Goal: Task Accomplishment & Management: Manage account settings

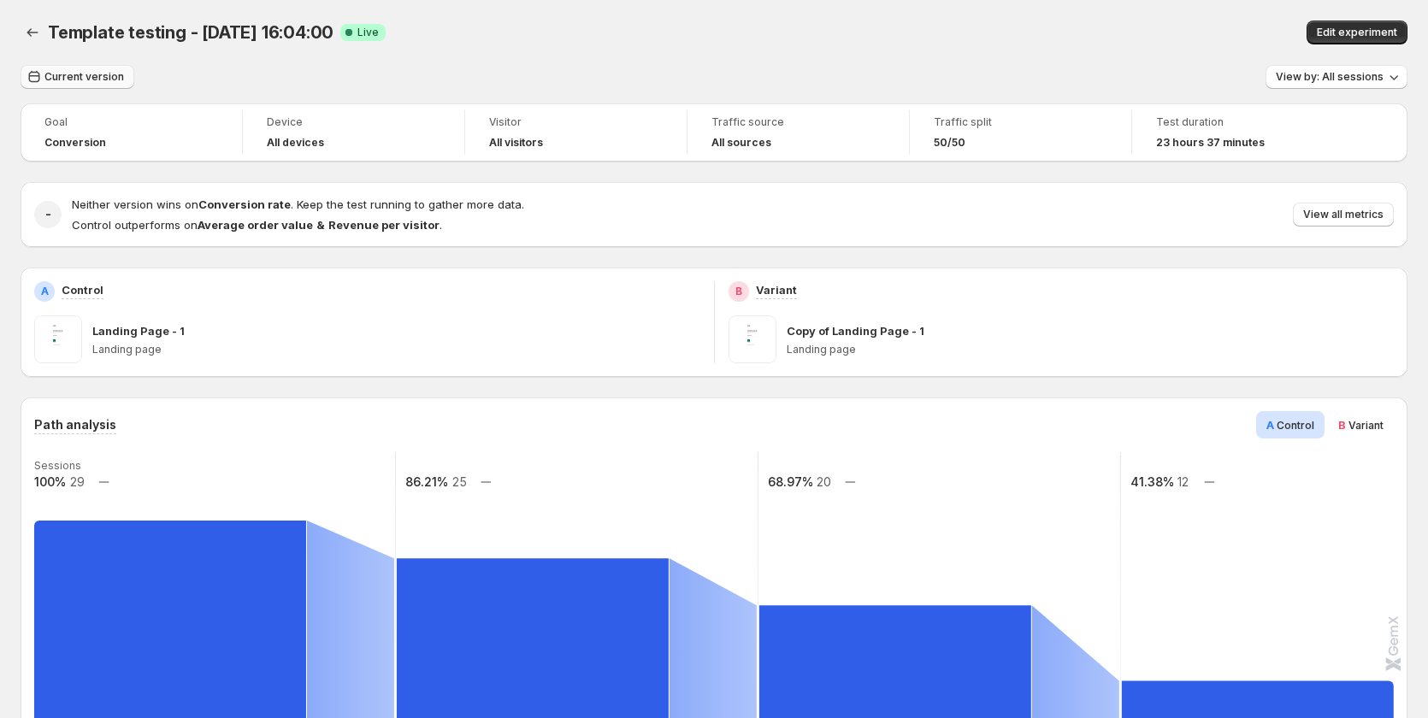
click at [91, 85] on button "Current version" at bounding box center [78, 77] width 114 height 24
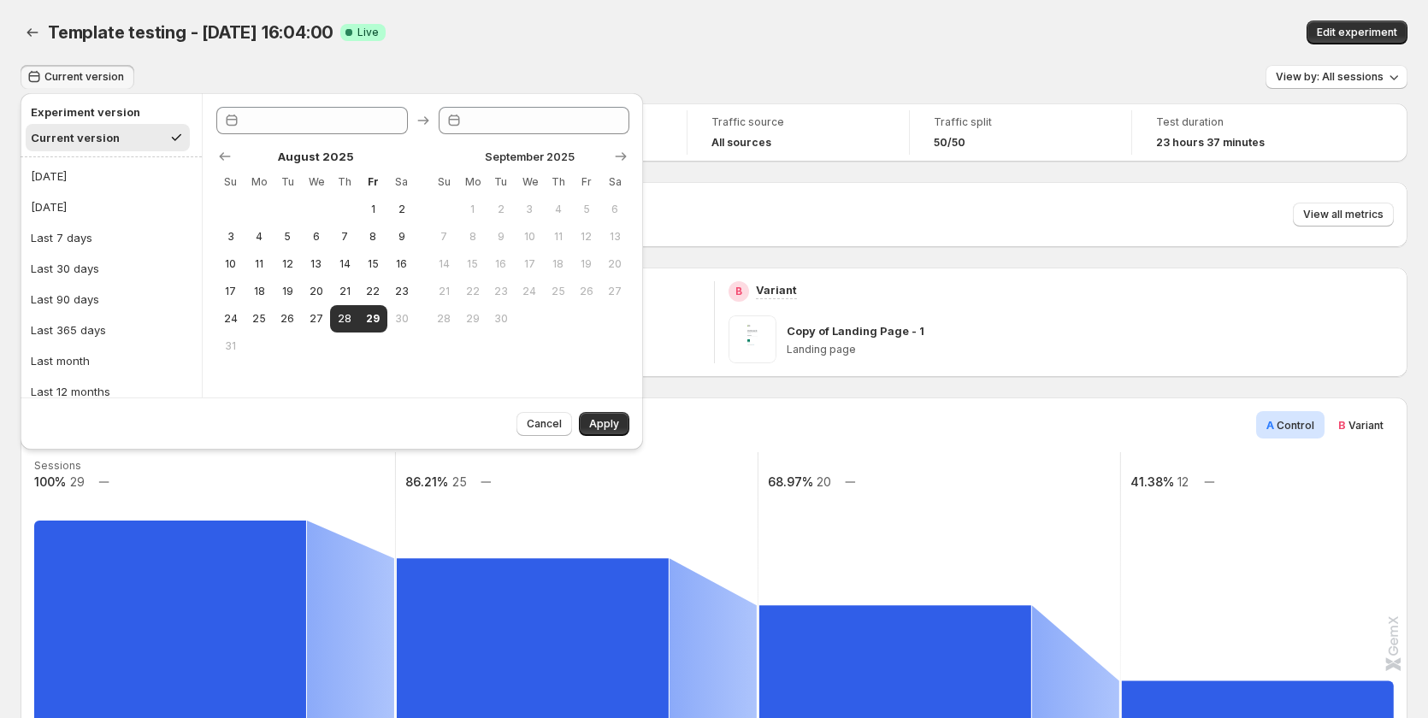
type input "**********"
click at [94, 176] on button "[DATE]" at bounding box center [111, 175] width 171 height 27
type input "**********"
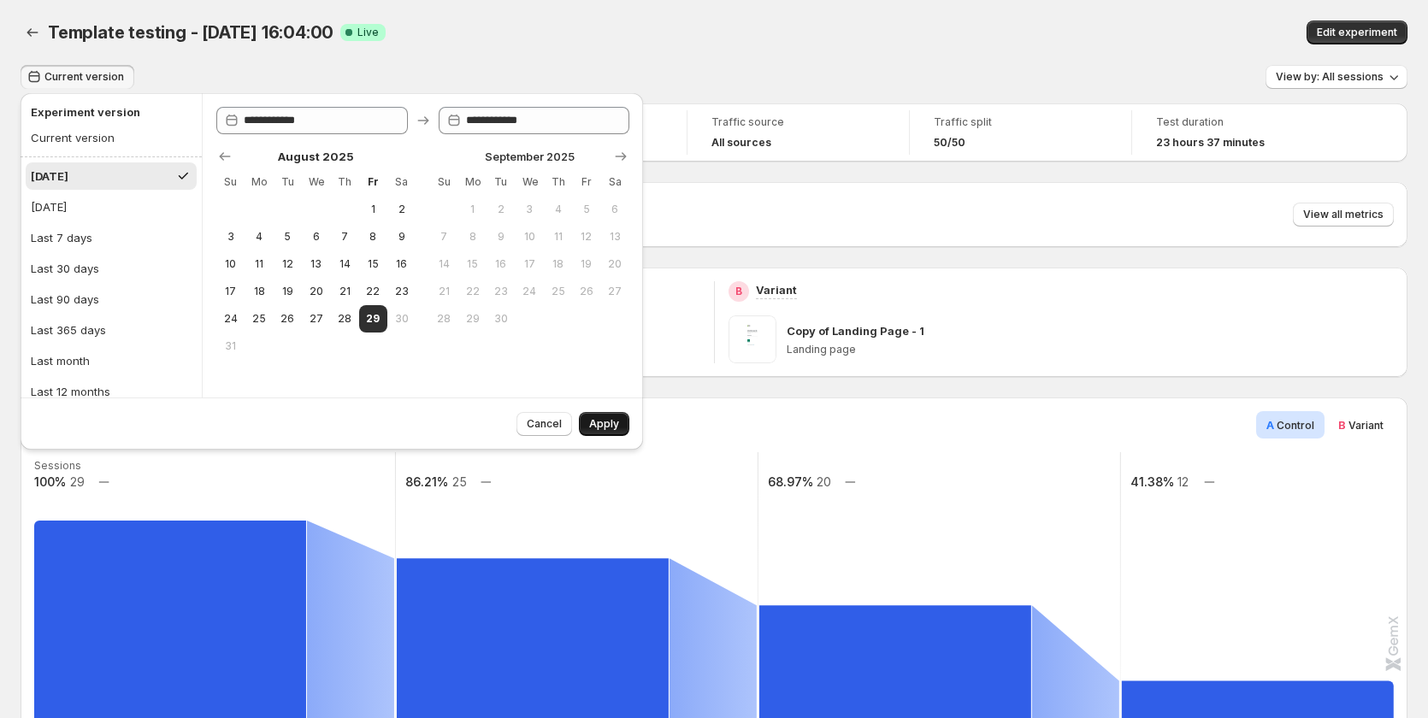
click at [604, 430] on span "Apply" at bounding box center [604, 424] width 30 height 14
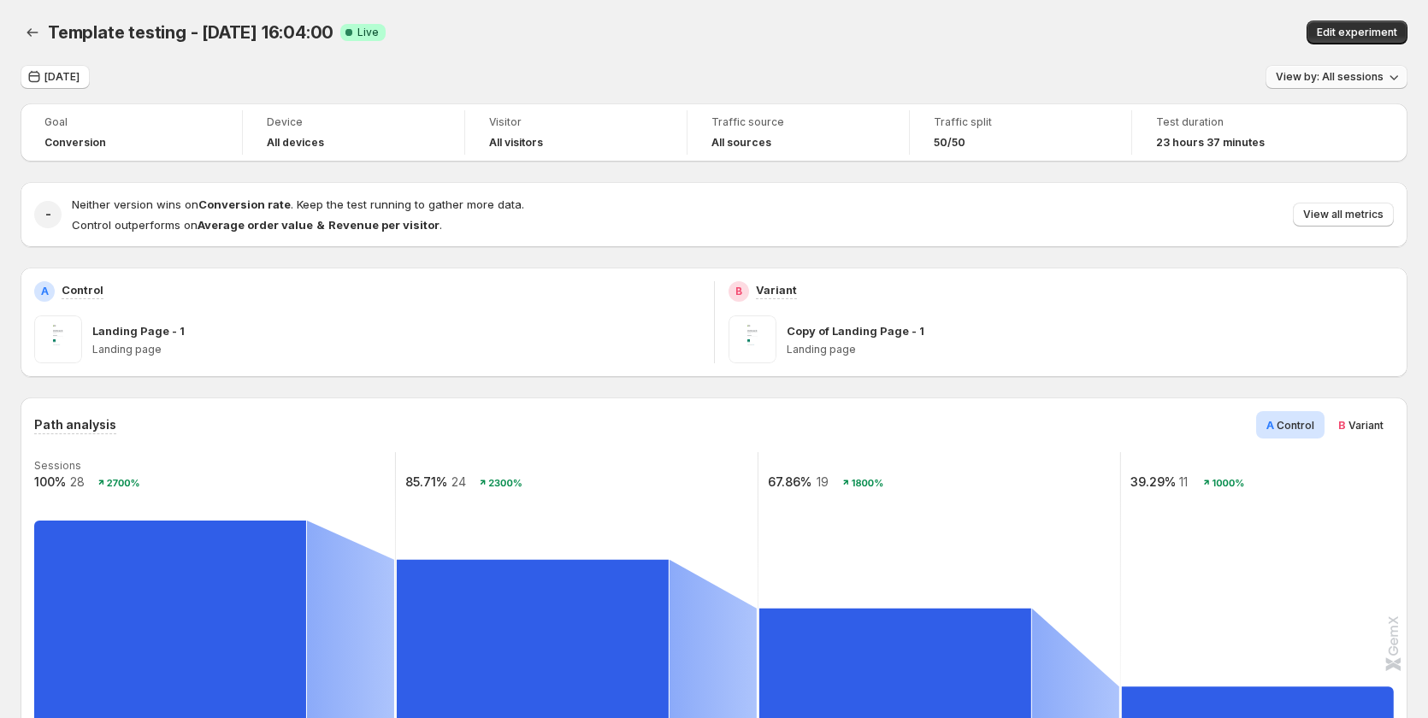
click at [1329, 77] on span "View by: All sessions" at bounding box center [1330, 77] width 108 height 14
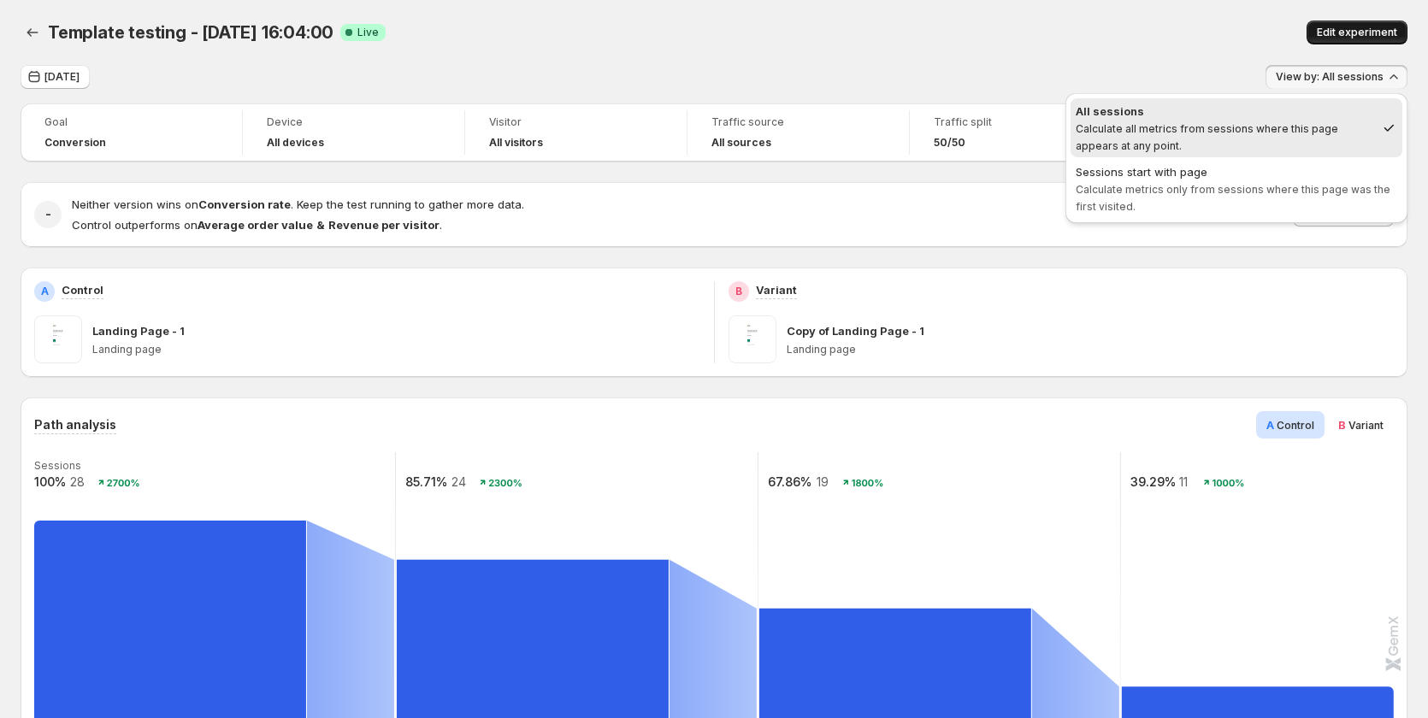
click at [1359, 38] on span "Edit experiment" at bounding box center [1357, 33] width 80 height 14
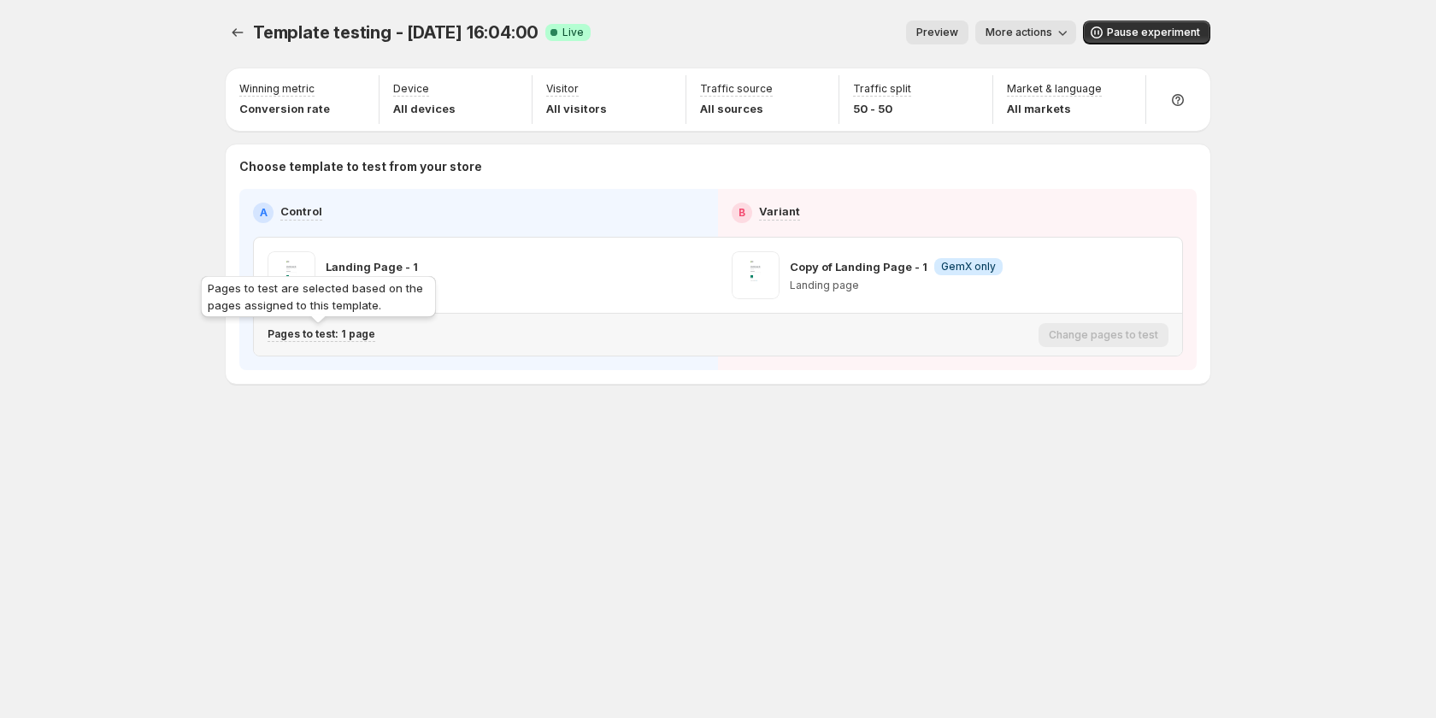
click at [340, 332] on p "Pages to test: 1 page" at bounding box center [322, 334] width 108 height 14
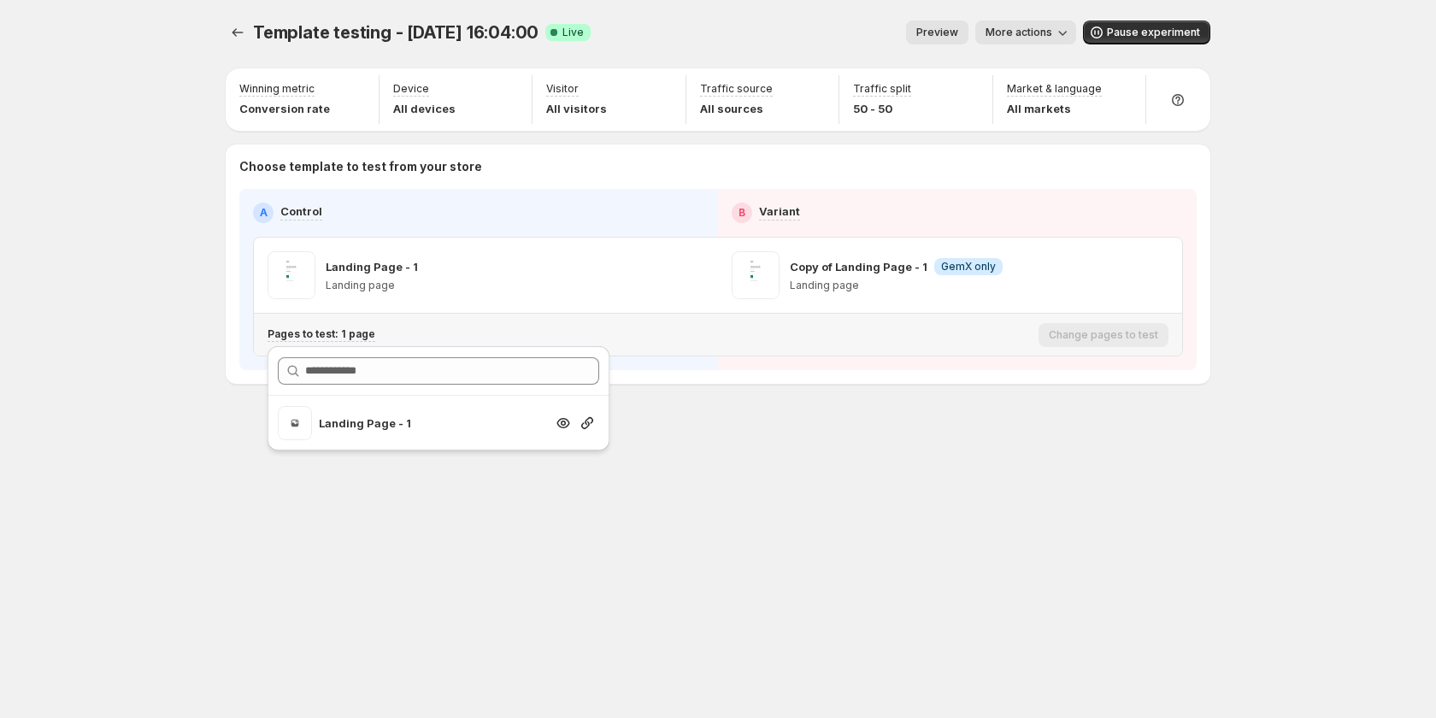
click at [588, 426] on icon "button" at bounding box center [587, 423] width 12 height 12
click at [549, 502] on div "Template testing - Aug 28, 16:04:00. This page is ready Template testing - Aug …" at bounding box center [718, 359] width 1026 height 718
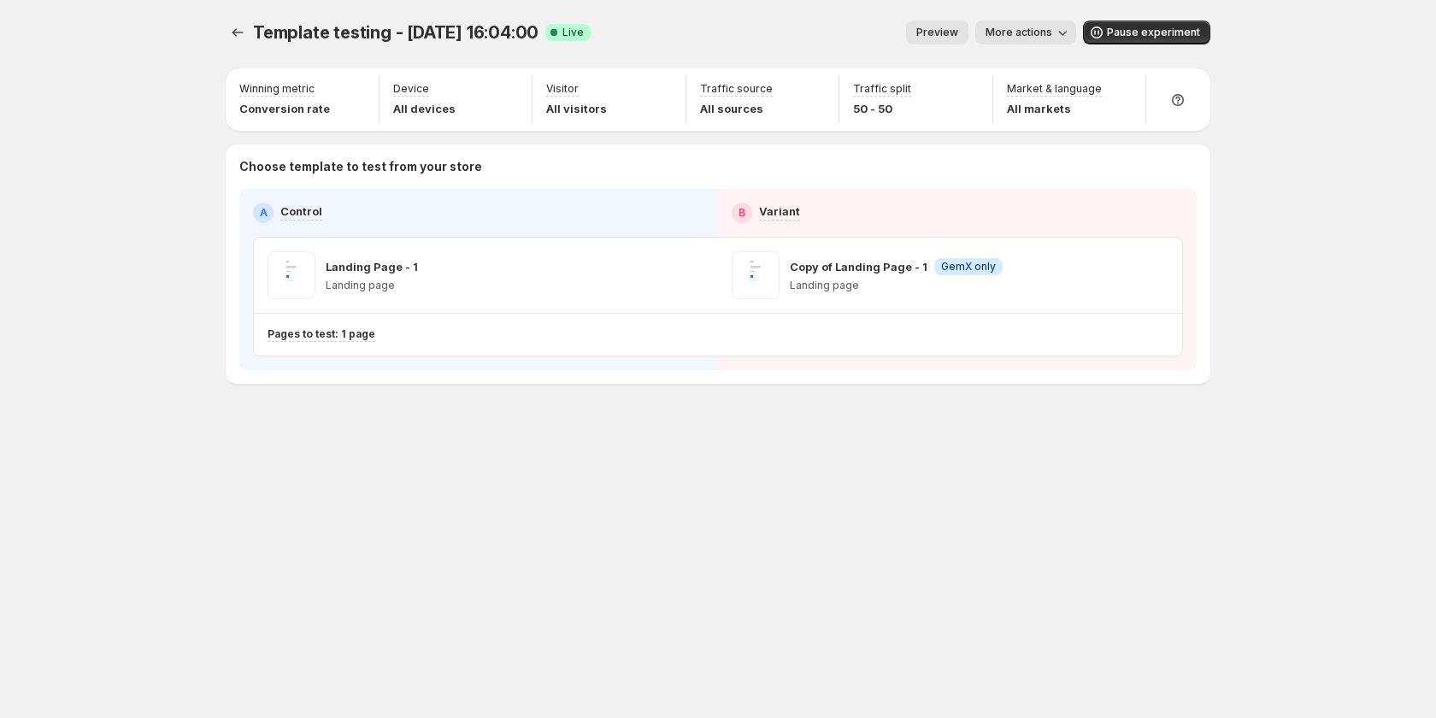
click at [1018, 37] on span "More actions" at bounding box center [1019, 33] width 67 height 14
click at [998, 63] on icon "button" at bounding box center [1001, 68] width 17 height 17
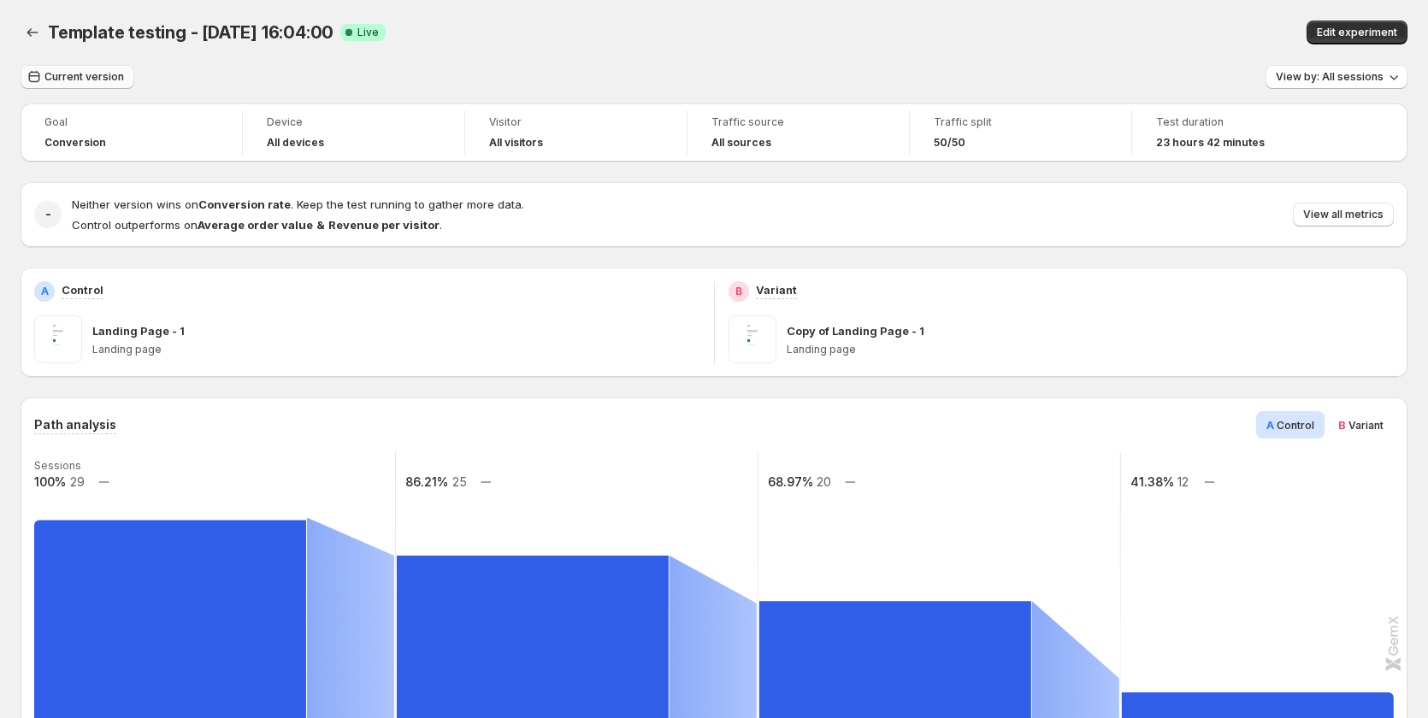
click at [83, 74] on span "Current version" at bounding box center [84, 77] width 80 height 14
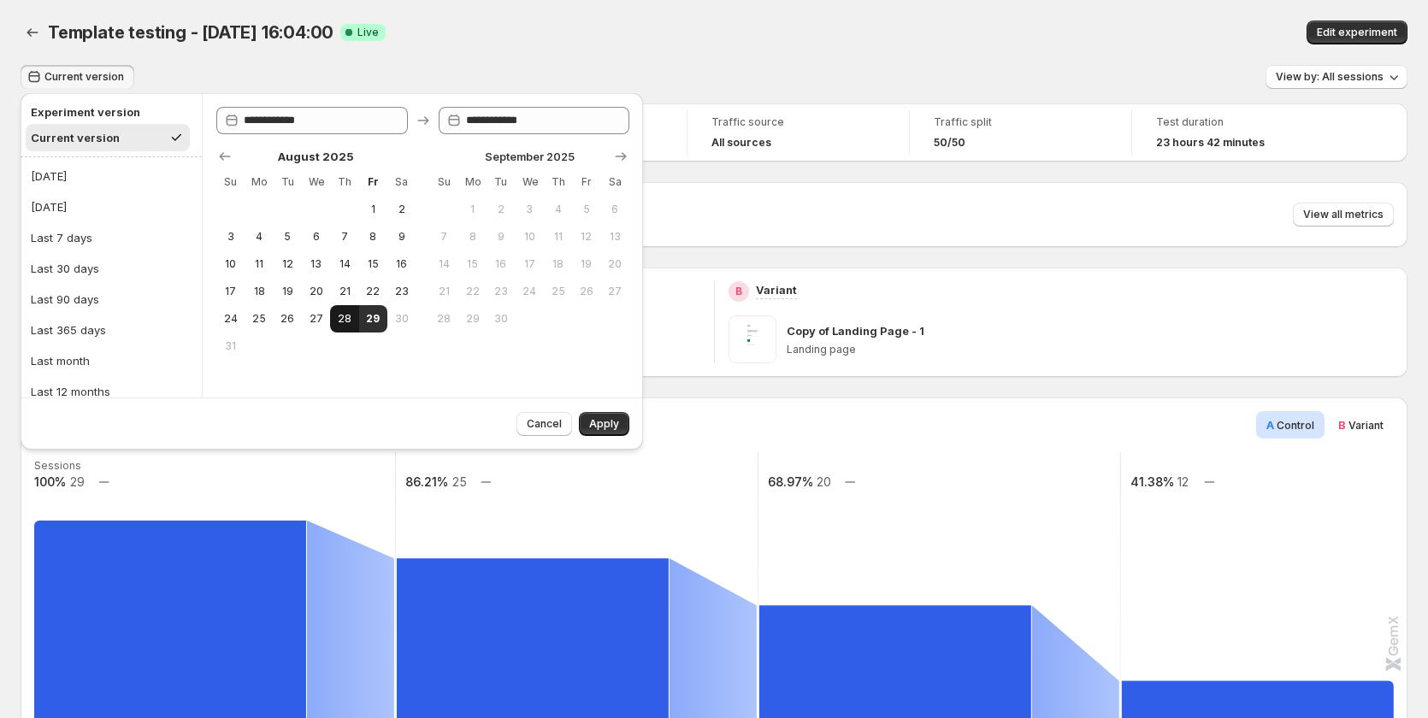
click at [345, 312] on span "28" at bounding box center [344, 319] width 15 height 14
click at [378, 312] on span "29" at bounding box center [373, 319] width 15 height 14
type input "**********"
click at [650, 43] on div "Template testing - Aug 28, 16:04:00 Success Complete Live" at bounding box center [442, 33] width 788 height 24
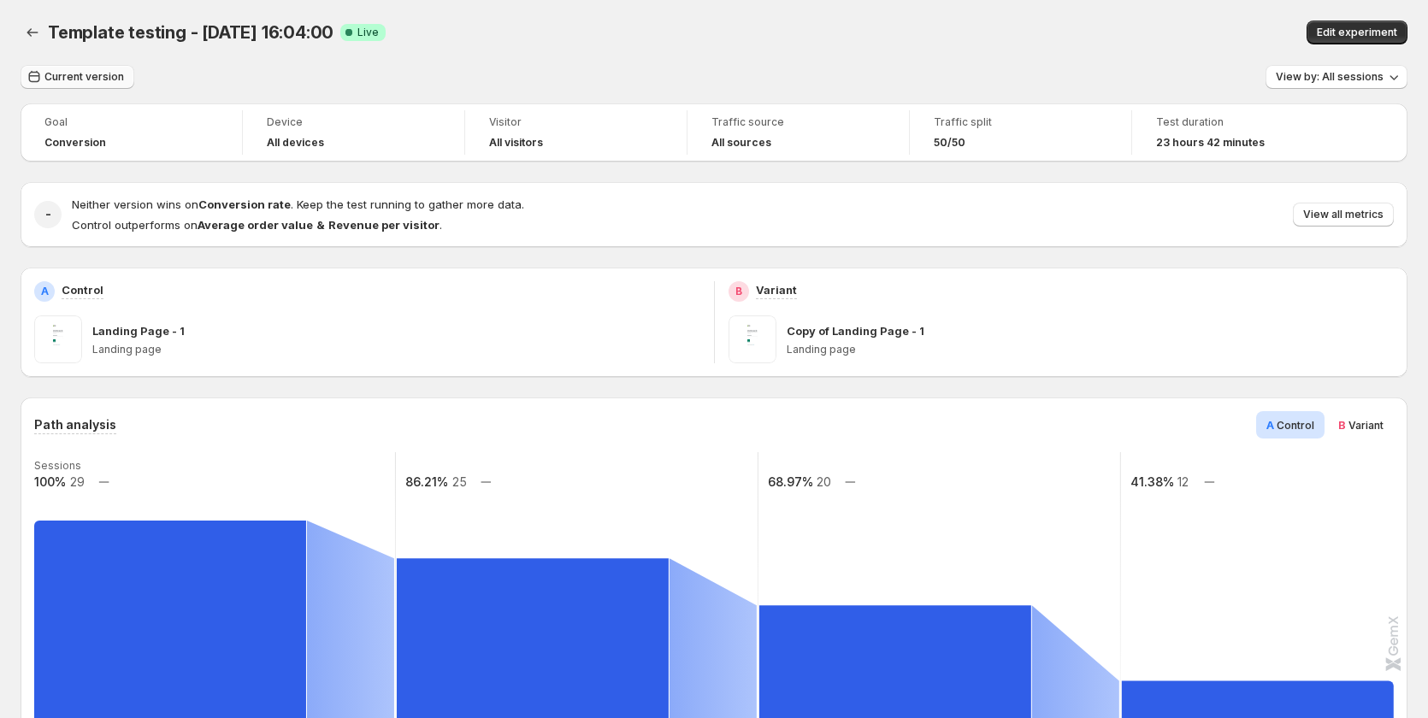
drag, startPoint x: 72, startPoint y: 75, endPoint x: 91, endPoint y: 85, distance: 21.0
click at [72, 75] on span "Current version" at bounding box center [84, 77] width 80 height 14
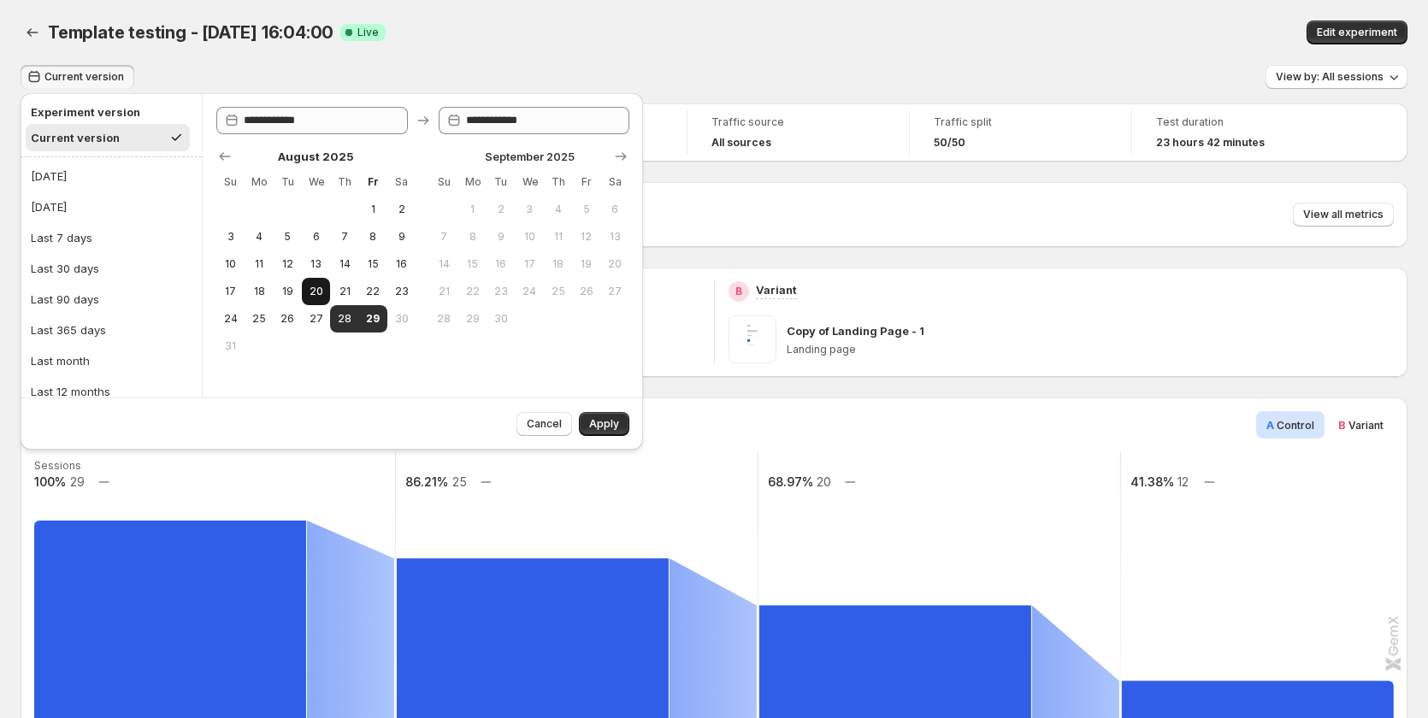
click at [310, 286] on span "20" at bounding box center [316, 292] width 15 height 14
type input "**********"
click at [374, 314] on span "29" at bounding box center [373, 319] width 15 height 14
type input "**********"
click at [614, 432] on button "Apply" at bounding box center [604, 424] width 50 height 24
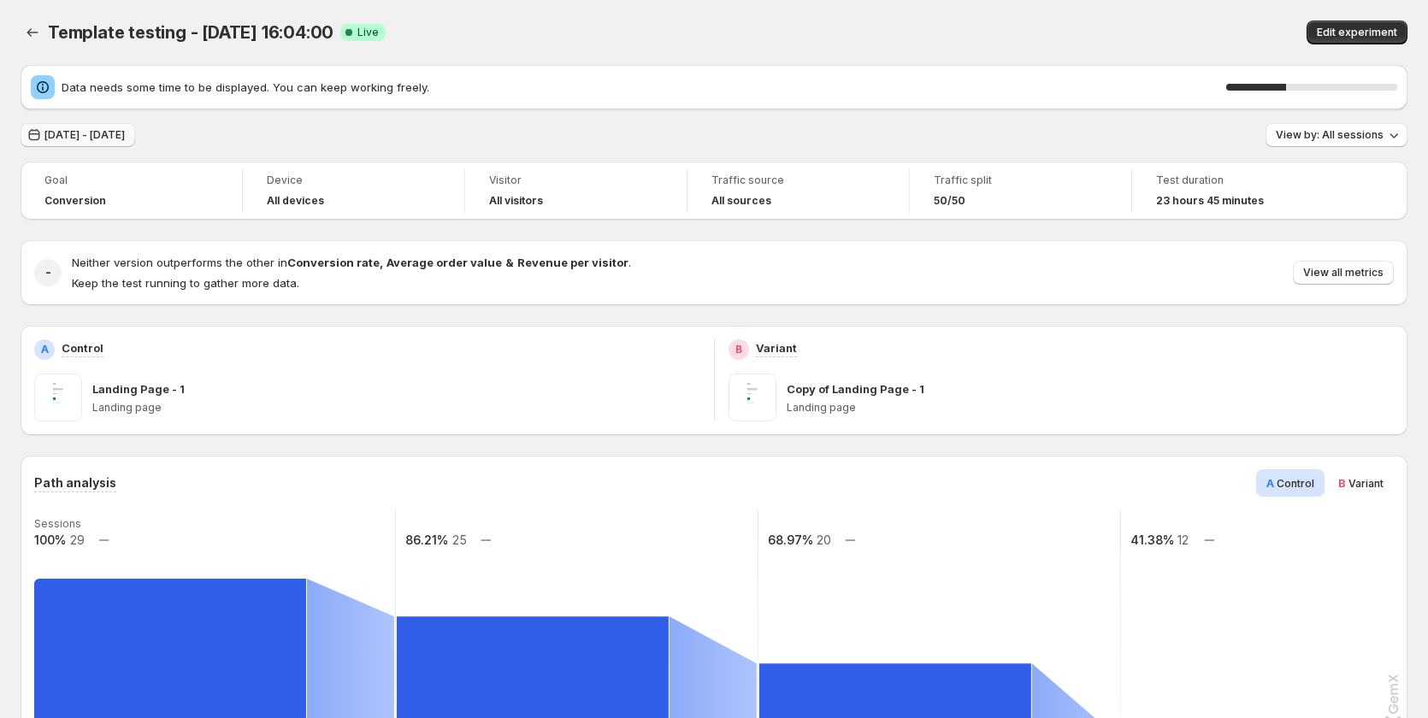
click at [122, 137] on span "Aug 20, 2025 - Aug 29, 2025" at bounding box center [84, 135] width 80 height 14
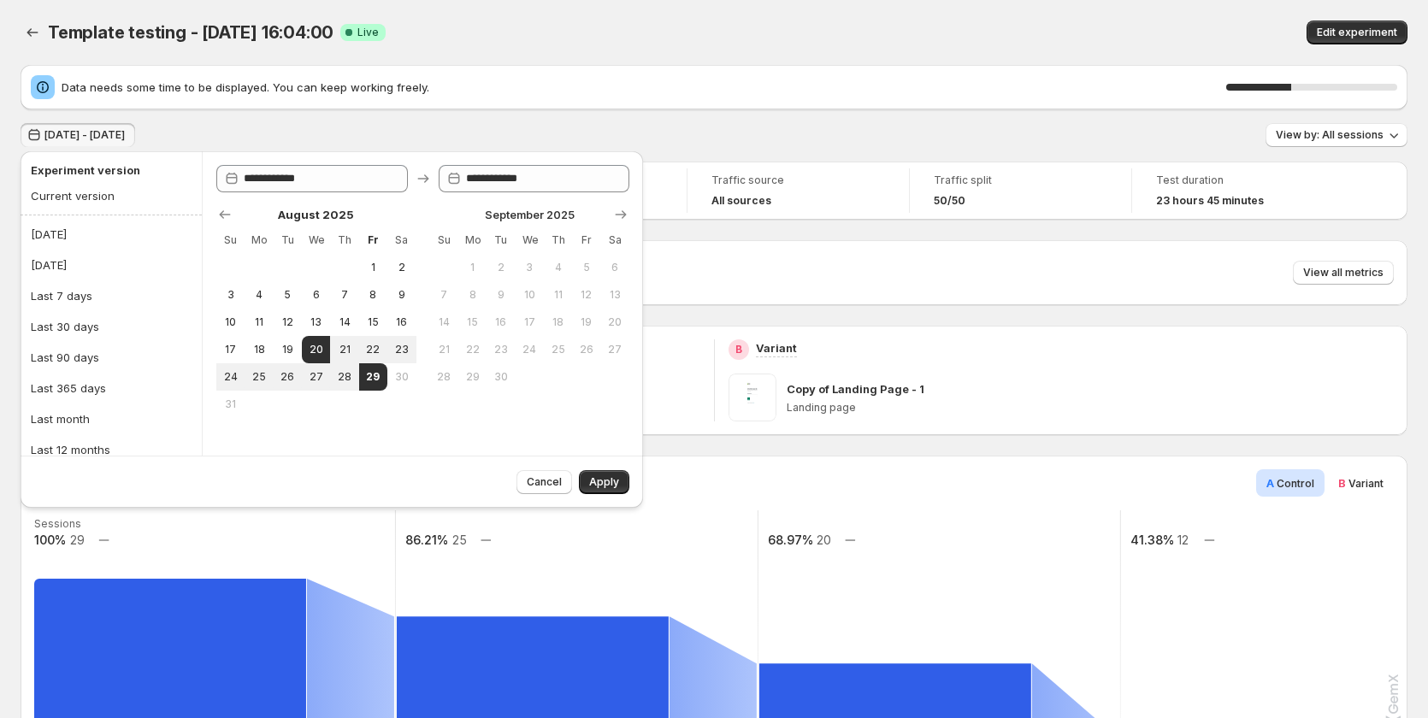
click at [275, 128] on div "Aug 20, 2025 - Aug 29, 2025 View by: All sessions" at bounding box center [714, 135] width 1387 height 25
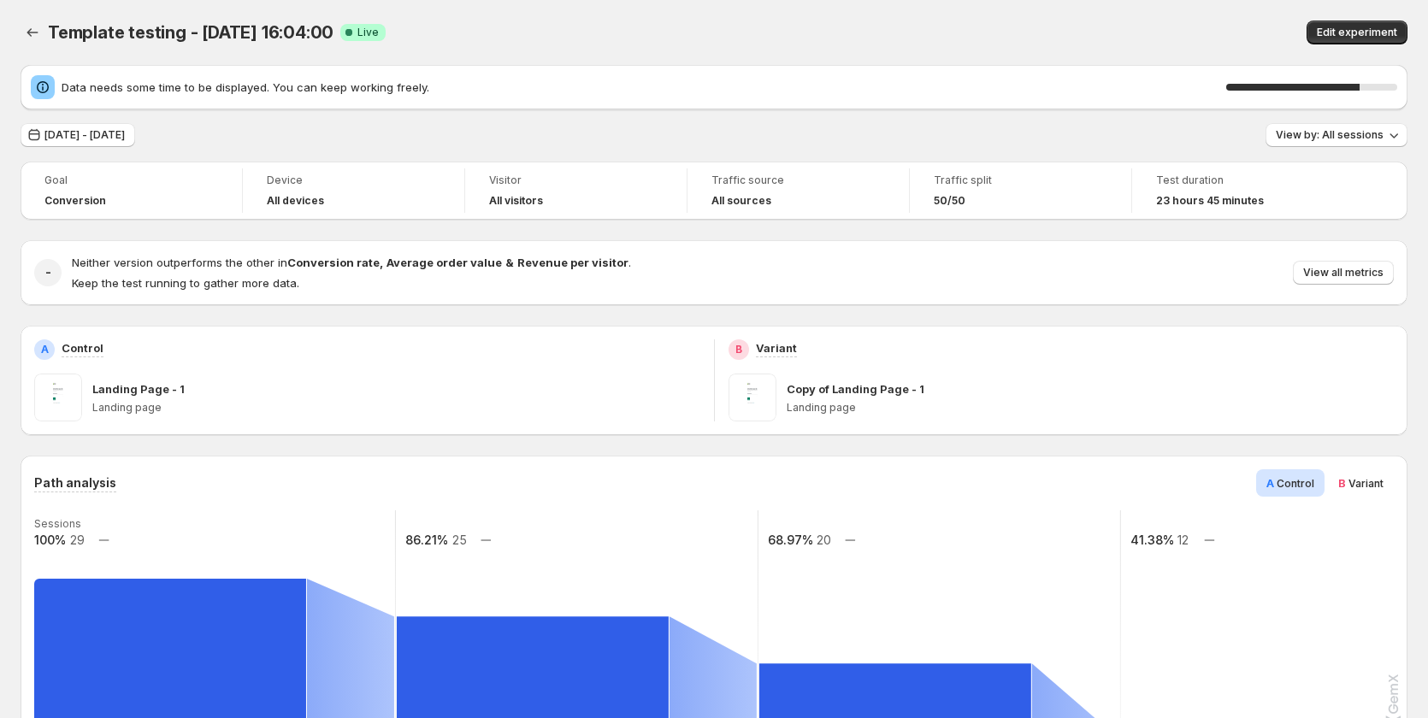
click at [1357, 473] on div "B Variant" at bounding box center [1361, 482] width 66 height 27
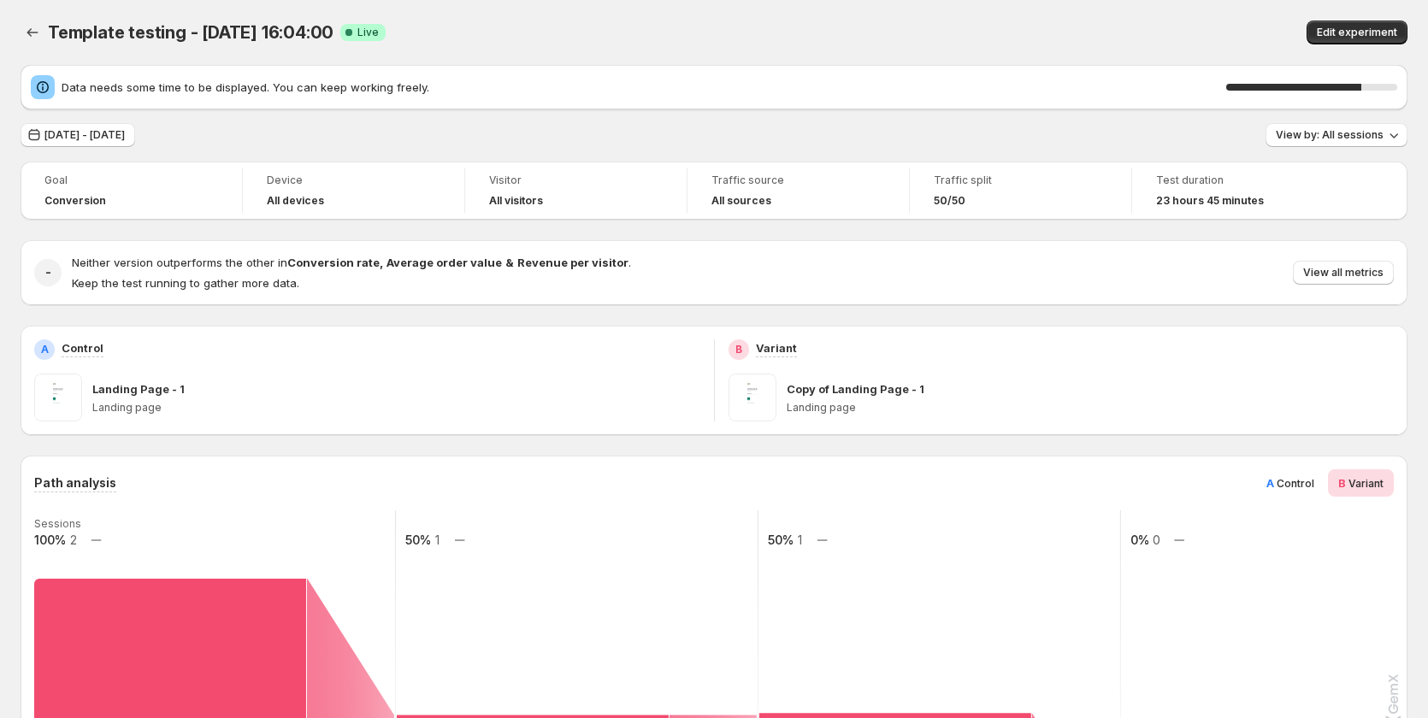
click at [1286, 475] on span "A Control" at bounding box center [1290, 483] width 48 height 17
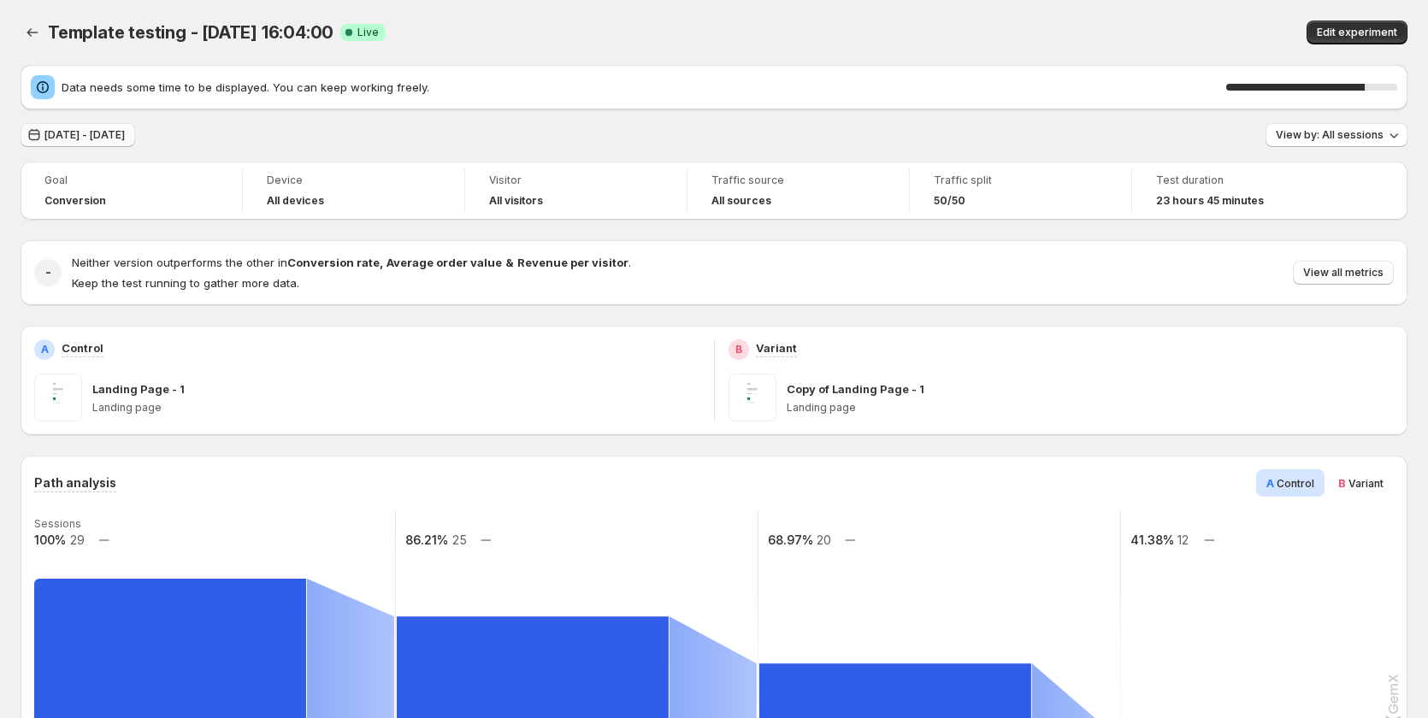
click at [100, 133] on span "Aug 20, 2025 - Aug 29, 2025" at bounding box center [84, 135] width 80 height 14
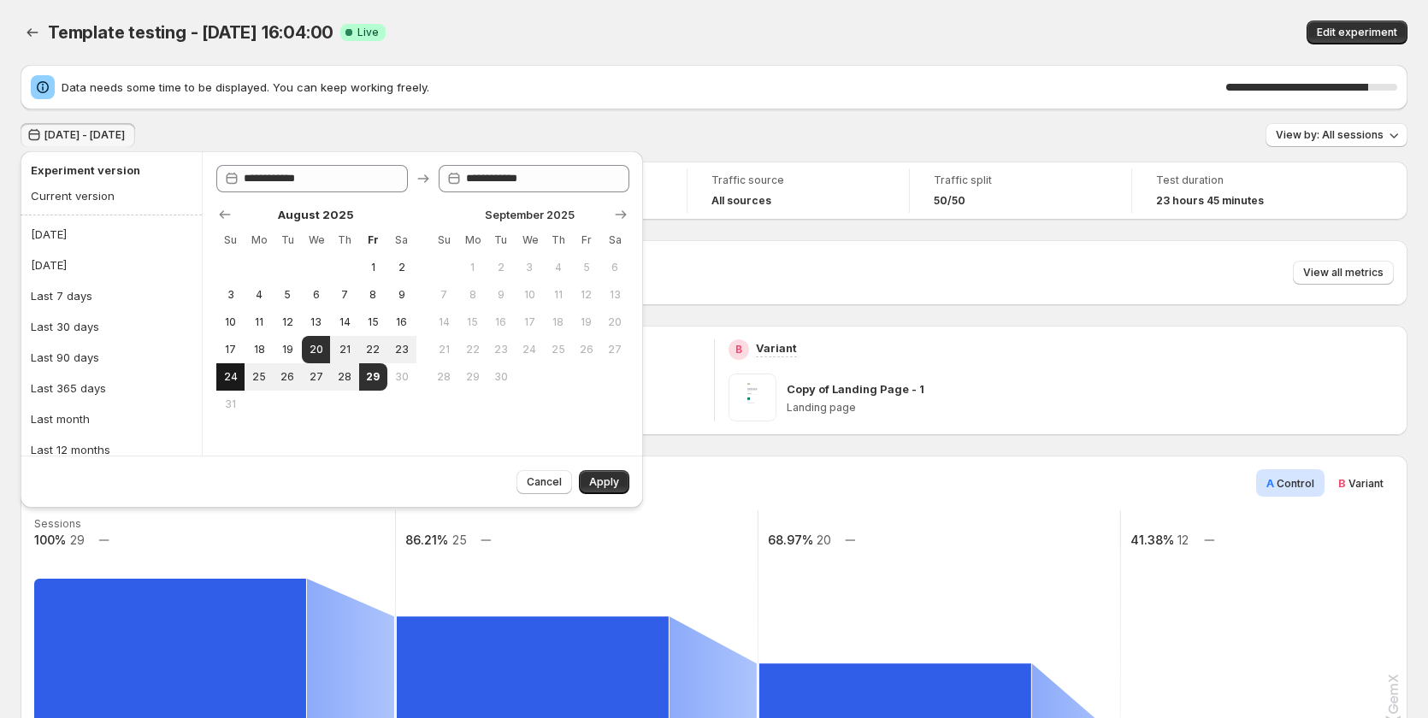
click at [225, 376] on span "24" at bounding box center [230, 377] width 15 height 14
type input "**********"
click at [374, 376] on span "29" at bounding box center [373, 377] width 15 height 14
type input "**********"
click at [589, 486] on button "Apply" at bounding box center [604, 482] width 50 height 24
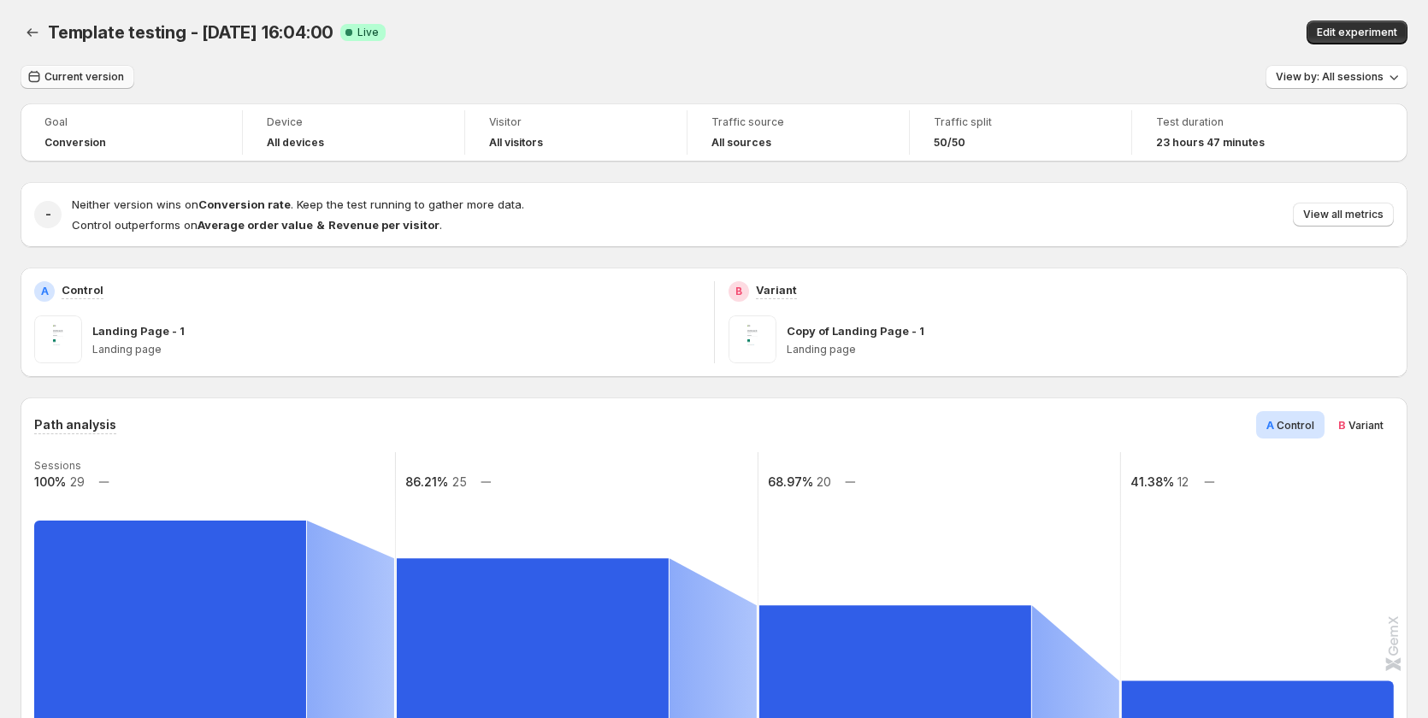
click at [109, 74] on span "Current version" at bounding box center [84, 77] width 80 height 14
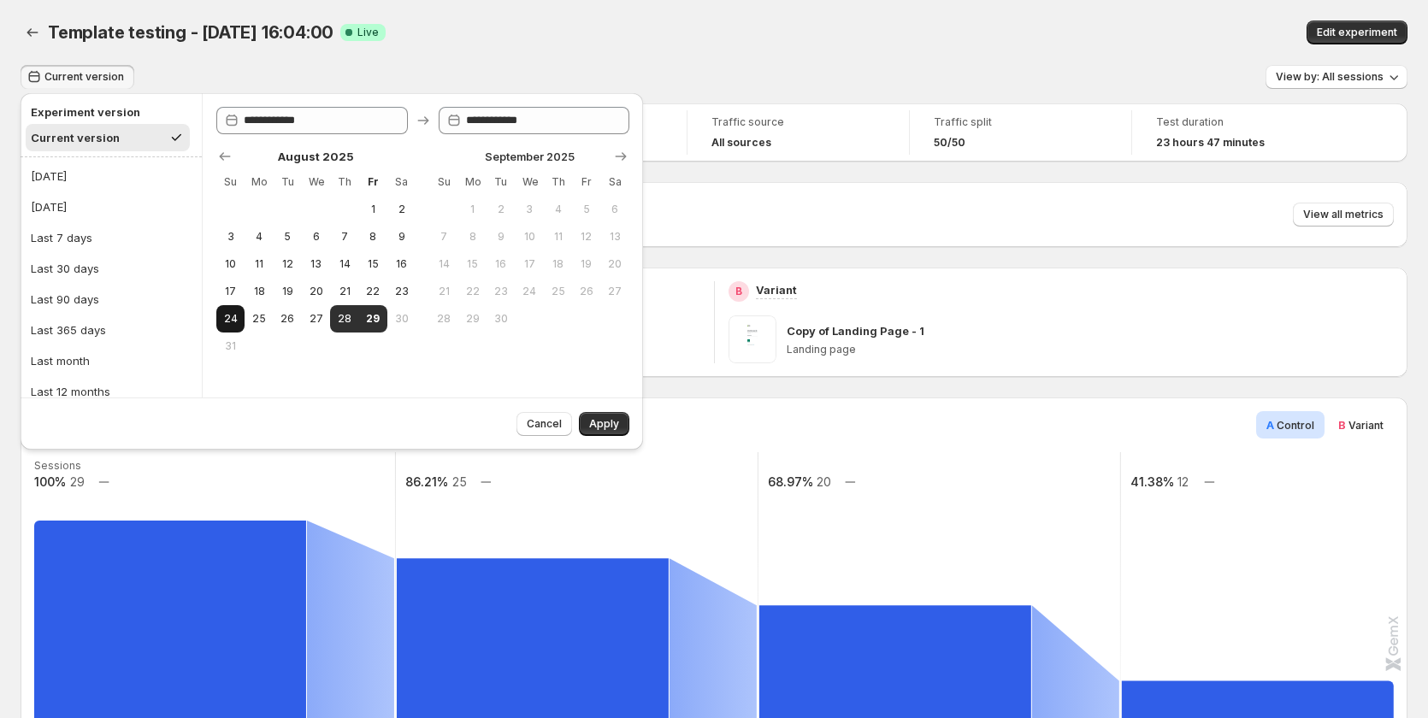
click at [236, 326] on button "24" at bounding box center [230, 318] width 28 height 27
type input "**********"
click at [366, 321] on span "29" at bounding box center [373, 319] width 15 height 14
type input "**********"
click at [594, 422] on span "Apply" at bounding box center [604, 424] width 30 height 14
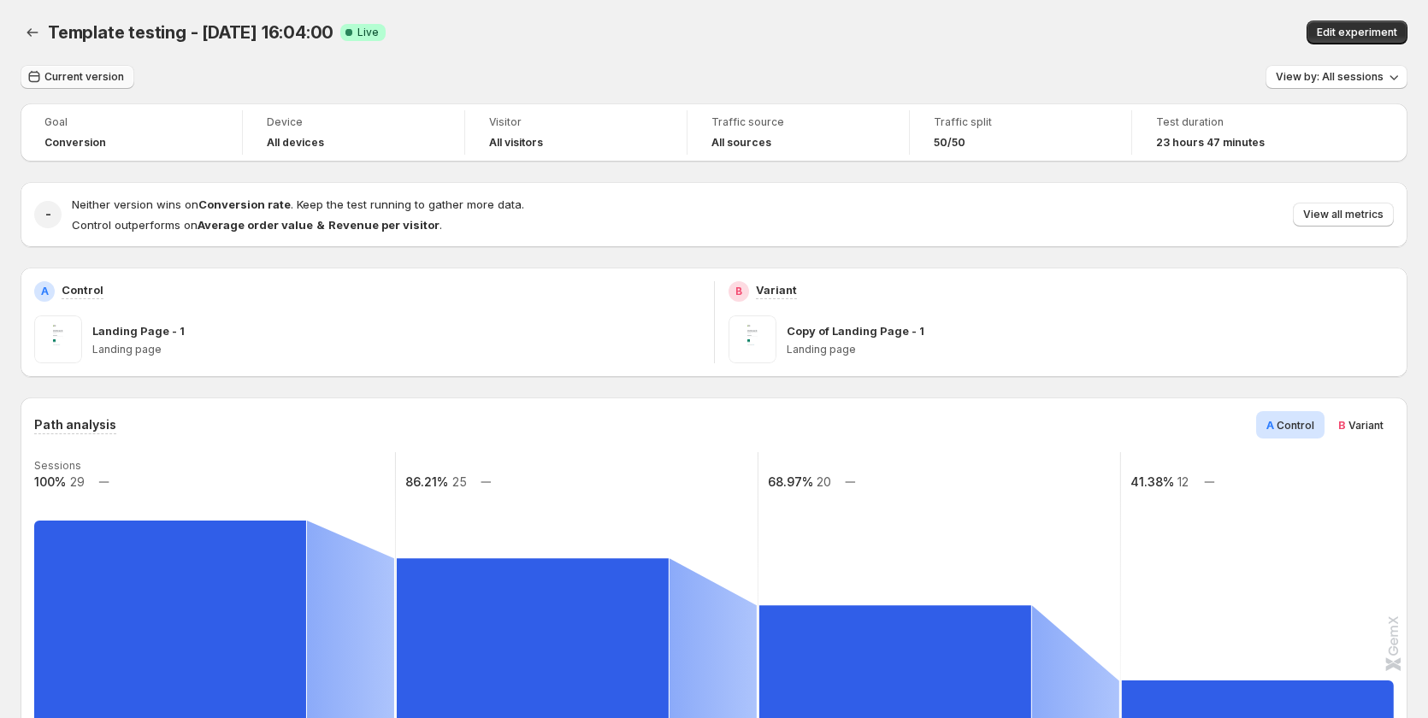
click at [79, 80] on span "Current version" at bounding box center [84, 77] width 80 height 14
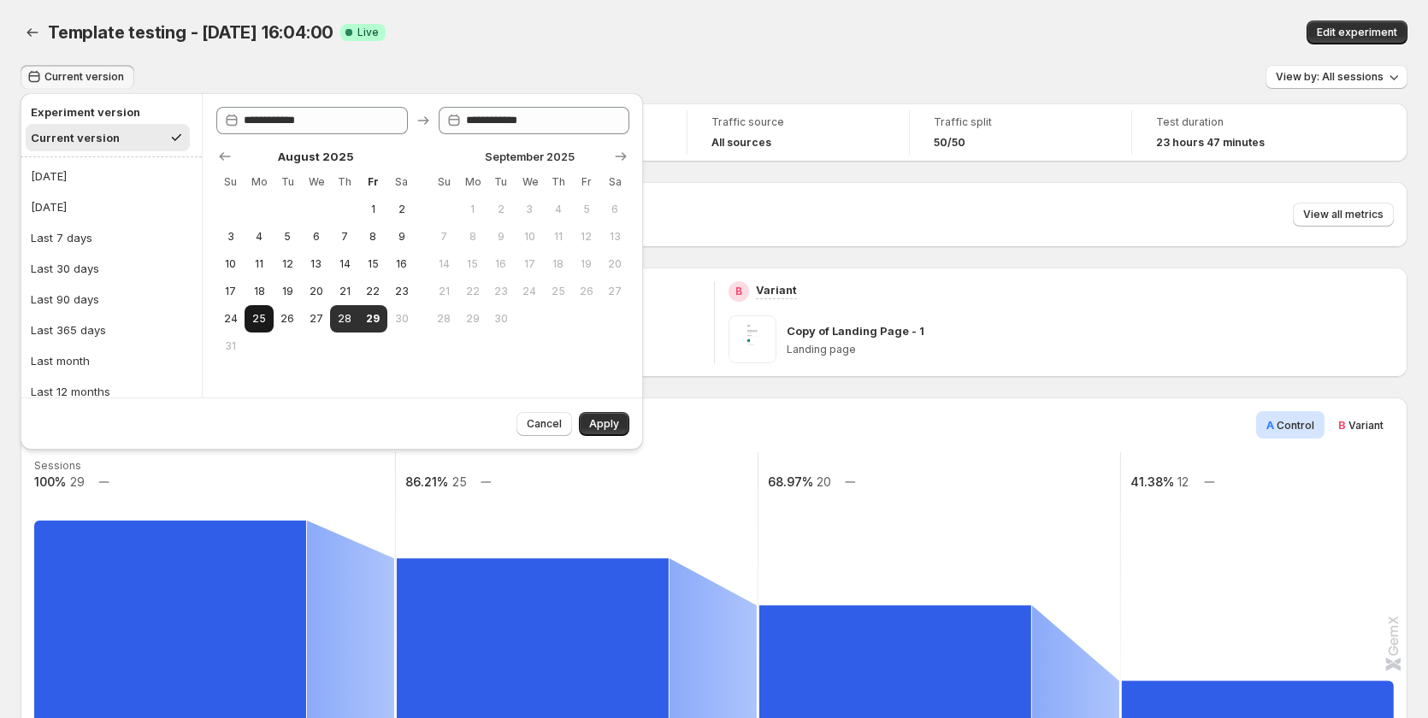
click at [262, 319] on span "25" at bounding box center [258, 319] width 15 height 14
type input "**********"
click at [382, 322] on button "29" at bounding box center [373, 318] width 28 height 27
type input "**********"
click at [587, 418] on button "Apply" at bounding box center [604, 424] width 50 height 24
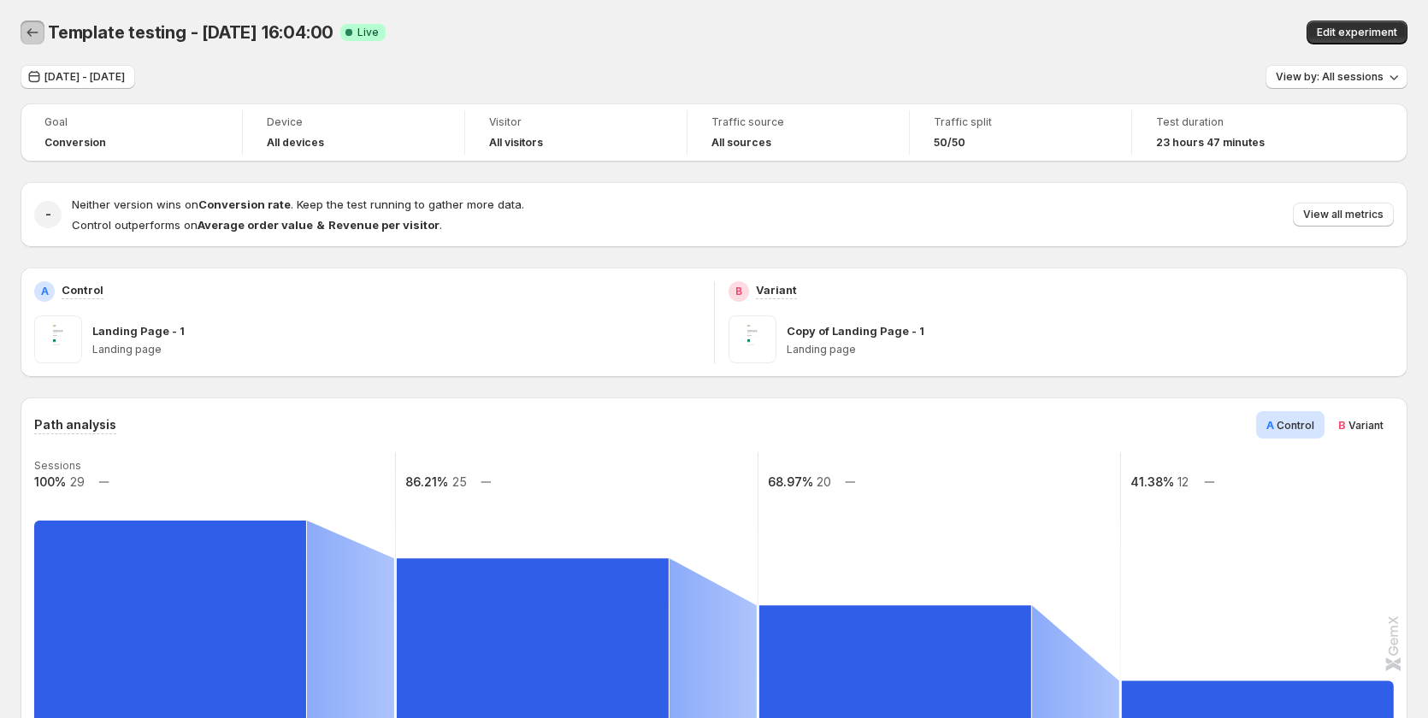
click at [38, 32] on icon "Back" at bounding box center [32, 32] width 17 height 17
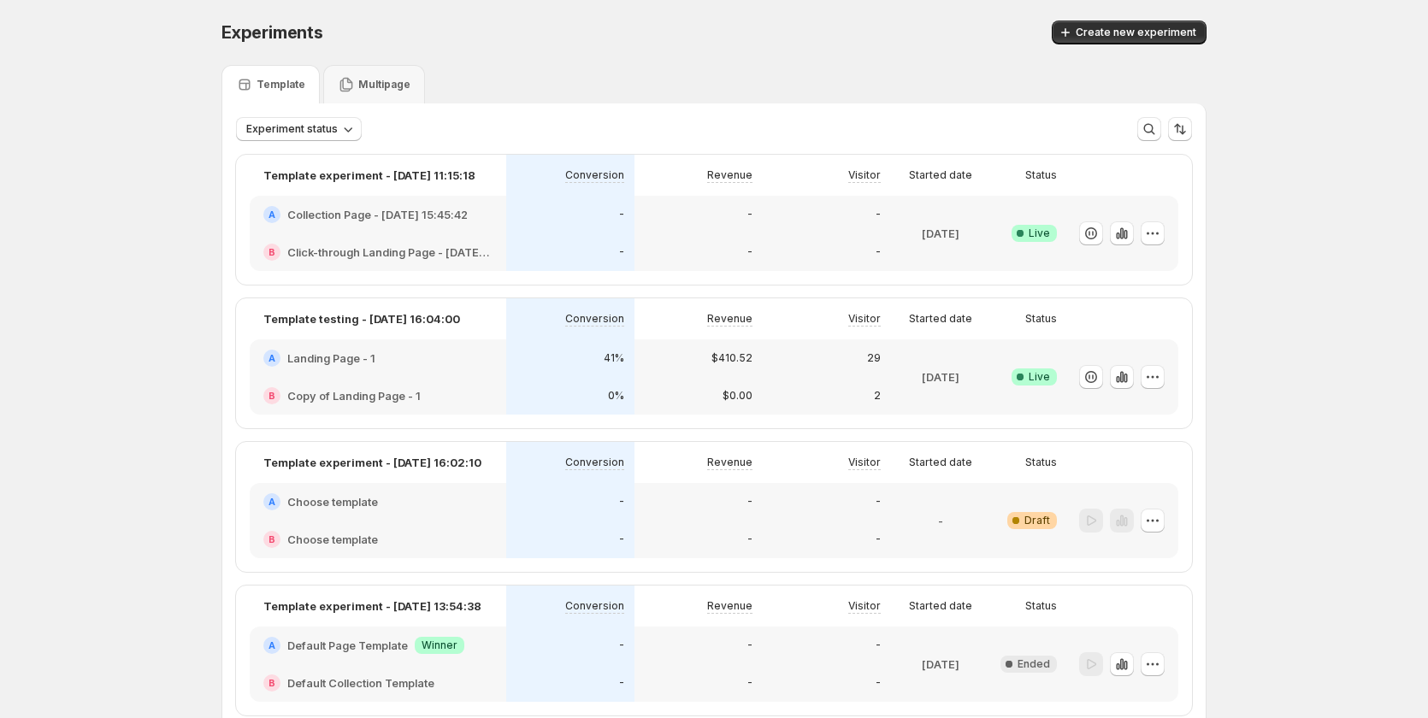
click at [551, 221] on div "-" at bounding box center [570, 214] width 108 height 17
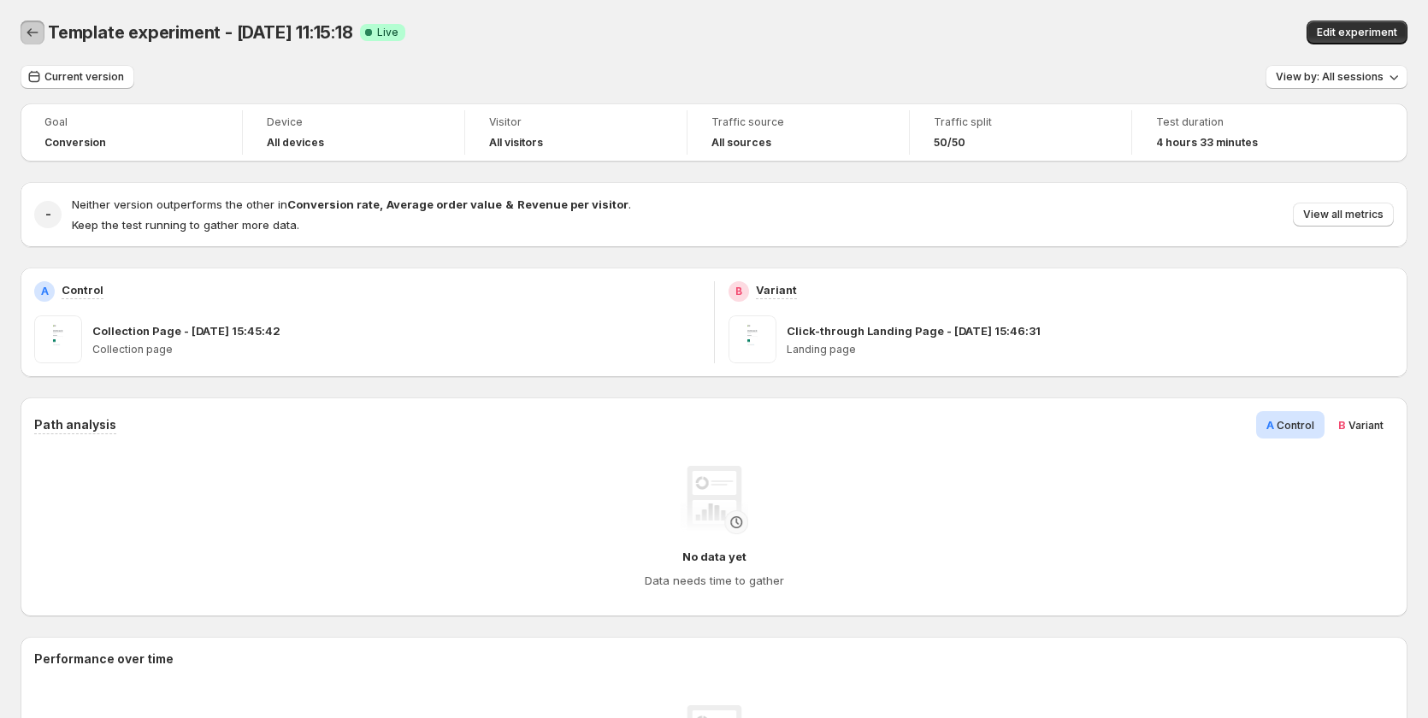
click at [35, 26] on icon "Back" at bounding box center [32, 32] width 17 height 17
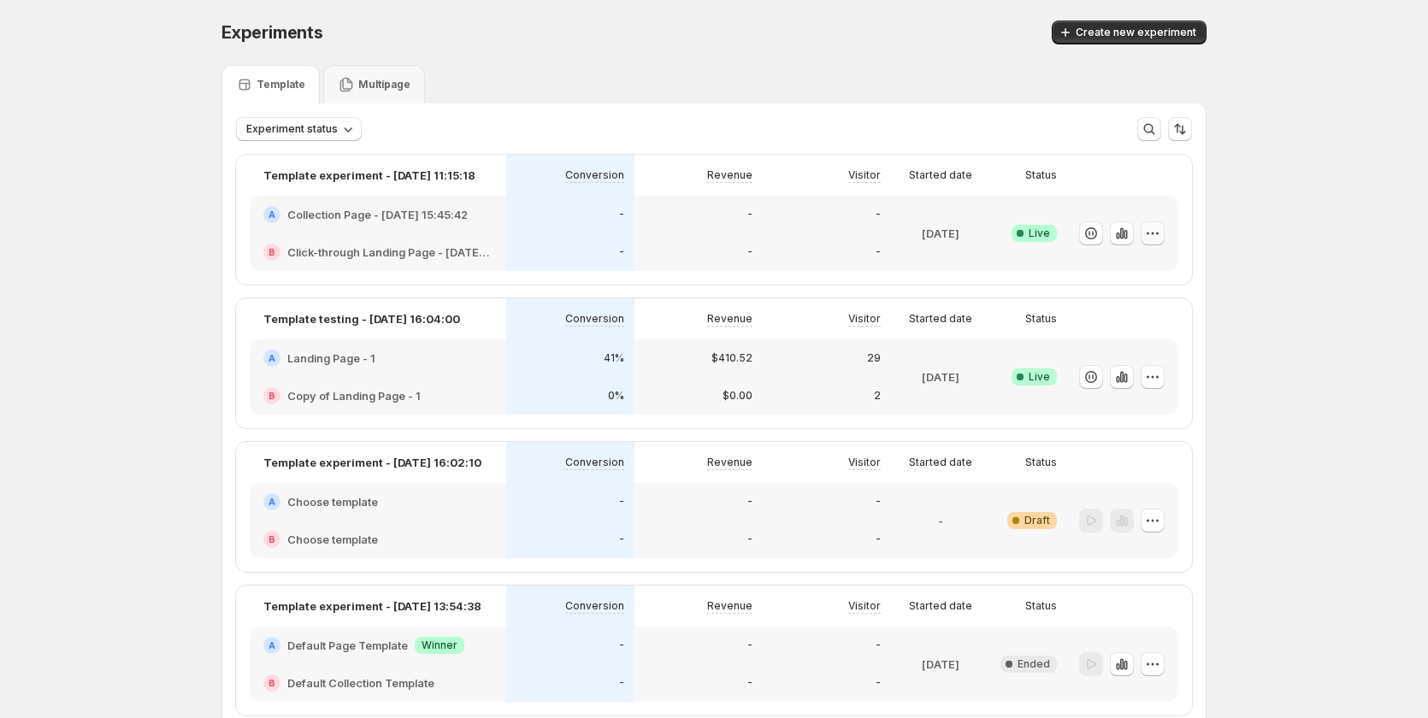
click at [1161, 231] on icon "button" at bounding box center [1152, 233] width 17 height 17
click at [1110, 268] on span "Edit" at bounding box center [1172, 268] width 179 height 17
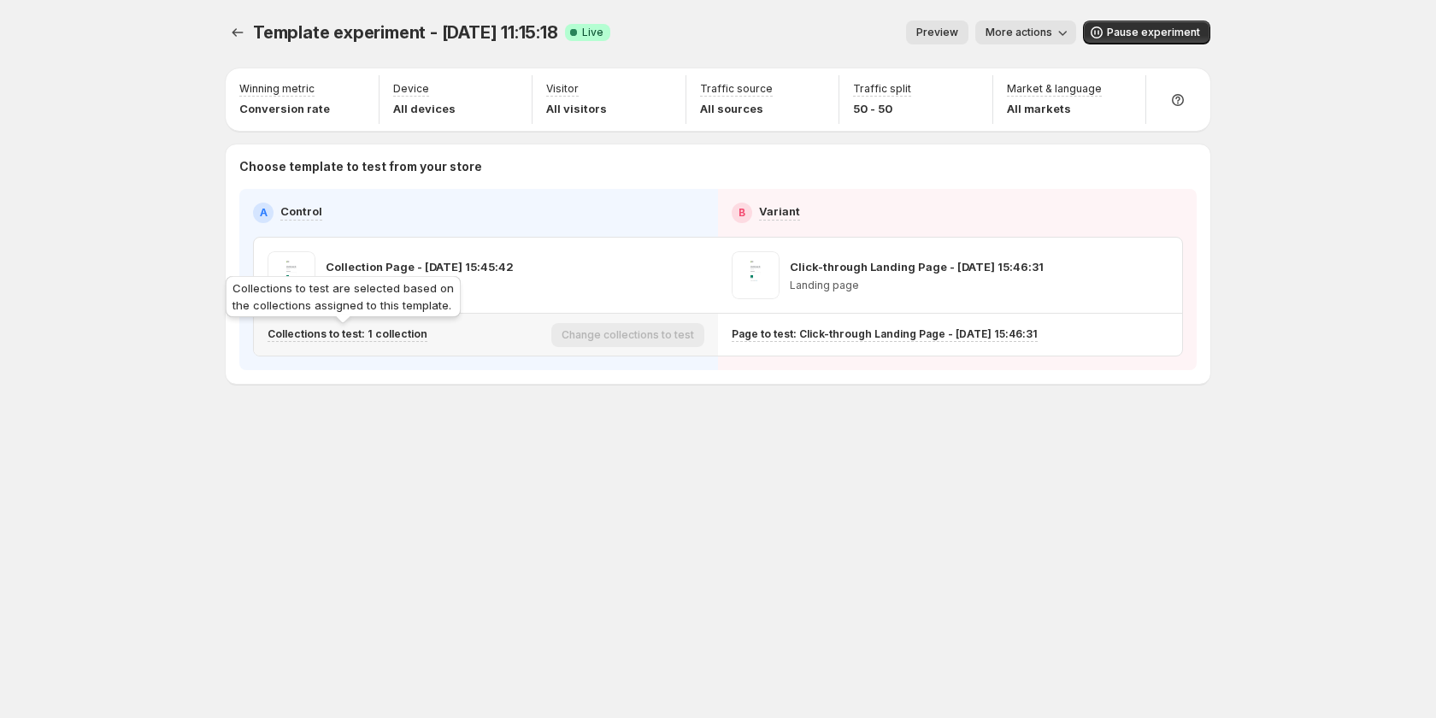
click at [416, 337] on p "Collections to test: 1 collection" at bounding box center [348, 334] width 160 height 14
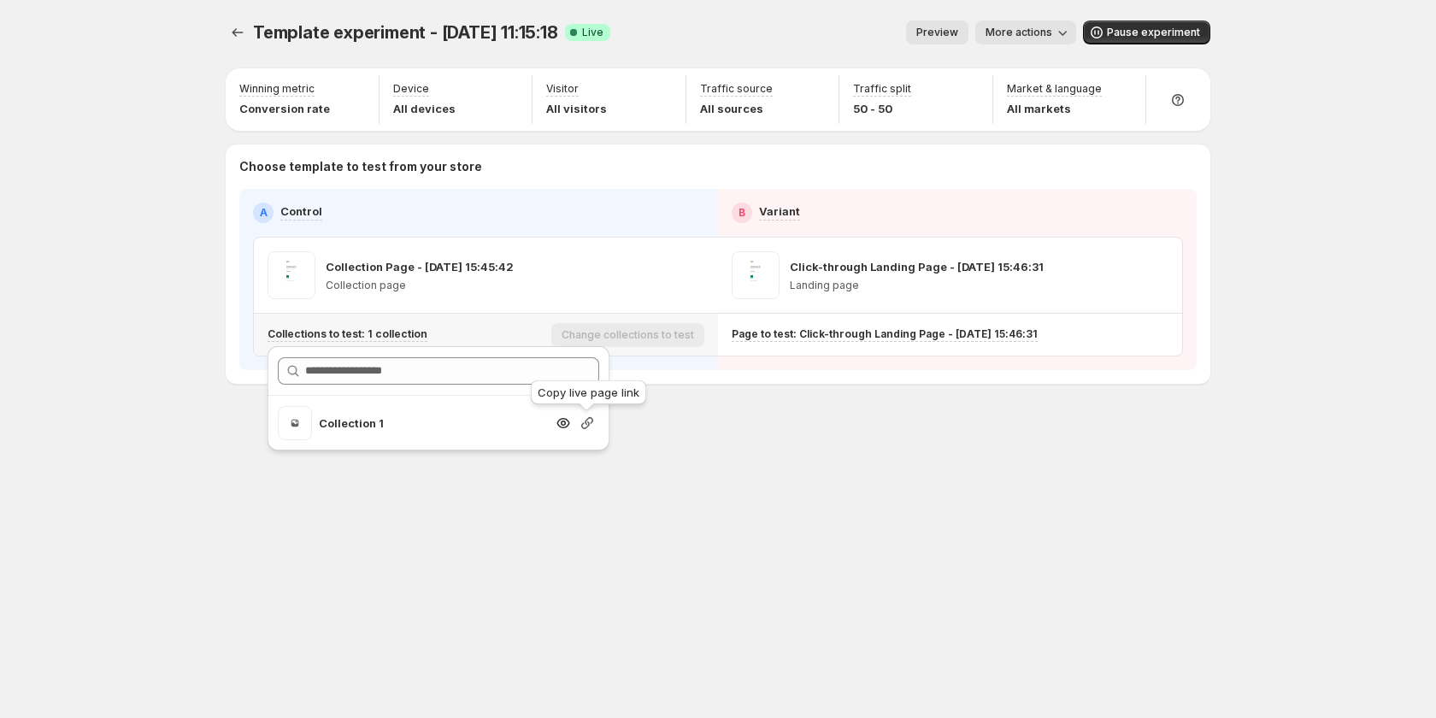
click at [587, 422] on icon "button" at bounding box center [587, 423] width 17 height 17
click at [591, 575] on div "Template experiment - Aug 29, 11:15:18. This page is ready Template experiment …" at bounding box center [718, 359] width 1026 height 718
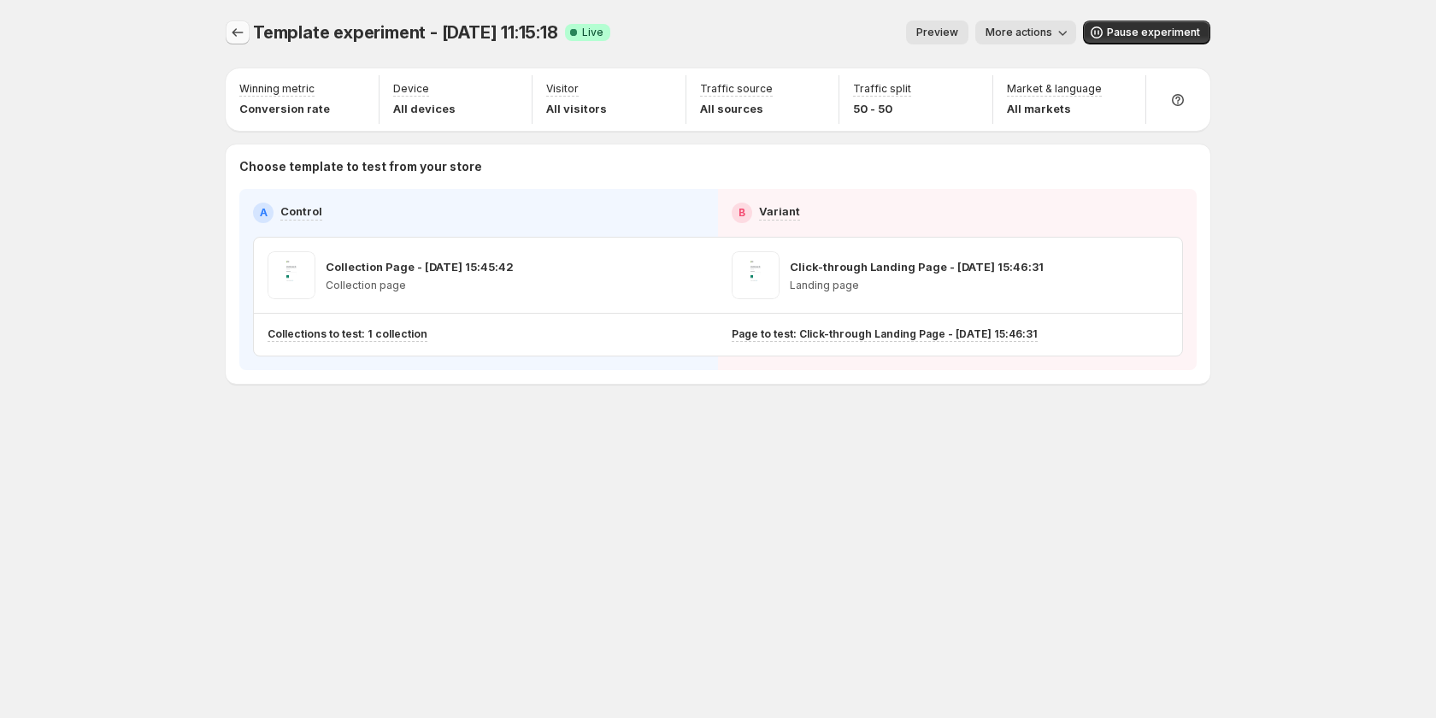
click at [240, 34] on icon "Experiments" at bounding box center [237, 32] width 17 height 17
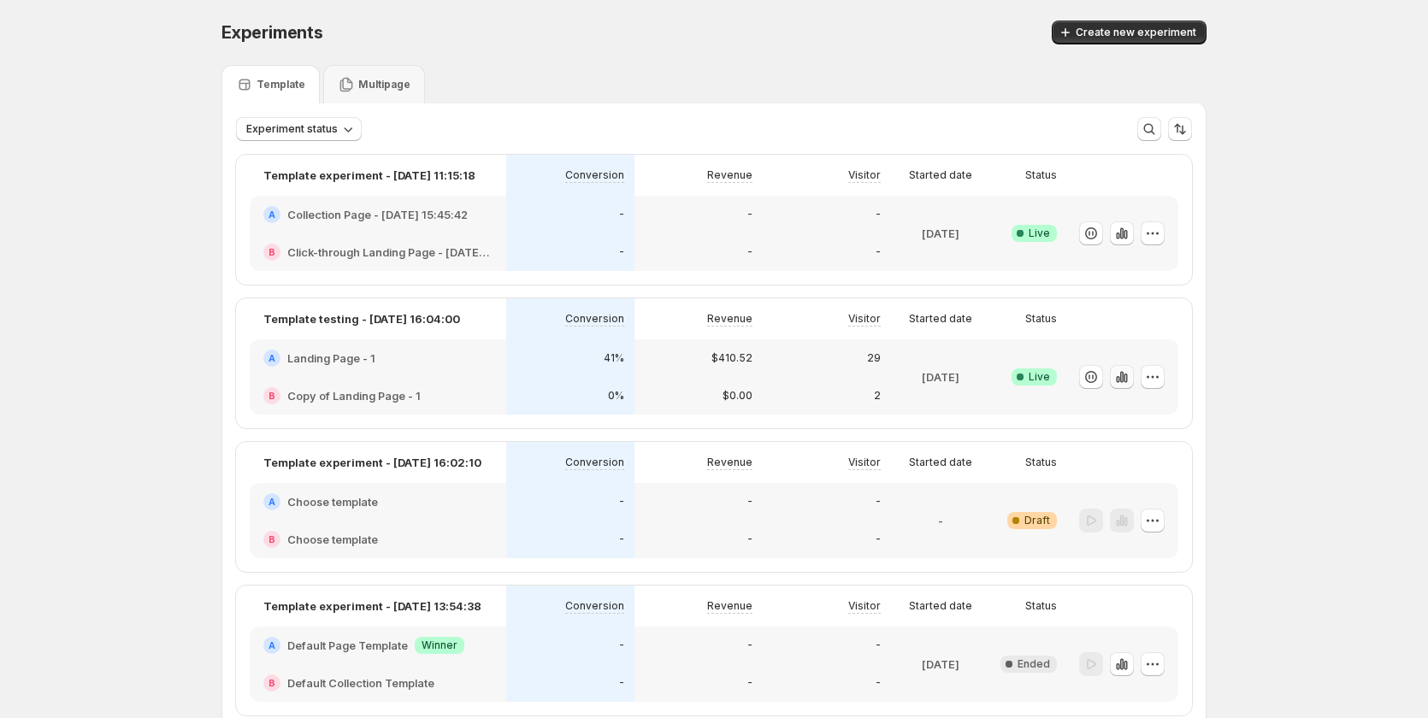
click at [1129, 374] on icon "button" at bounding box center [1121, 376] width 17 height 17
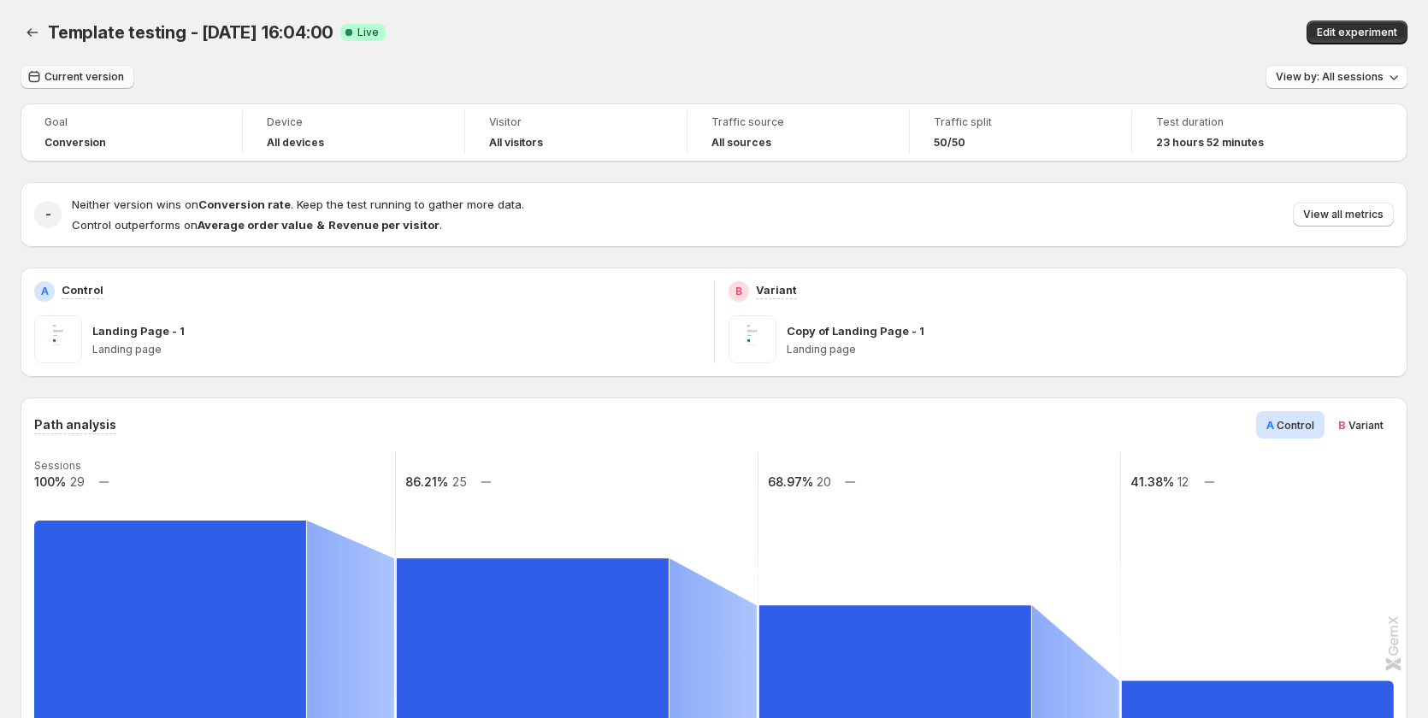
click at [79, 68] on button "Current version" at bounding box center [78, 77] width 114 height 24
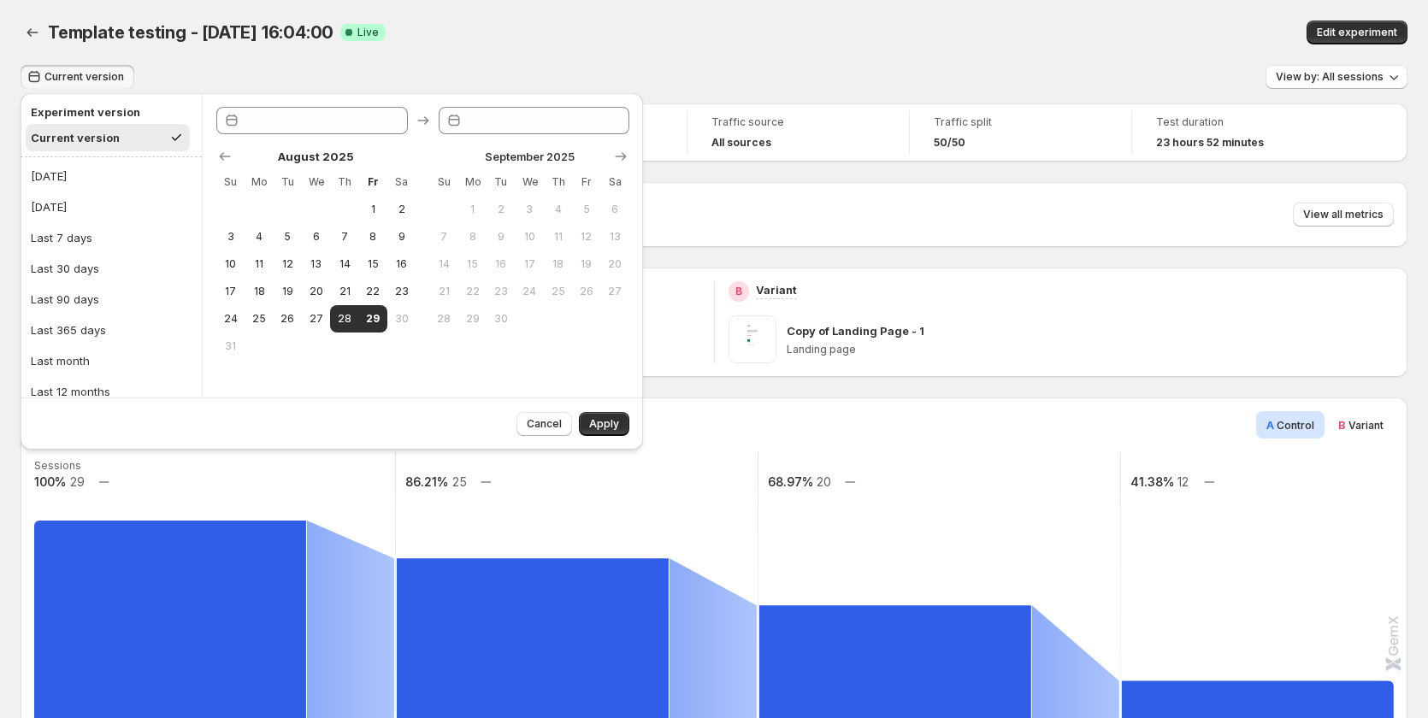
type input "**********"
click at [301, 319] on button "26" at bounding box center [288, 318] width 28 height 27
type input "**********"
click at [381, 318] on button "29" at bounding box center [373, 318] width 28 height 27
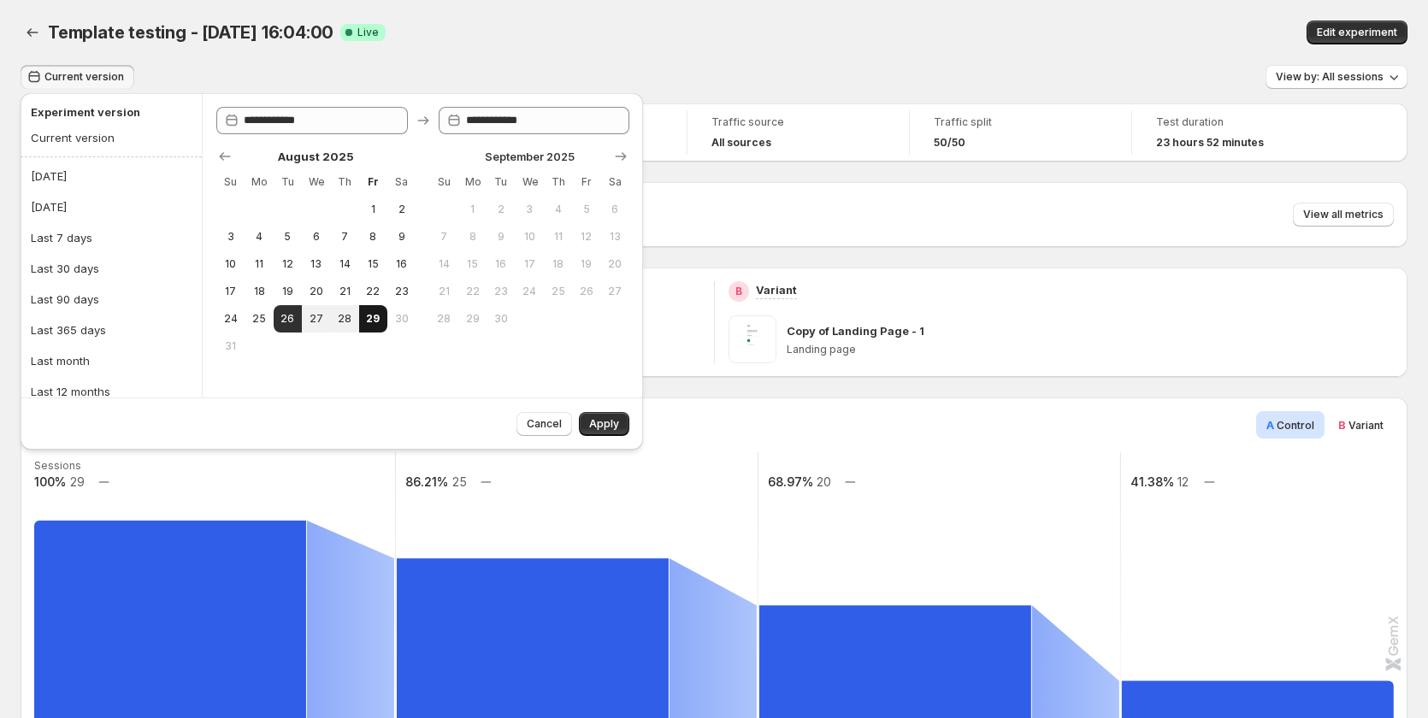
type input "**********"
click at [618, 428] on span "Apply" at bounding box center [604, 424] width 30 height 14
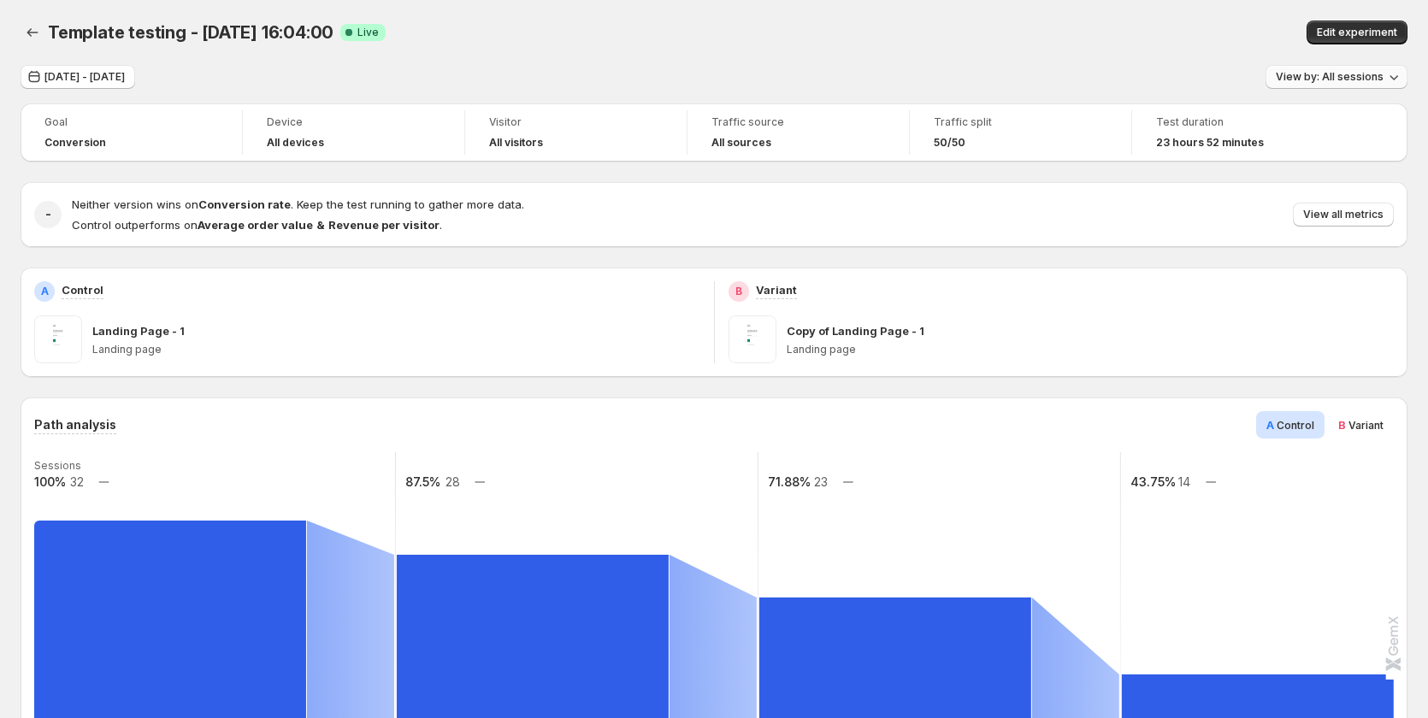
click at [1324, 80] on span "View by: All sessions" at bounding box center [1330, 77] width 108 height 14
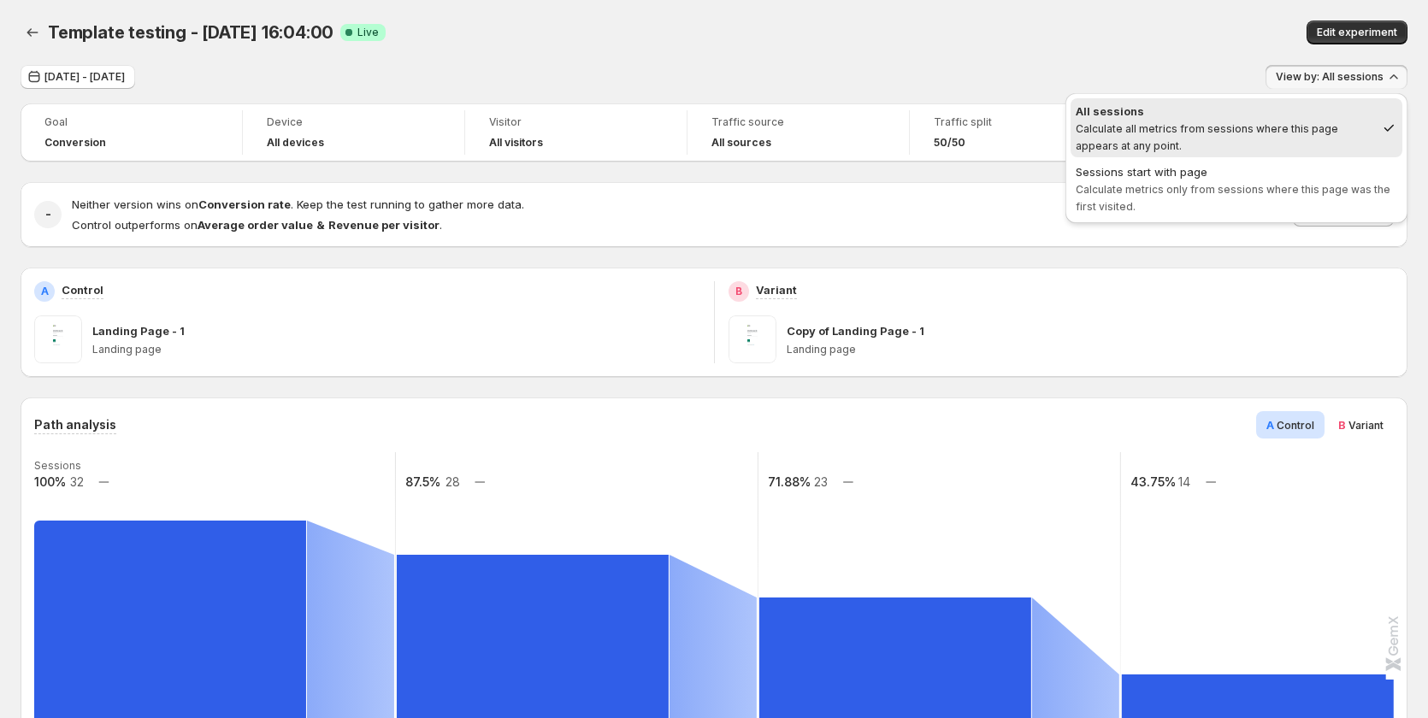
click at [823, 52] on div "Template testing - [DATE] 16:04:00. This page is ready Template testing - [DATE…" at bounding box center [714, 32] width 1387 height 65
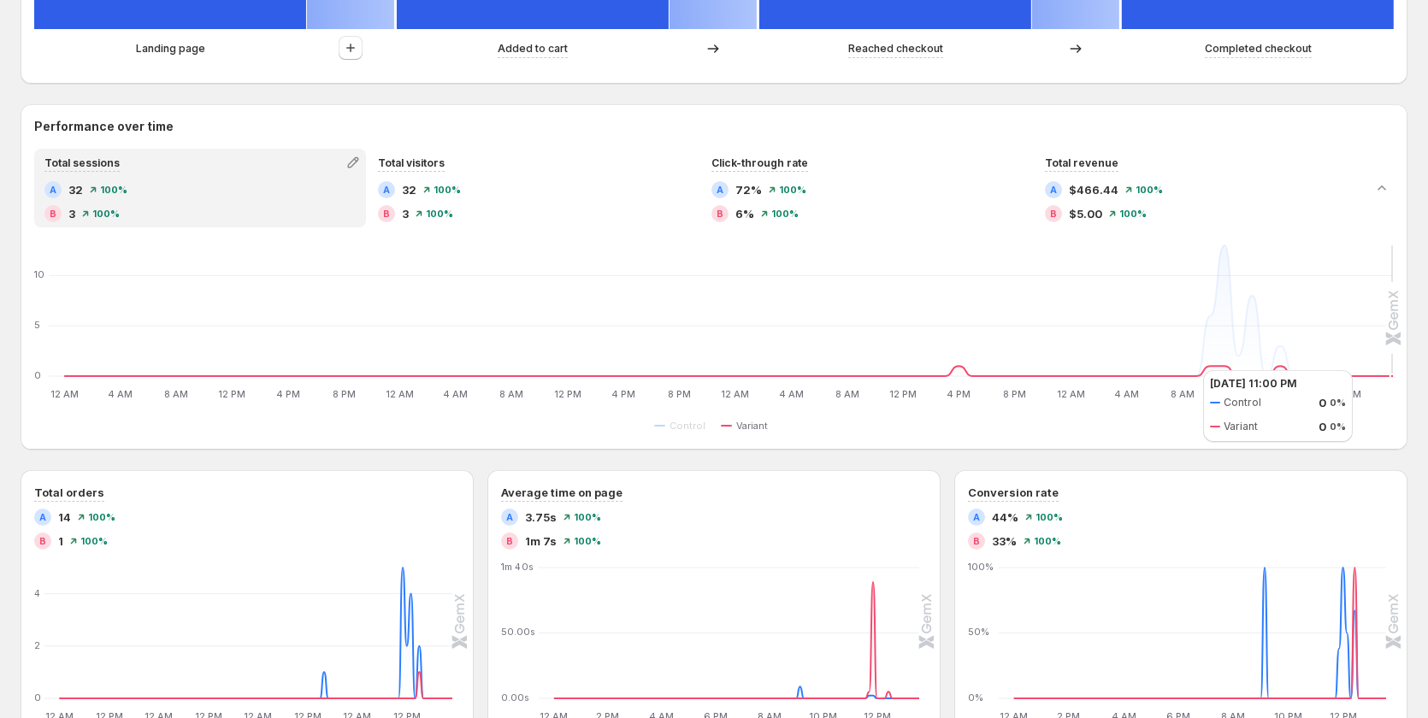
scroll to position [769, 0]
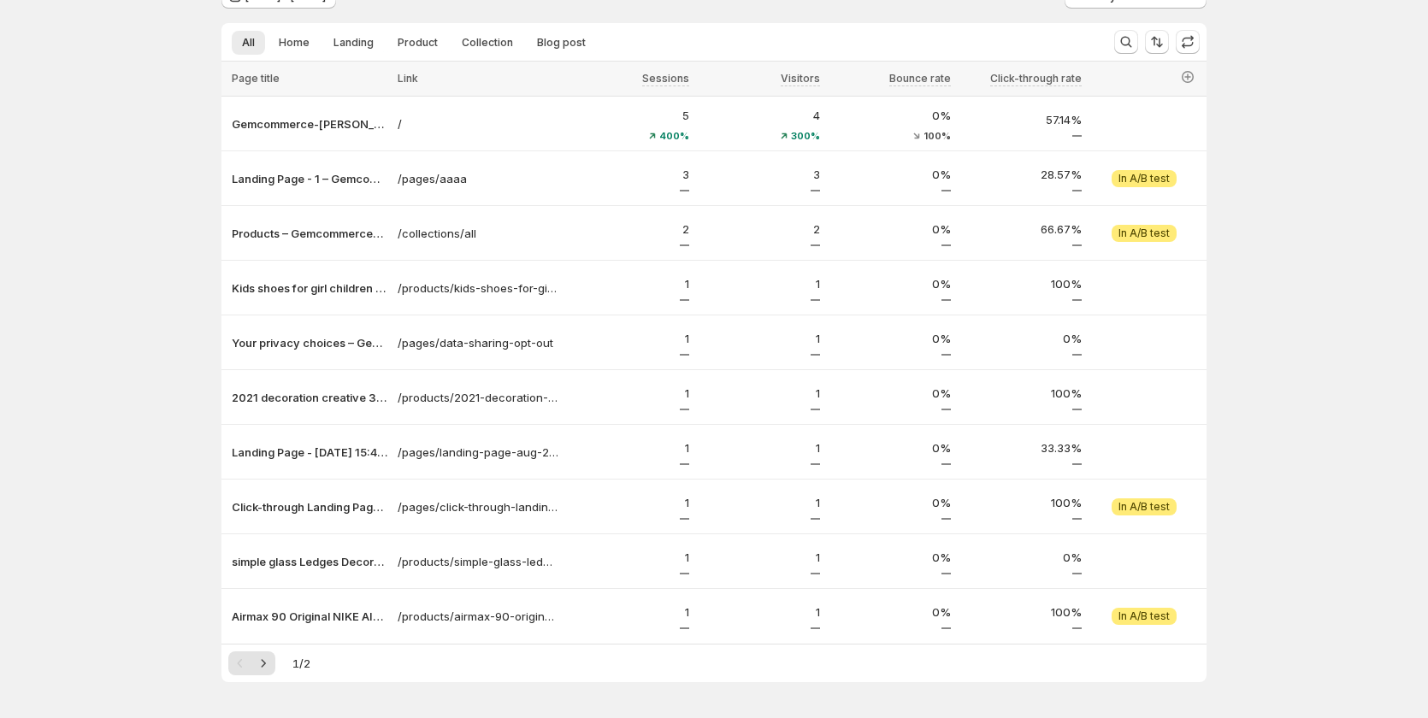
scroll to position [137, 0]
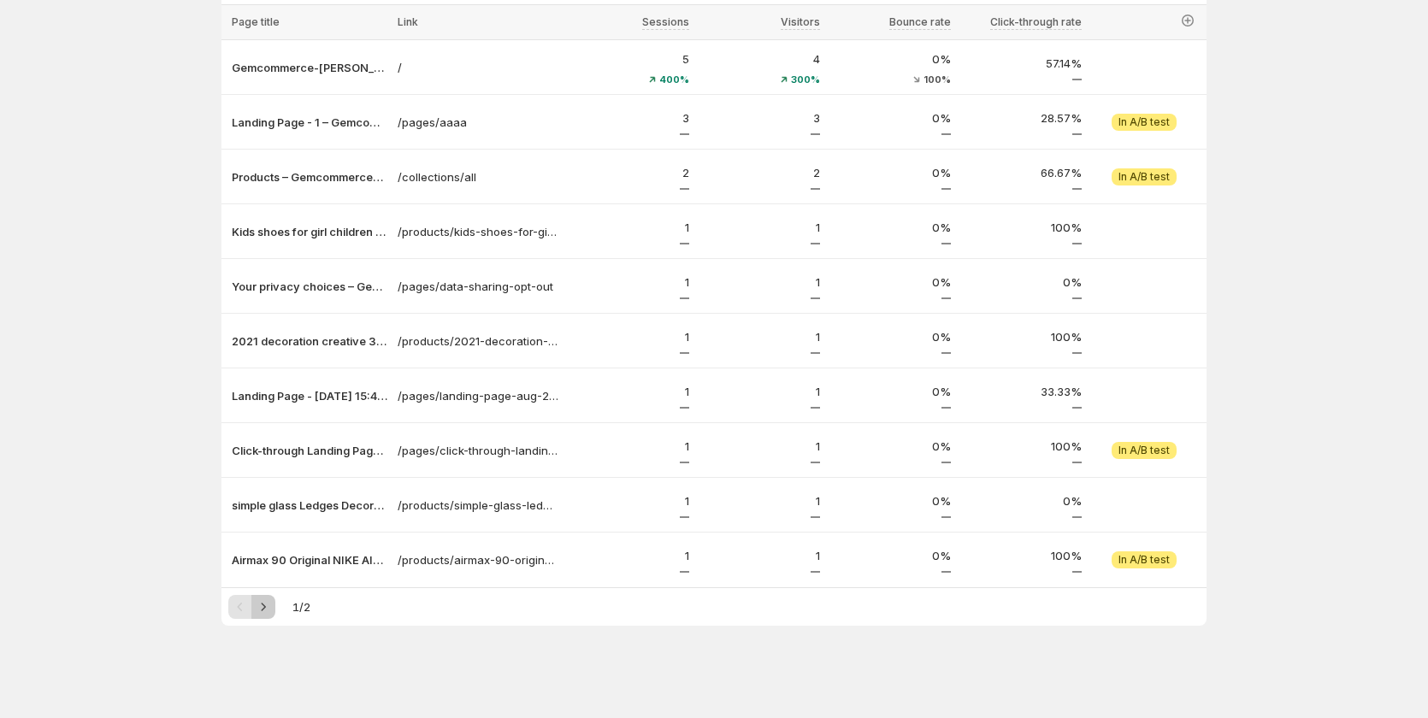
click at [272, 609] on icon "Next" at bounding box center [263, 606] width 17 height 17
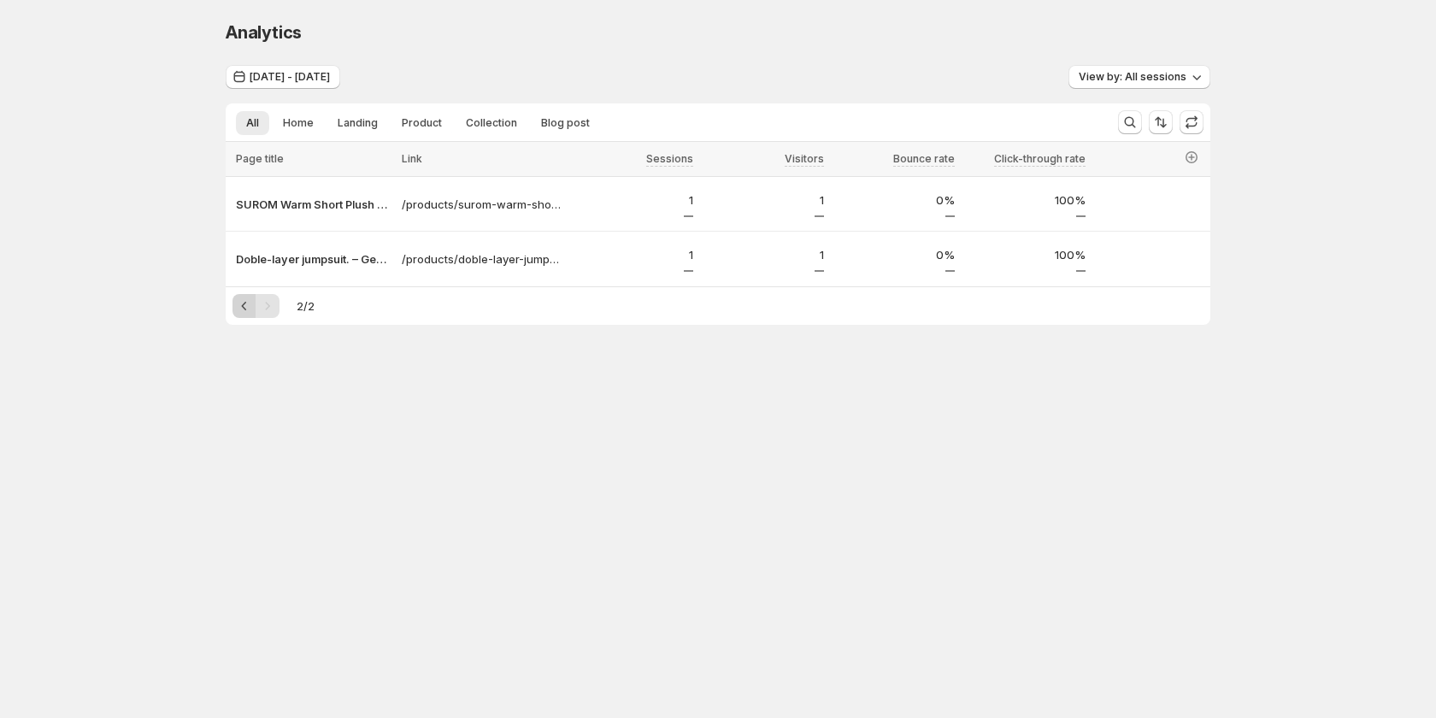
click at [248, 305] on icon "Previous" at bounding box center [244, 306] width 17 height 17
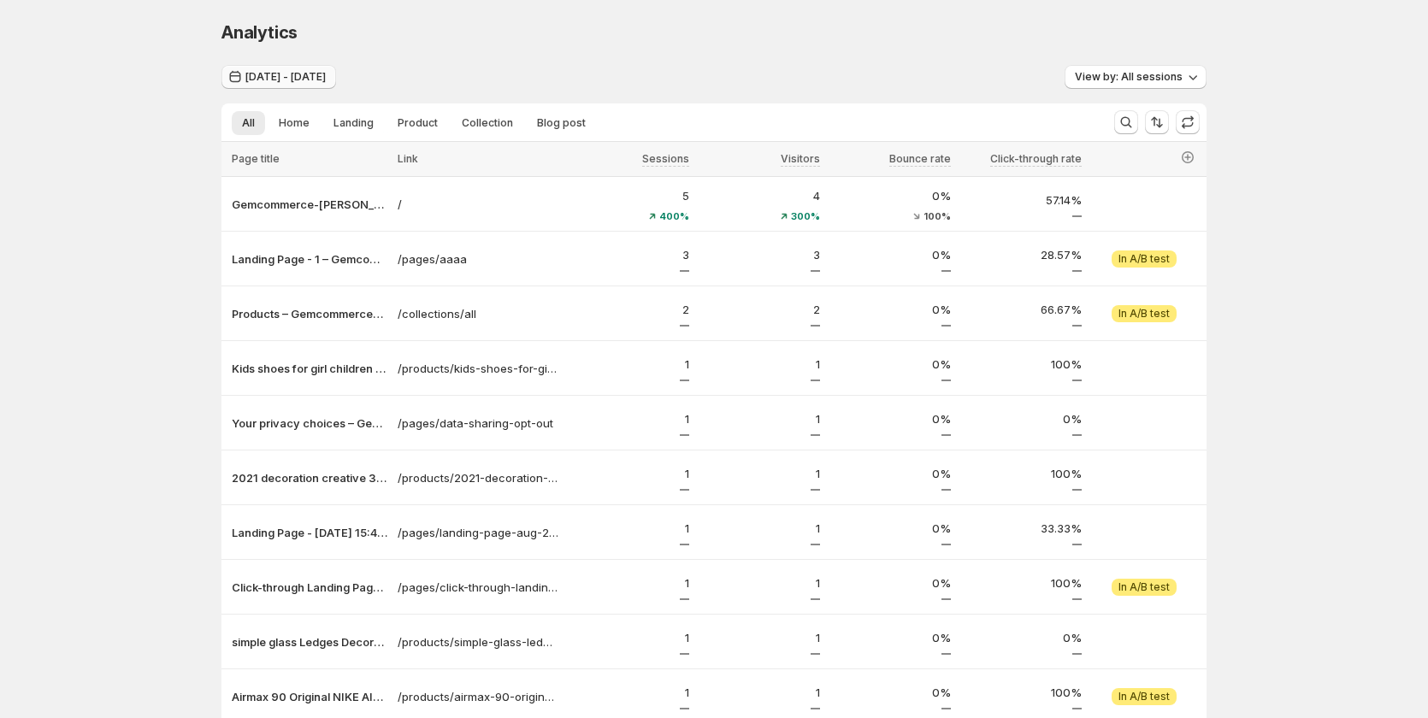
click at [298, 68] on button "[DATE] - [DATE]" at bounding box center [278, 77] width 115 height 24
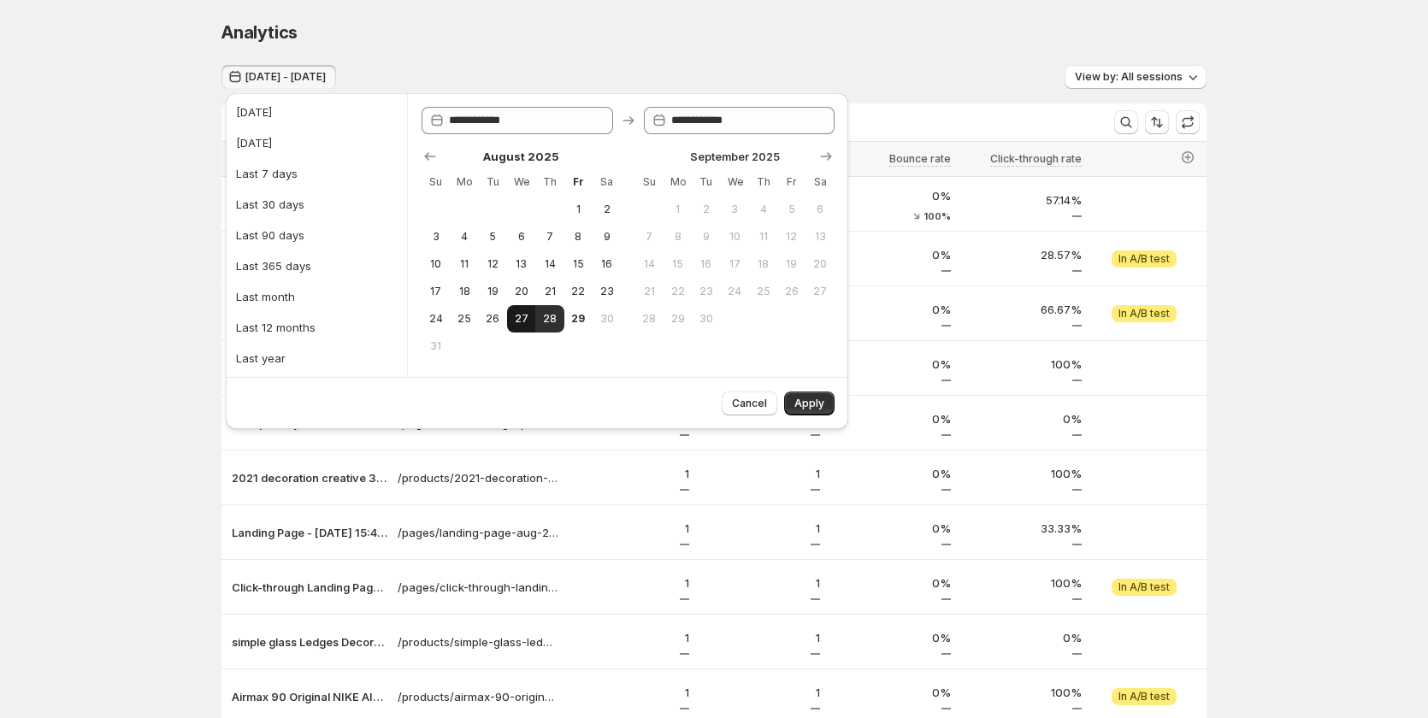
click at [516, 310] on button "27" at bounding box center [521, 318] width 28 height 27
click at [579, 315] on span "29" at bounding box center [578, 319] width 15 height 14
type input "**********"
click at [807, 400] on span "Apply" at bounding box center [809, 404] width 30 height 14
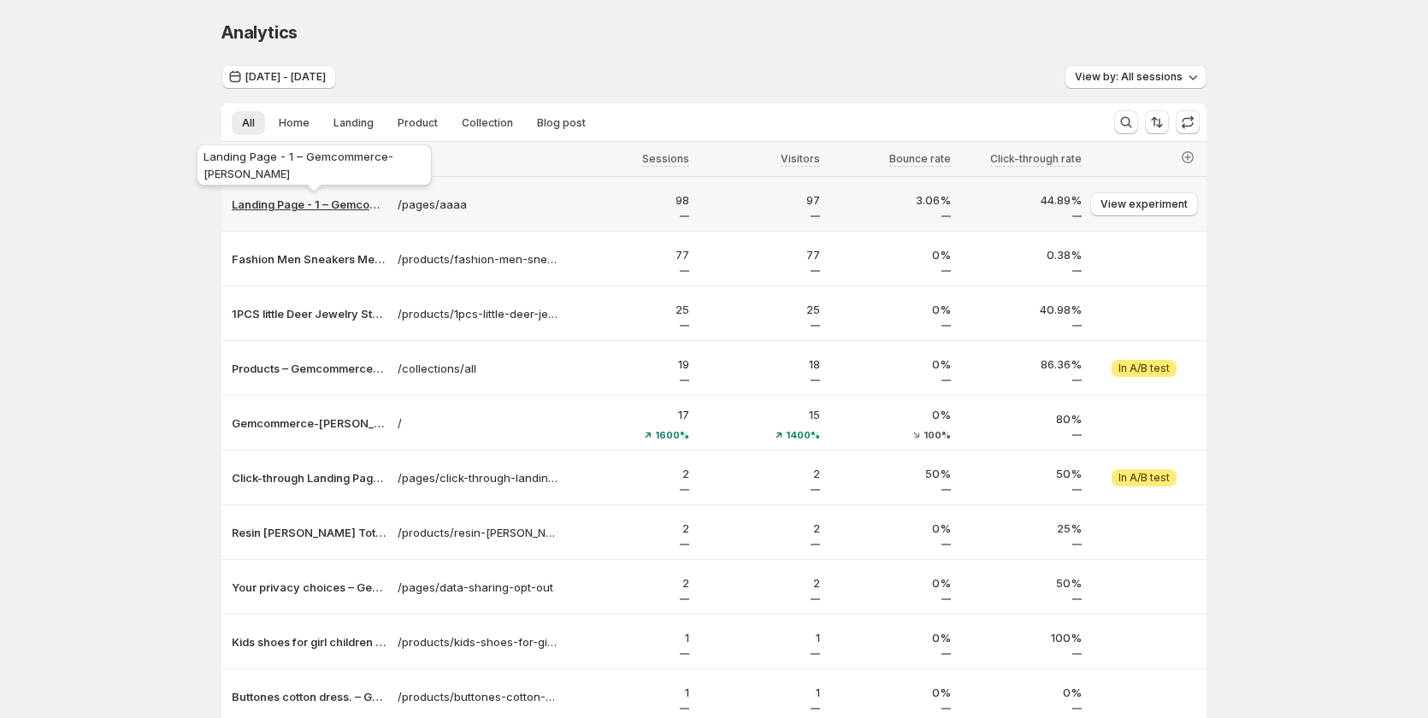
click at [287, 210] on p "Landing Page - 1 – Gemcommerce-[PERSON_NAME]" at bounding box center [310, 204] width 156 height 17
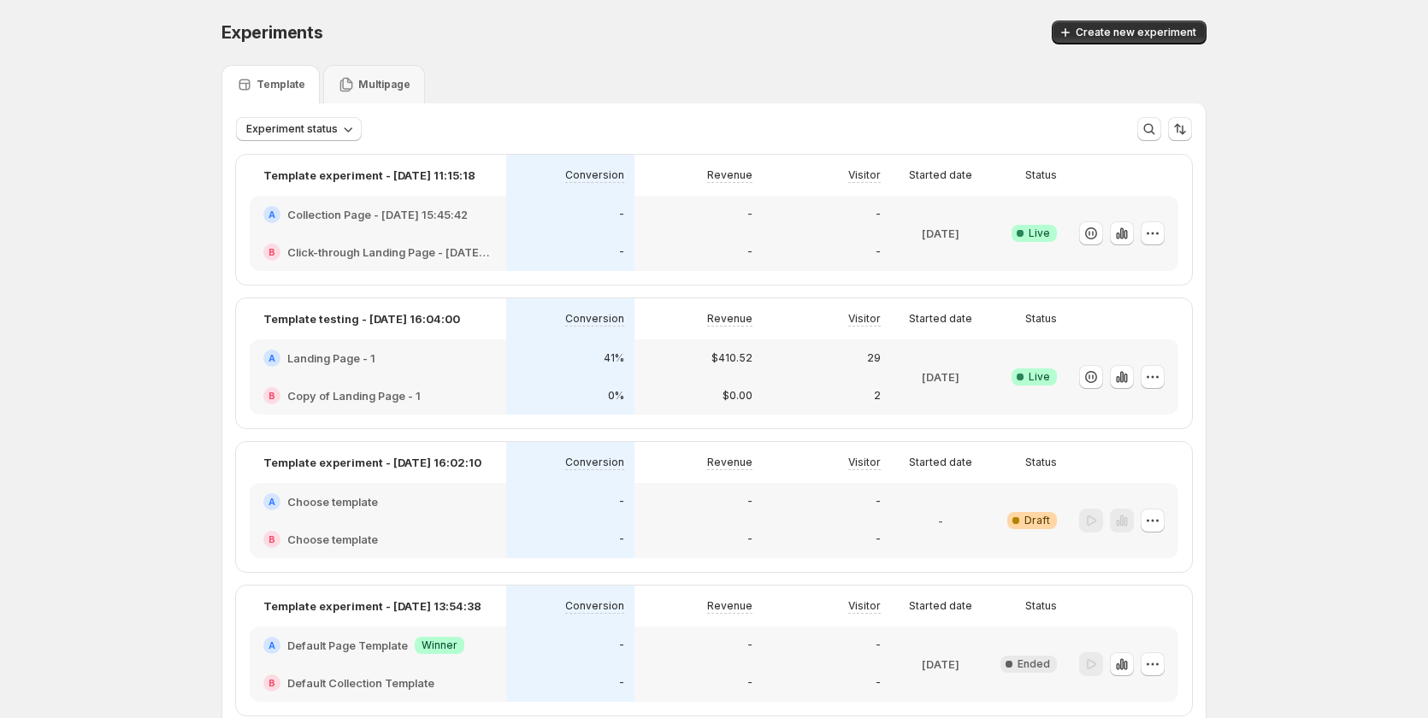
click at [520, 367] on div "41%" at bounding box center [570, 358] width 128 height 38
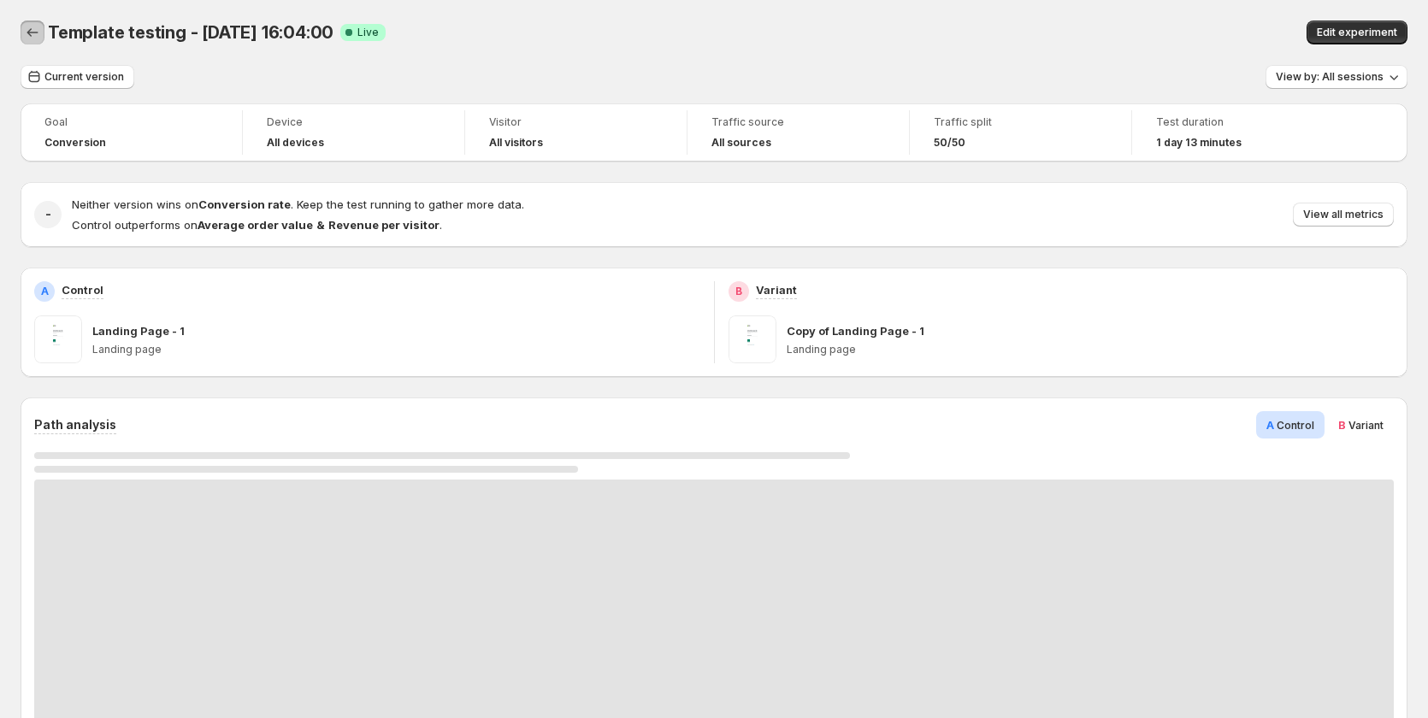
click at [32, 34] on icon "Back" at bounding box center [32, 32] width 17 height 17
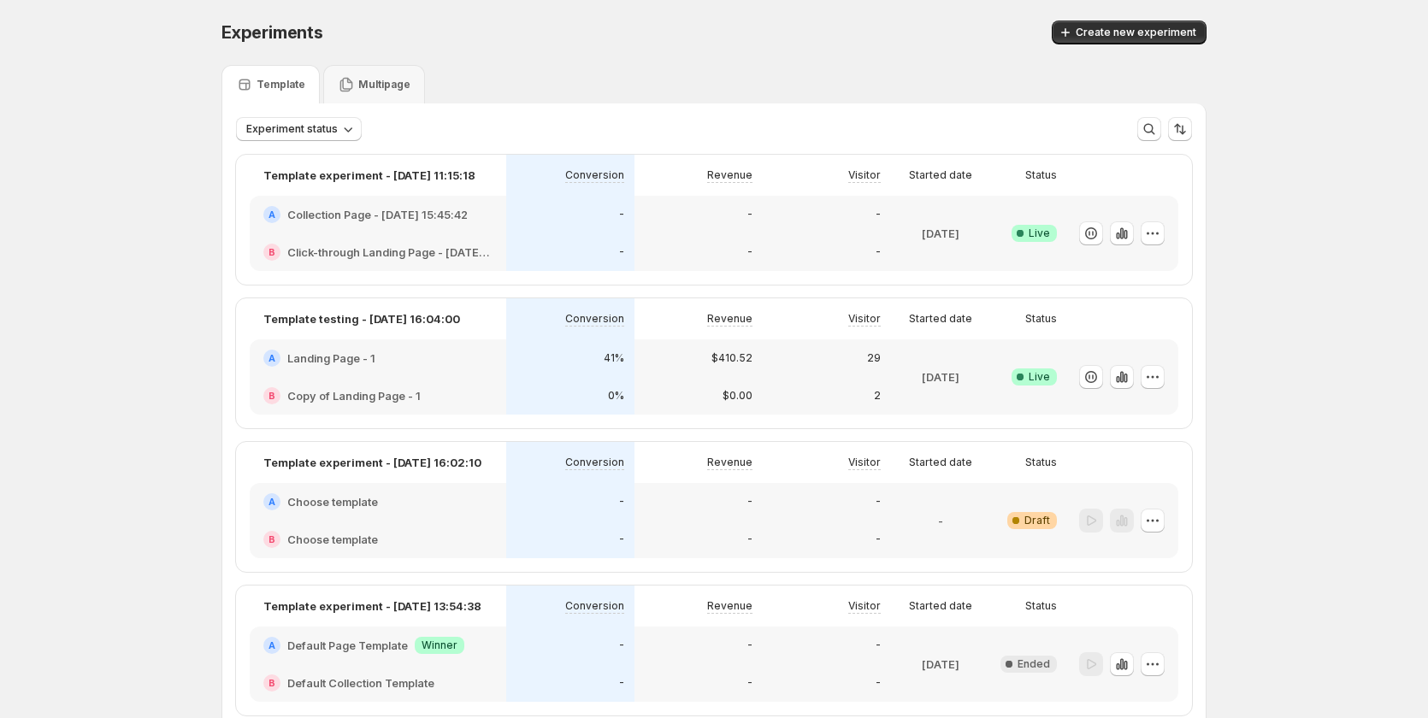
click at [822, 381] on div "2" at bounding box center [827, 396] width 128 height 38
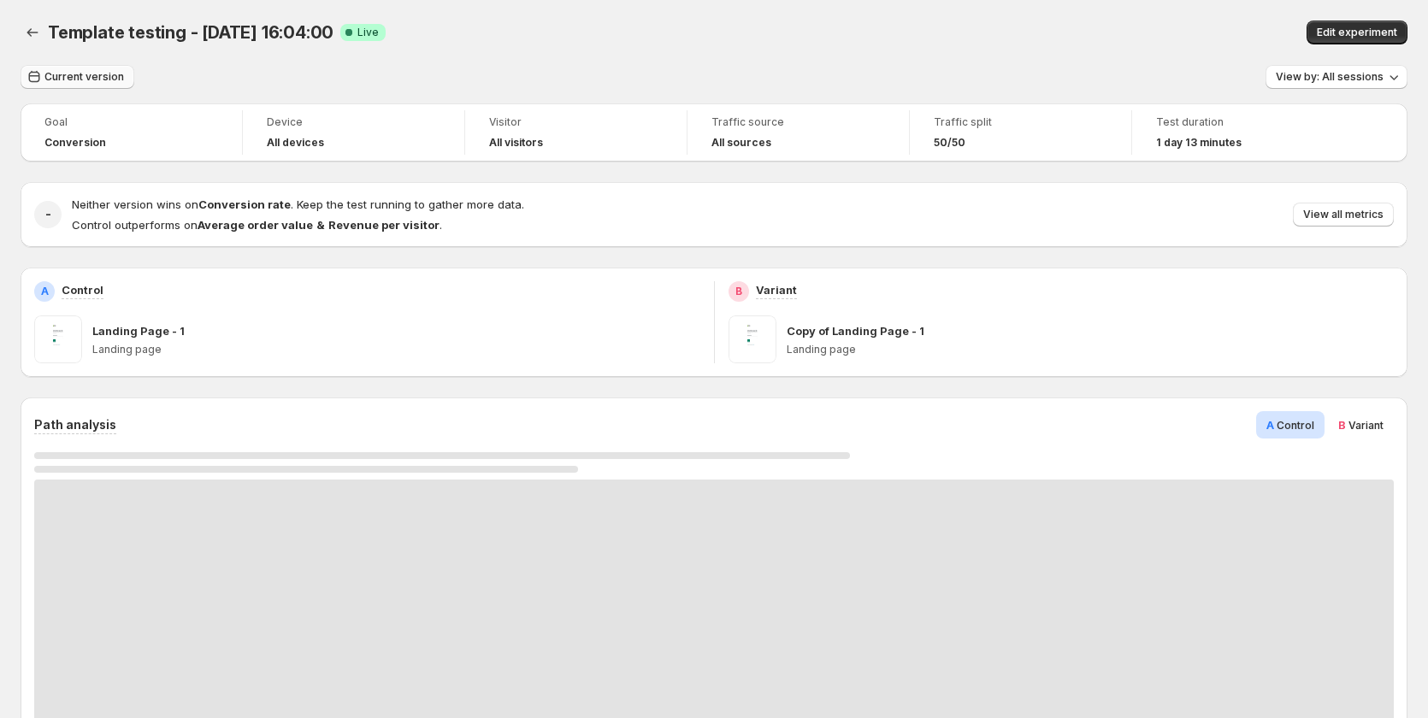
click at [81, 81] on span "Current version" at bounding box center [84, 77] width 80 height 14
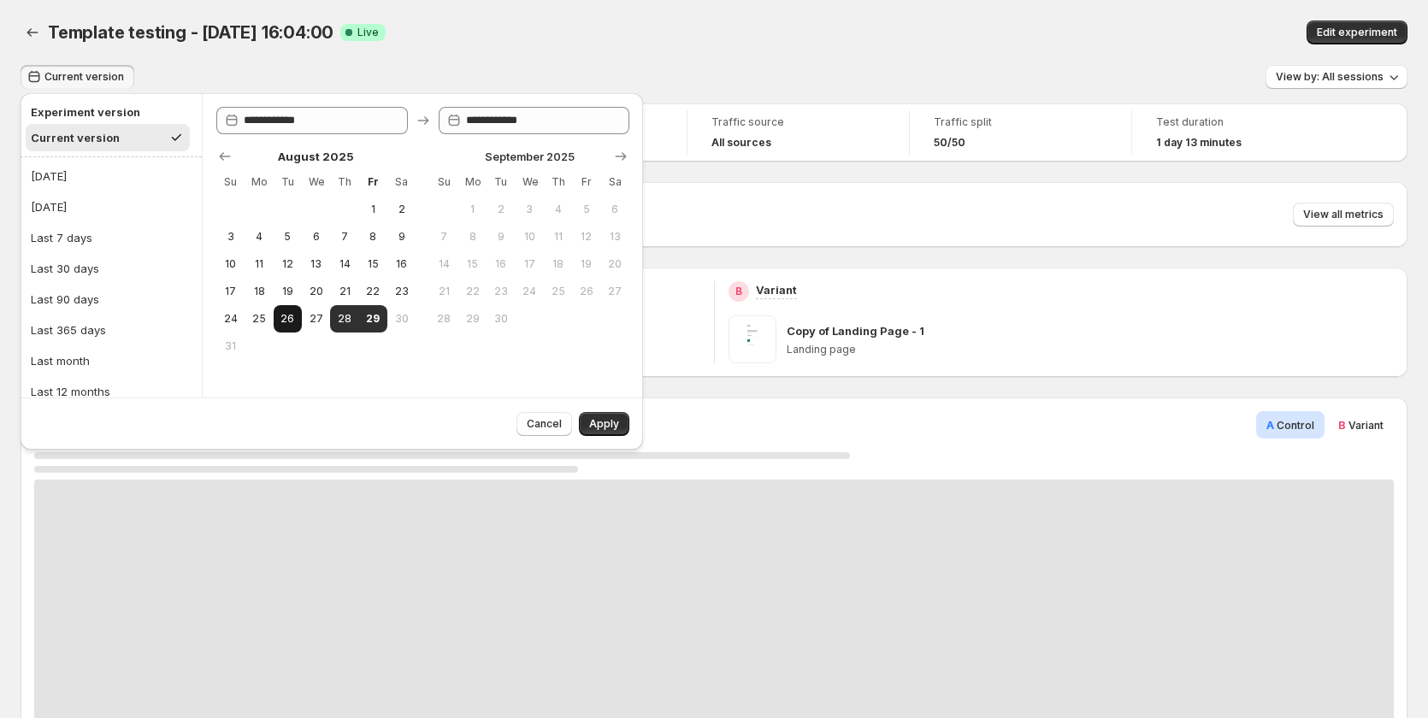
click at [291, 326] on button "26" at bounding box center [288, 318] width 28 height 27
type input "**********"
click at [372, 319] on span "29" at bounding box center [373, 319] width 15 height 14
type input "**********"
click at [585, 427] on button "Apply" at bounding box center [604, 424] width 50 height 24
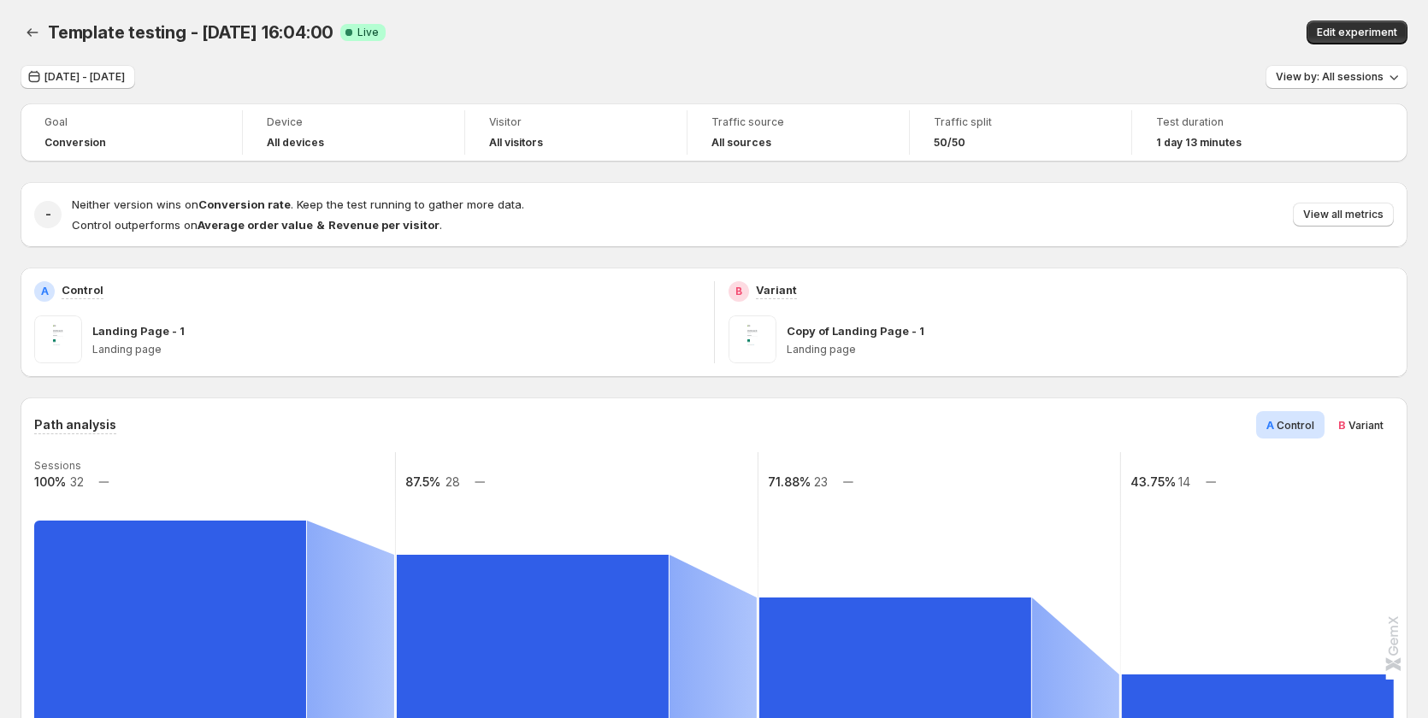
click at [855, 40] on div "Template testing - Aug 28, 16:04:00 Success Complete Live Edit experiment" at bounding box center [714, 33] width 1387 height 24
click at [96, 79] on span "Aug 26, 2025 - Aug 29, 2025" at bounding box center [84, 77] width 80 height 14
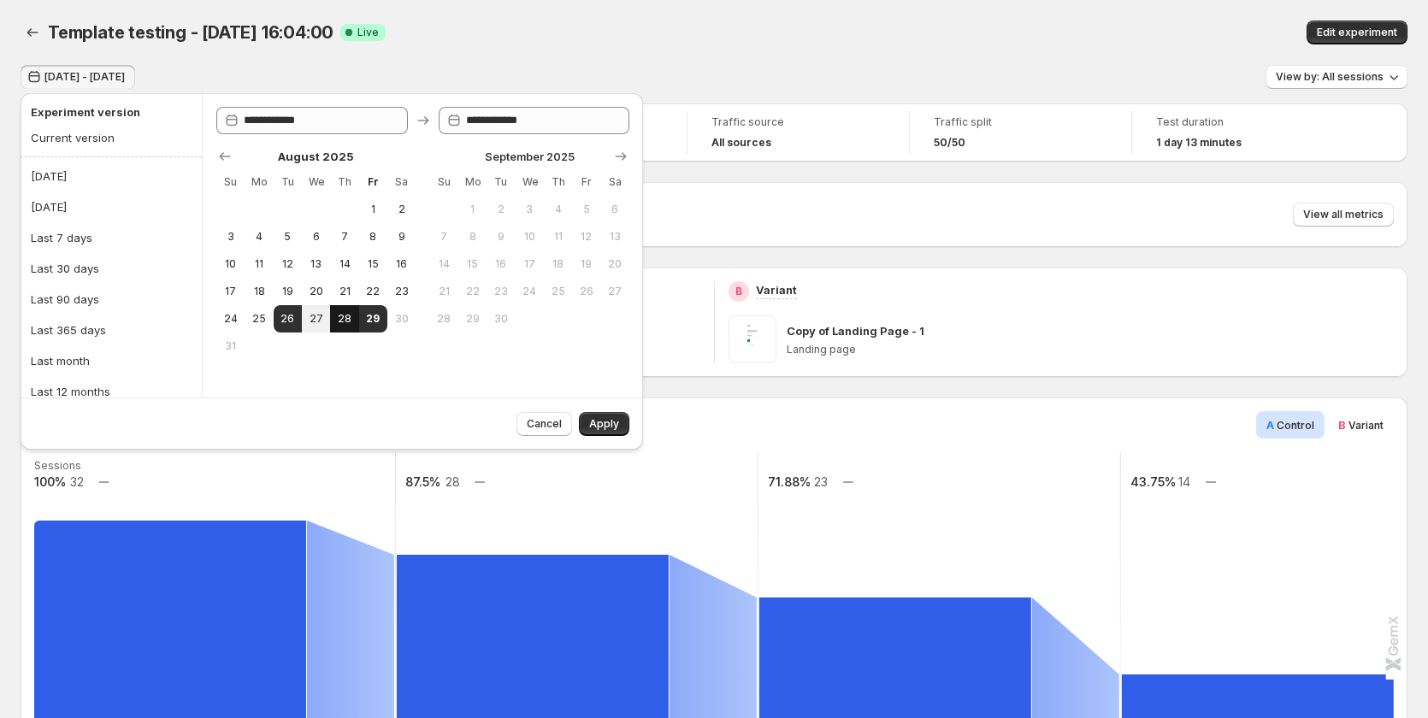
click at [335, 324] on button "28" at bounding box center [344, 318] width 28 height 27
type input "**********"
click at [368, 321] on span "29" at bounding box center [373, 319] width 15 height 14
type input "**********"
click at [601, 424] on span "Apply" at bounding box center [604, 424] width 30 height 14
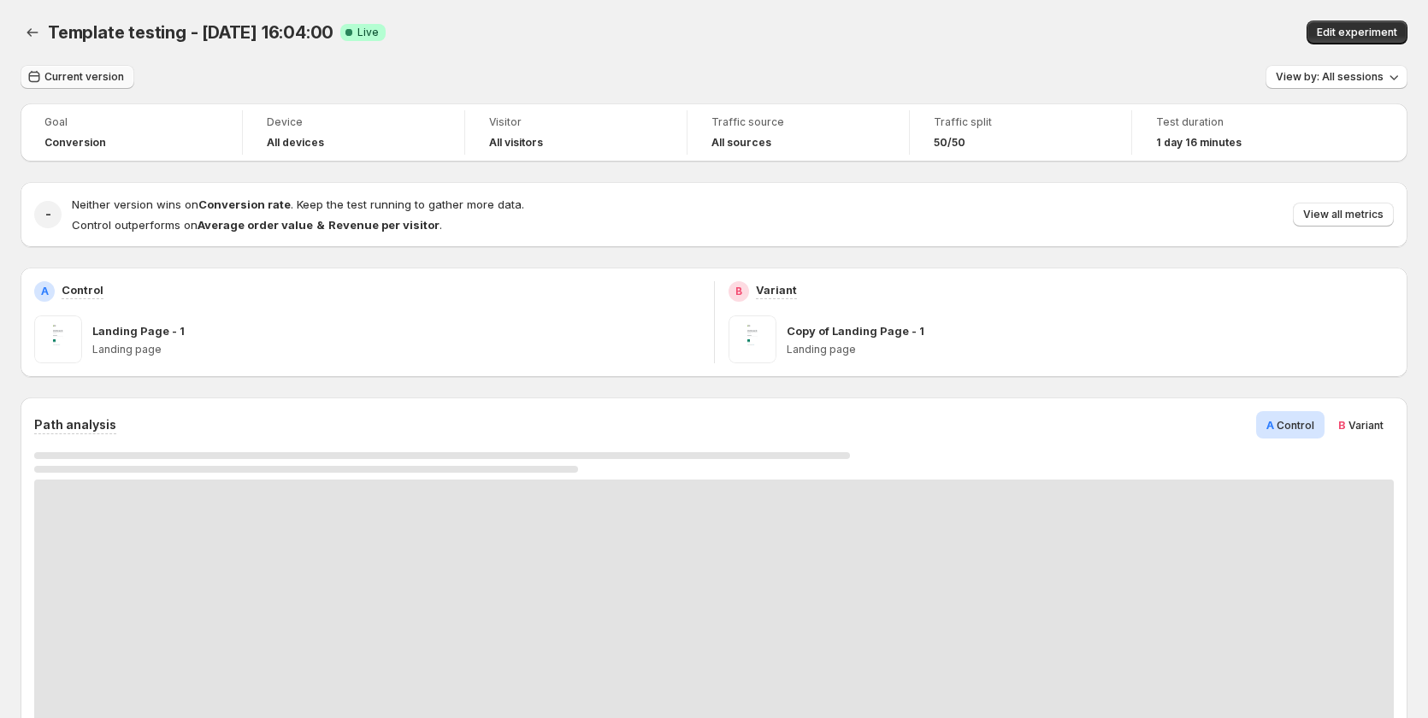
click at [111, 77] on span "Current version" at bounding box center [84, 77] width 80 height 14
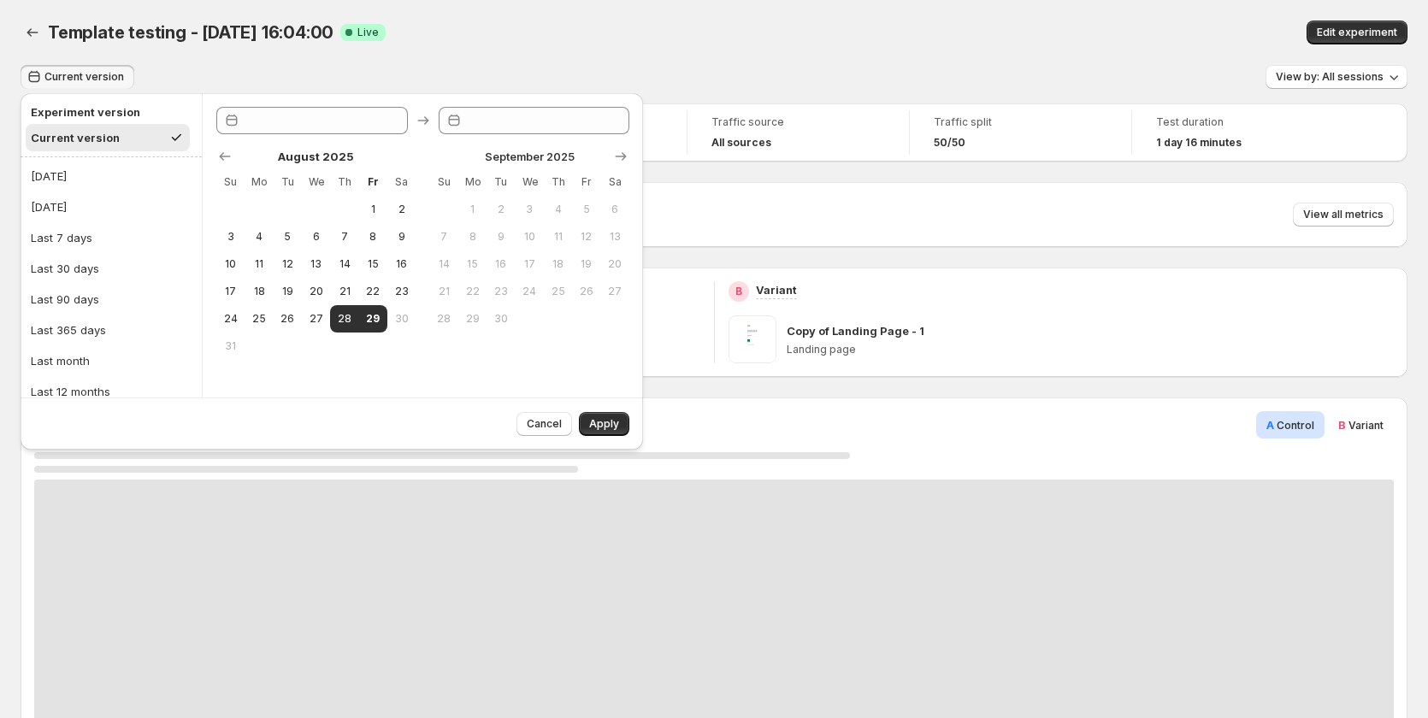
type input "**********"
click at [345, 316] on span "28" at bounding box center [344, 319] width 15 height 14
click at [374, 317] on span "29" at bounding box center [373, 319] width 15 height 14
type input "**********"
click at [403, 318] on span "30" at bounding box center [401, 319] width 15 height 14
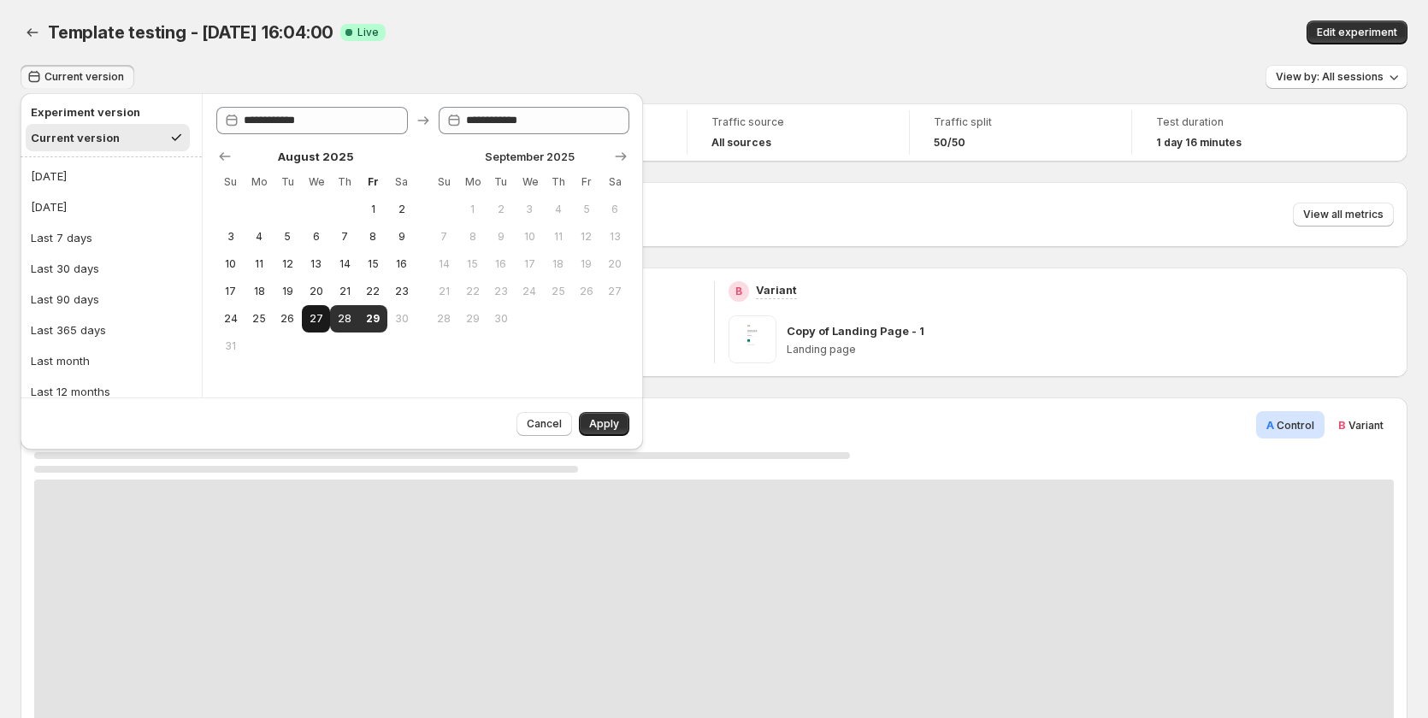
click at [318, 321] on span "27" at bounding box center [316, 319] width 15 height 14
type input "**********"
click at [376, 314] on span "29" at bounding box center [373, 319] width 15 height 14
type input "**********"
click at [607, 427] on span "Apply" at bounding box center [604, 424] width 30 height 14
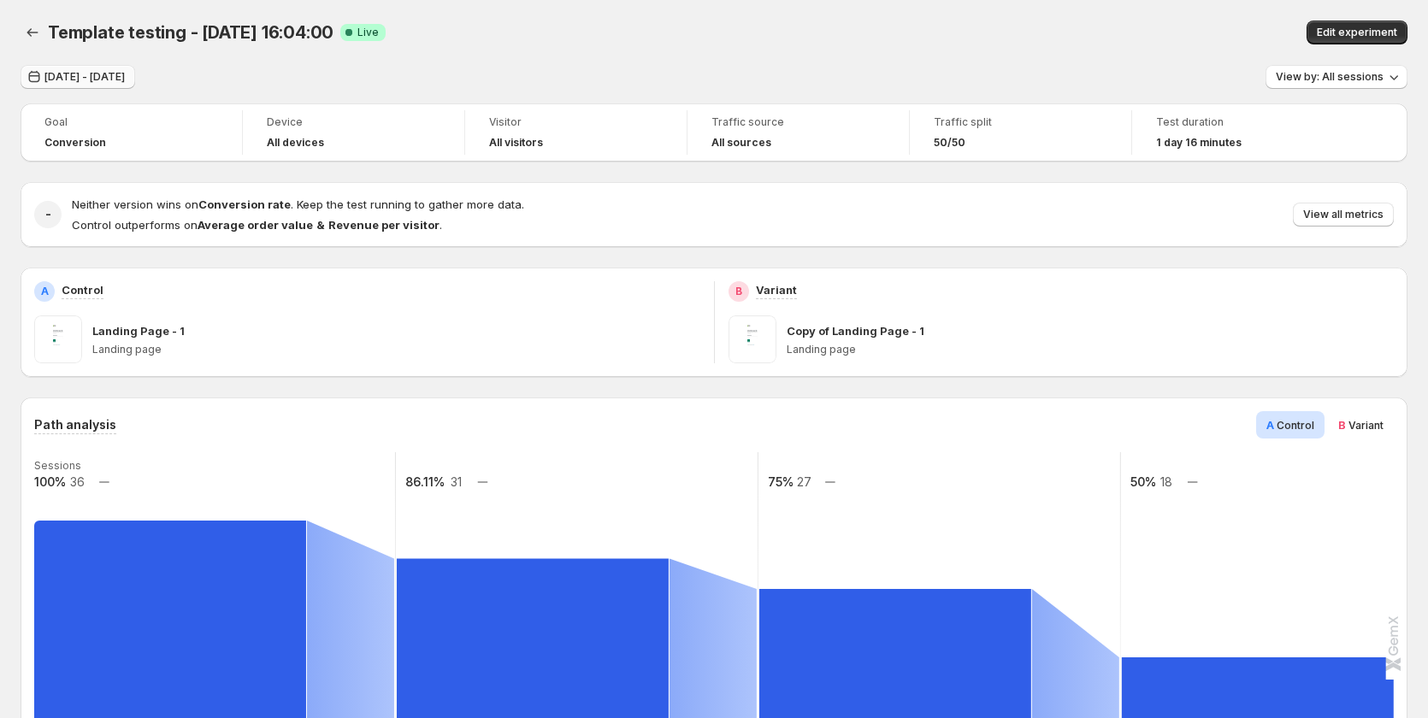
click at [125, 74] on span "Aug 27, 2025 - Aug 29, 2025" at bounding box center [84, 77] width 80 height 14
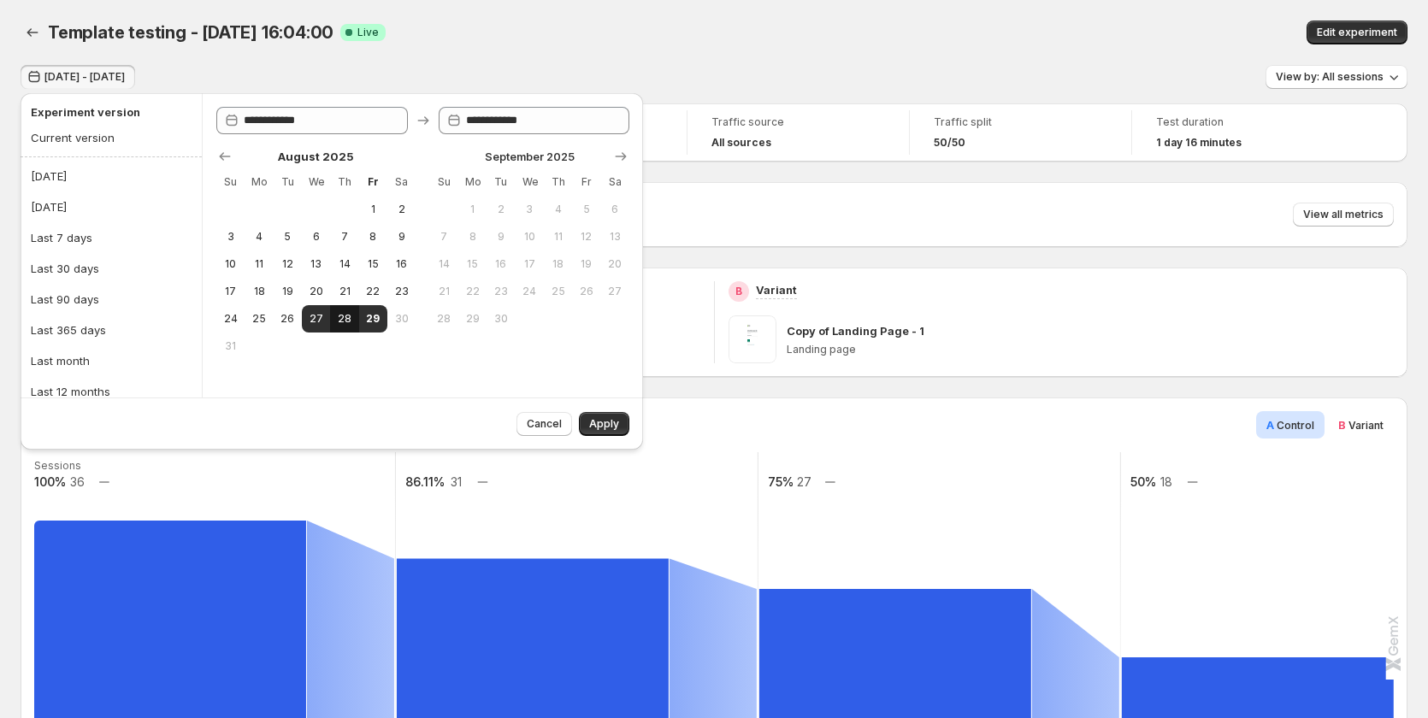
click at [350, 312] on span "28" at bounding box center [344, 319] width 15 height 14
type input "**********"
click at [368, 315] on span "29" at bounding box center [373, 319] width 15 height 14
type input "**********"
click at [119, 129] on button "Current version" at bounding box center [108, 137] width 164 height 27
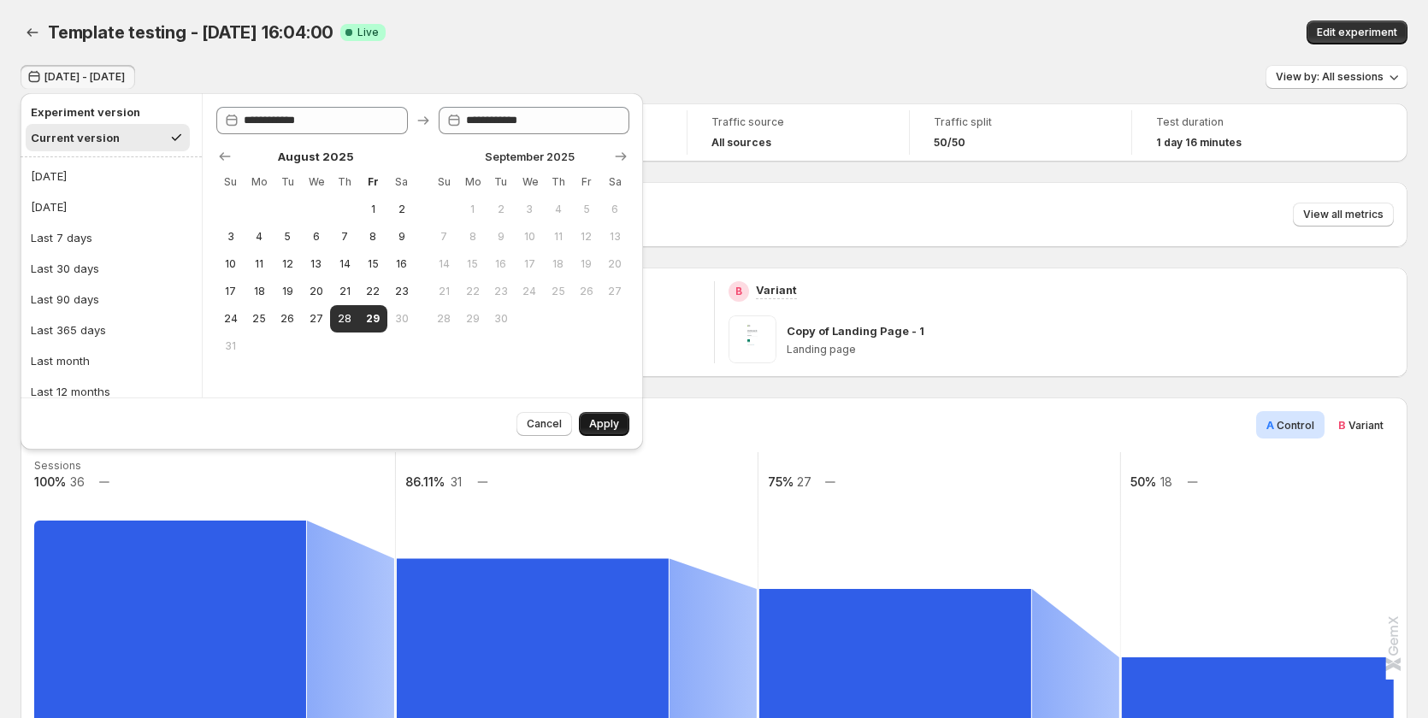
click at [609, 419] on span "Apply" at bounding box center [604, 424] width 30 height 14
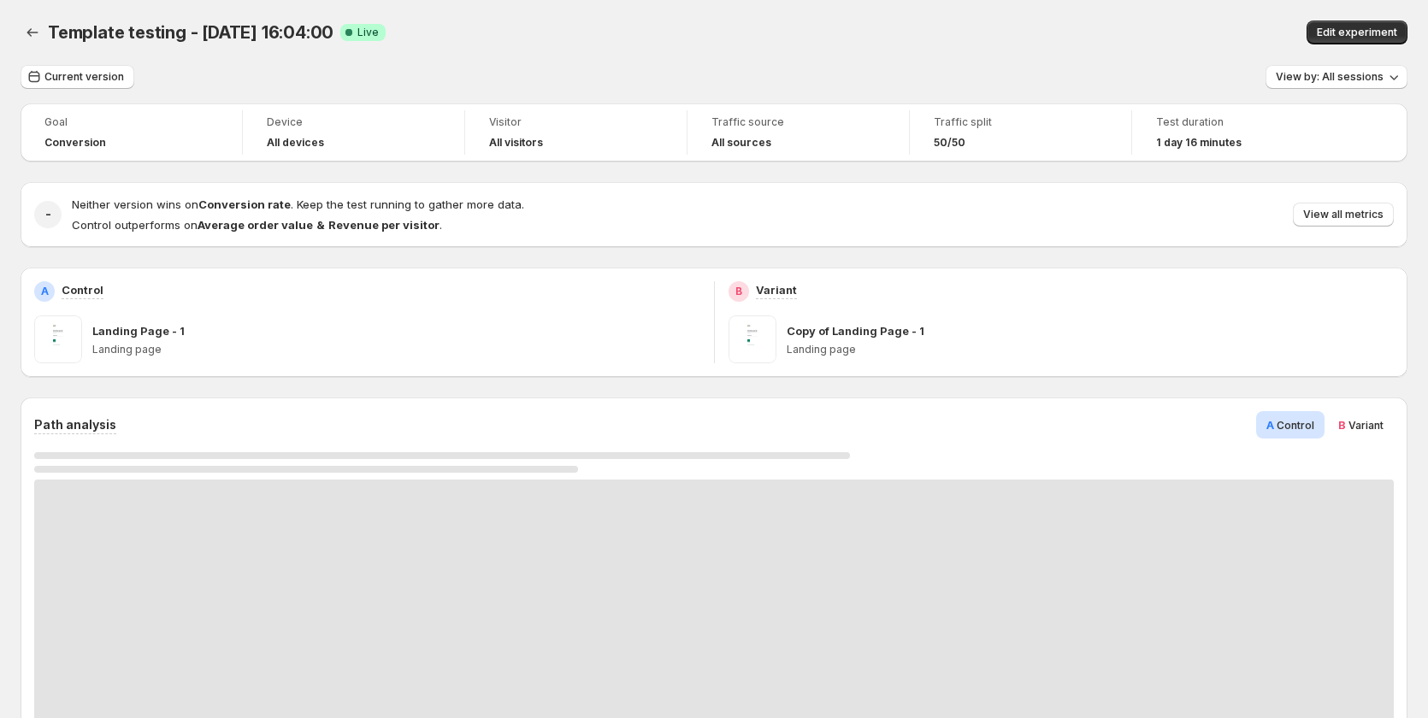
click at [1388, 440] on div "Path analysis A Control B Variant" at bounding box center [713, 595] width 1359 height 368
click at [1383, 419] on span "Variant" at bounding box center [1365, 425] width 35 height 13
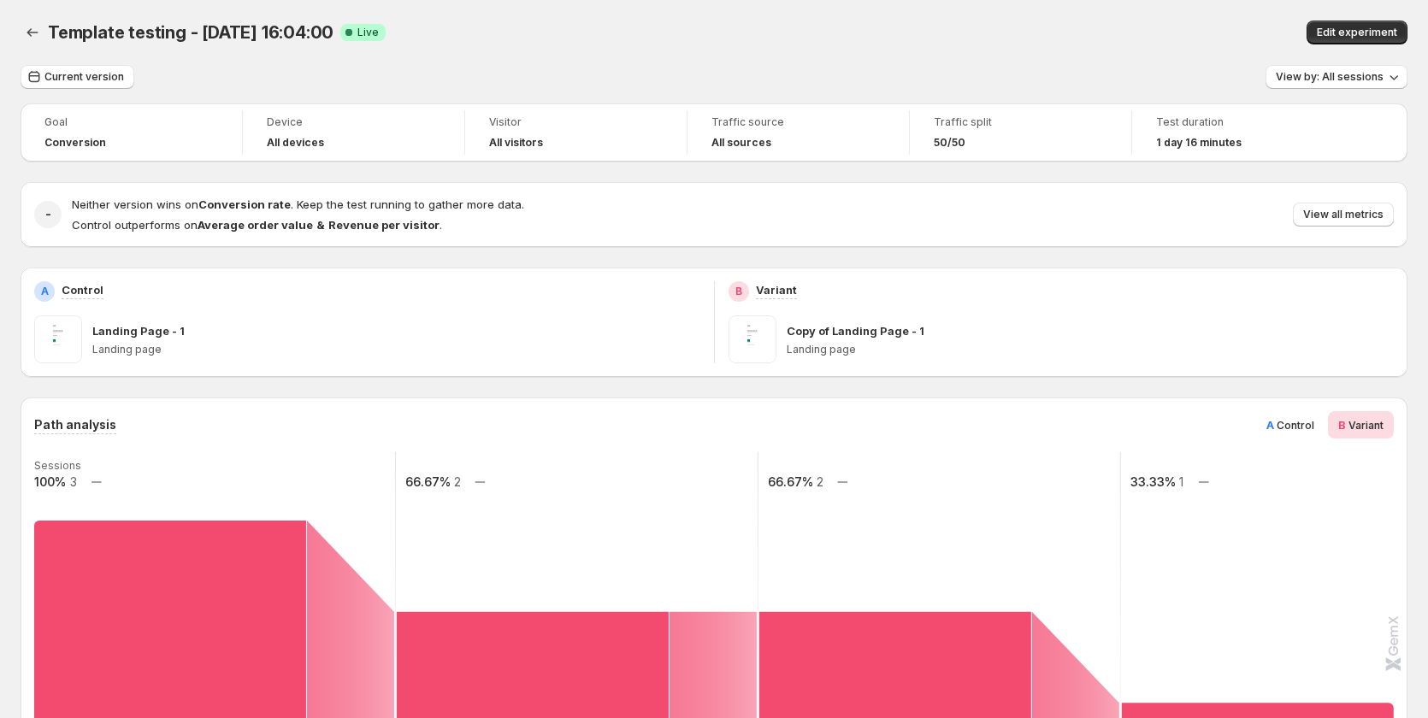
click at [1297, 422] on span "Control" at bounding box center [1295, 425] width 38 height 13
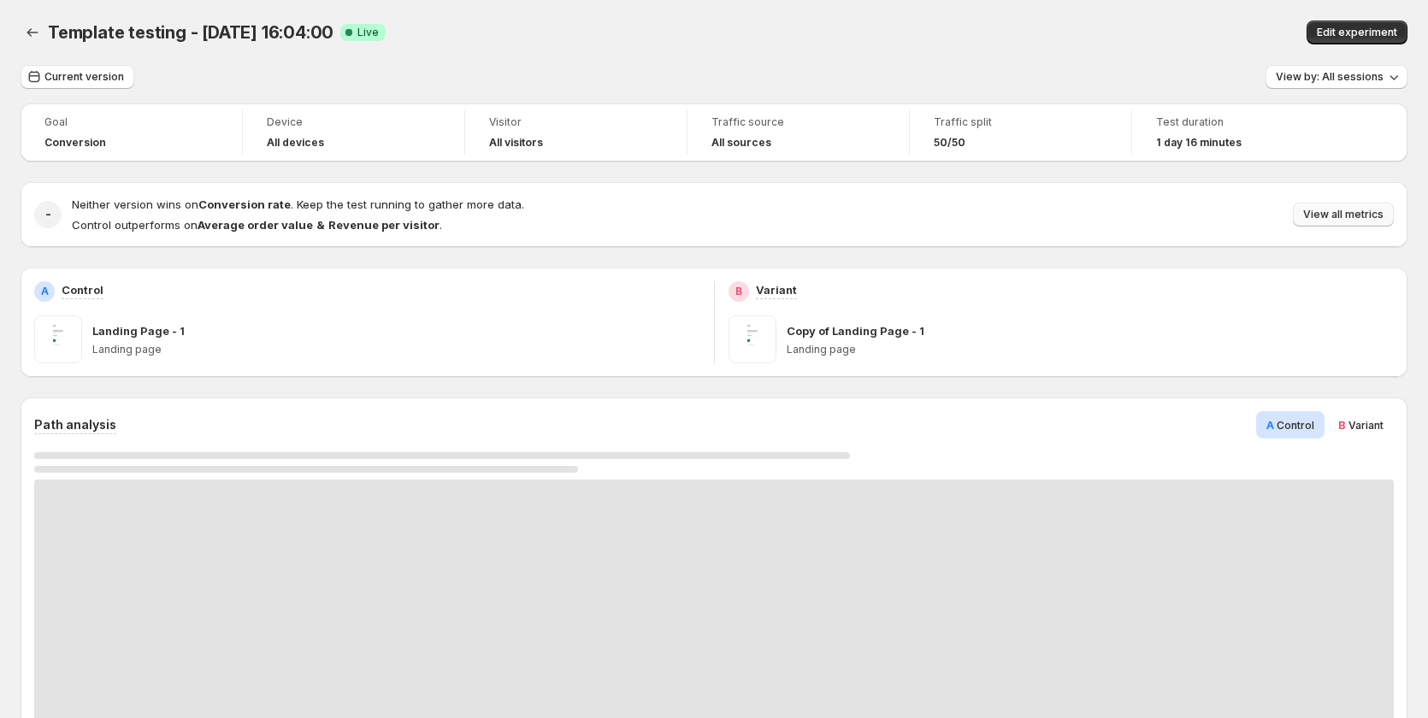
click at [1363, 217] on span "View all metrics" at bounding box center [1343, 215] width 80 height 14
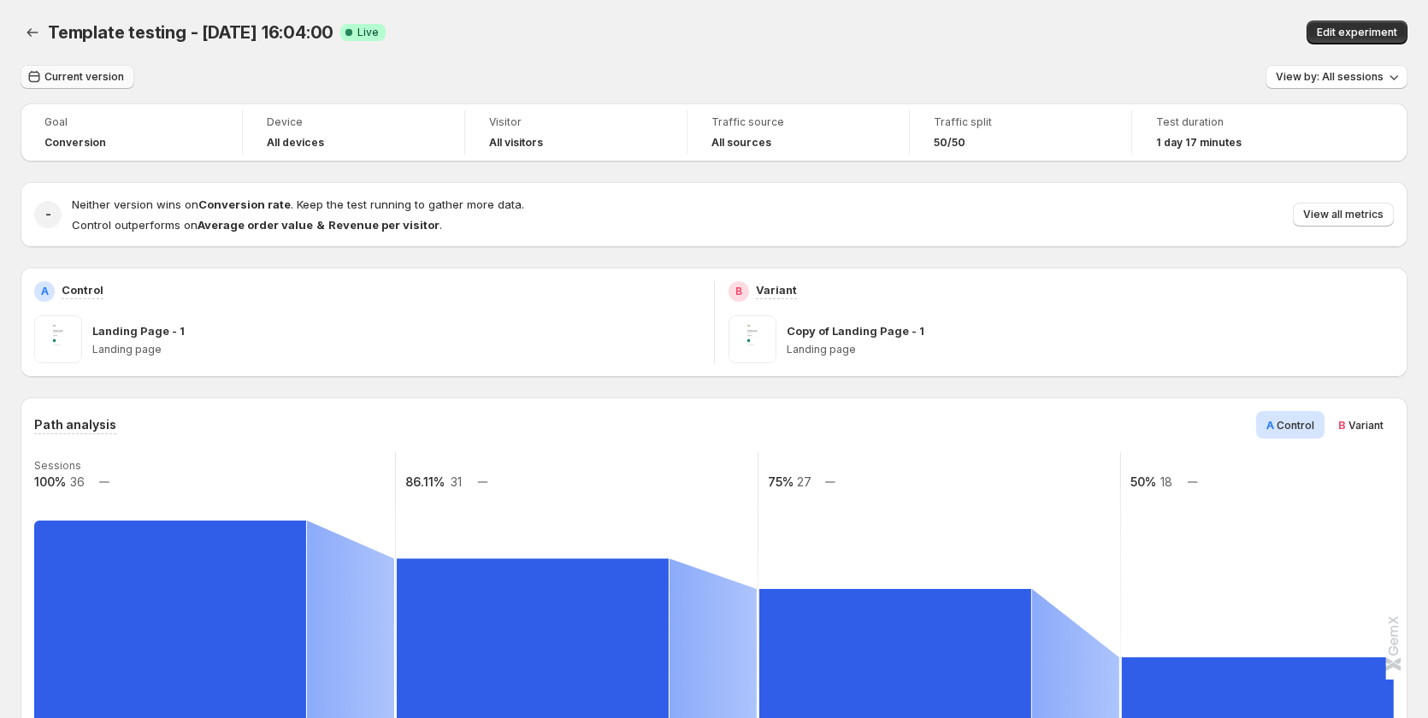
click at [77, 80] on span "Current version" at bounding box center [84, 77] width 80 height 14
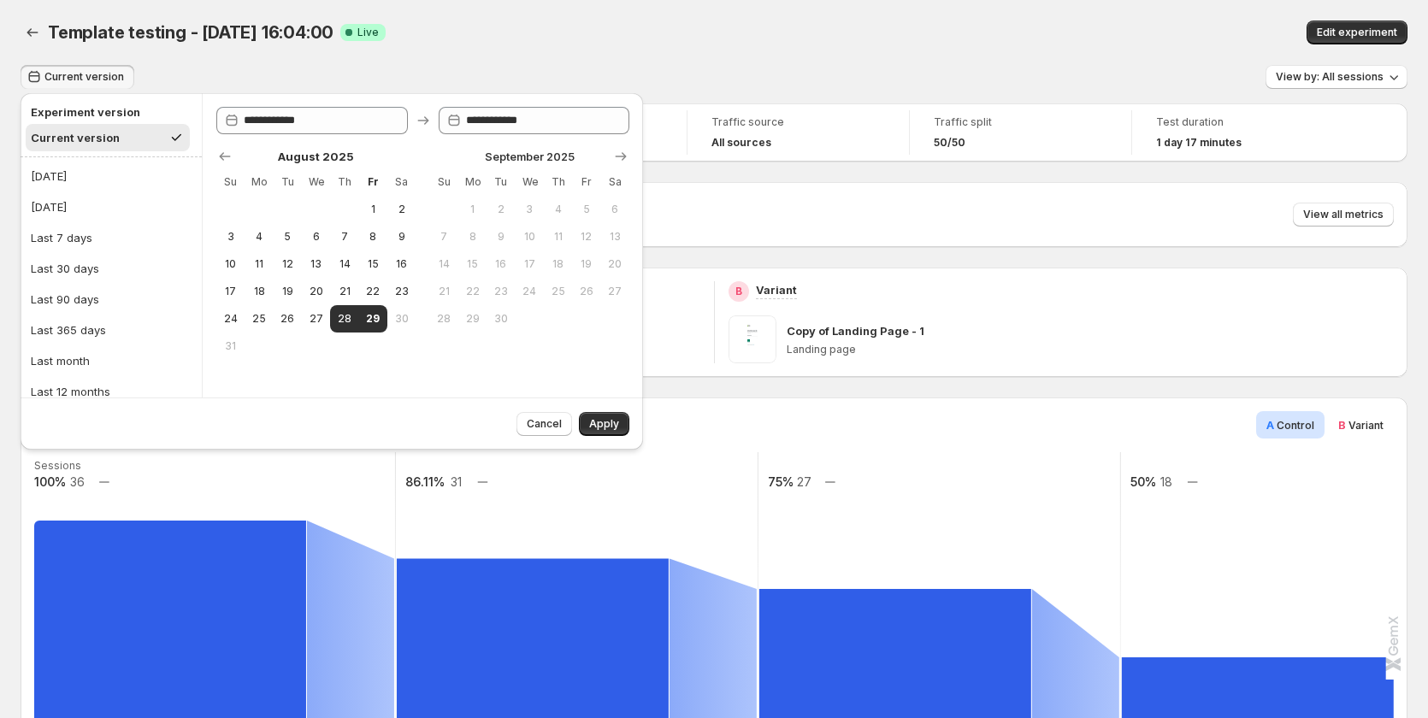
click at [310, 63] on div "Template testing - [DATE] 16:04:00. This page is ready Template testing - [DATE…" at bounding box center [714, 32] width 1387 height 65
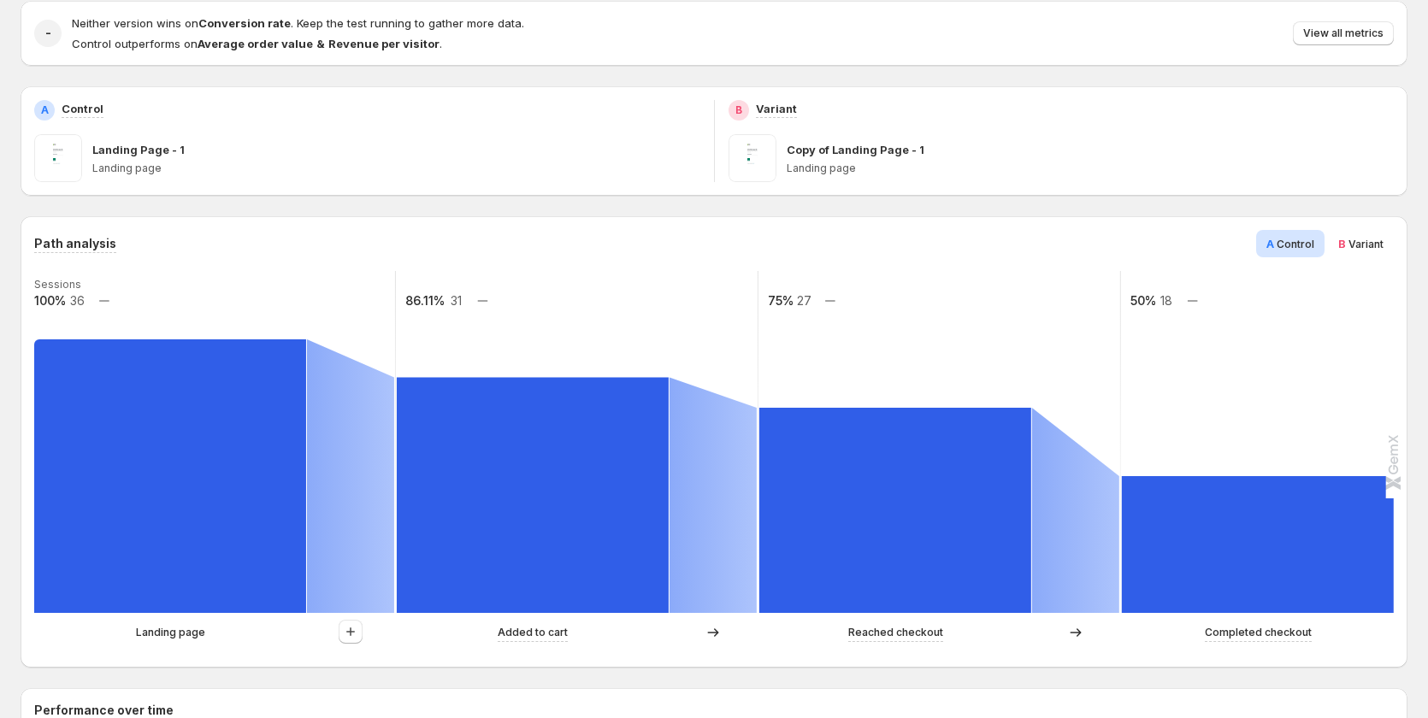
scroll to position [171, 0]
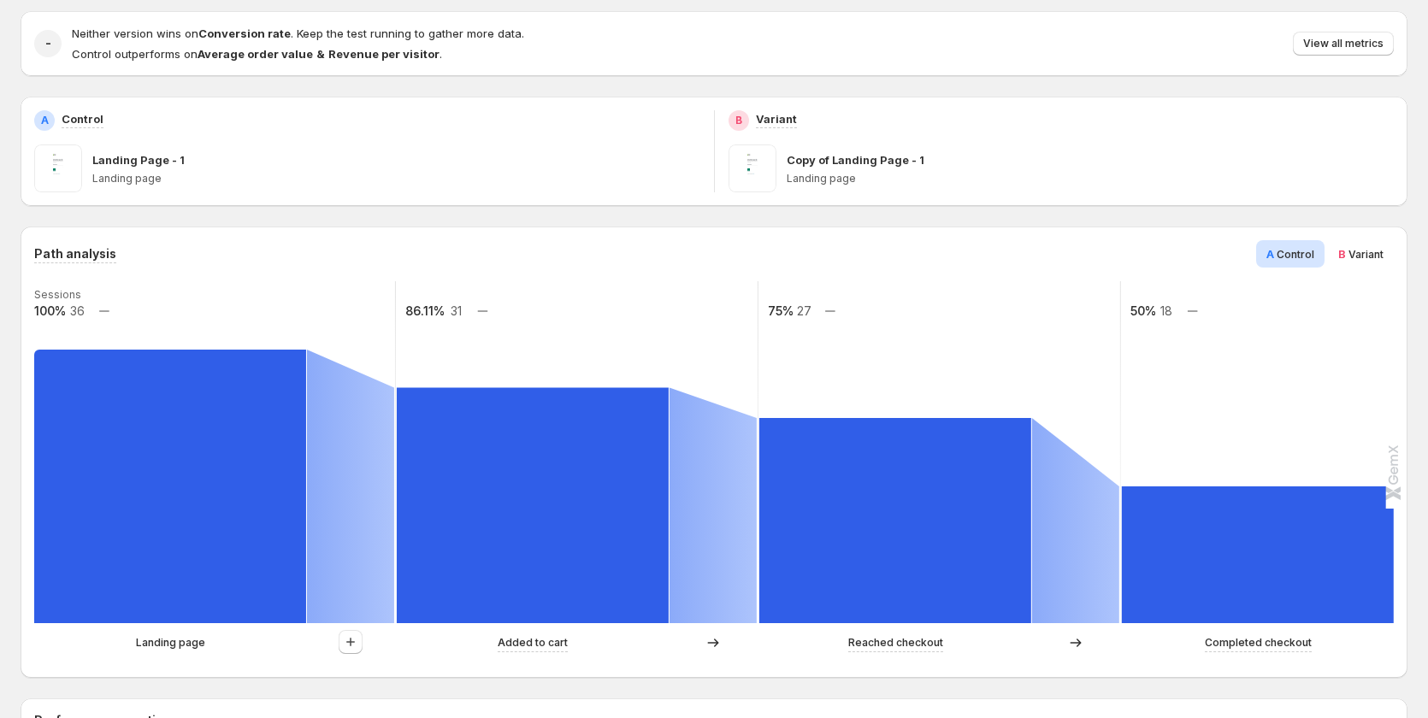
click at [1394, 266] on div "B Variant" at bounding box center [1361, 253] width 66 height 27
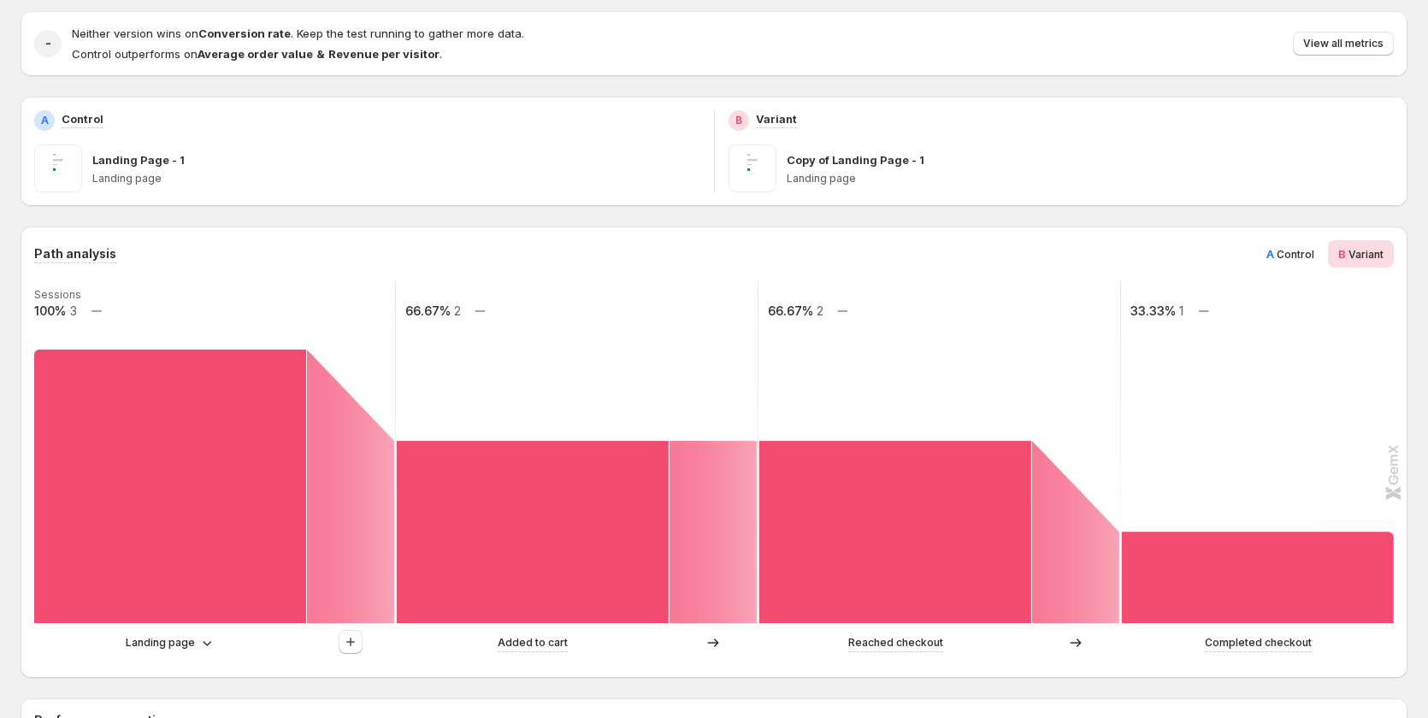
click at [1291, 251] on span "Control" at bounding box center [1295, 254] width 38 height 13
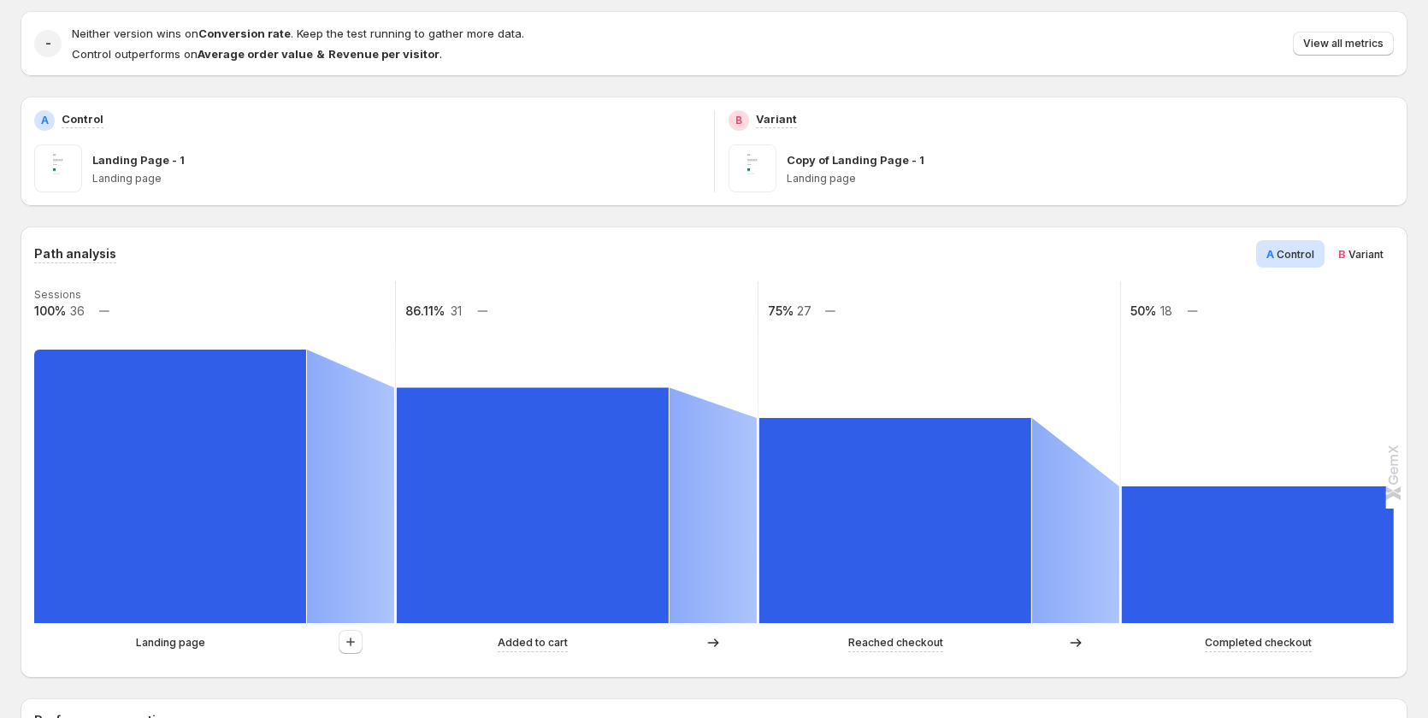
click at [1371, 255] on span "Variant" at bounding box center [1365, 254] width 35 height 13
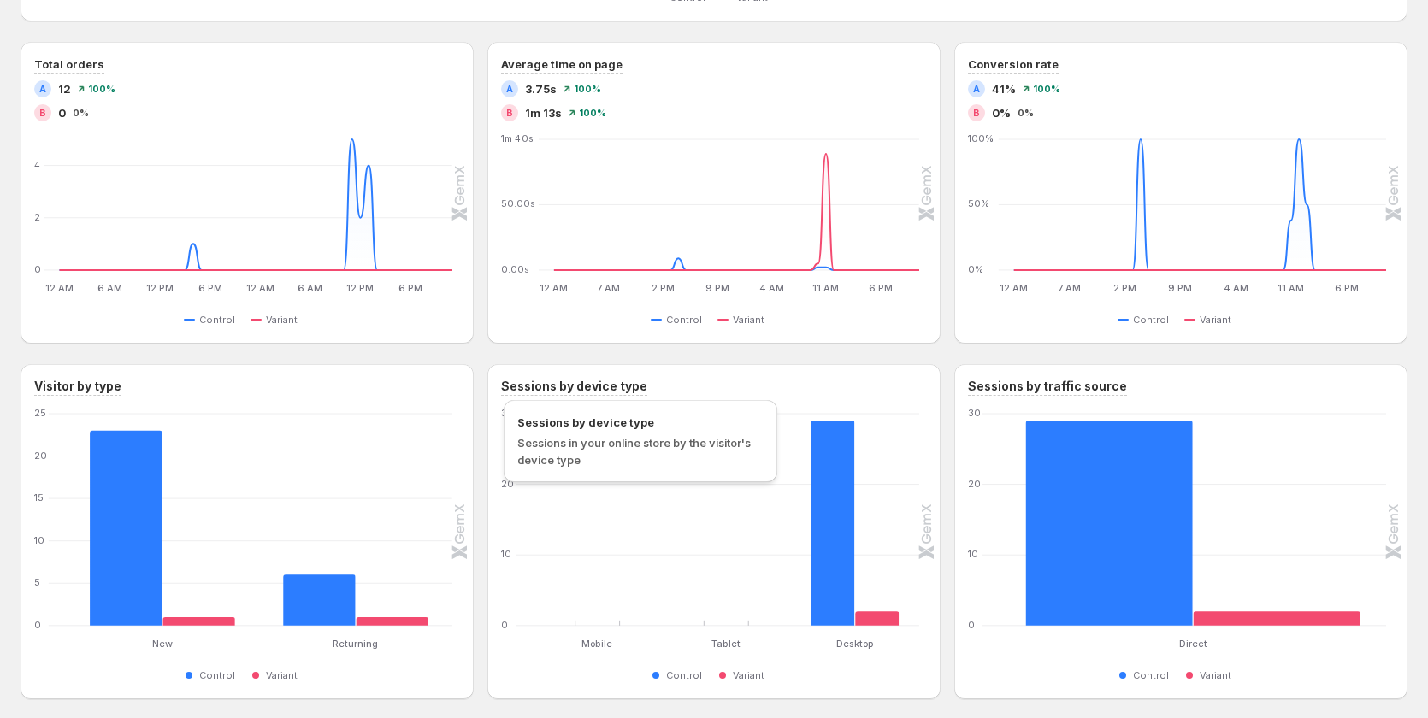
scroll to position [1197, 0]
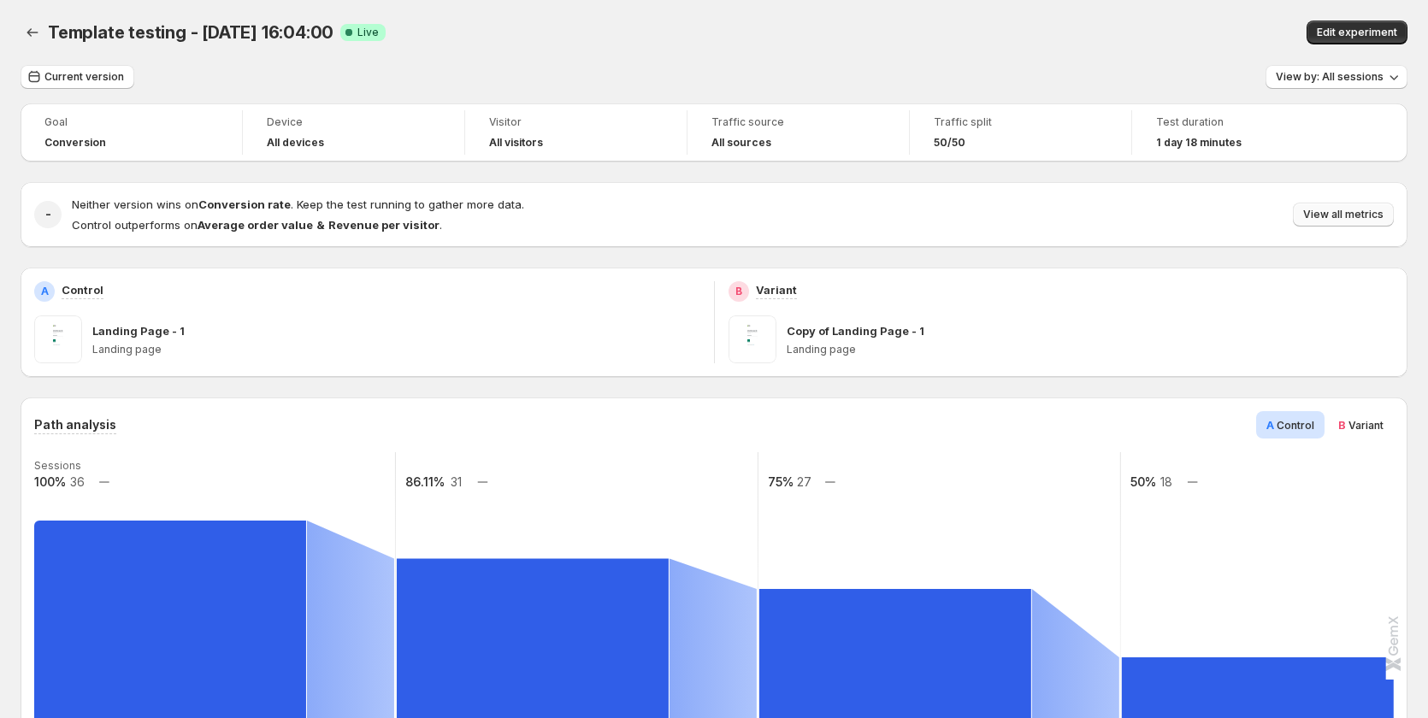
click at [1339, 218] on span "View all metrics" at bounding box center [1343, 215] width 80 height 14
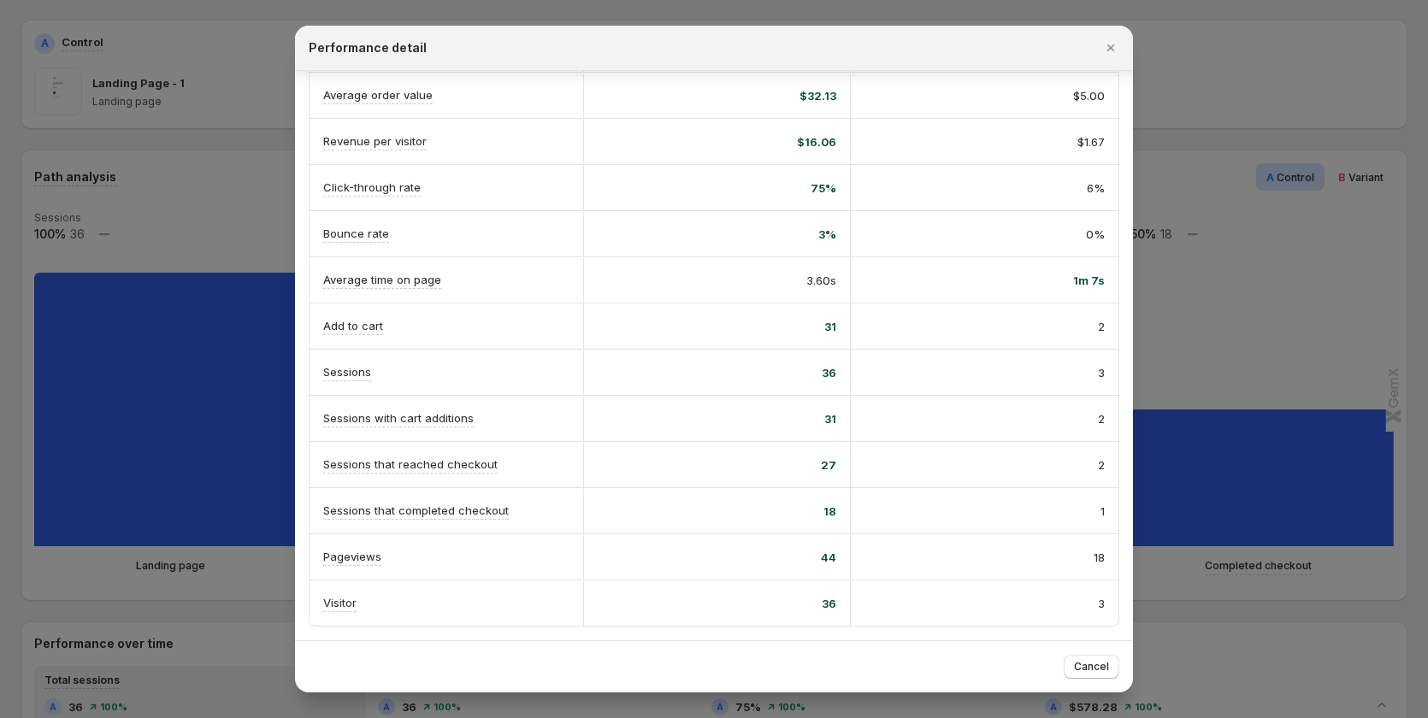
scroll to position [256, 0]
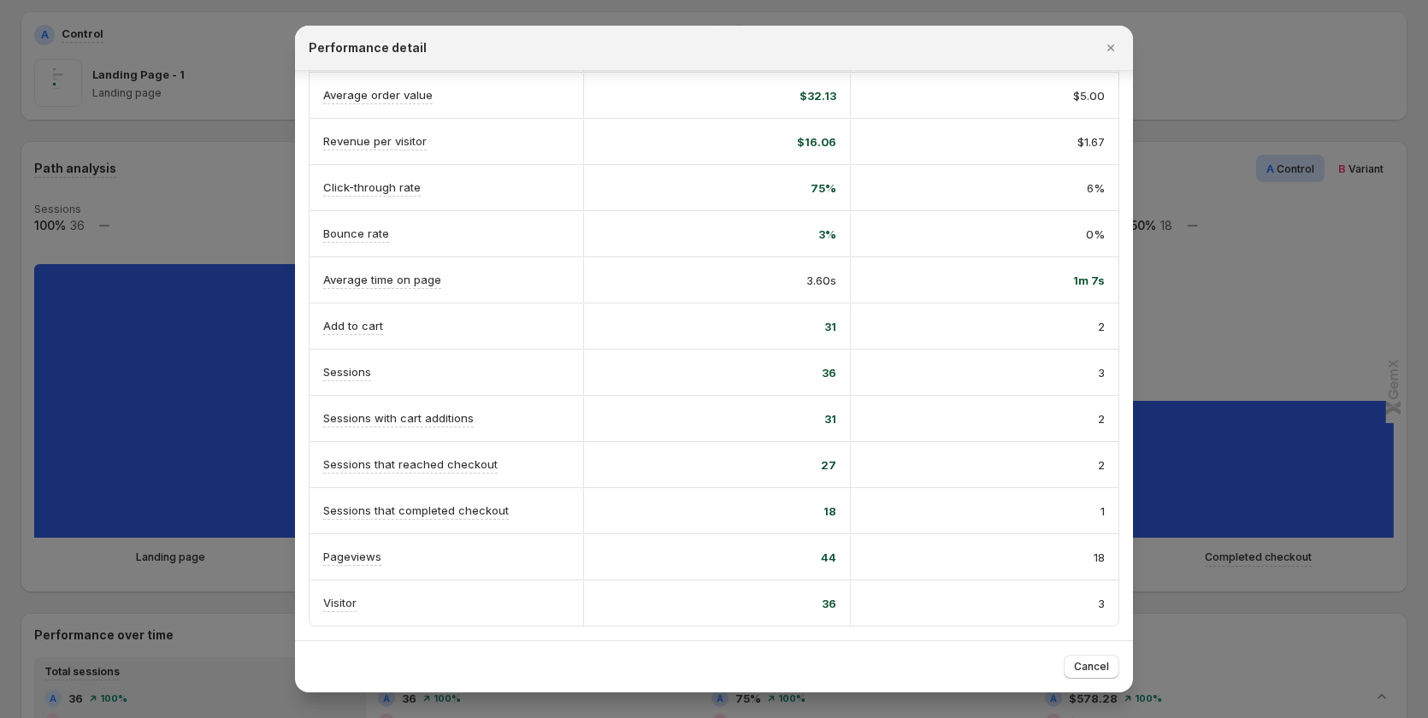
click at [940, 356] on div "3" at bounding box center [985, 373] width 268 height 44
click at [1377, 235] on div at bounding box center [714, 359] width 1428 height 718
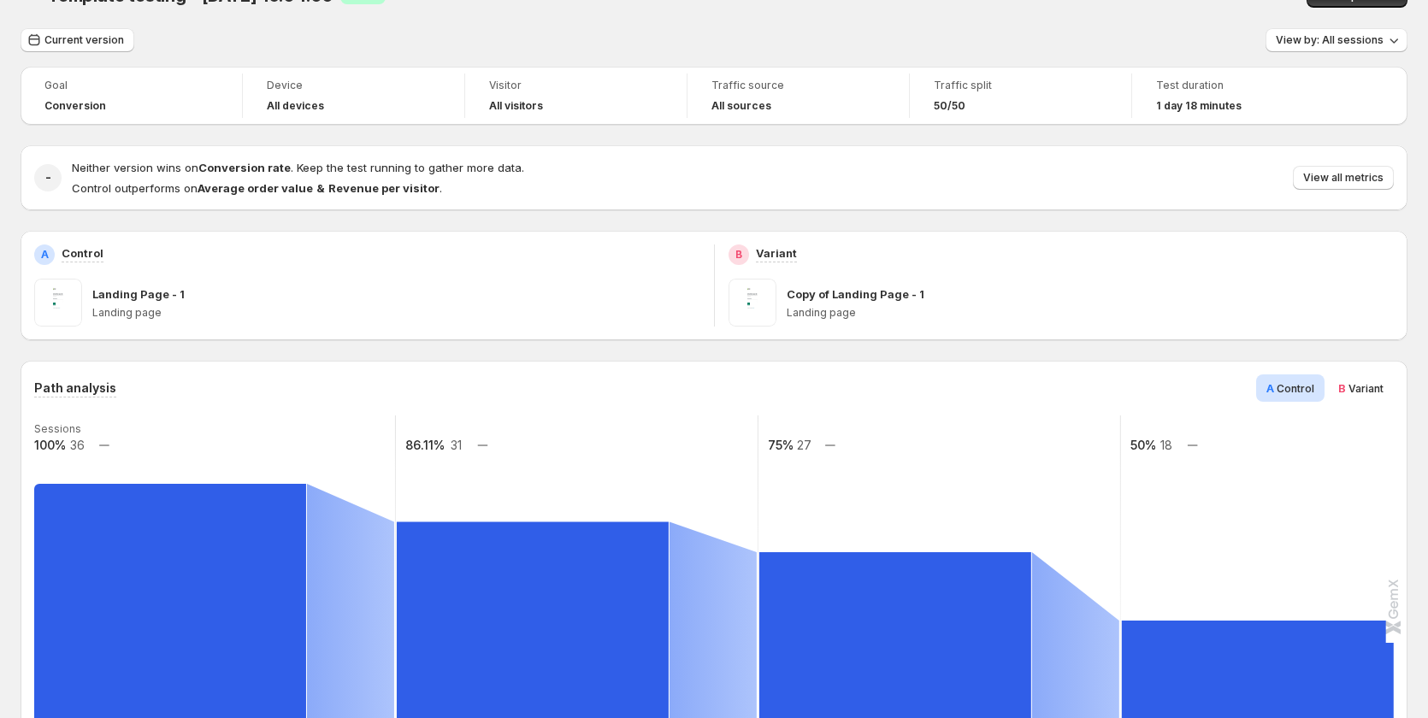
scroll to position [0, 0]
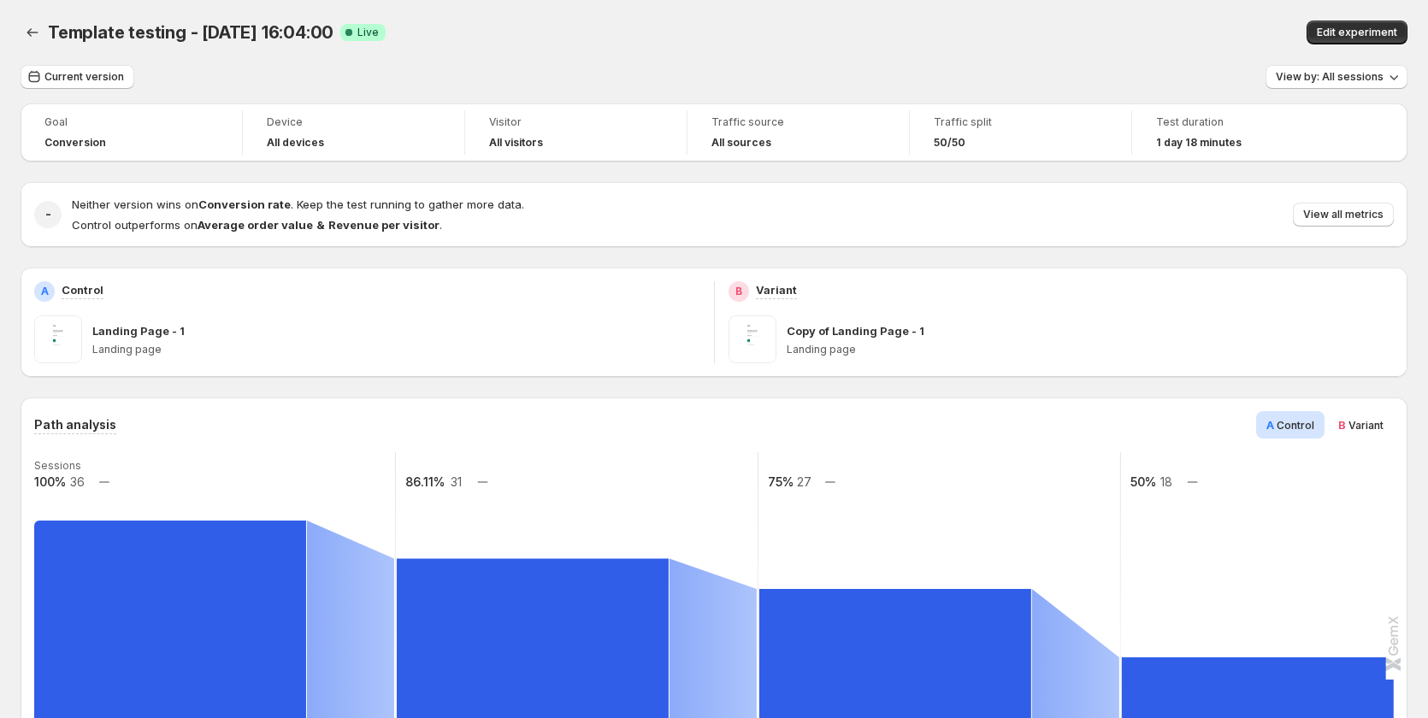
click at [1348, 433] on span "B Variant" at bounding box center [1360, 424] width 45 height 17
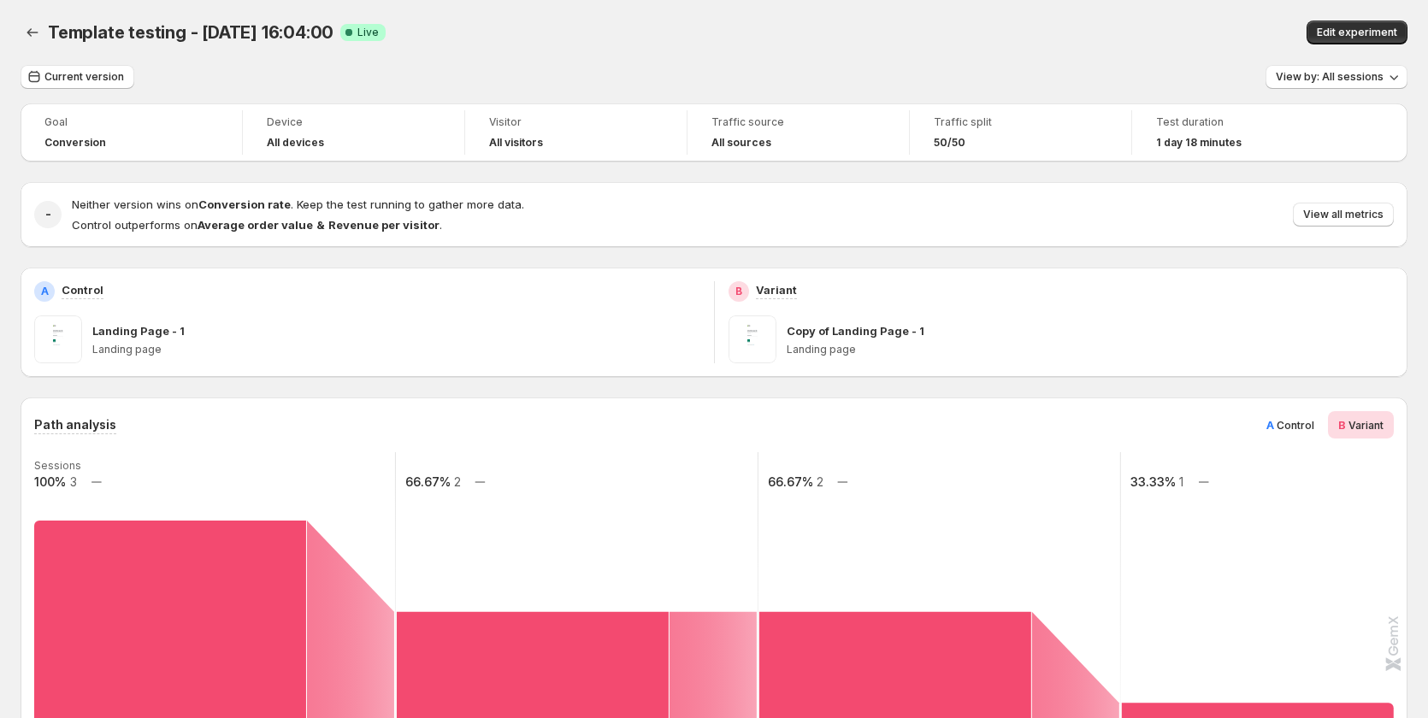
click at [1298, 426] on span "Control" at bounding box center [1295, 425] width 38 height 13
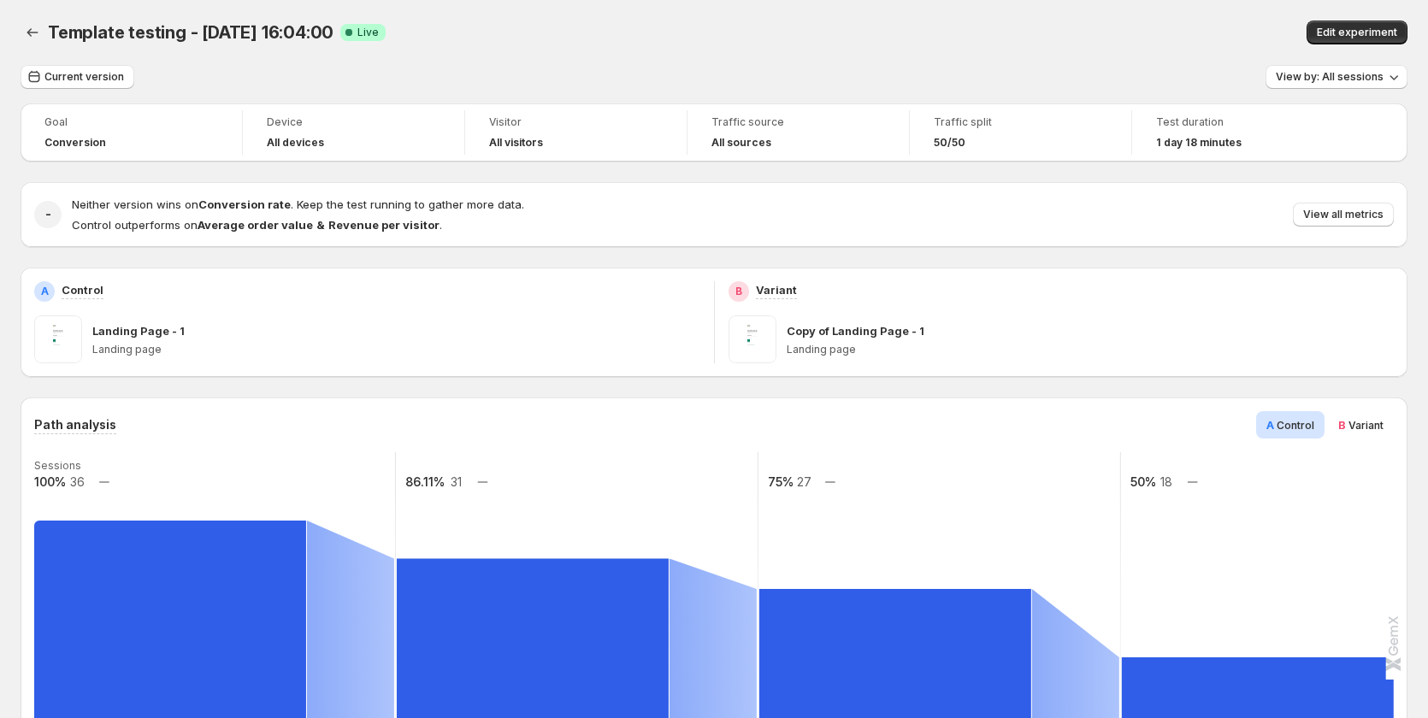
click at [1377, 422] on span "Variant" at bounding box center [1365, 425] width 35 height 13
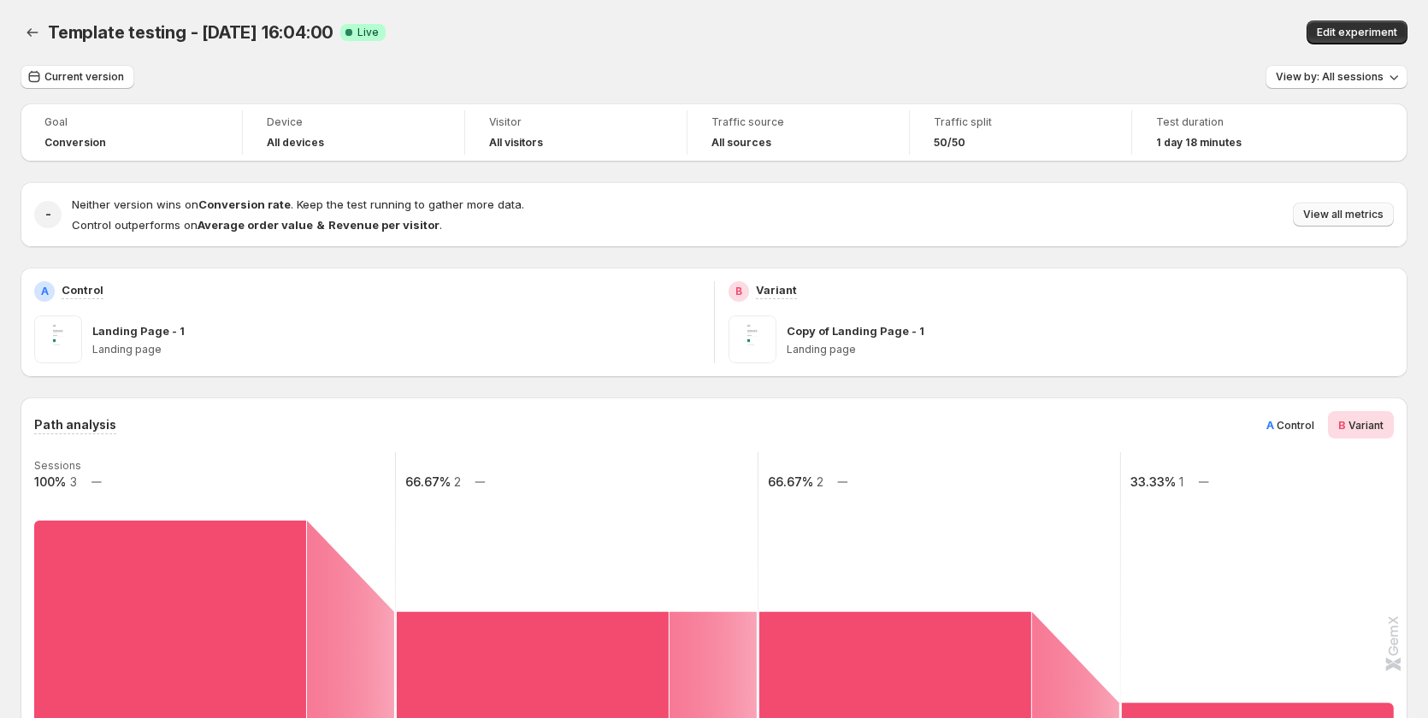
click at [1328, 215] on span "View all metrics" at bounding box center [1343, 215] width 80 height 14
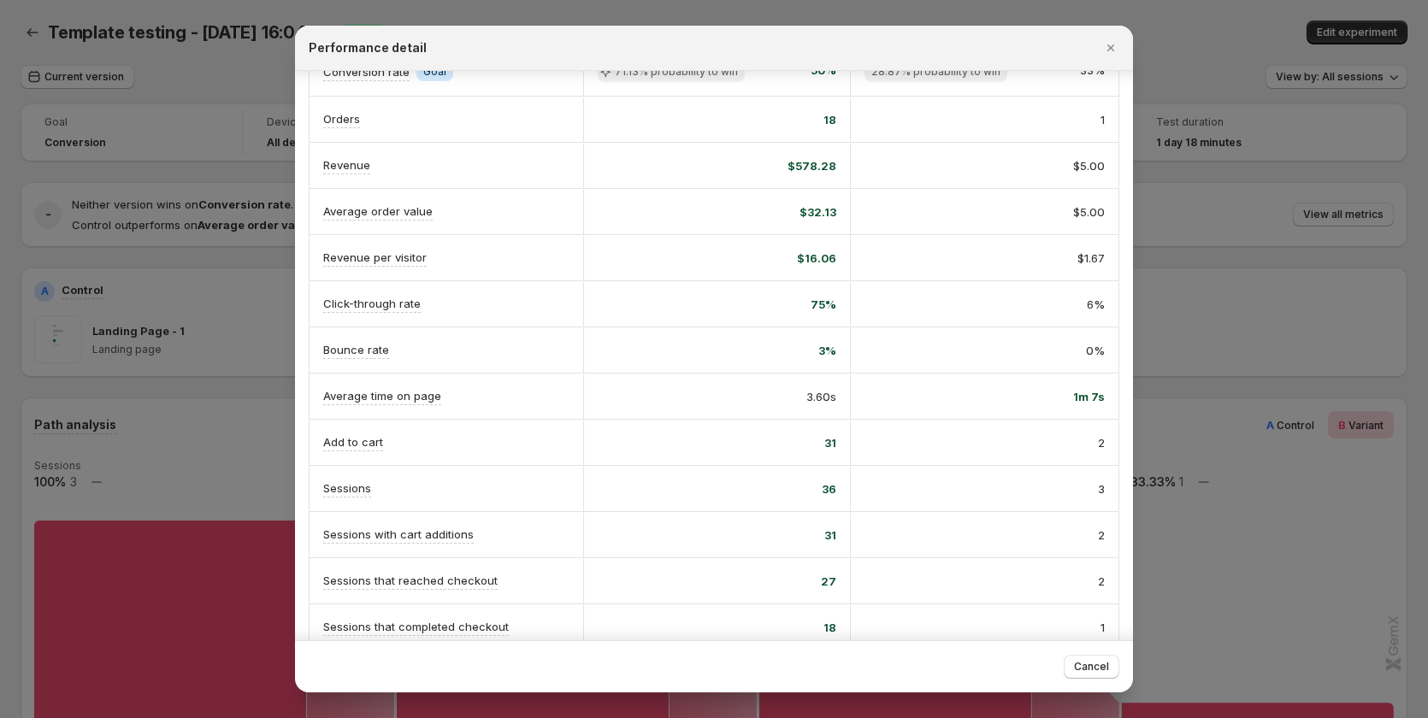
scroll to position [199, 0]
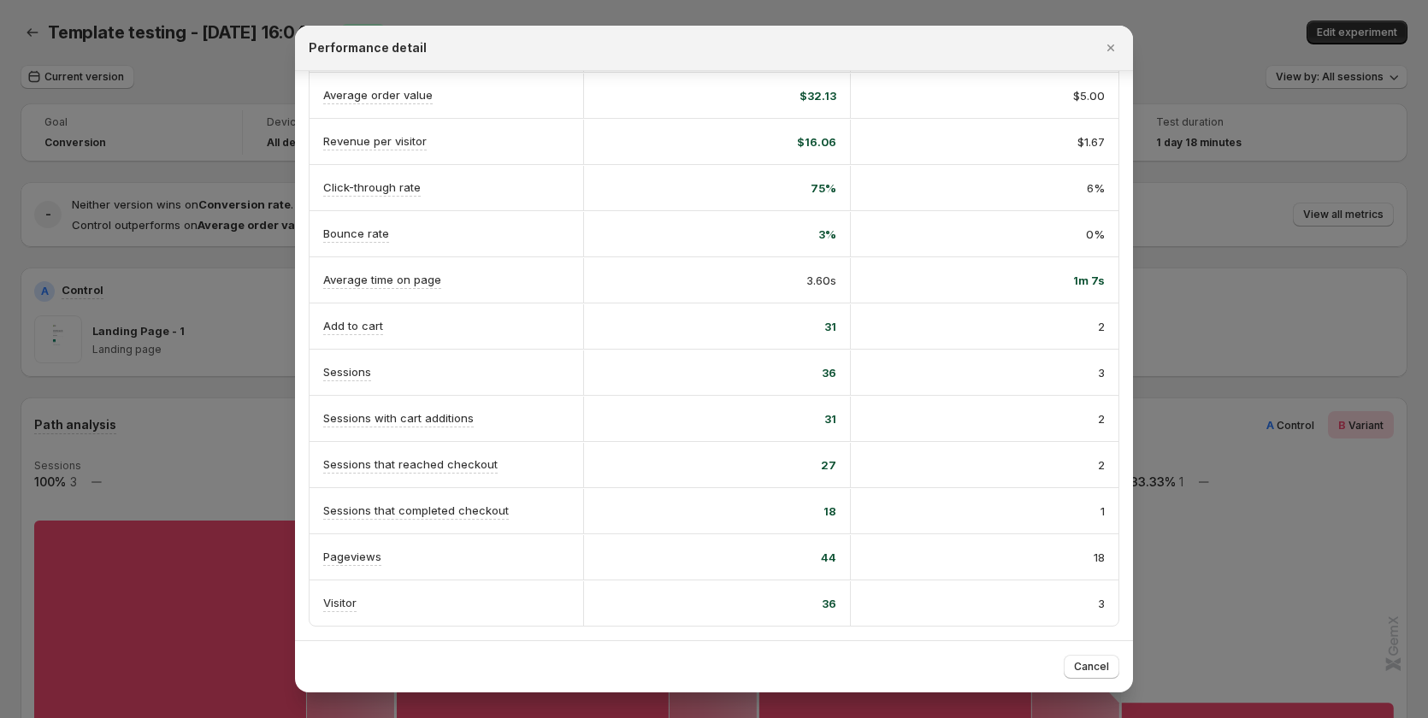
click at [474, 421] on div "Sessions with cart additions" at bounding box center [446, 419] width 246 height 18
click at [818, 321] on div "31" at bounding box center [717, 326] width 239 height 17
drag, startPoint x: 822, startPoint y: 327, endPoint x: 836, endPoint y: 330, distance: 14.1
click at [840, 327] on div "31" at bounding box center [717, 326] width 268 height 44
drag, startPoint x: 825, startPoint y: 419, endPoint x: 846, endPoint y: 419, distance: 20.5
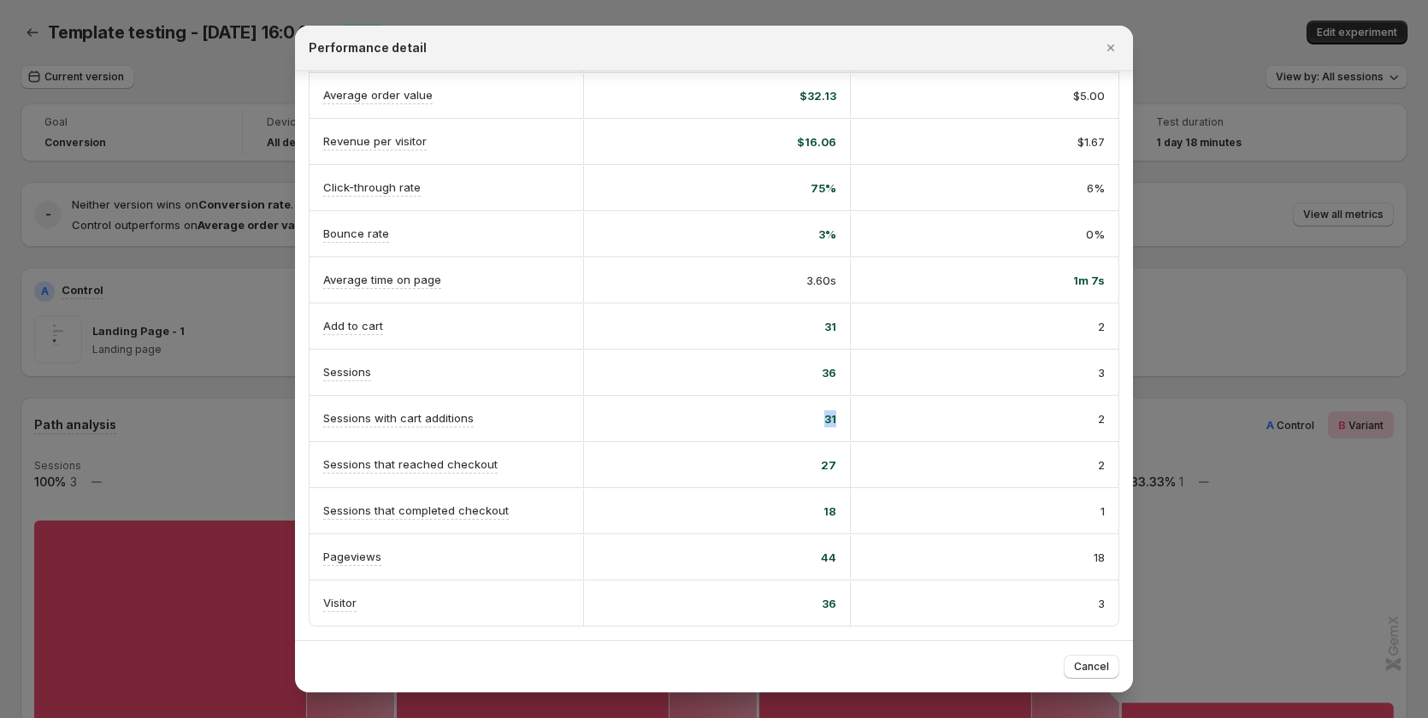
click at [846, 419] on div "31" at bounding box center [717, 419] width 268 height 44
click at [828, 419] on span "31" at bounding box center [830, 418] width 12 height 17
click at [828, 327] on span "31" at bounding box center [830, 326] width 12 height 17
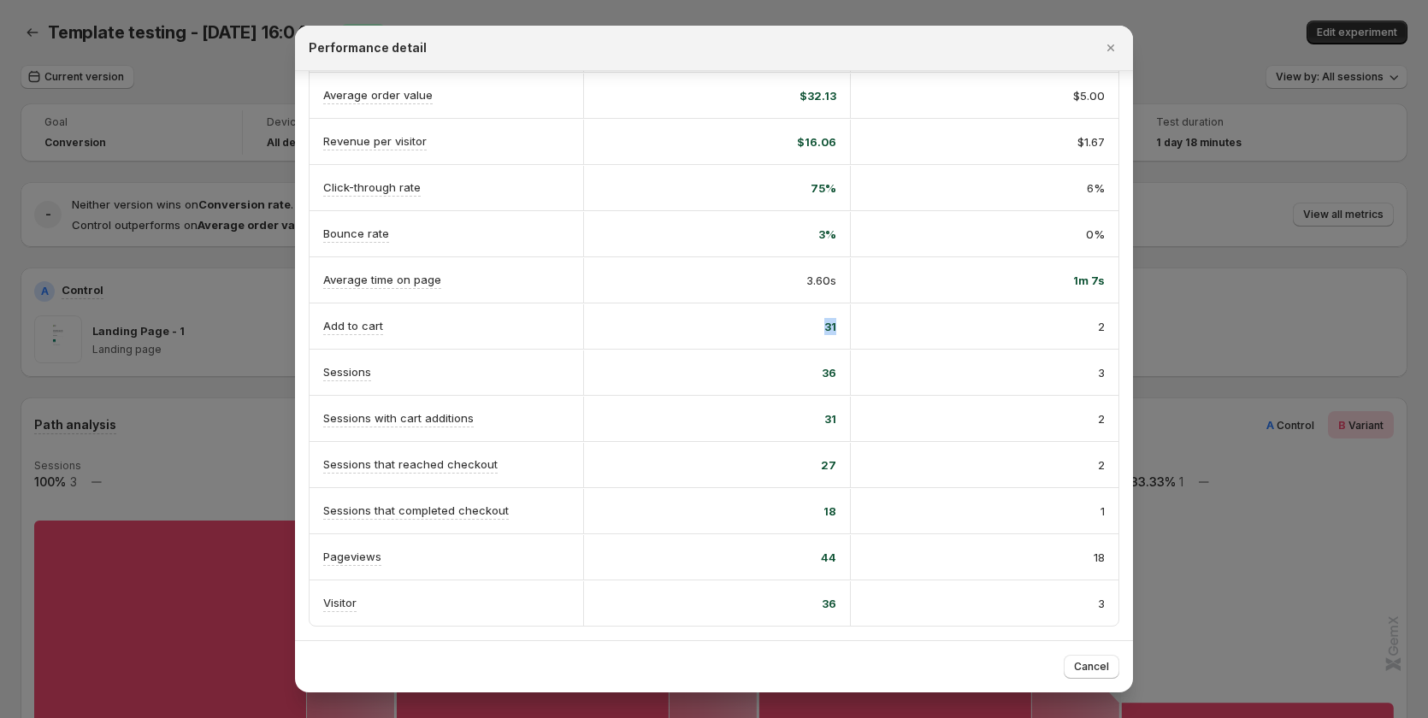
click at [828, 327] on span "31" at bounding box center [830, 326] width 12 height 17
click at [828, 422] on span "31" at bounding box center [830, 418] width 12 height 17
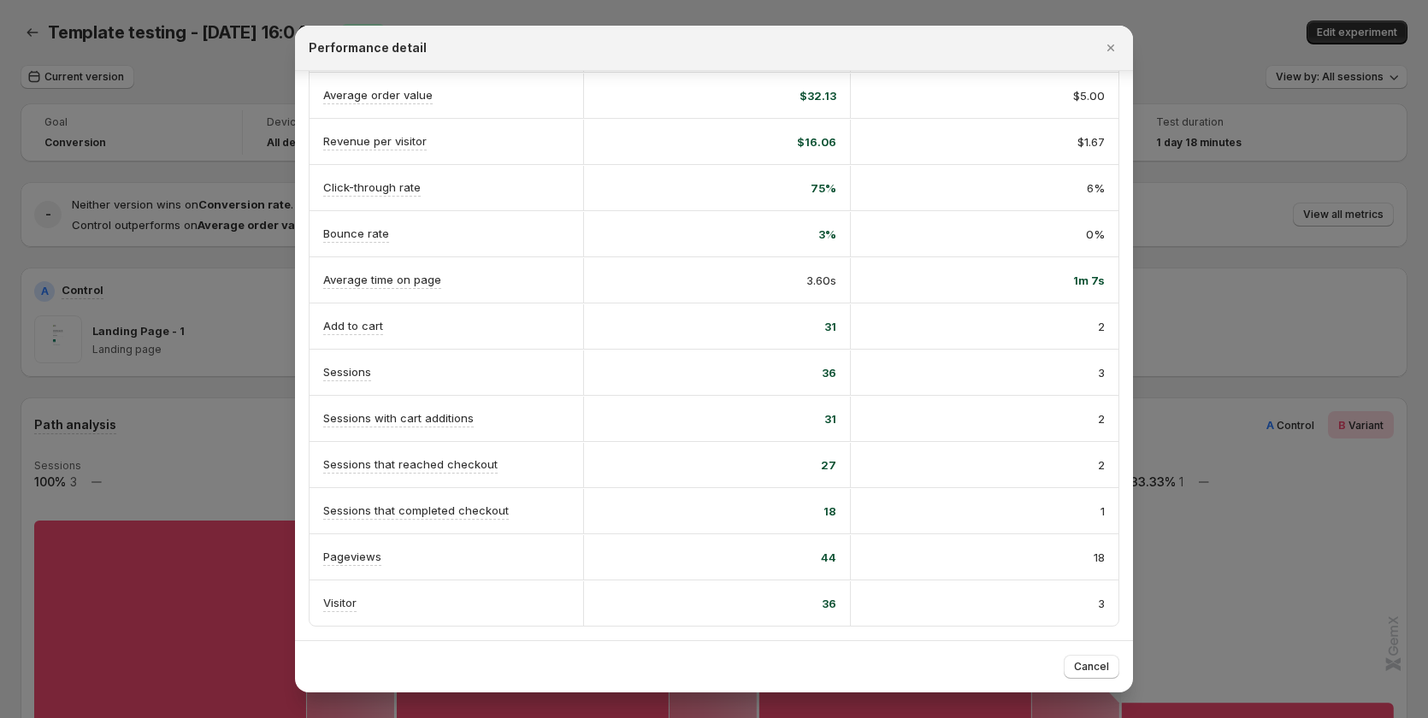
click at [828, 328] on span "31" at bounding box center [830, 326] width 12 height 17
click at [826, 419] on span "31" at bounding box center [830, 418] width 12 height 17
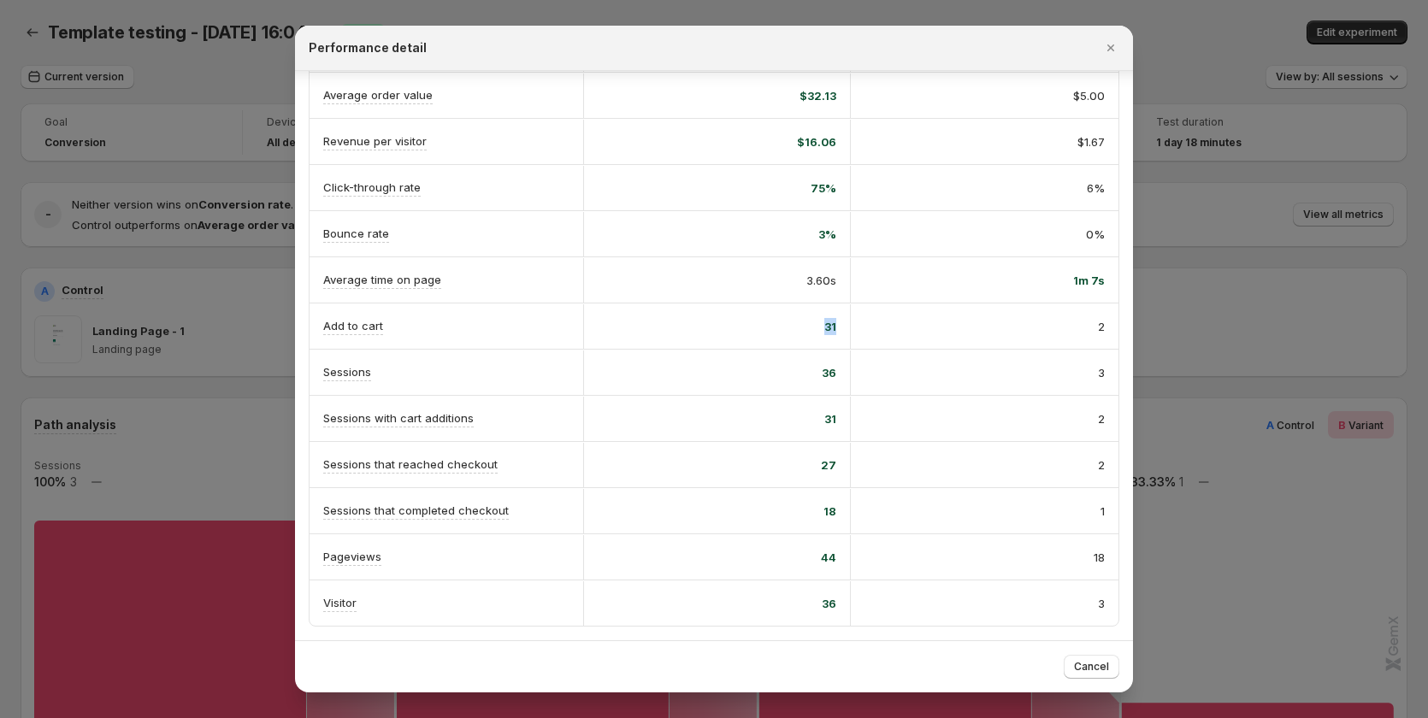
drag, startPoint x: 817, startPoint y: 326, endPoint x: 846, endPoint y: 323, distance: 29.2
click at [846, 323] on div "31" at bounding box center [717, 326] width 268 height 44
click at [815, 328] on div "31" at bounding box center [717, 326] width 239 height 17
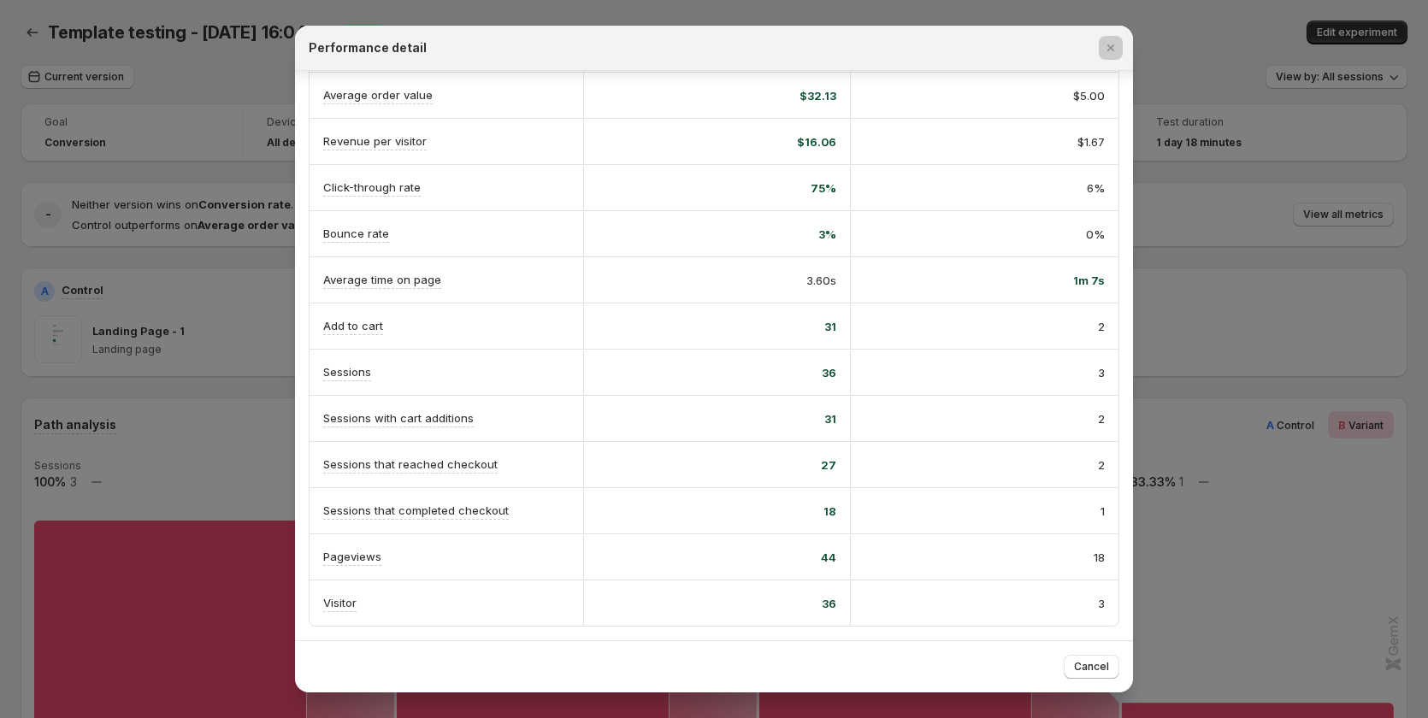
click at [236, 349] on div at bounding box center [714, 359] width 1428 height 718
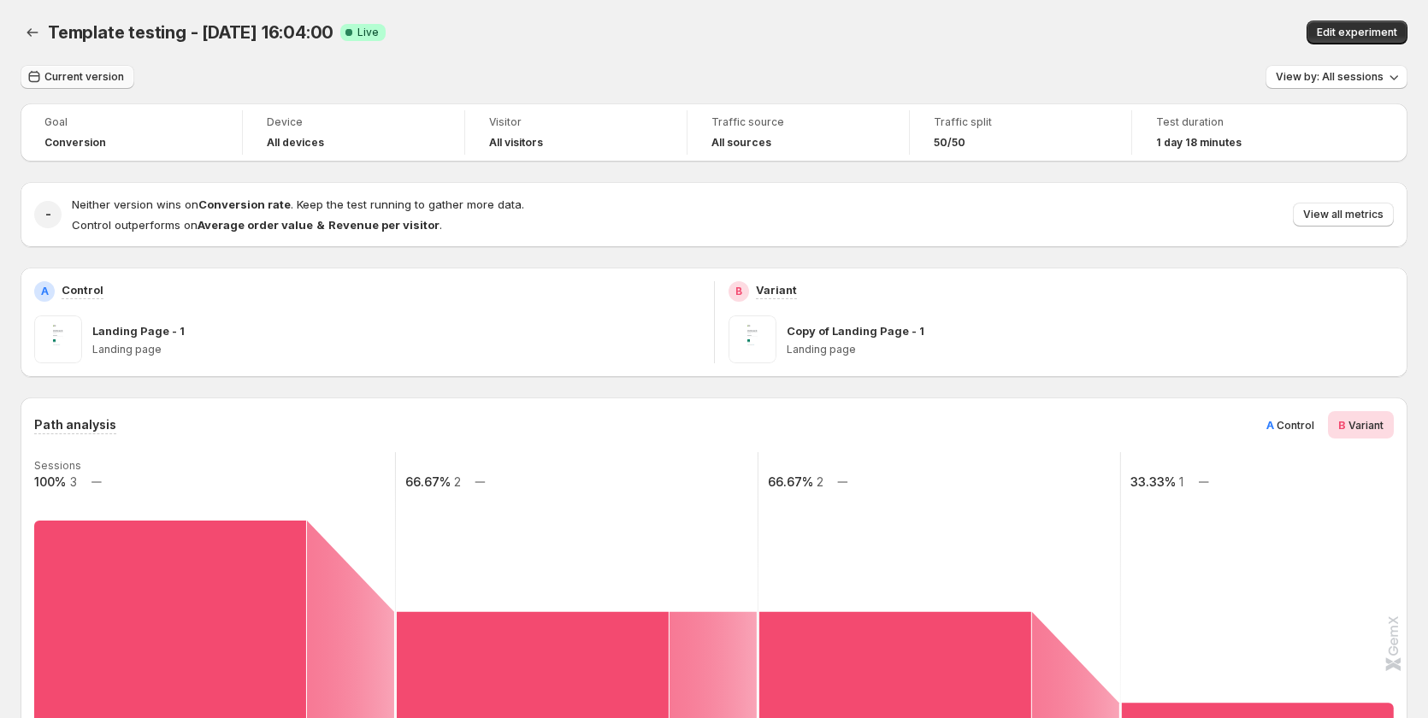
click at [114, 75] on span "Current version" at bounding box center [84, 77] width 80 height 14
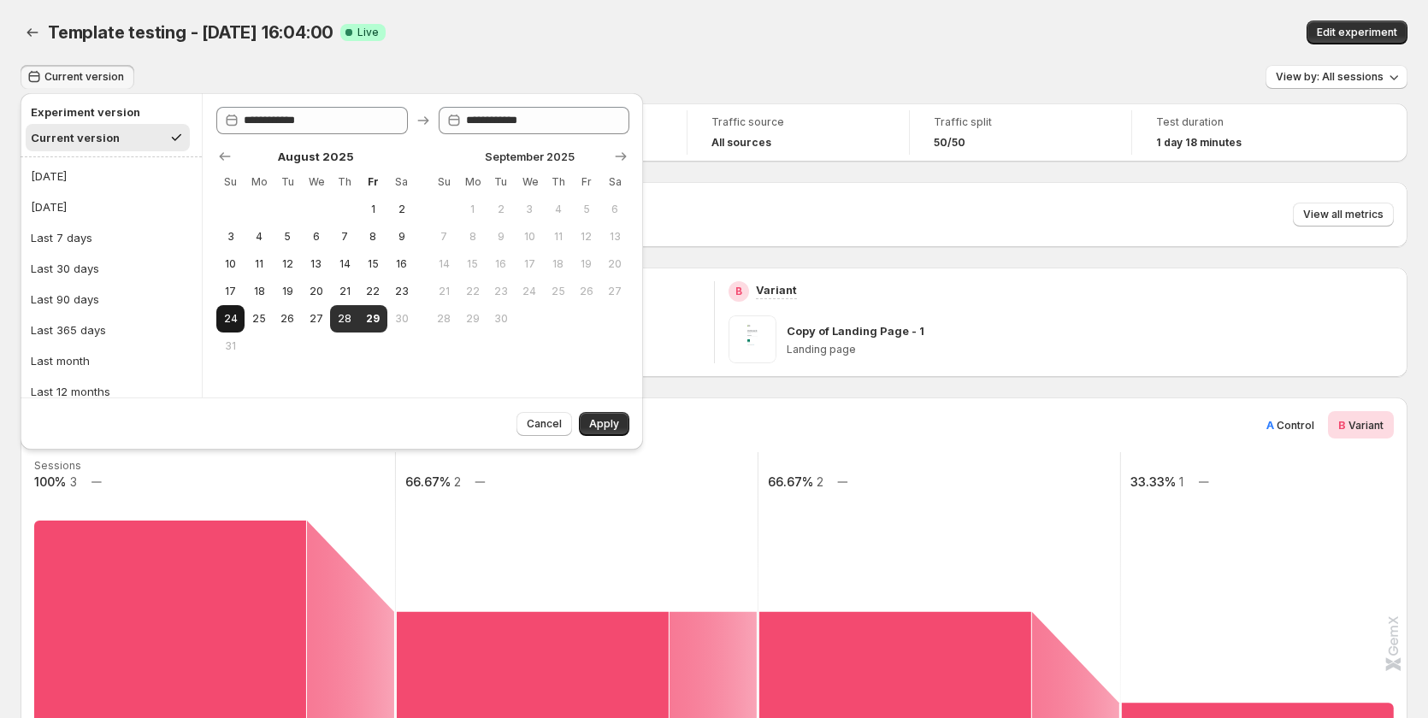
click at [224, 317] on span "24" at bounding box center [230, 319] width 15 height 14
type input "**********"
click at [365, 311] on button "29" at bounding box center [373, 318] width 28 height 27
type input "**********"
click at [616, 426] on span "Apply" at bounding box center [604, 424] width 30 height 14
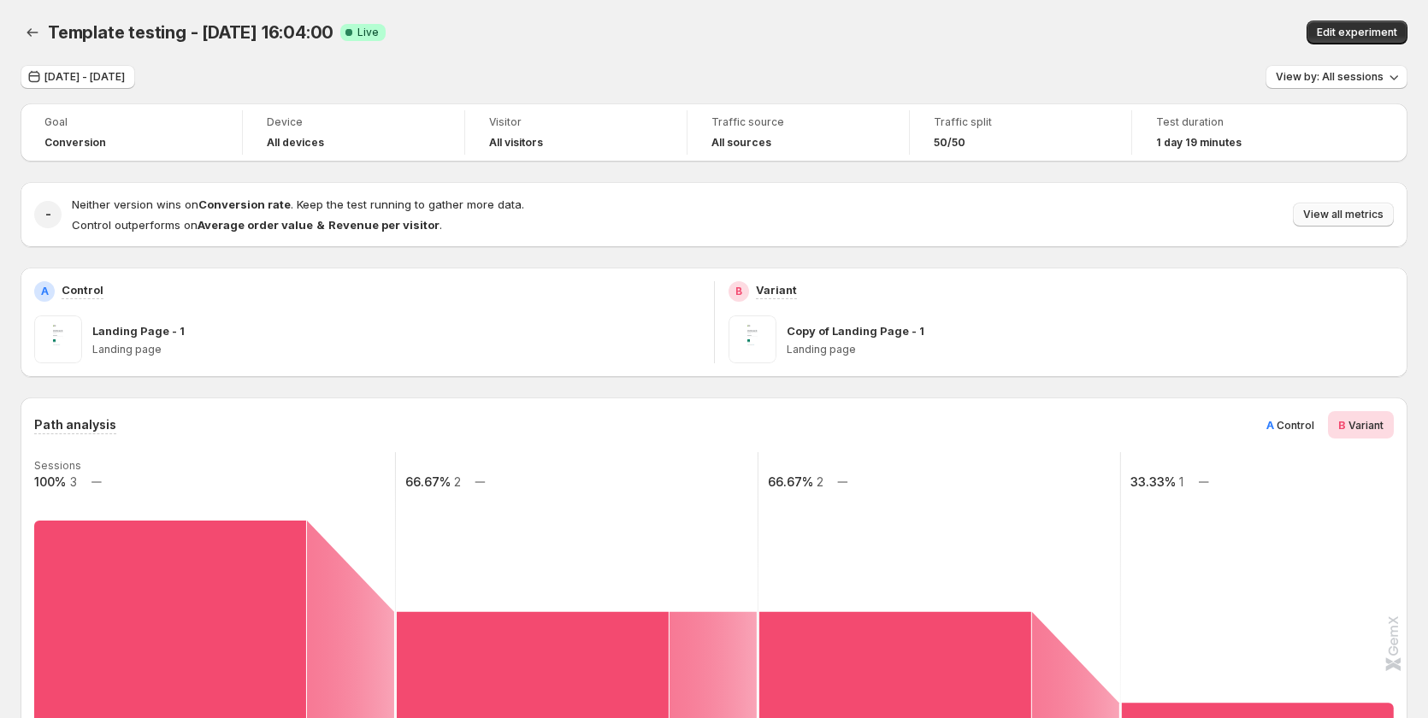
click at [1365, 205] on button "View all metrics" at bounding box center [1343, 215] width 101 height 24
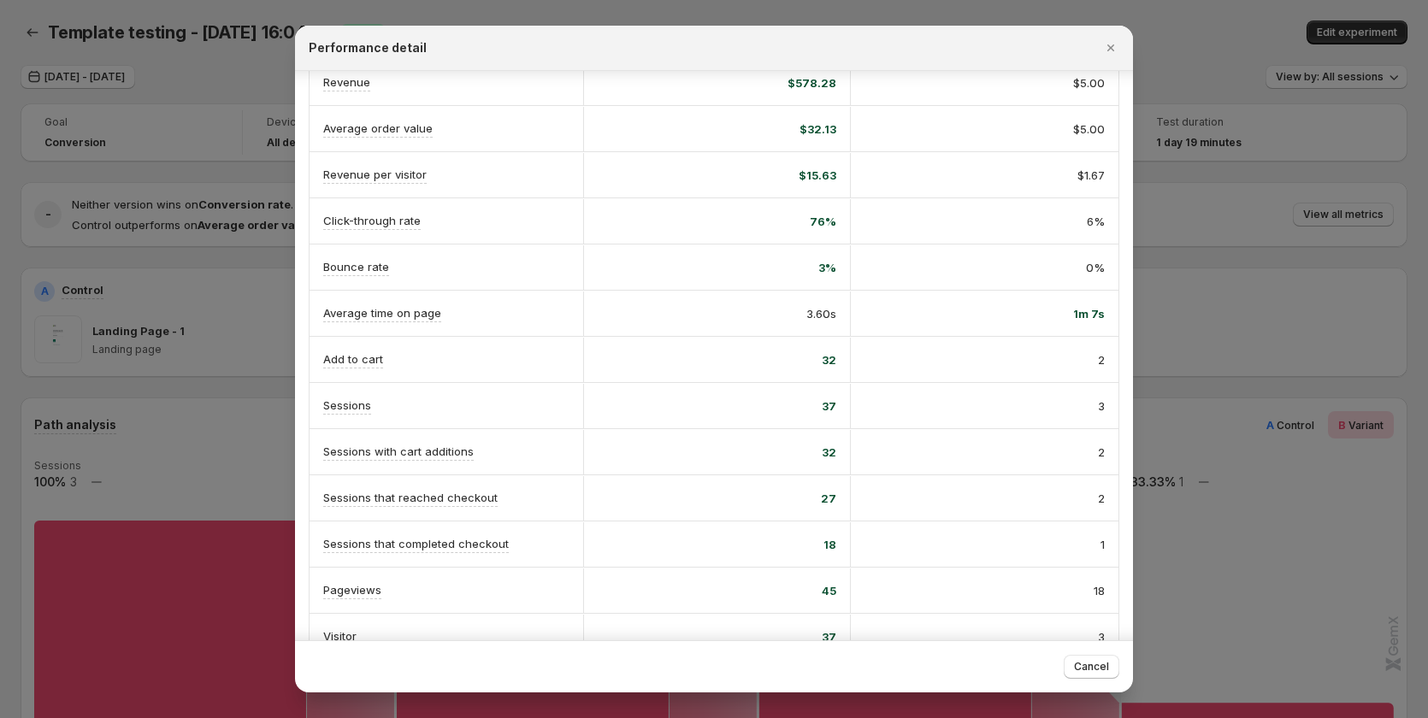
scroll to position [171, 0]
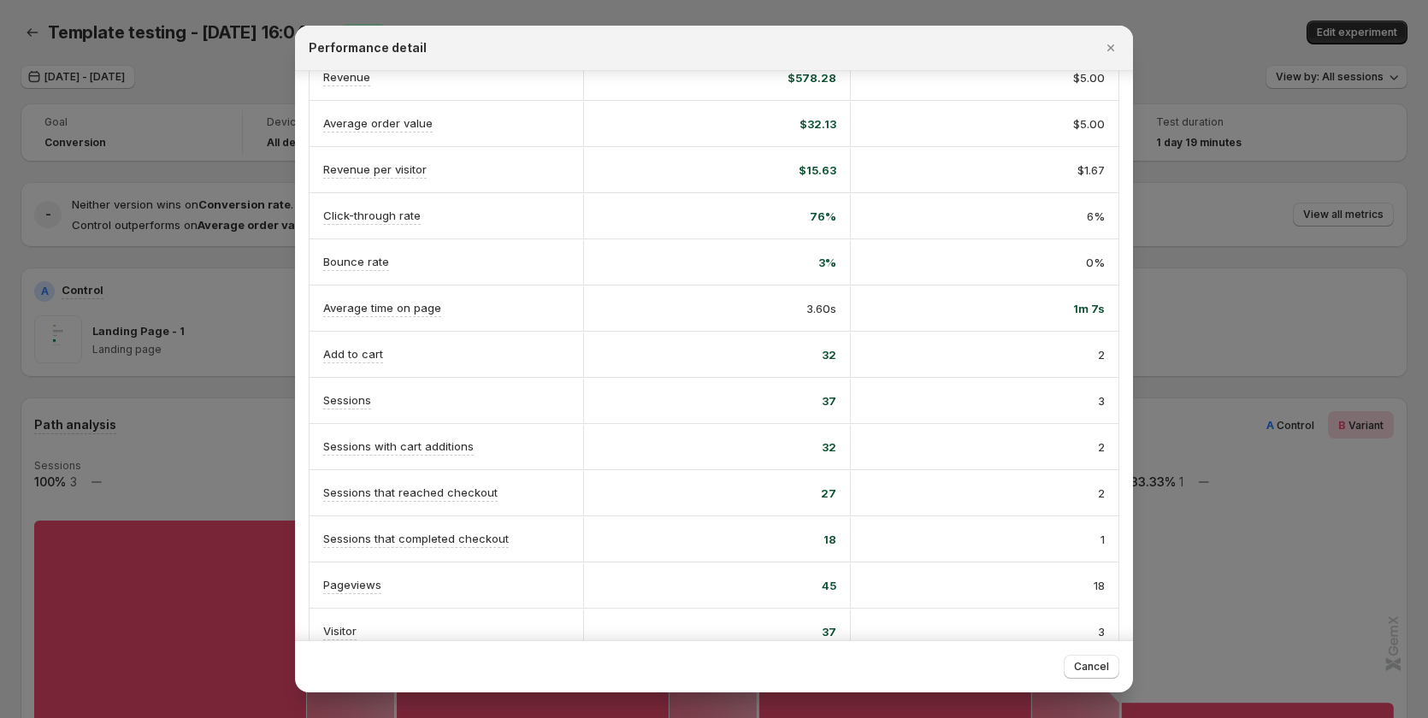
click at [79, 405] on div at bounding box center [714, 359] width 1428 height 718
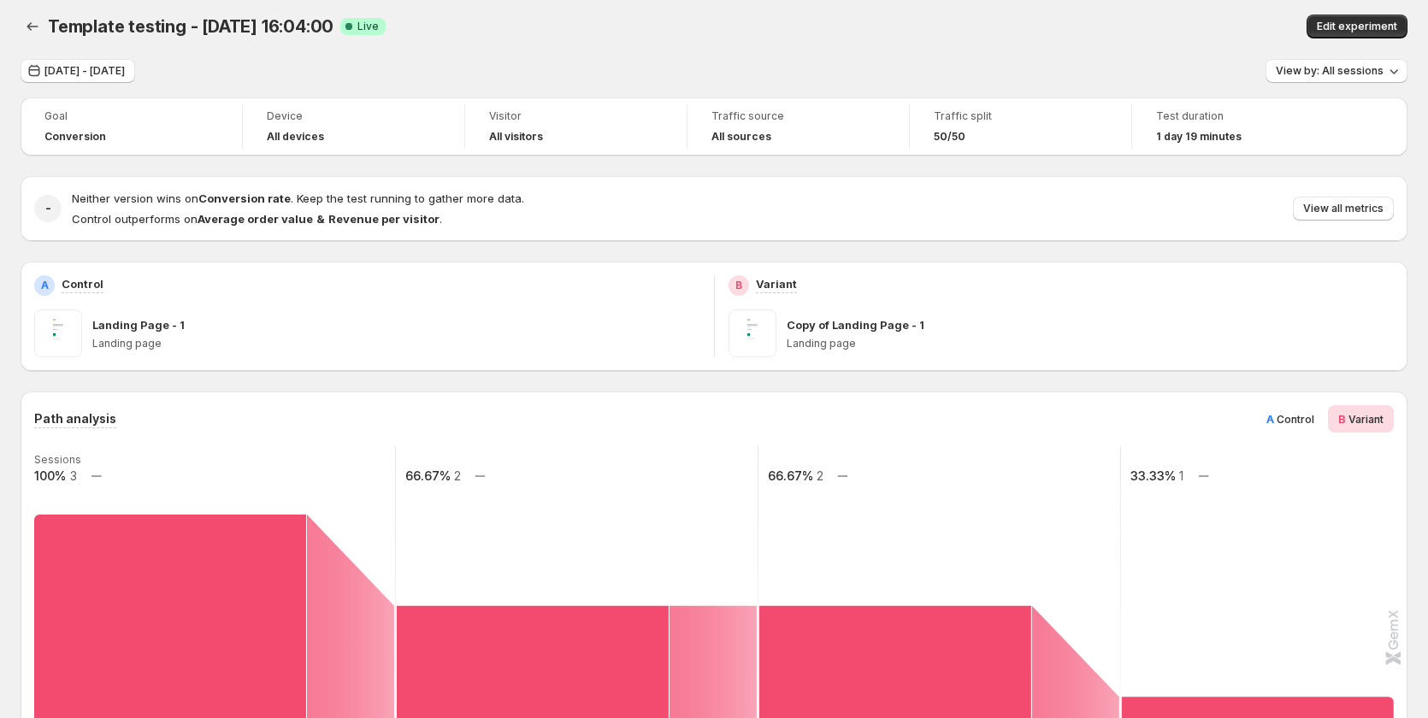
scroll to position [0, 0]
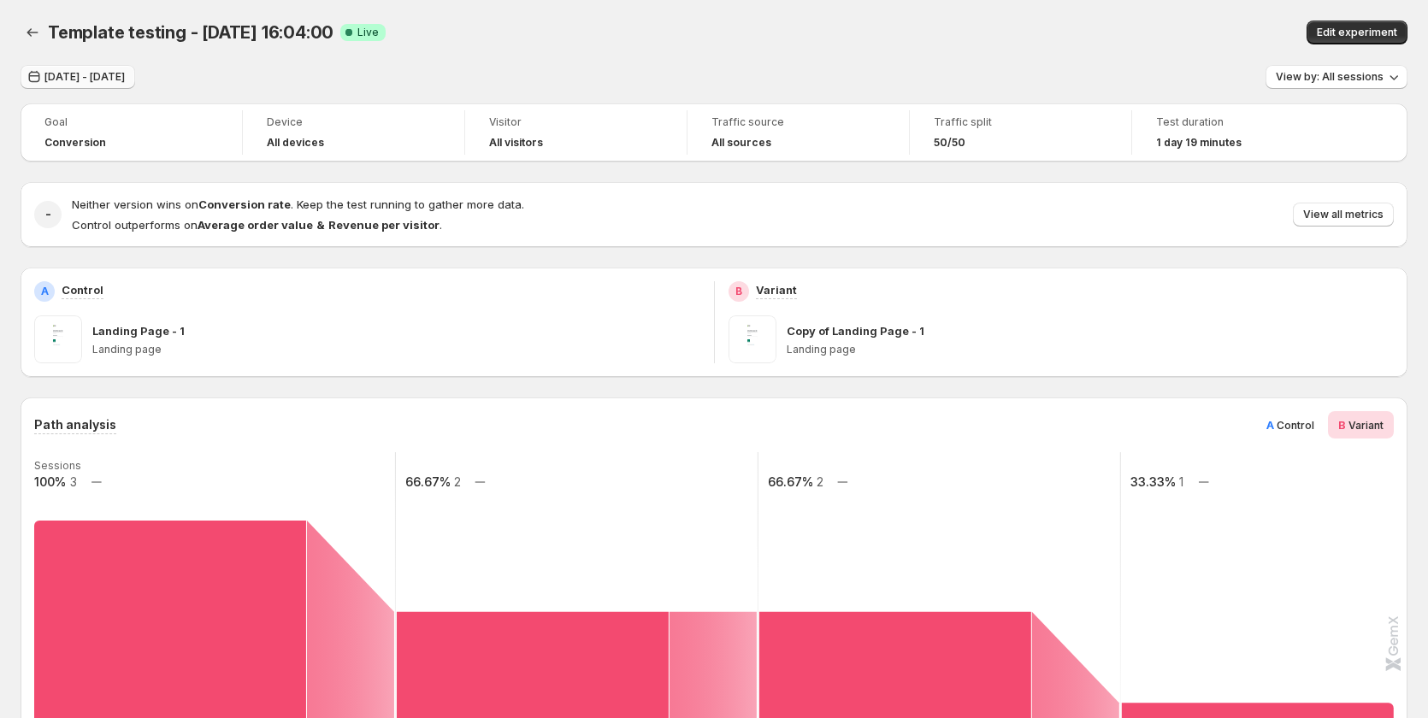
click at [125, 73] on span "Aug 24, 2025 - Aug 29, 2025" at bounding box center [84, 77] width 80 height 14
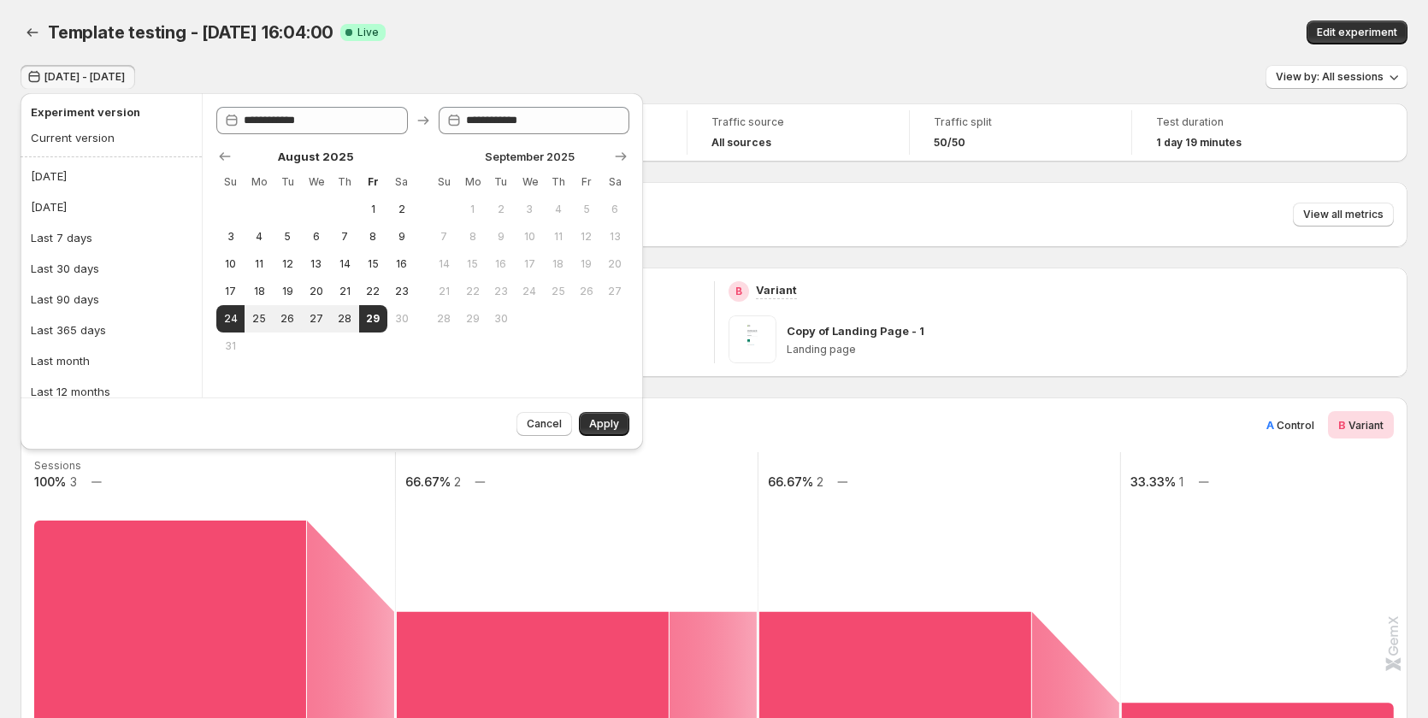
click at [672, 53] on div "Template testing - Aug 28, 16:04:00. This page is ready Template testing - Aug …" at bounding box center [714, 32] width 1387 height 65
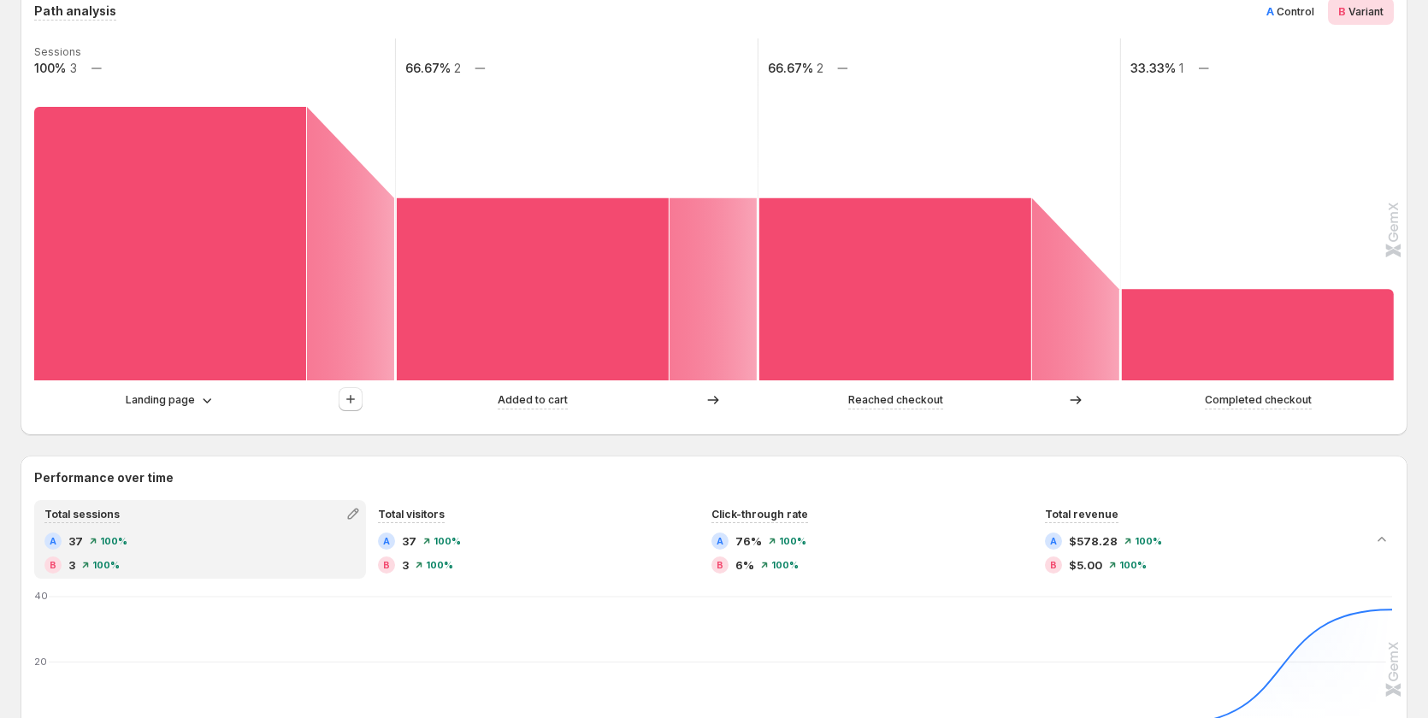
scroll to position [156, 0]
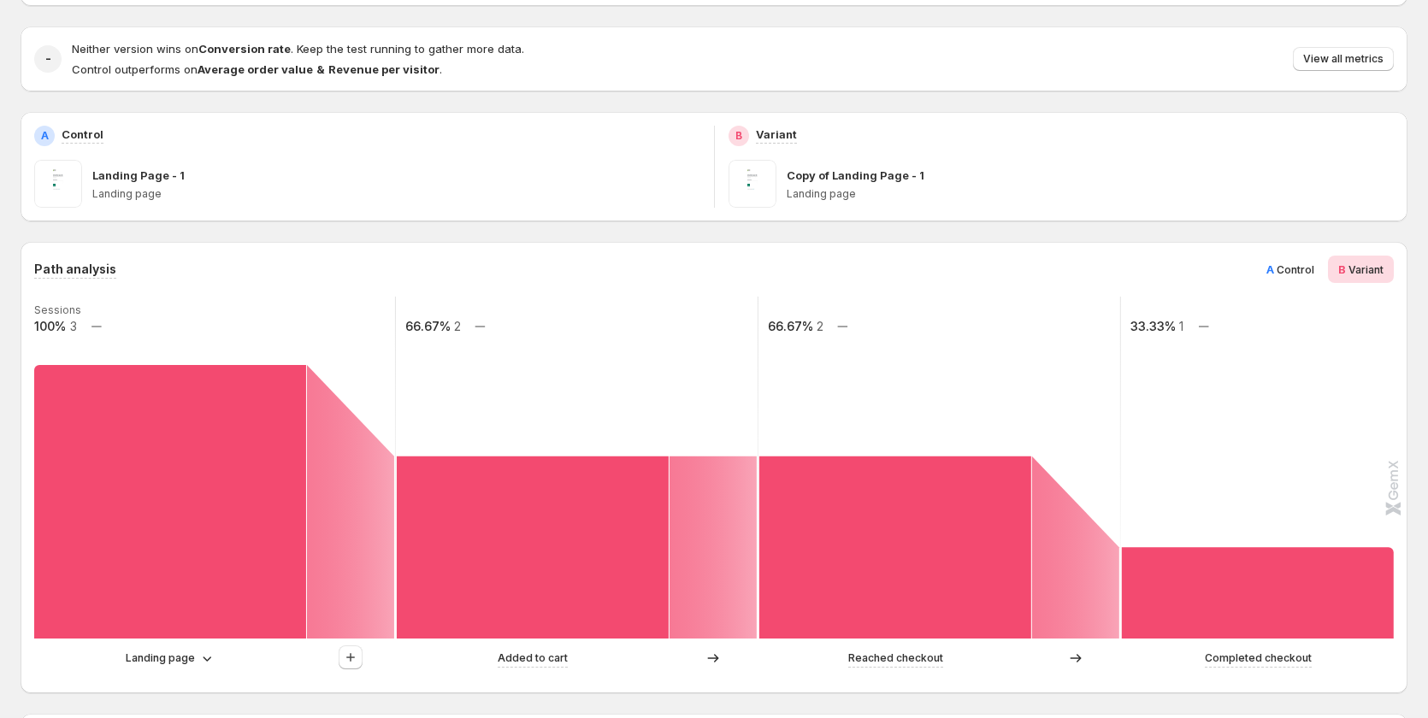
click at [1314, 268] on span "Control" at bounding box center [1295, 269] width 38 height 13
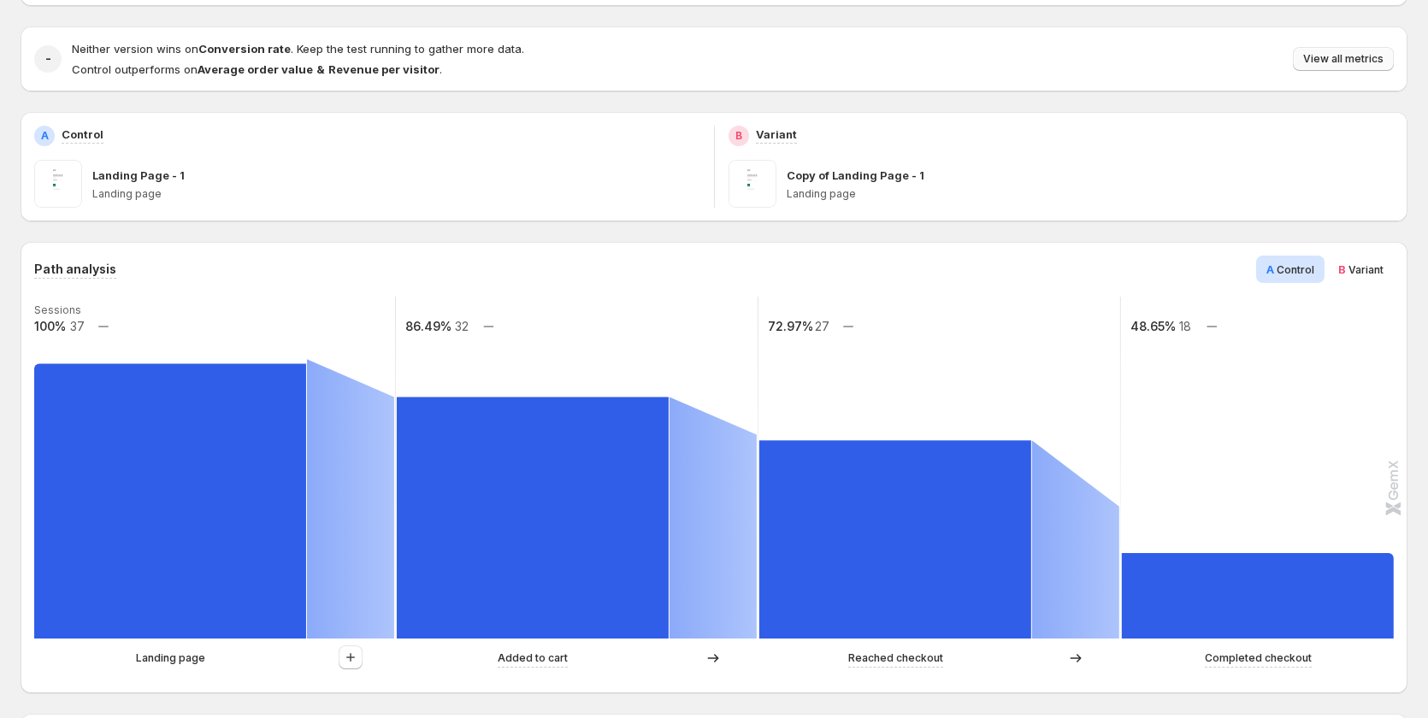
click at [1363, 54] on span "View all metrics" at bounding box center [1343, 59] width 80 height 14
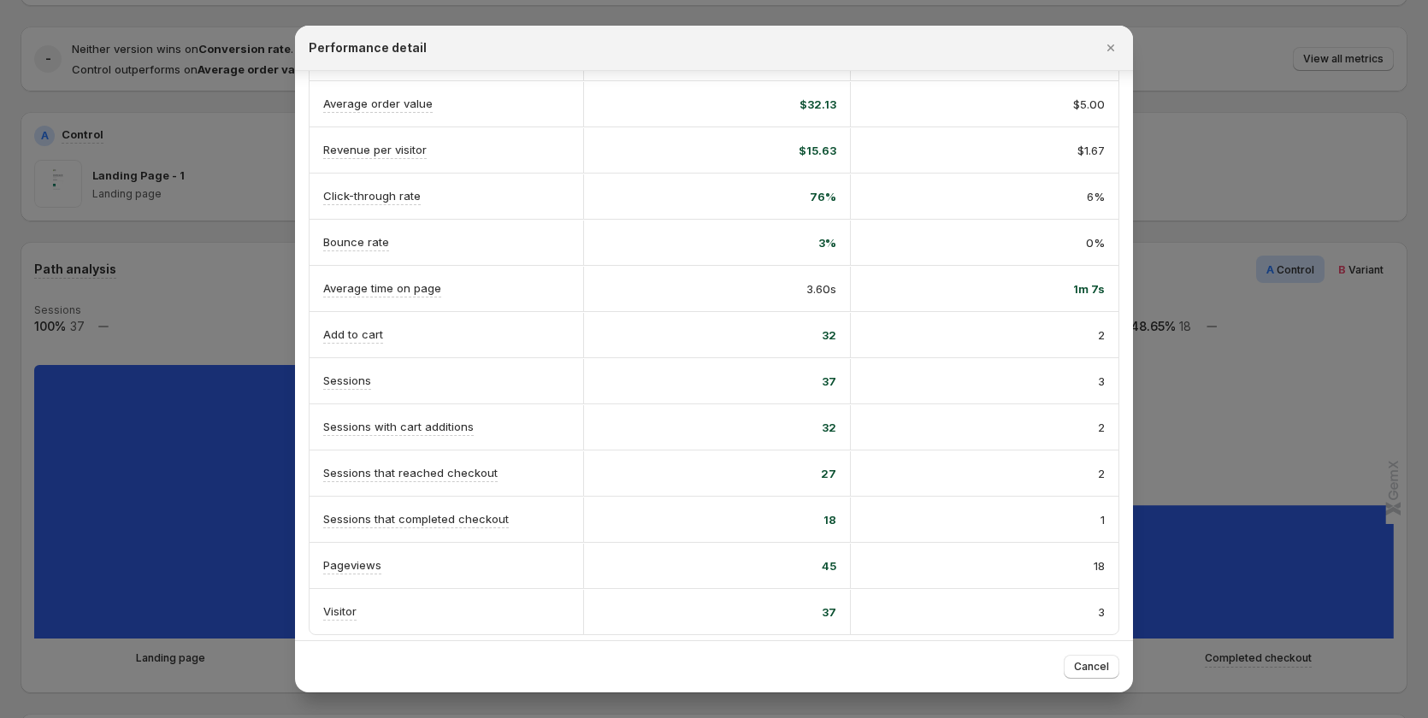
scroll to position [199, 0]
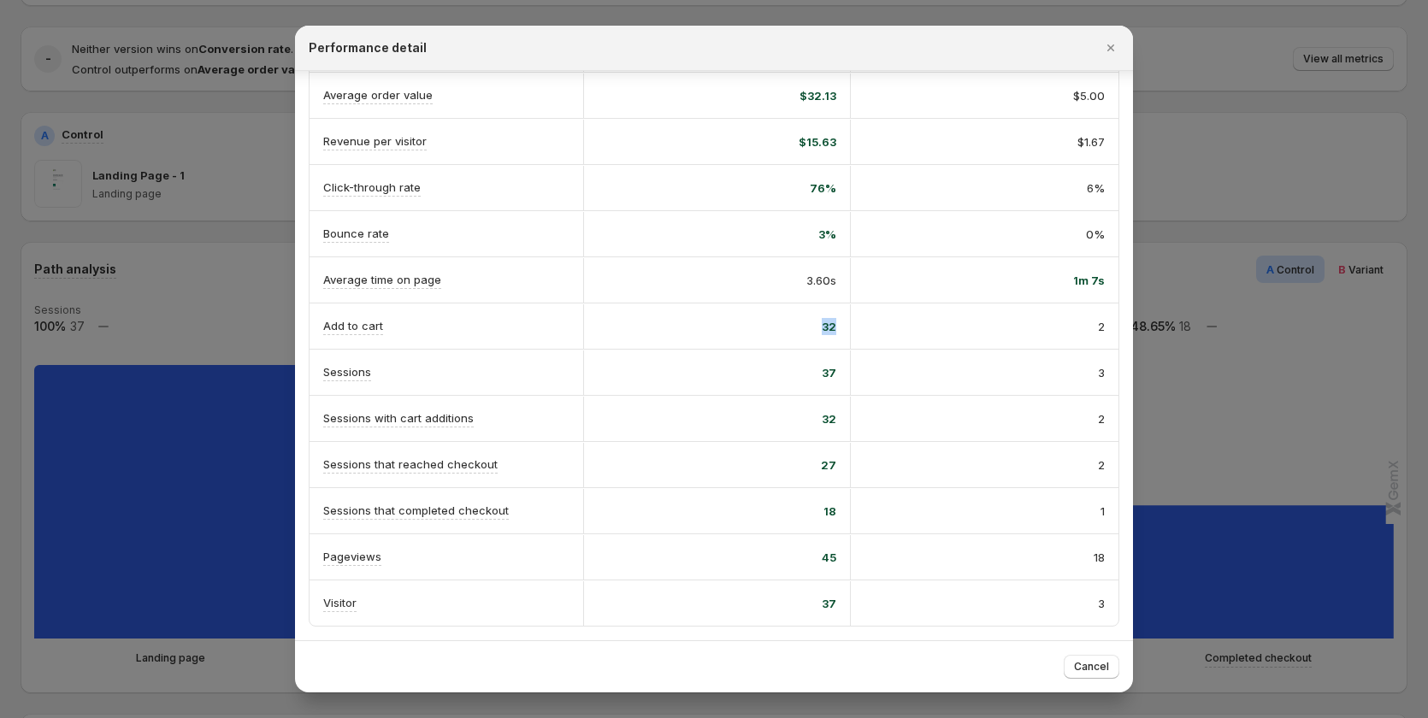
drag, startPoint x: 811, startPoint y: 327, endPoint x: 836, endPoint y: 327, distance: 25.6
click at [836, 327] on div "32" at bounding box center [717, 326] width 268 height 44
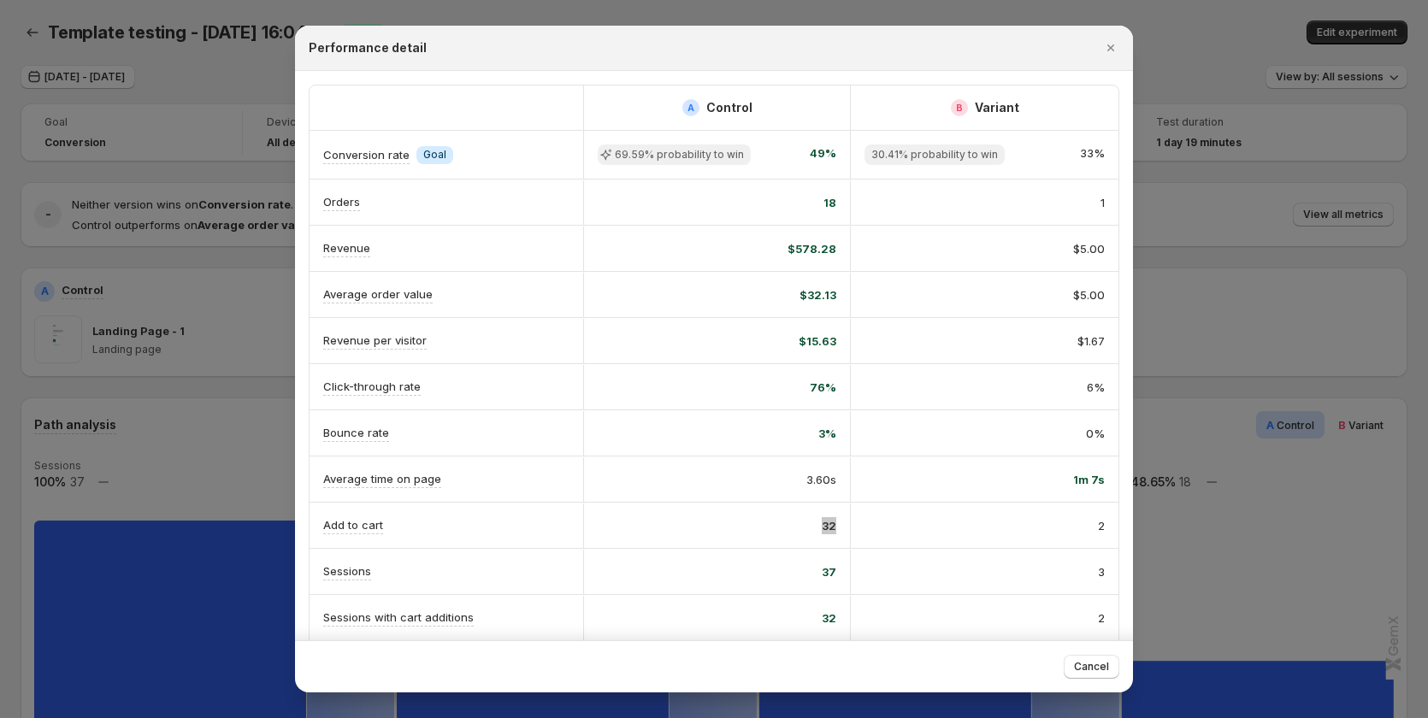
scroll to position [0, 0]
click at [1276, 226] on div at bounding box center [714, 359] width 1428 height 718
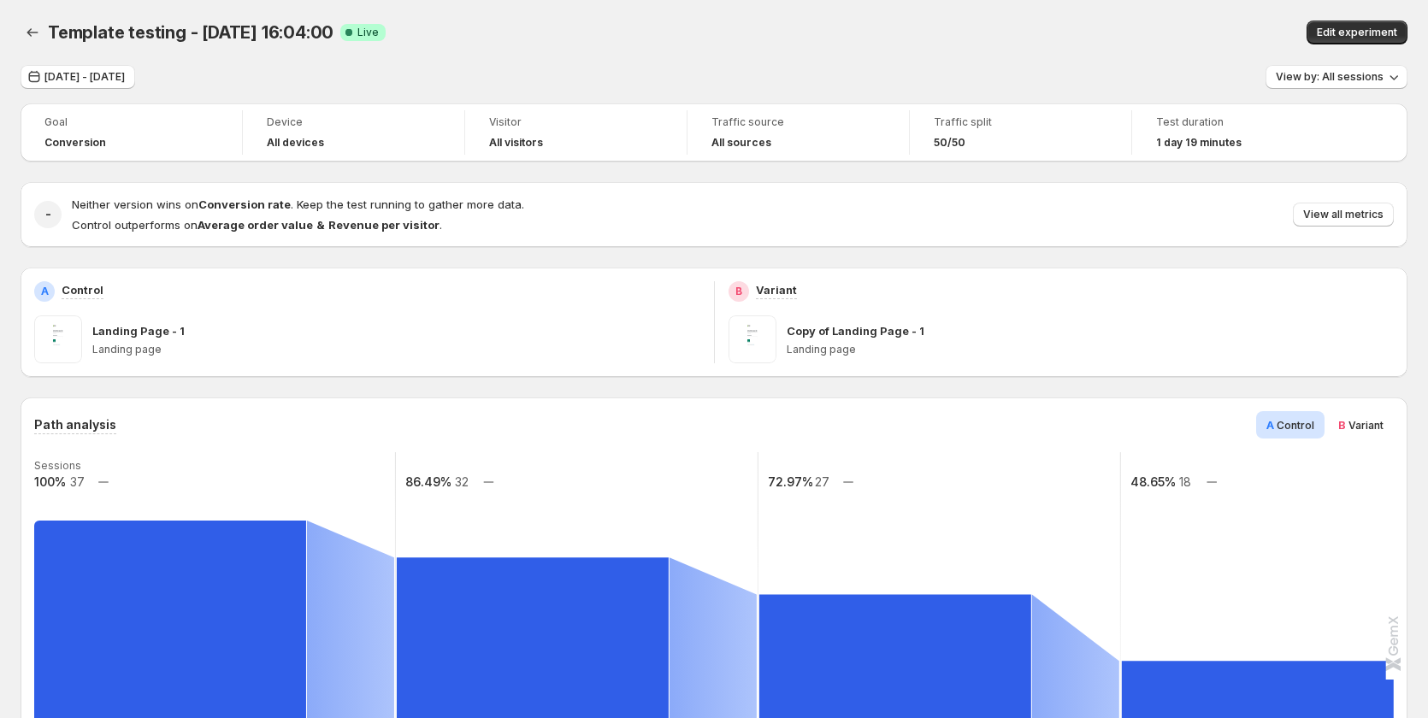
scroll to position [156, 0]
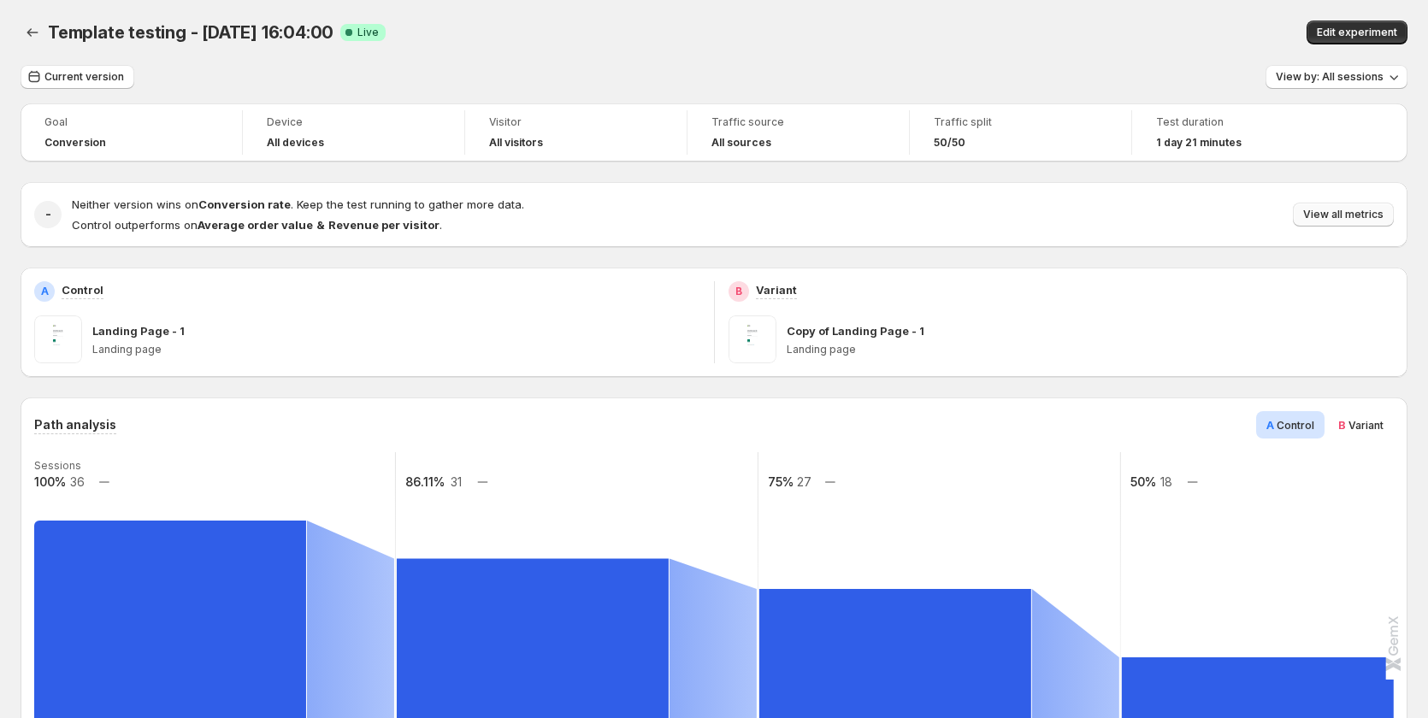
click at [1375, 211] on span "View all metrics" at bounding box center [1343, 215] width 80 height 14
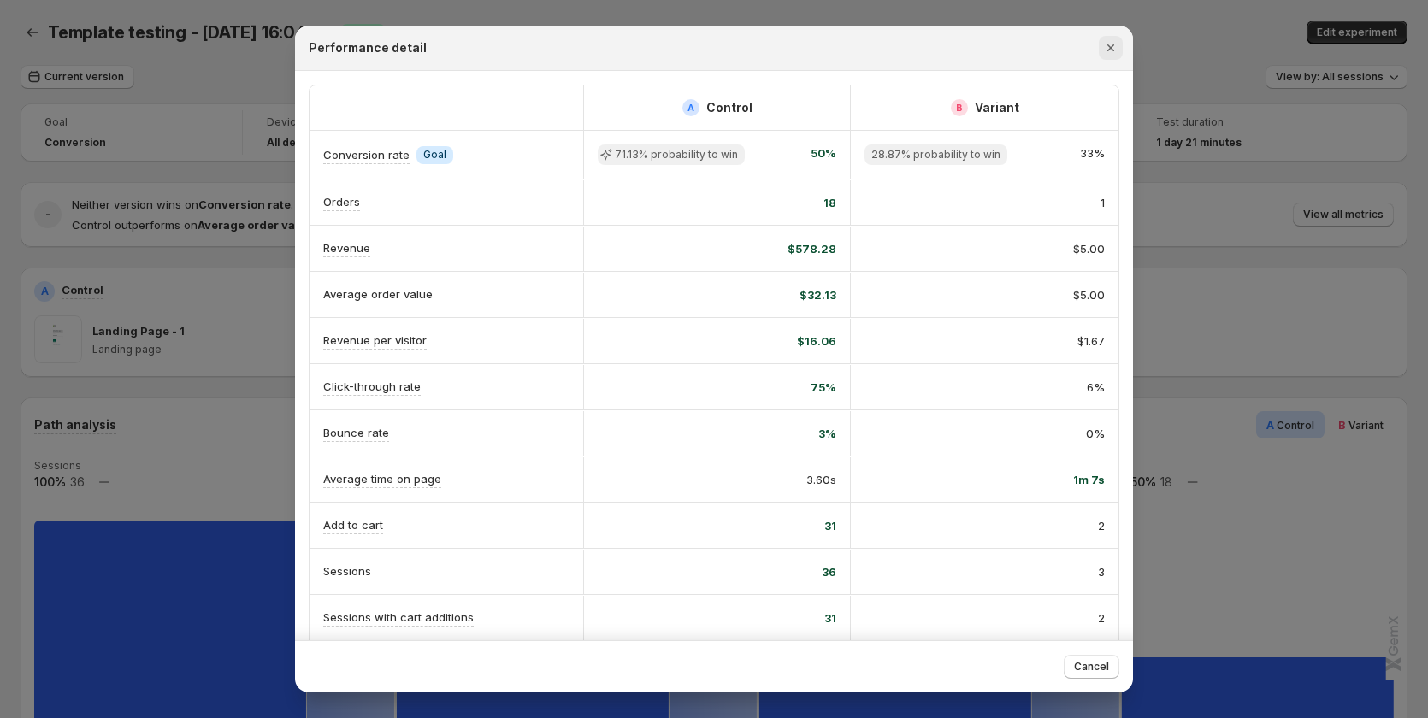
click at [1107, 46] on icon "Close" at bounding box center [1110, 47] width 17 height 17
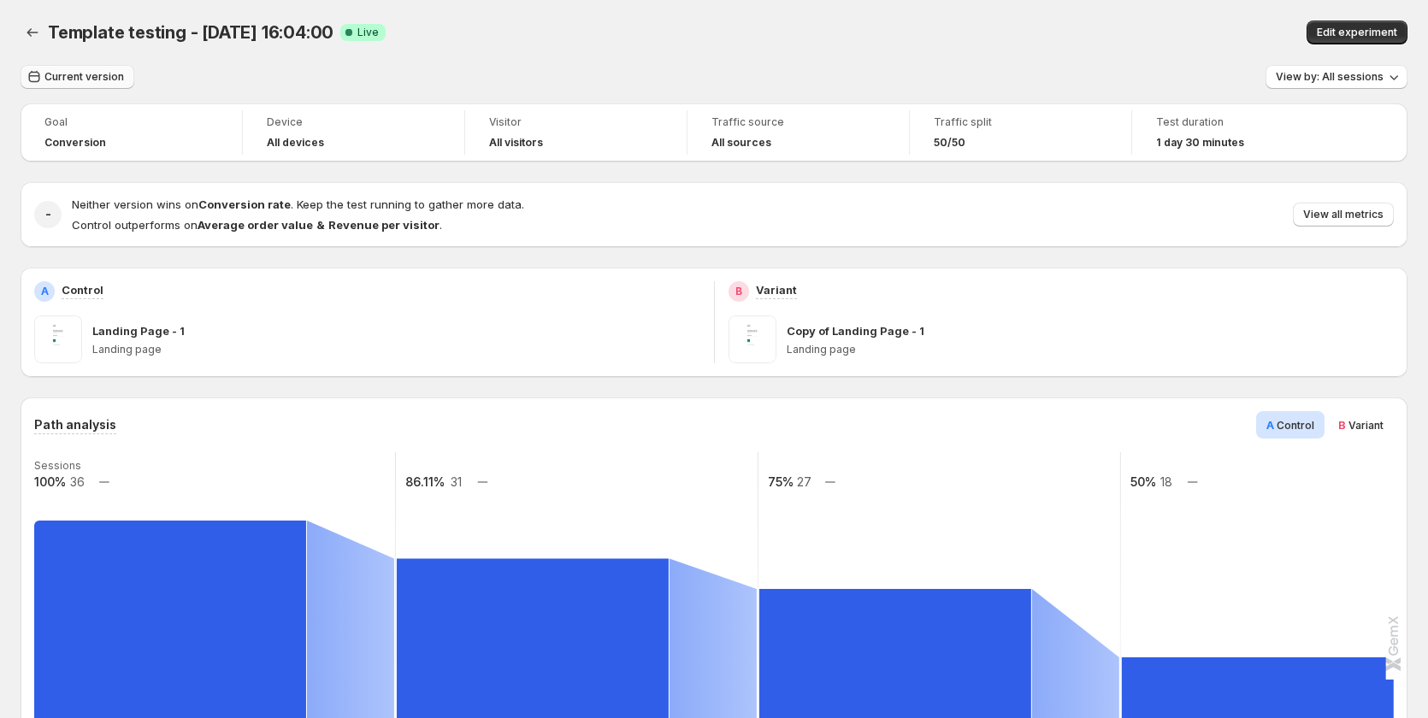
click at [68, 83] on span "Current version" at bounding box center [84, 77] width 80 height 14
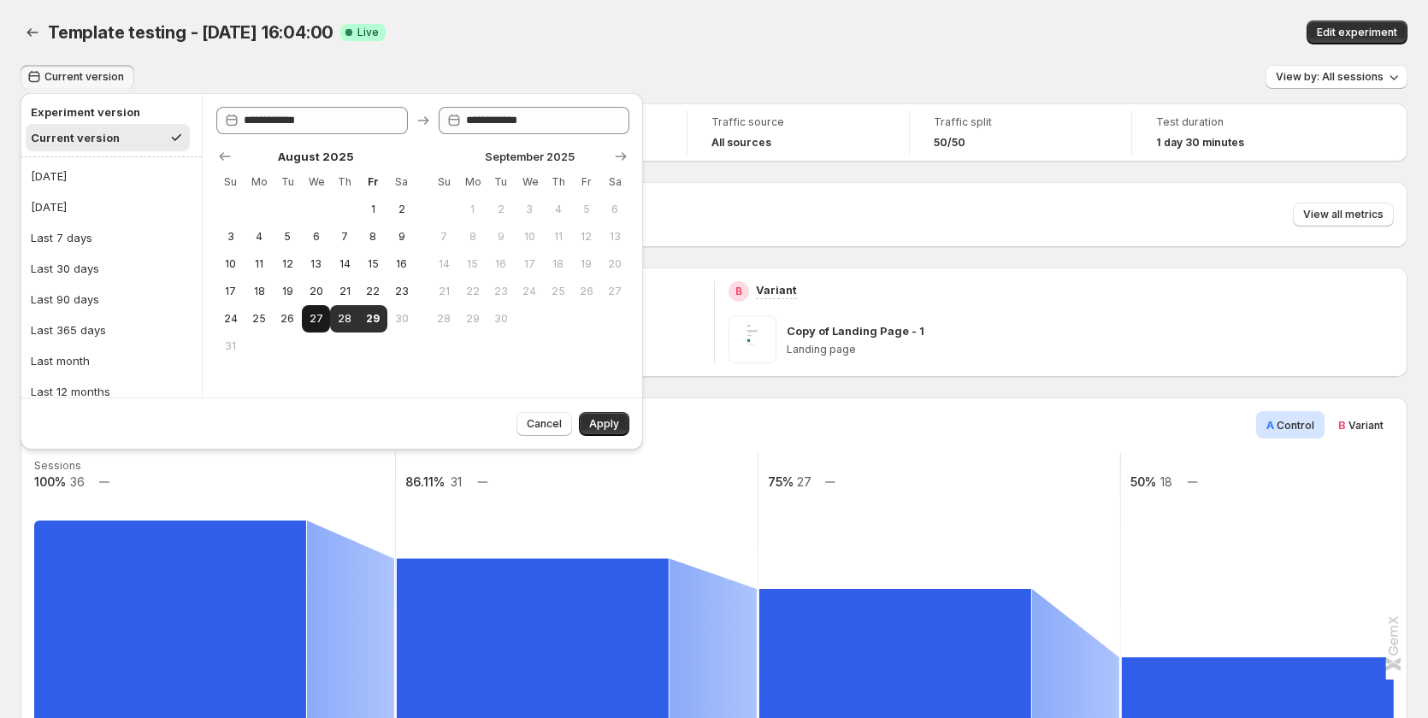
click at [319, 323] on span "27" at bounding box center [316, 319] width 15 height 14
type input "**********"
click at [368, 324] on span "29" at bounding box center [373, 319] width 15 height 14
type input "**********"
click at [606, 425] on span "Apply" at bounding box center [604, 424] width 30 height 14
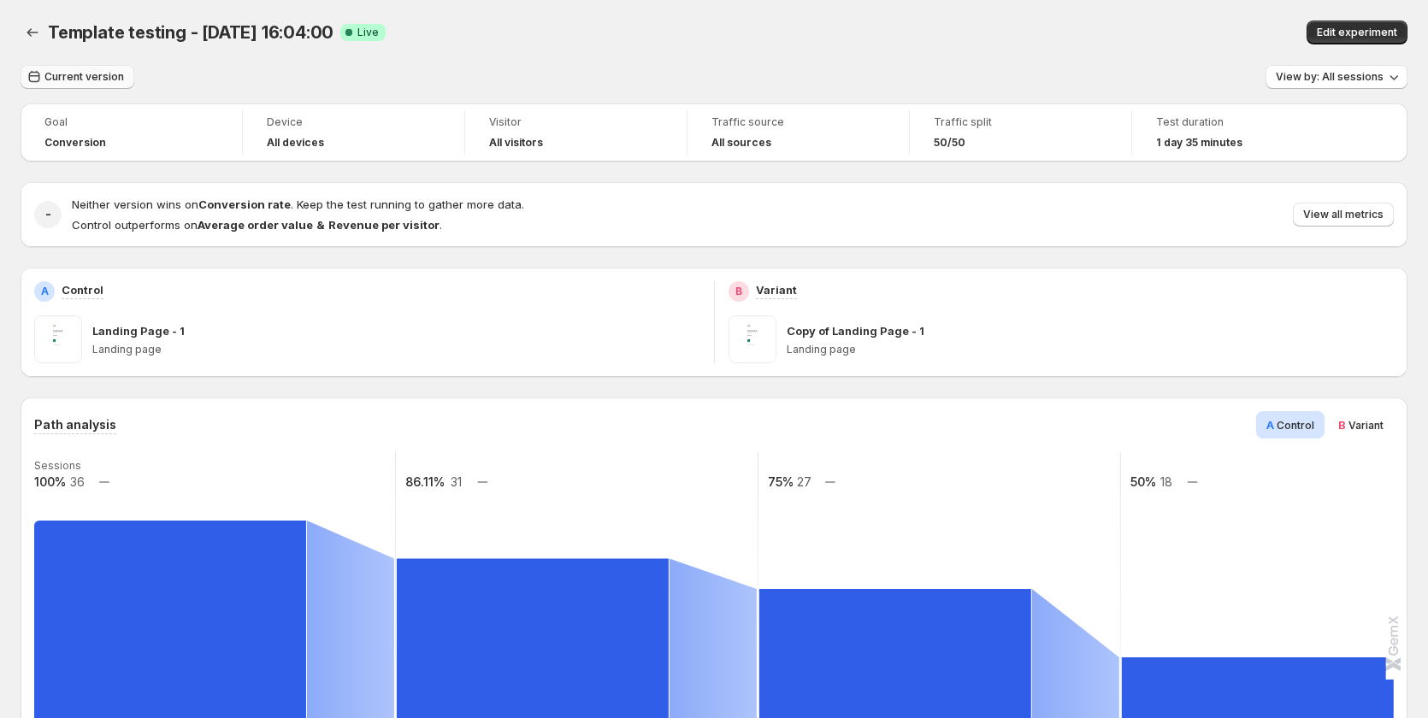
click at [96, 80] on span "Current version" at bounding box center [84, 77] width 80 height 14
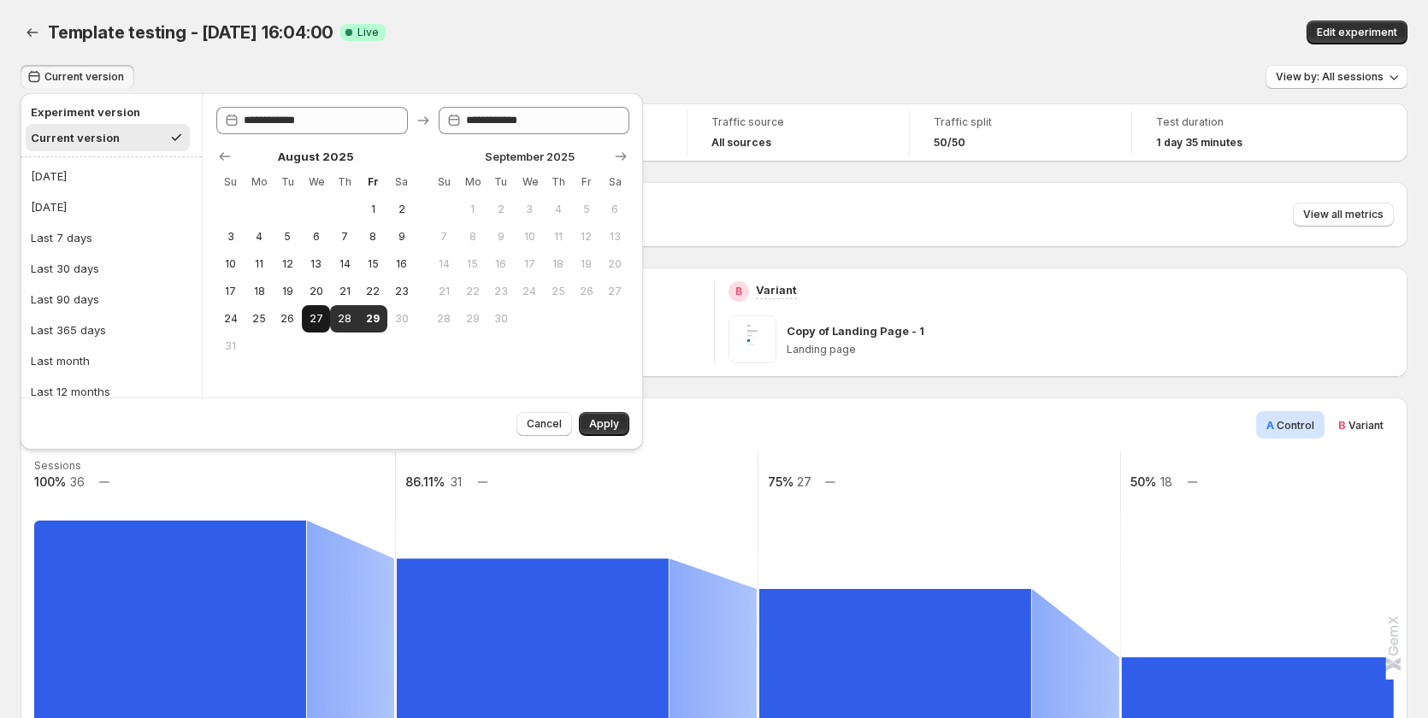
click at [311, 327] on button "27" at bounding box center [316, 318] width 28 height 27
type input "**********"
click at [378, 321] on span "29" at bounding box center [373, 319] width 15 height 14
type input "**********"
click at [609, 418] on span "Apply" at bounding box center [604, 424] width 30 height 14
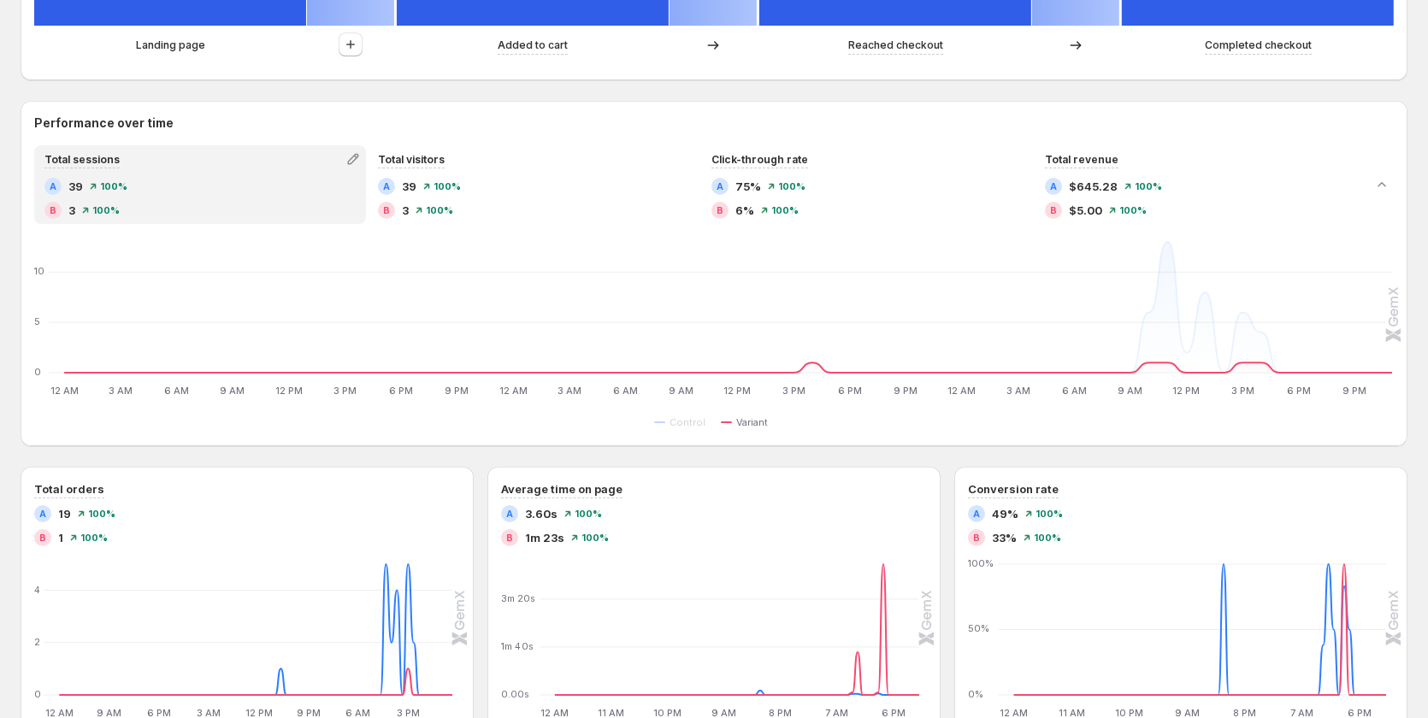
scroll to position [769, 0]
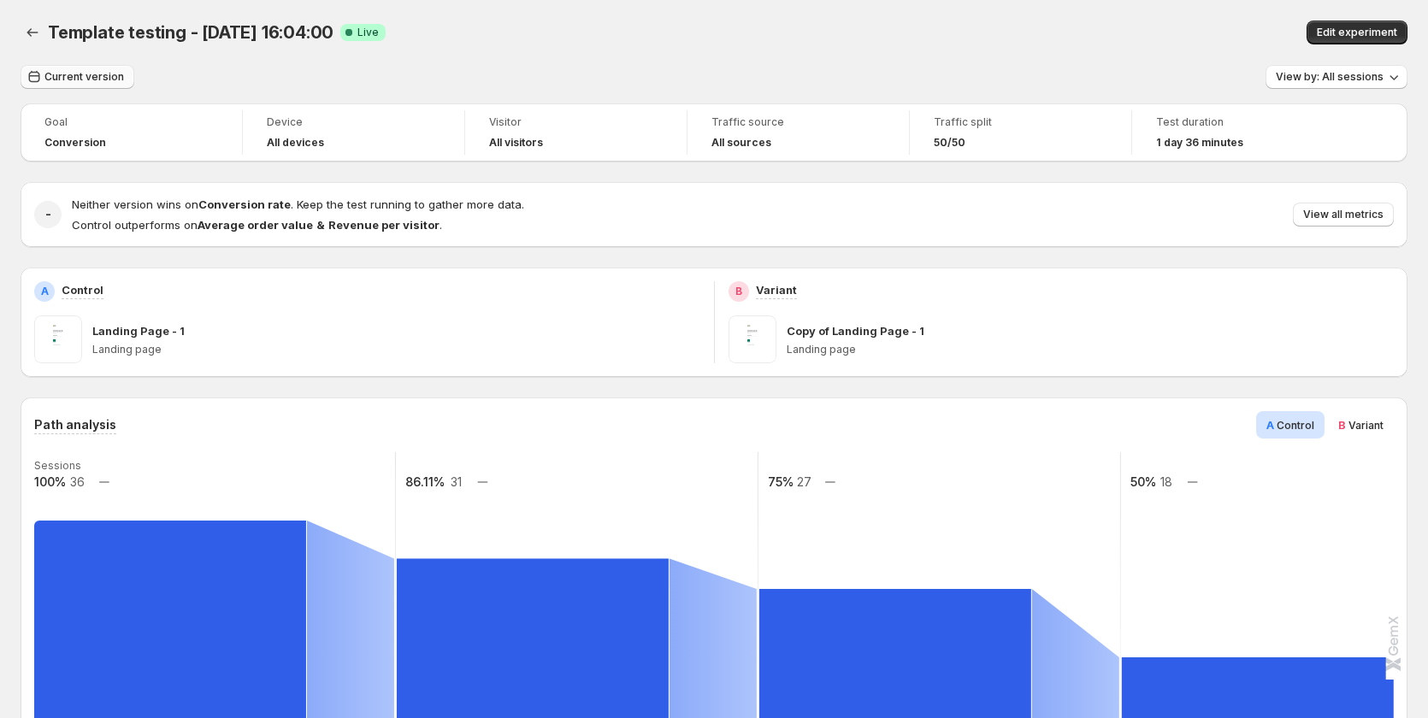
click at [87, 79] on span "Current version" at bounding box center [84, 77] width 80 height 14
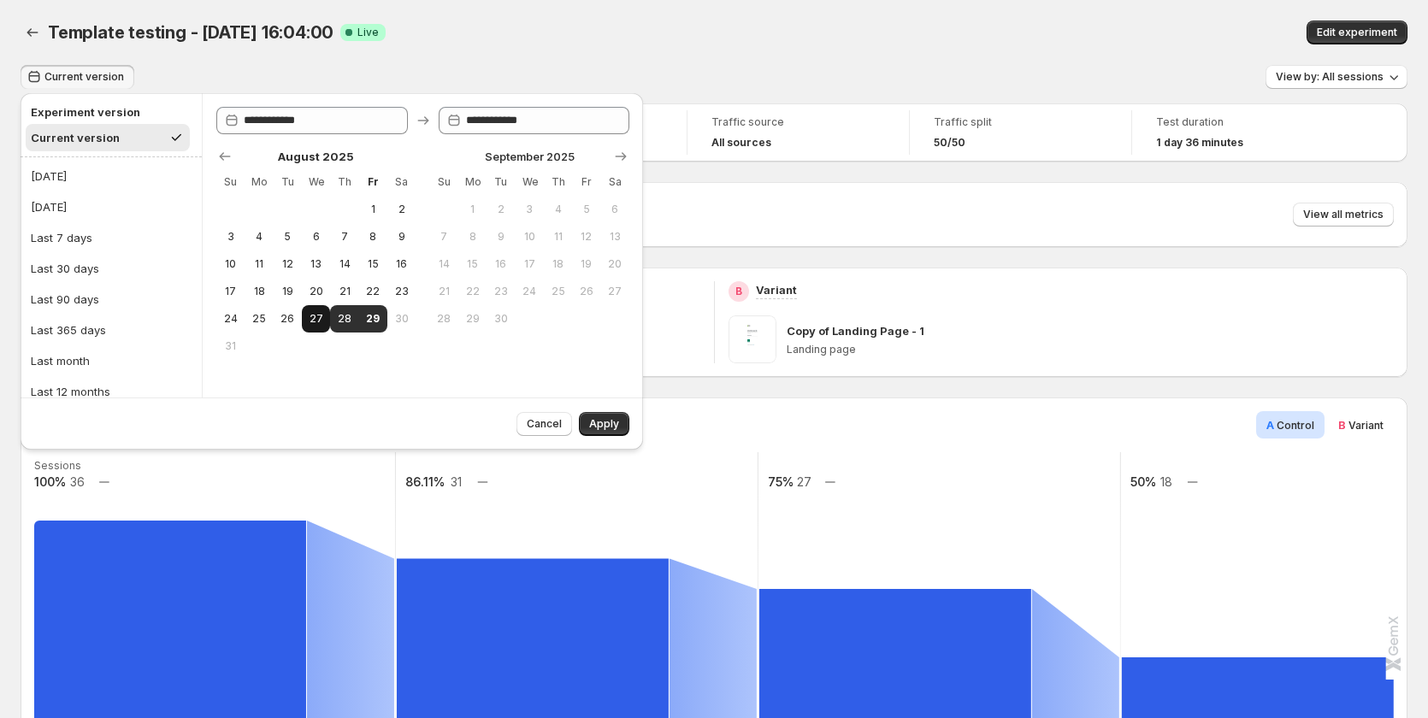
click at [315, 321] on span "27" at bounding box center [316, 319] width 15 height 14
type input "**********"
click at [368, 315] on span "29" at bounding box center [373, 319] width 15 height 14
type input "**********"
click at [604, 425] on span "Apply" at bounding box center [604, 424] width 30 height 14
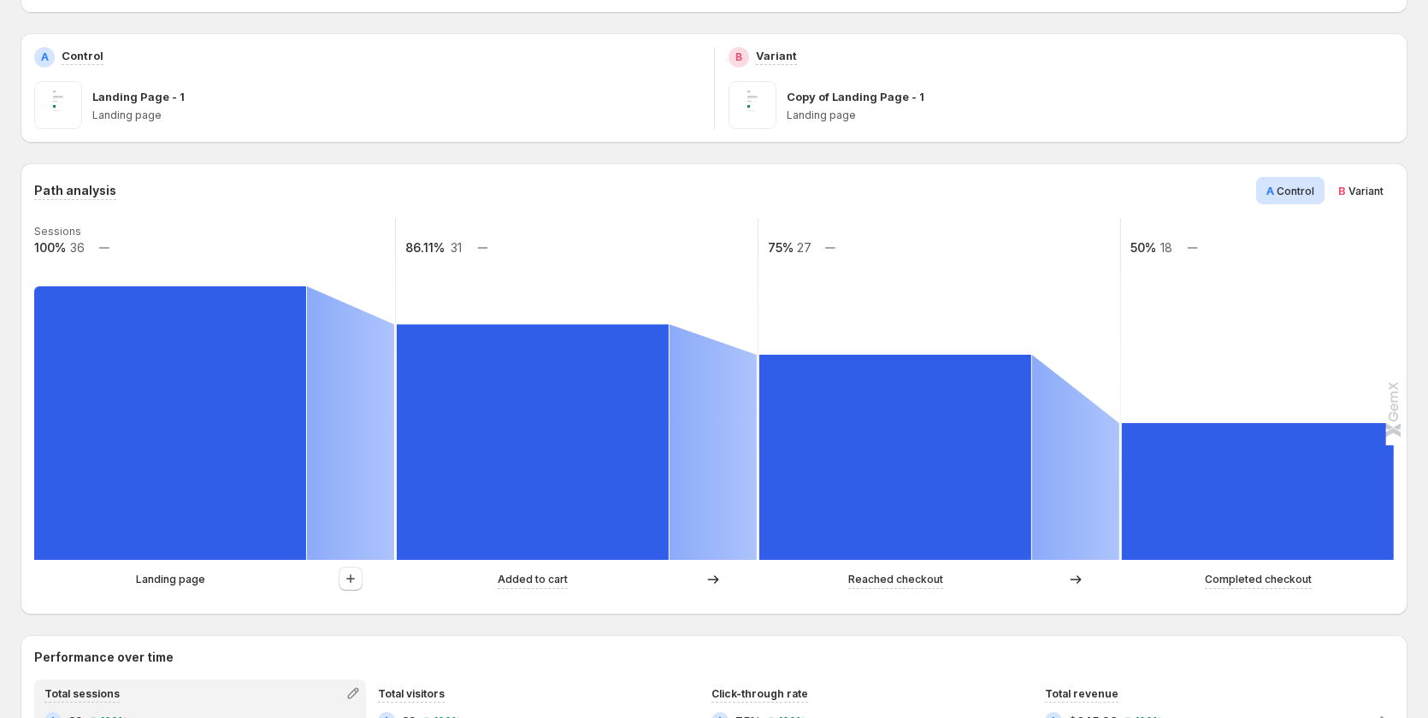
scroll to position [171, 0]
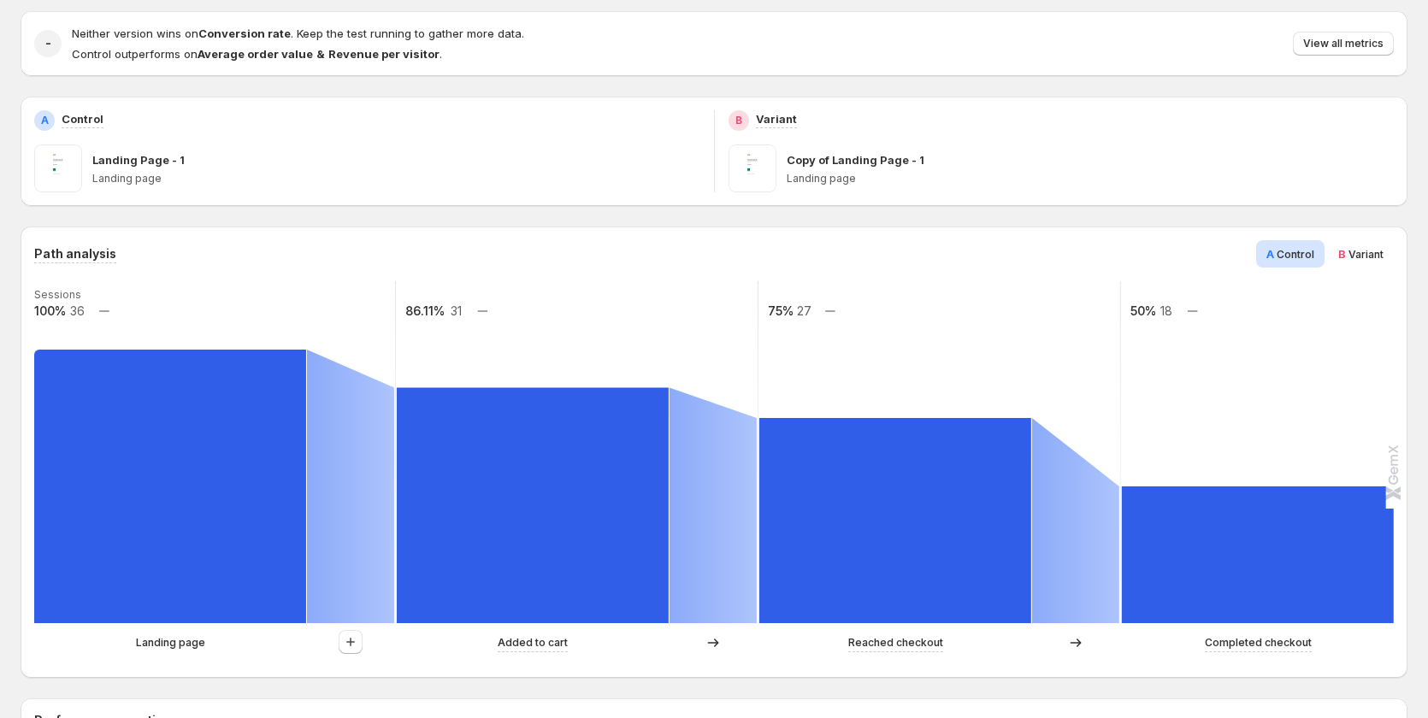
click at [173, 638] on p "Landing page" at bounding box center [170, 642] width 69 height 17
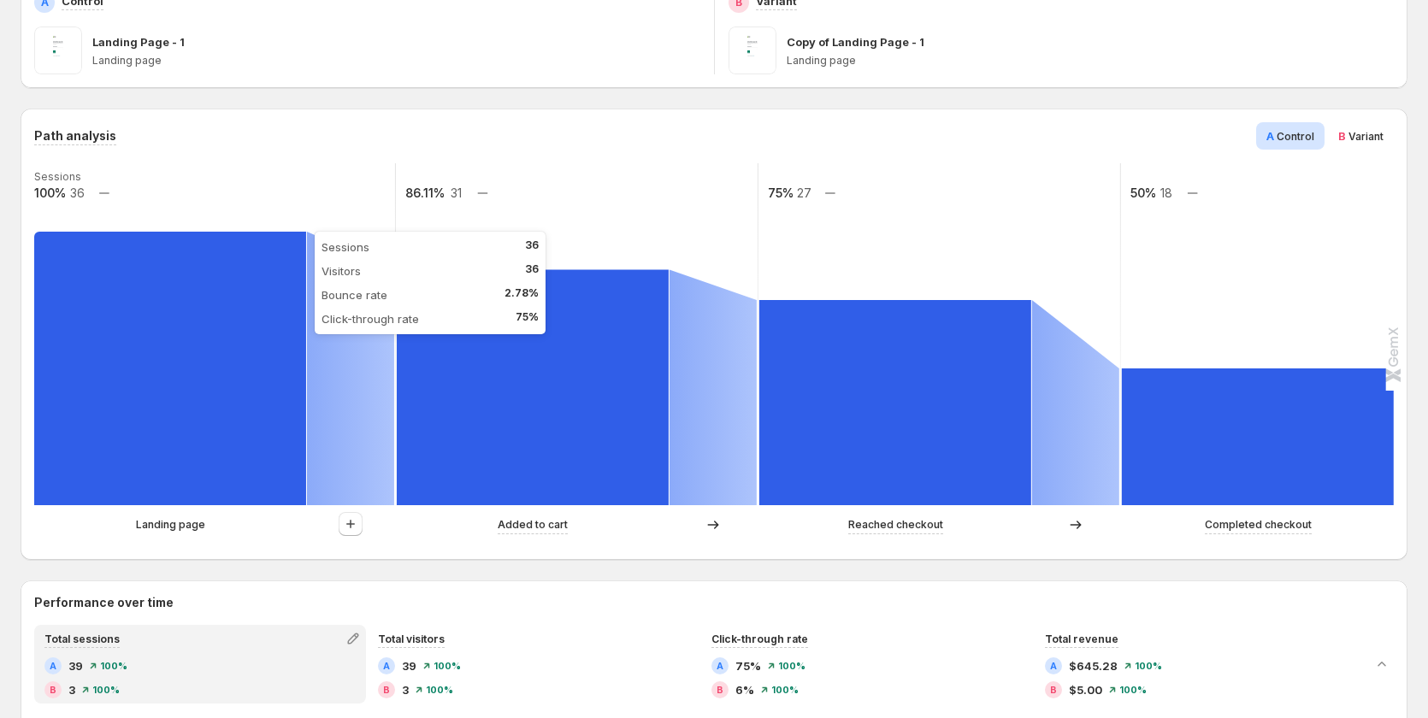
scroll to position [342, 0]
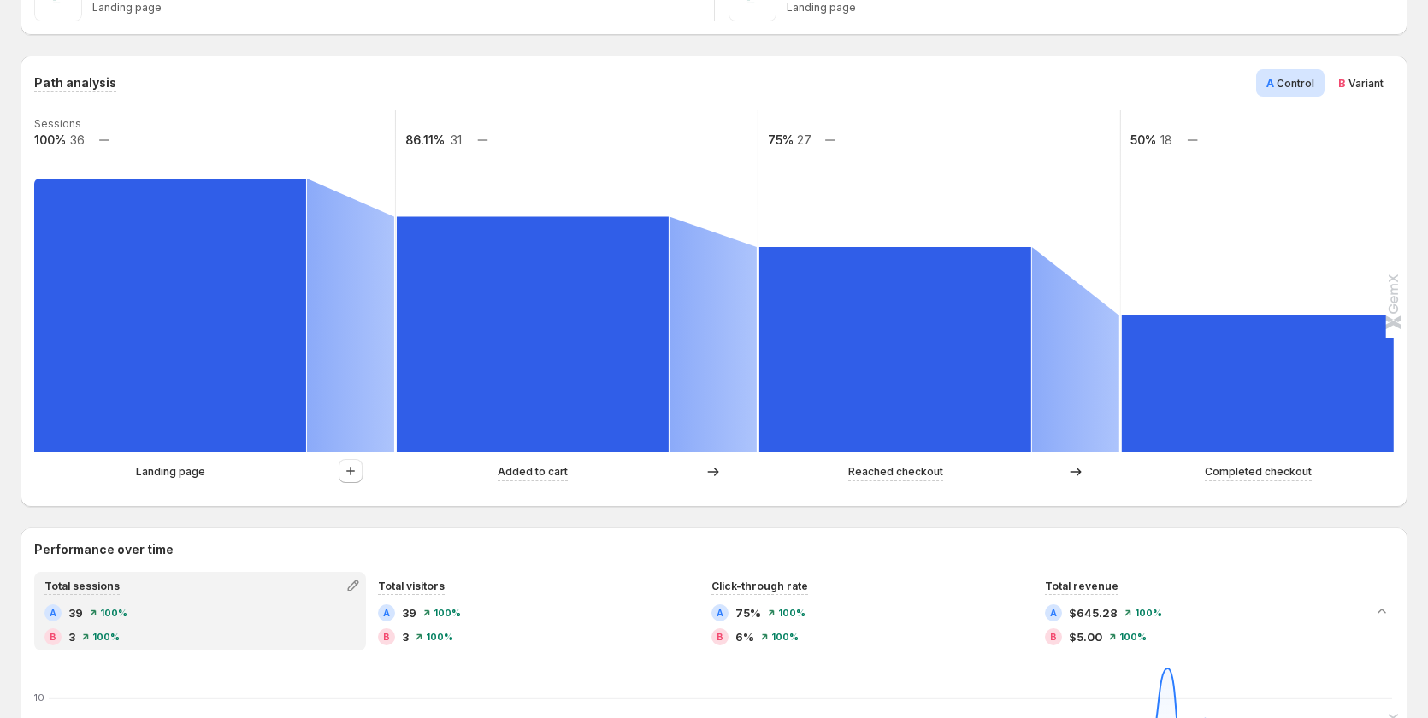
click at [170, 475] on p "Landing page" at bounding box center [170, 471] width 69 height 17
click at [36, 121] on text "Sessions" at bounding box center [57, 123] width 47 height 13
click at [81, 144] on text "36" at bounding box center [77, 140] width 15 height 15
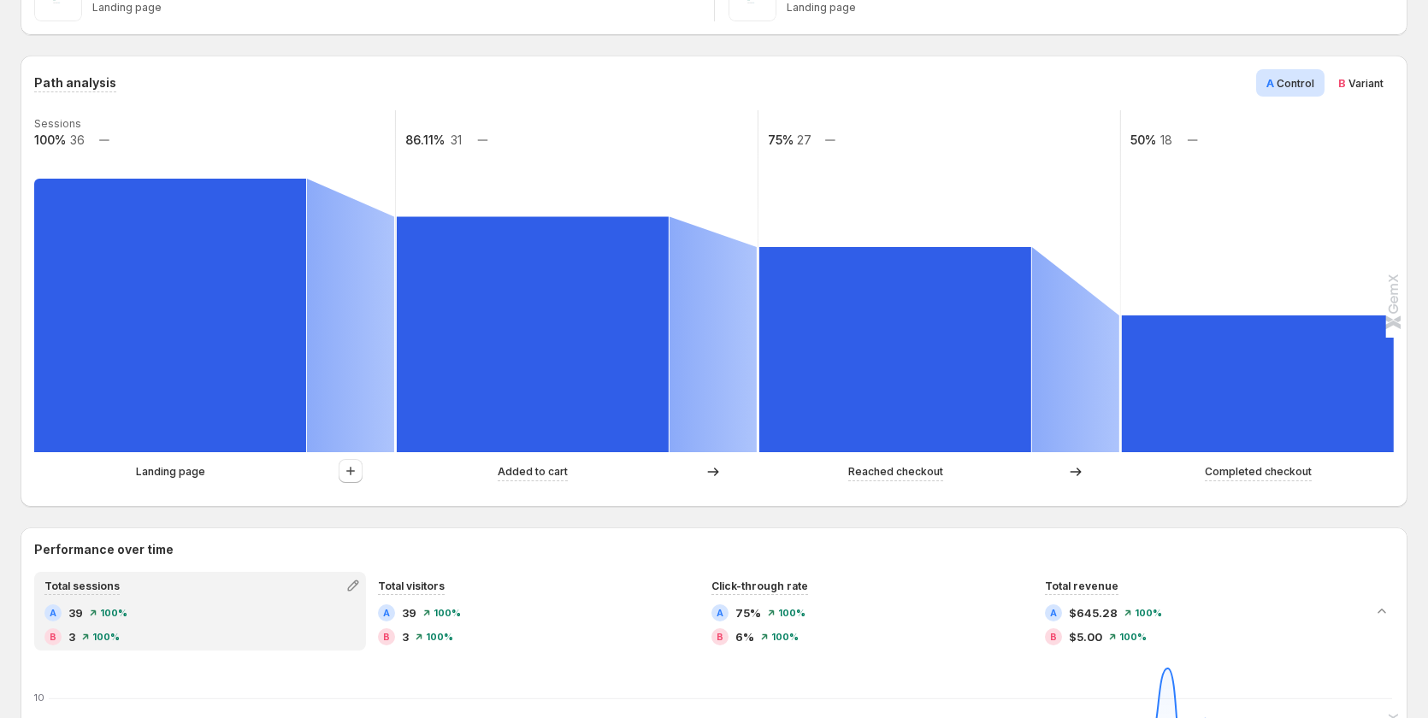
click at [81, 144] on text "36" at bounding box center [77, 140] width 15 height 15
drag, startPoint x: 68, startPoint y: 143, endPoint x: 79, endPoint y: 142, distance: 10.3
click at [79, 142] on g "Sessions 100% 36 86.11% 31 75% 27 50% 18" at bounding box center [758, 281] width 1452 height 342
click at [80, 142] on text "36" at bounding box center [77, 140] width 15 height 15
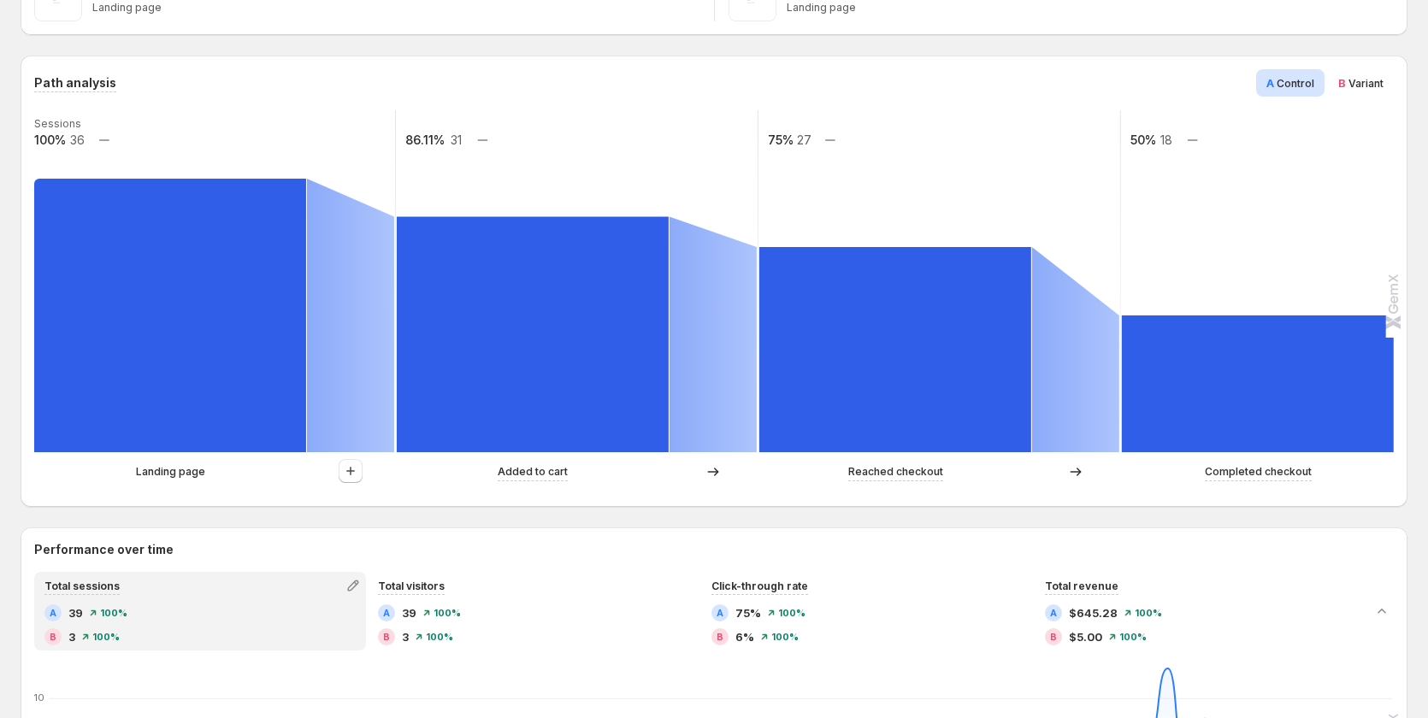
click at [158, 136] on rect at bounding box center [214, 281] width 364 height 342
click at [357, 473] on icon "button" at bounding box center [350, 471] width 17 height 17
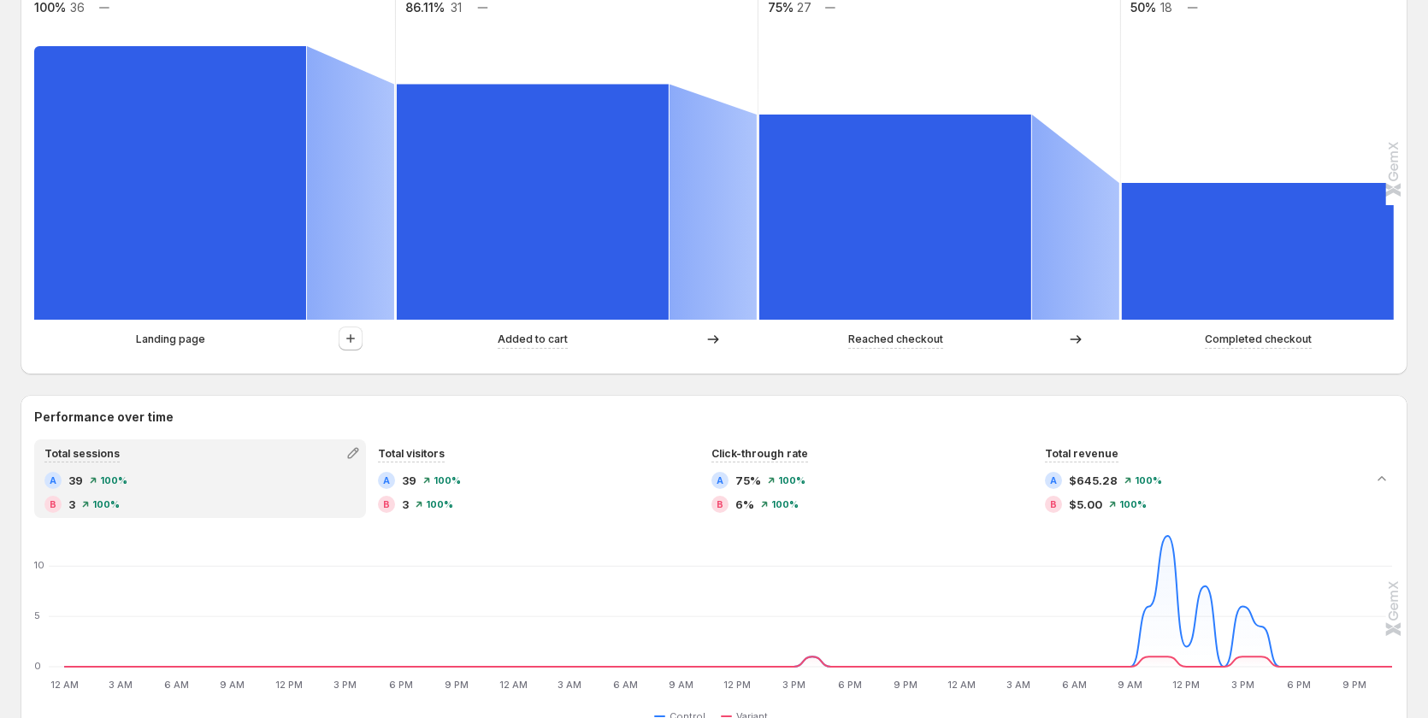
scroll to position [513, 0]
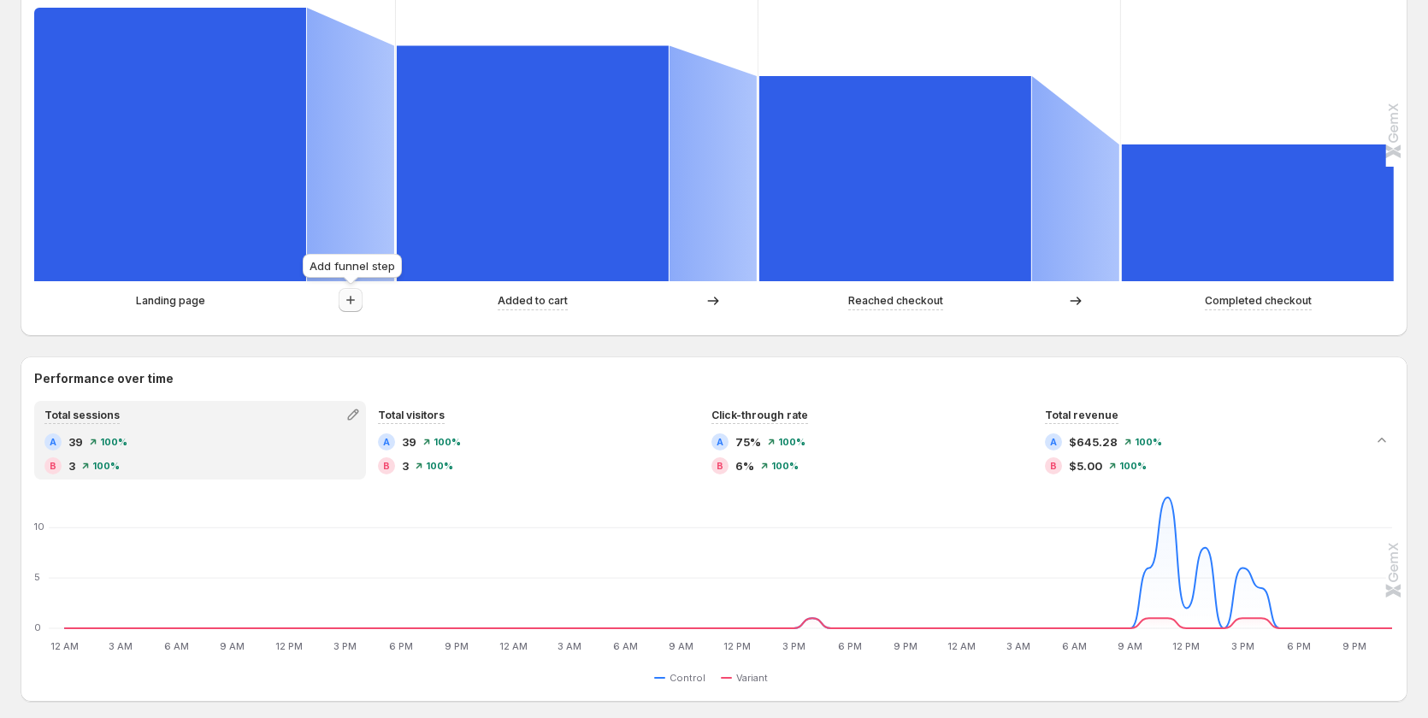
click at [354, 303] on icon "button" at bounding box center [350, 300] width 17 height 17
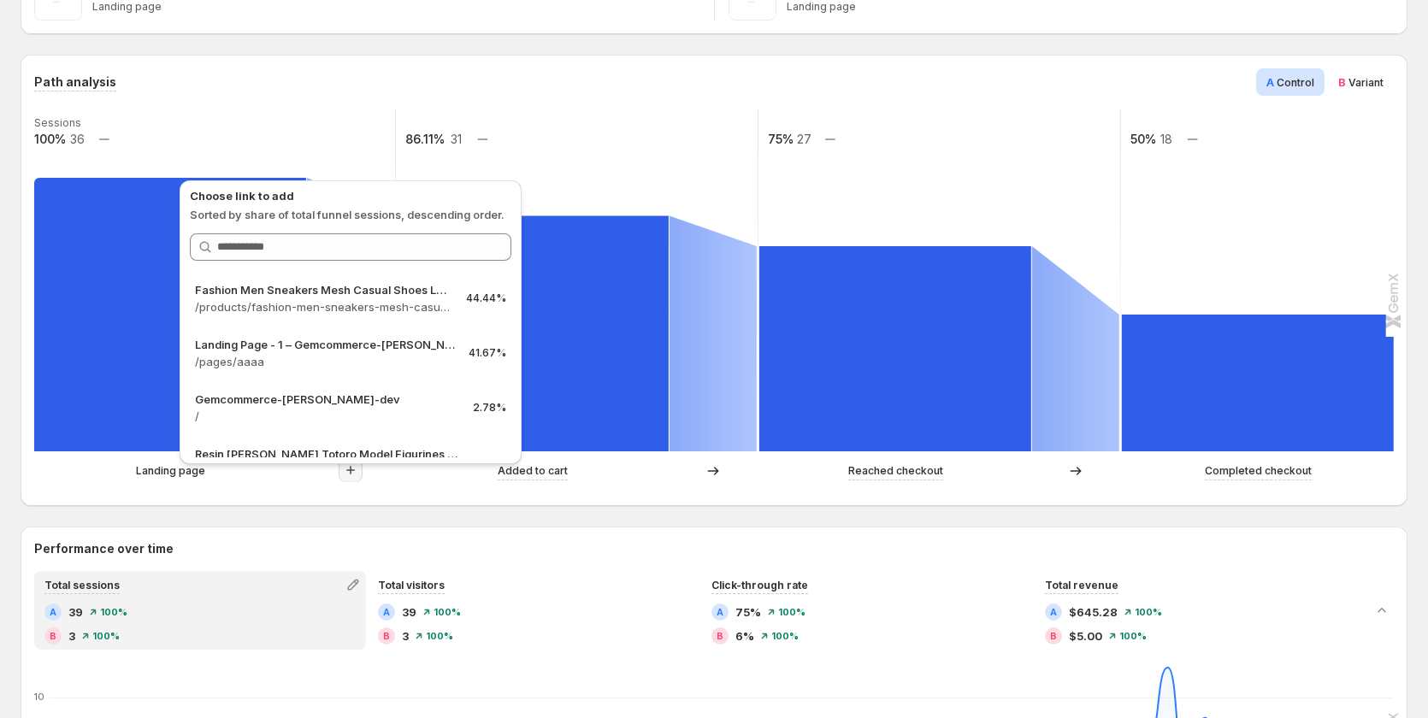
scroll to position [342, 0]
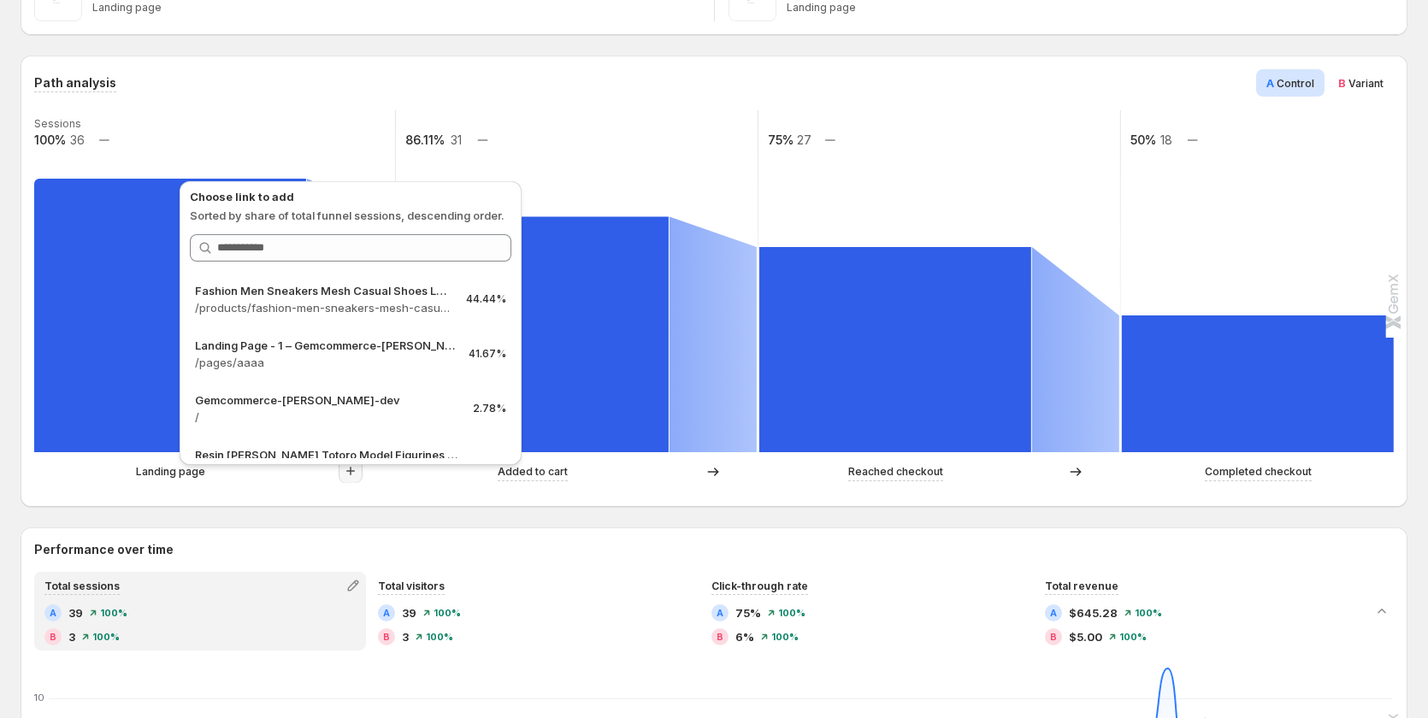
click at [395, 486] on div "Landing page Added to cart Reached checkout Completed checkout" at bounding box center [712, 476] width 1356 height 34
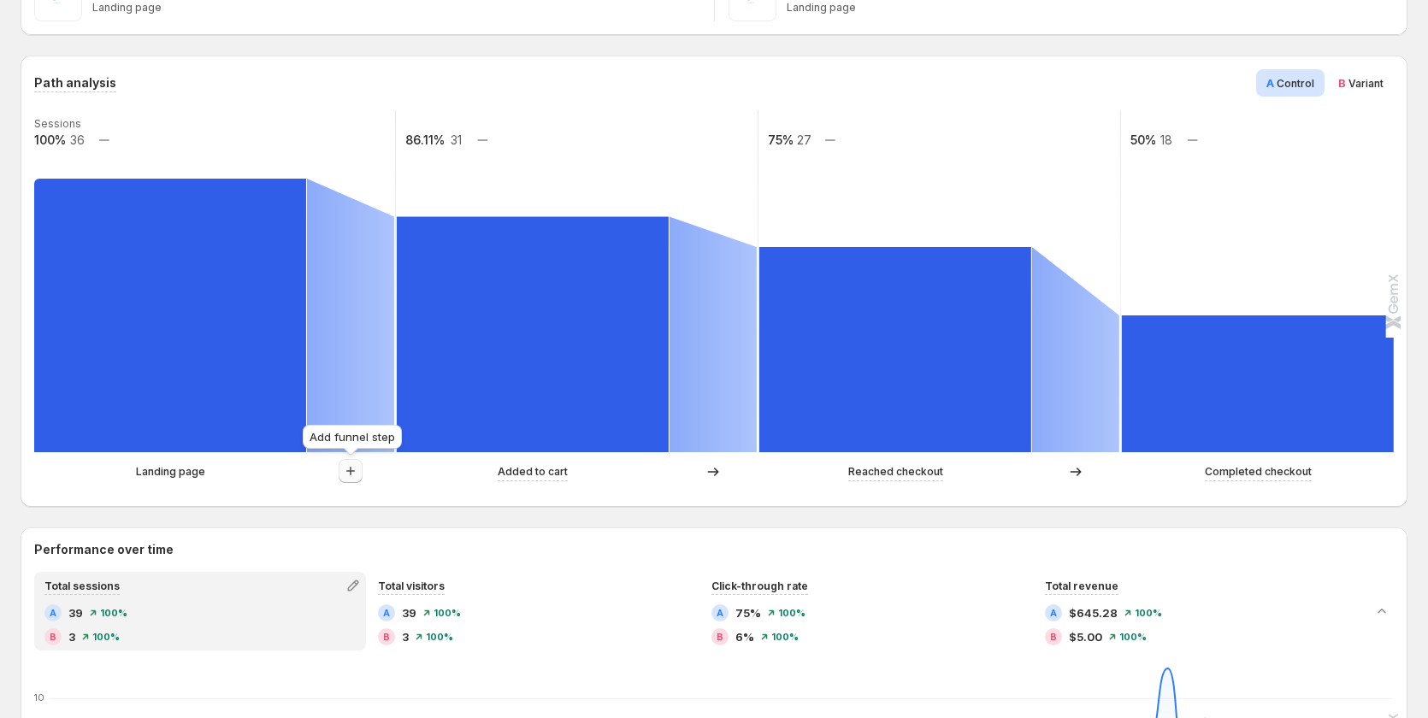
click at [348, 475] on icon "button" at bounding box center [350, 471] width 17 height 17
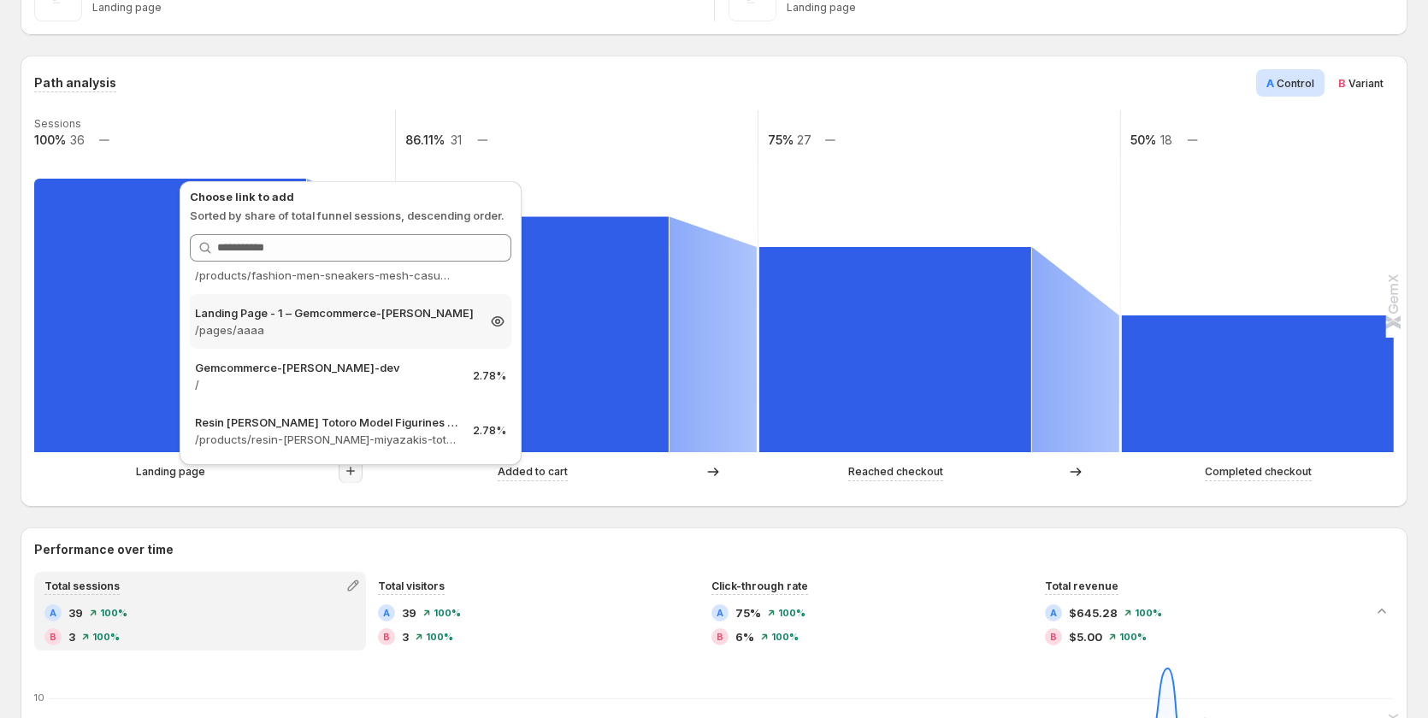
scroll to position [0, 0]
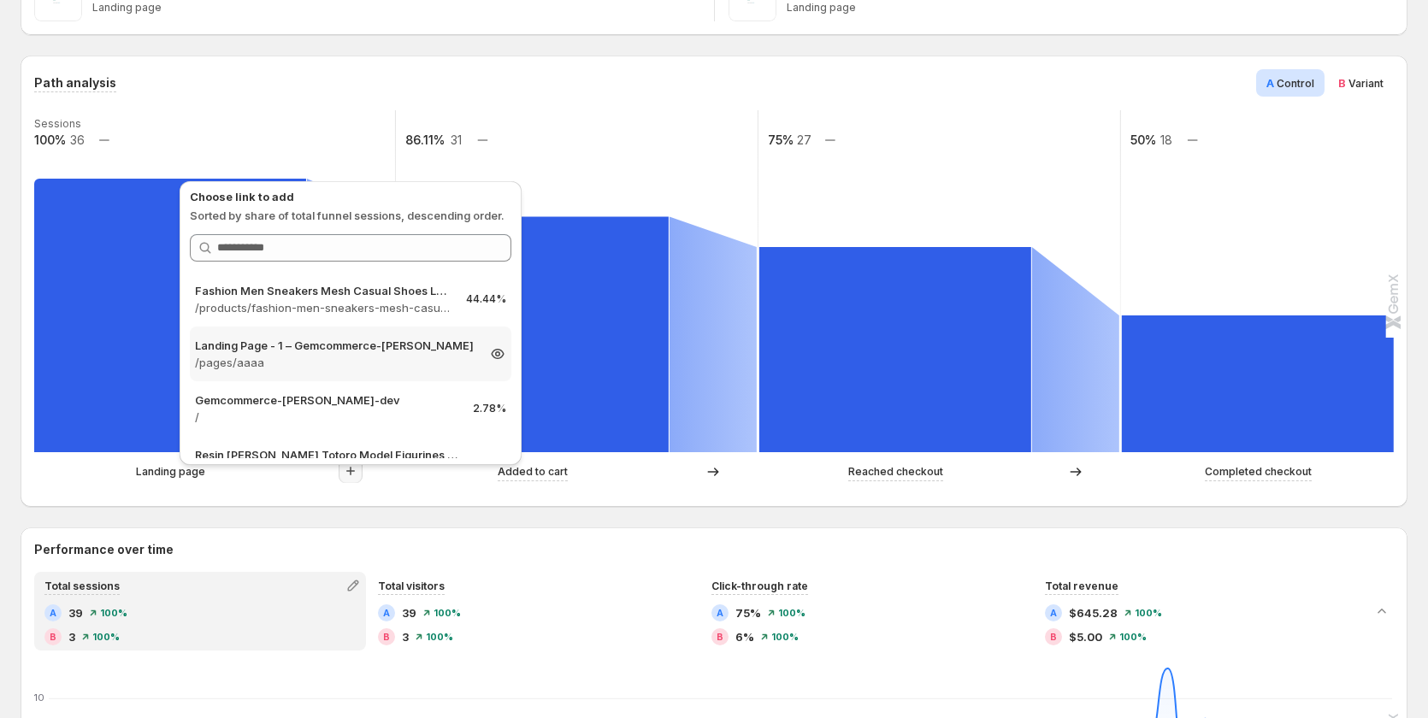
click at [430, 368] on p "/pages/aaaa" at bounding box center [335, 362] width 280 height 17
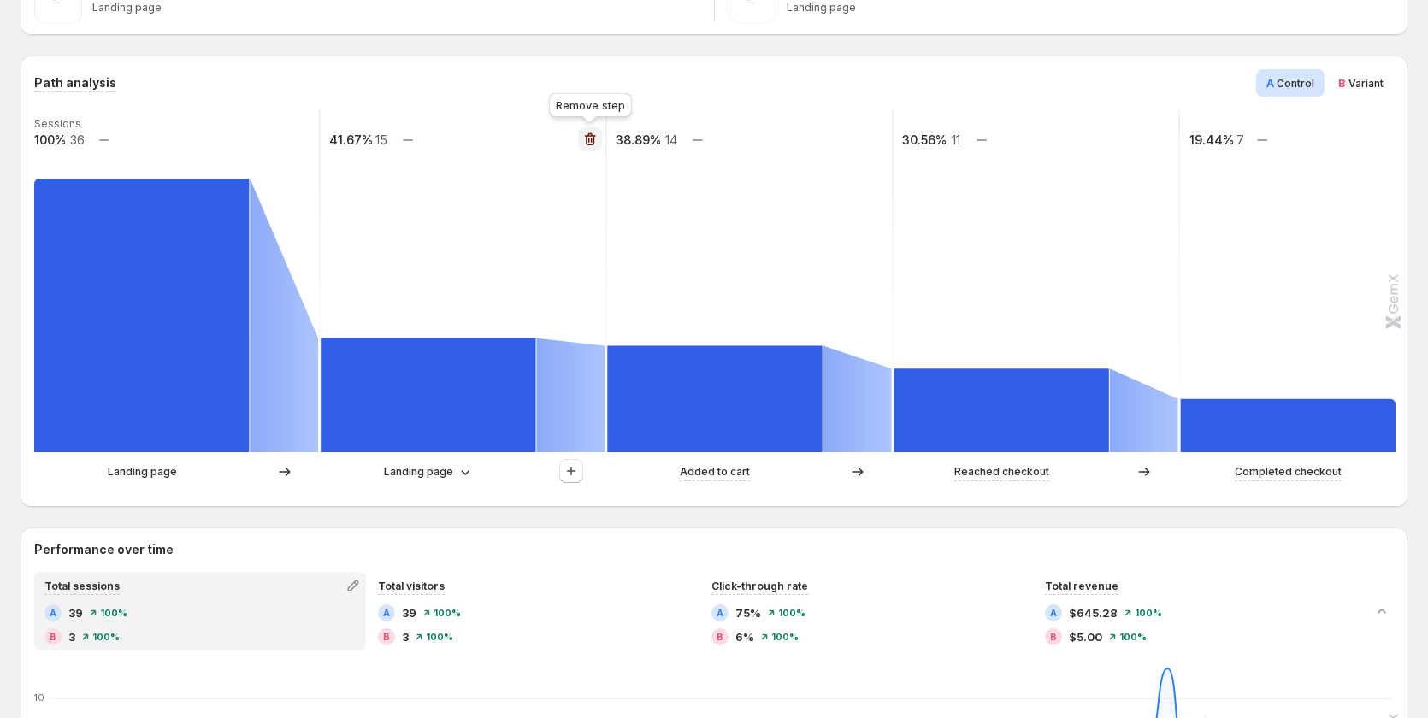
click at [585, 147] on icon "button" at bounding box center [589, 139] width 17 height 17
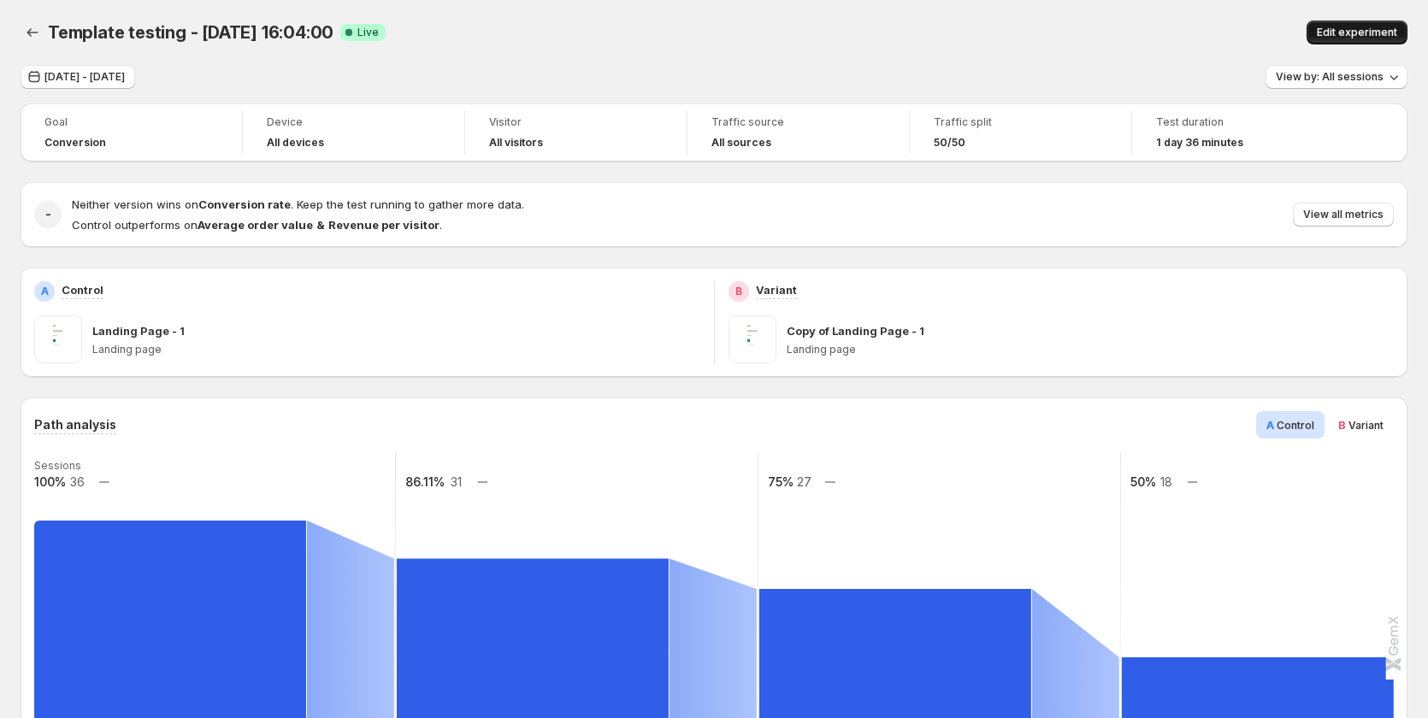
click at [1324, 27] on button "Edit experiment" at bounding box center [1356, 33] width 101 height 24
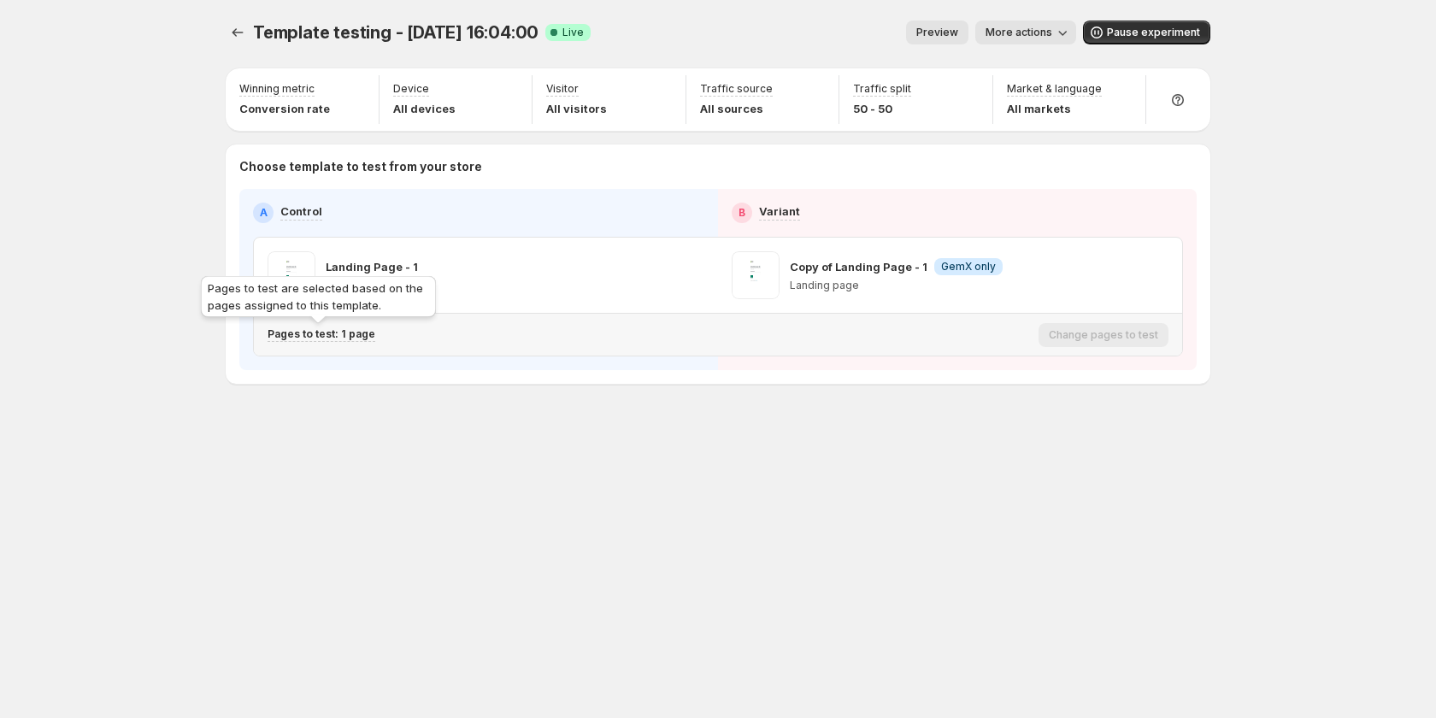
click at [352, 338] on p "Pages to test: 1 page" at bounding box center [322, 334] width 108 height 14
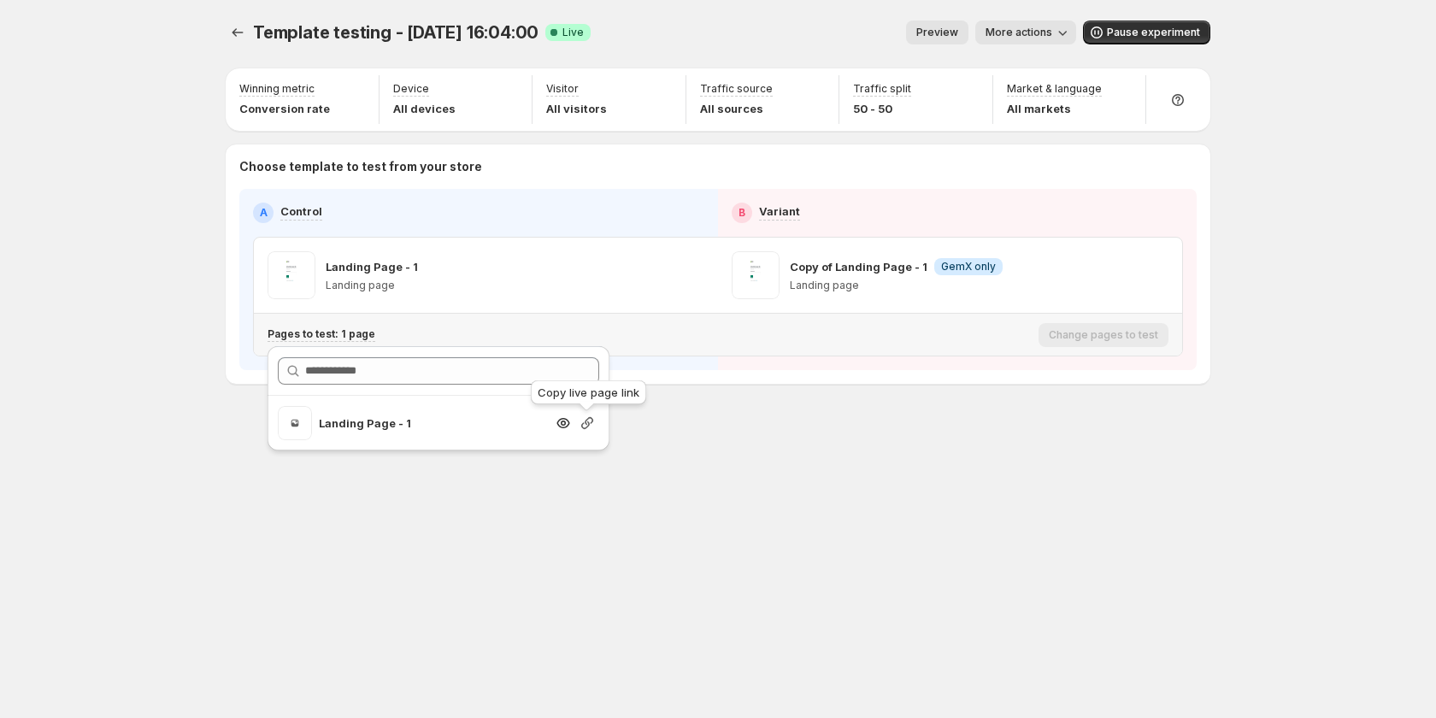
click at [585, 429] on icon "button" at bounding box center [587, 423] width 17 height 17
click at [1029, 38] on span "More actions" at bounding box center [1019, 33] width 67 height 14
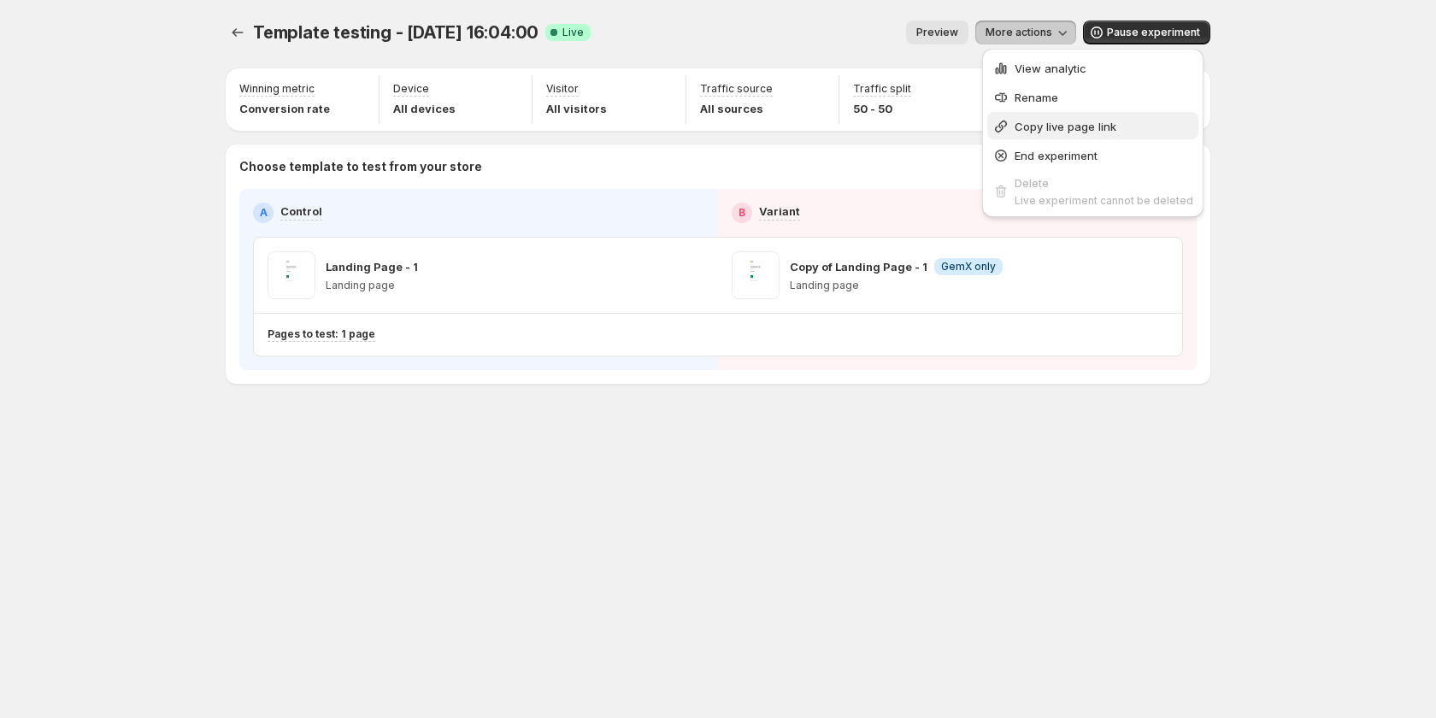
drag, startPoint x: 1076, startPoint y: 70, endPoint x: 1128, endPoint y: 113, distance: 67.4
click at [1128, 112] on ul "View analytic Rename Copy live page link End experiment Delete Live experiment …" at bounding box center [1093, 133] width 211 height 158
click at [1116, 121] on span "Copy live page link" at bounding box center [1104, 126] width 179 height 17
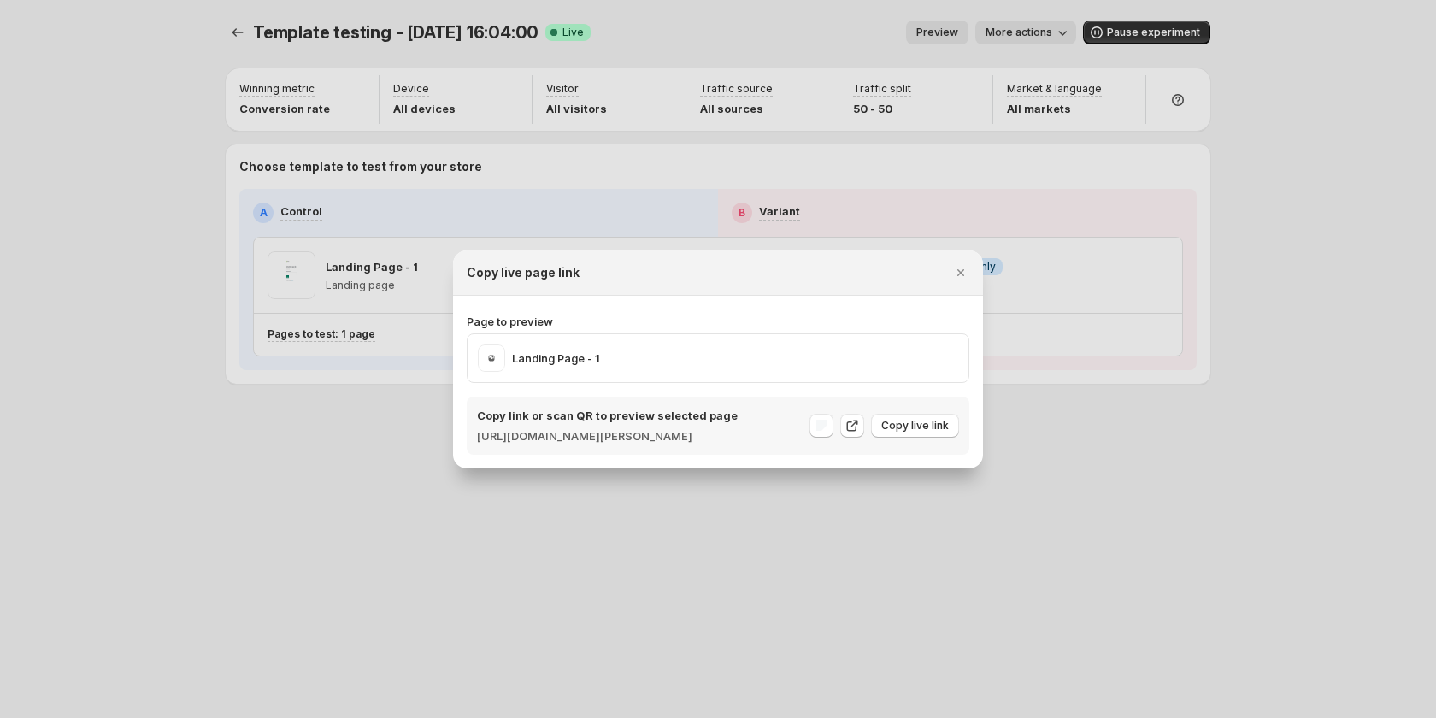
drag, startPoint x: 1179, startPoint y: 498, endPoint x: 1196, endPoint y: 397, distance: 102.3
click at [1181, 472] on div at bounding box center [718, 359] width 1436 height 718
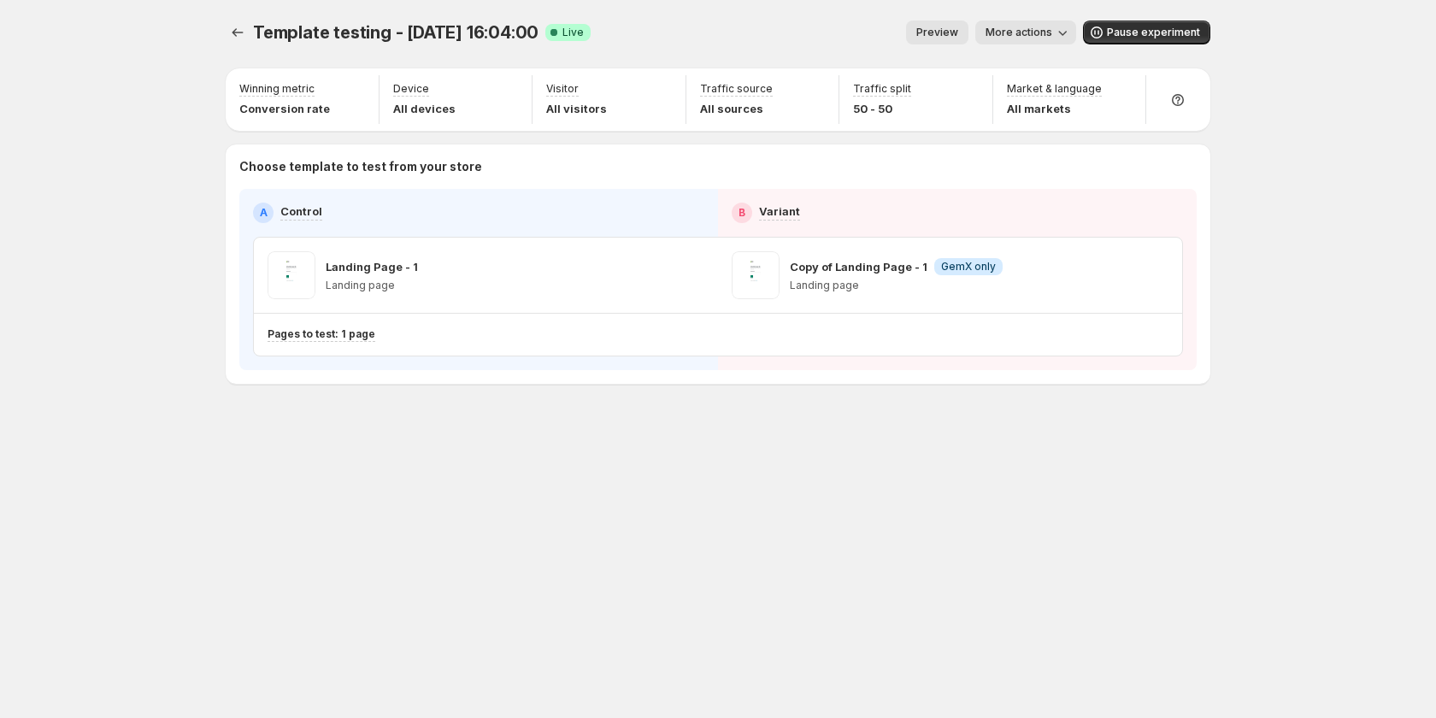
click at [710, 494] on div "Template testing - [DATE] 16:04:00. This page is ready Template testing - [DATE…" at bounding box center [718, 359] width 1026 height 718
click at [1026, 29] on span "More actions" at bounding box center [1019, 33] width 67 height 14
click at [1020, 64] on span "View analytic" at bounding box center [1051, 69] width 72 height 14
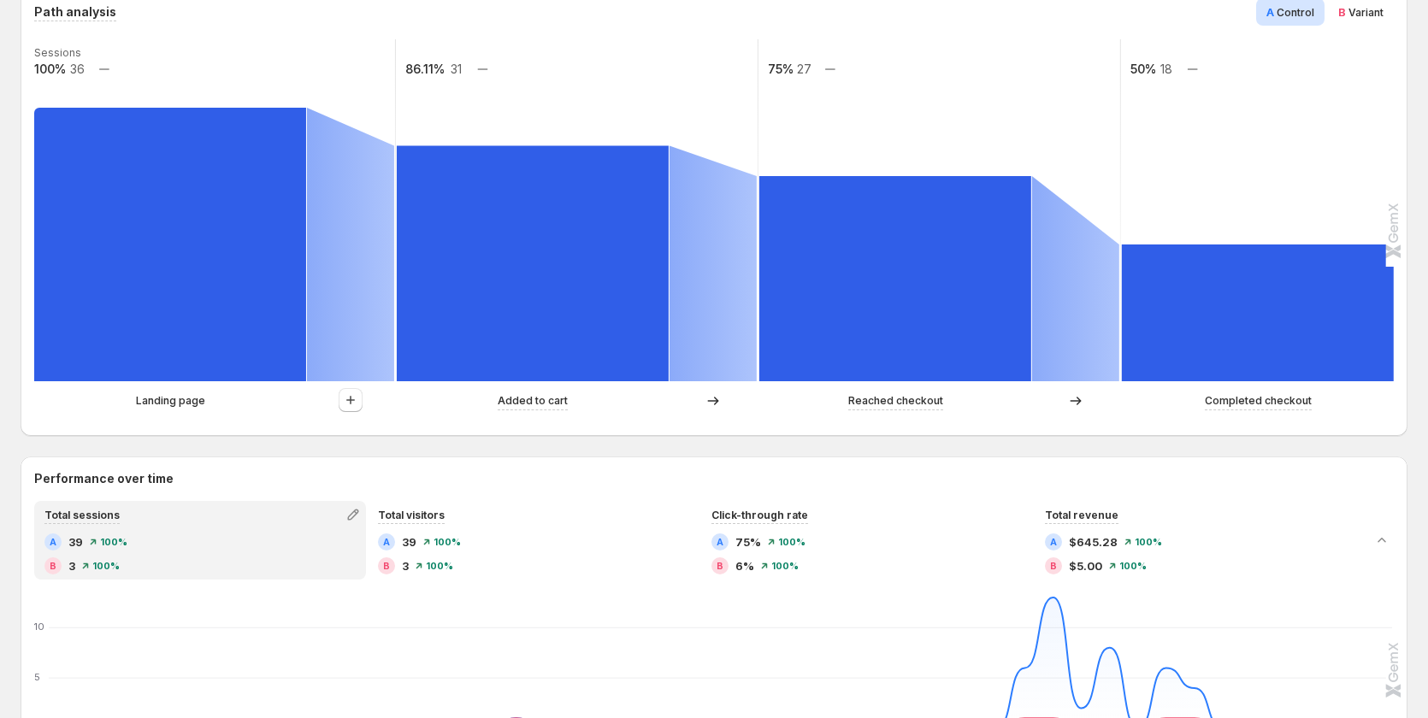
scroll to position [427, 0]
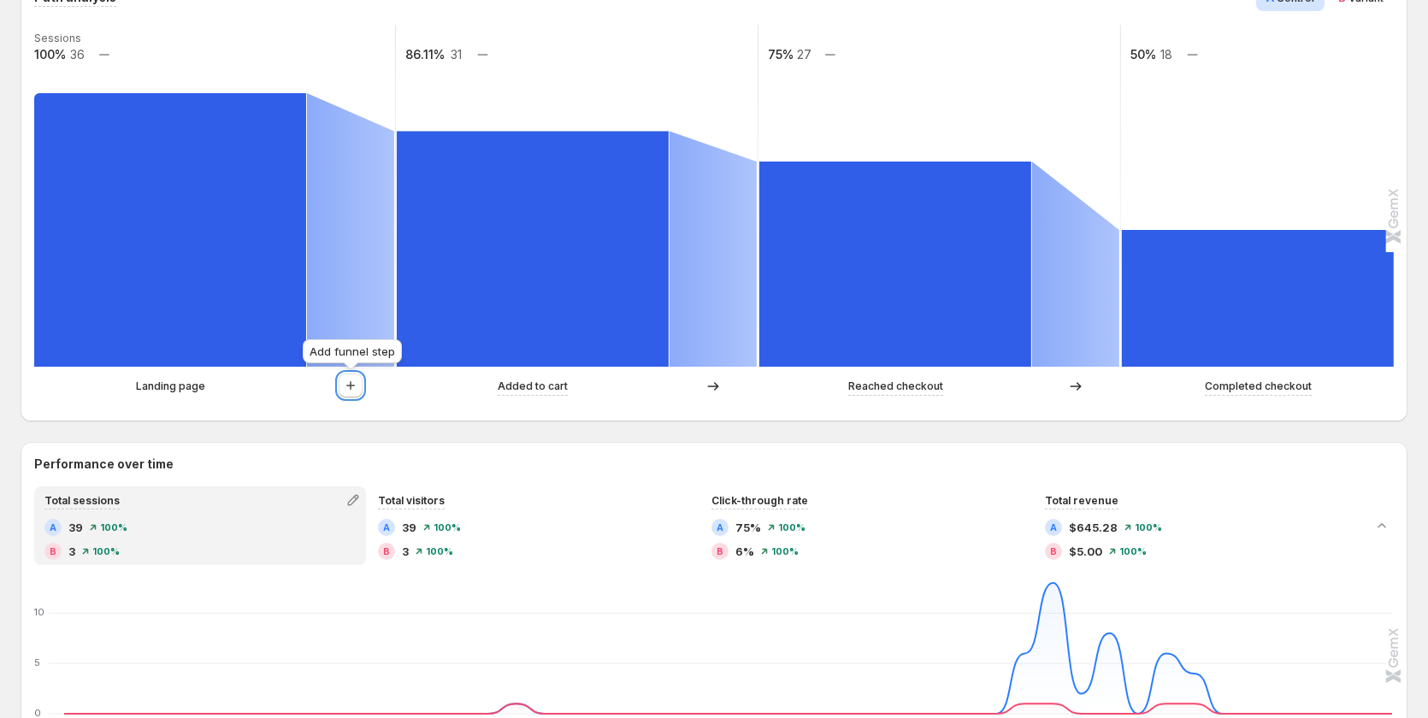
drag, startPoint x: 357, startPoint y: 392, endPoint x: 663, endPoint y: 501, distance: 325.6
click at [357, 392] on icon "button" at bounding box center [350, 385] width 17 height 17
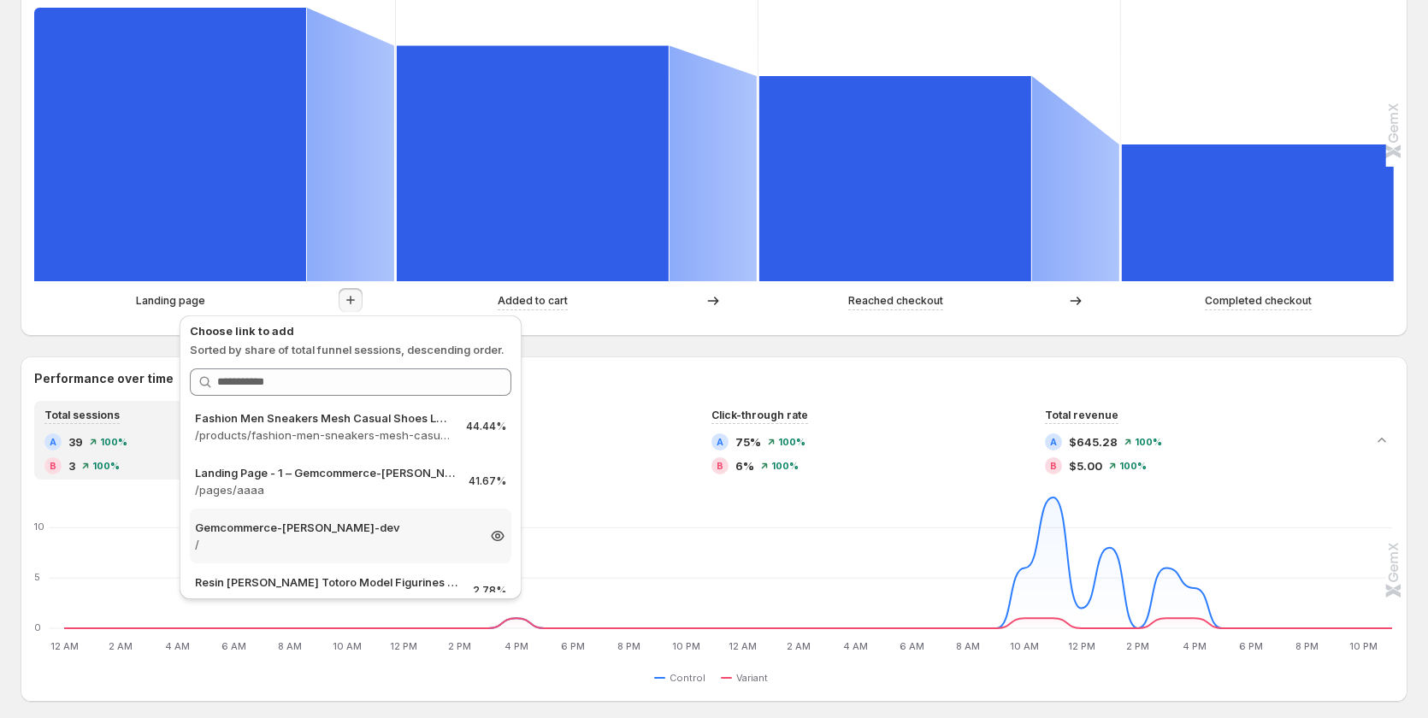
scroll to position [0, 0]
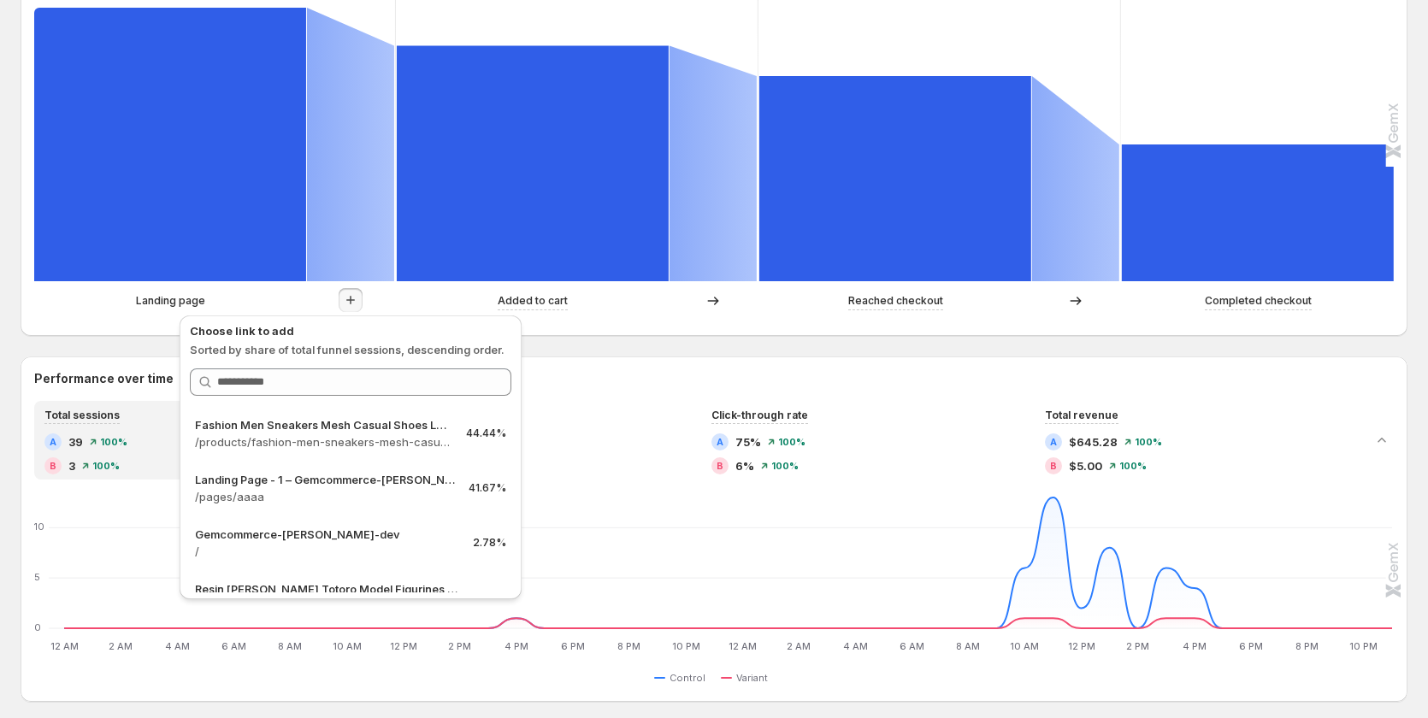
click at [155, 301] on p "Landing page" at bounding box center [170, 300] width 69 height 17
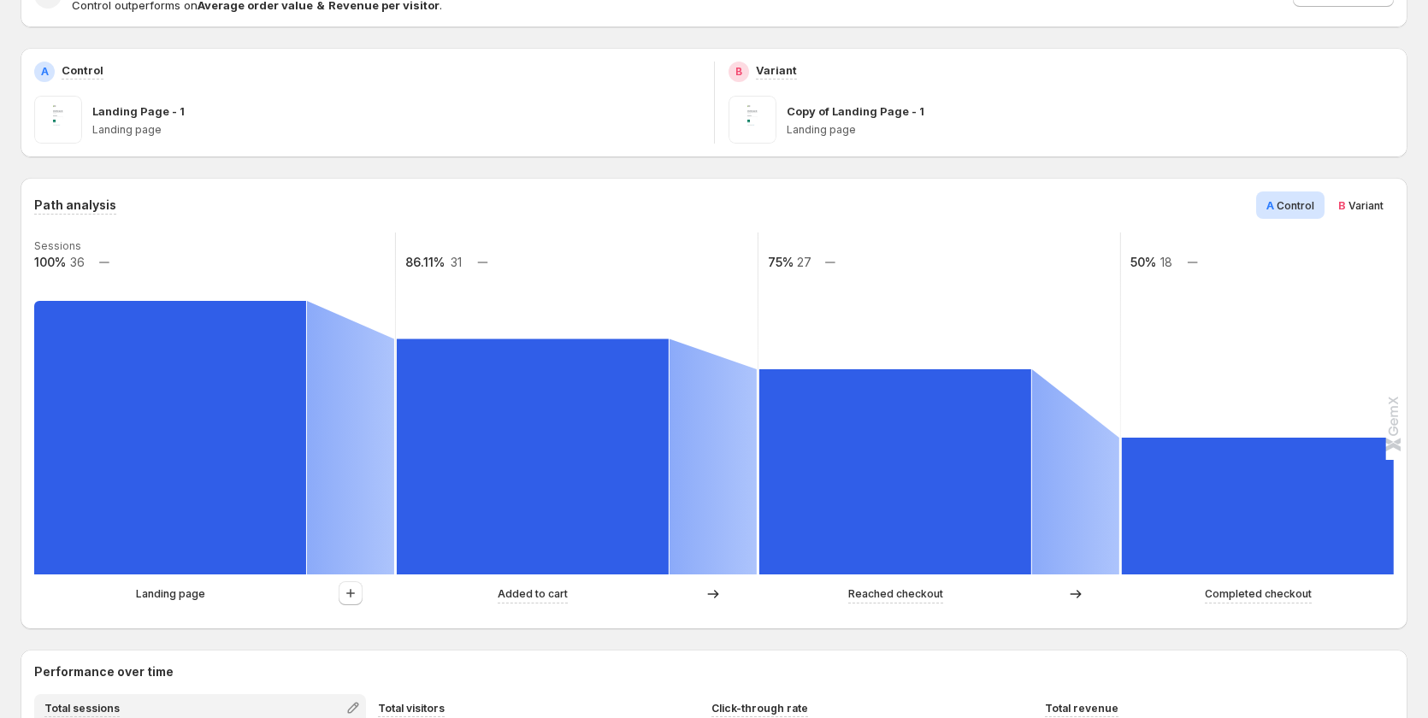
scroll to position [171, 0]
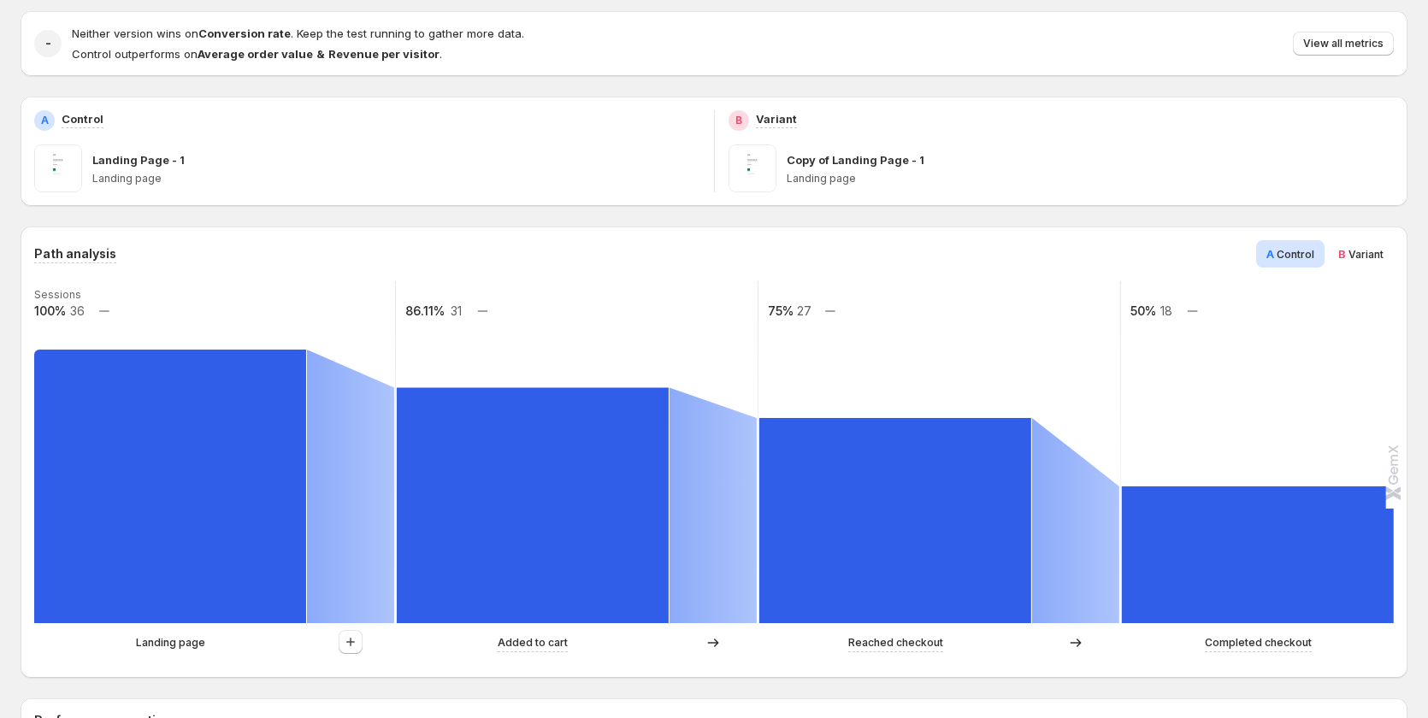
click at [1374, 241] on div "B Variant" at bounding box center [1361, 253] width 66 height 27
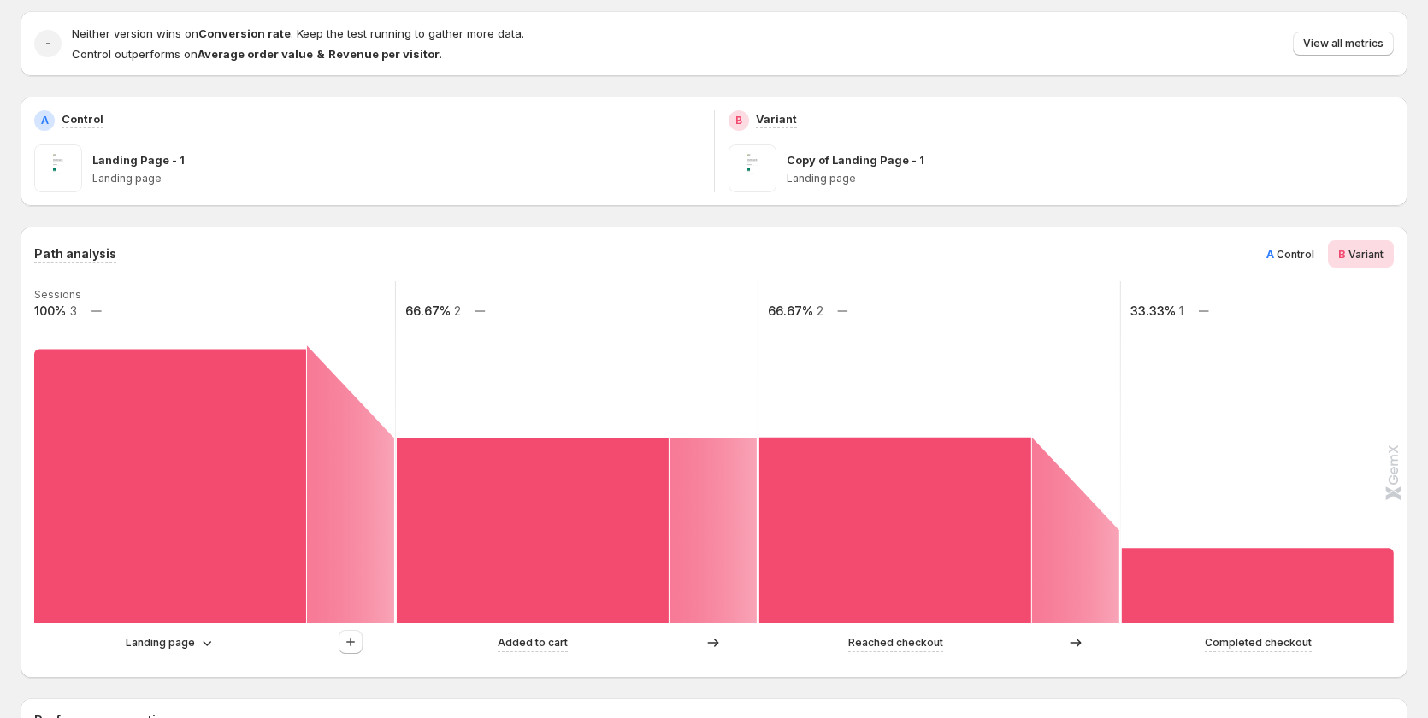
click at [1300, 247] on span "A Control" at bounding box center [1290, 253] width 48 height 17
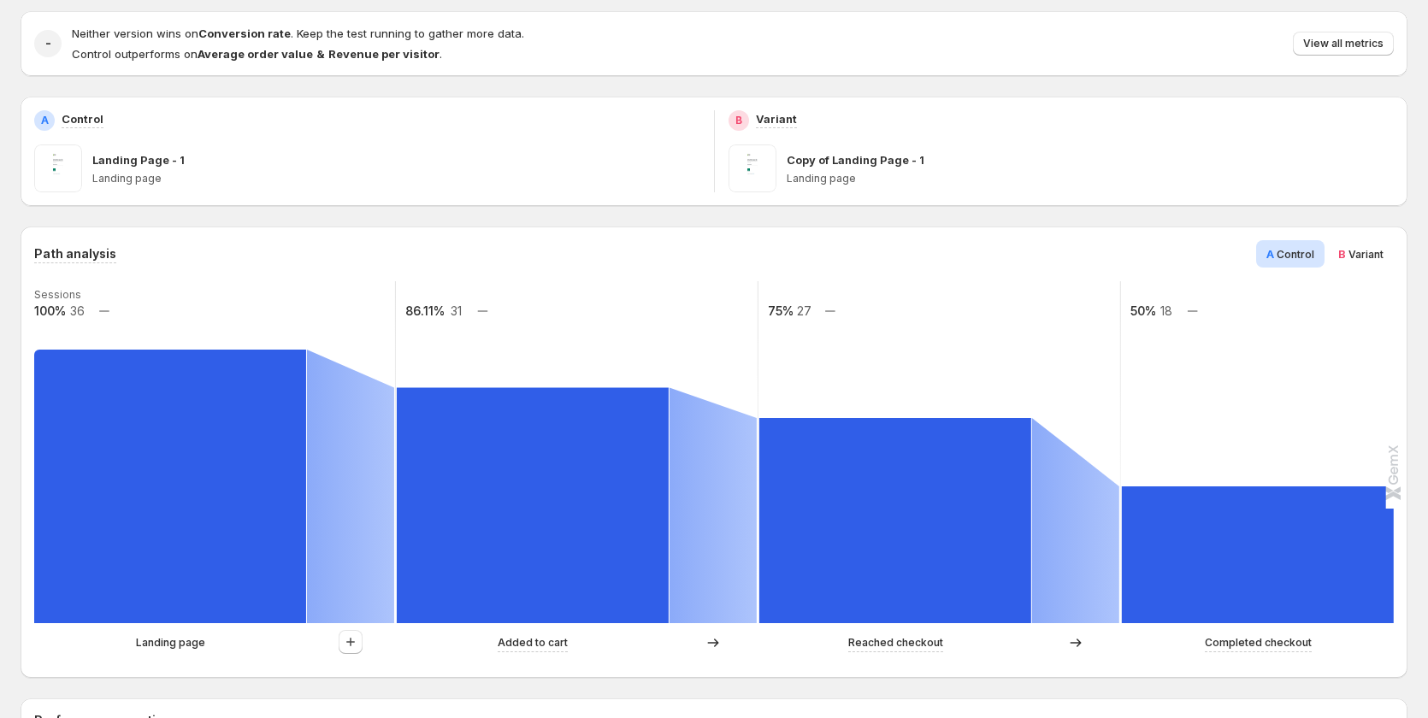
click at [176, 640] on p "Landing page" at bounding box center [170, 642] width 69 height 17
click at [1381, 253] on span "Variant" at bounding box center [1365, 254] width 35 height 13
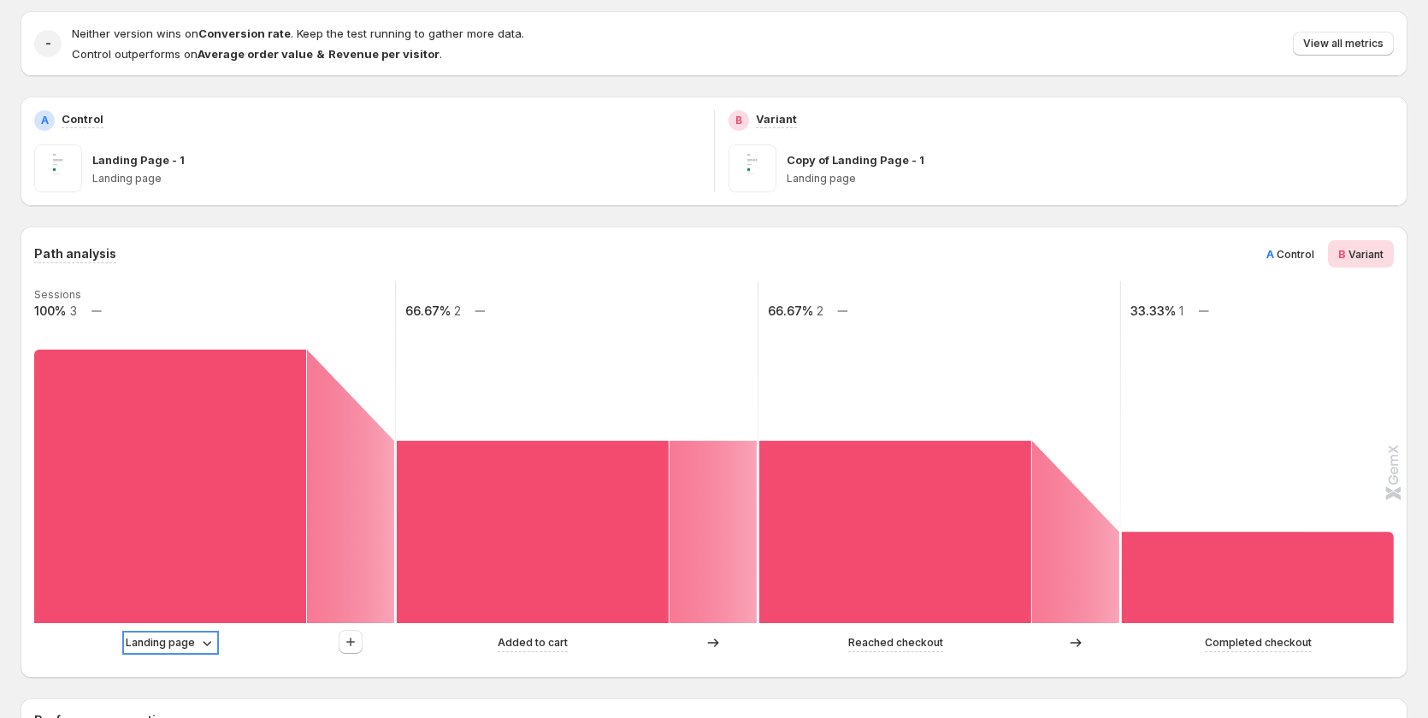
click at [183, 640] on p "Landing page" at bounding box center [160, 642] width 69 height 17
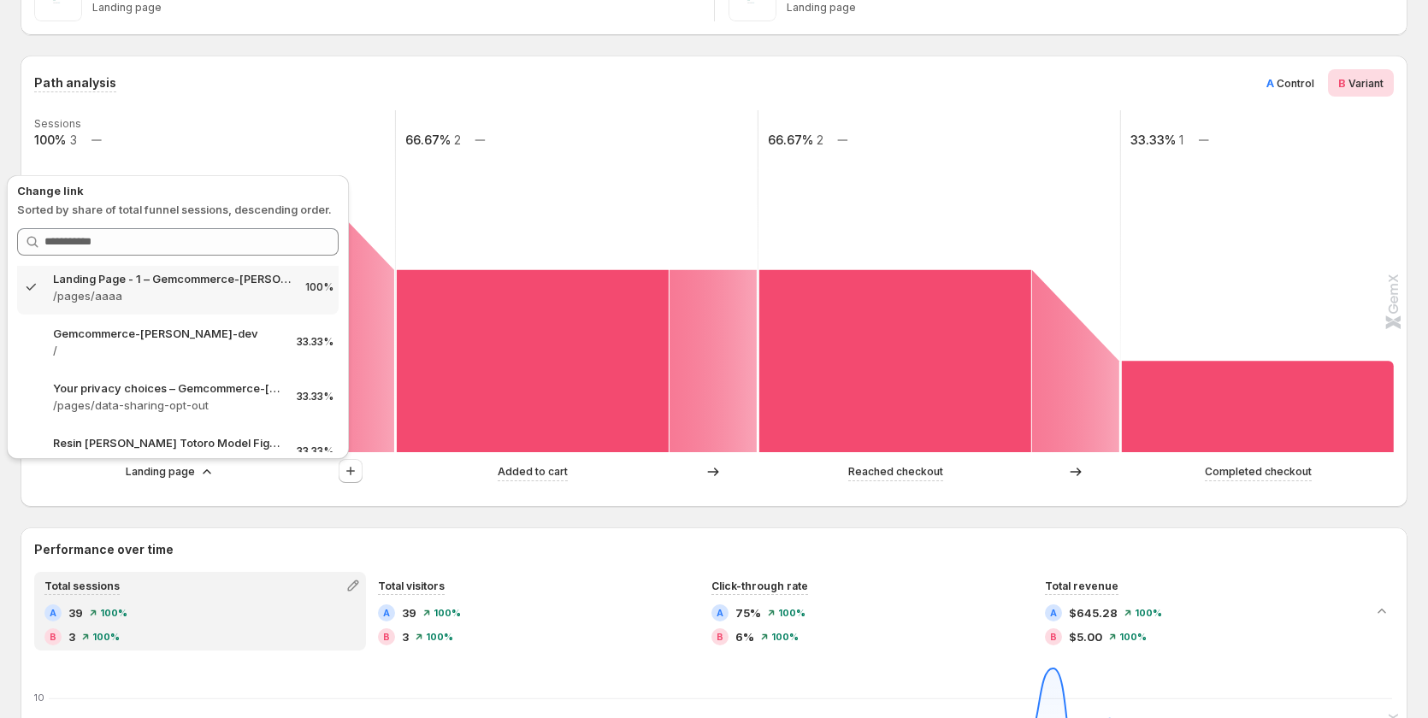
scroll to position [0, 0]
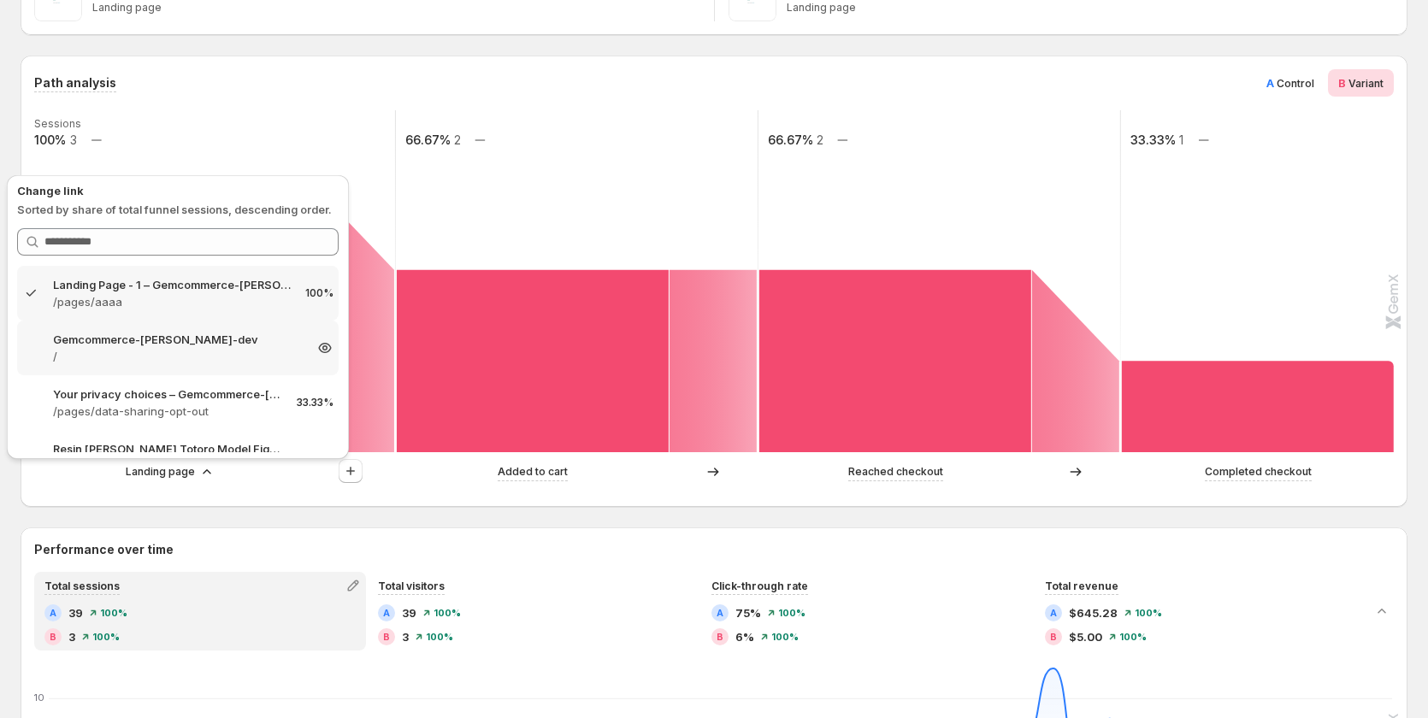
click at [145, 353] on p "/" at bounding box center [178, 356] width 250 height 17
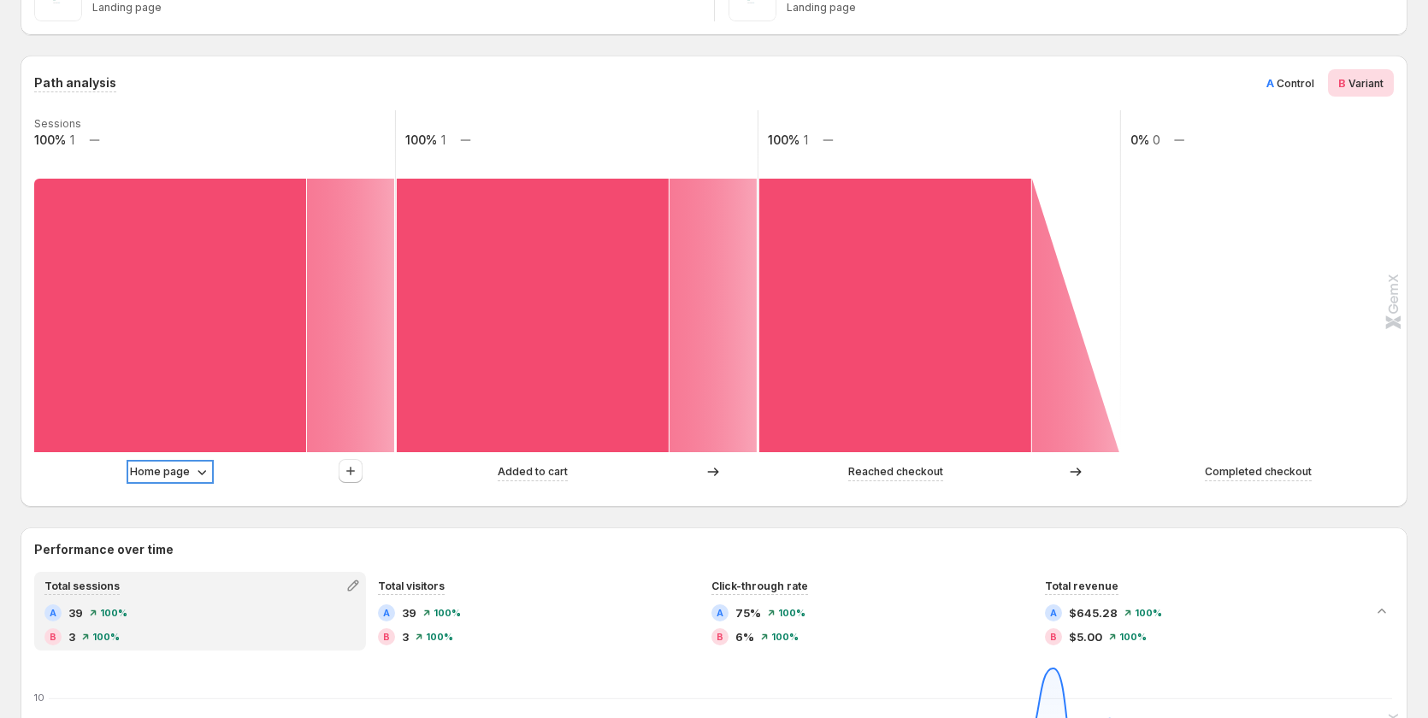
click at [182, 467] on p "Home page" at bounding box center [160, 471] width 60 height 17
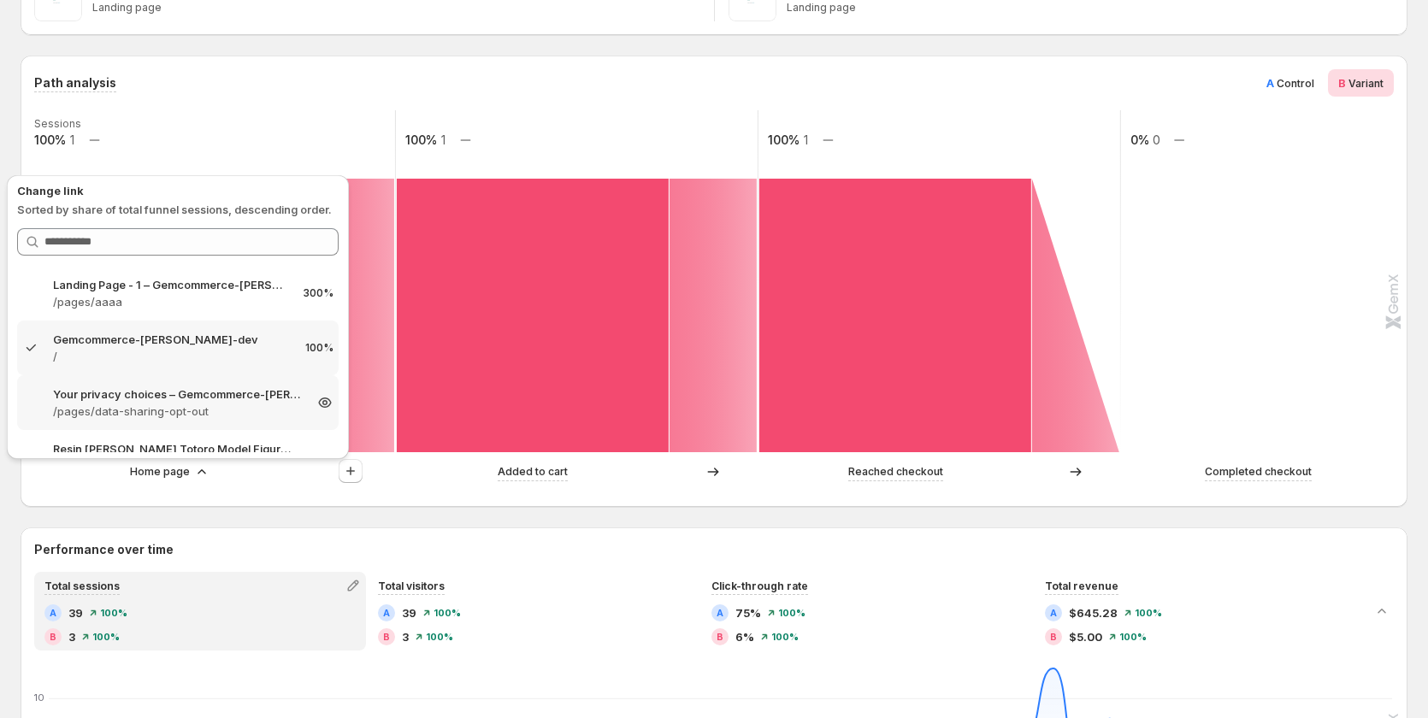
click at [187, 395] on p "Your privacy choices – Gemcommerce-sandy-dev" at bounding box center [178, 394] width 250 height 17
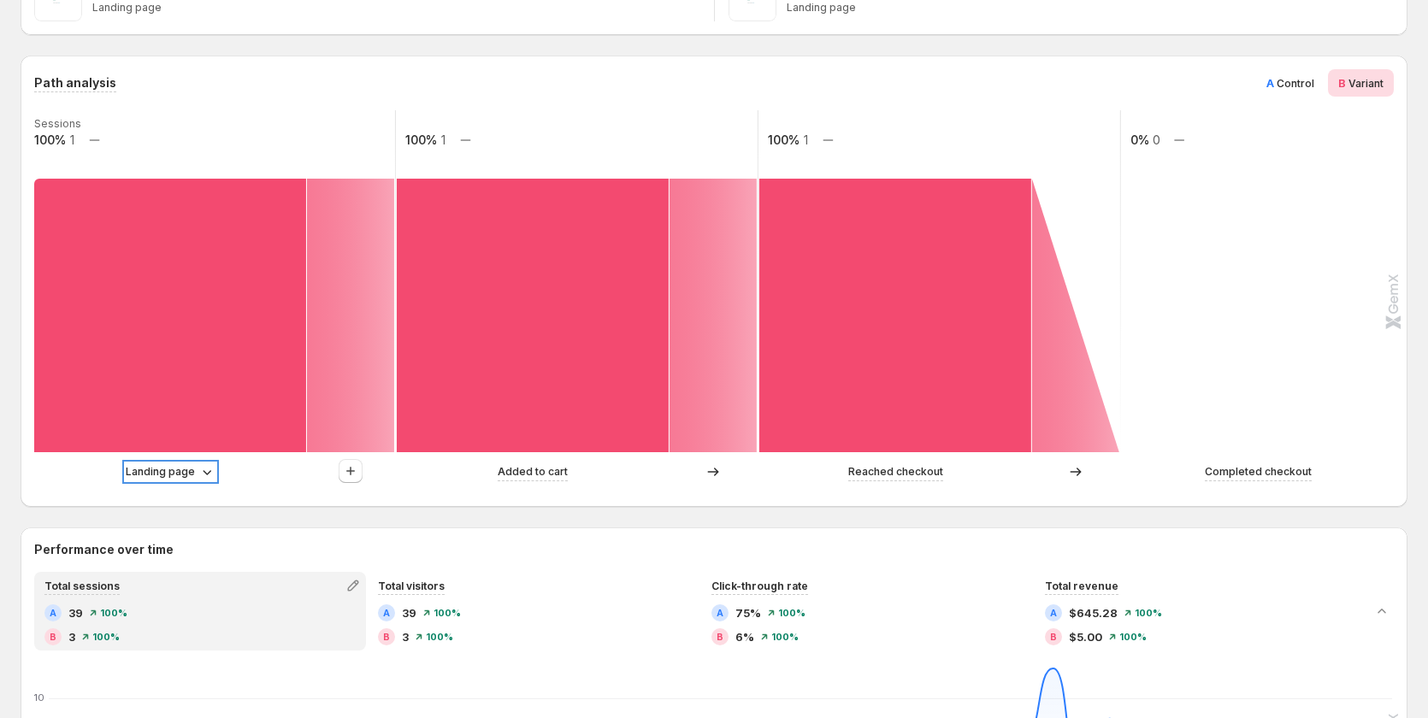
click at [184, 469] on p "Landing page" at bounding box center [160, 471] width 69 height 17
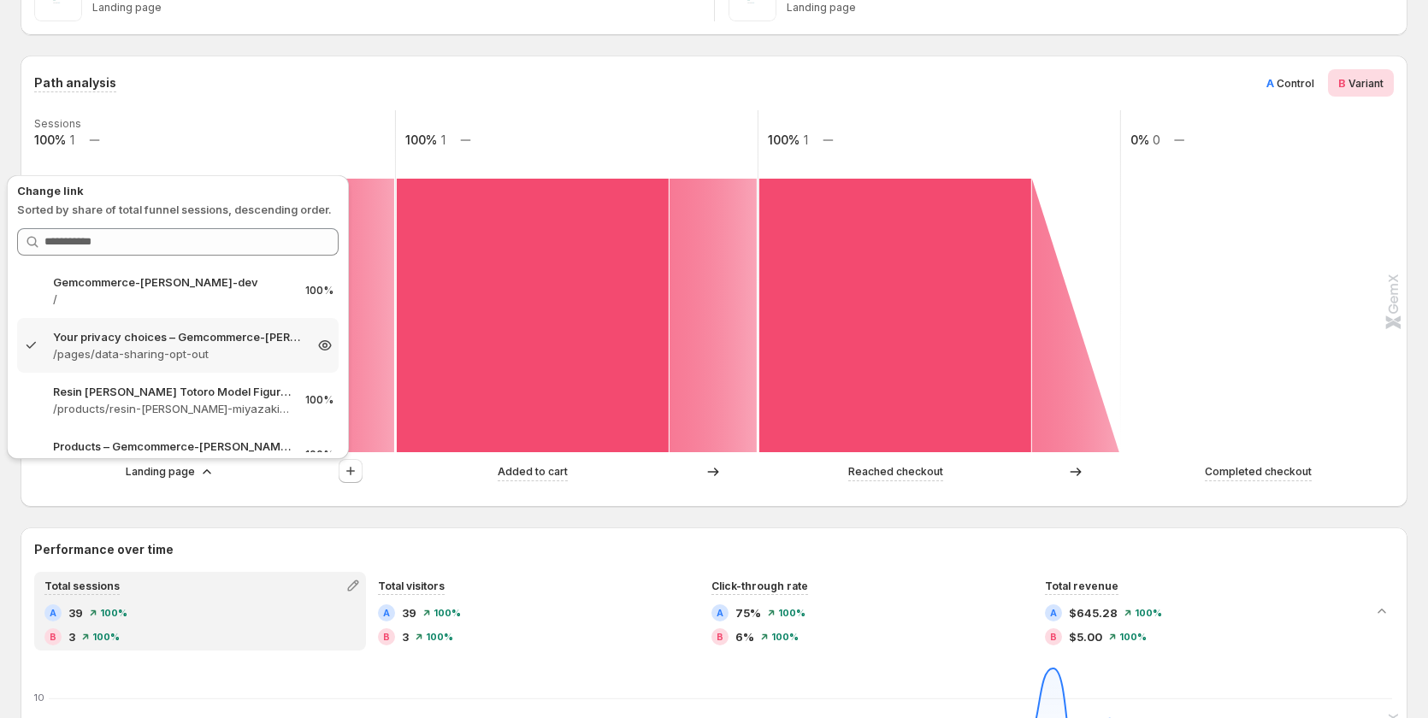
scroll to position [85, 0]
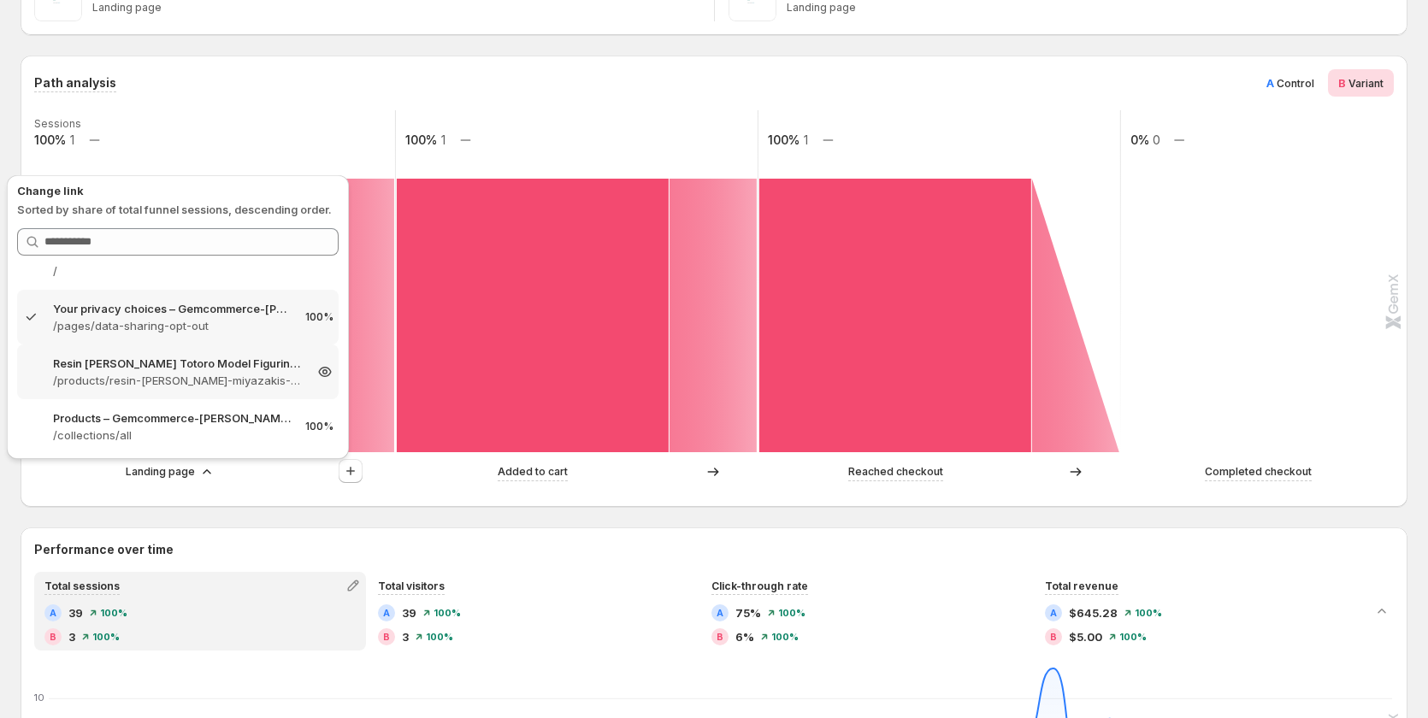
click at [183, 380] on p "/products/resin-hayao-miyazakis-totoro-model-figurines-fairy-flower-pot-ornamen…" at bounding box center [178, 380] width 250 height 17
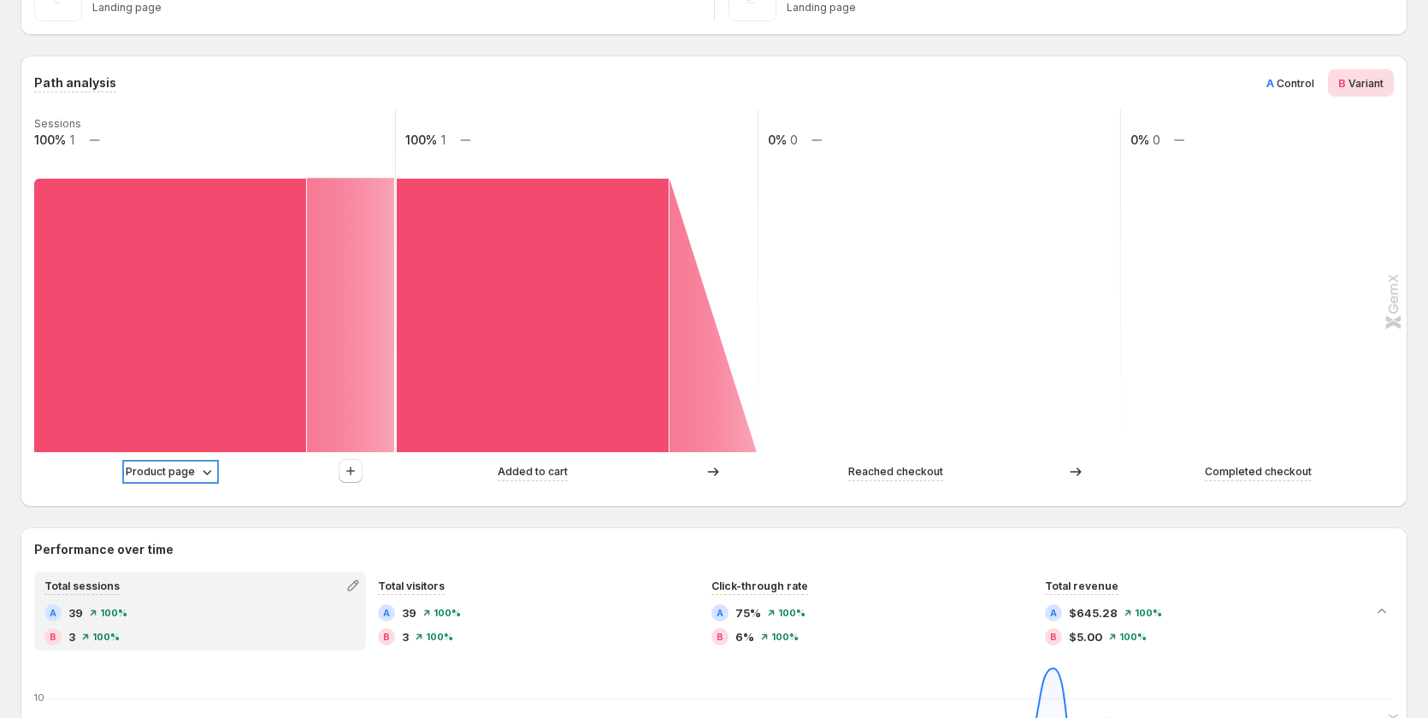
click at [185, 465] on p "Product page" at bounding box center [160, 471] width 69 height 17
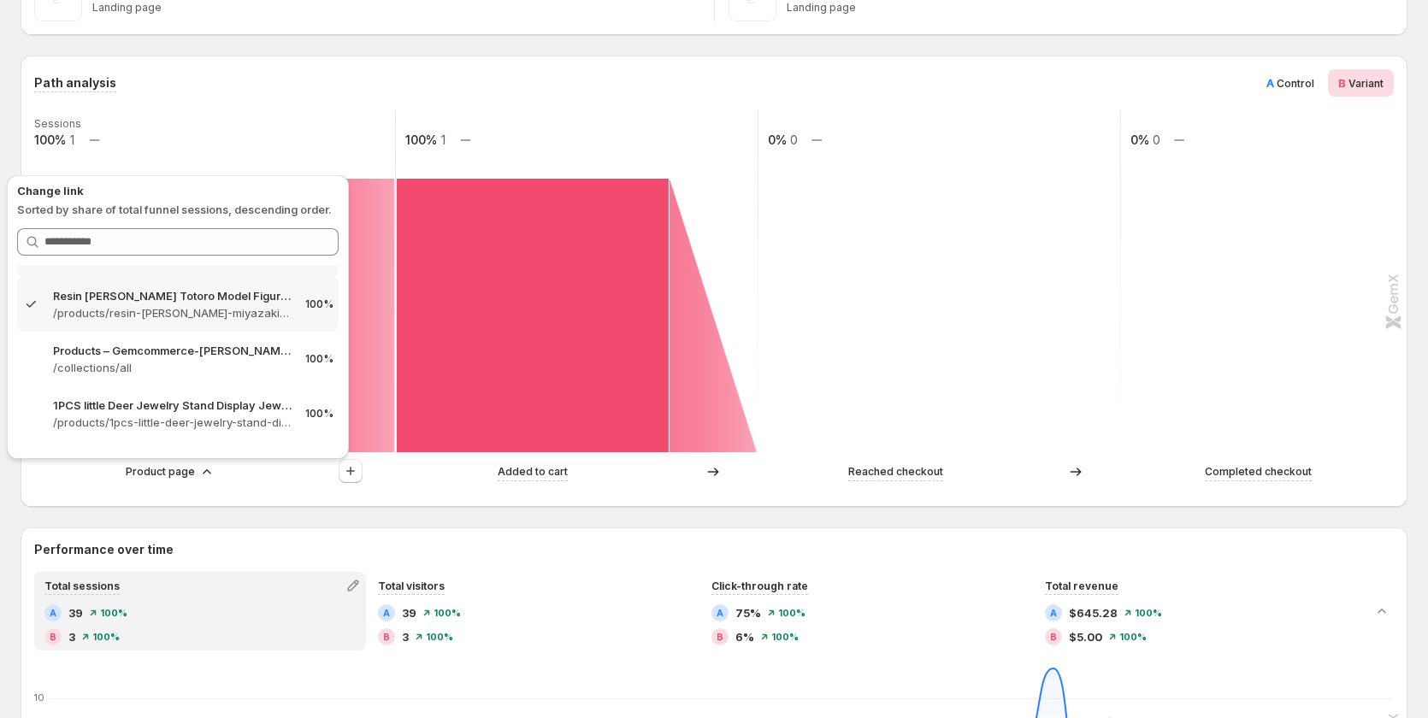
scroll to position [171, 0]
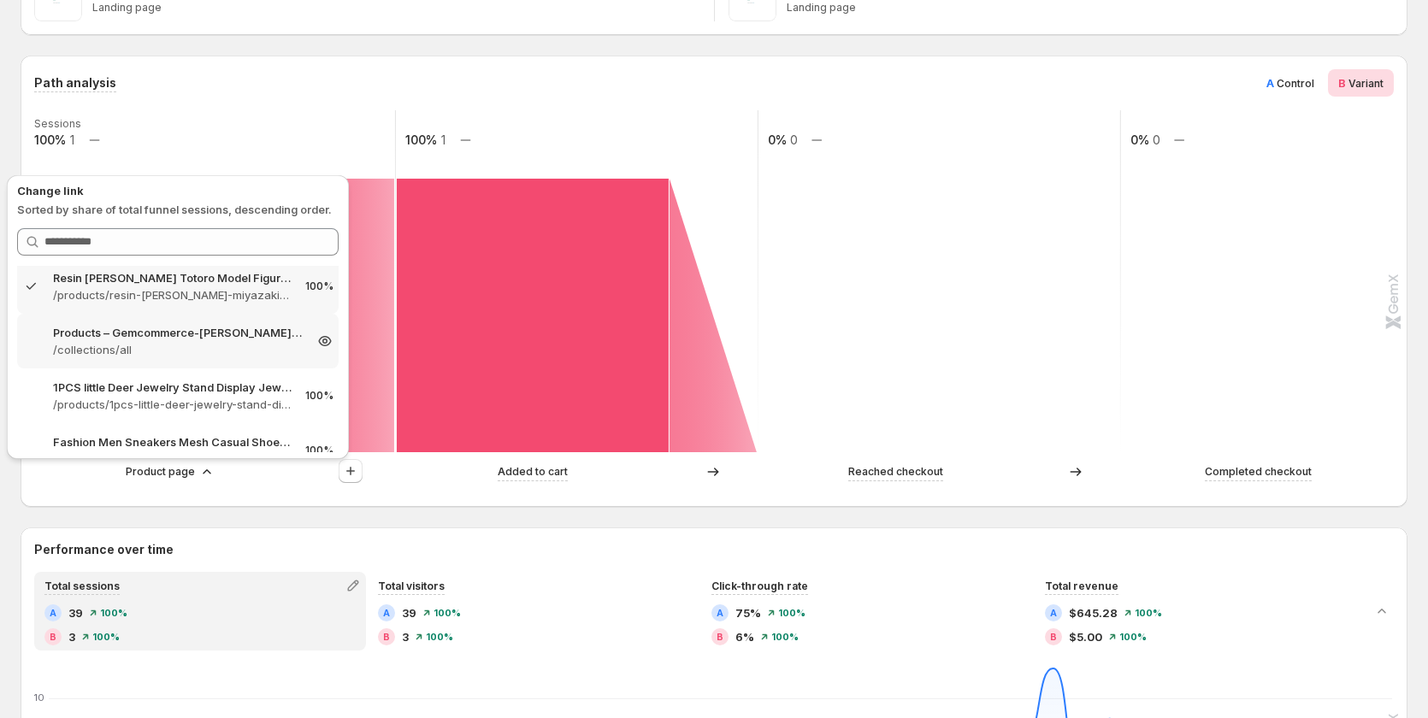
click at [175, 327] on p "Products – Gemcommerce-sandy-dev" at bounding box center [178, 332] width 250 height 17
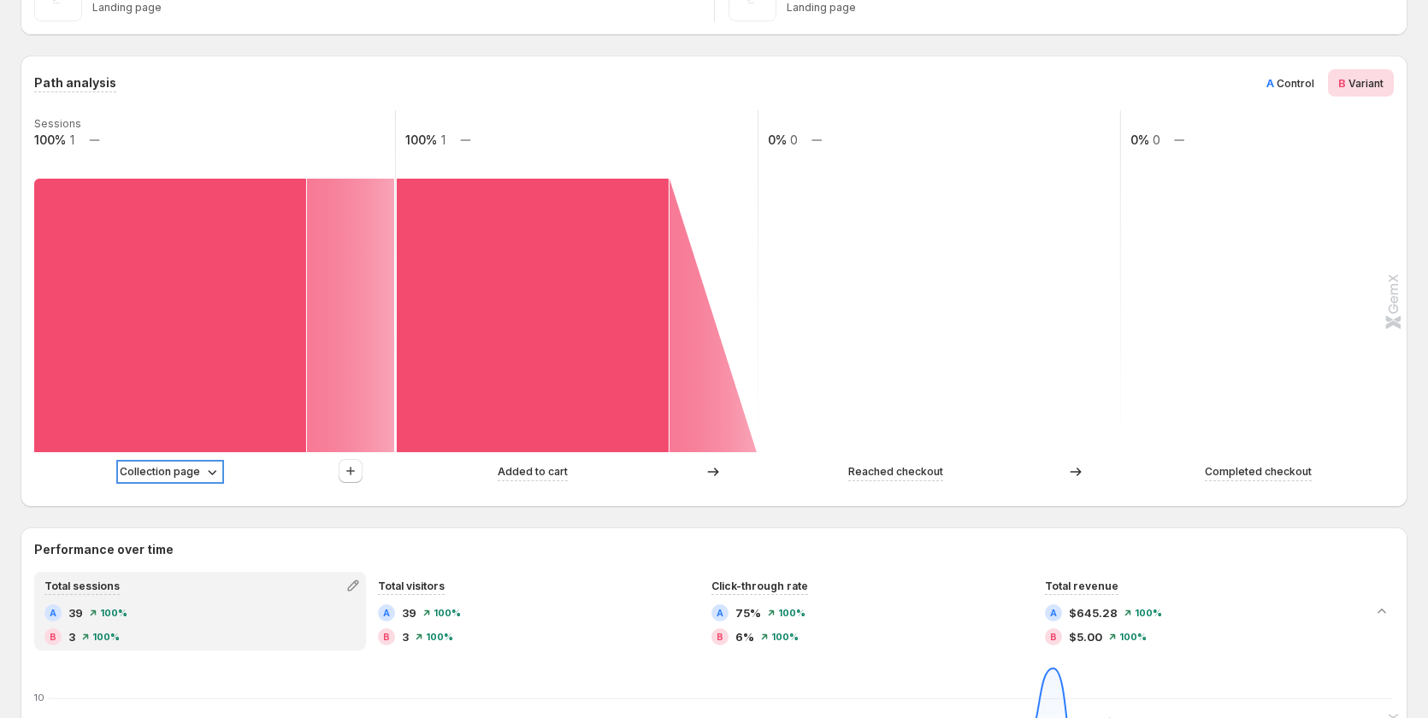
click at [187, 469] on p "Collection page" at bounding box center [160, 471] width 80 height 17
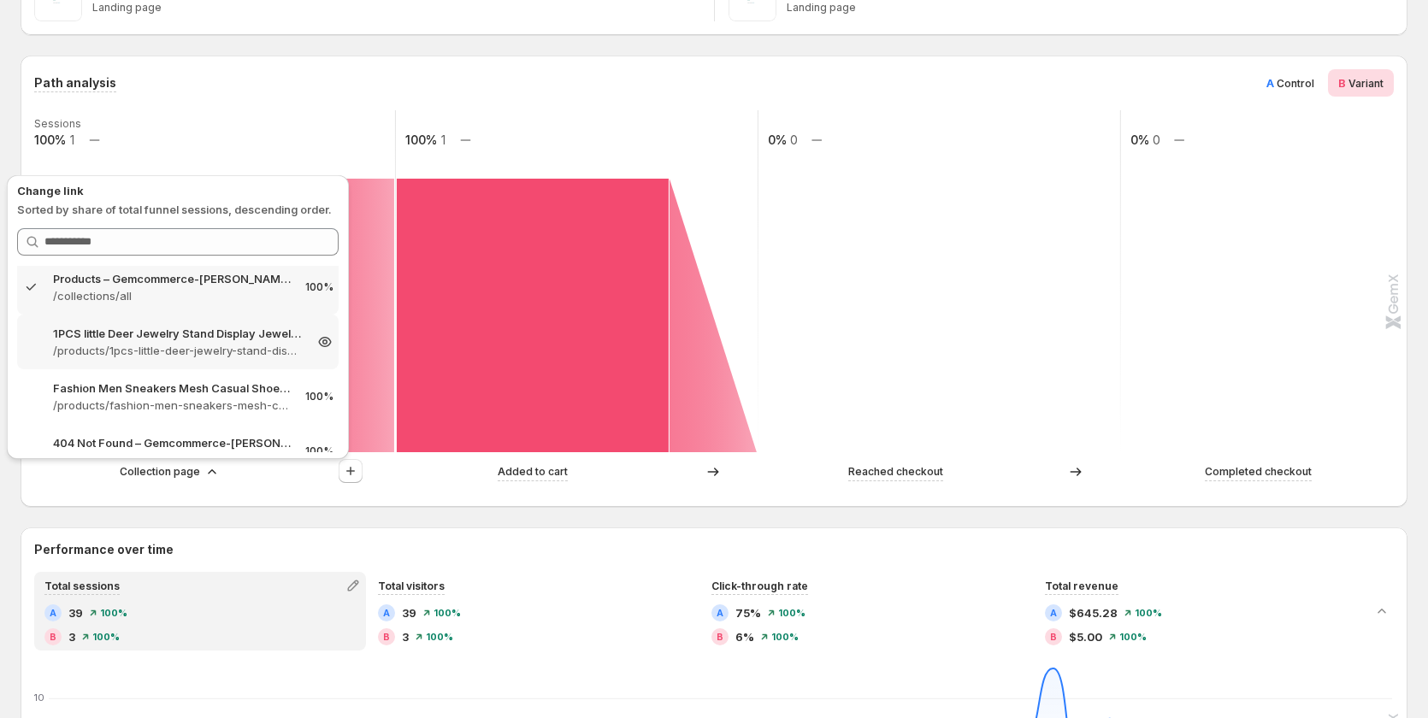
scroll to position [251, 0]
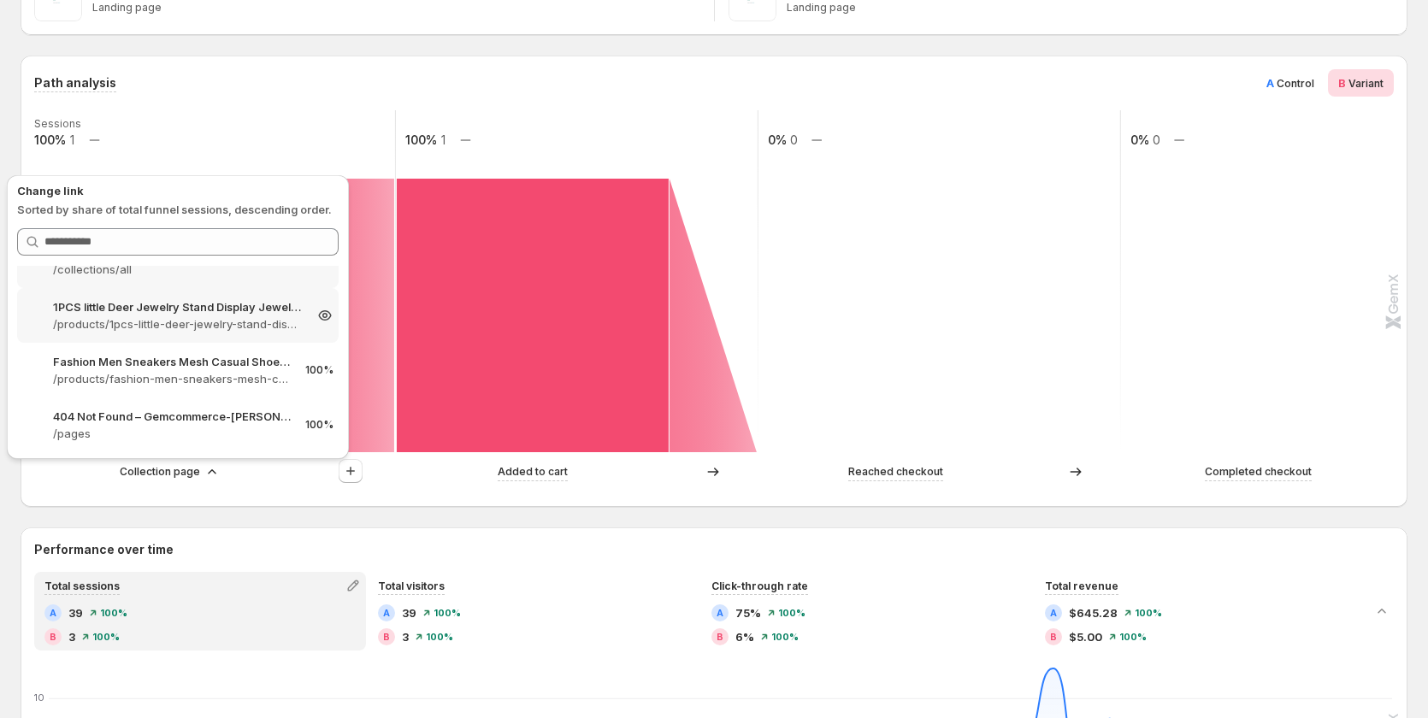
click at [161, 322] on p "/products/1pcs-little-deer-jewelry-stand-display-jewelry-tray-tree-earring-hold…" at bounding box center [178, 323] width 250 height 17
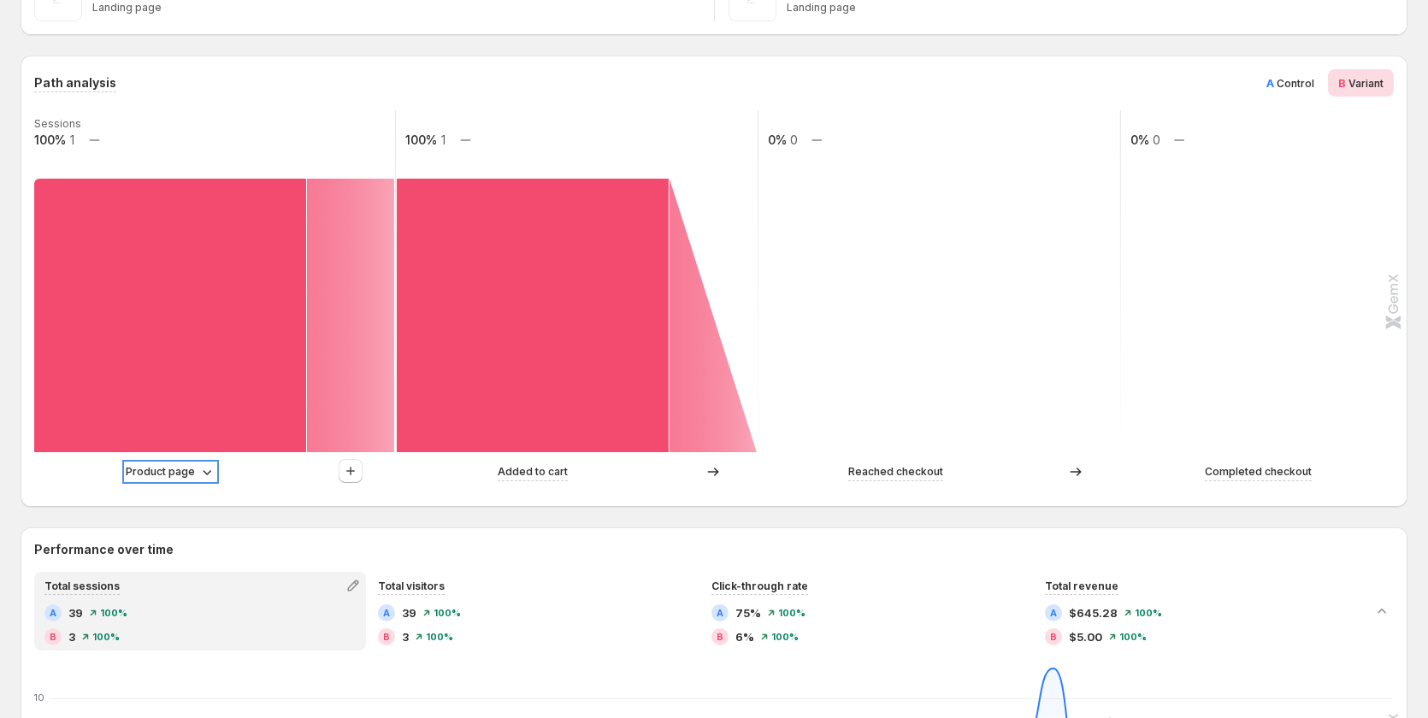
click at [164, 472] on p "Product page" at bounding box center [160, 471] width 69 height 17
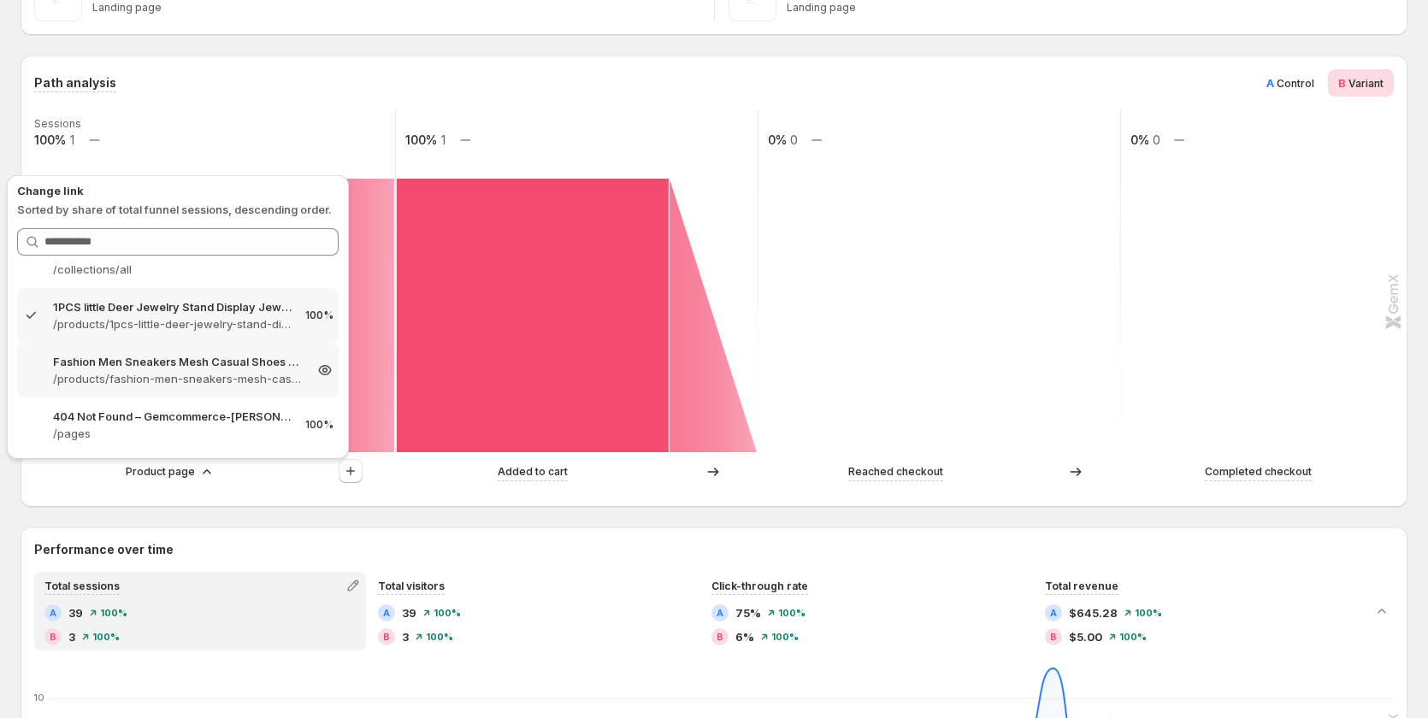
click at [149, 386] on p "/products/fashion-men-sneakers-mesh-casual-shoes-lac-up-mens-shoes-lightweight-…" at bounding box center [178, 378] width 250 height 17
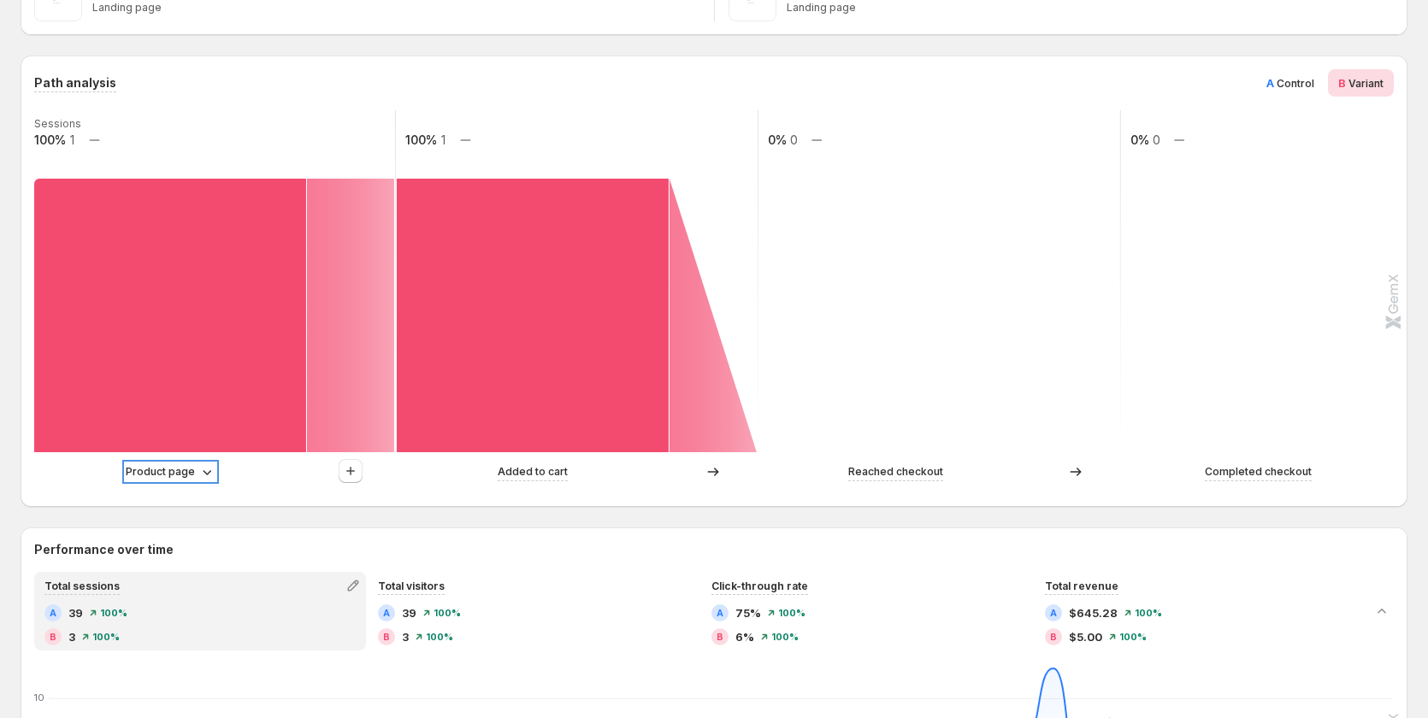
click at [183, 473] on p "Product page" at bounding box center [160, 471] width 69 height 17
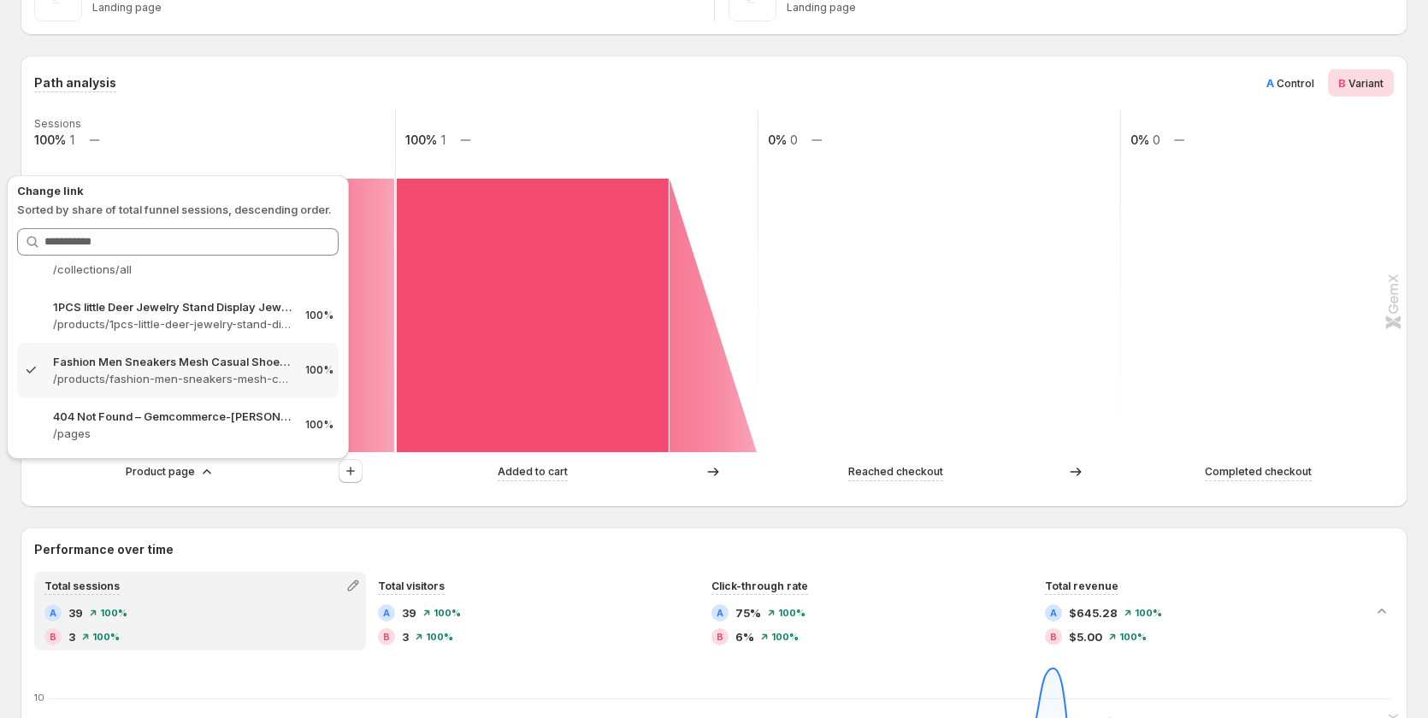
click at [1314, 82] on span "Control" at bounding box center [1295, 83] width 38 height 13
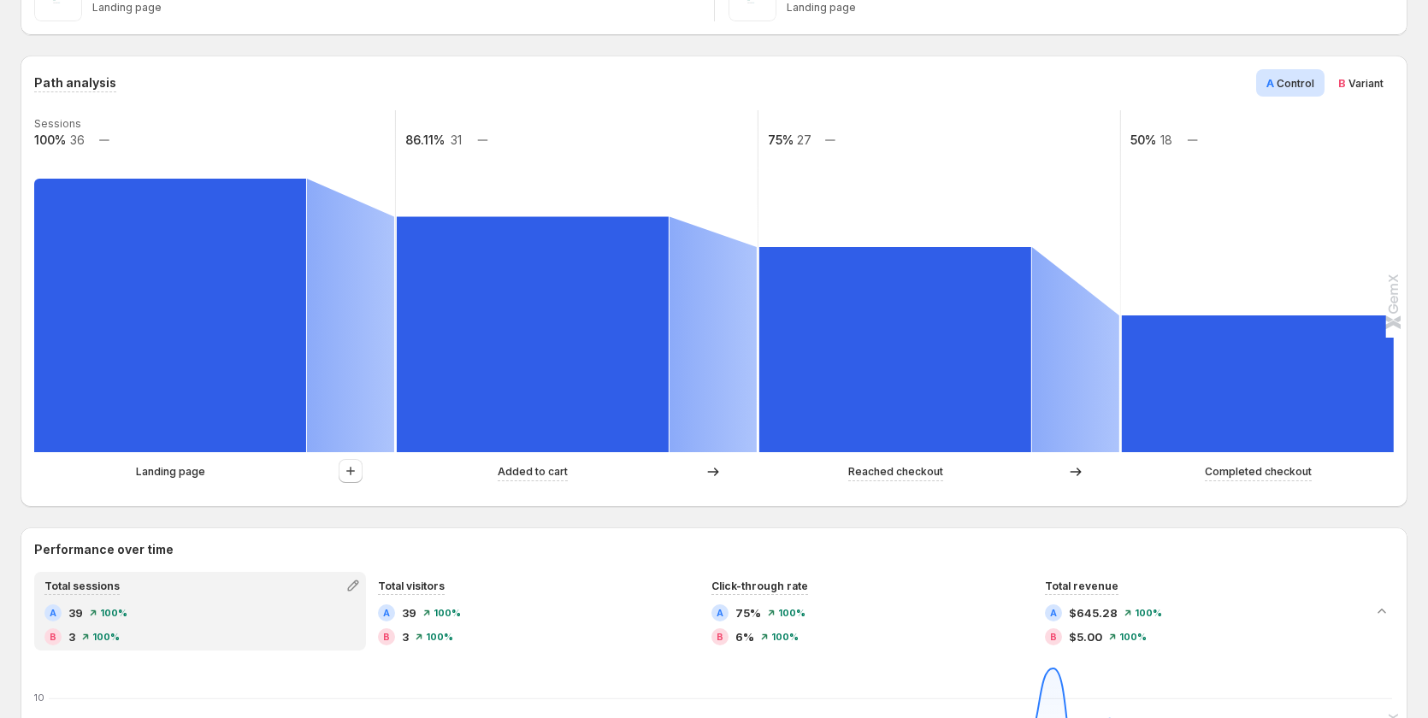
click at [150, 483] on div "Landing page" at bounding box center [214, 472] width 361 height 26
click at [161, 473] on p "Landing page" at bounding box center [170, 471] width 69 height 17
click at [161, 474] on p "Landing page" at bounding box center [170, 471] width 69 height 17
click at [354, 475] on icon "button" at bounding box center [350, 471] width 17 height 17
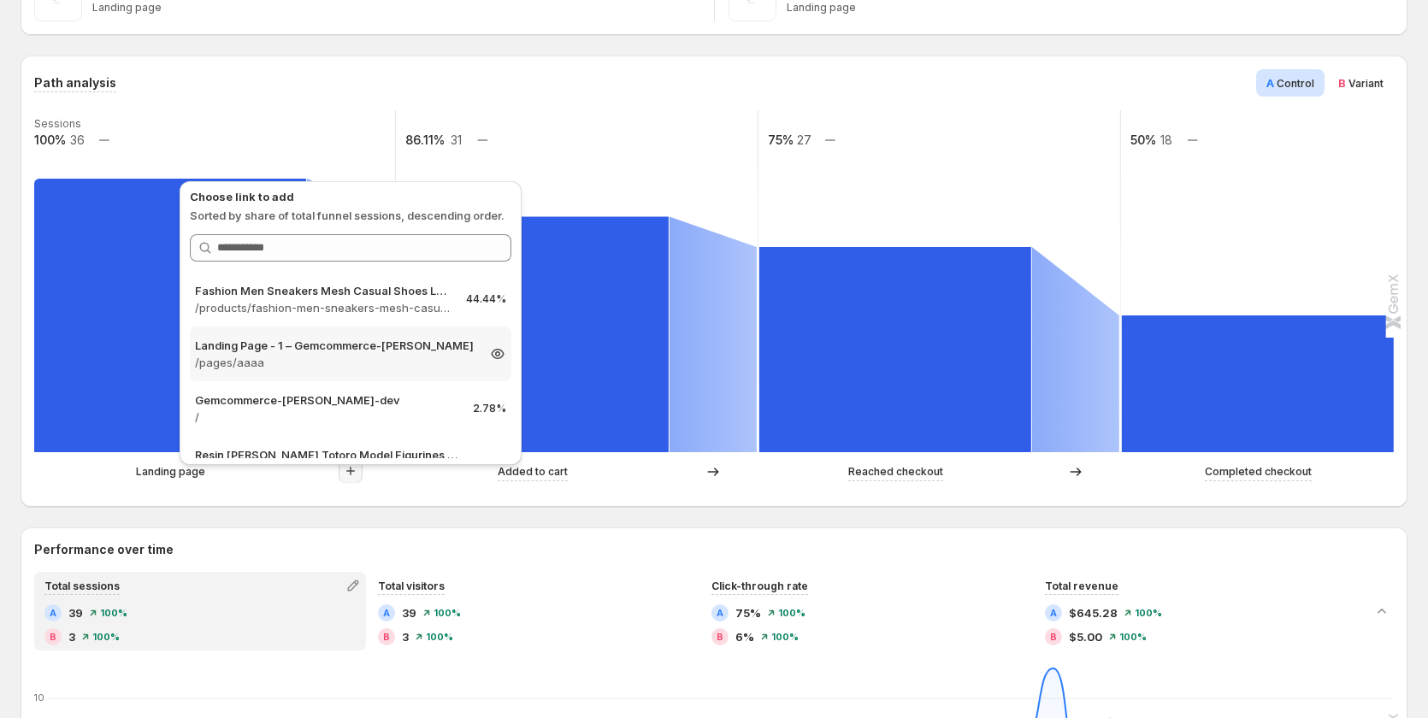
click at [363, 354] on p "/pages/aaaa" at bounding box center [335, 362] width 280 height 17
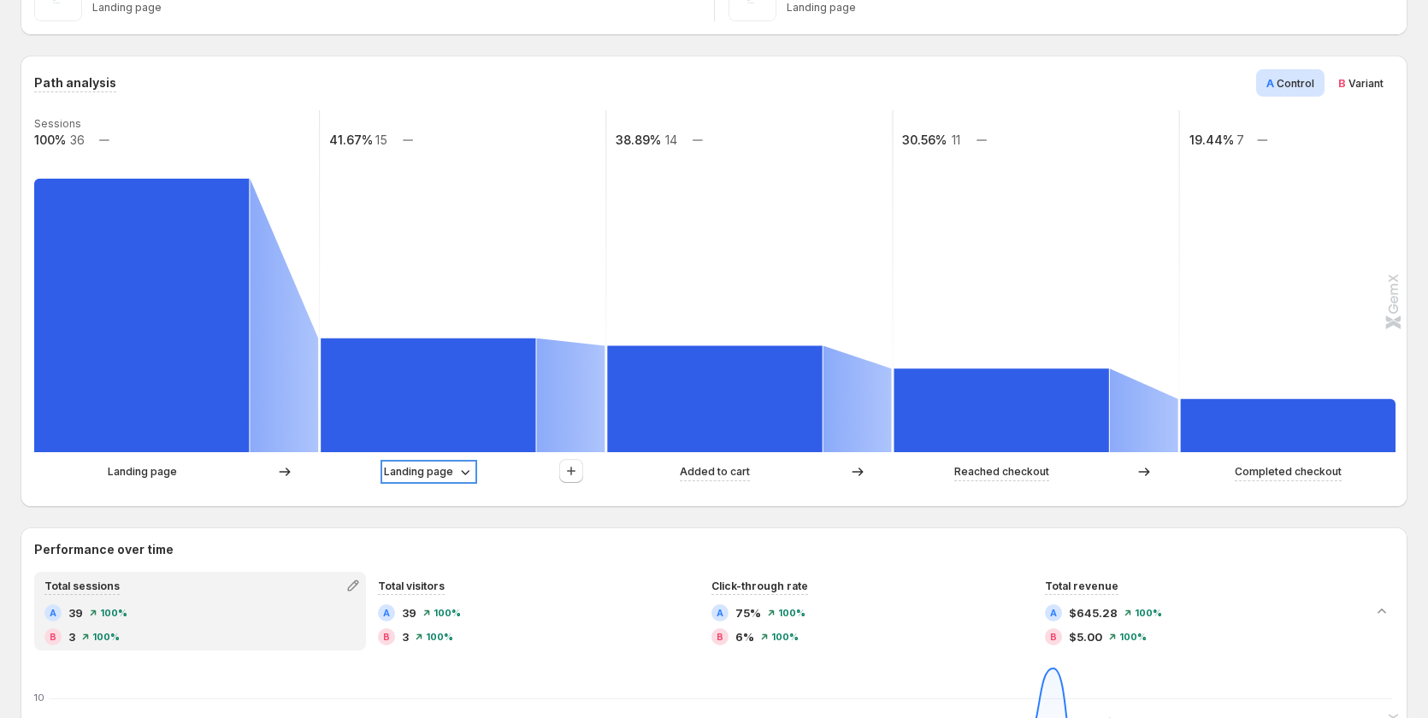
click at [459, 471] on icon at bounding box center [465, 471] width 17 height 17
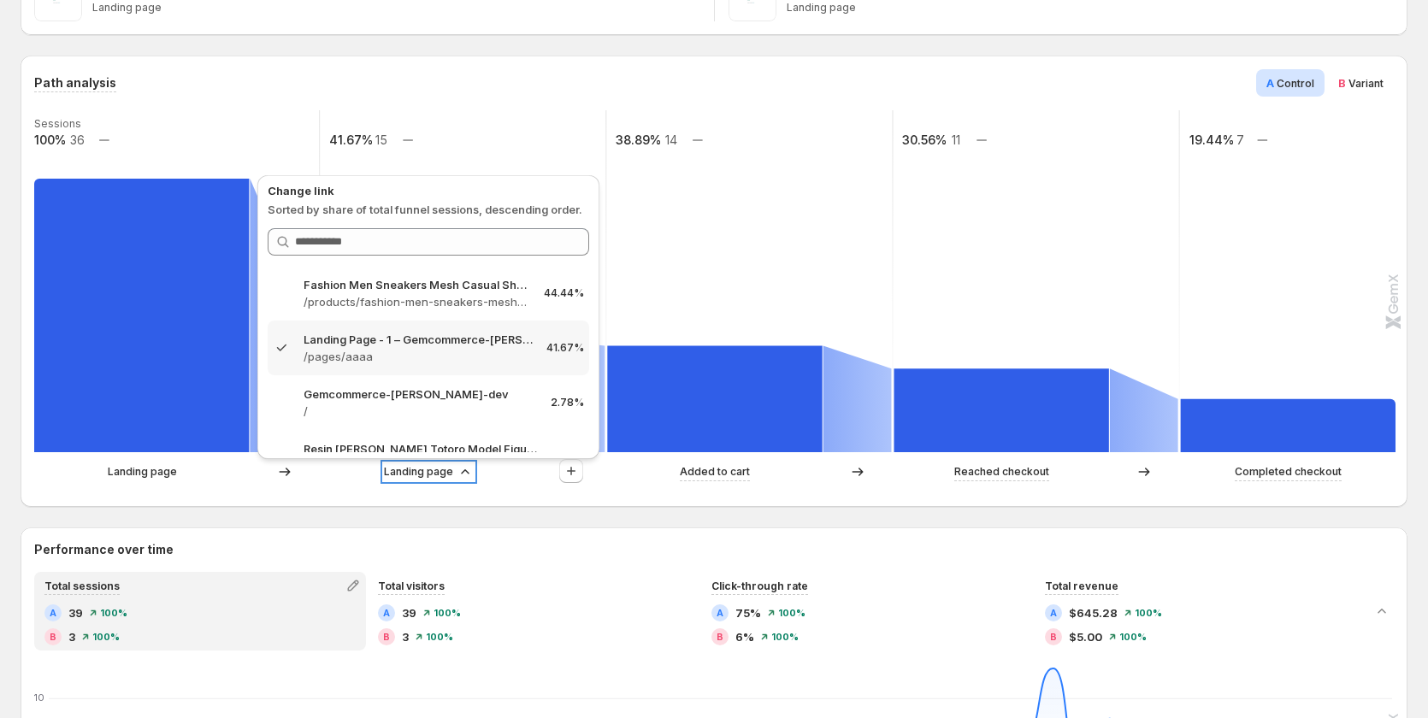
click at [459, 472] on icon at bounding box center [465, 471] width 17 height 17
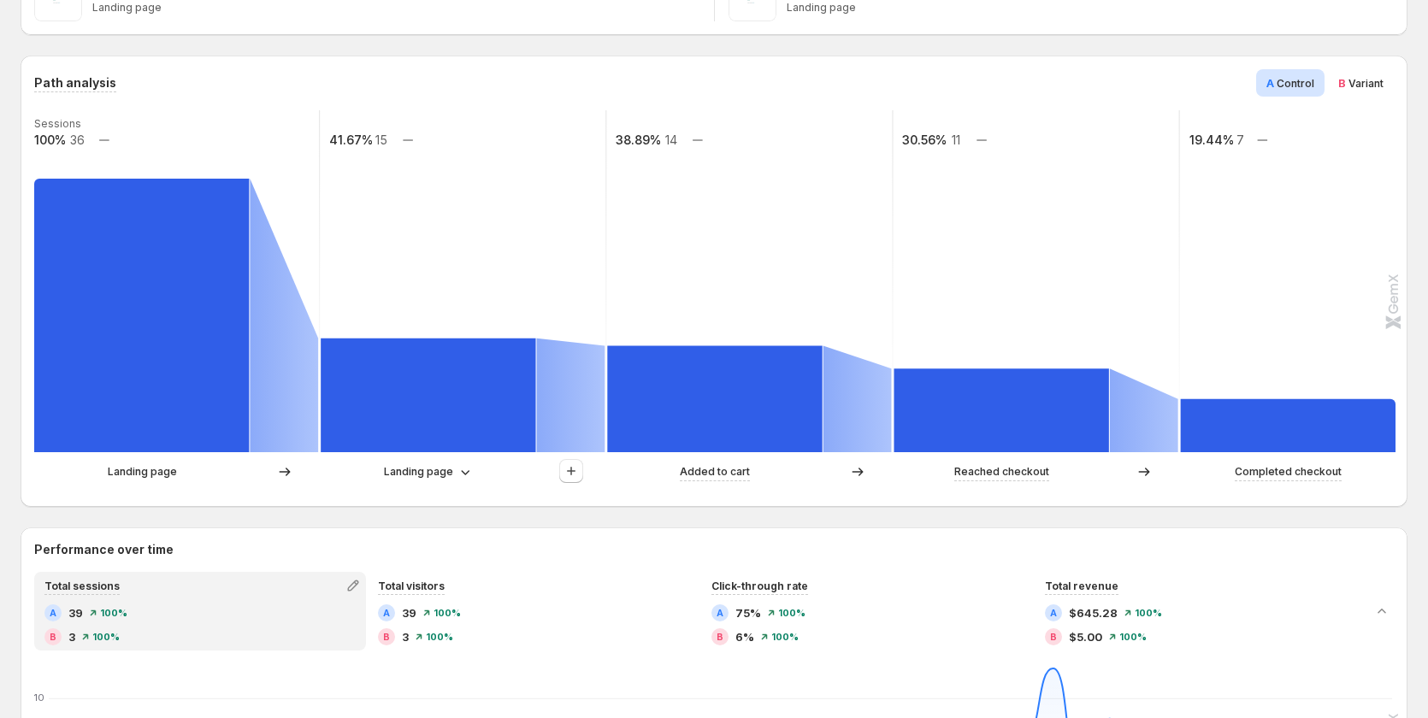
click at [146, 476] on p "Landing page" at bounding box center [142, 471] width 69 height 17
click at [416, 465] on p "Landing page" at bounding box center [418, 471] width 69 height 17
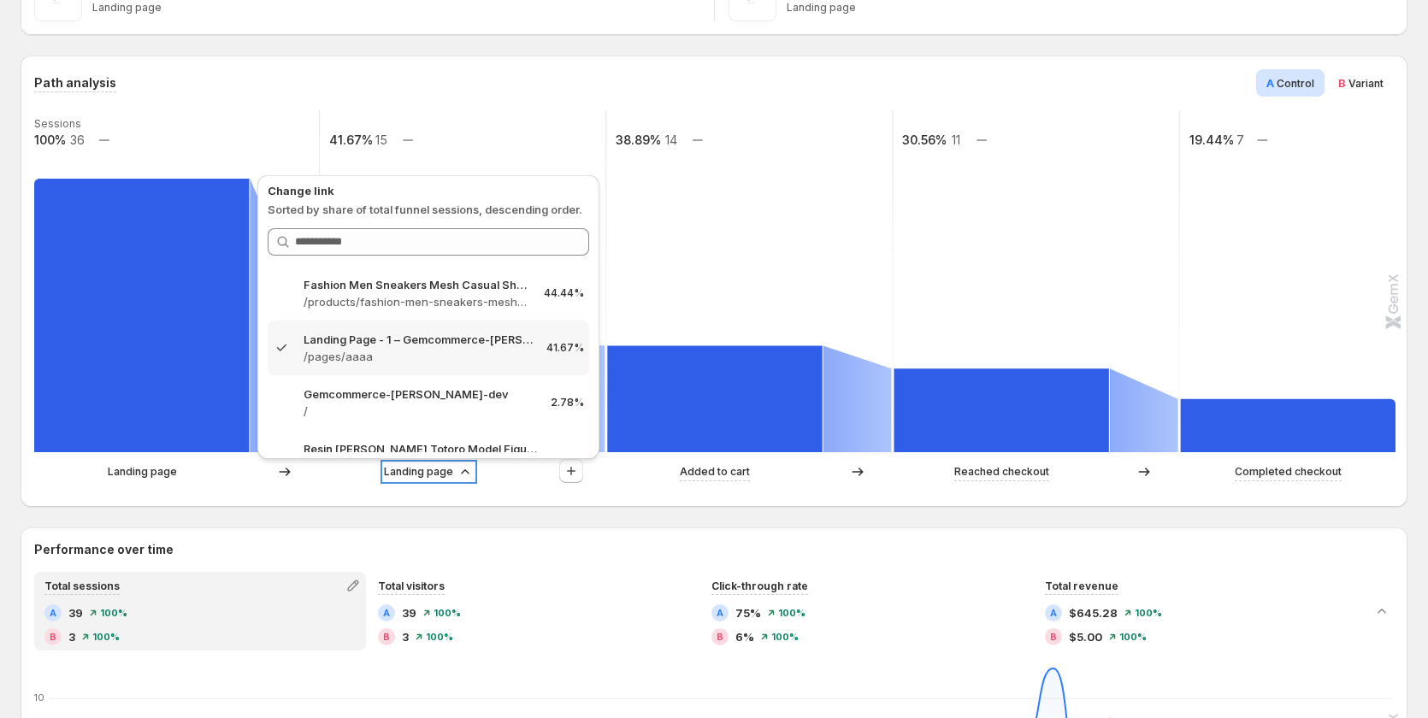
click at [416, 469] on p "Landing page" at bounding box center [418, 471] width 69 height 17
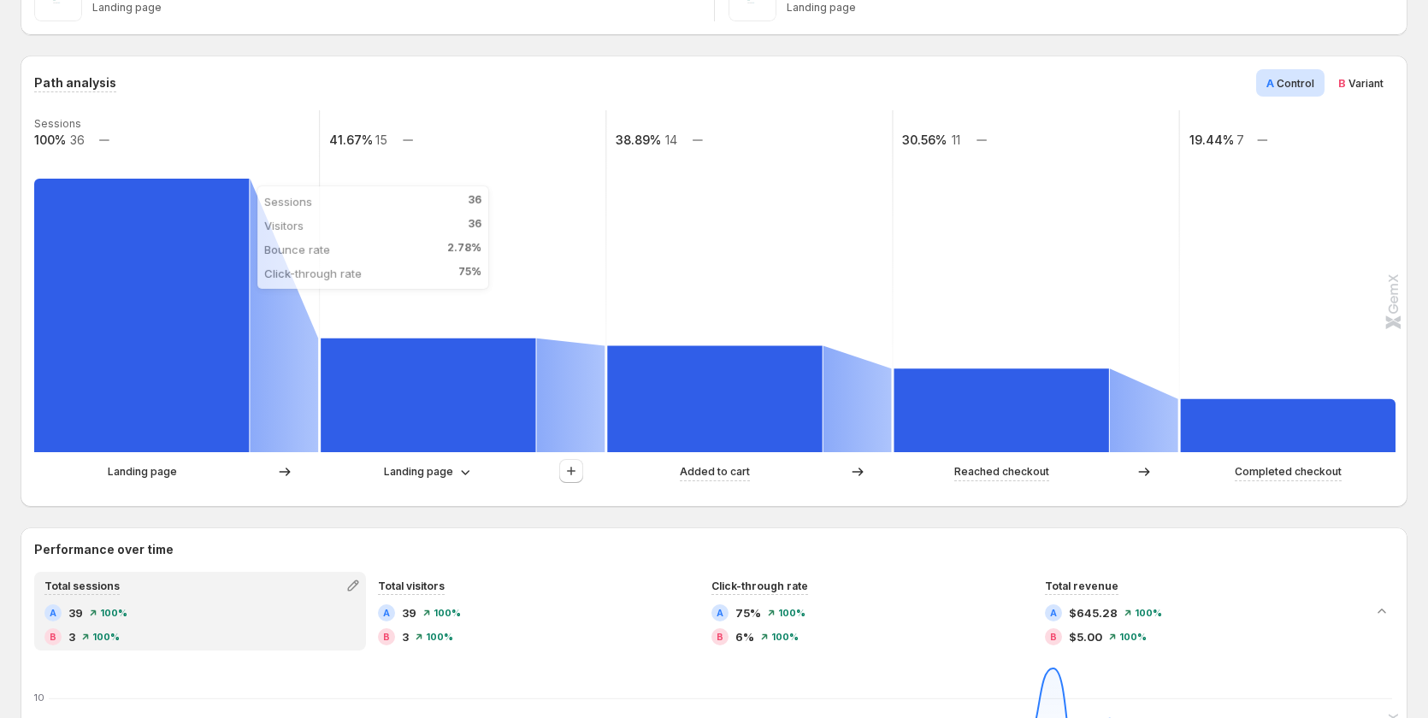
click at [165, 338] on rect at bounding box center [141, 316] width 215 height 274
click at [444, 478] on p "Landing page" at bounding box center [418, 471] width 69 height 17
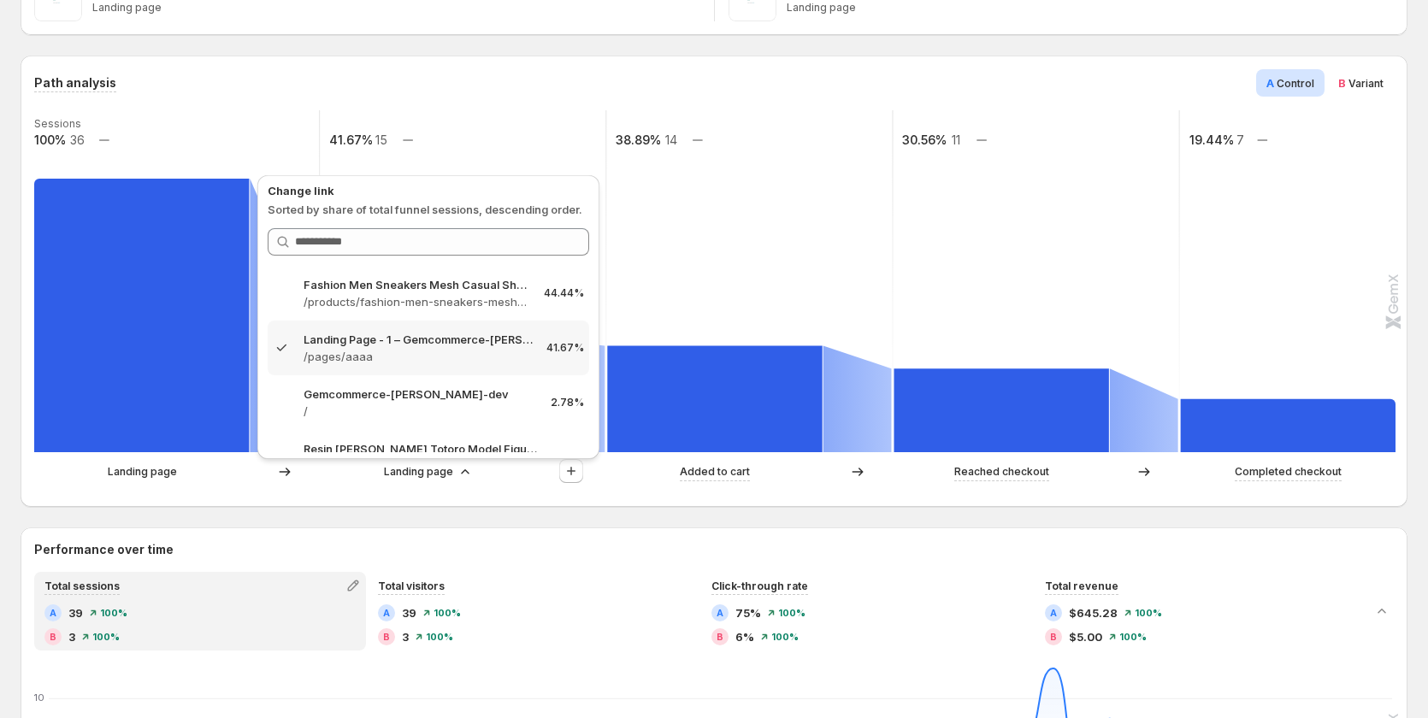
click at [354, 534] on div "Performance over time Total sessions A 39 100% B 3 100% Total visitors A 39 100…" at bounding box center [714, 700] width 1387 height 345
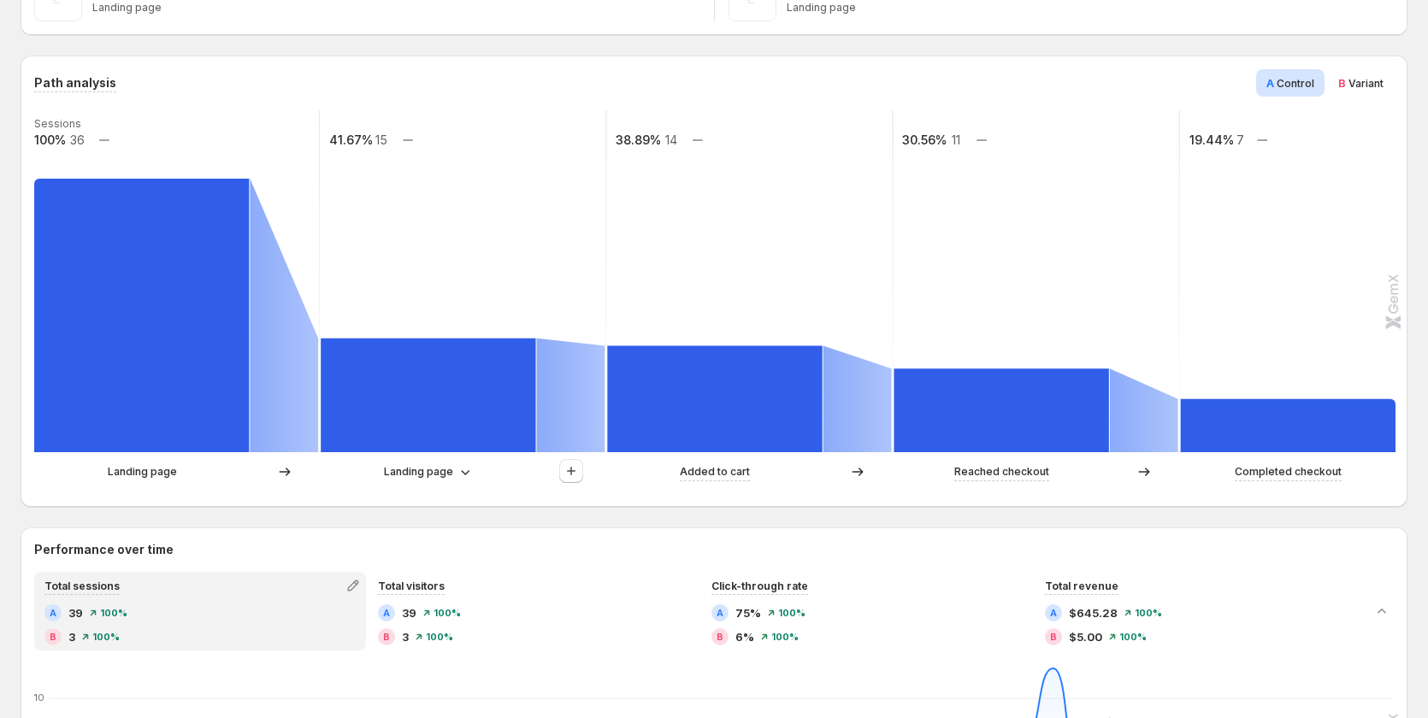
click at [1367, 87] on span "Variant" at bounding box center [1365, 83] width 35 height 13
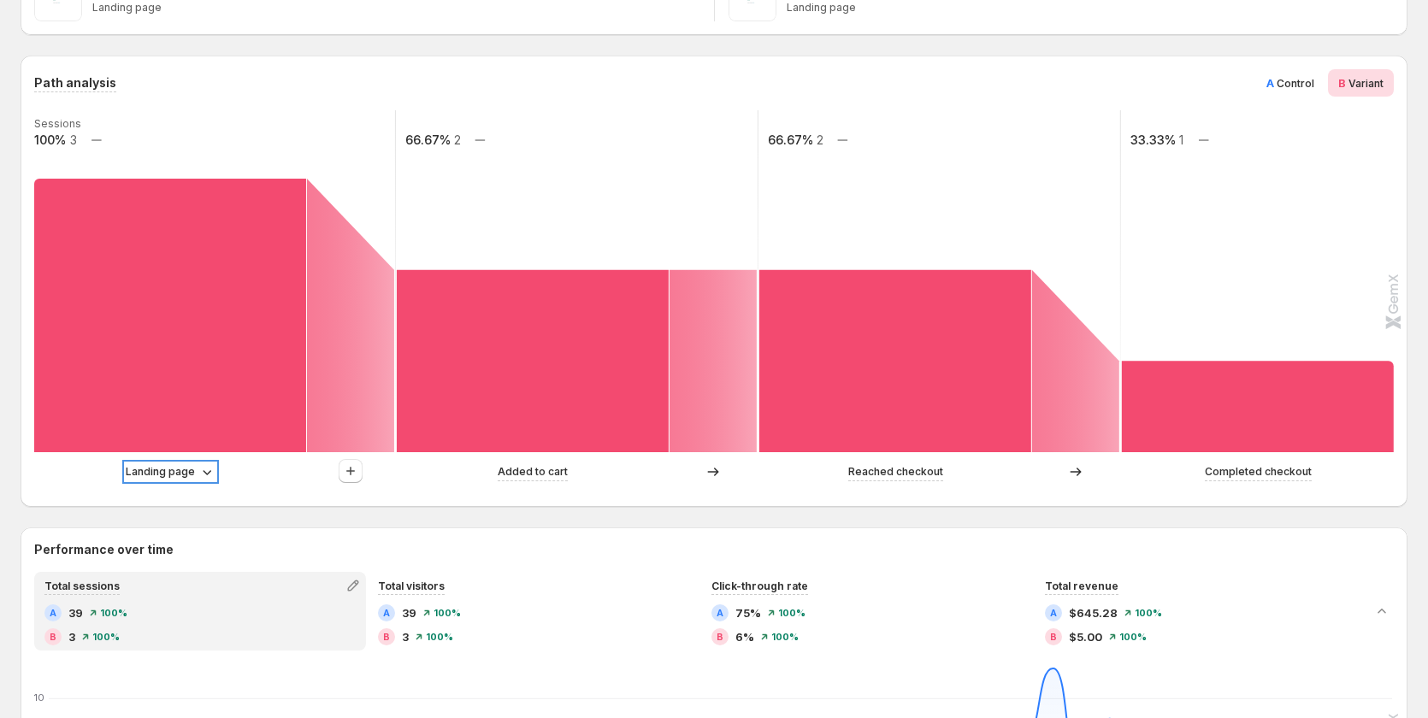
click at [198, 469] on icon at bounding box center [206, 471] width 17 height 17
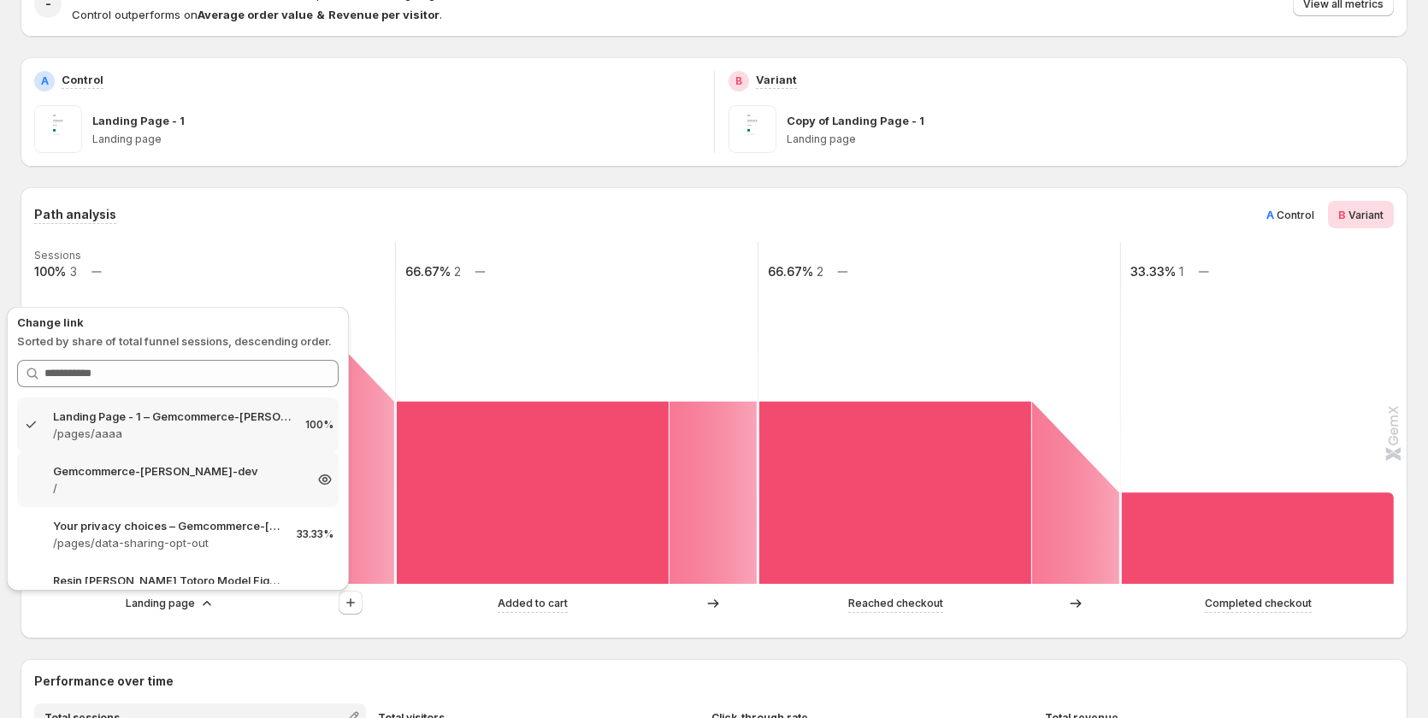
scroll to position [171, 0]
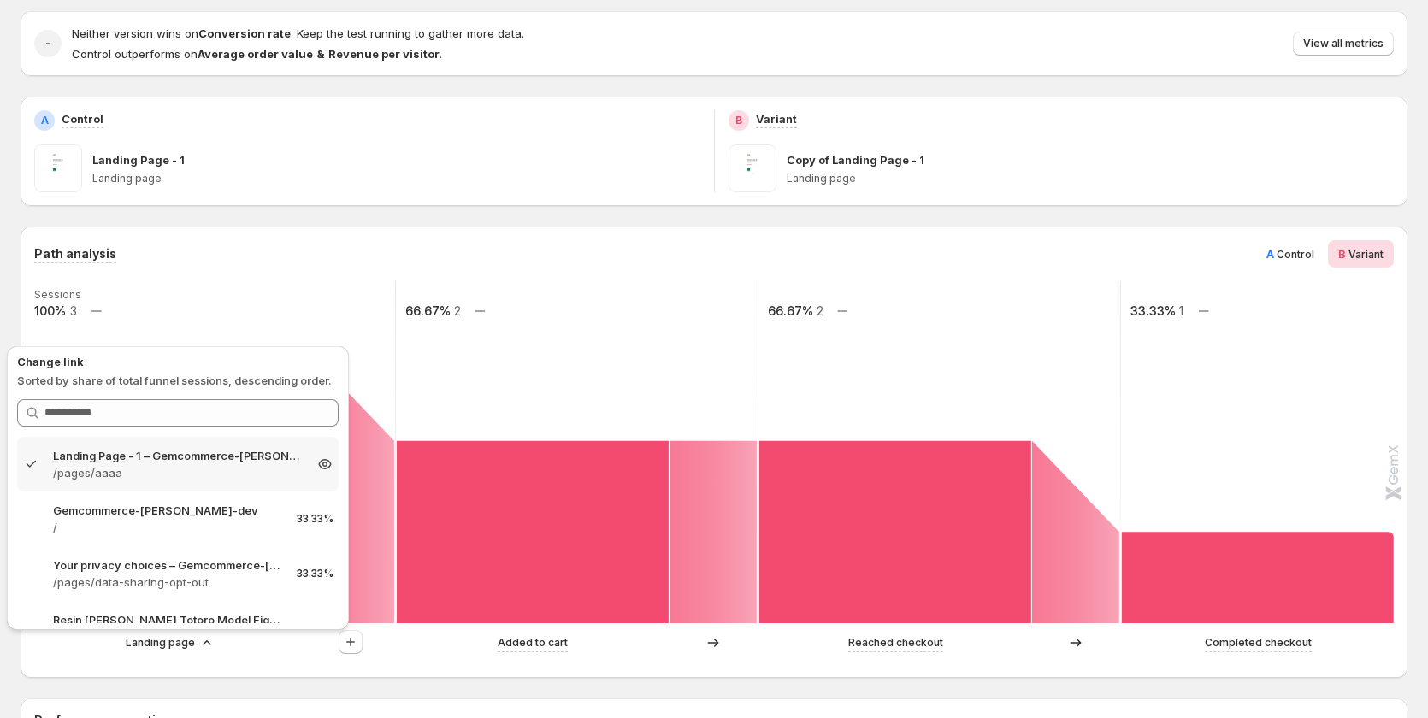
click at [145, 454] on p "Landing Page - 1 – Gemcommerce-sandy-dev" at bounding box center [178, 455] width 250 height 17
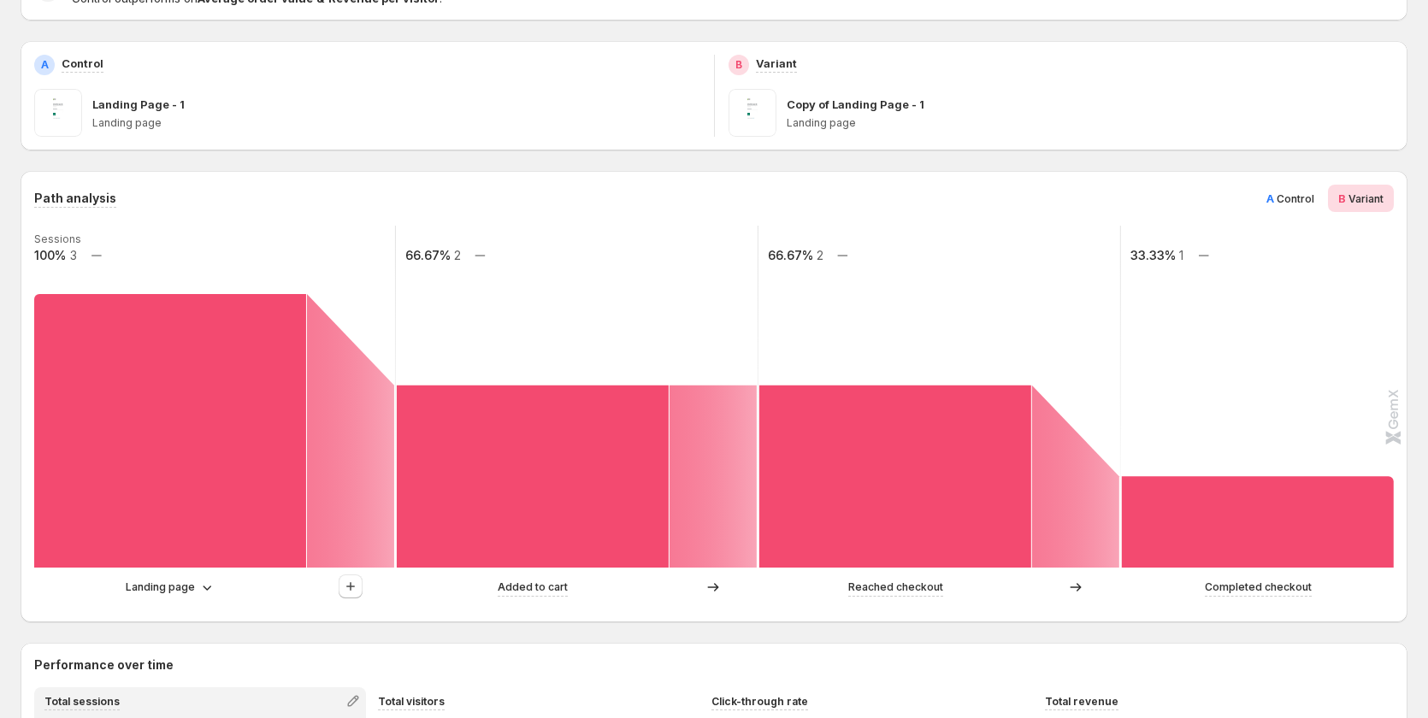
scroll to position [256, 0]
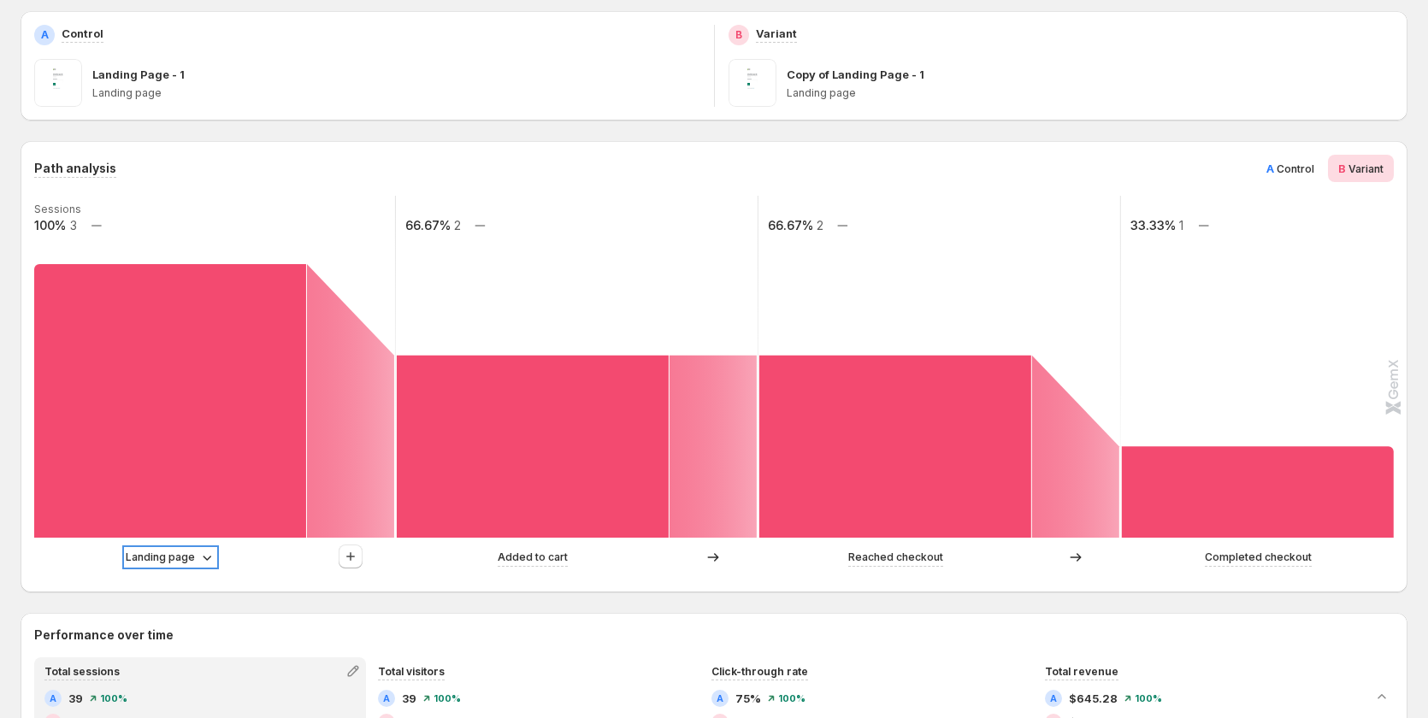
click at [182, 561] on p "Landing page" at bounding box center [160, 557] width 69 height 17
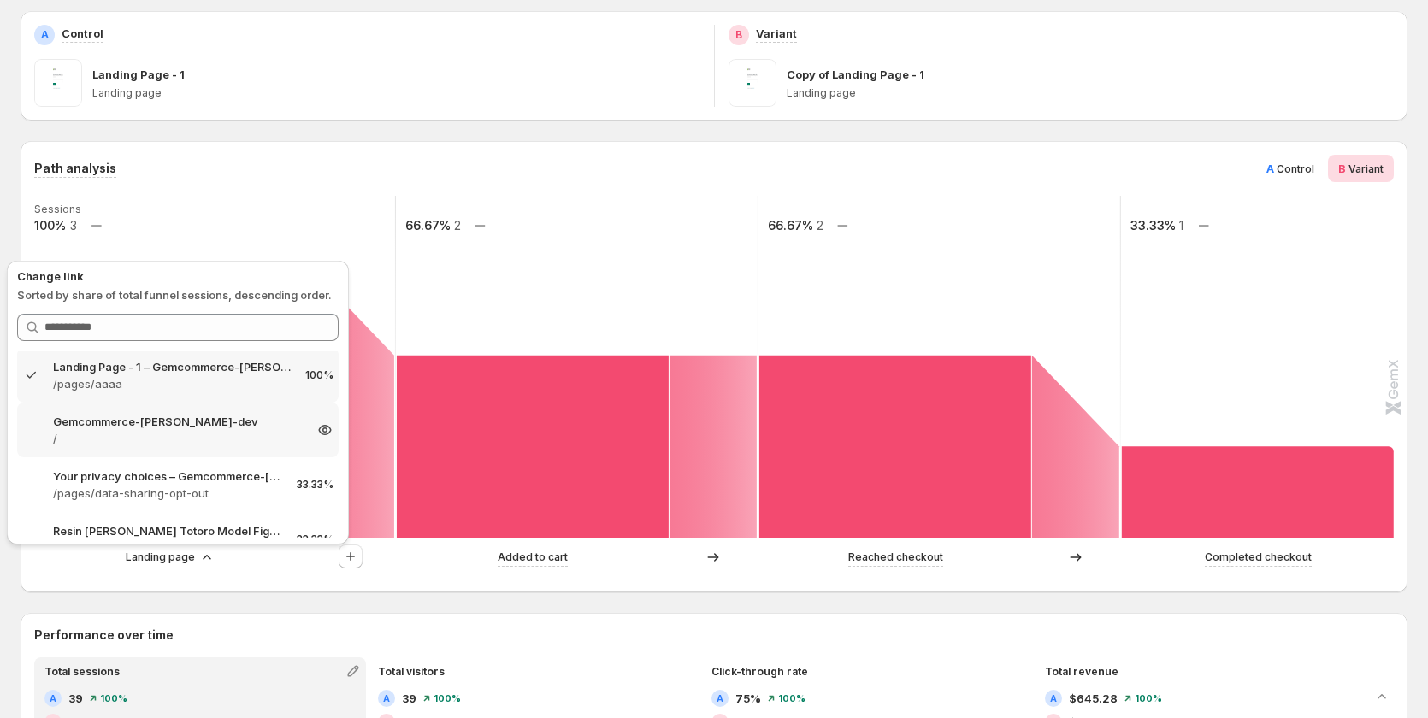
scroll to position [0, 0]
click at [273, 578] on div "Landing page Added to cart Reached checkout Completed checkout" at bounding box center [712, 562] width 1356 height 34
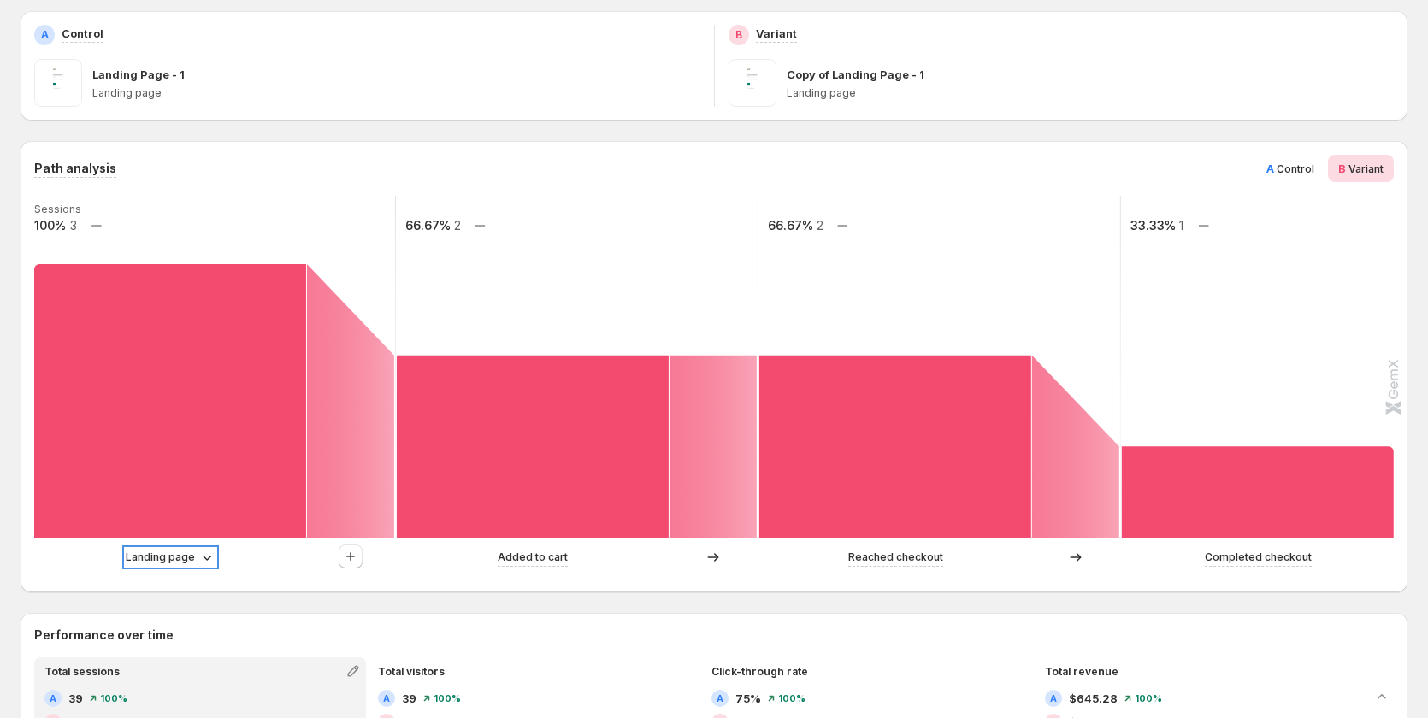
click at [186, 555] on p "Landing page" at bounding box center [160, 557] width 69 height 17
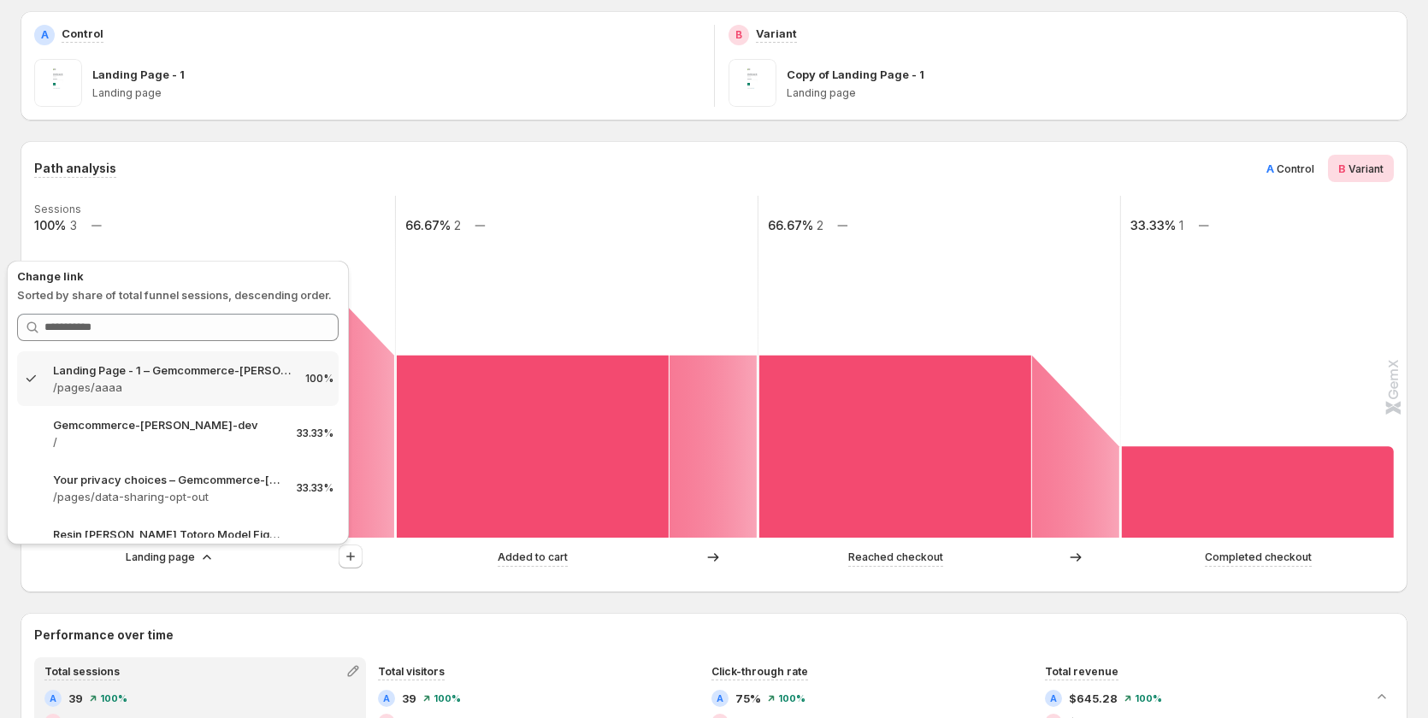
click at [239, 211] on rect at bounding box center [214, 367] width 364 height 342
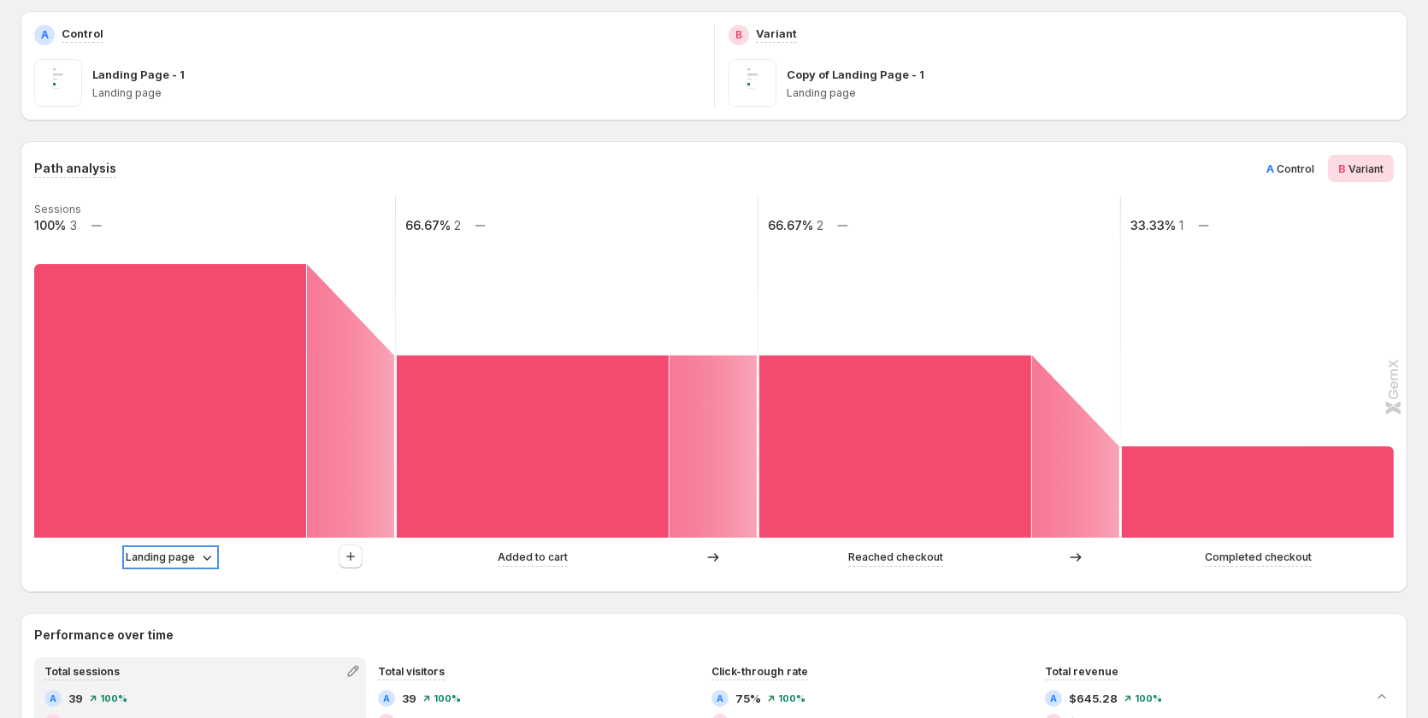
click at [177, 554] on p "Landing page" at bounding box center [160, 557] width 69 height 17
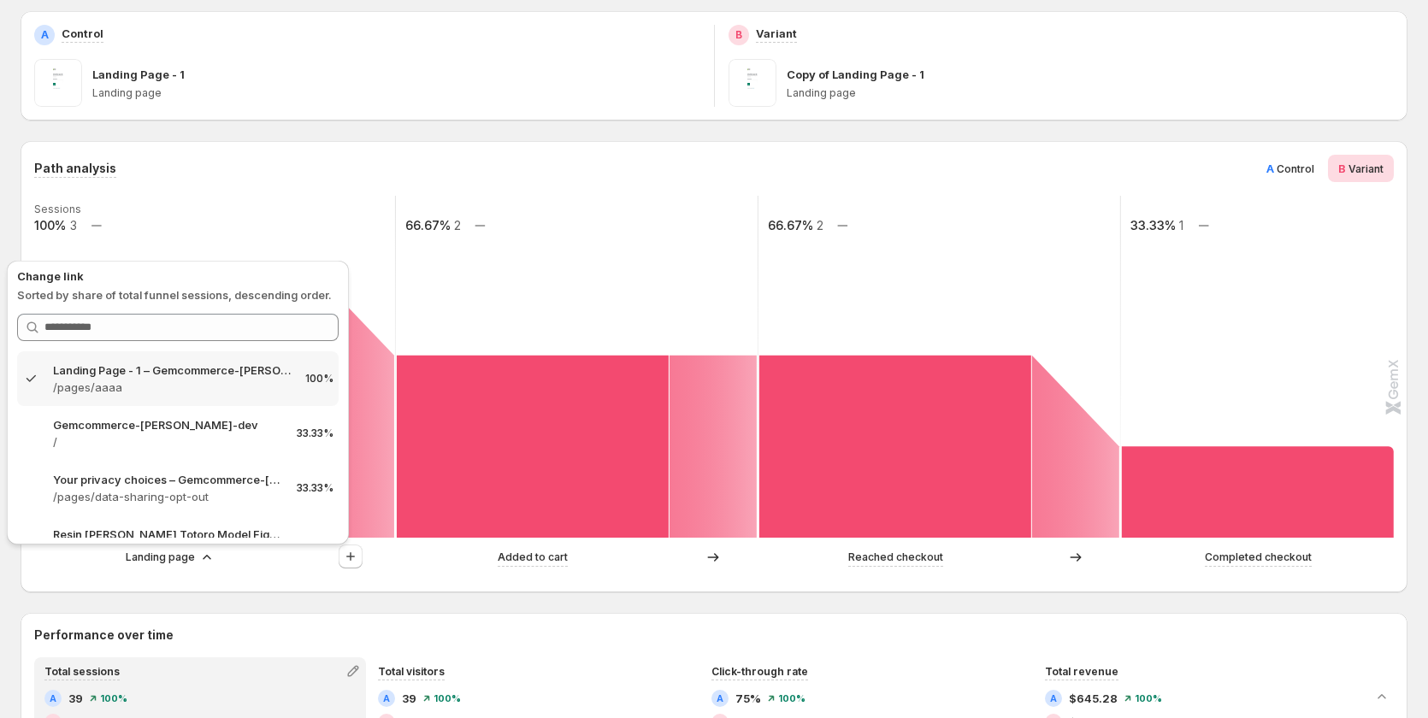
click at [1307, 176] on span "A Control" at bounding box center [1290, 168] width 48 height 17
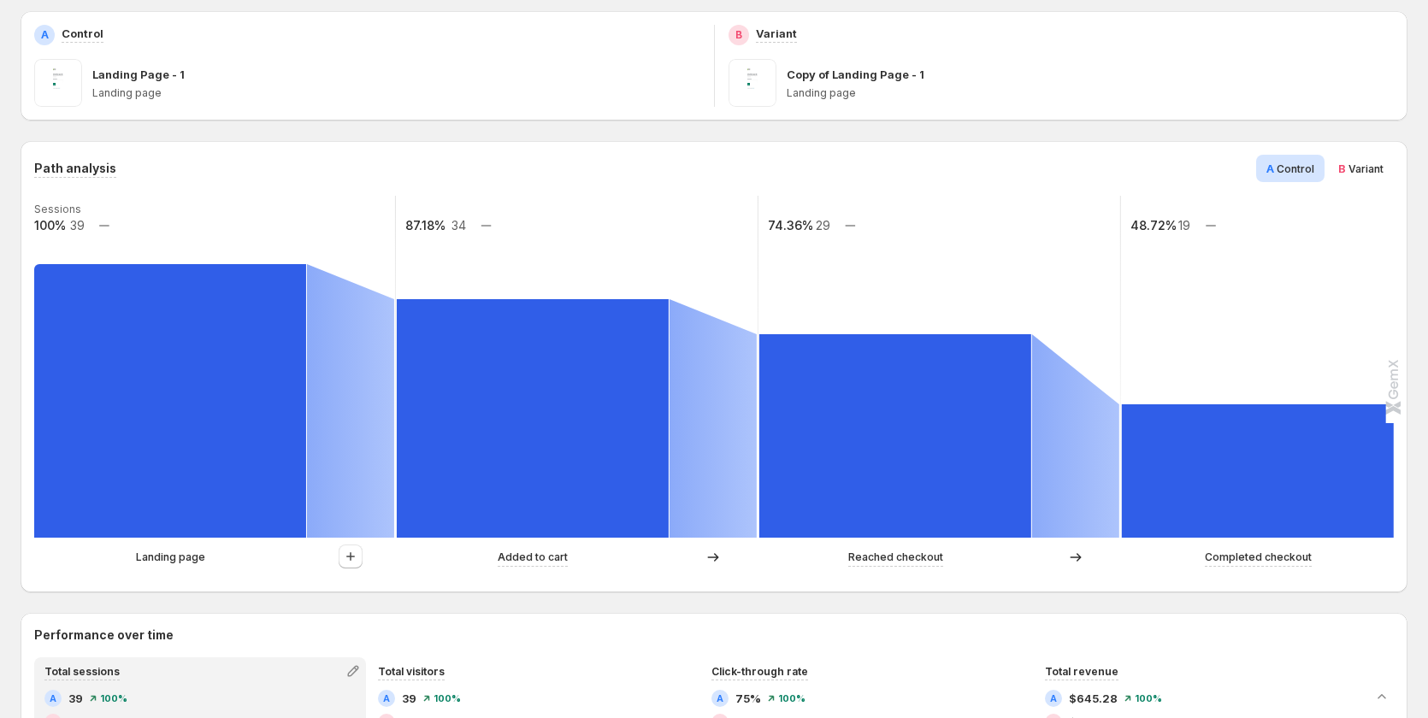
click at [175, 563] on p "Landing page" at bounding box center [170, 557] width 69 height 17
click at [341, 559] on button "button" at bounding box center [351, 557] width 24 height 24
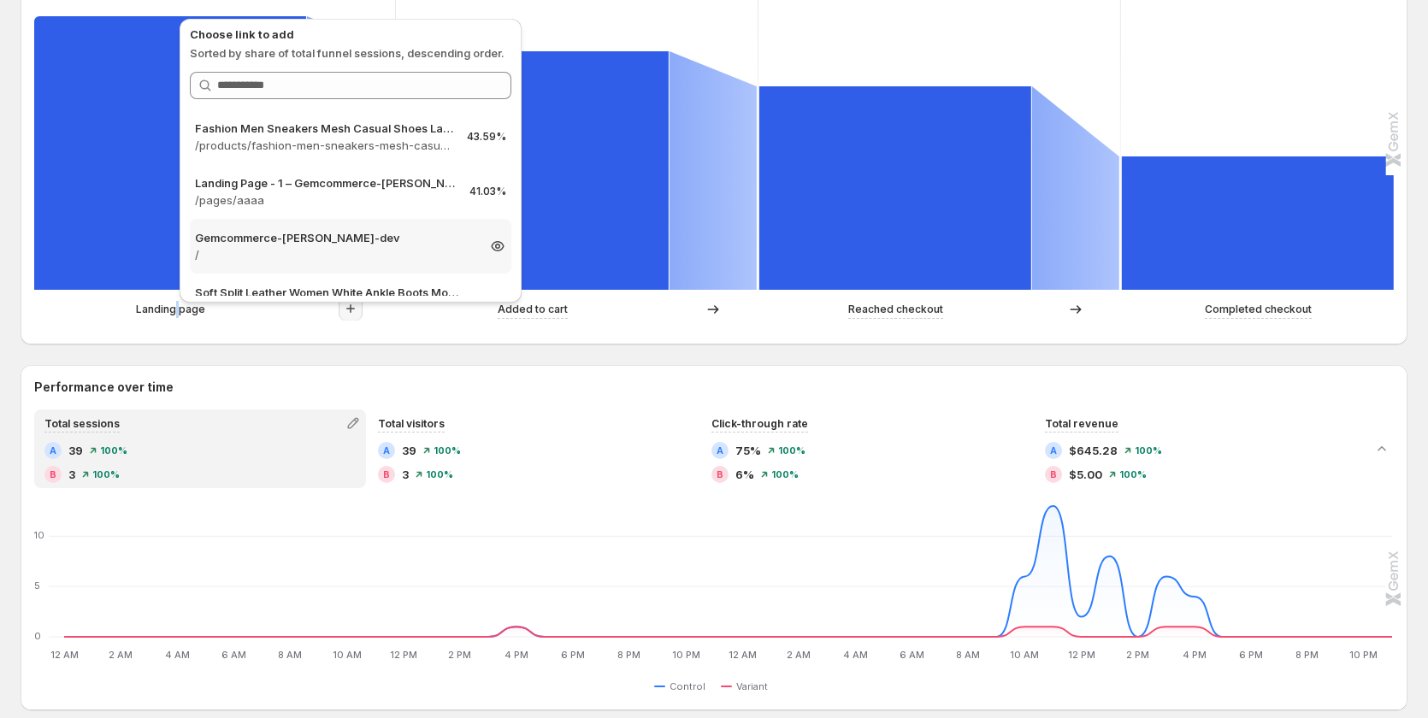
scroll to position [513, 0]
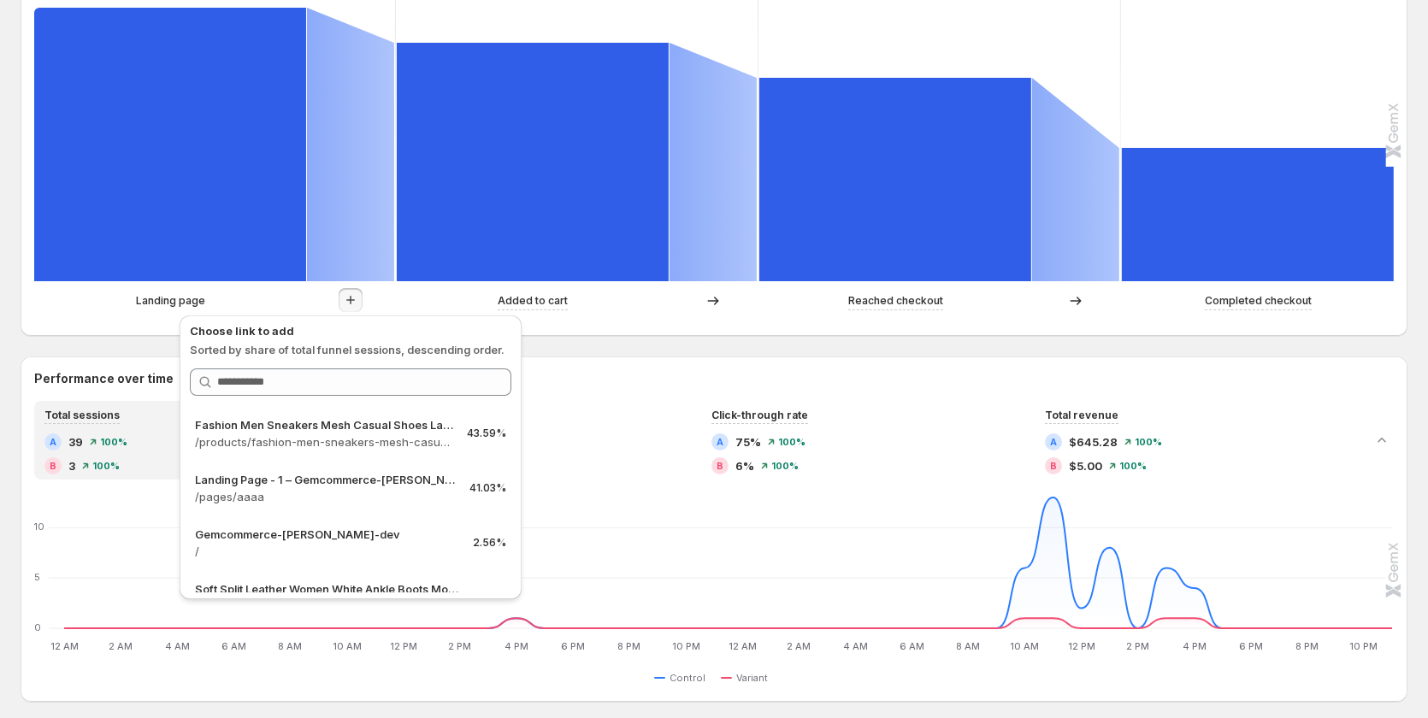
click at [636, 342] on div "Path analysis A Control B Variant Sessions 100% 39 87.18% 34 74.36% 29 48.72% 1…" at bounding box center [714, 632] width 1387 height 1495
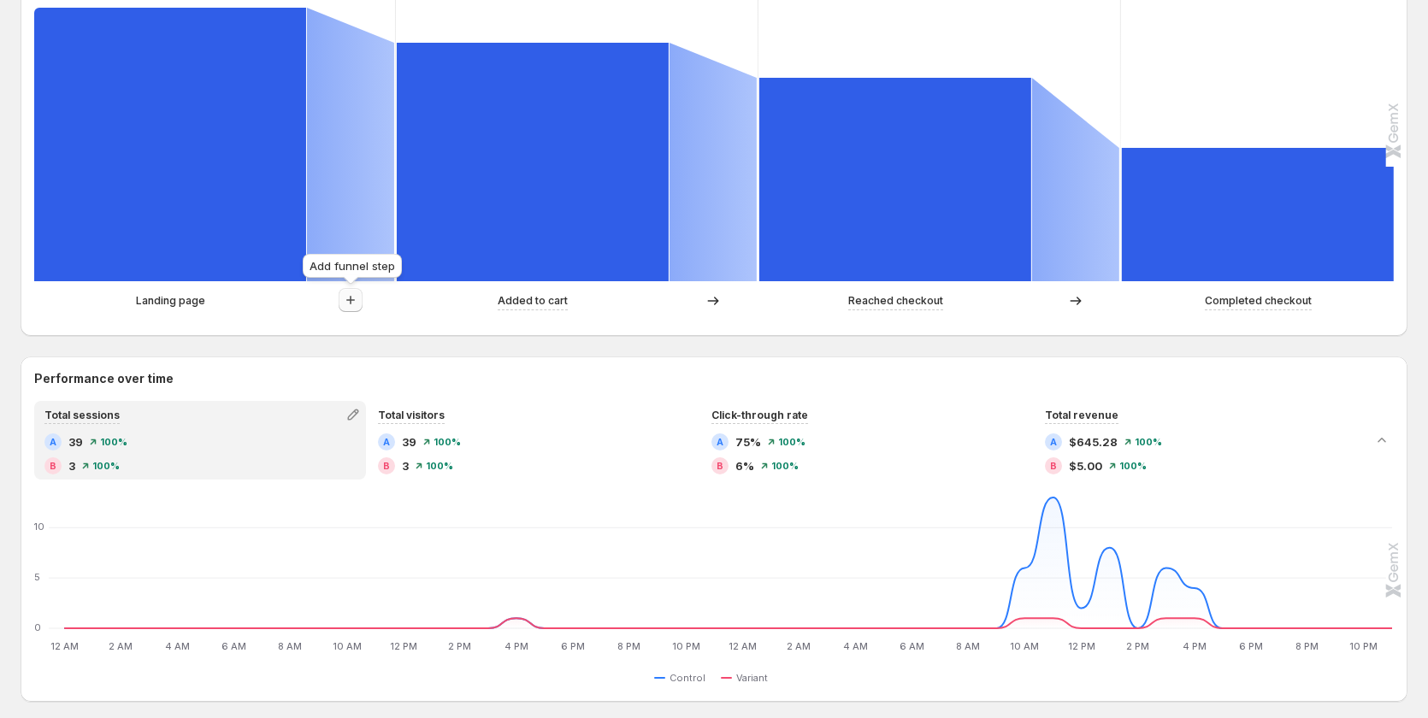
click at [348, 299] on icon "button" at bounding box center [350, 300] width 17 height 17
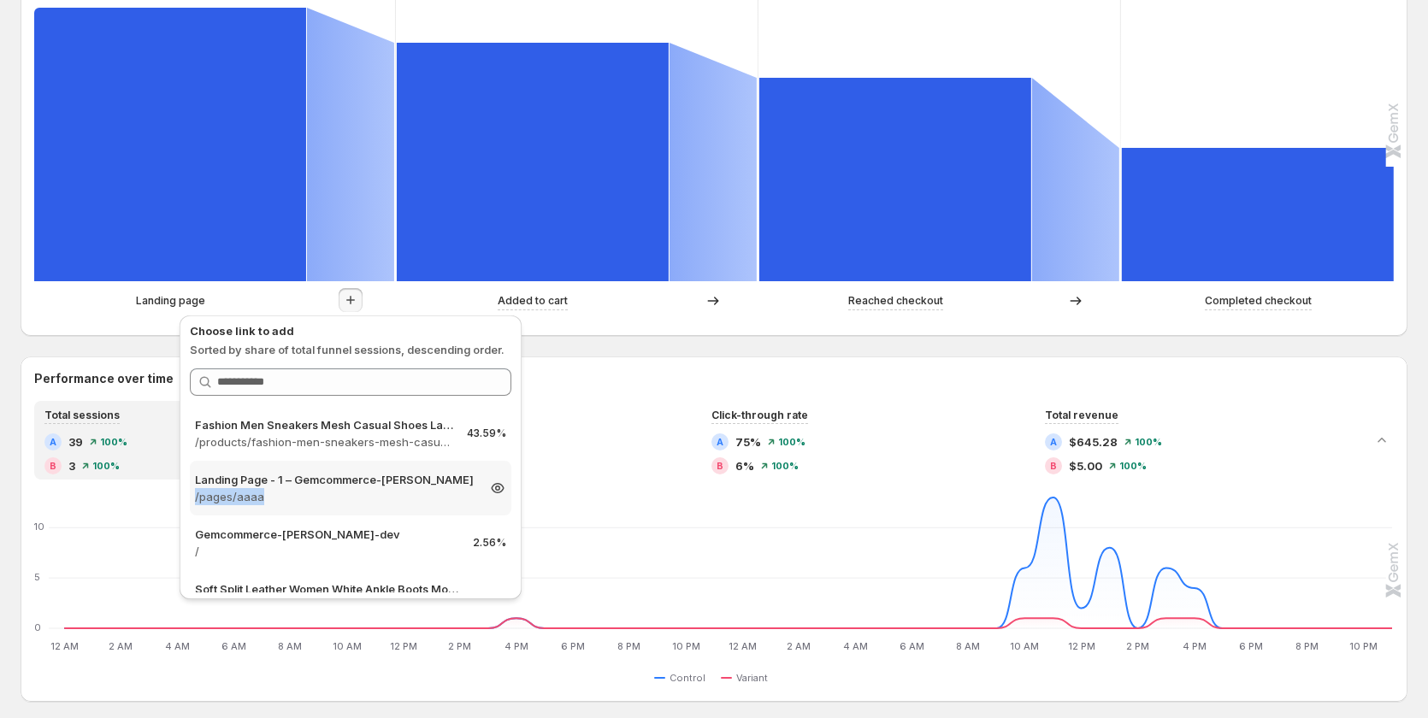
copy p "/pages/aaaa"
drag, startPoint x: 267, startPoint y: 498, endPoint x: 192, endPoint y: 504, distance: 74.7
click at [192, 504] on div "Landing Page - 1 – Gemcommerce-sandy-dev /pages/aaaa 41.03%" at bounding box center [350, 488] width 321 height 55
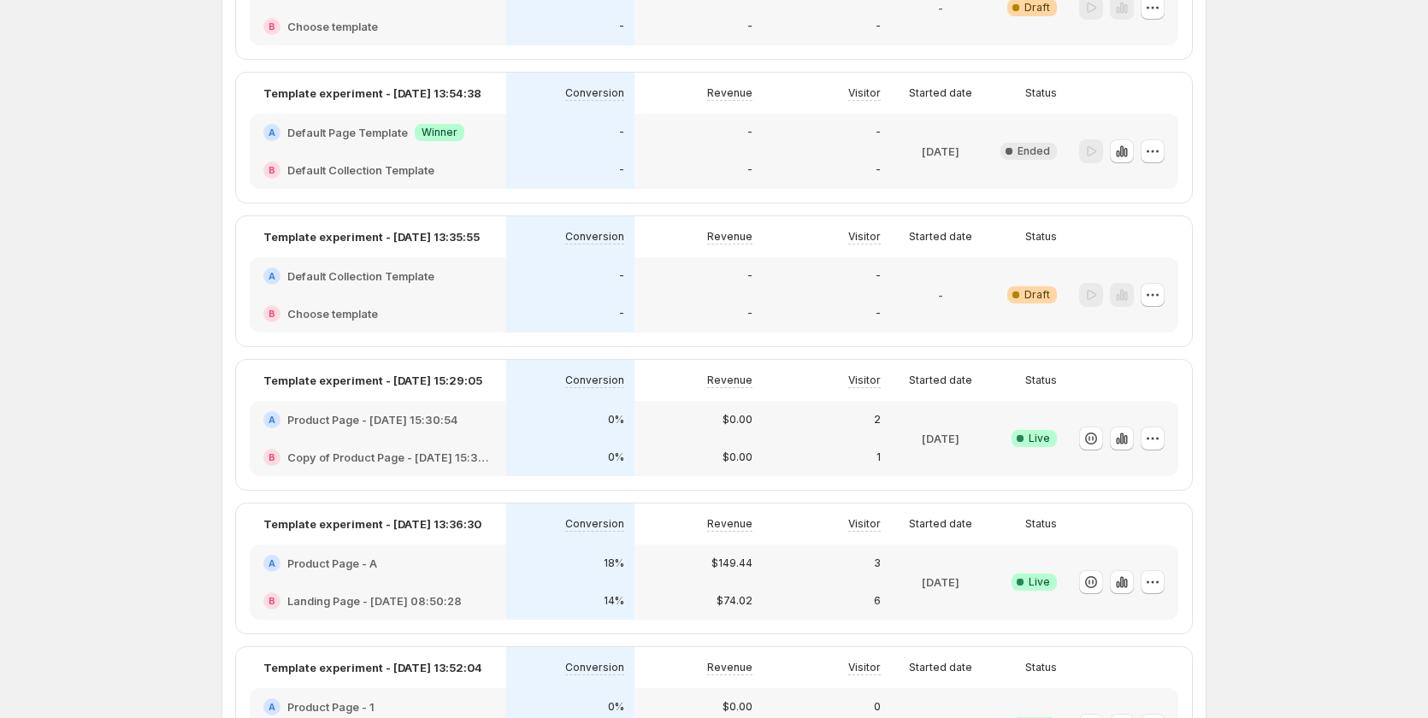
click at [517, 291] on div "-" at bounding box center [570, 276] width 128 height 38
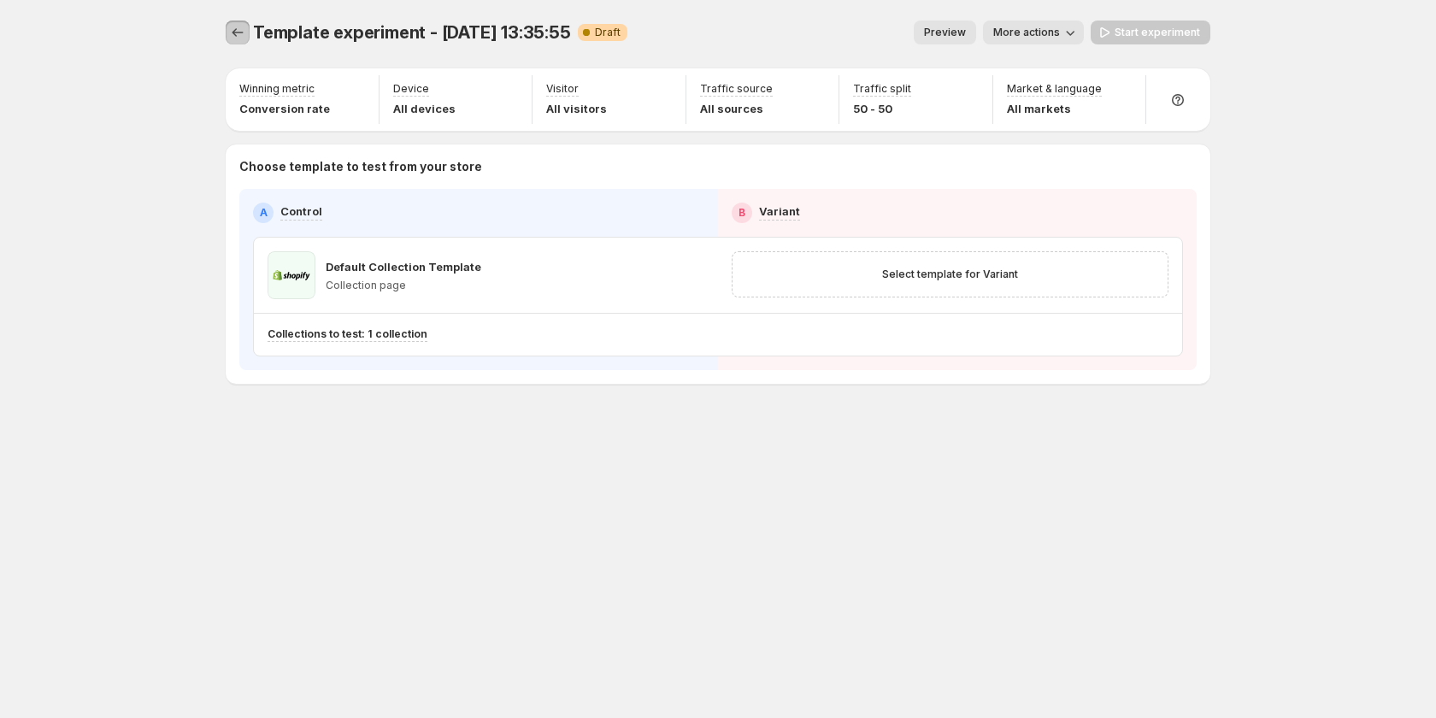
click at [233, 33] on icon "Experiments" at bounding box center [238, 32] width 11 height 9
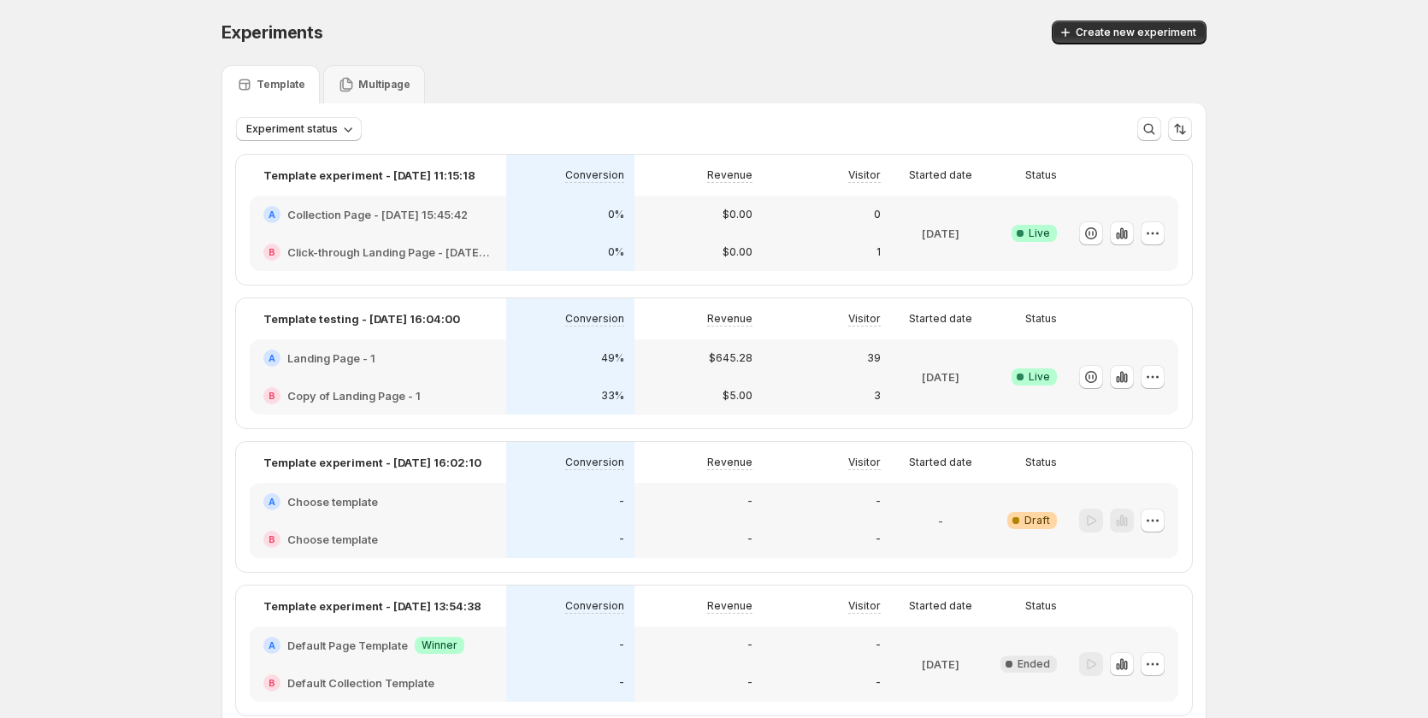
click at [496, 228] on div "A Collection Page - Aug 28, 15:45:42" at bounding box center [378, 215] width 256 height 38
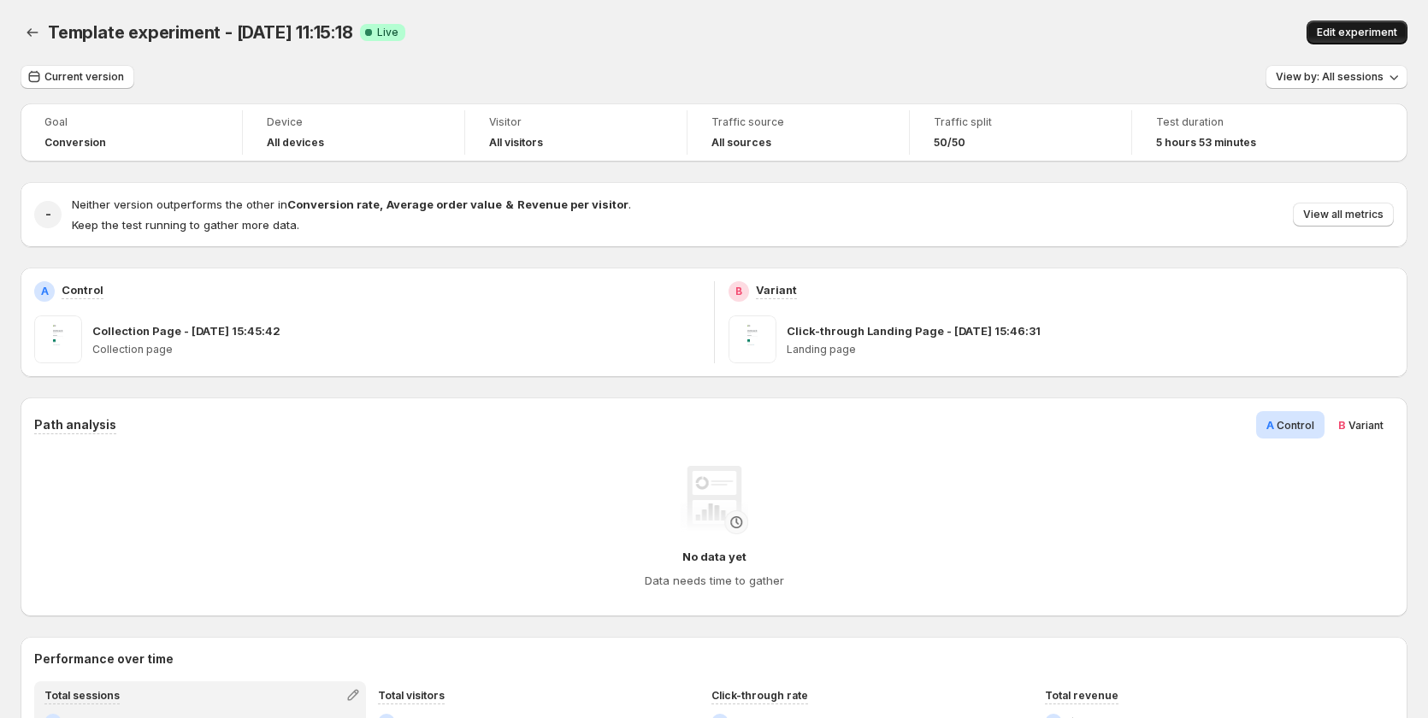
click at [1377, 25] on button "Edit experiment" at bounding box center [1356, 33] width 101 height 24
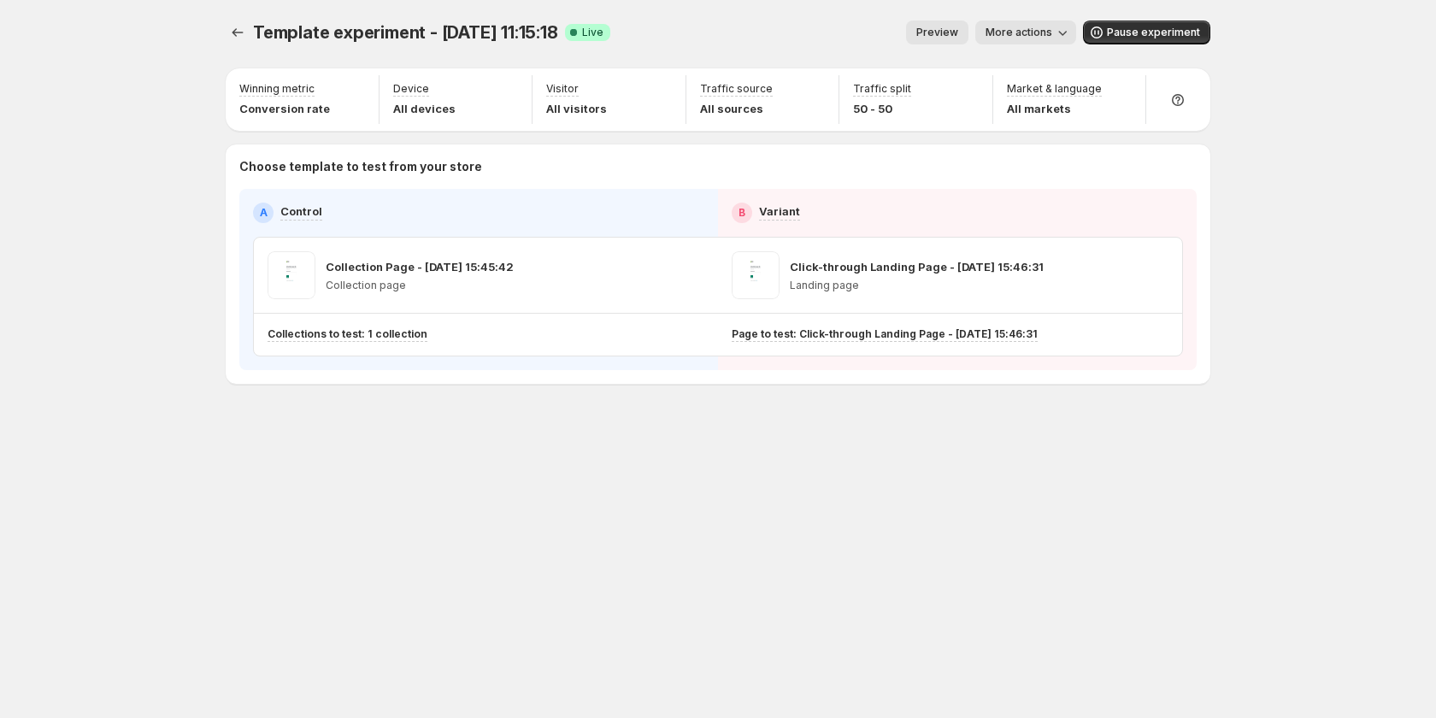
click at [1007, 30] on span "More actions" at bounding box center [1019, 33] width 67 height 14
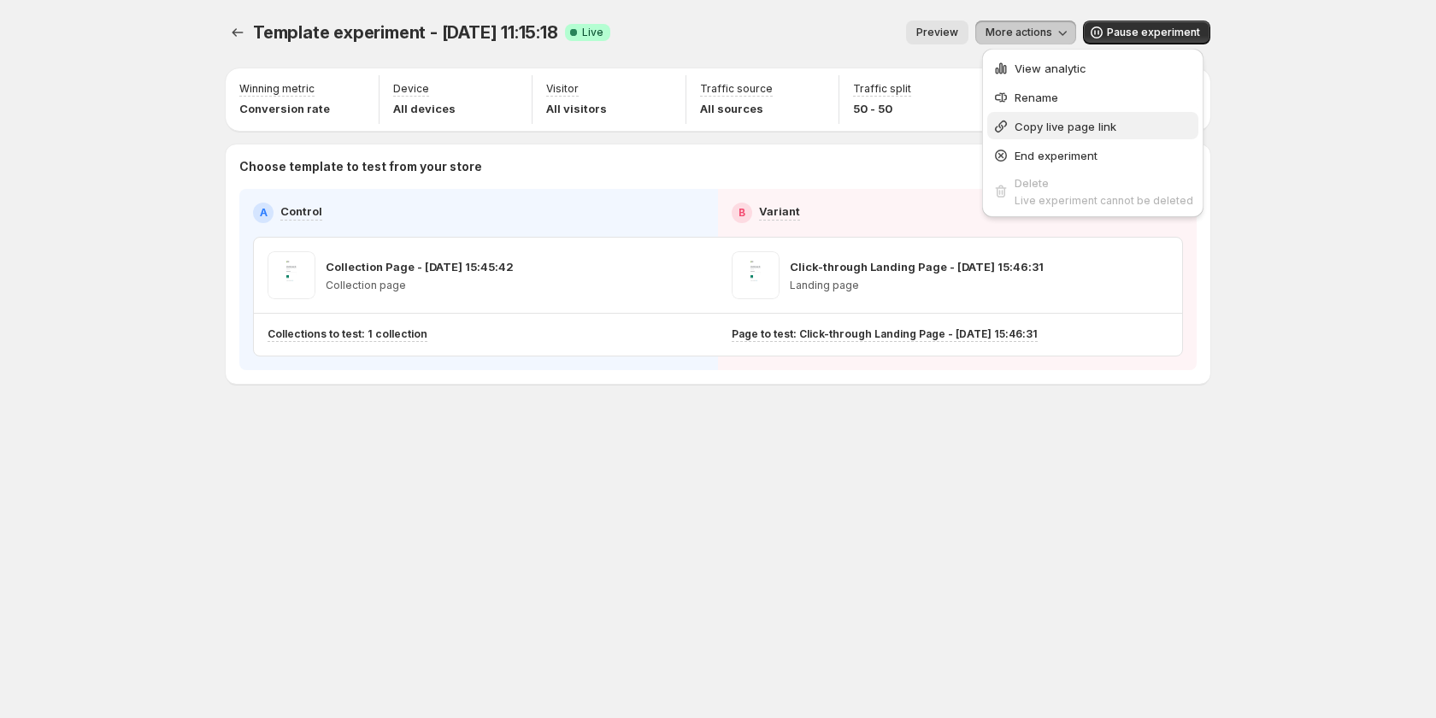
click at [1087, 123] on span "Copy live page link" at bounding box center [1066, 127] width 102 height 14
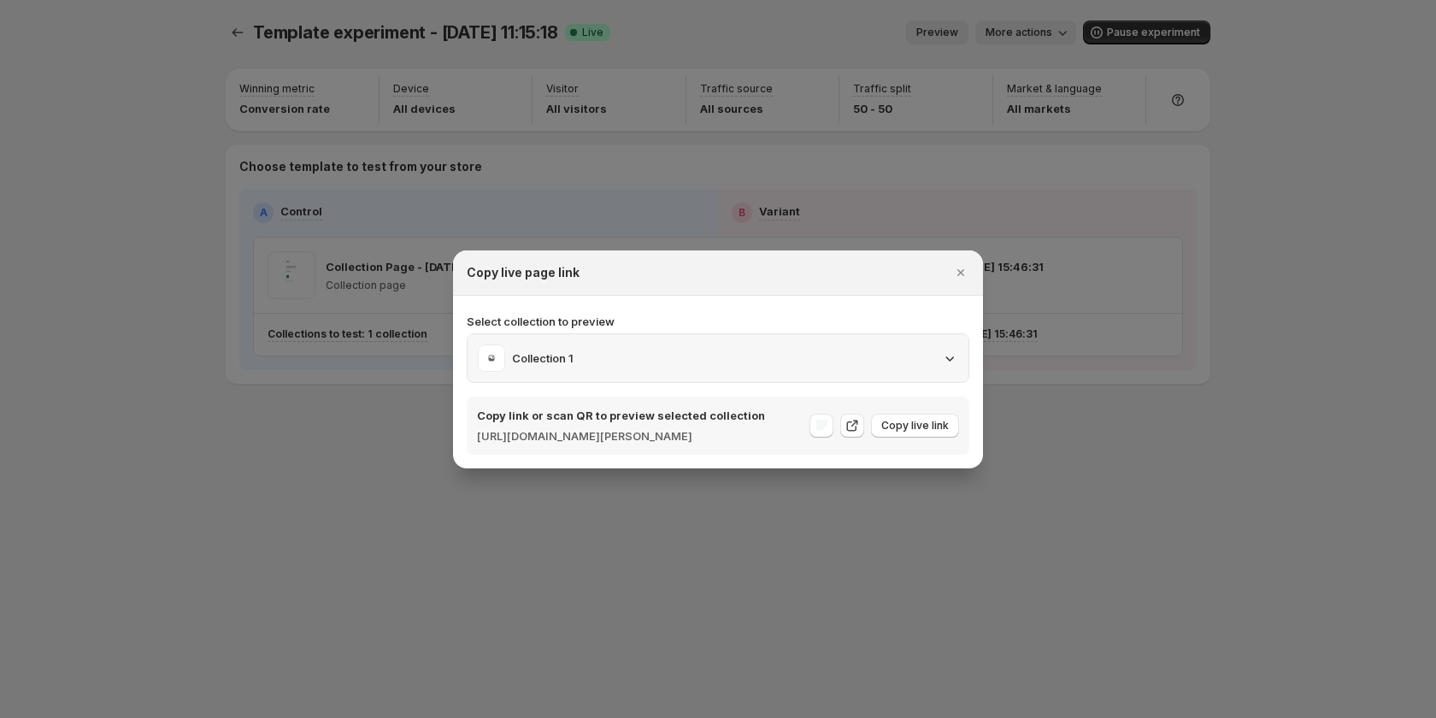
click at [931, 355] on div "Collection 1" at bounding box center [718, 358] width 480 height 27
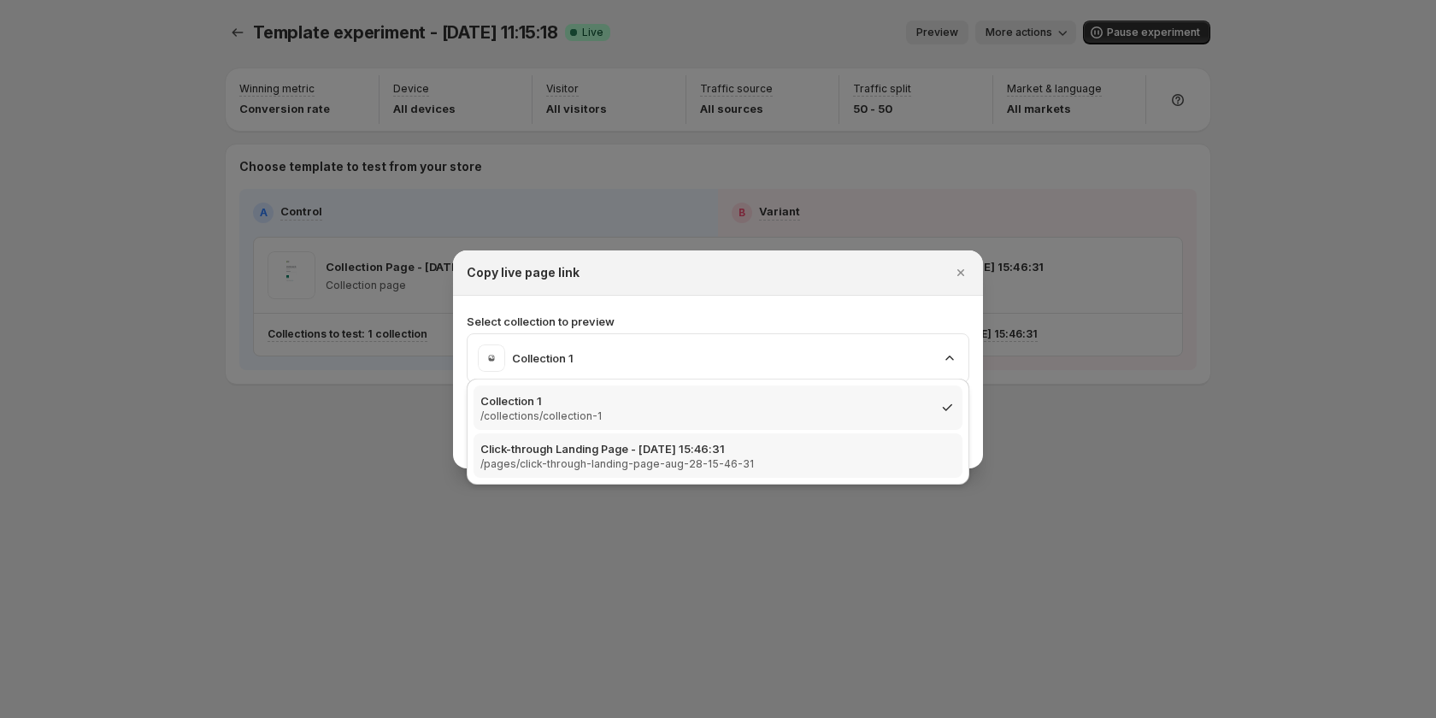
click at [775, 463] on div "Click-through Landing Page - Aug 28, 15:46:31 /pages/click-through-landing-page…" at bounding box center [717, 455] width 475 height 31
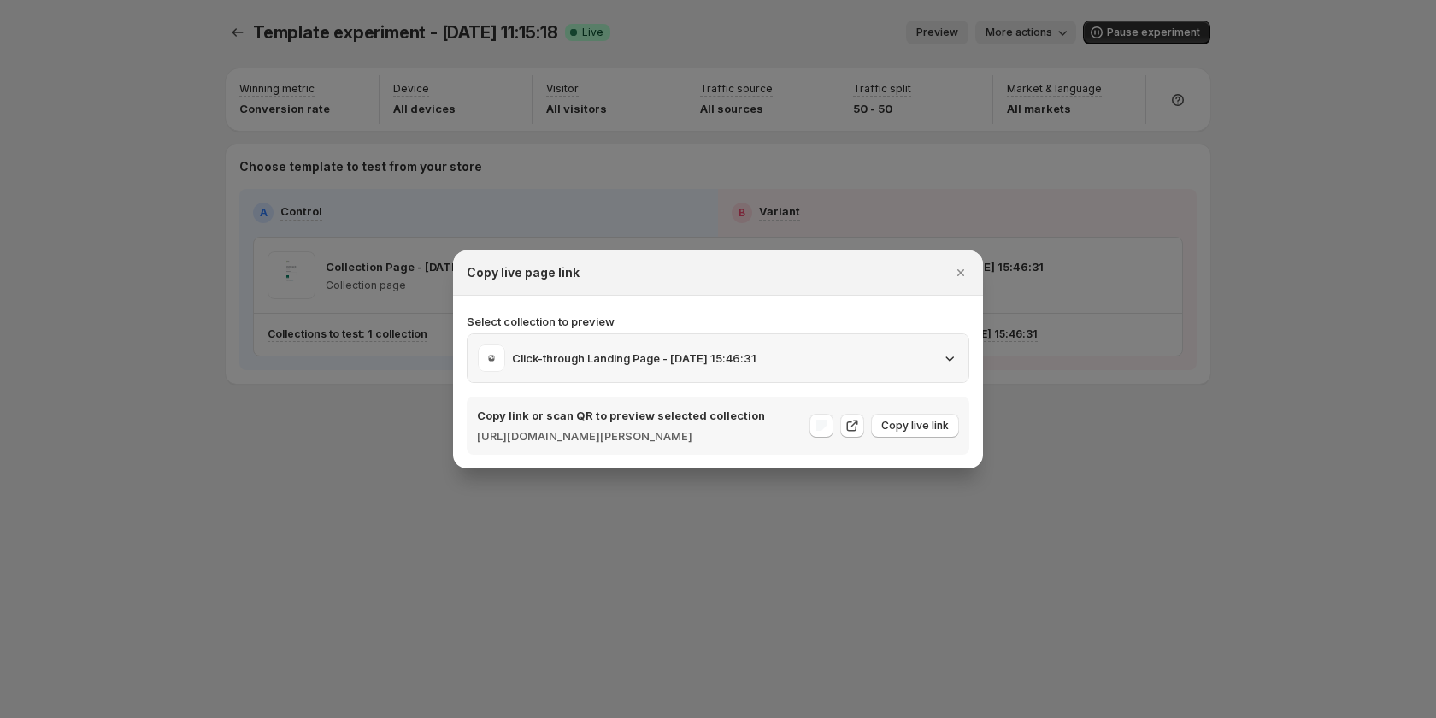
click at [816, 345] on div "Click-through Landing Page - Aug 28, 15:46:31" at bounding box center [718, 358] width 480 height 27
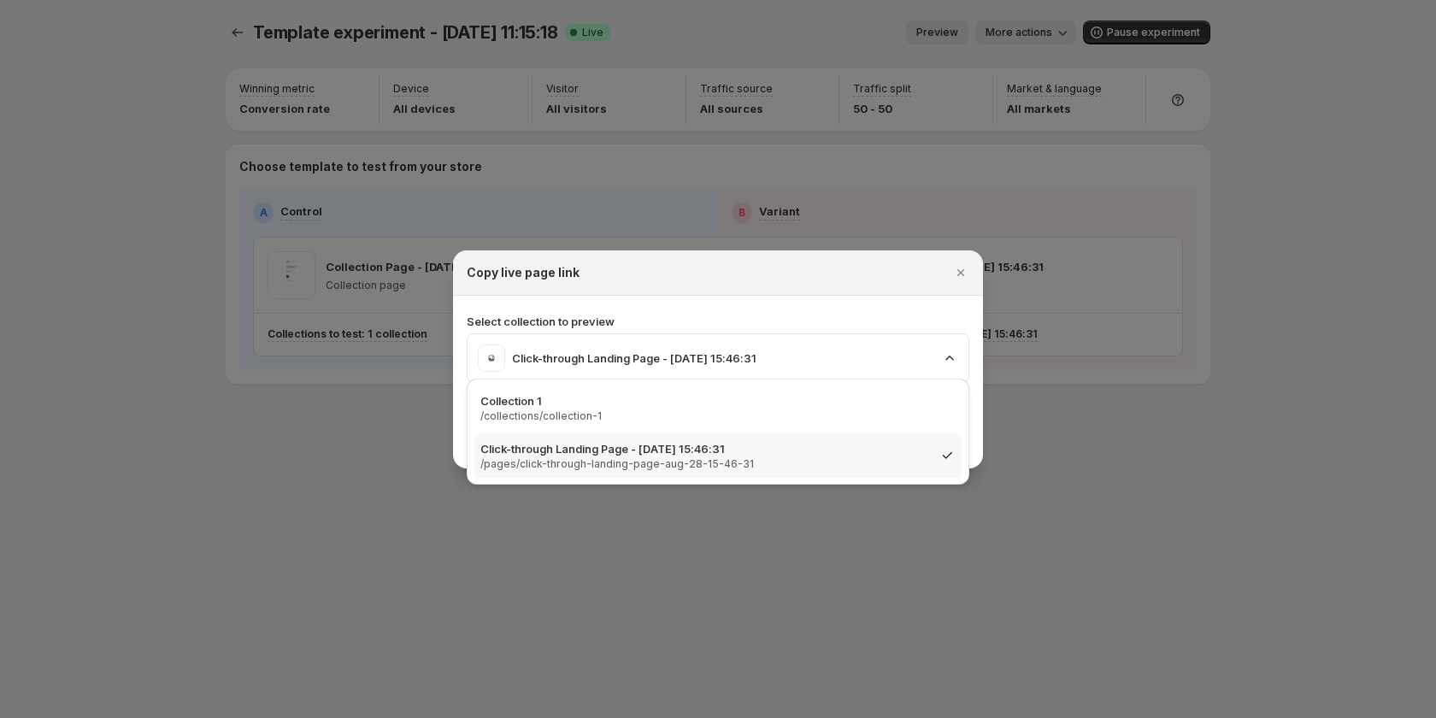
click at [804, 463] on div "Click-through Landing Page - Aug 28, 15:46:31 /pages/click-through-landing-page…" at bounding box center [717, 455] width 475 height 31
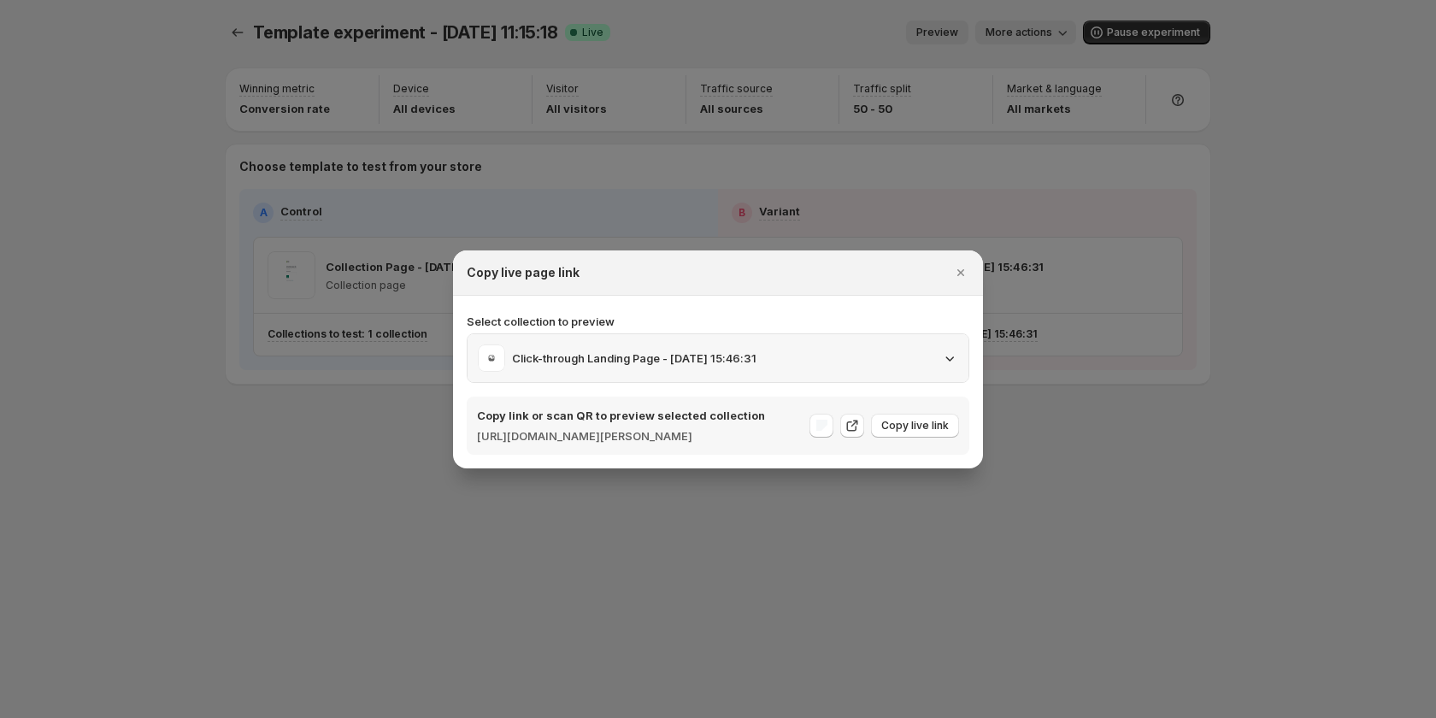
click at [835, 362] on div "Click-through Landing Page - Aug 28, 15:46:31" at bounding box center [718, 358] width 480 height 27
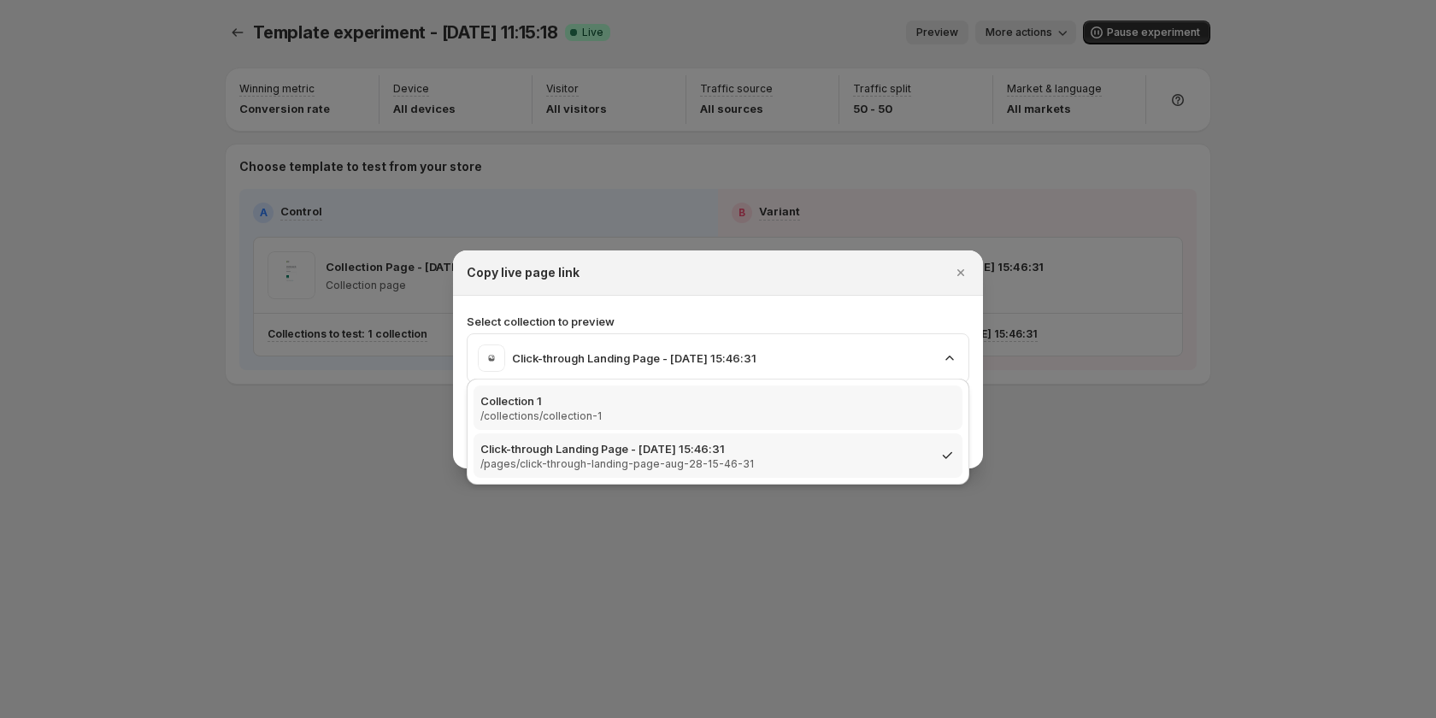
click at [835, 414] on div "Collection 1 /collections/collection-1" at bounding box center [717, 407] width 475 height 31
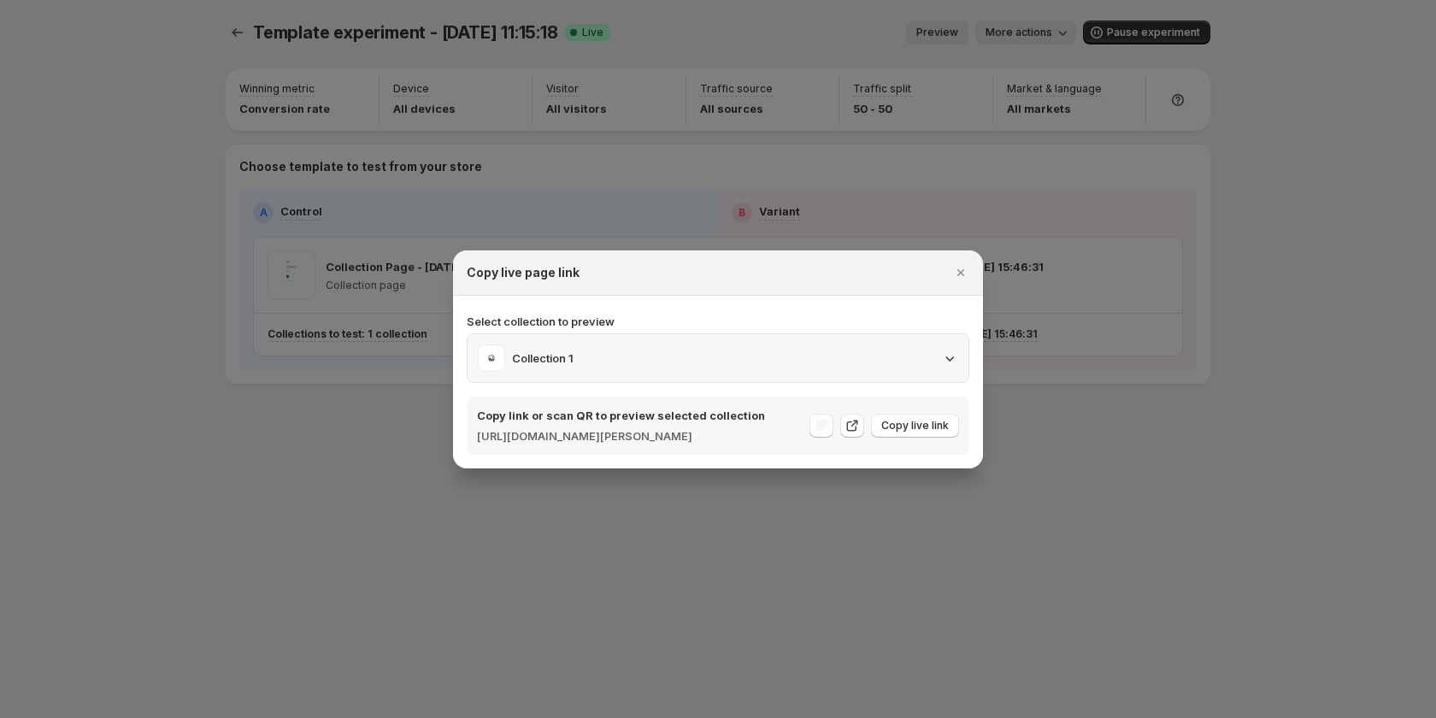
click at [917, 347] on div "Collection 1" at bounding box center [718, 358] width 480 height 27
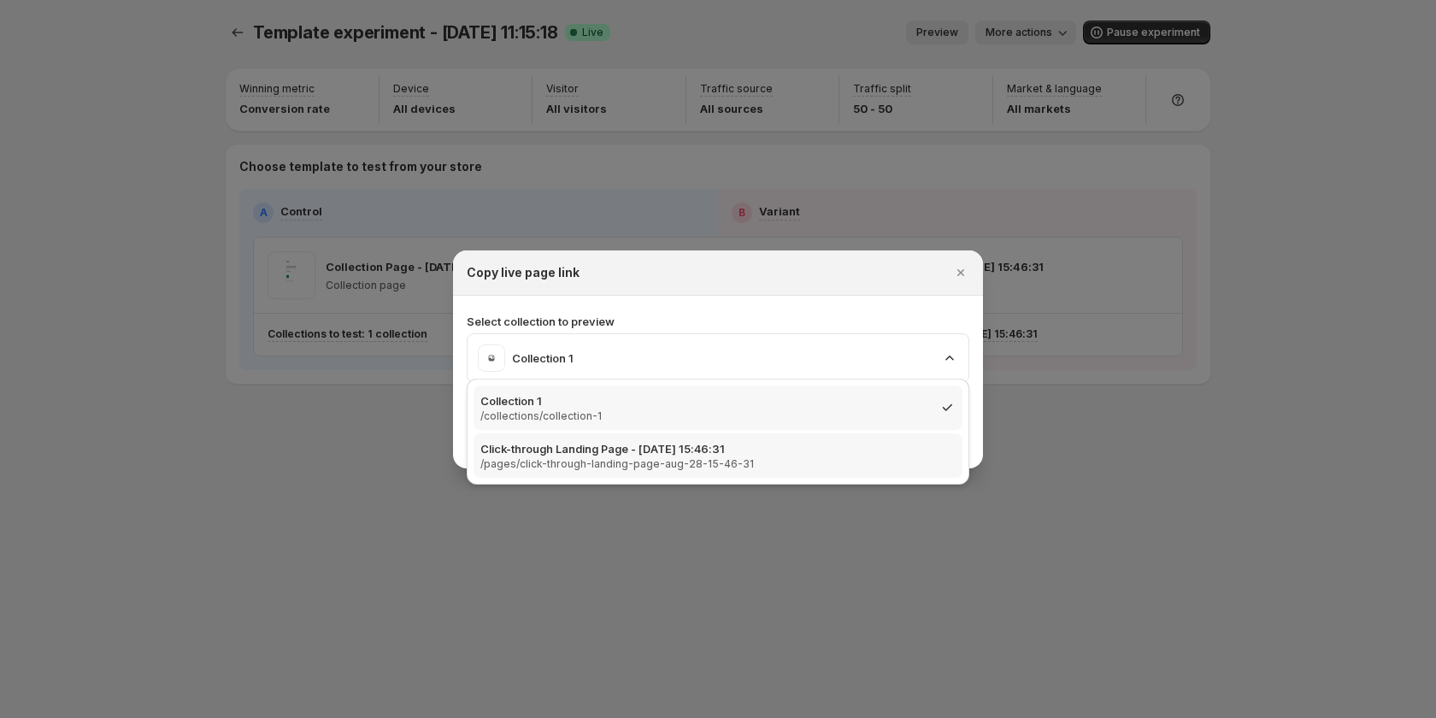
click at [769, 466] on div "Click-through Landing Page - Aug 28, 15:46:31 /pages/click-through-landing-page…" at bounding box center [717, 455] width 475 height 31
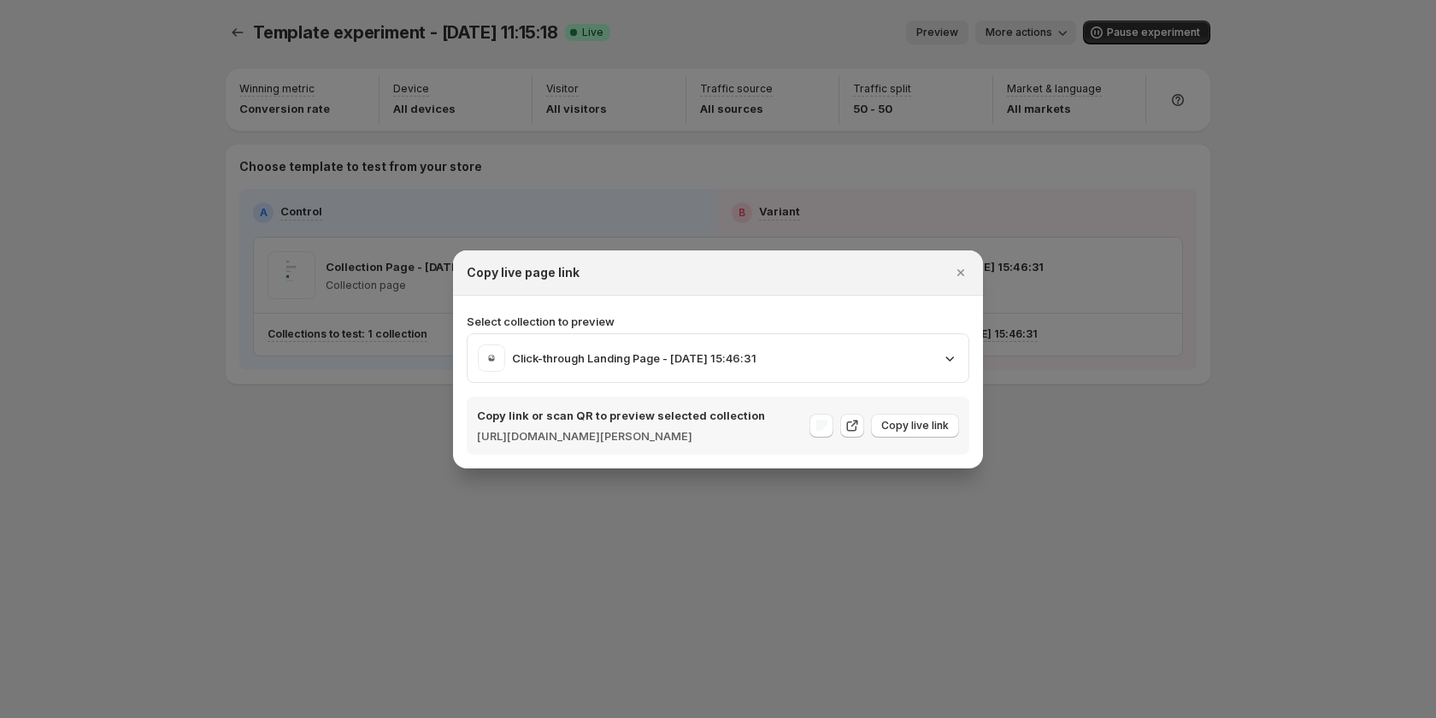
click at [523, 264] on h2 "Copy live page link" at bounding box center [523, 272] width 113 height 17
click at [640, 279] on div "Copy live page link" at bounding box center [718, 273] width 530 height 45
click at [628, 649] on div at bounding box center [718, 359] width 1436 height 718
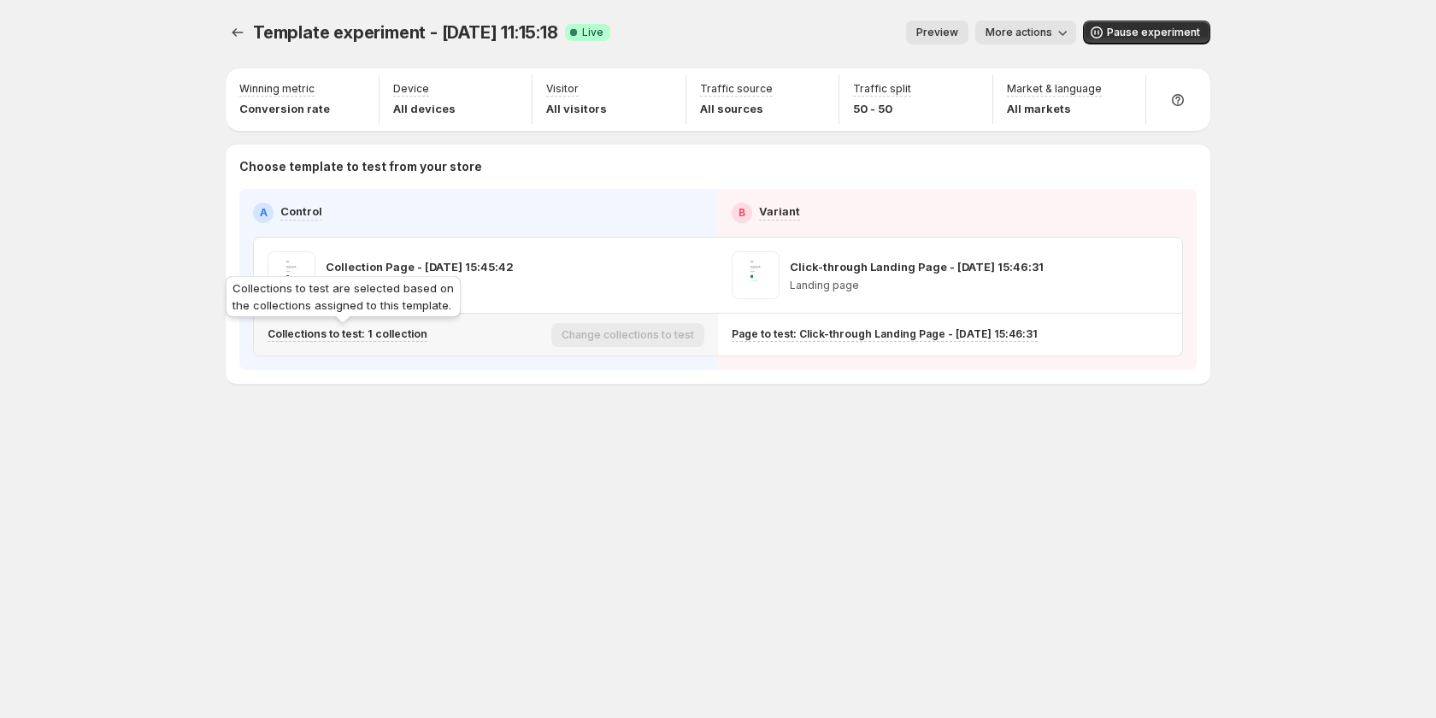
click at [364, 337] on p "Collections to test: 1 collection" at bounding box center [348, 334] width 160 height 14
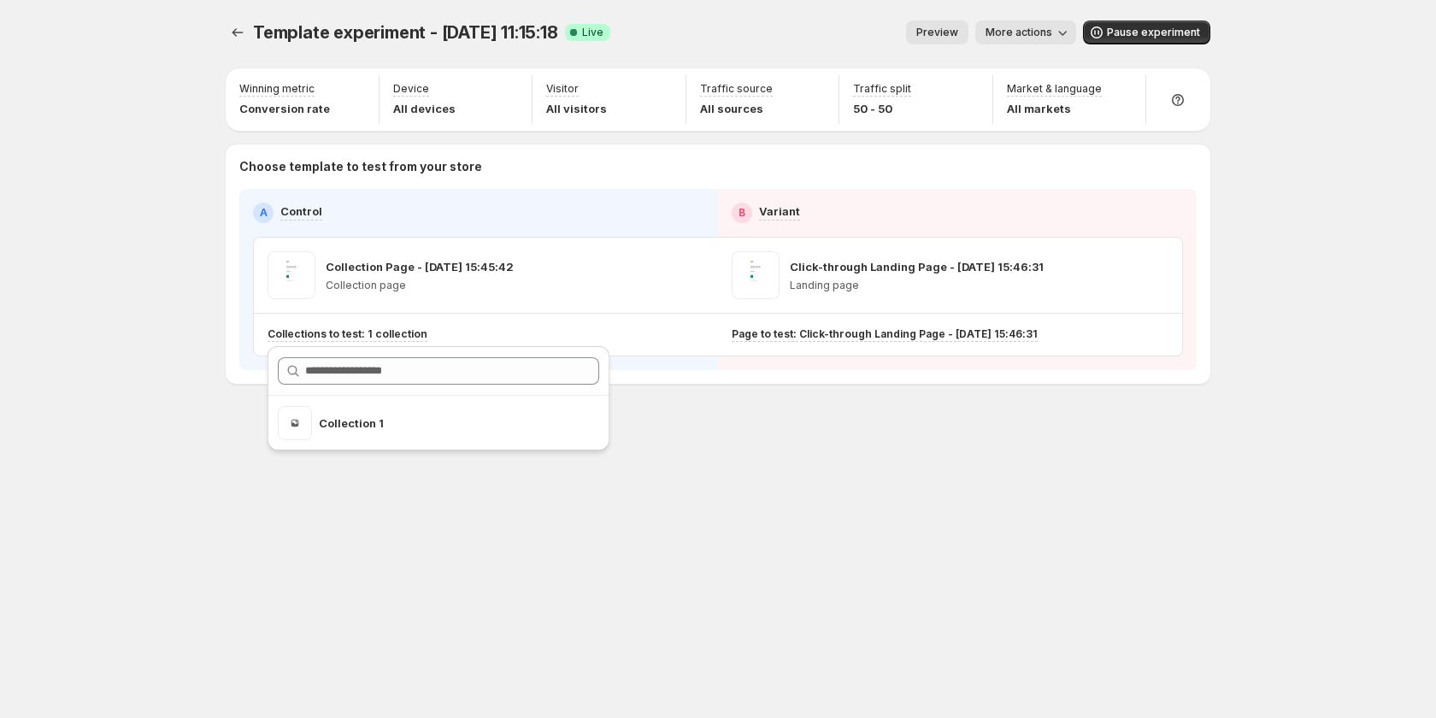
click at [1010, 387] on div "Template experiment - Aug 29, 11:15:18. This page is ready Template experiment …" at bounding box center [718, 238] width 1026 height 476
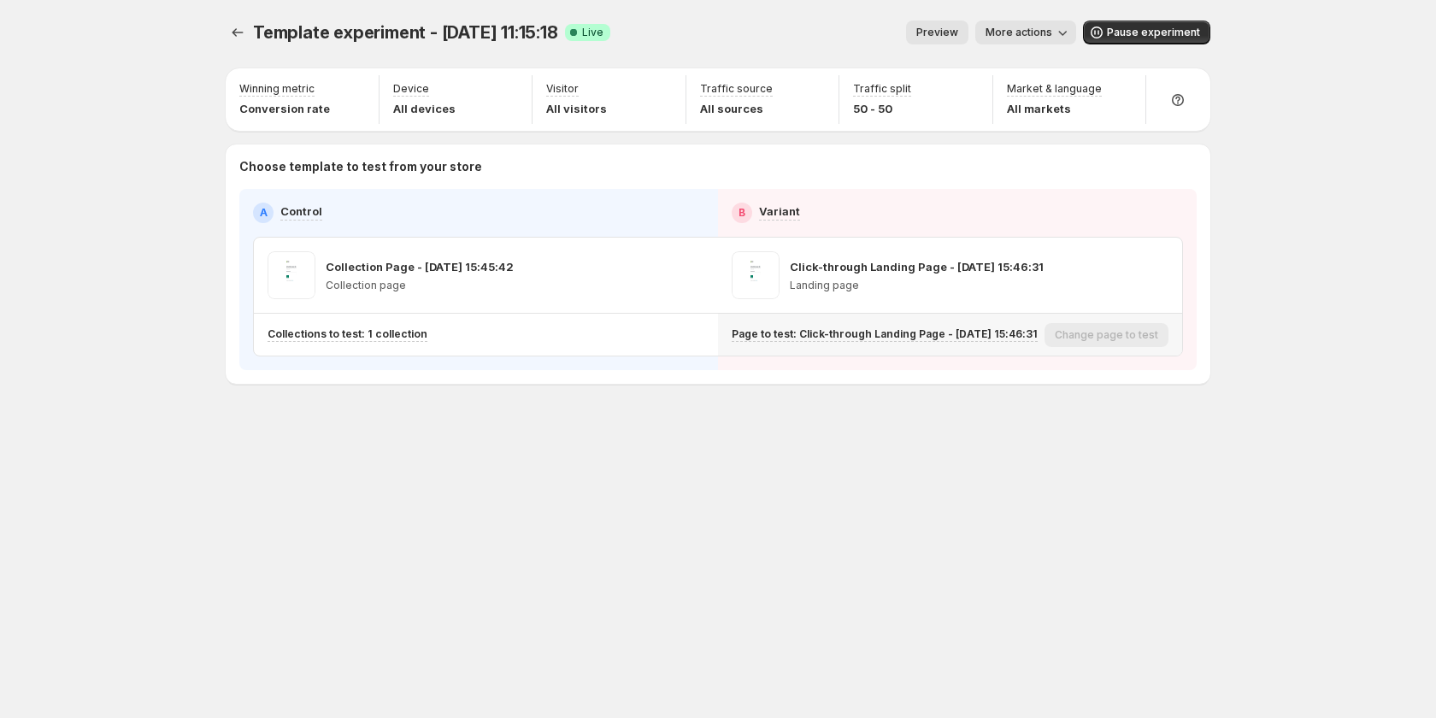
click at [1035, 333] on div "Page to test: Click-through Landing Page - Aug 28, 15:46:31" at bounding box center [885, 334] width 306 height 15
drag, startPoint x: 1035, startPoint y: 333, endPoint x: 1005, endPoint y: 330, distance: 31.0
click at [1036, 333] on div "Page to test: Click-through Landing Page - Aug 28, 15:46:31" at bounding box center [885, 334] width 306 height 15
click at [946, 327] on p "Page to test: Click-through Landing Page - Aug 28, 15:46:31" at bounding box center [885, 334] width 306 height 14
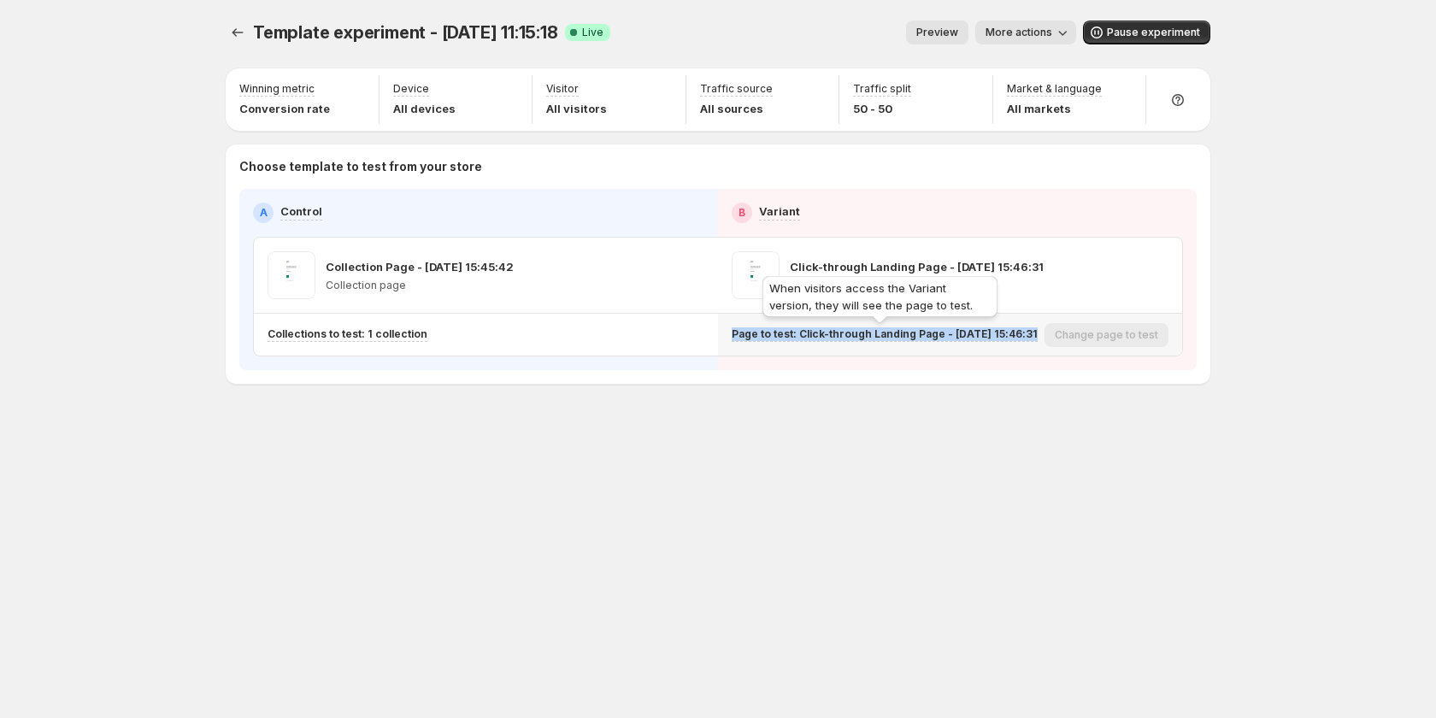
click at [946, 327] on p "Page to test: Click-through Landing Page - Aug 28, 15:46:31" at bounding box center [885, 334] width 306 height 14
click at [1023, 32] on span "More actions" at bounding box center [1019, 33] width 67 height 14
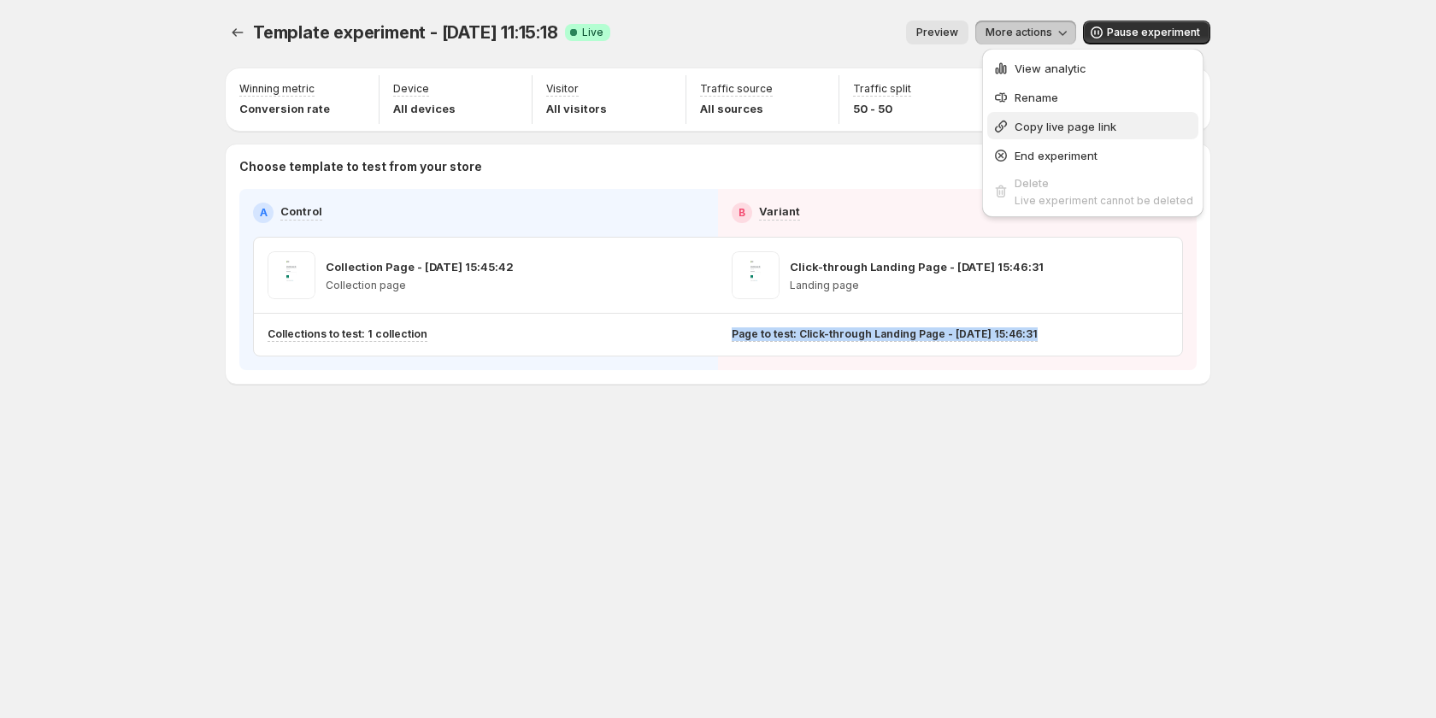
click at [1072, 129] on span "Copy live page link" at bounding box center [1066, 127] width 102 height 14
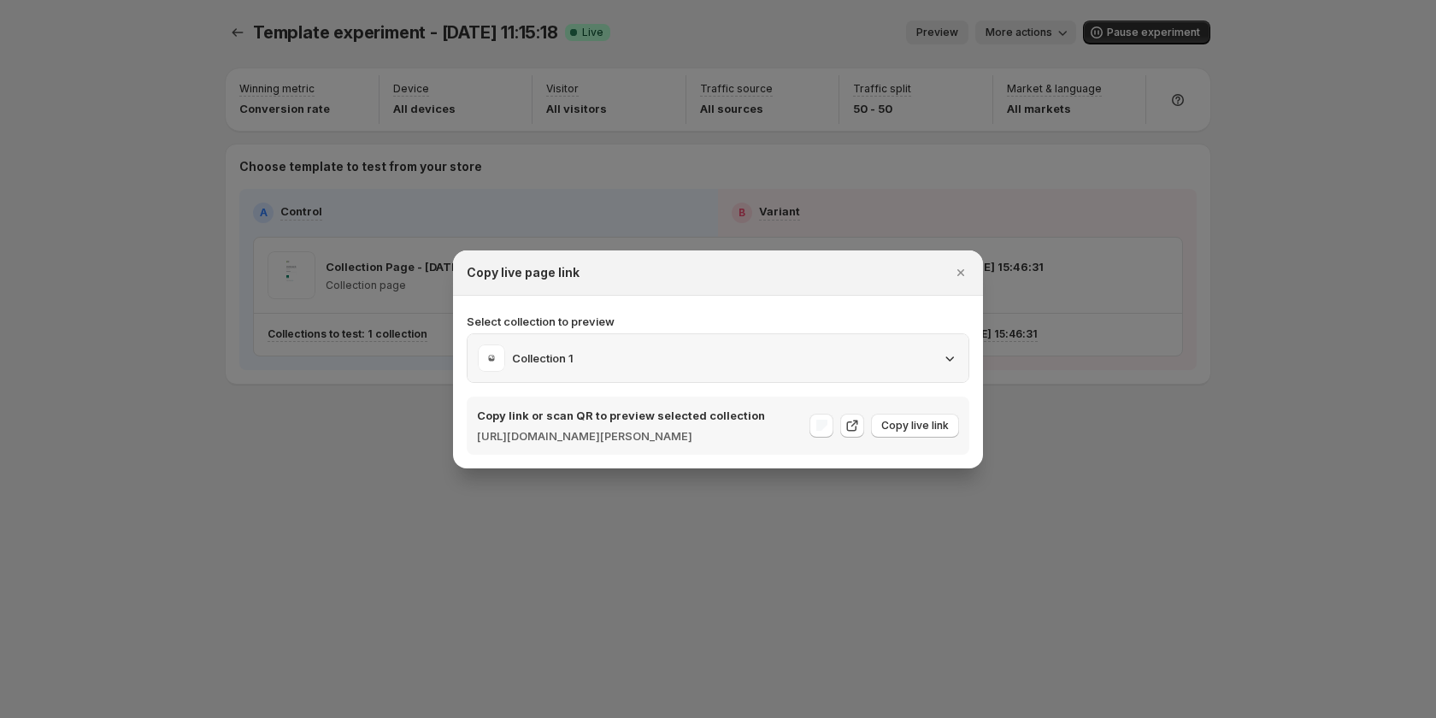
click at [927, 351] on div "Collection 1" at bounding box center [718, 358] width 480 height 27
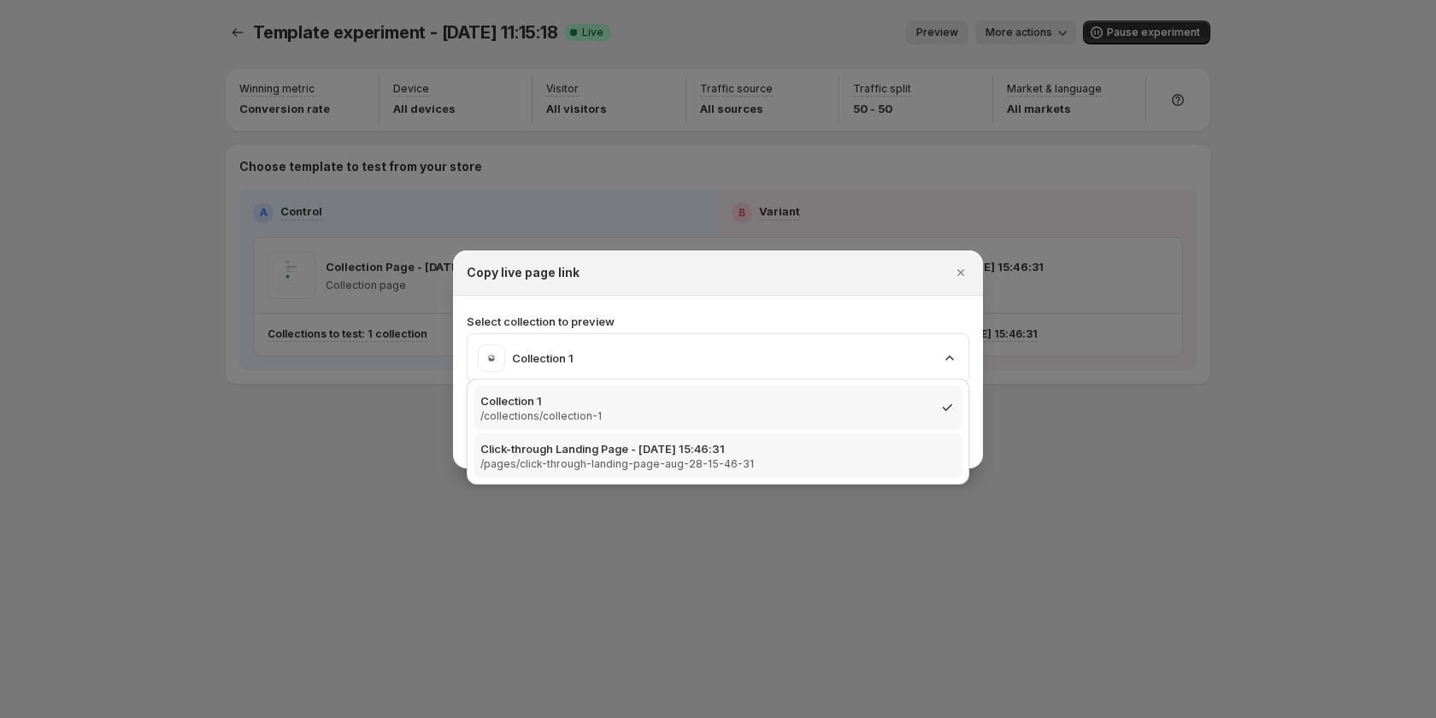
click at [841, 453] on div "Click-through Landing Page - Aug 28, 15:46:31 /pages/click-through-landing-page…" at bounding box center [717, 455] width 475 height 31
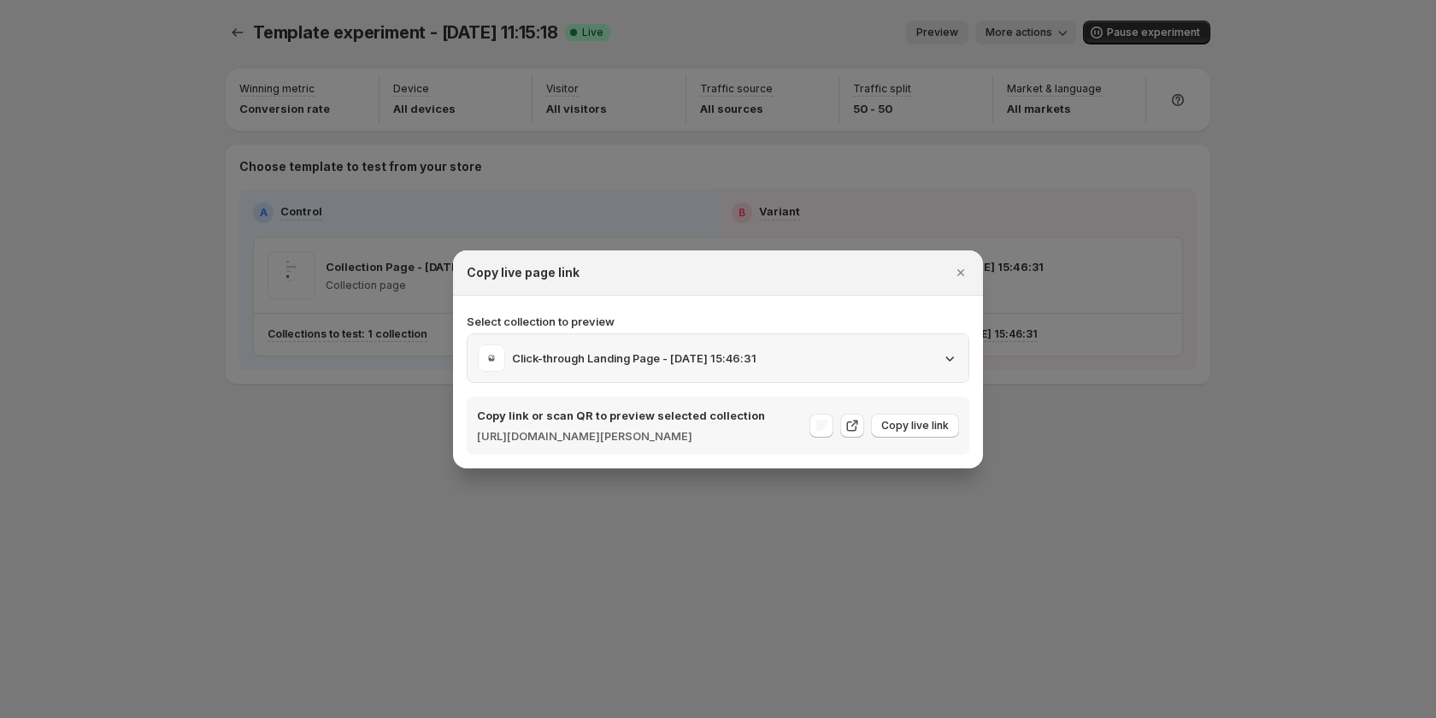
click at [920, 358] on div "Click-through Landing Page - Aug 28, 15:46:31" at bounding box center [718, 358] width 480 height 27
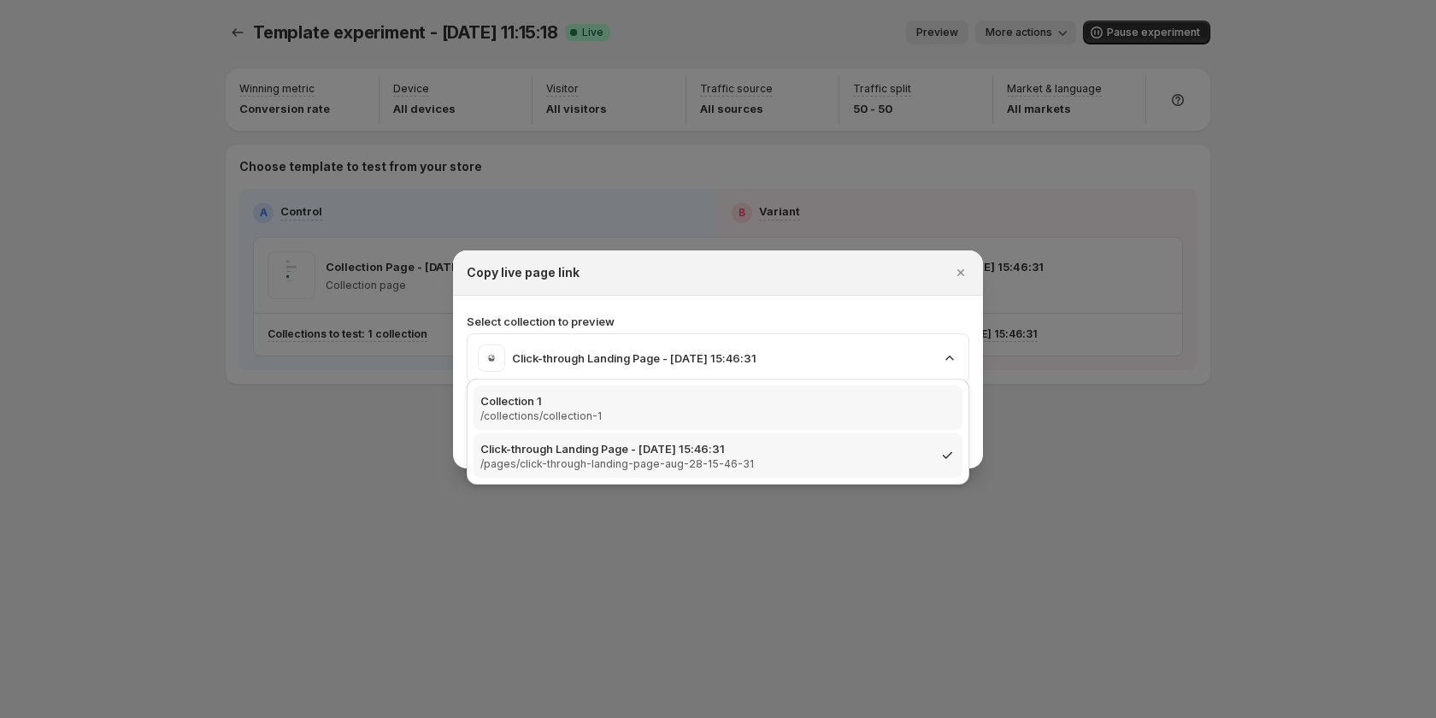
click at [799, 409] on div "Collection 1 /collections/collection-1" at bounding box center [717, 407] width 475 height 31
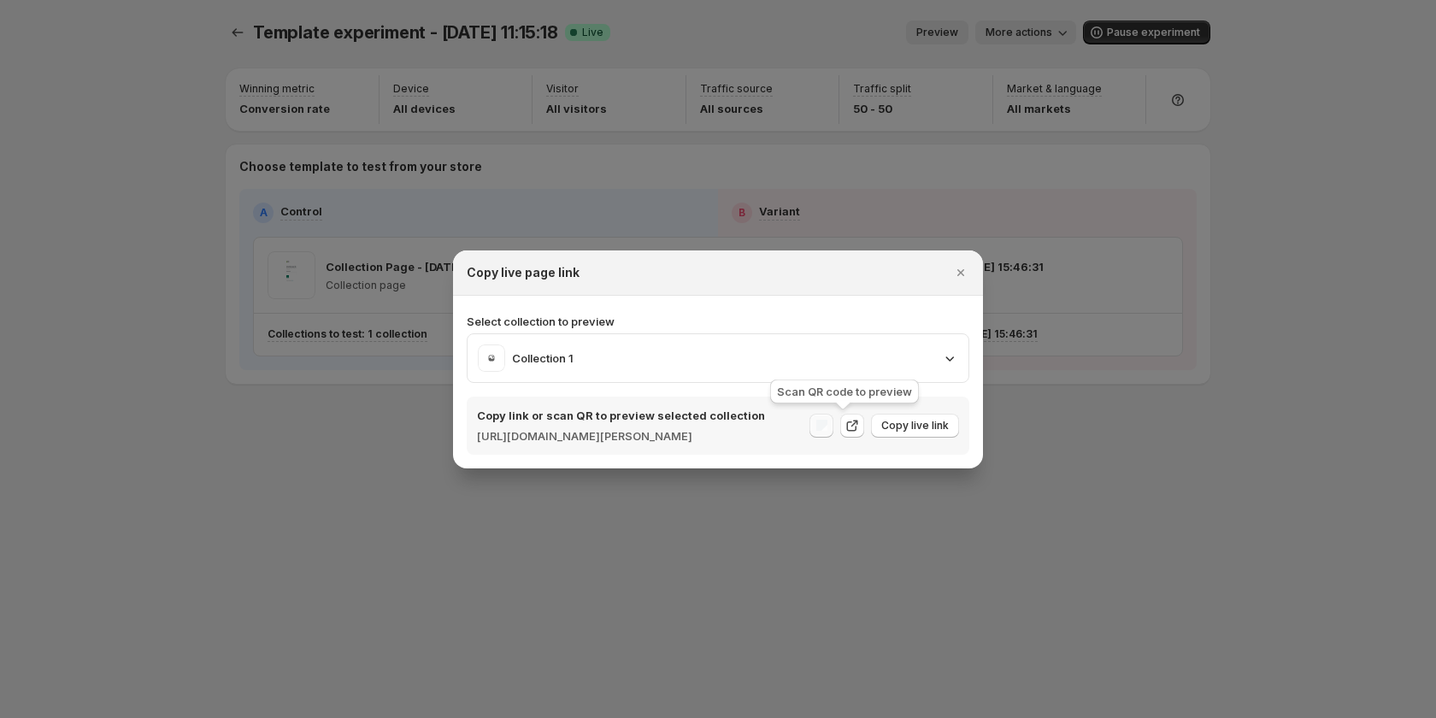
click at [834, 429] on div ":rqu:" at bounding box center [822, 426] width 24 height 24
click at [834, 425] on div ":rqu:" at bounding box center [822, 426] width 24 height 24
click at [834, 434] on div ":rqu:" at bounding box center [822, 426] width 24 height 24
click at [834, 435] on div ":rqu:" at bounding box center [822, 426] width 24 height 24
drag, startPoint x: 840, startPoint y: 433, endPoint x: 1129, endPoint y: 28, distance: 497.7
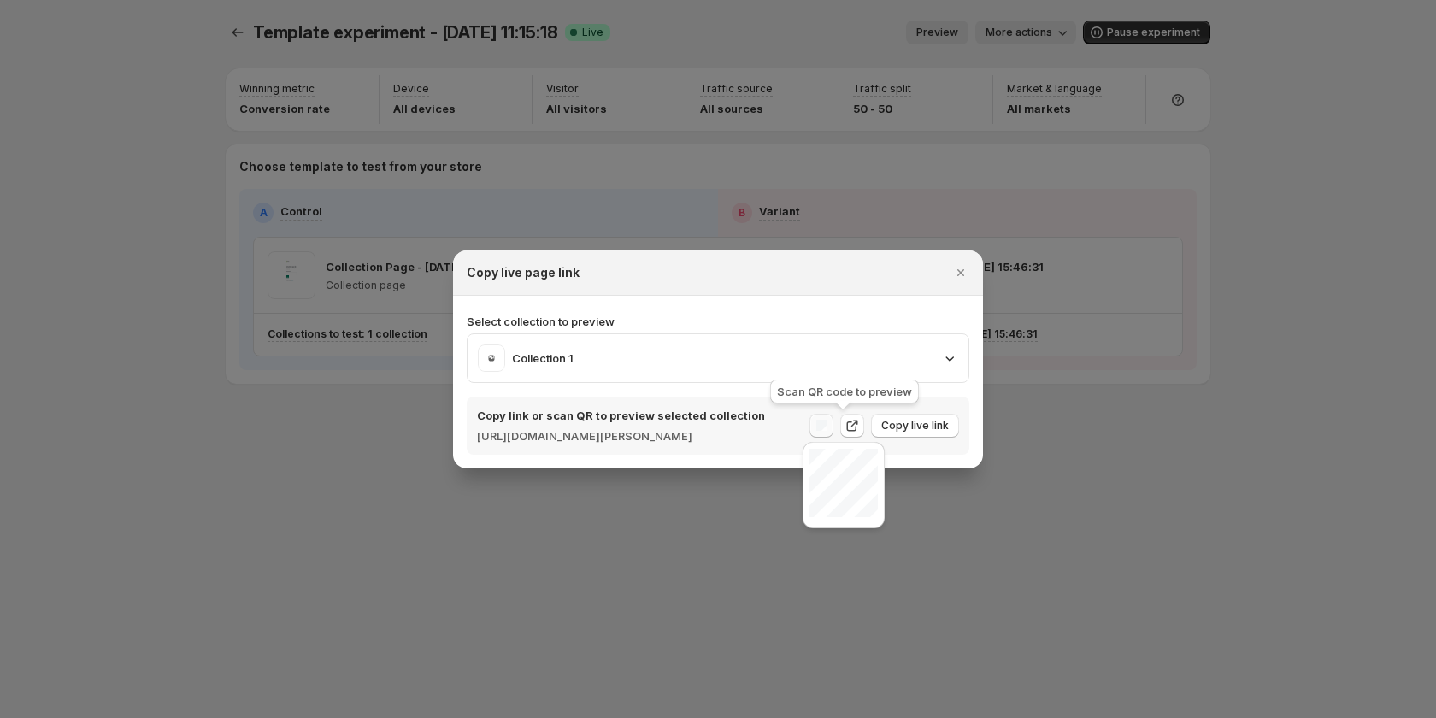
click at [834, 433] on div ":rqu:" at bounding box center [822, 426] width 24 height 24
click at [493, 355] on span ":rqu:" at bounding box center [491, 358] width 27 height 27
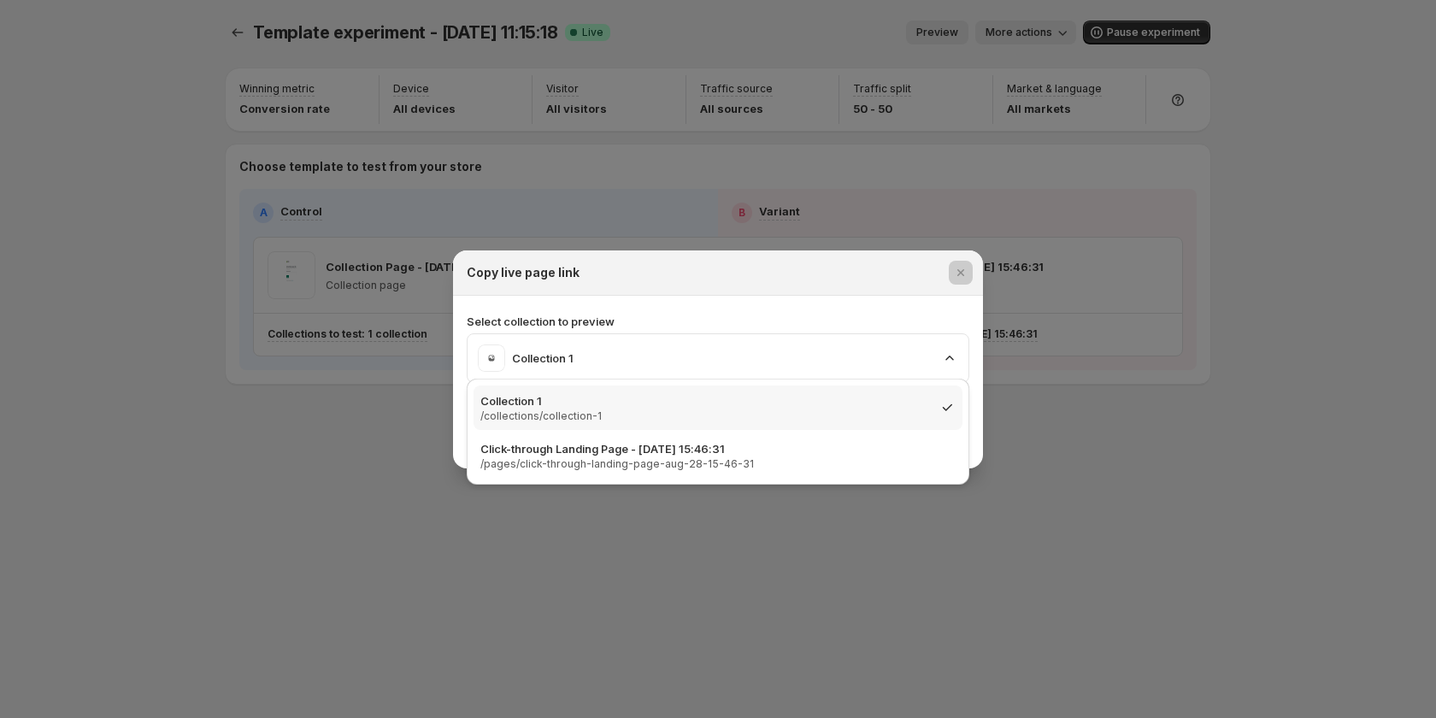
click at [306, 450] on div at bounding box center [718, 359] width 1436 height 718
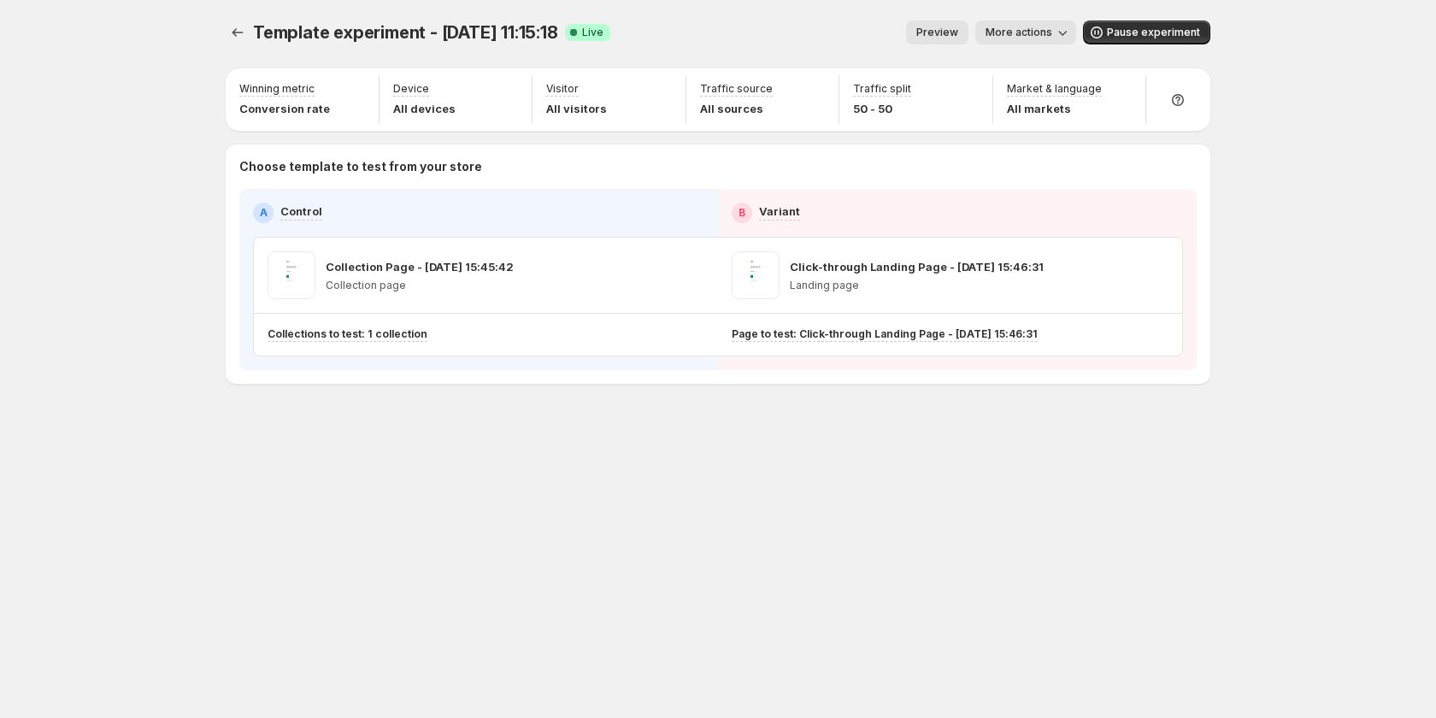
click at [1058, 23] on button "More actions" at bounding box center [1026, 33] width 101 height 24
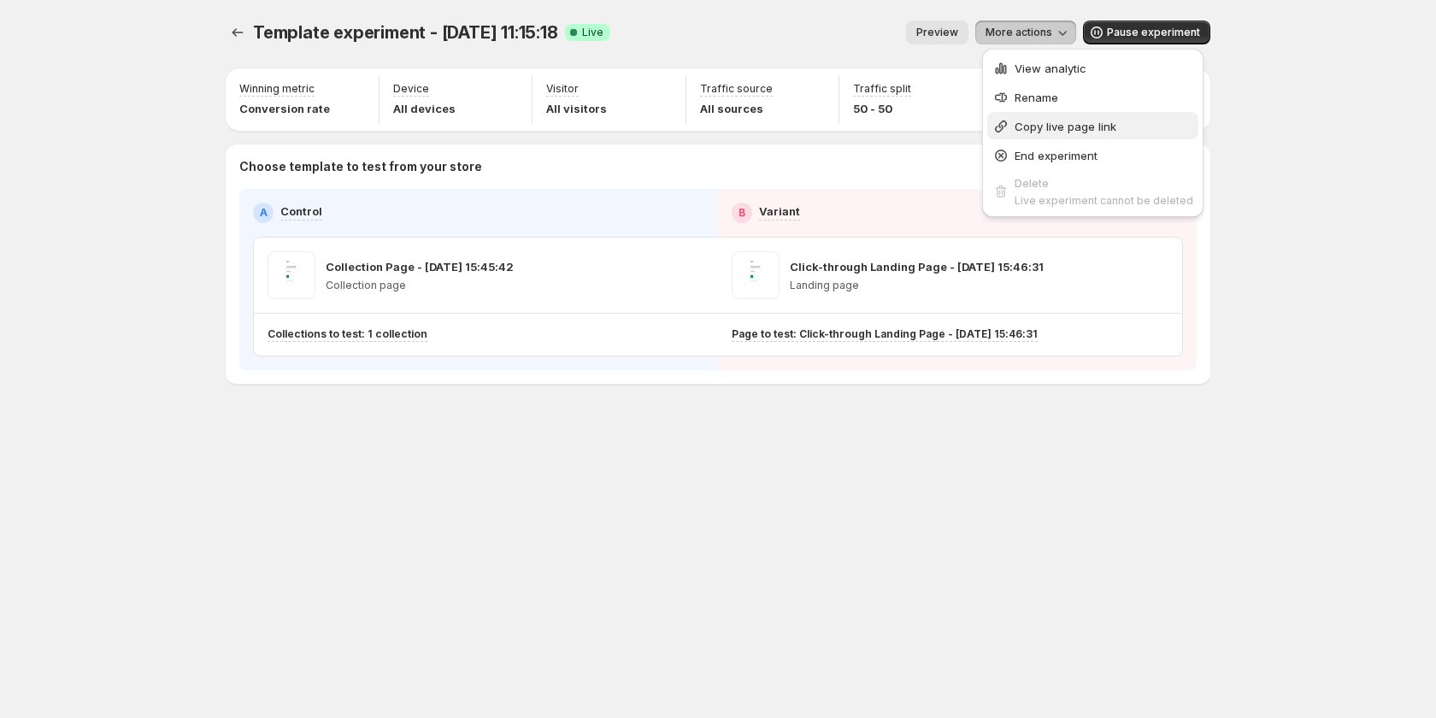
click at [1077, 135] on button "Copy live page link" at bounding box center [1093, 125] width 211 height 27
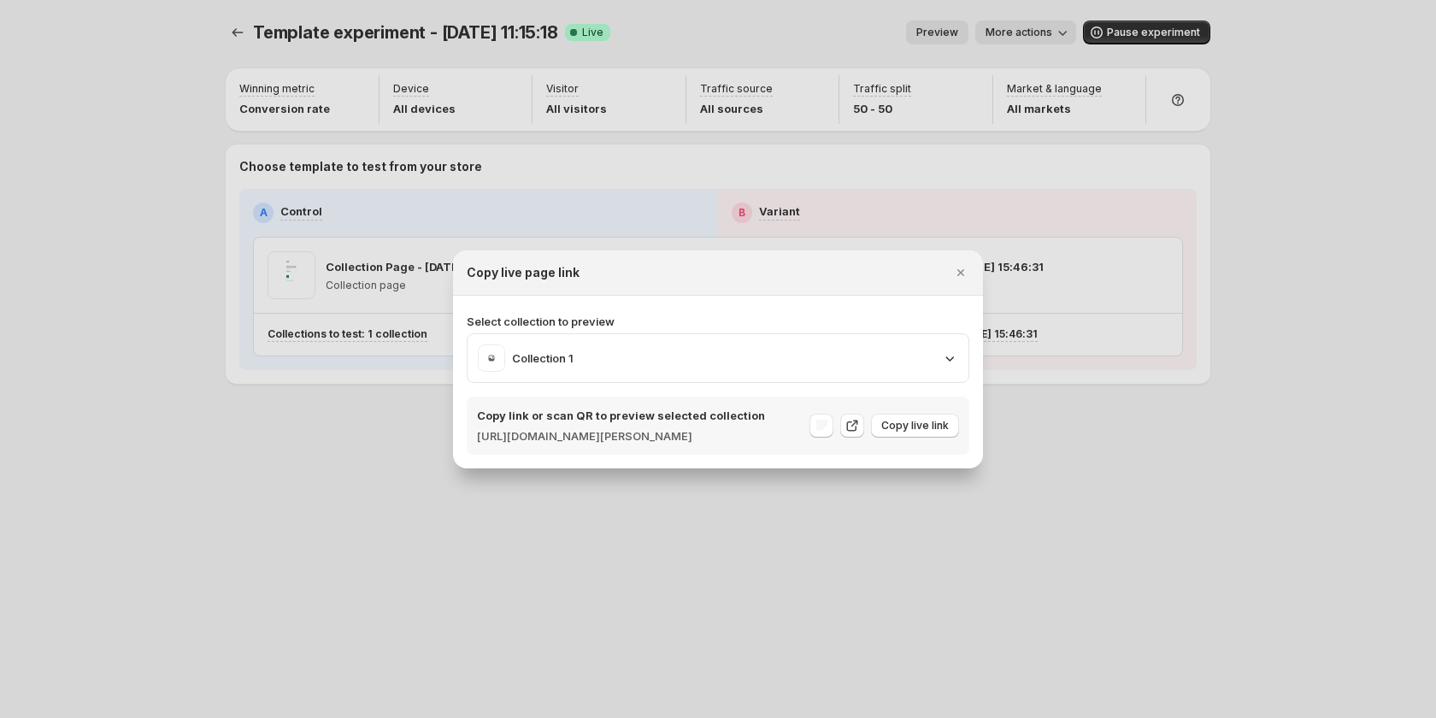
click at [843, 372] on div "Select collection to preview Collection 1 Copy link or scan QR to preview selec…" at bounding box center [718, 384] width 503 height 142
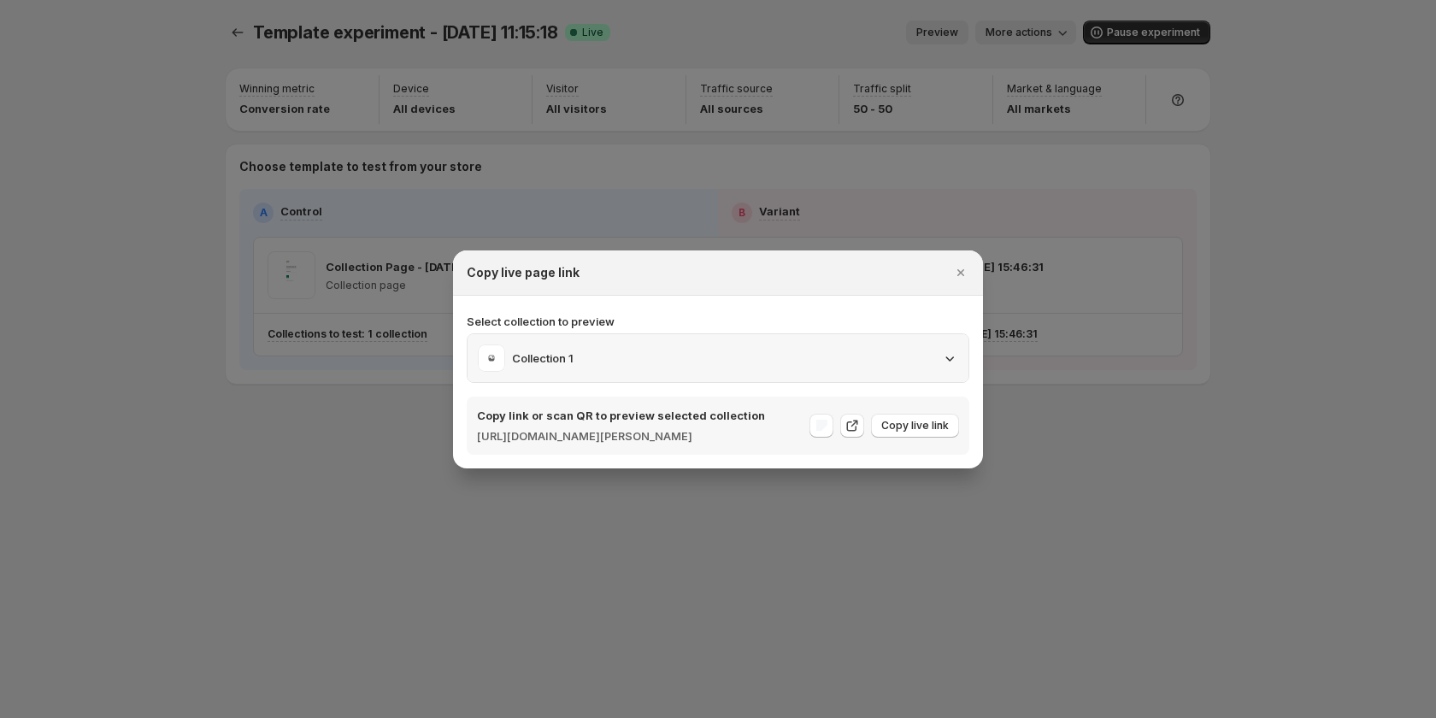
click at [840, 352] on div "Collection 1" at bounding box center [718, 358] width 480 height 27
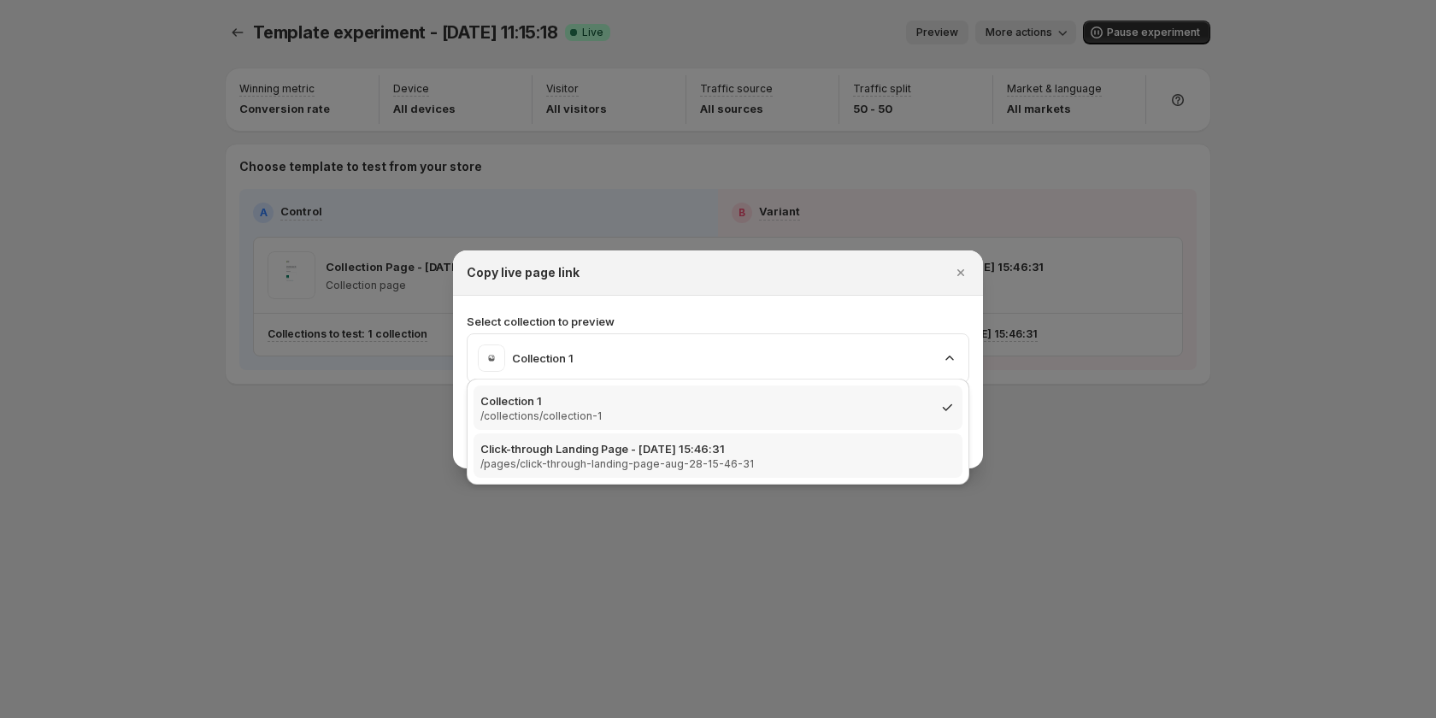
click at [625, 467] on p "/pages/click-through-landing-page-aug-28-15-46-31" at bounding box center [617, 464] width 274 height 14
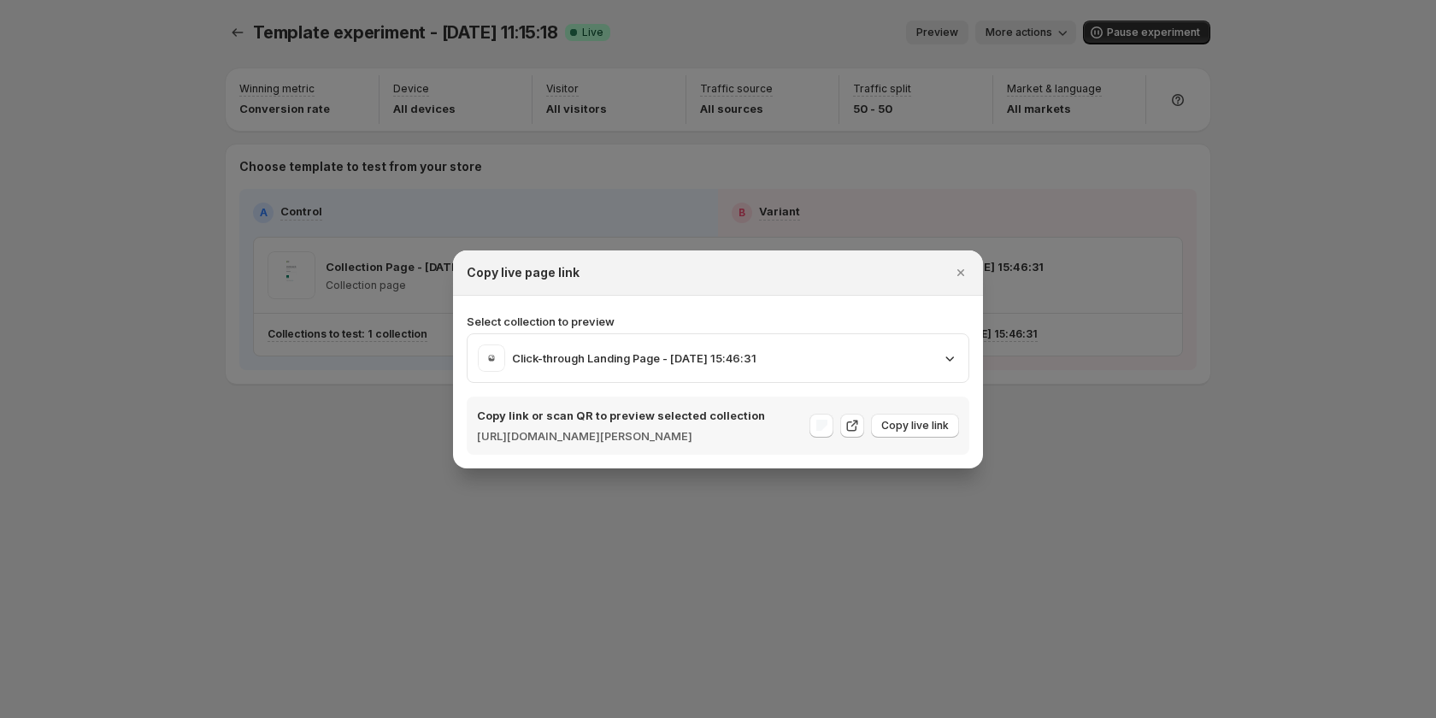
click at [1024, 27] on div at bounding box center [718, 359] width 1436 height 718
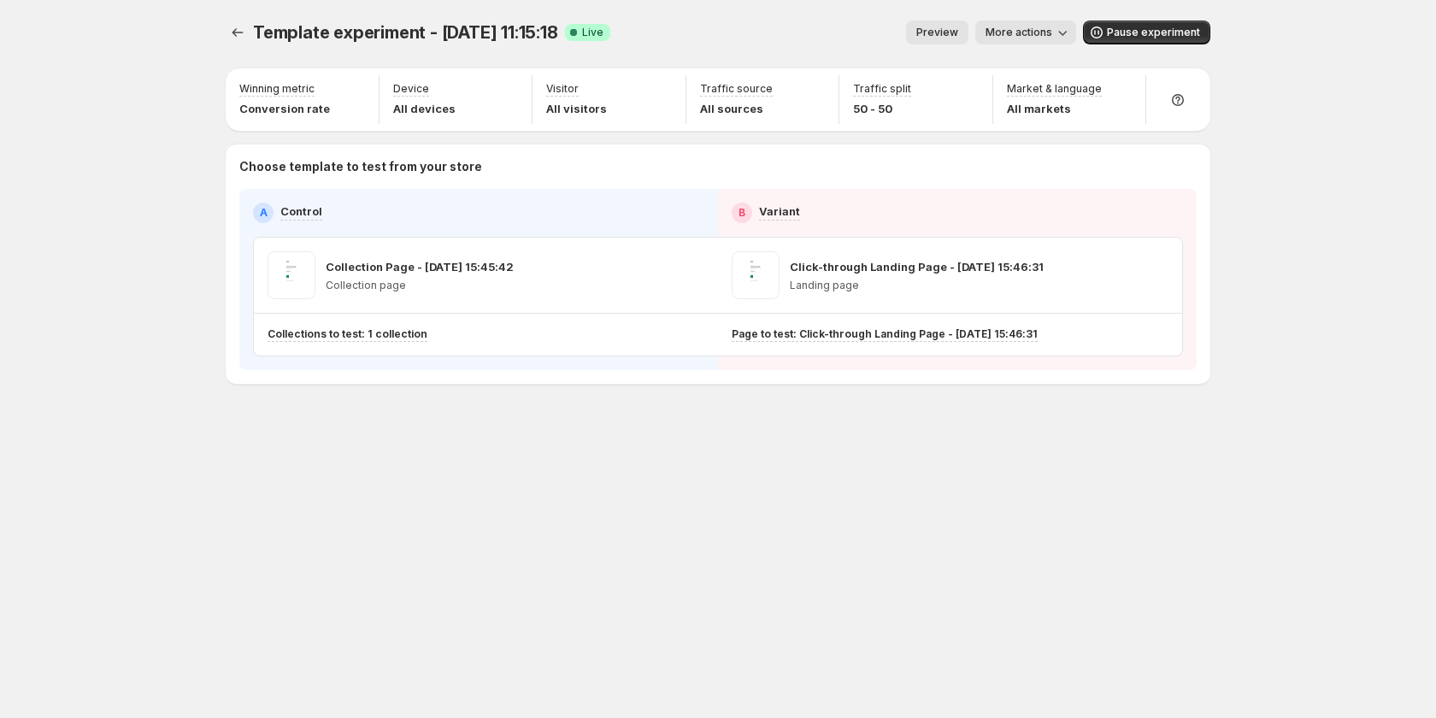
click at [1027, 27] on span "More actions" at bounding box center [1019, 33] width 67 height 14
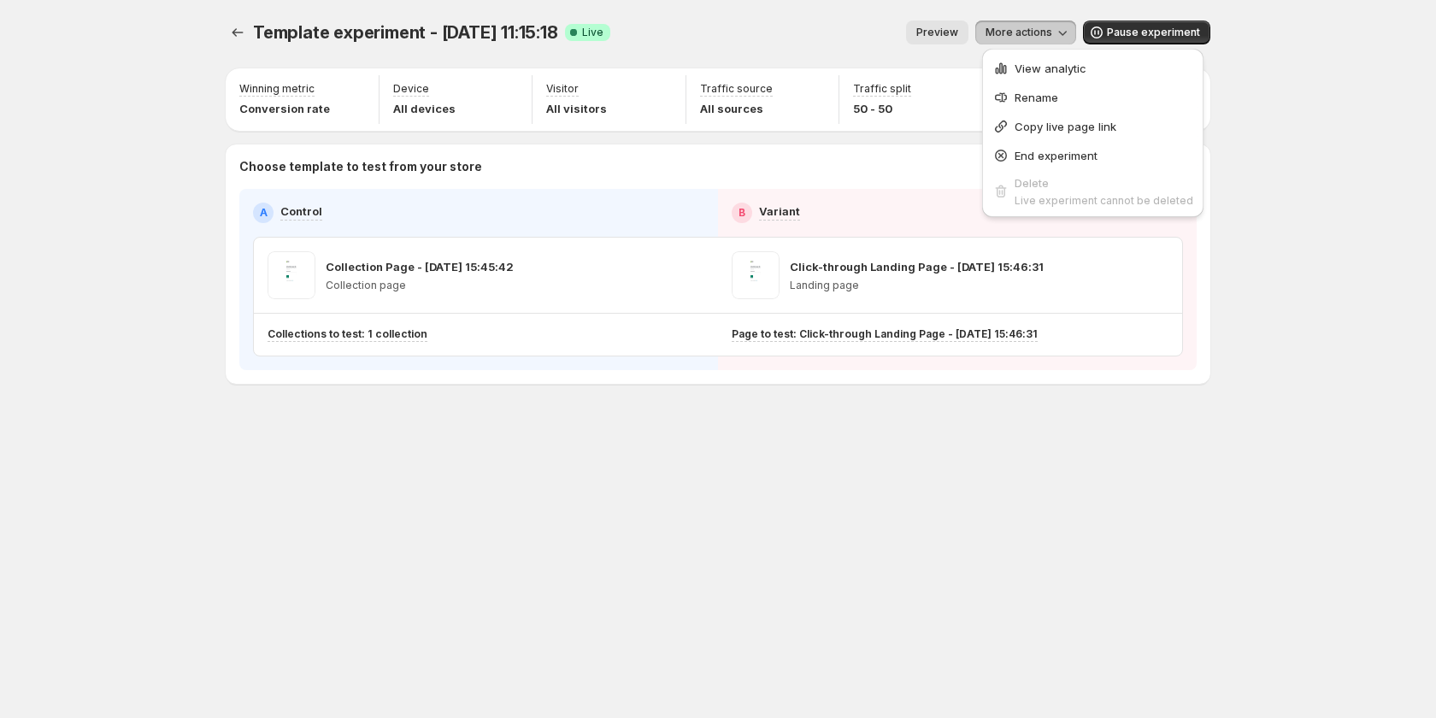
click at [1307, 139] on div "Template experiment - Aug 29, 11:15:18. This page is ready Template experiment …" at bounding box center [718, 359] width 1436 height 718
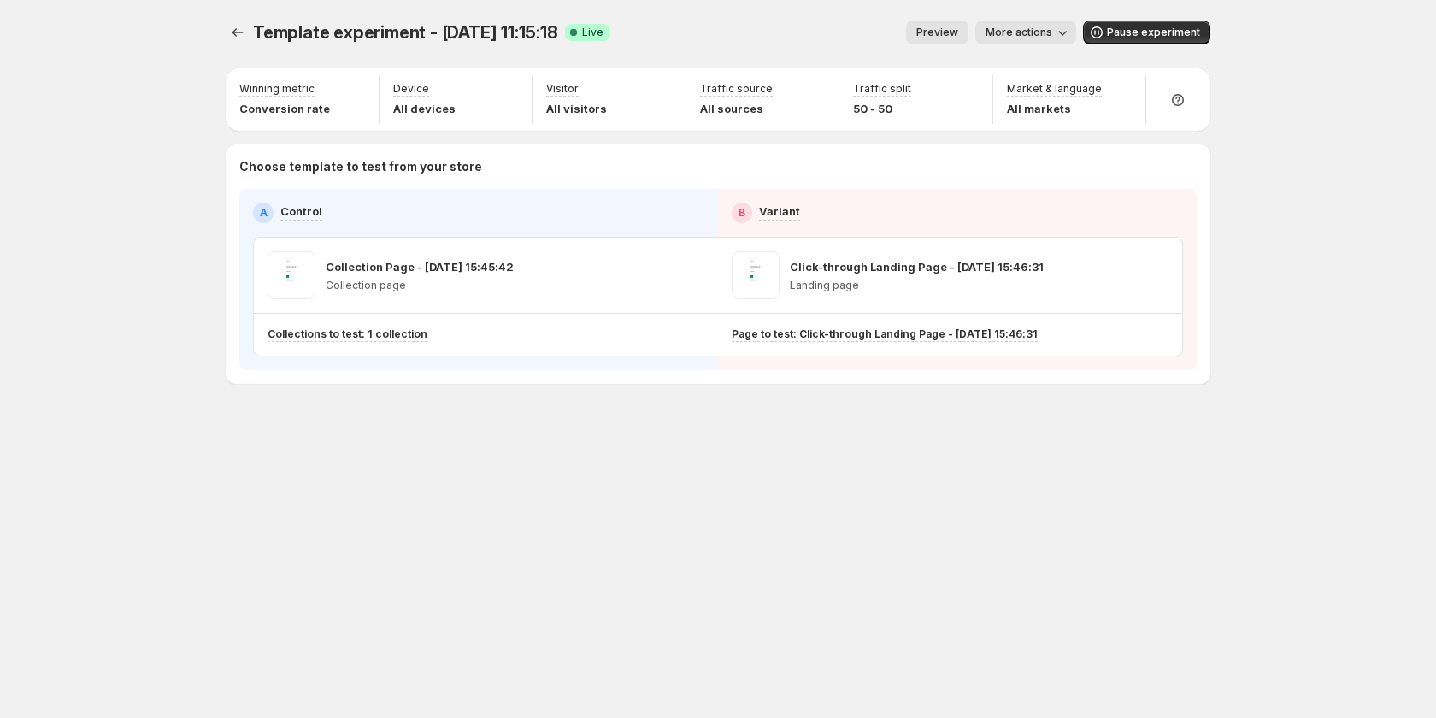
click at [1037, 27] on span "More actions" at bounding box center [1019, 33] width 67 height 14
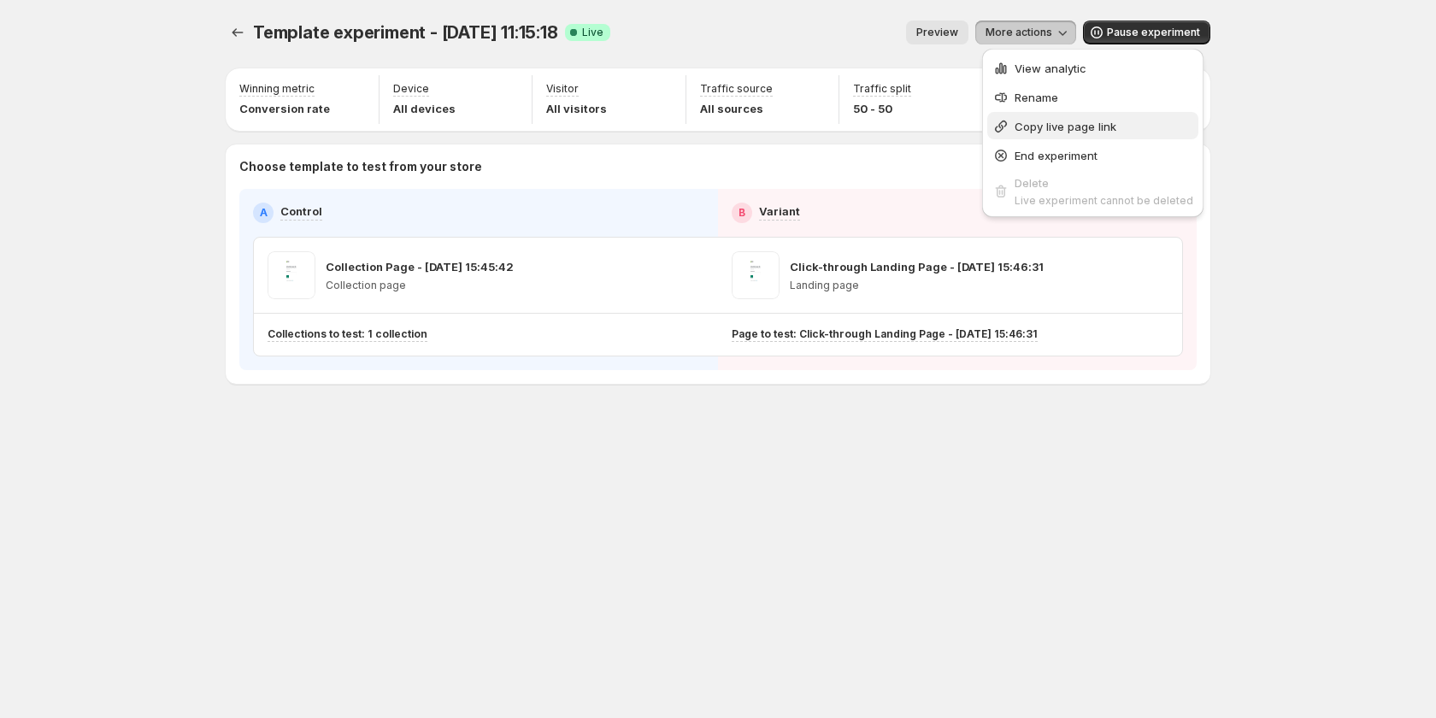
click at [1024, 131] on span "Copy live page link" at bounding box center [1066, 127] width 102 height 14
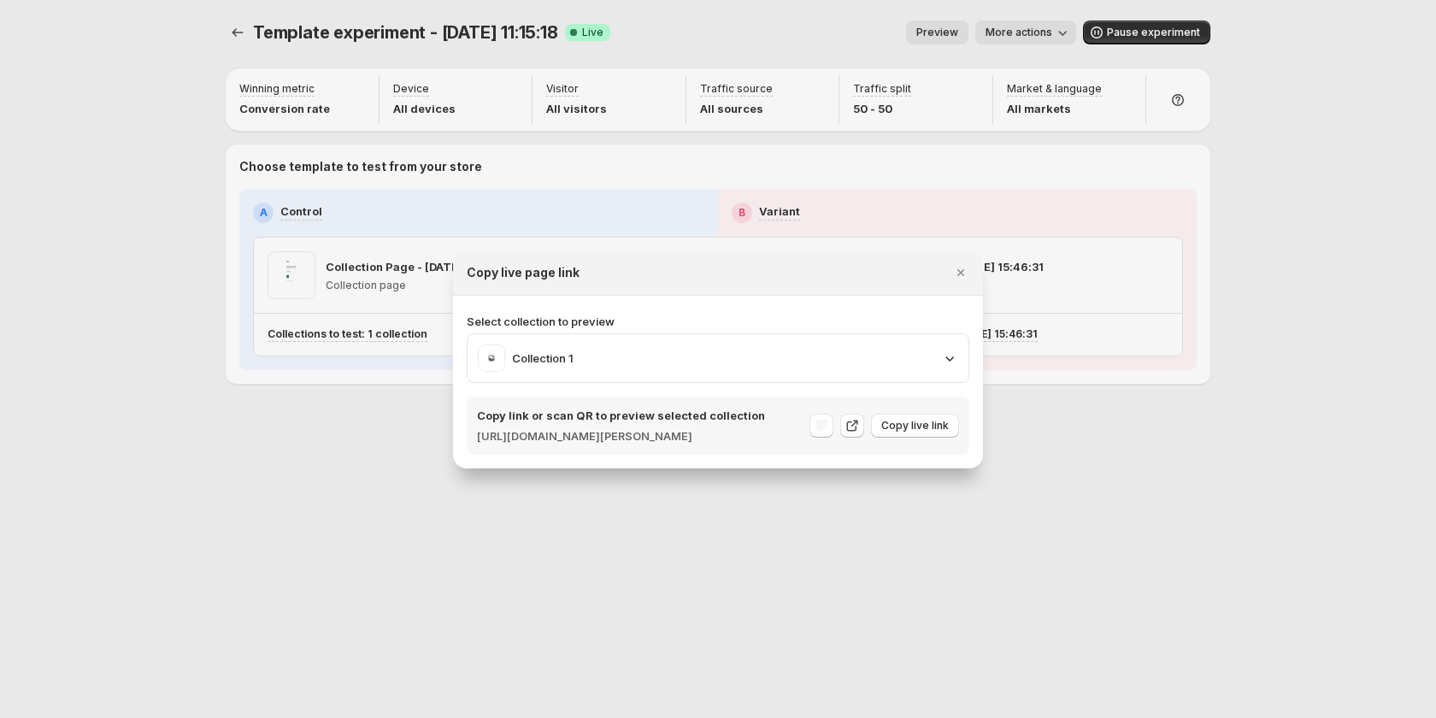
click at [1082, 195] on div at bounding box center [718, 359] width 1436 height 718
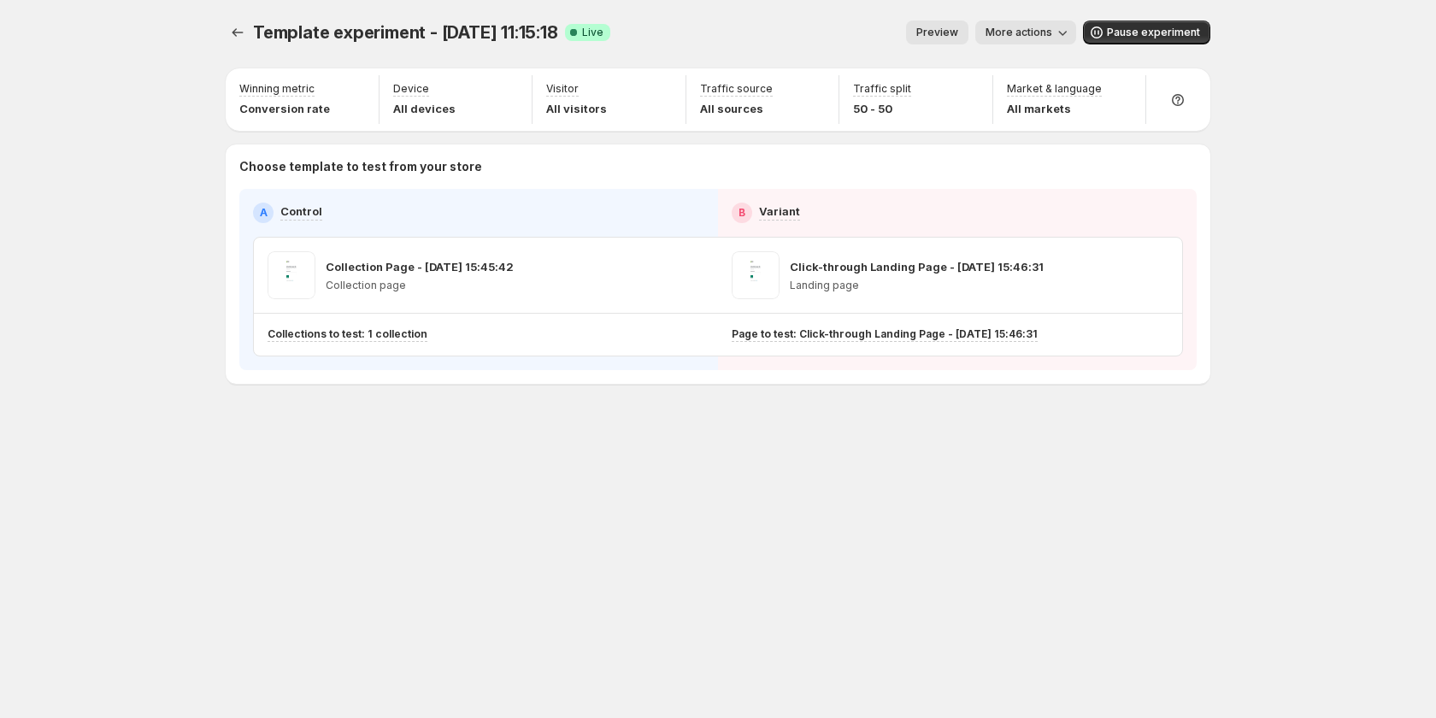
click at [949, 34] on span "Preview" at bounding box center [938, 33] width 42 height 14
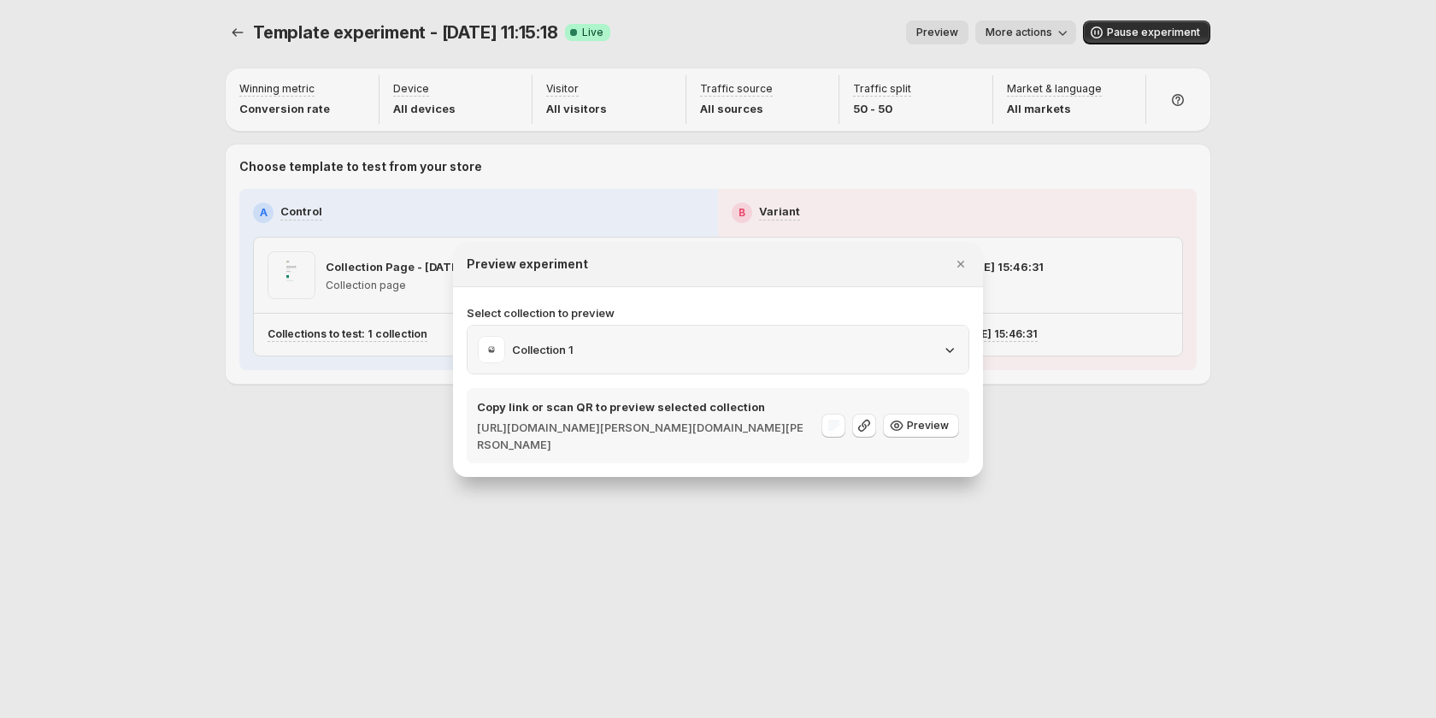
click at [888, 339] on div "Collection 1" at bounding box center [718, 349] width 480 height 27
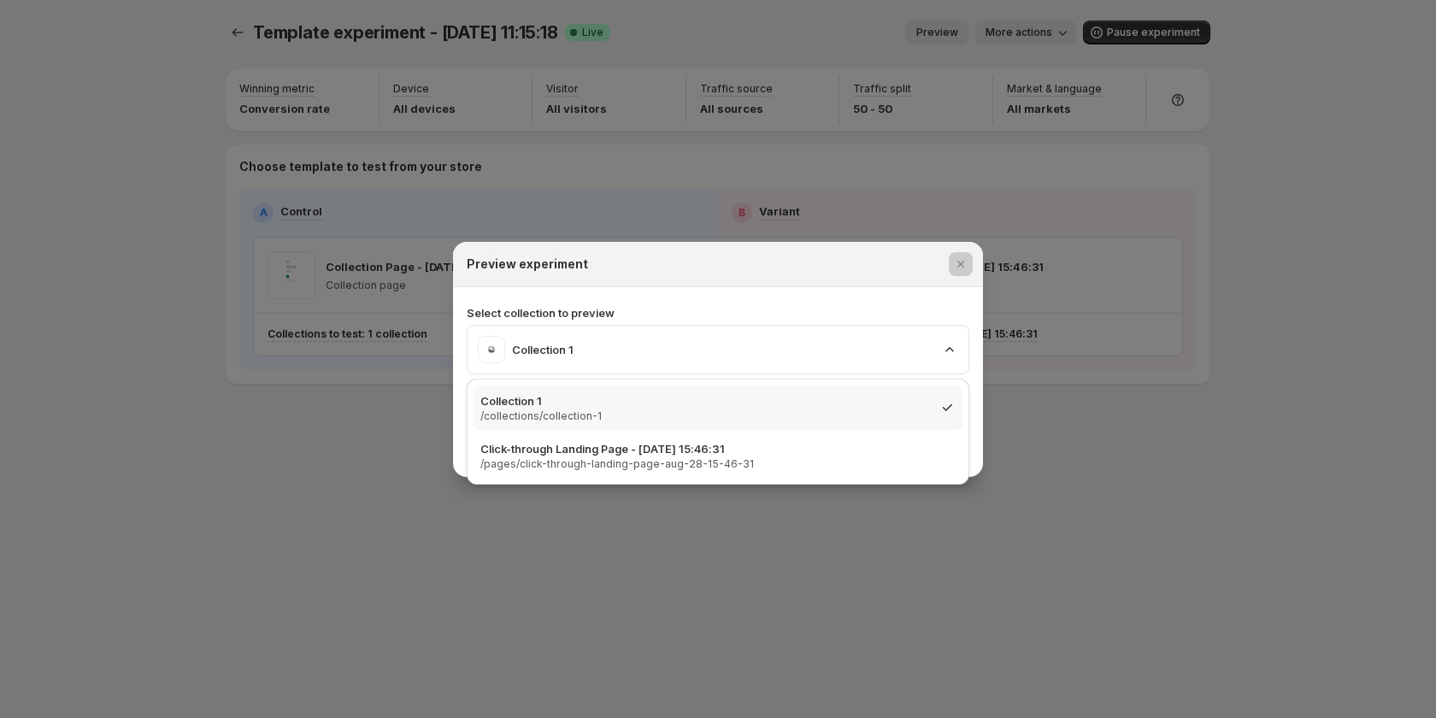
click at [1211, 338] on div at bounding box center [718, 359] width 1436 height 718
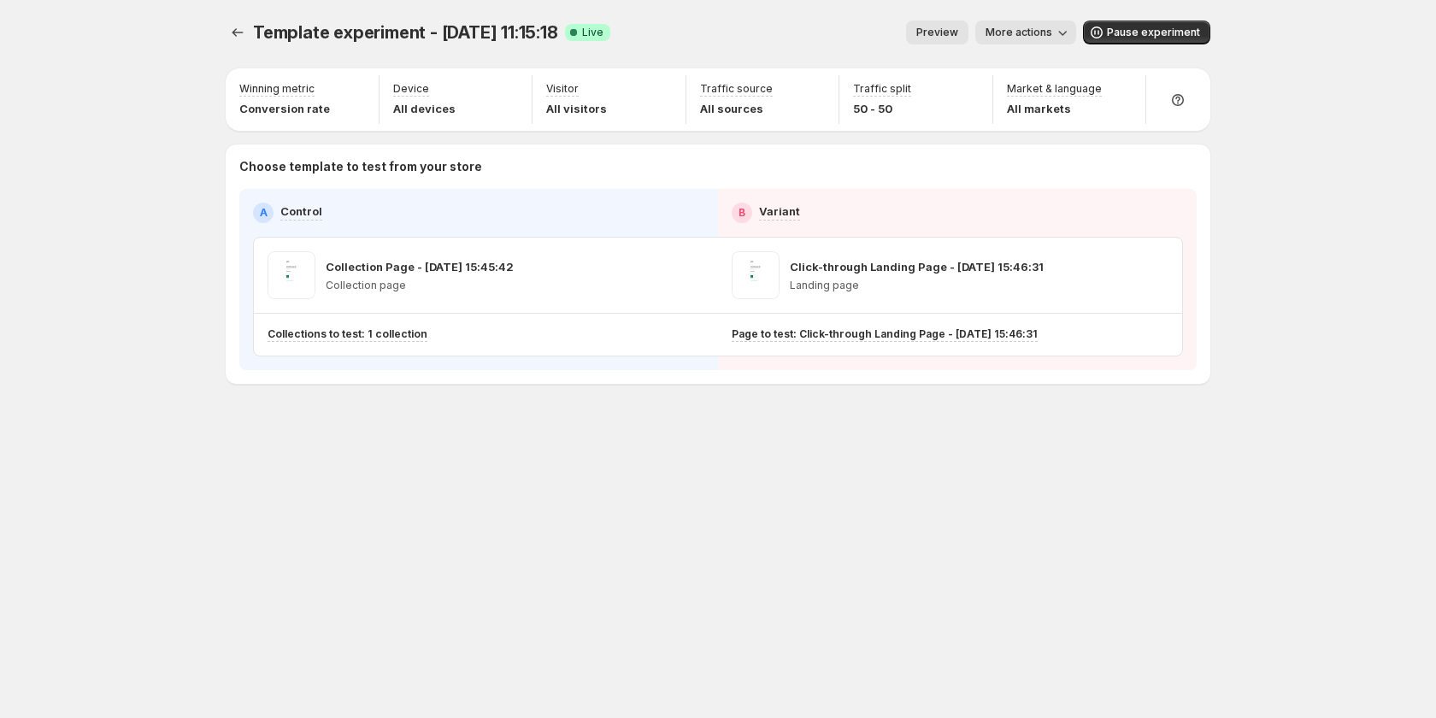
click at [942, 36] on span "Preview" at bounding box center [938, 33] width 42 height 14
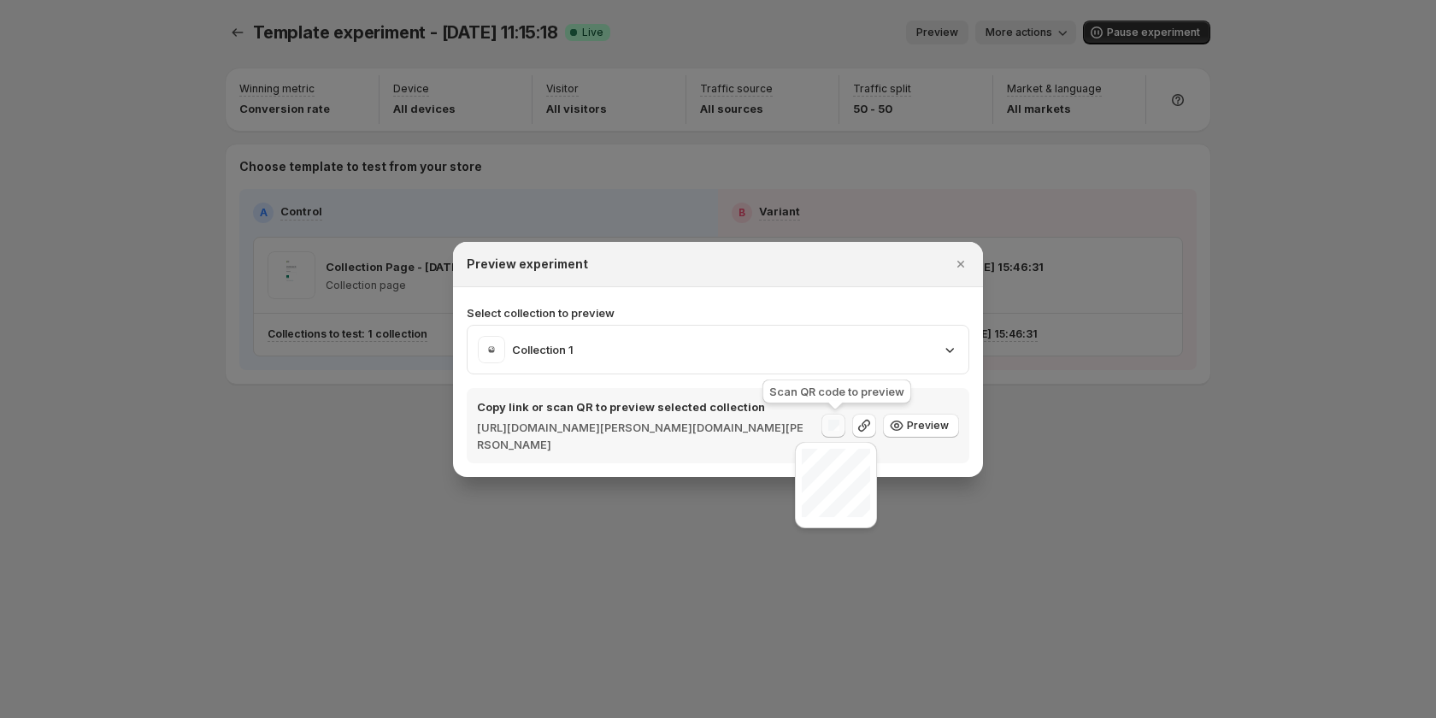
click at [838, 435] on div ":rqu:" at bounding box center [834, 426] width 24 height 24
click at [969, 259] on icon "Close" at bounding box center [960, 264] width 17 height 17
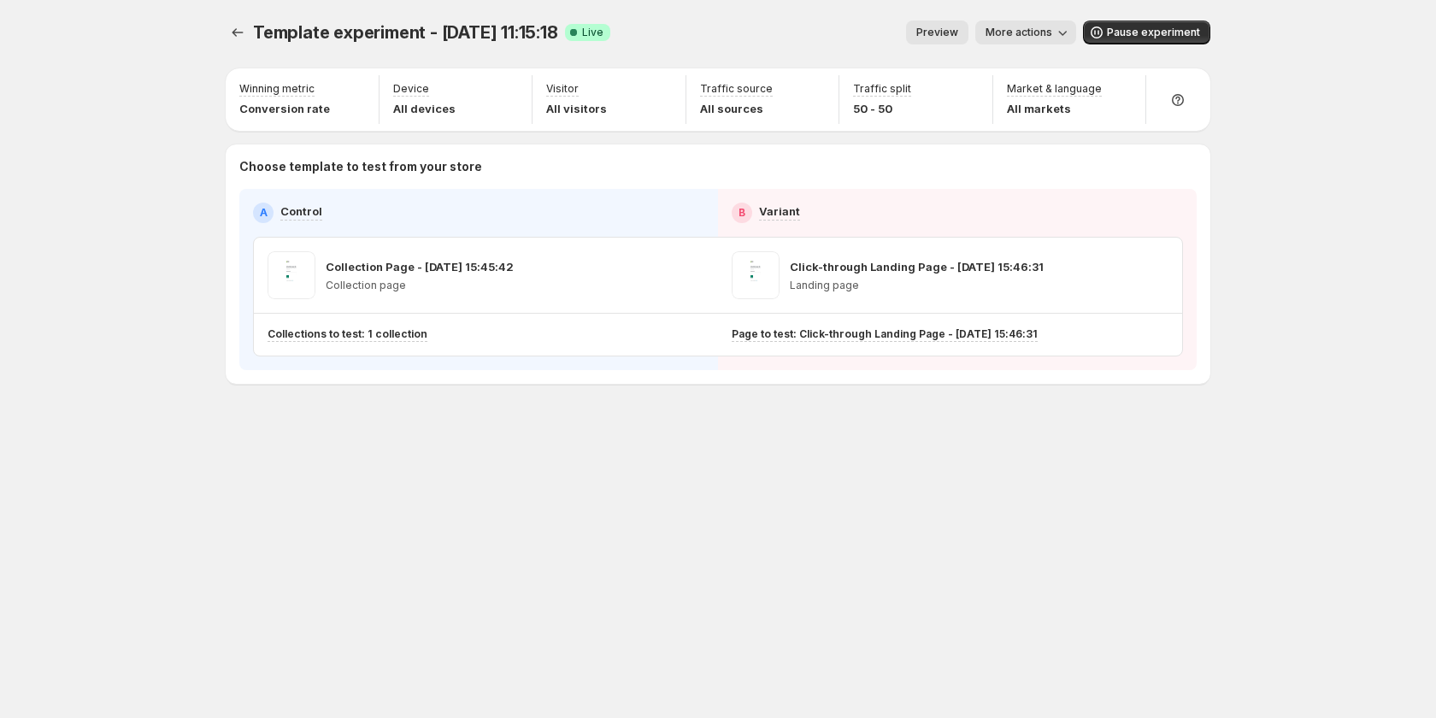
click at [956, 32] on span "Preview" at bounding box center [938, 33] width 42 height 14
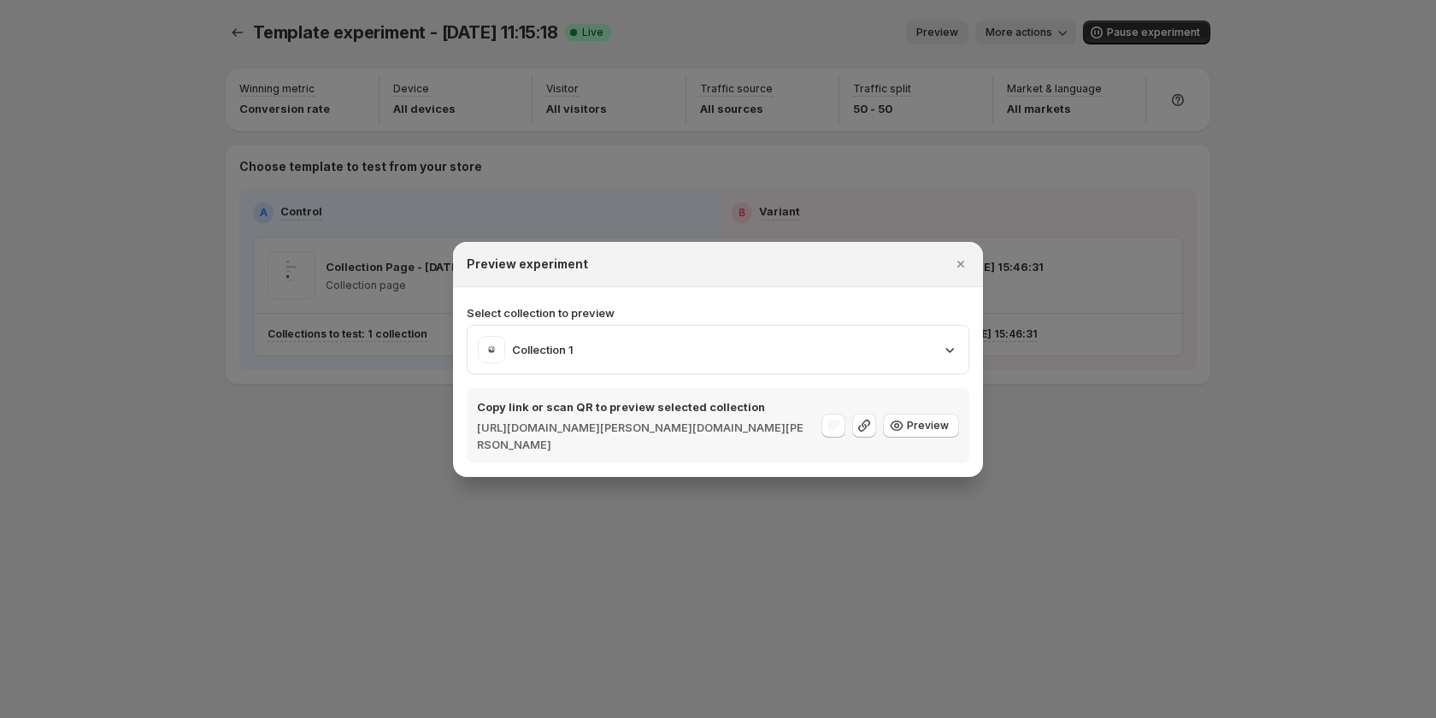
click at [639, 352] on div "Collection 1" at bounding box center [718, 349] width 480 height 27
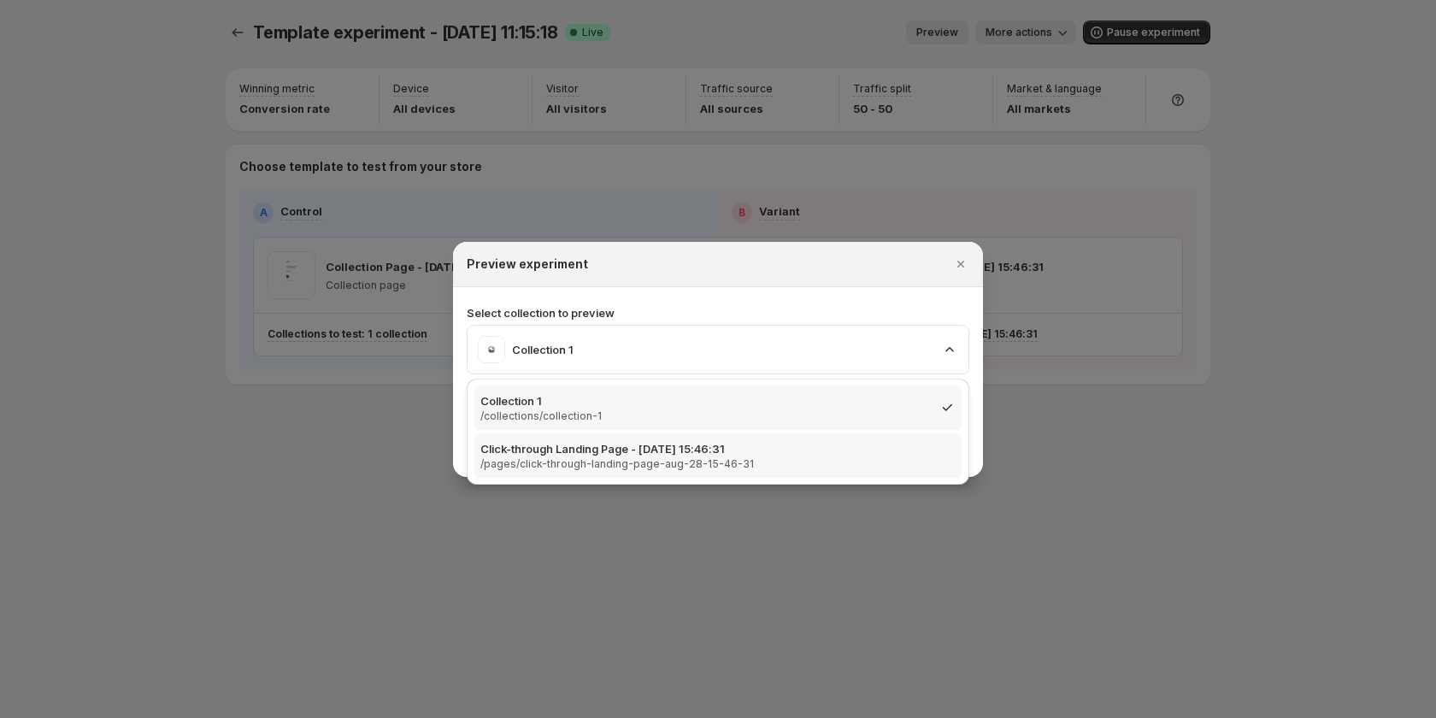
click at [693, 457] on p "/pages/click-through-landing-page-aug-28-15-46-31" at bounding box center [617, 464] width 274 height 14
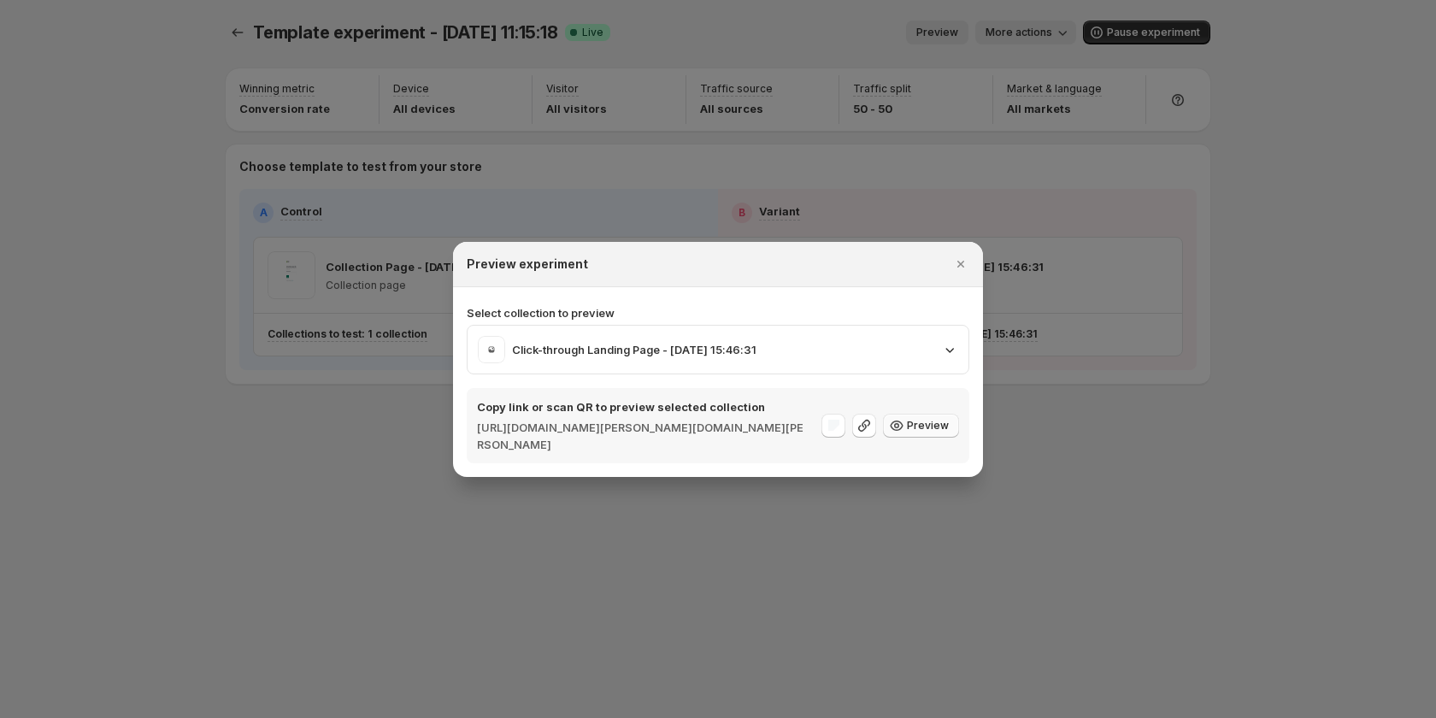
click at [945, 432] on span "Preview" at bounding box center [928, 426] width 42 height 14
click at [752, 351] on p "Click-through Landing Page - Aug 28, 15:46:31" at bounding box center [634, 349] width 245 height 17
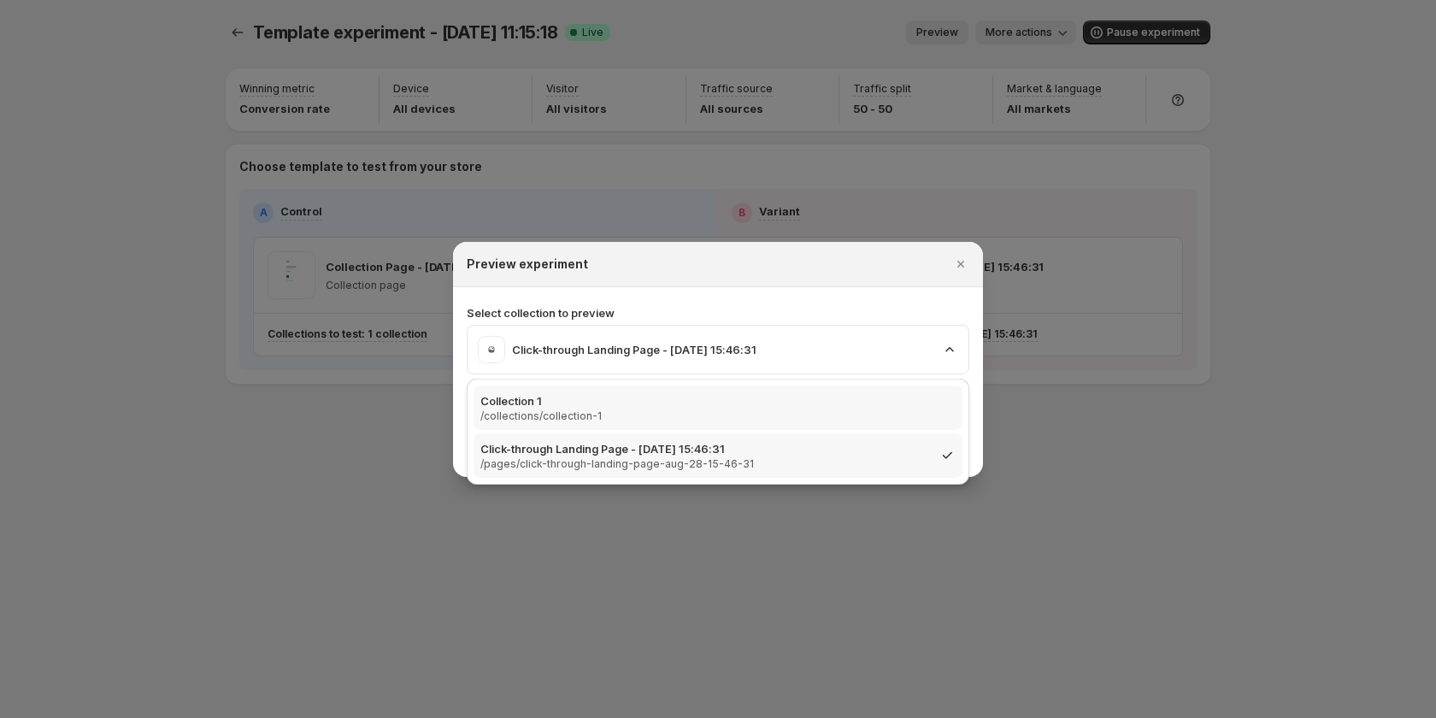
click at [630, 415] on div "Collection 1 /collections/collection-1" at bounding box center [717, 407] width 475 height 31
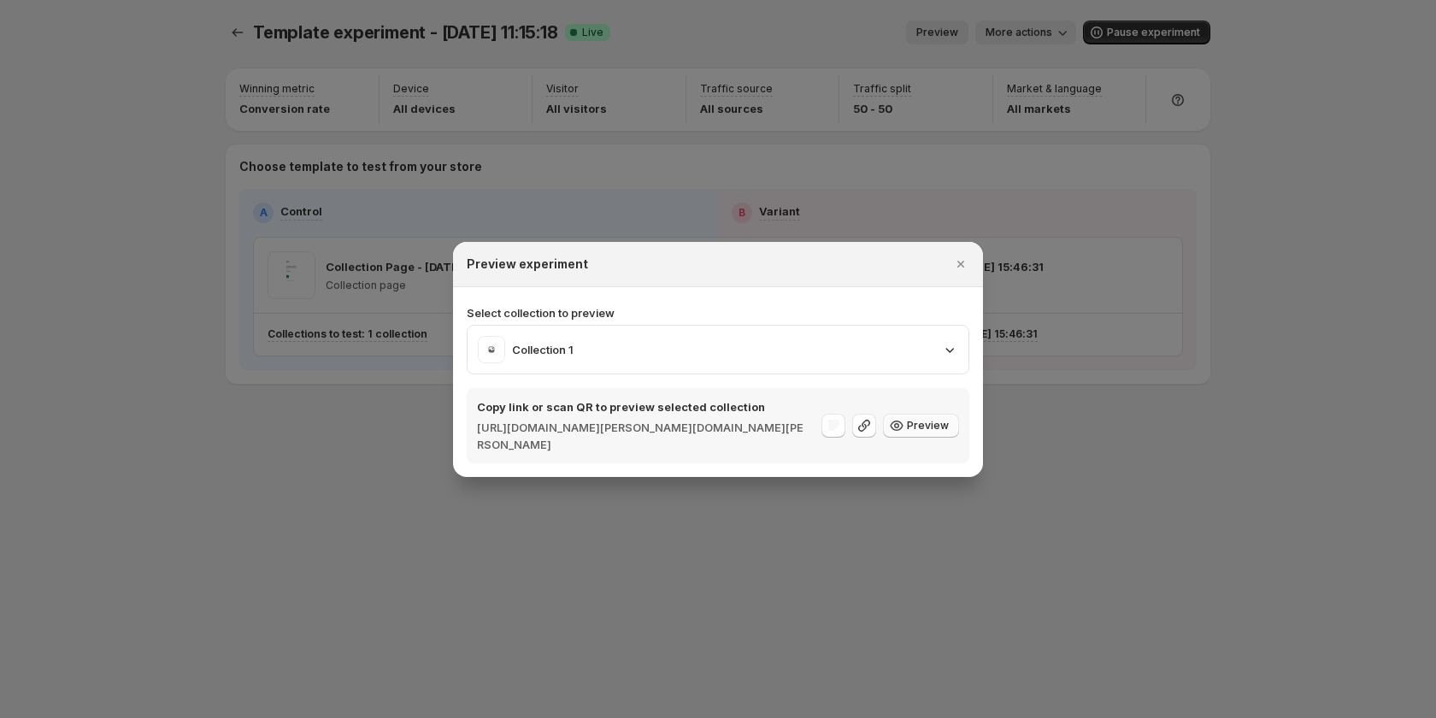
click at [934, 425] on span "Preview" at bounding box center [928, 426] width 42 height 14
click at [657, 357] on div "Collection 1" at bounding box center [718, 349] width 480 height 27
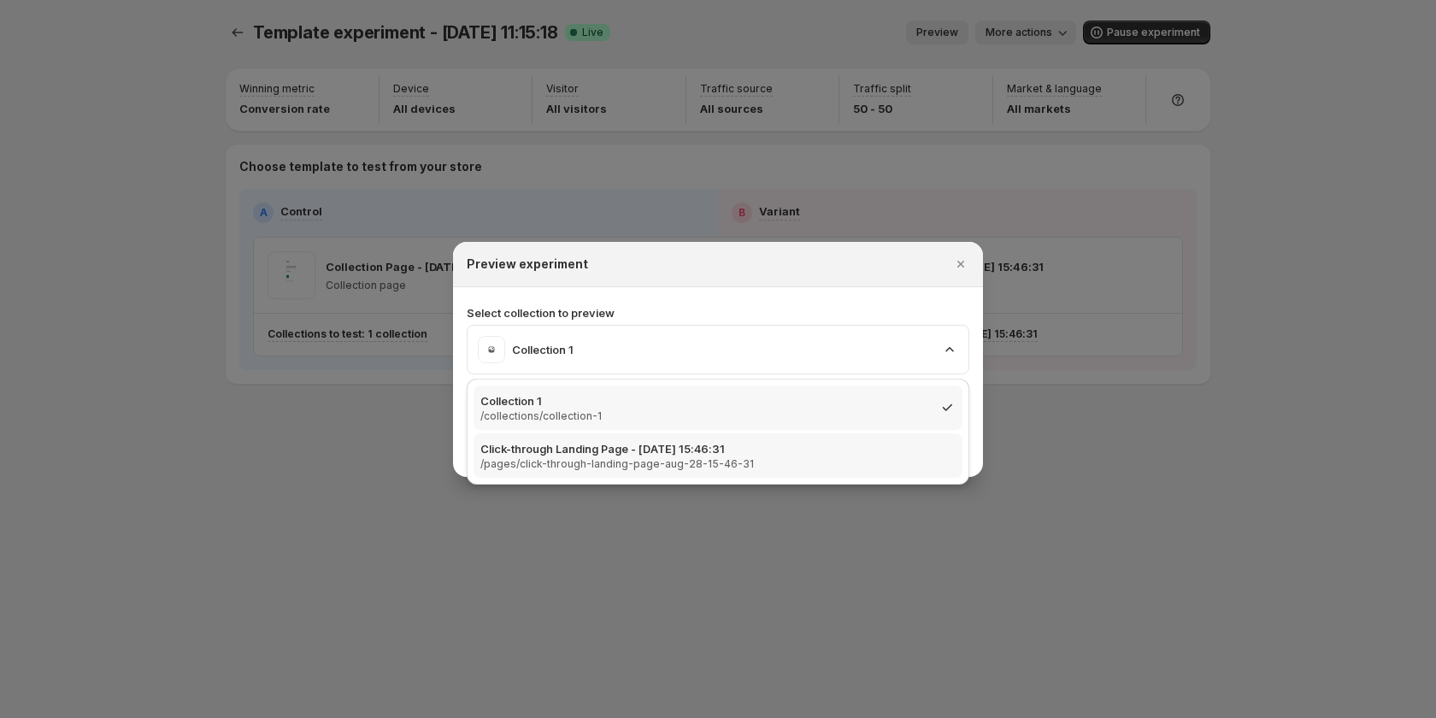
click at [581, 468] on p "/pages/click-through-landing-page-aug-28-15-46-31" at bounding box center [617, 464] width 274 height 14
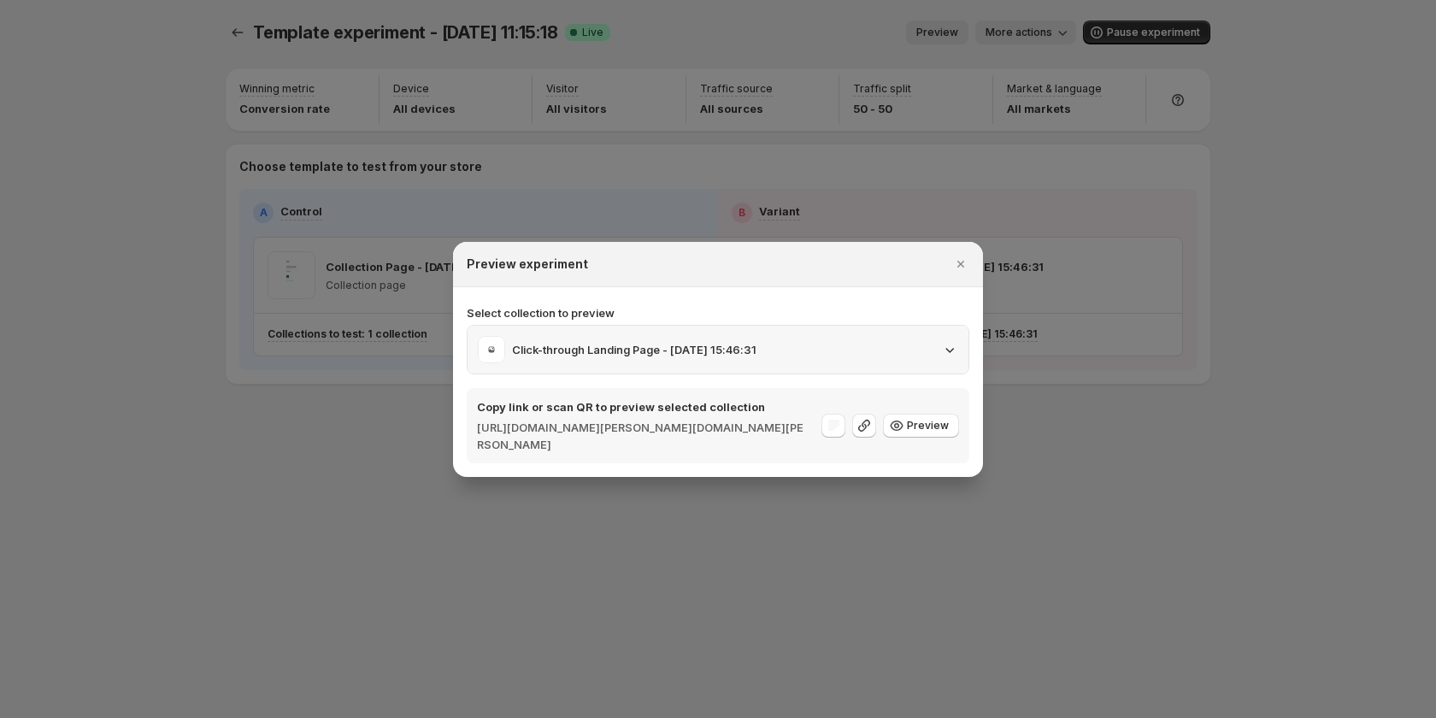
click at [799, 341] on div "Click-through Landing Page - Aug 28, 15:46:31" at bounding box center [718, 349] width 480 height 27
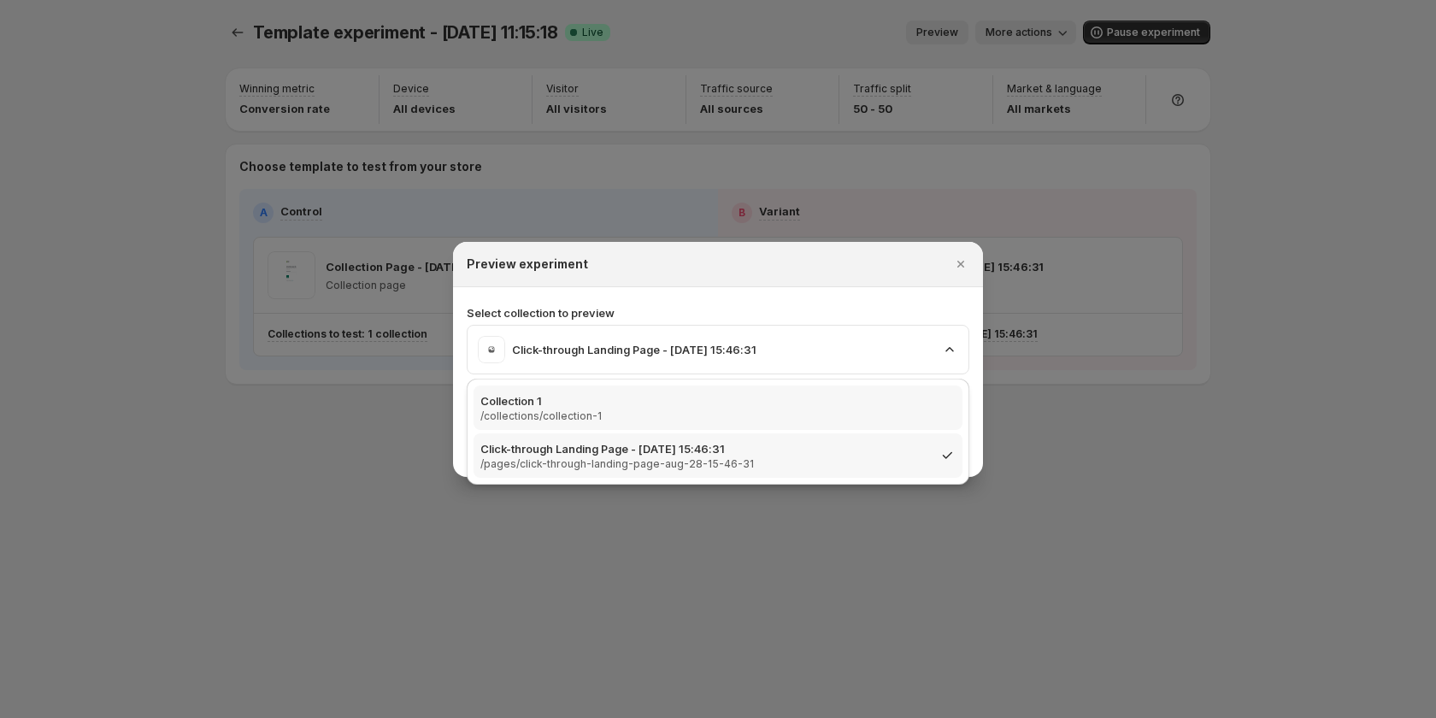
click at [640, 399] on div "Collection 1 /collections/collection-1" at bounding box center [717, 407] width 475 height 31
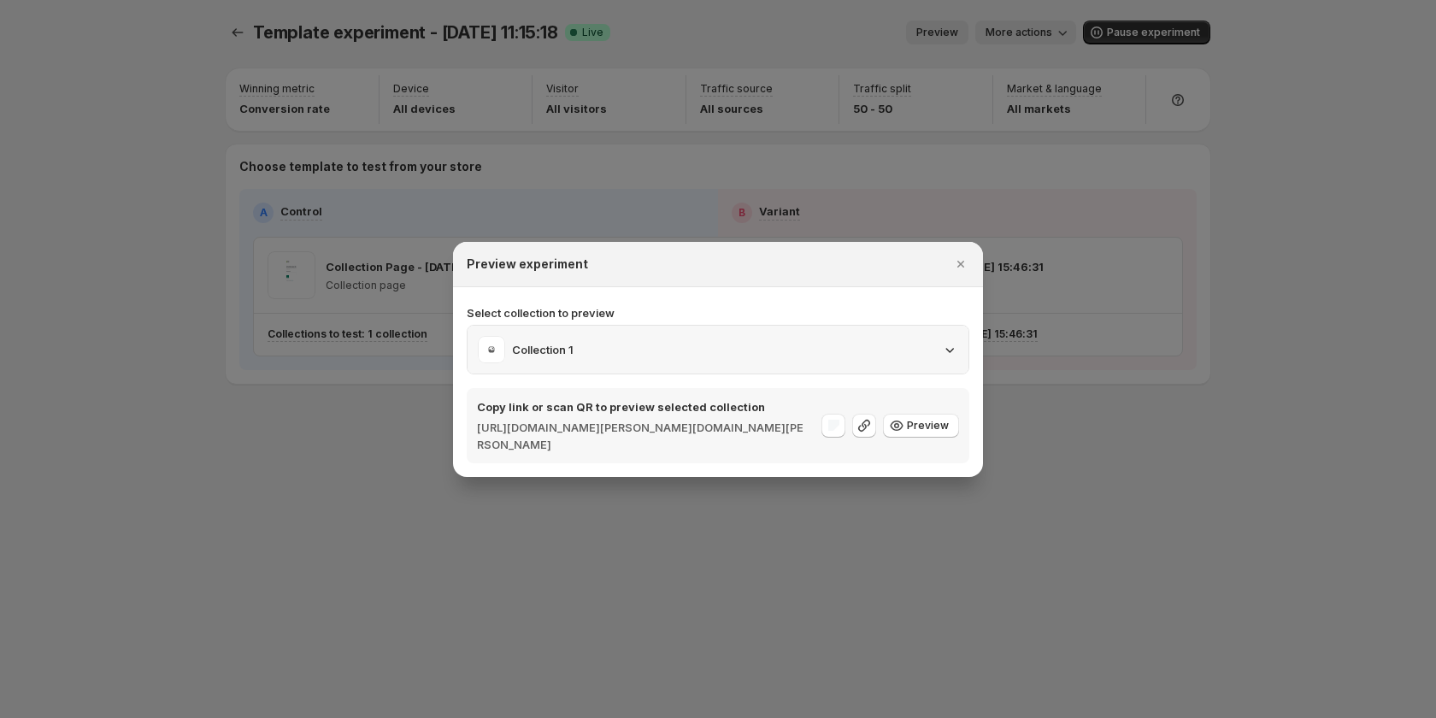
click at [847, 355] on div "Collection 1" at bounding box center [718, 349] width 480 height 27
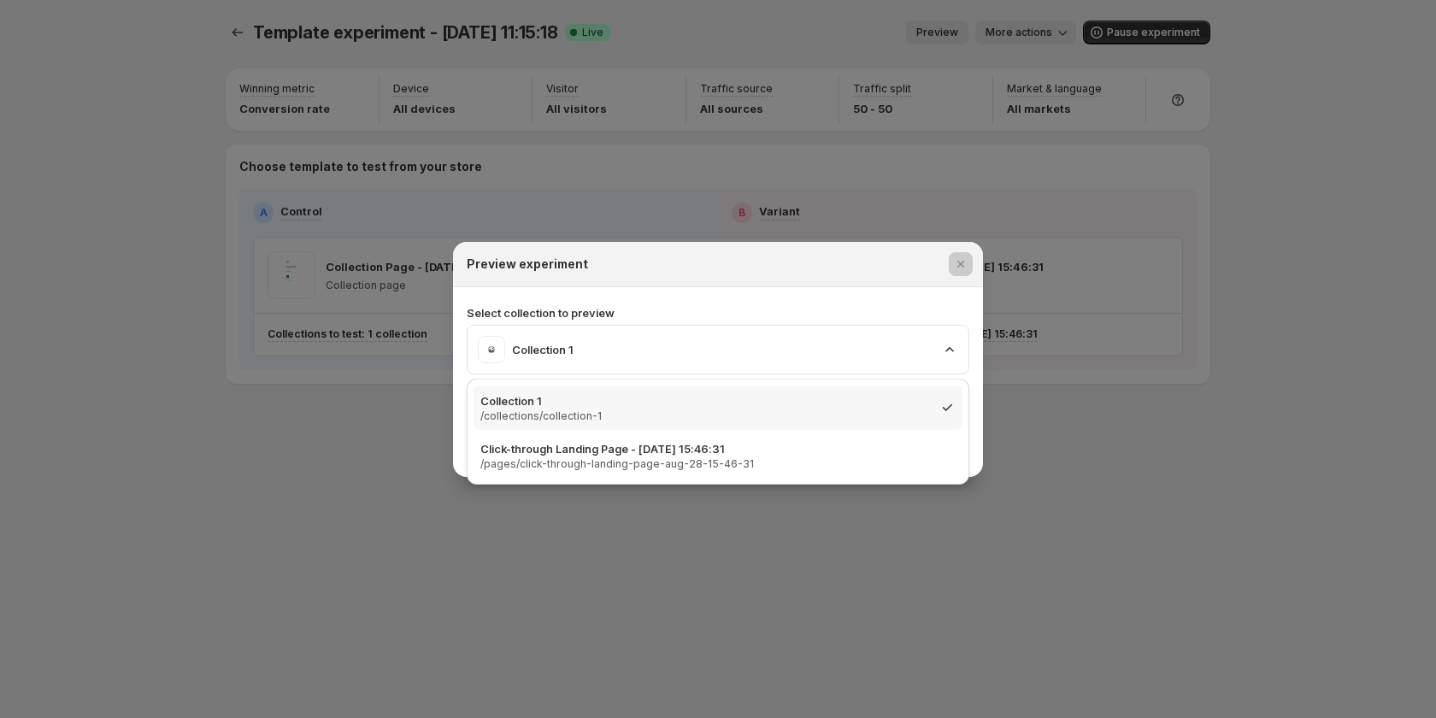
click at [726, 162] on div at bounding box center [718, 359] width 1436 height 718
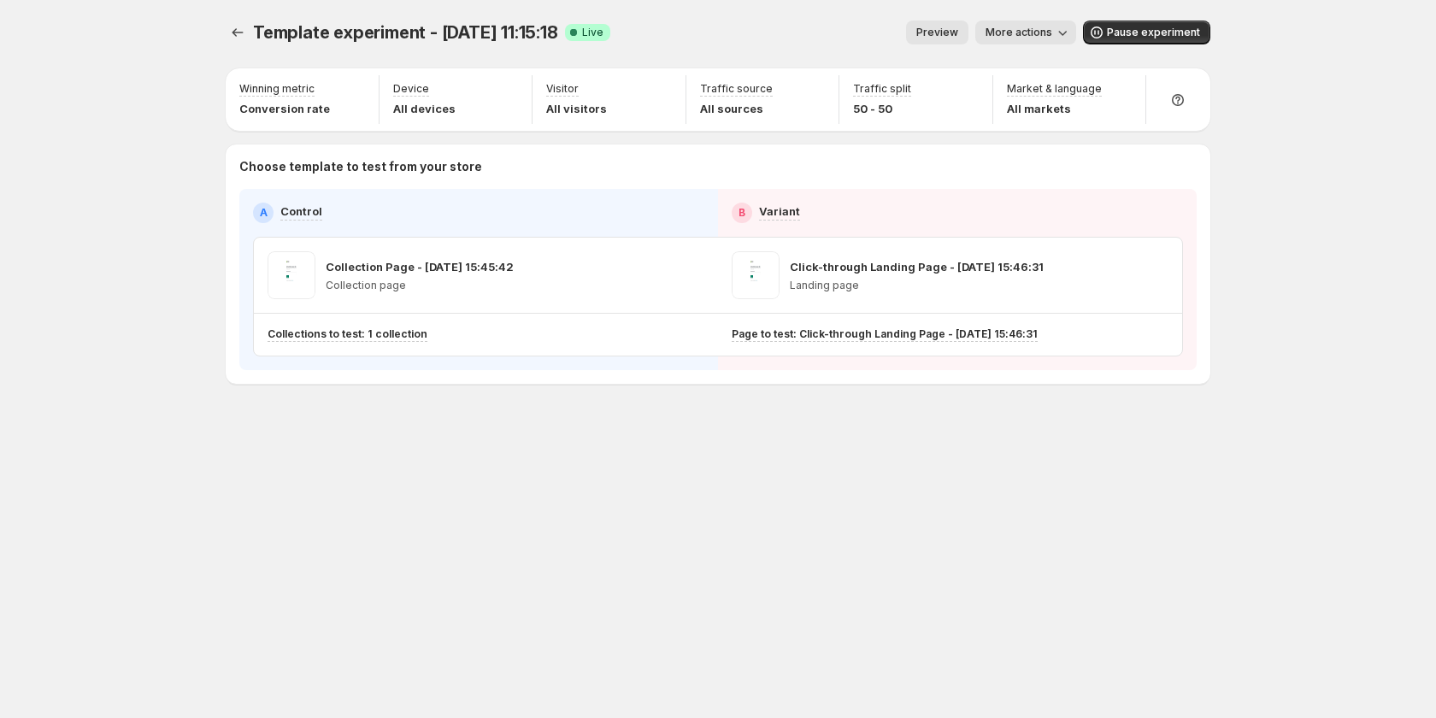
click at [1008, 36] on span "More actions" at bounding box center [1019, 33] width 67 height 14
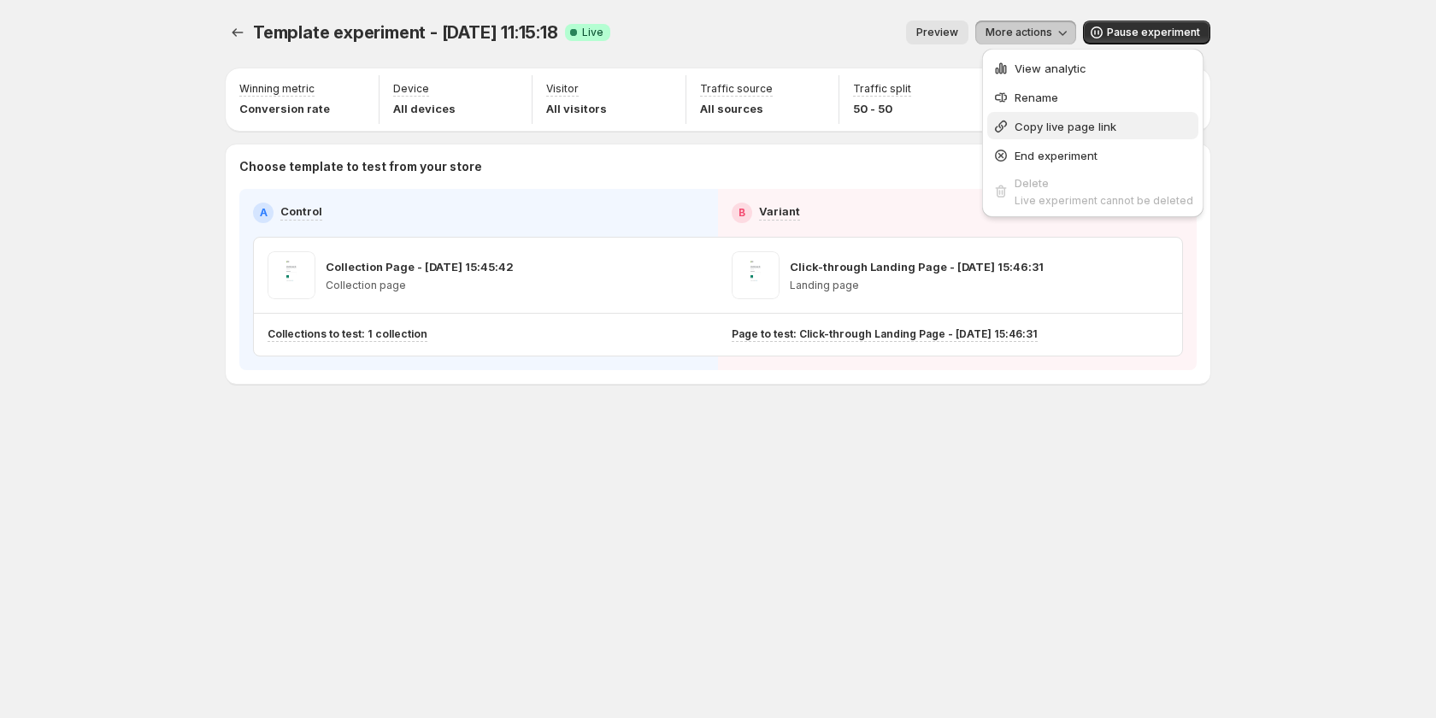
click at [1070, 127] on span "Copy live page link" at bounding box center [1066, 127] width 102 height 14
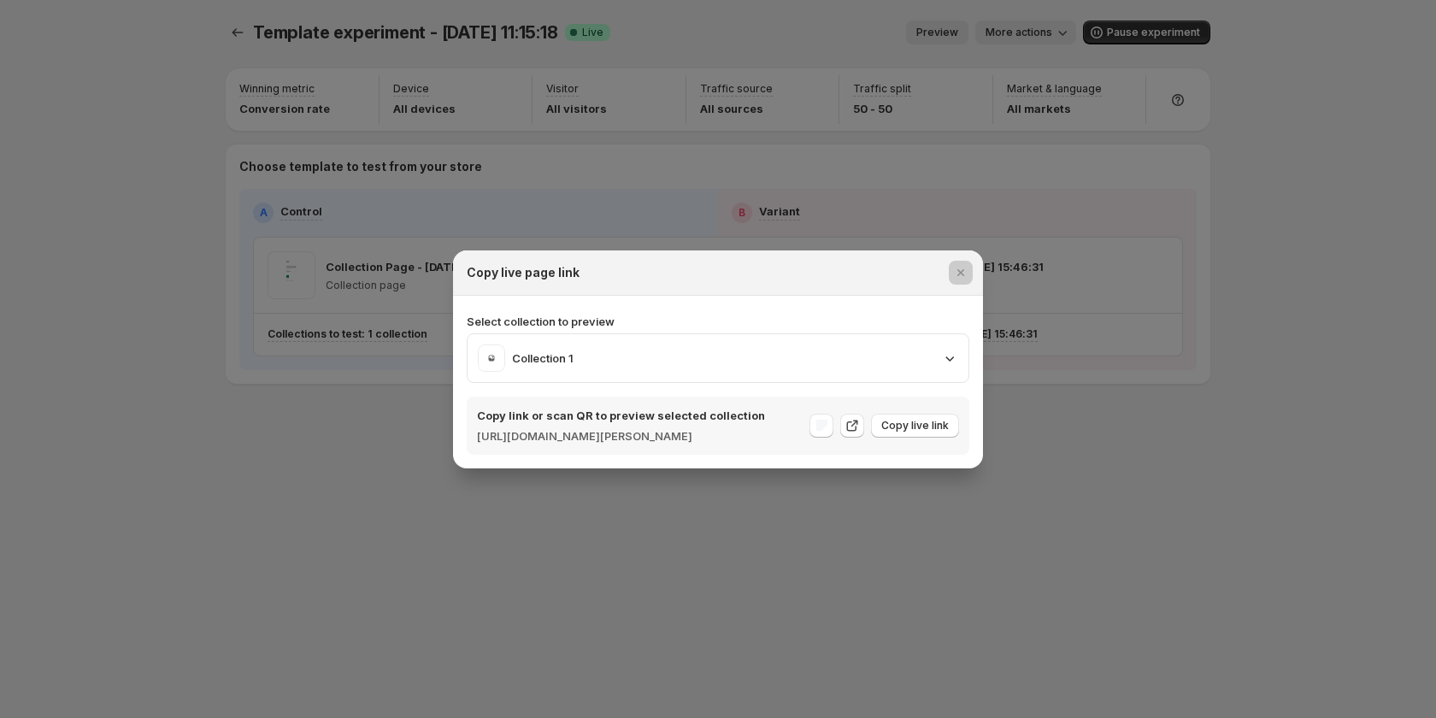
click at [811, 635] on div at bounding box center [718, 359] width 1436 height 718
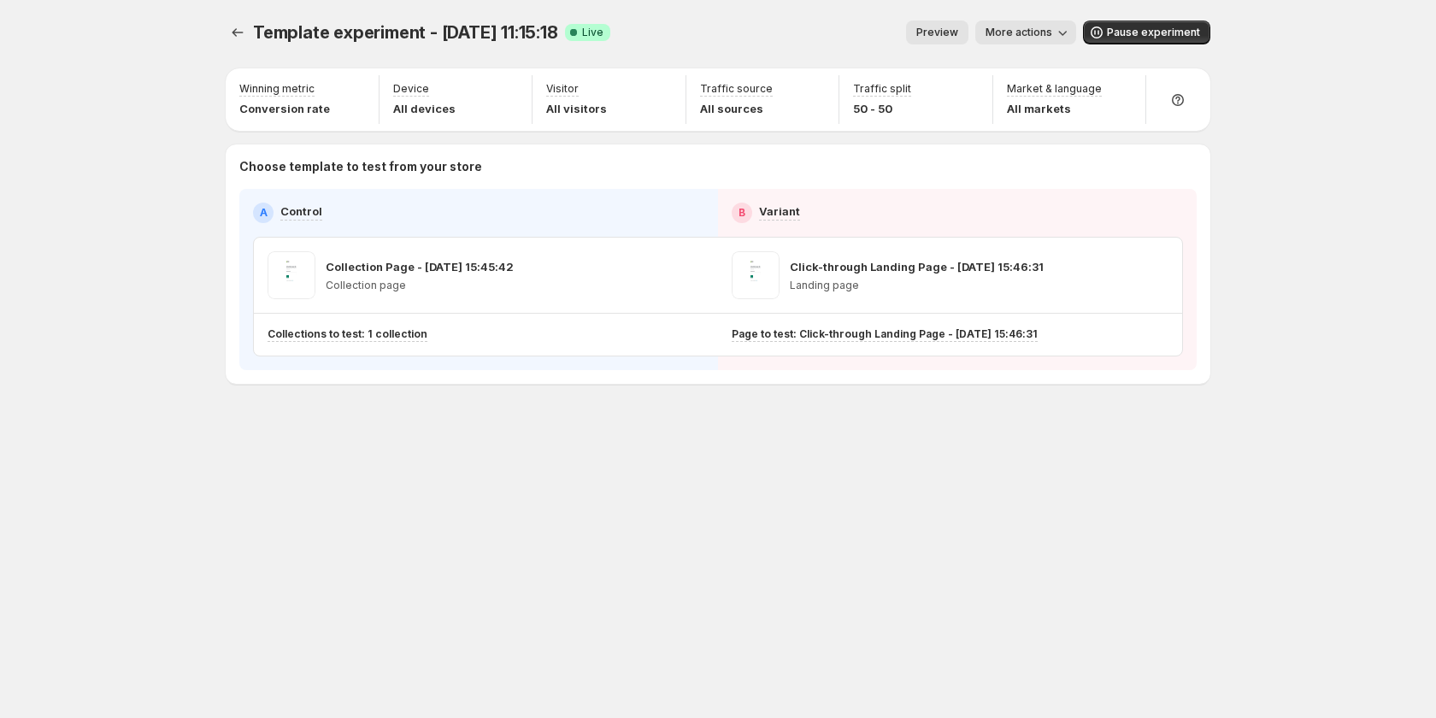
click at [1039, 33] on span "More actions" at bounding box center [1019, 33] width 67 height 14
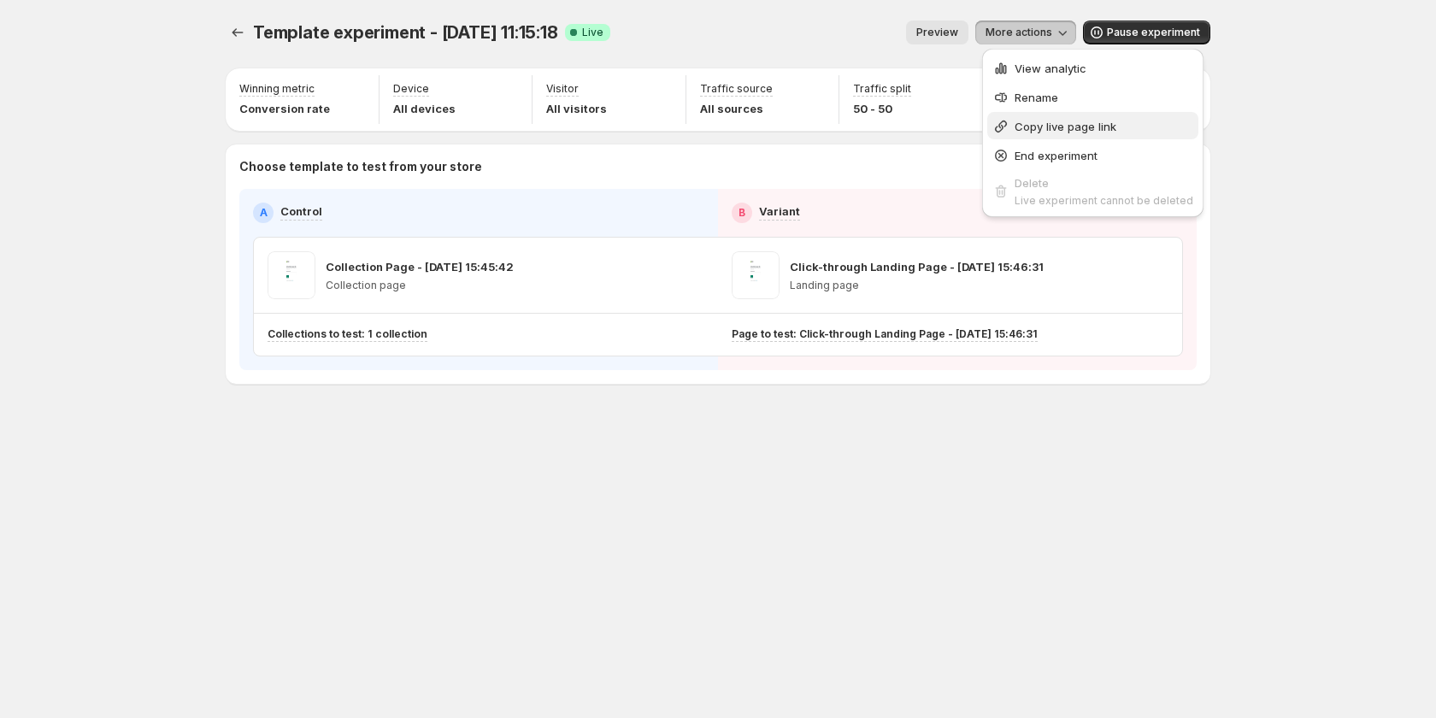
click at [1041, 130] on span "Copy live page link" at bounding box center [1066, 127] width 102 height 14
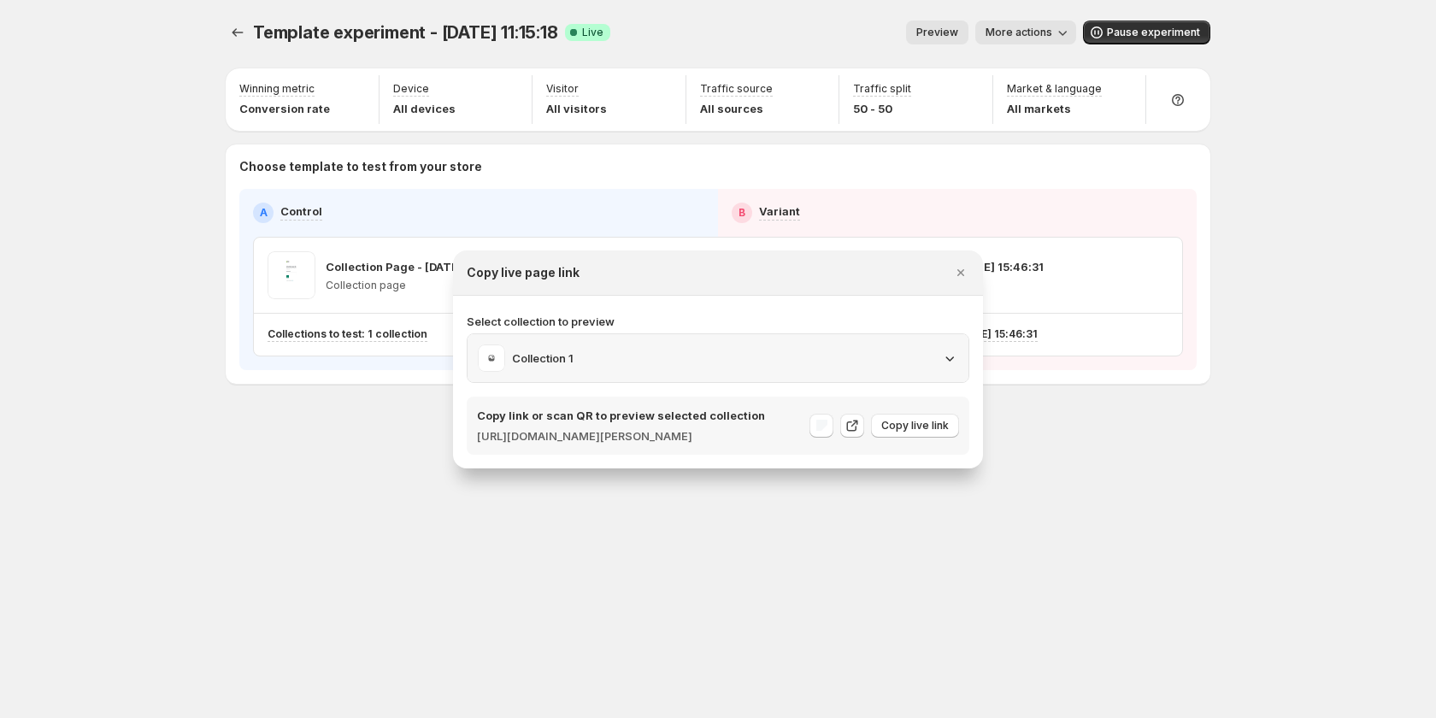
click at [894, 350] on div "Collection 1" at bounding box center [718, 358] width 480 height 27
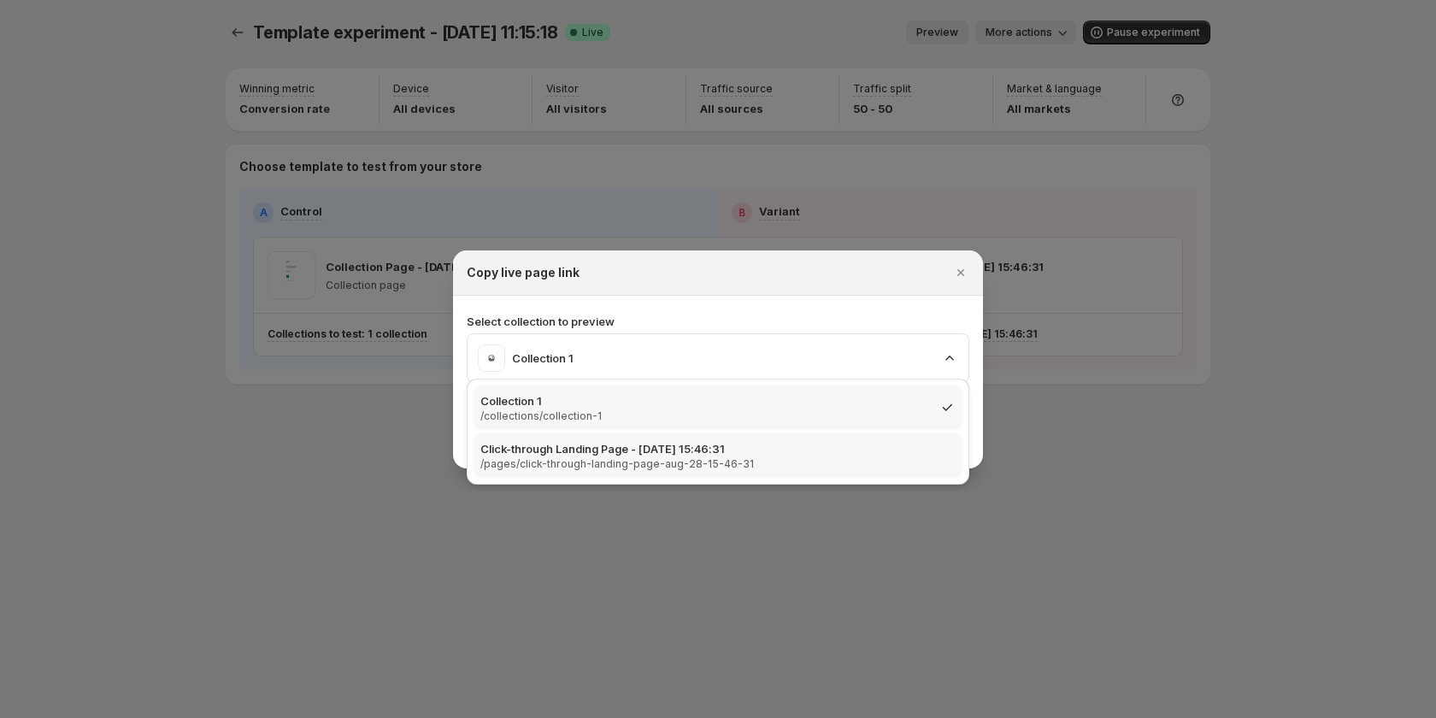
click at [663, 447] on p "Click-through Landing Page - Aug 28, 15:46:31" at bounding box center [617, 448] width 274 height 17
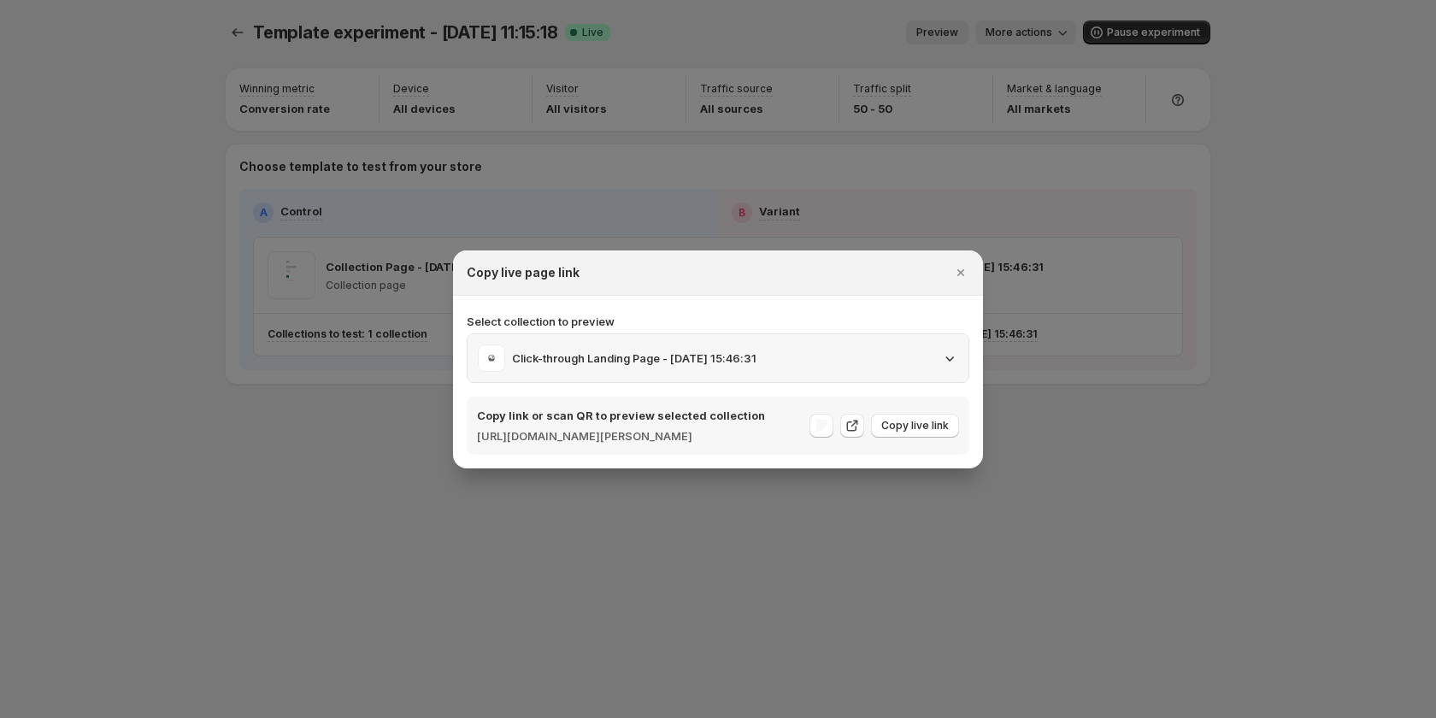
click at [705, 350] on p "Click-through Landing Page - Aug 28, 15:46:31" at bounding box center [634, 358] width 245 height 17
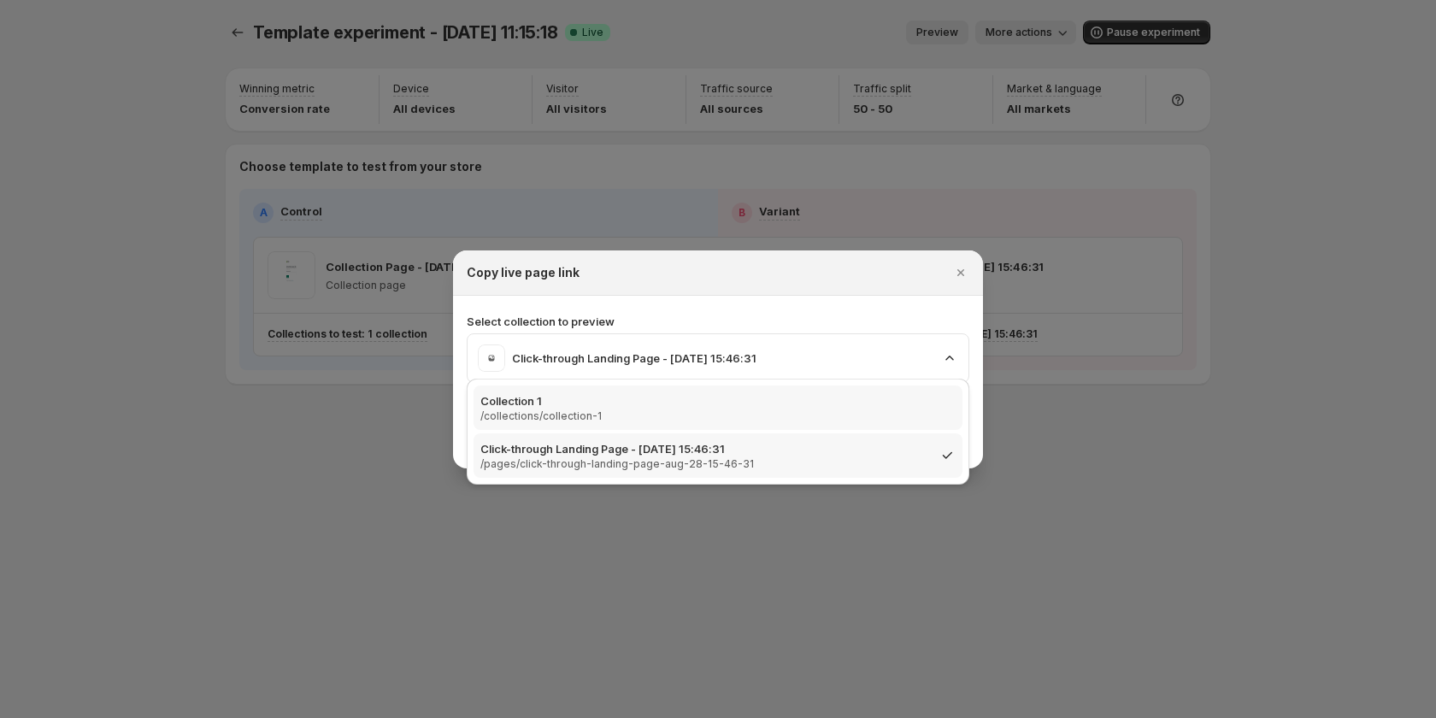
click at [765, 427] on div "Collection 1 /collections/collection-1" at bounding box center [718, 408] width 489 height 44
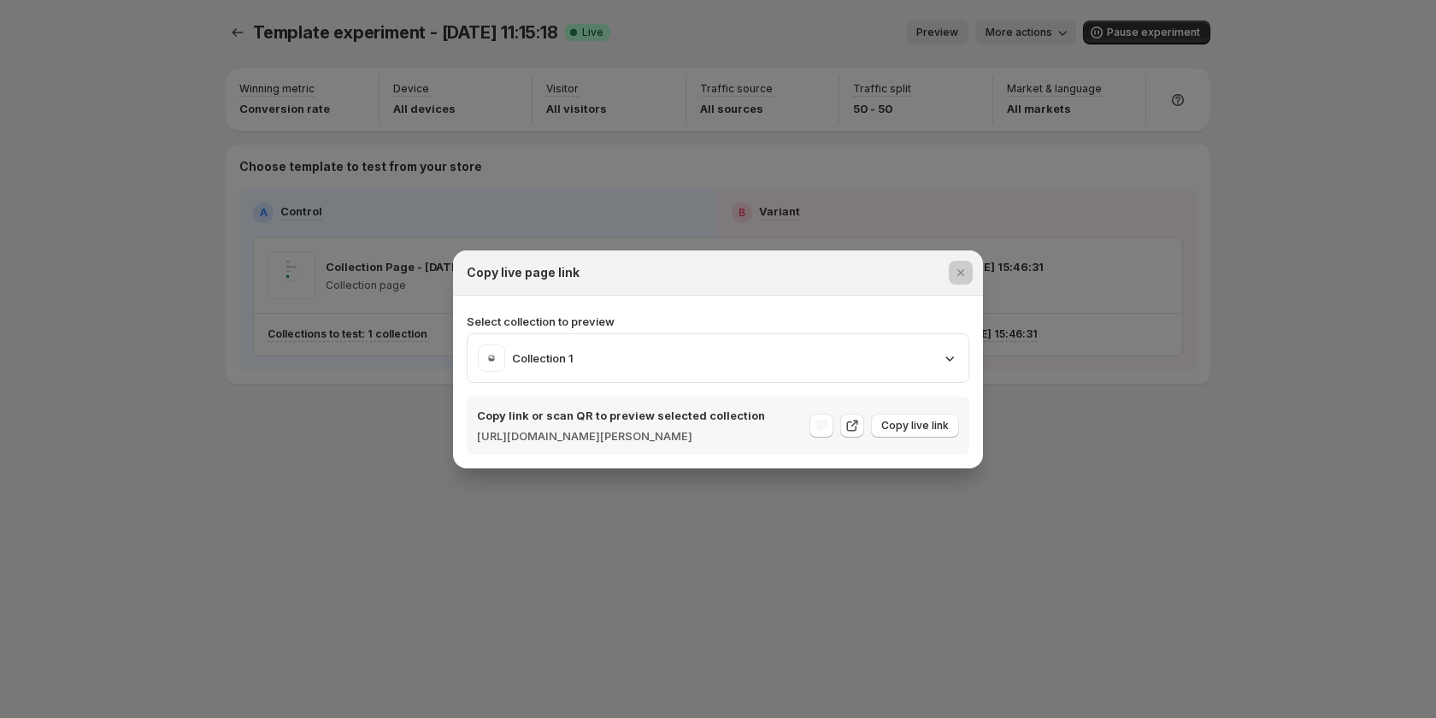
click at [890, 551] on div at bounding box center [718, 359] width 1436 height 718
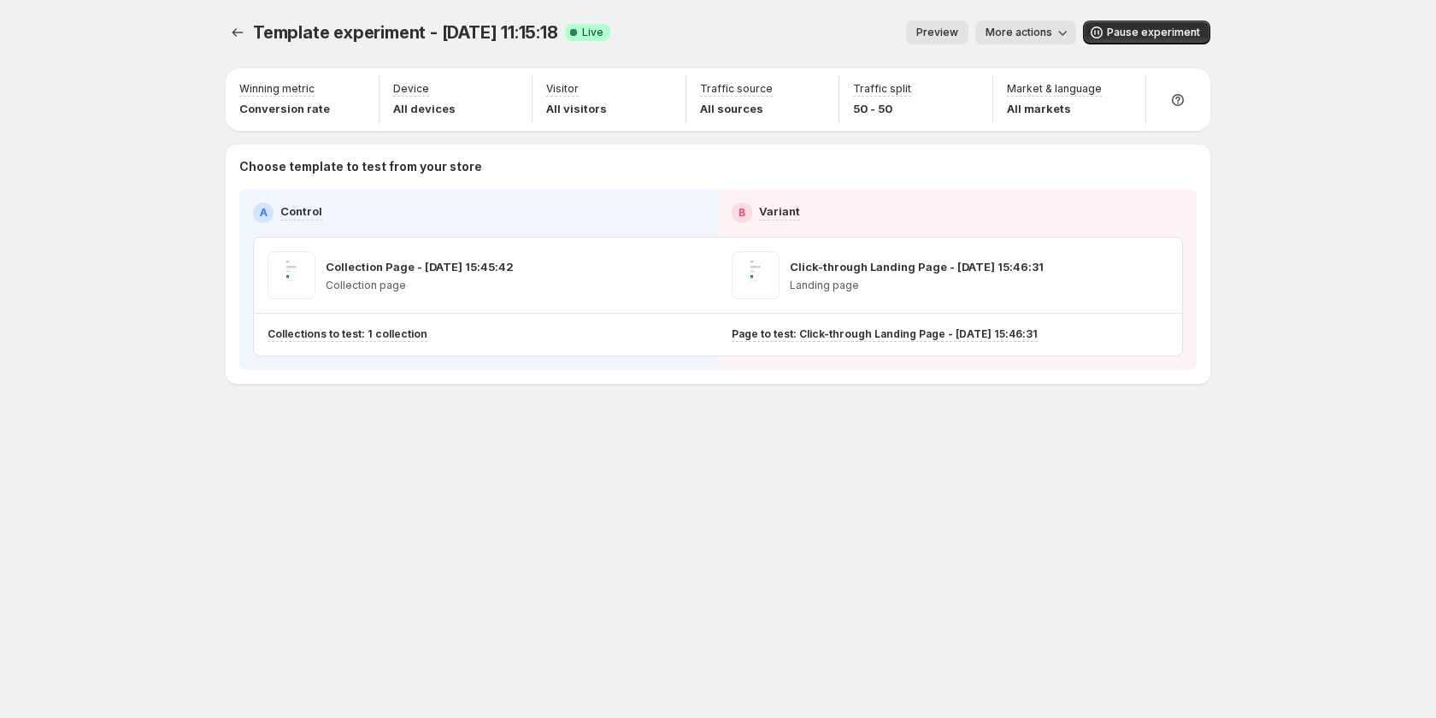
click at [1033, 34] on span "More actions" at bounding box center [1019, 33] width 67 height 14
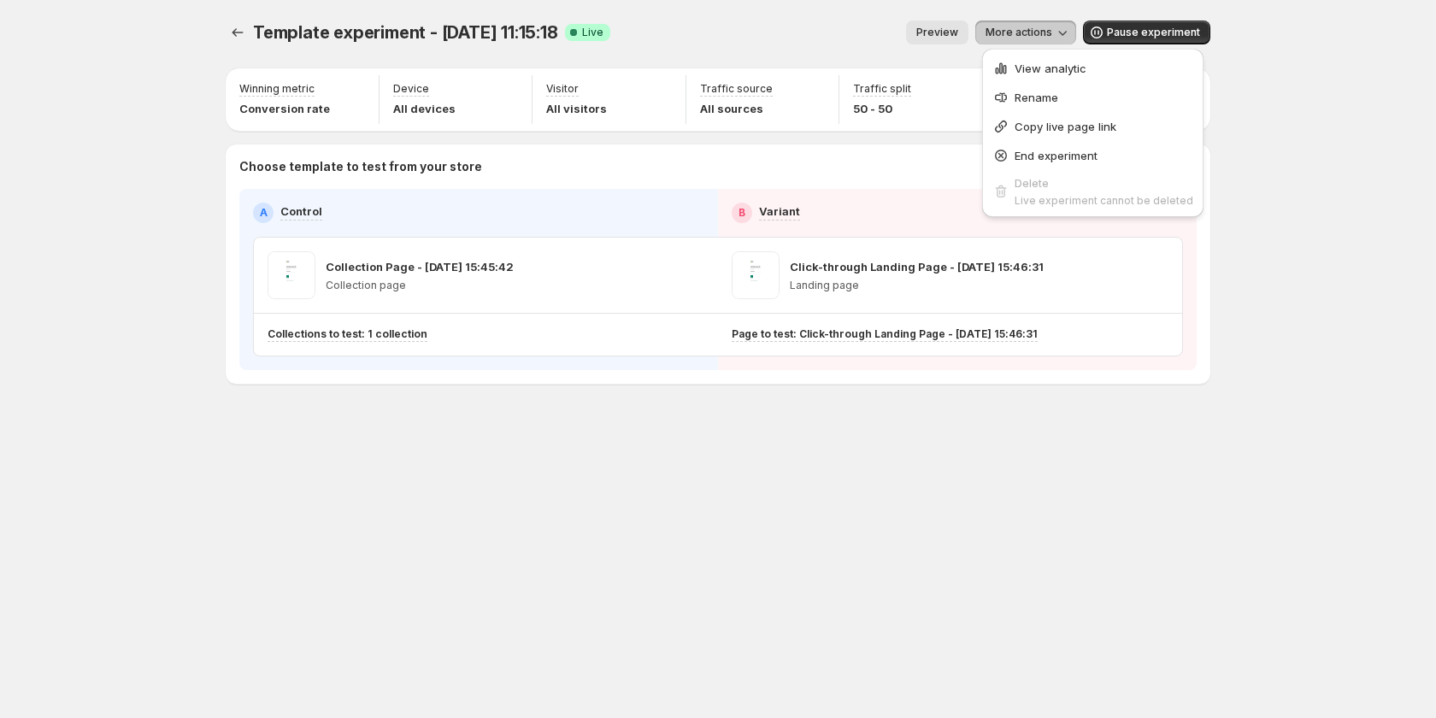
click at [627, 581] on div "Template experiment - Aug 29, 11:15:18. This page is ready Template experiment …" at bounding box center [718, 359] width 1026 height 718
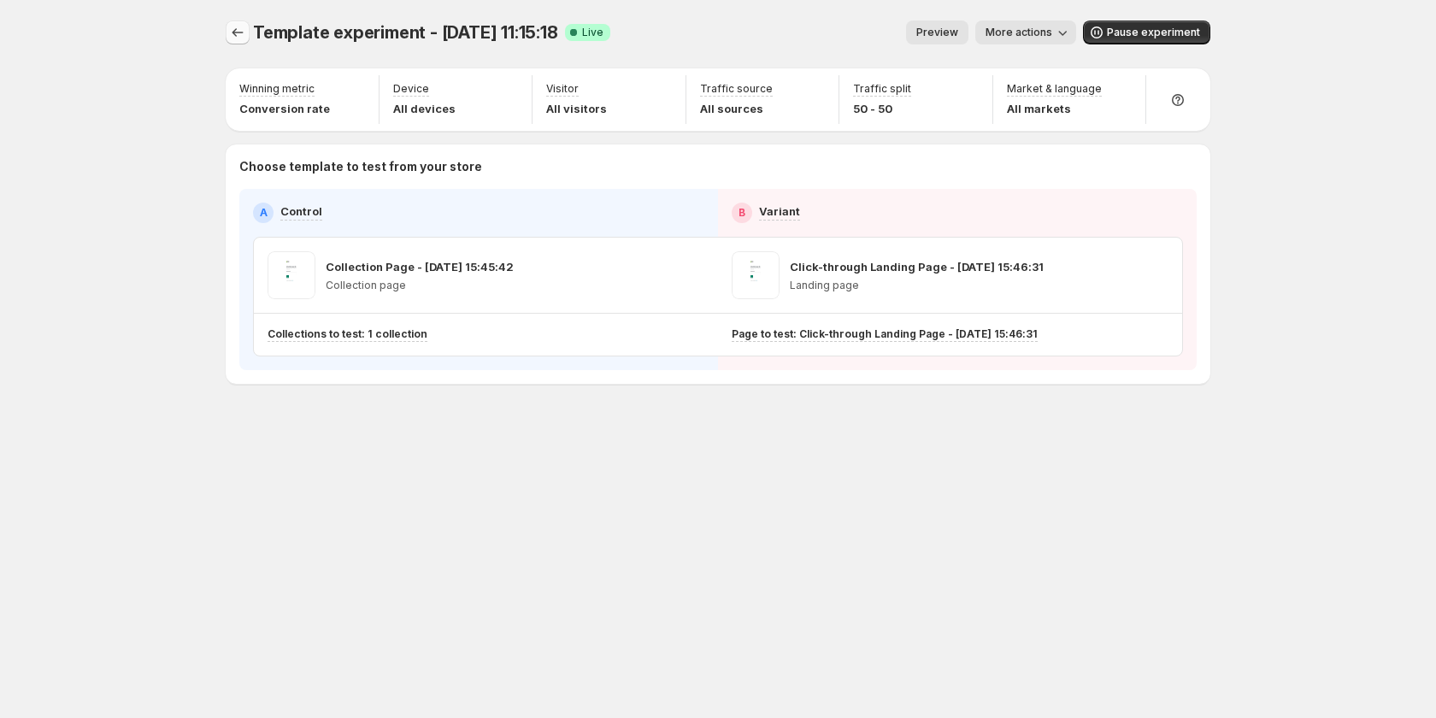
click at [238, 30] on icon "Experiments" at bounding box center [237, 32] width 17 height 17
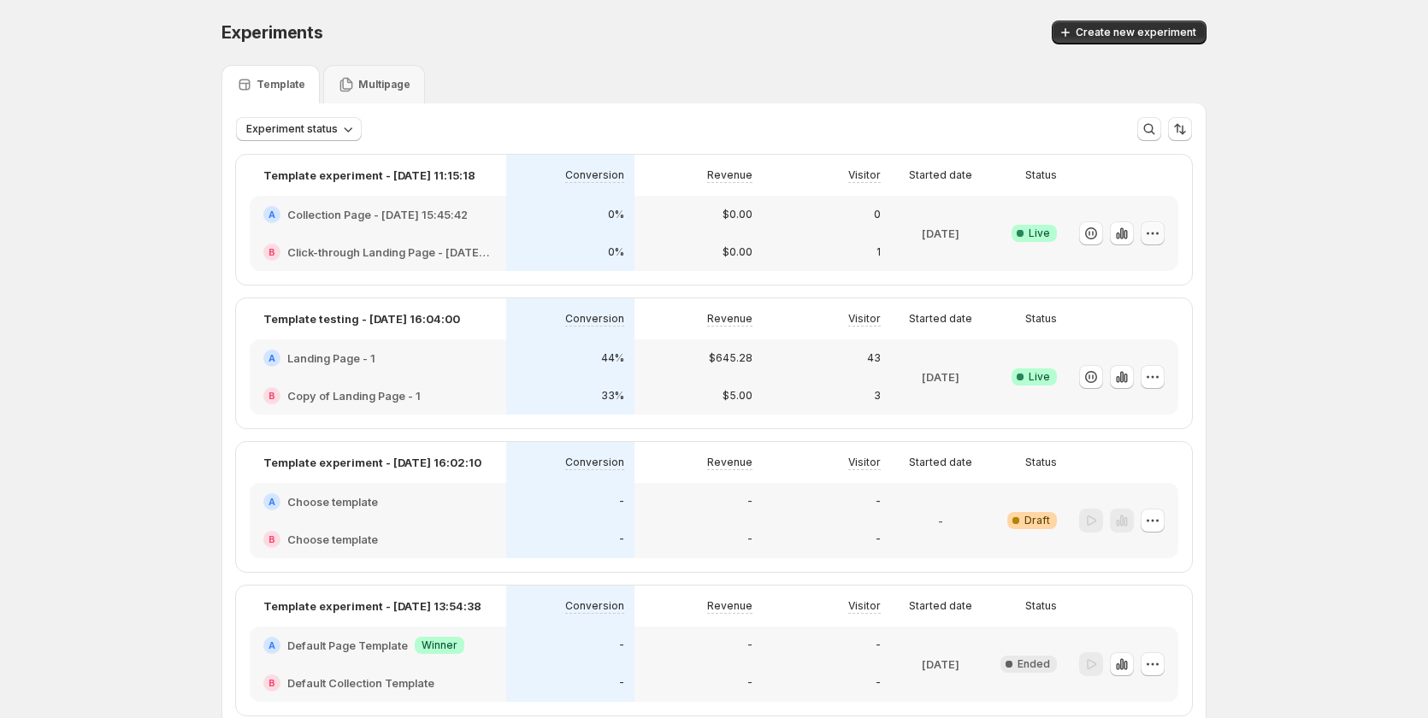
click at [1151, 225] on icon "button" at bounding box center [1152, 233] width 17 height 17
click at [725, 53] on div "Experiments. This page is ready Experiments Create new experiment" at bounding box center [713, 32] width 985 height 65
click at [355, 74] on div "Multipage" at bounding box center [374, 84] width 102 height 38
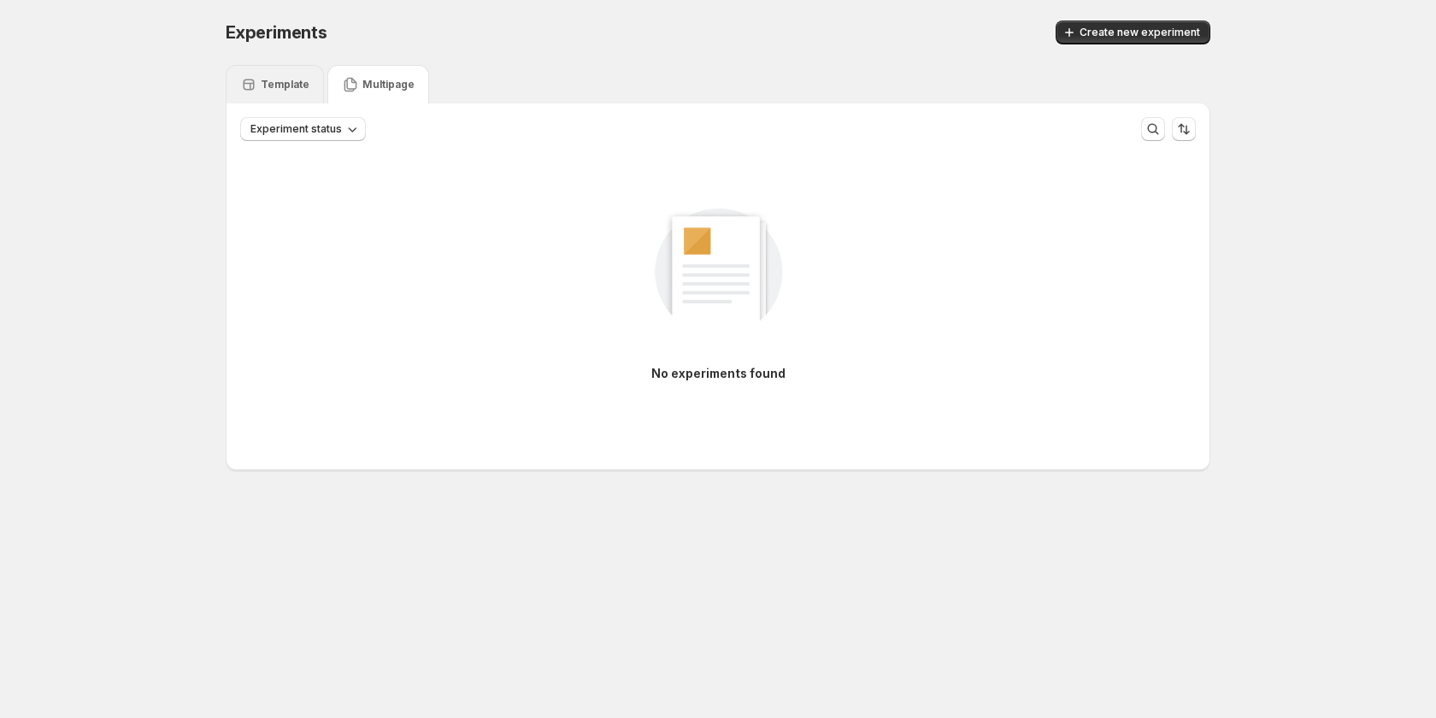
click at [279, 88] on p "Template" at bounding box center [285, 85] width 49 height 14
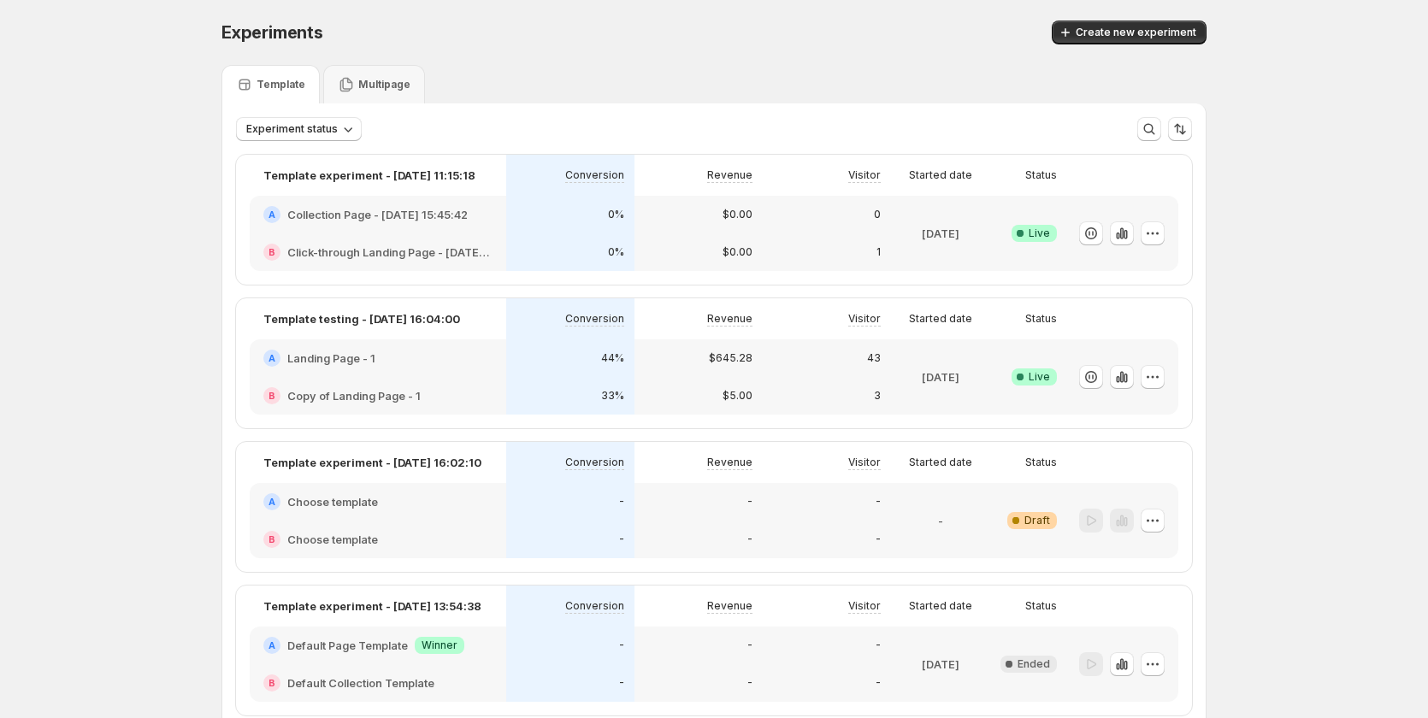
click at [643, 378] on div "$5.00" at bounding box center [698, 396] width 128 height 38
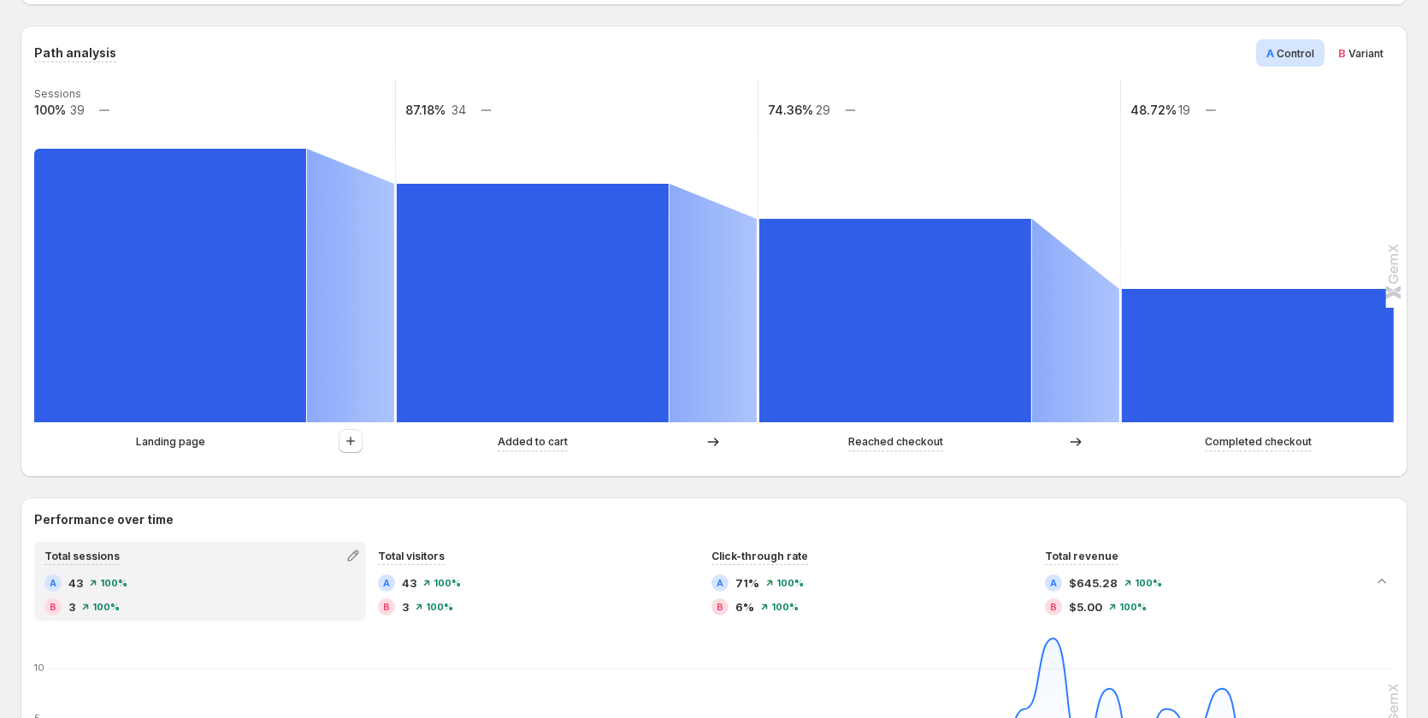
scroll to position [342, 0]
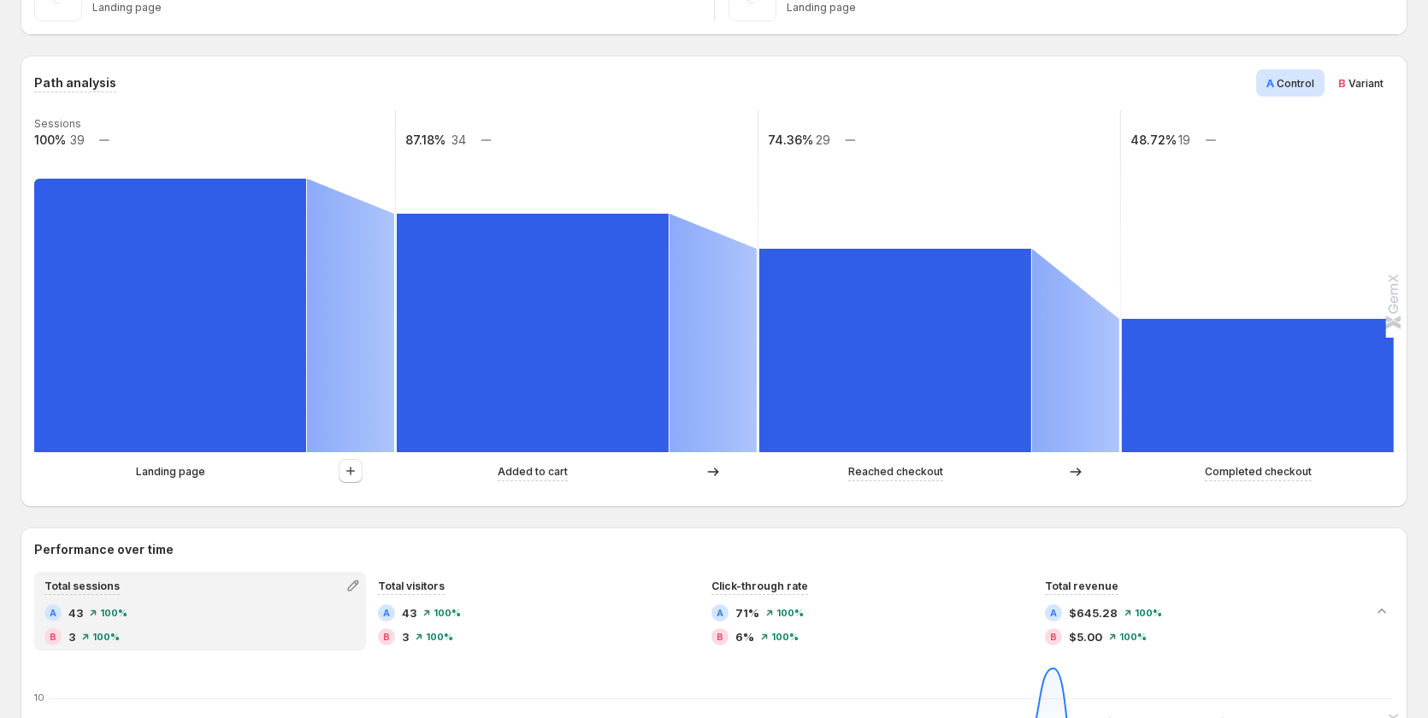
click at [187, 472] on p "Landing page" at bounding box center [170, 471] width 69 height 17
click at [280, 473] on div "Landing page" at bounding box center [170, 471] width 273 height 17
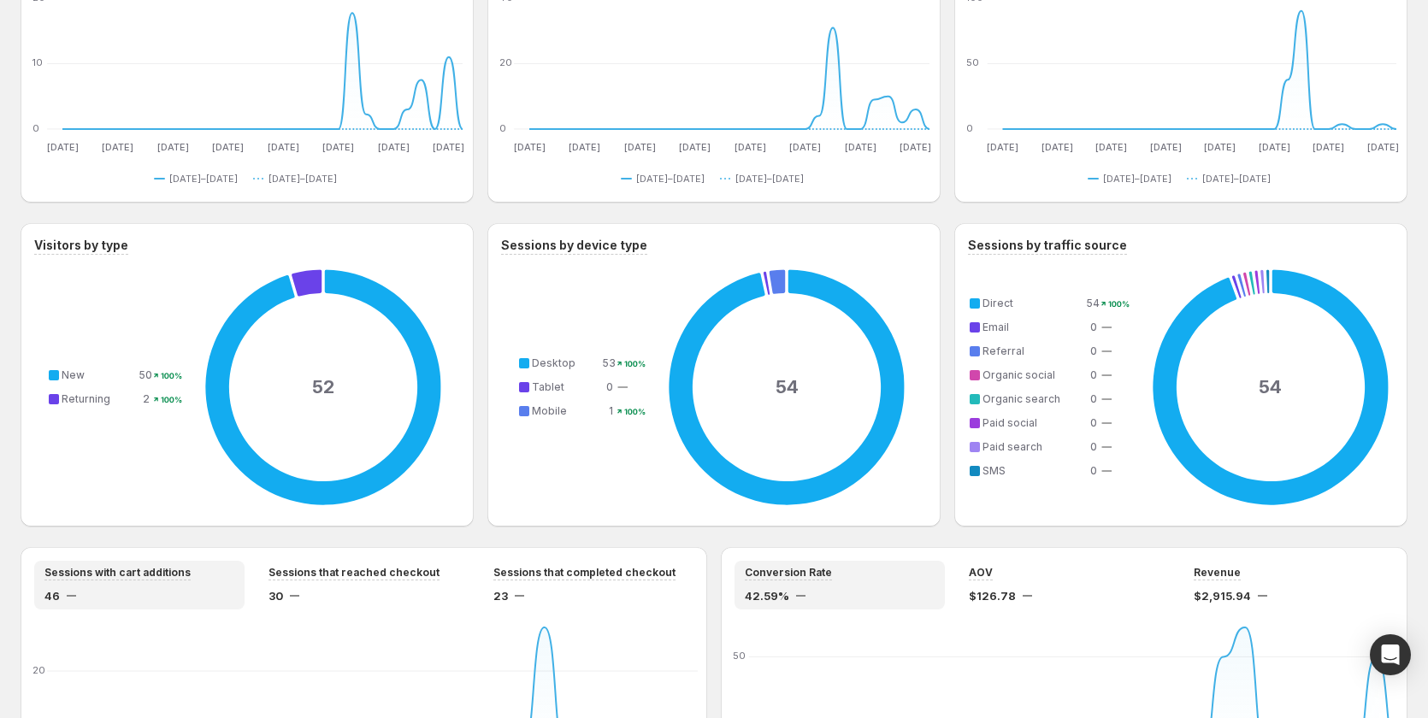
scroll to position [931, 0]
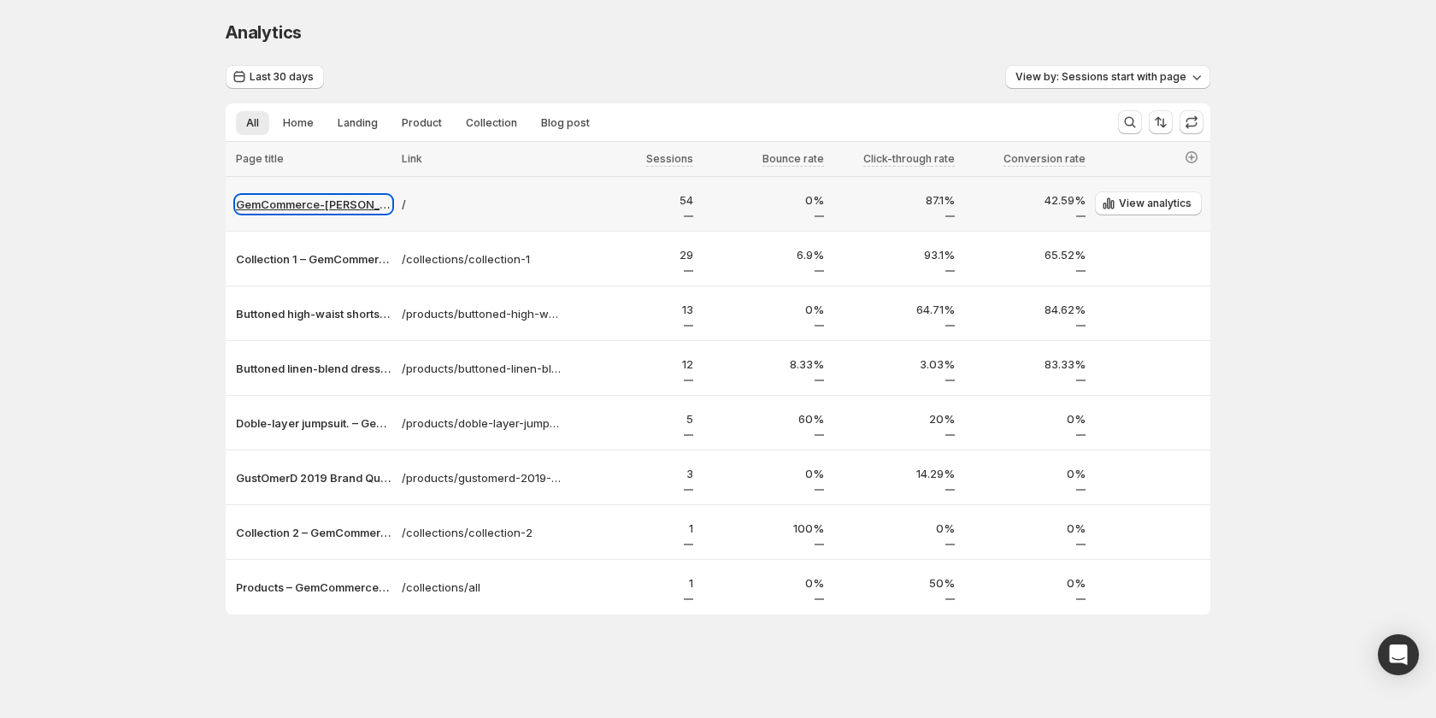
click at [305, 203] on p "GemCommerce-[PERSON_NAME]-stg" at bounding box center [314, 204] width 156 height 17
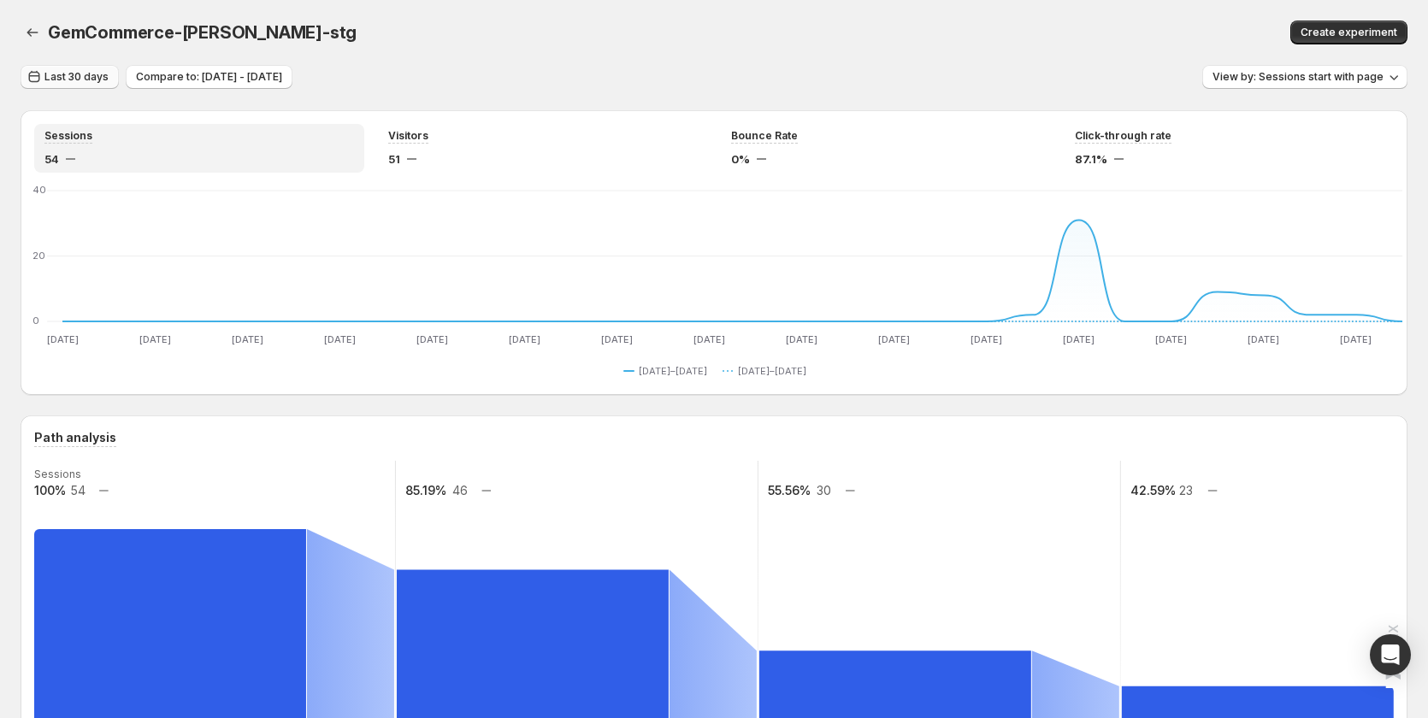
click at [91, 80] on span "Last 30 days" at bounding box center [76, 77] width 64 height 14
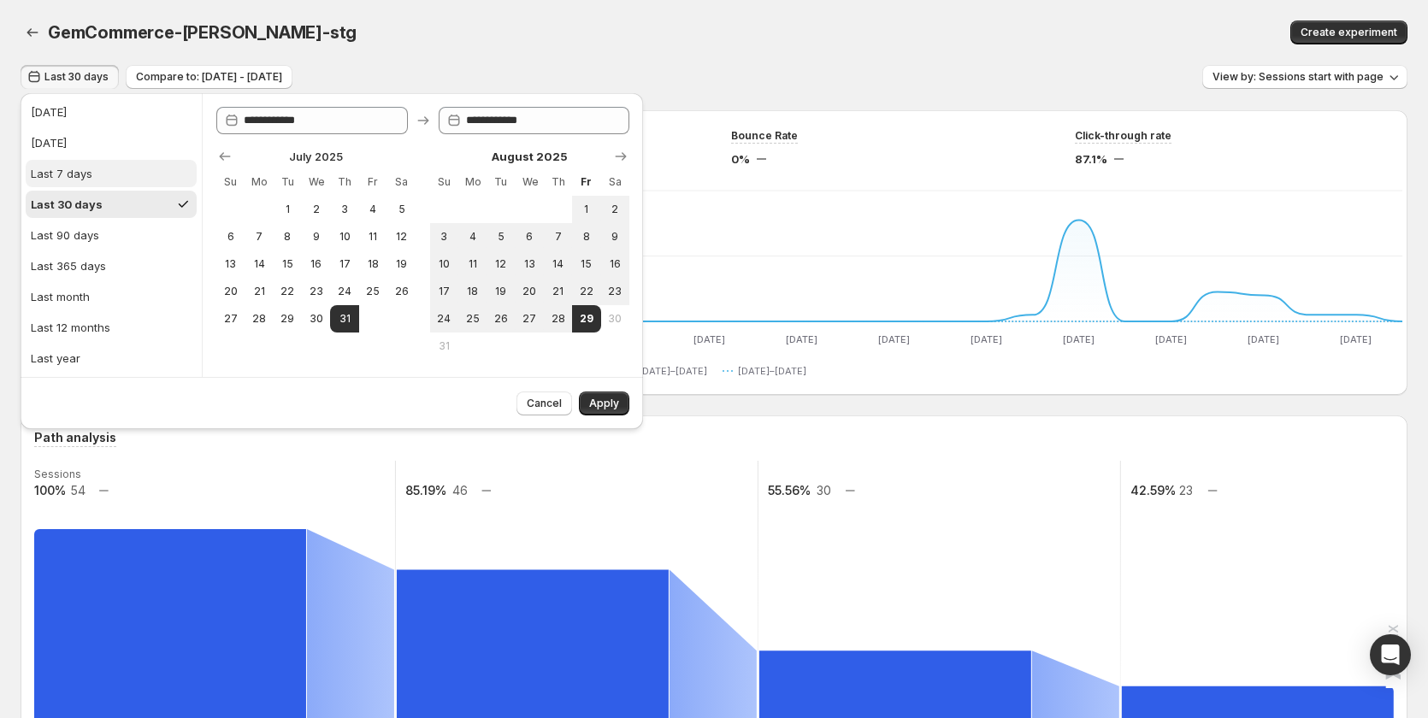
click at [84, 178] on div "Last 7 days" at bounding box center [62, 173] width 62 height 17
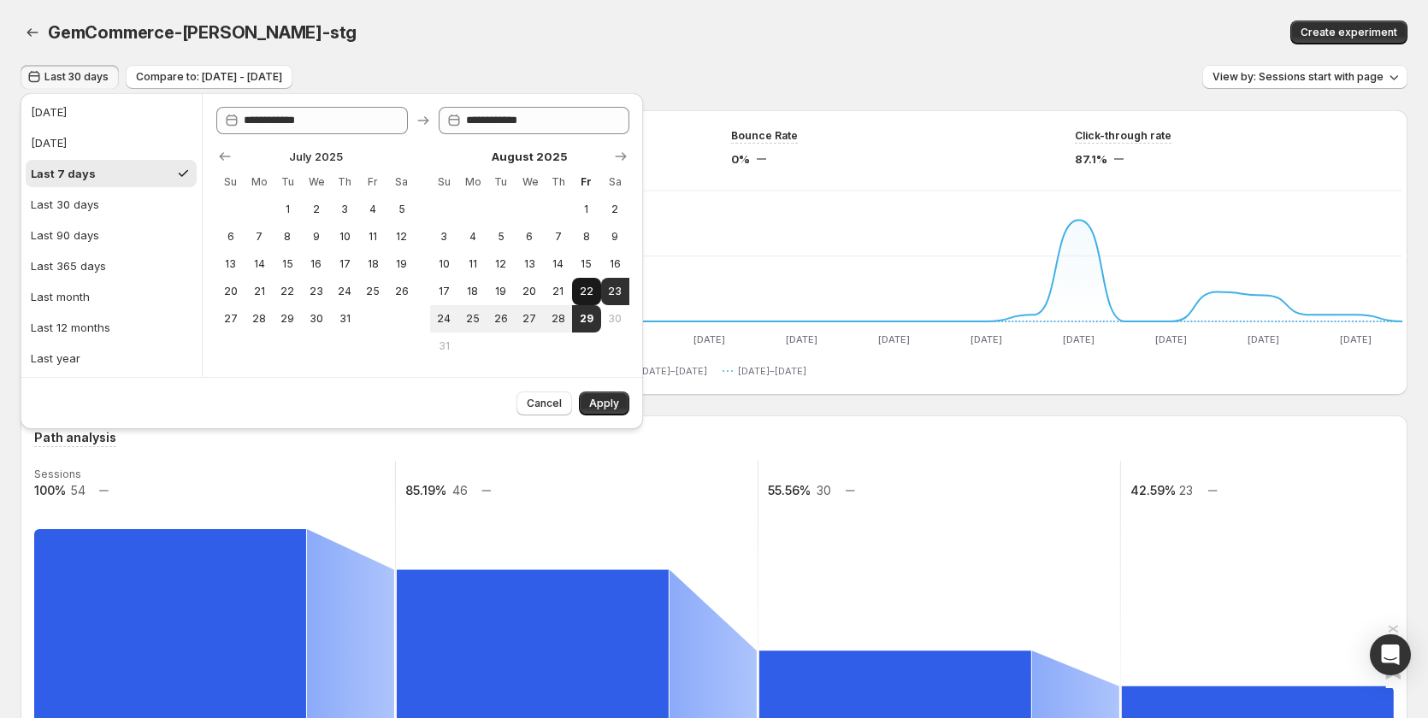
click at [579, 285] on span "22" at bounding box center [586, 292] width 15 height 14
type input "**********"
click at [554, 317] on span "28" at bounding box center [558, 319] width 15 height 14
type input "**********"
click at [607, 393] on button "Apply" at bounding box center [604, 404] width 50 height 24
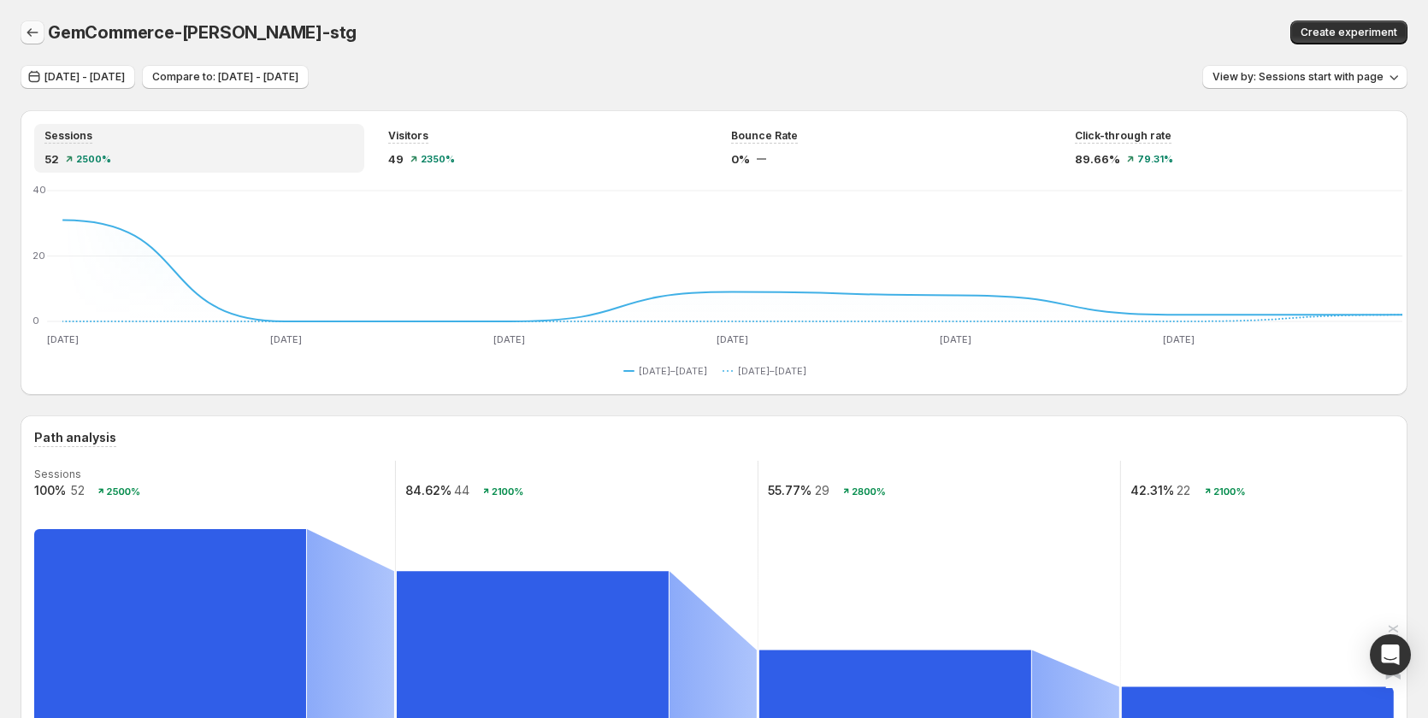
click at [31, 42] on button "button" at bounding box center [33, 33] width 24 height 24
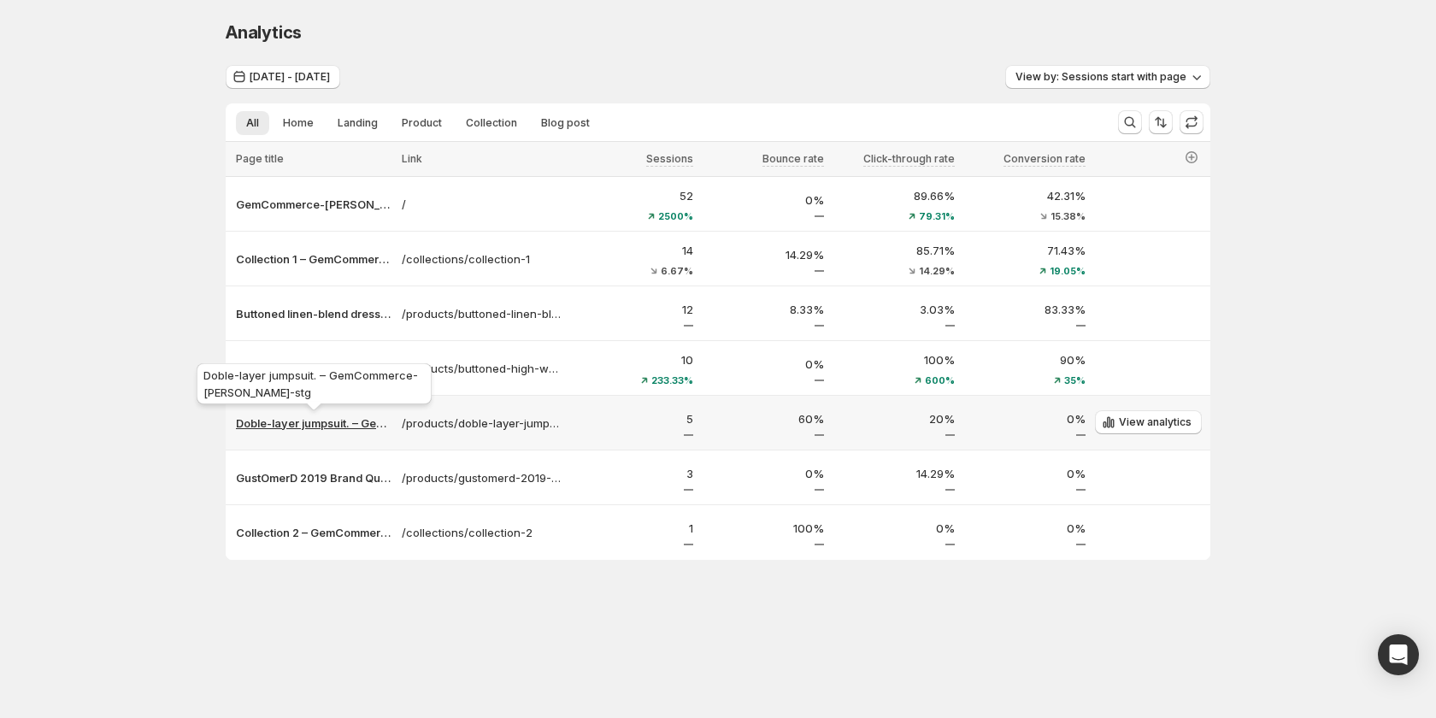
click at [323, 424] on p "Doble-layer jumpsuit. – GemCommerce-sandy-stg" at bounding box center [314, 423] width 156 height 17
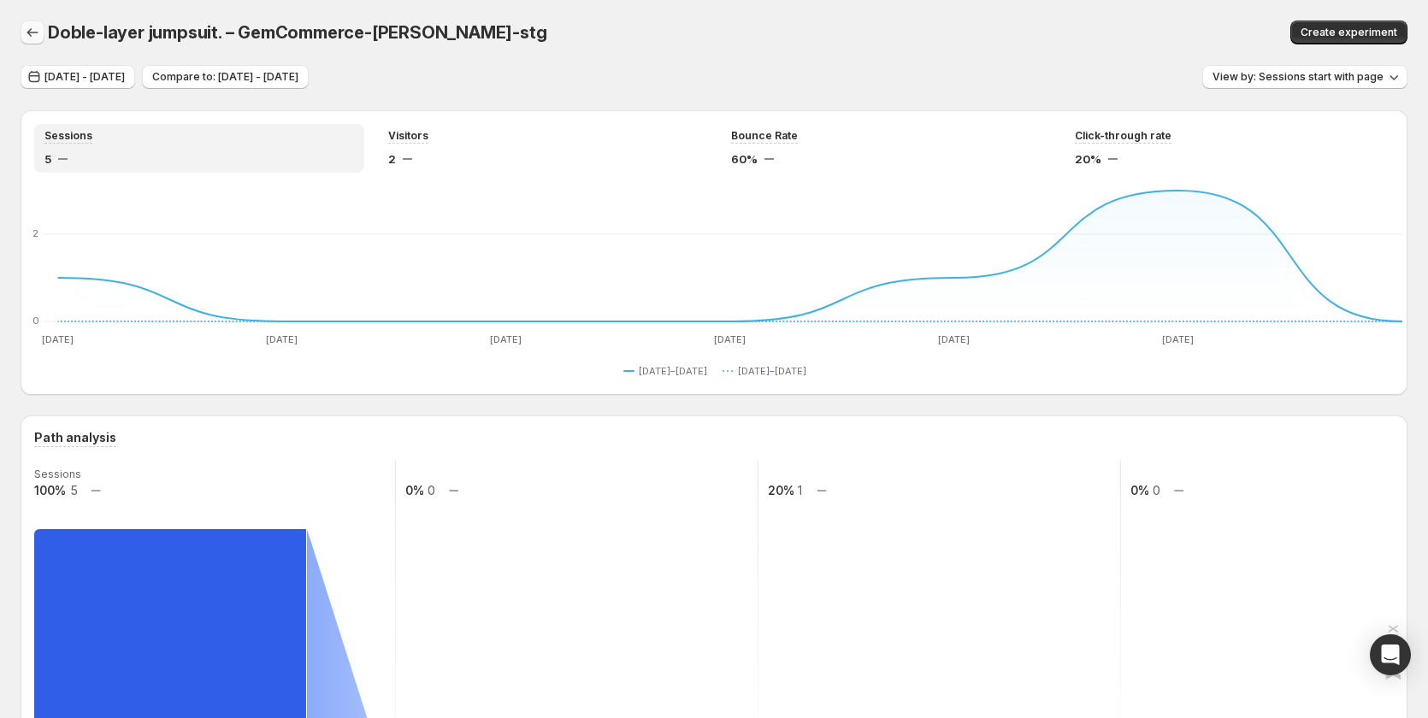
click at [31, 32] on icon "button" at bounding box center [32, 32] width 17 height 17
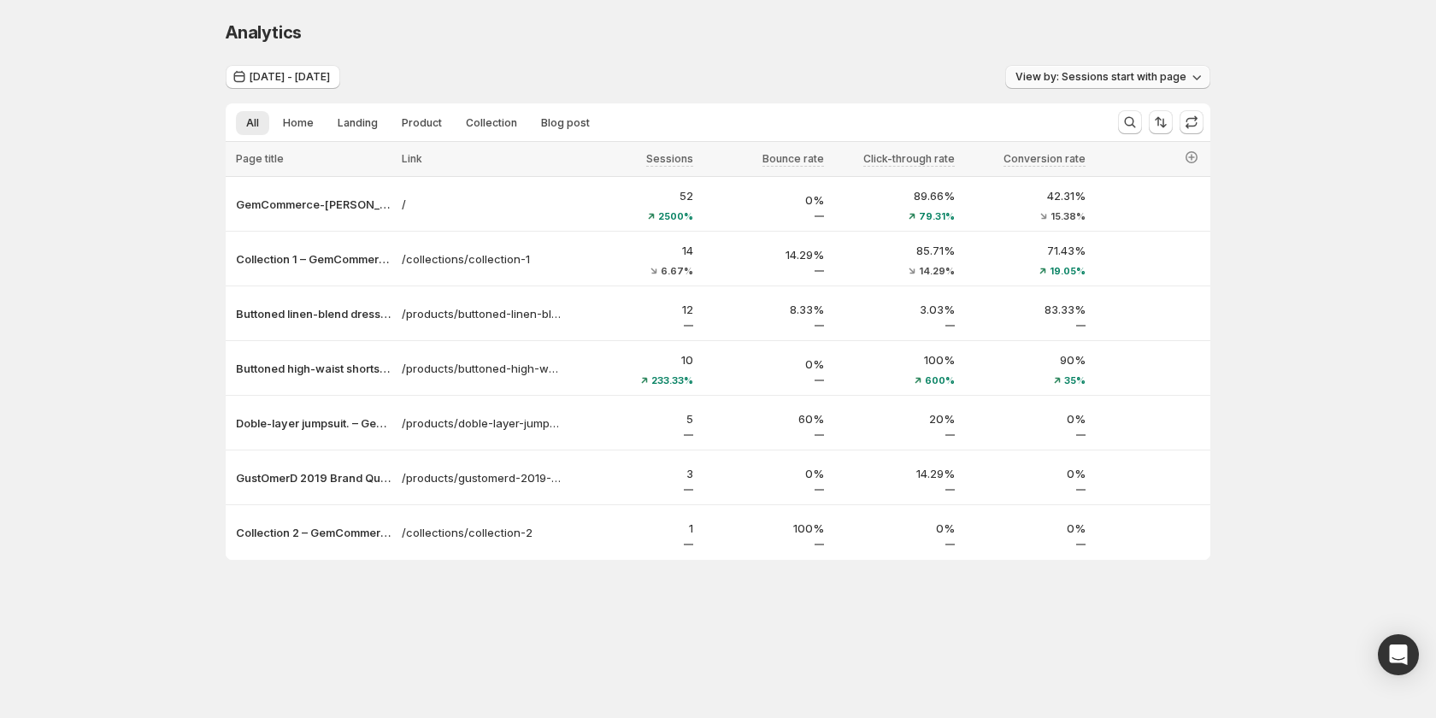
click at [1079, 77] on span "View by: Sessions start with page" at bounding box center [1101, 77] width 171 height 14
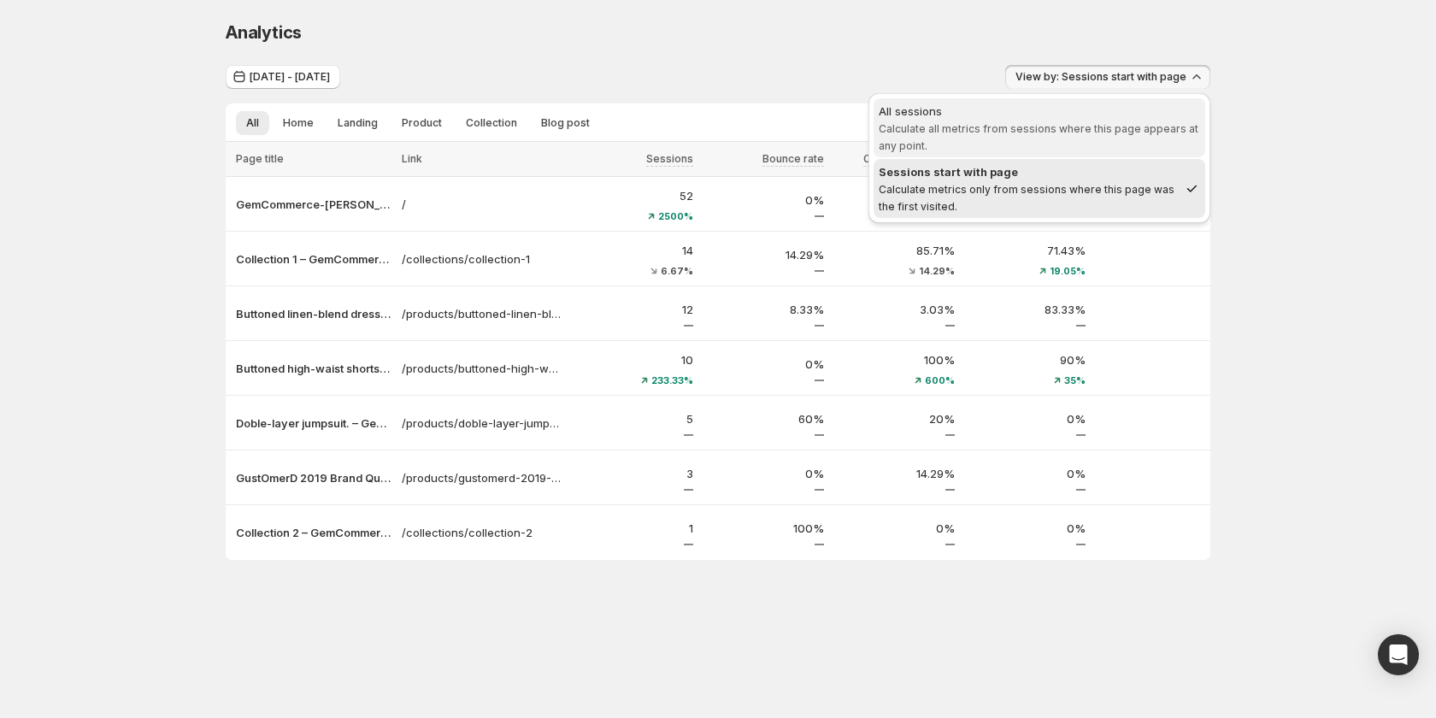
click at [1062, 135] on span "All sessions Calculate all metrics from sessions where this page appears at any…" at bounding box center [1039, 128] width 321 height 51
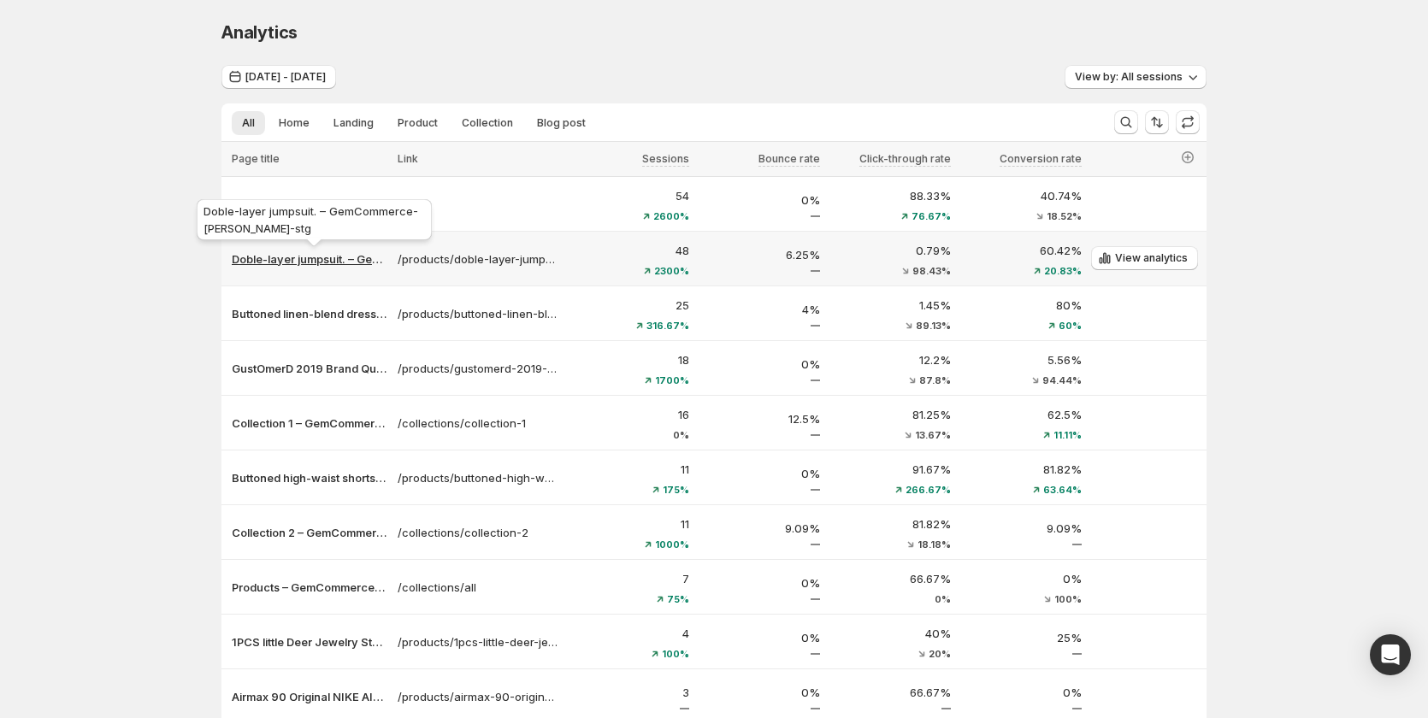
click at [308, 260] on p "Doble-layer jumpsuit. – GemCommerce-sandy-stg" at bounding box center [310, 259] width 156 height 17
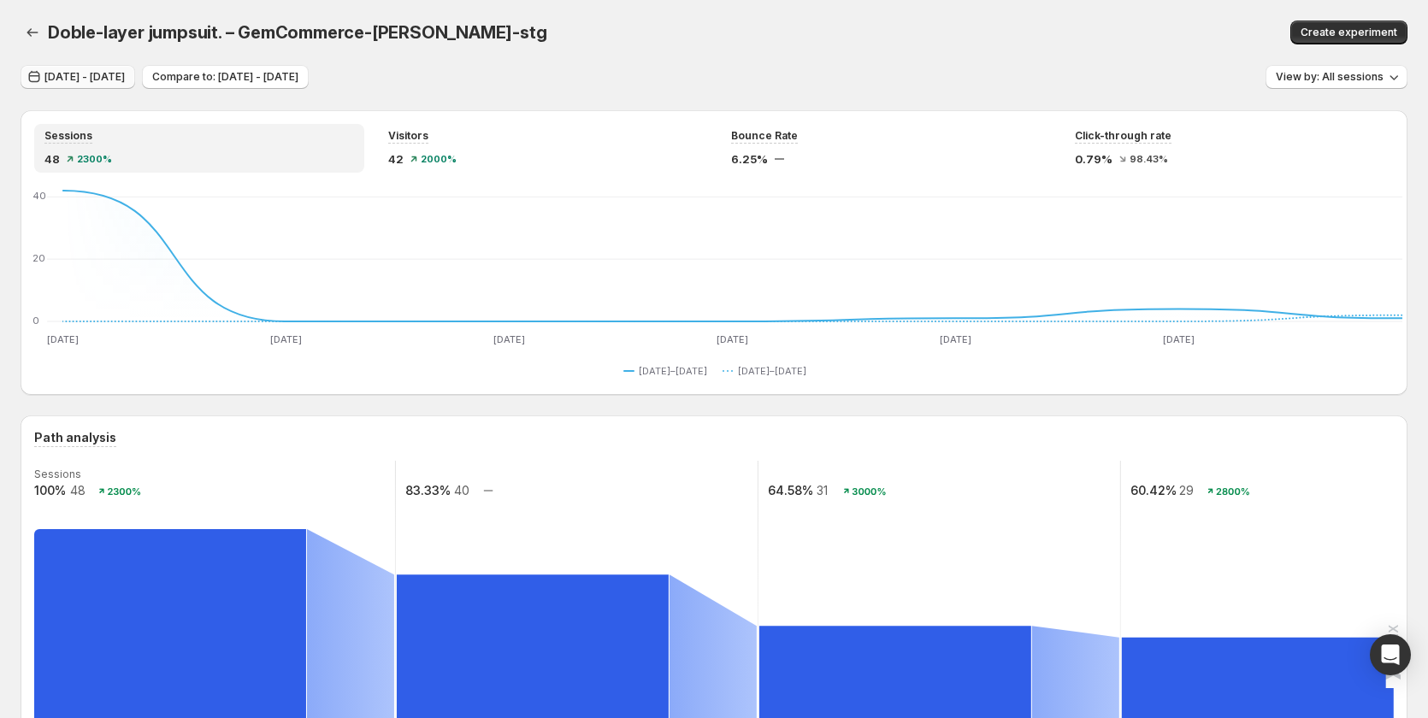
click at [125, 82] on span "Aug 22, 2025 - Aug 28, 2025" at bounding box center [84, 77] width 80 height 14
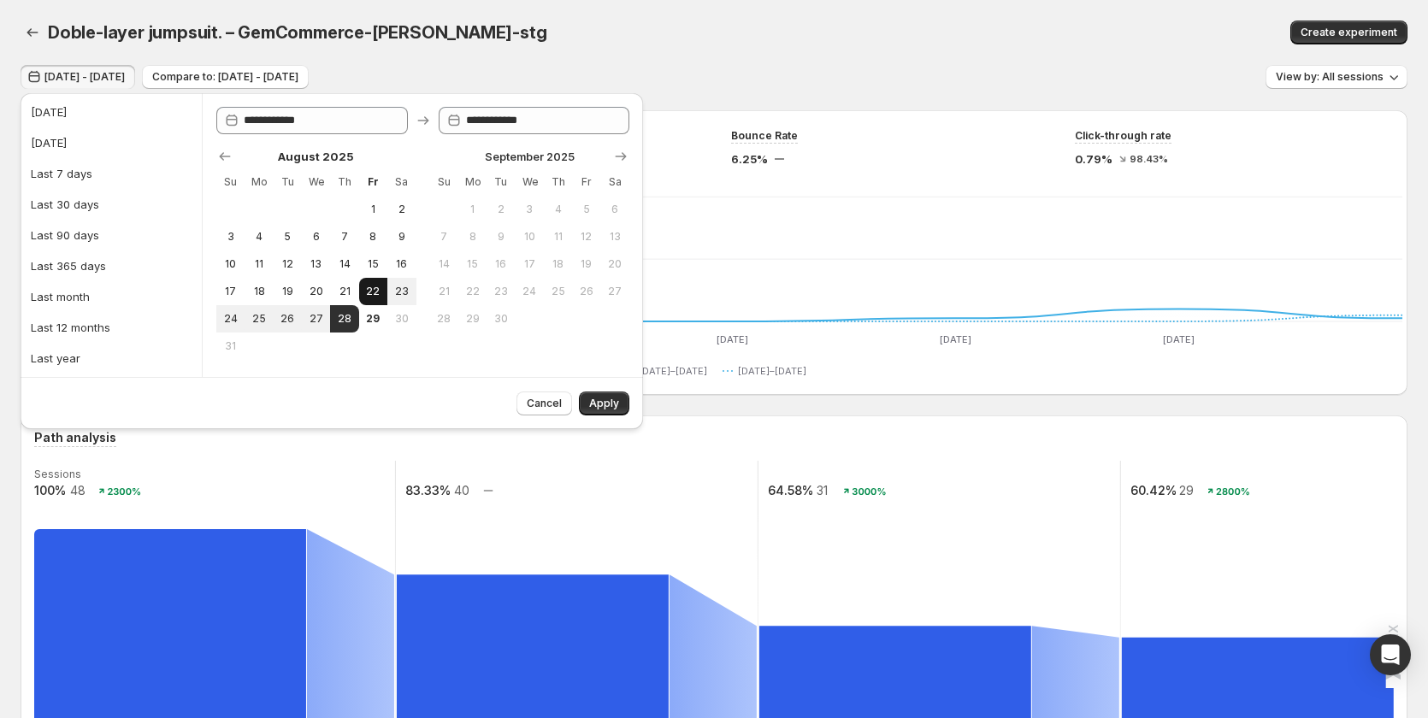
click at [366, 293] on span "22" at bounding box center [373, 292] width 15 height 14
click at [373, 316] on span "29" at bounding box center [373, 319] width 15 height 14
type input "**********"
click at [288, 319] on span "26" at bounding box center [287, 319] width 15 height 14
type input "**********"
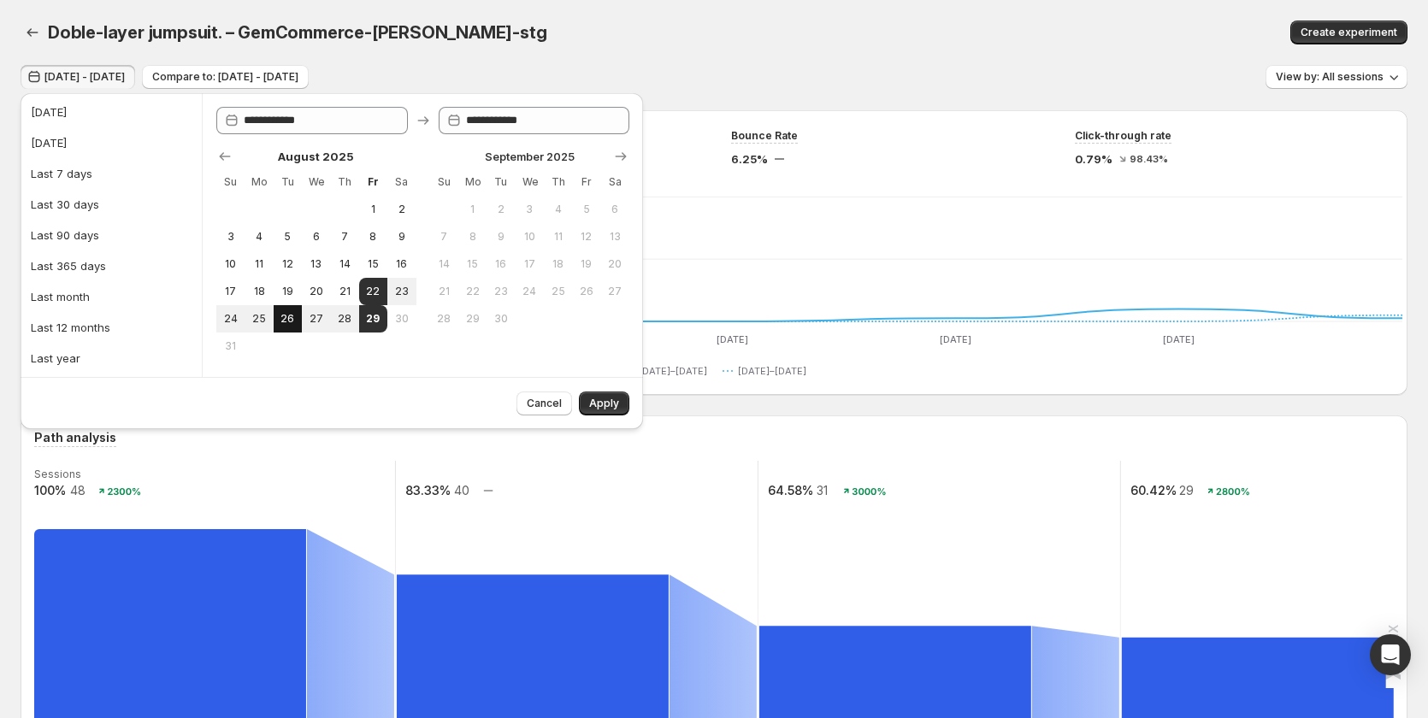
type input "**********"
click at [324, 269] on button "13" at bounding box center [316, 264] width 28 height 27
type input "**********"
click at [293, 321] on span "26" at bounding box center [287, 319] width 15 height 14
type input "**********"
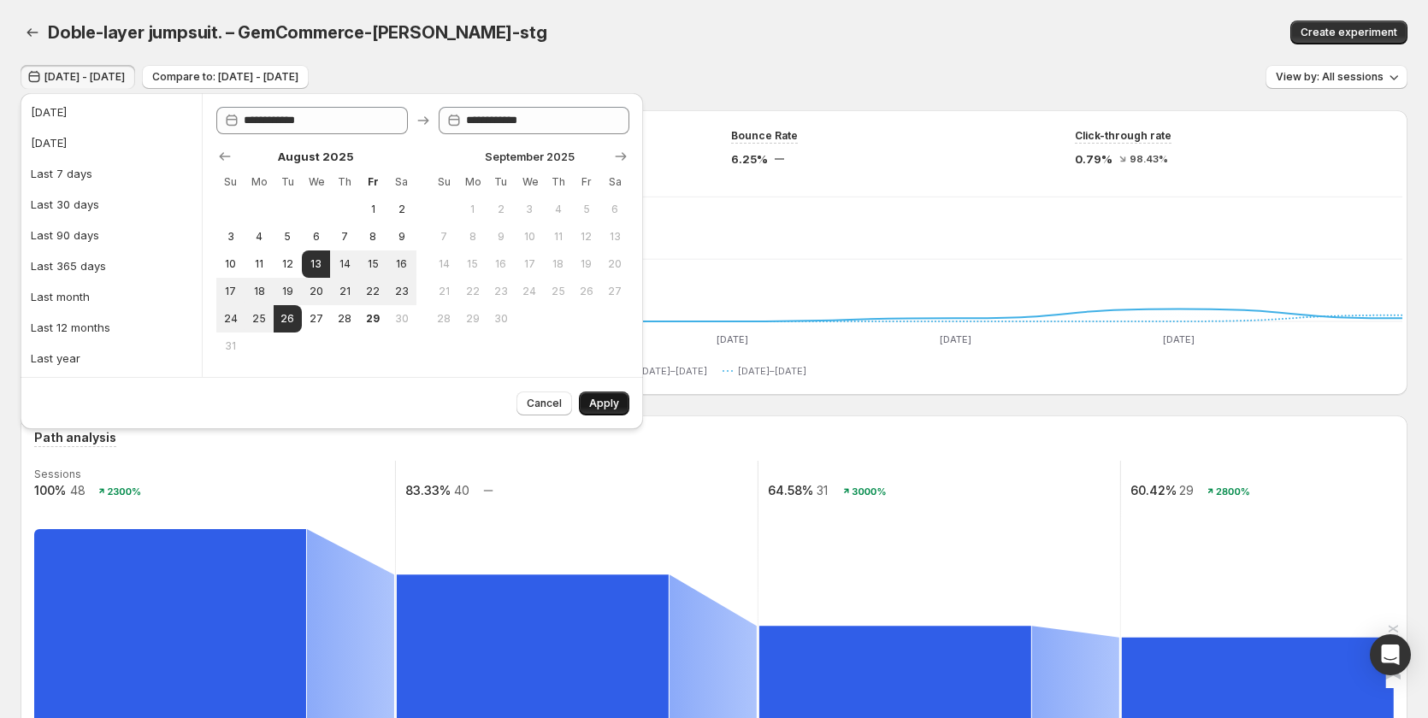
click at [591, 401] on span "Apply" at bounding box center [604, 404] width 30 height 14
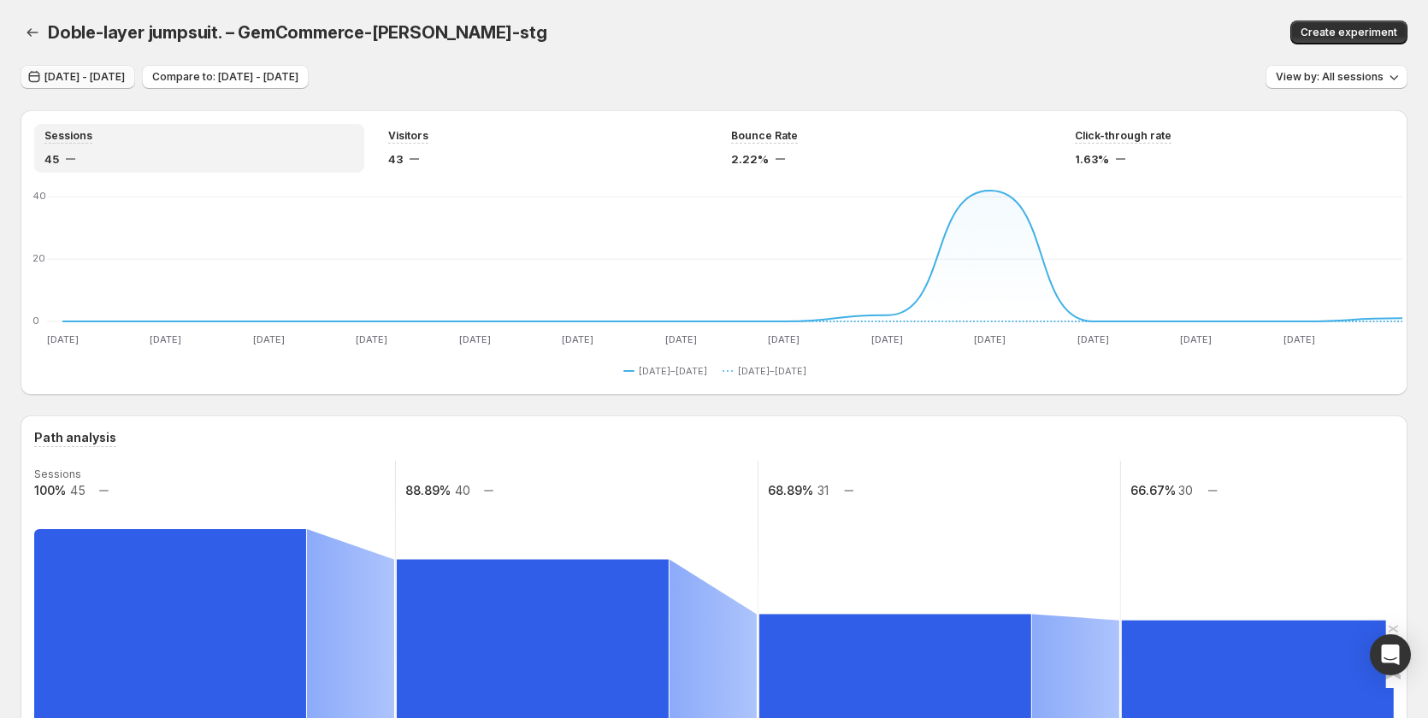
click at [122, 79] on span "Aug 13, 2025 - Aug 26, 2025" at bounding box center [84, 77] width 80 height 14
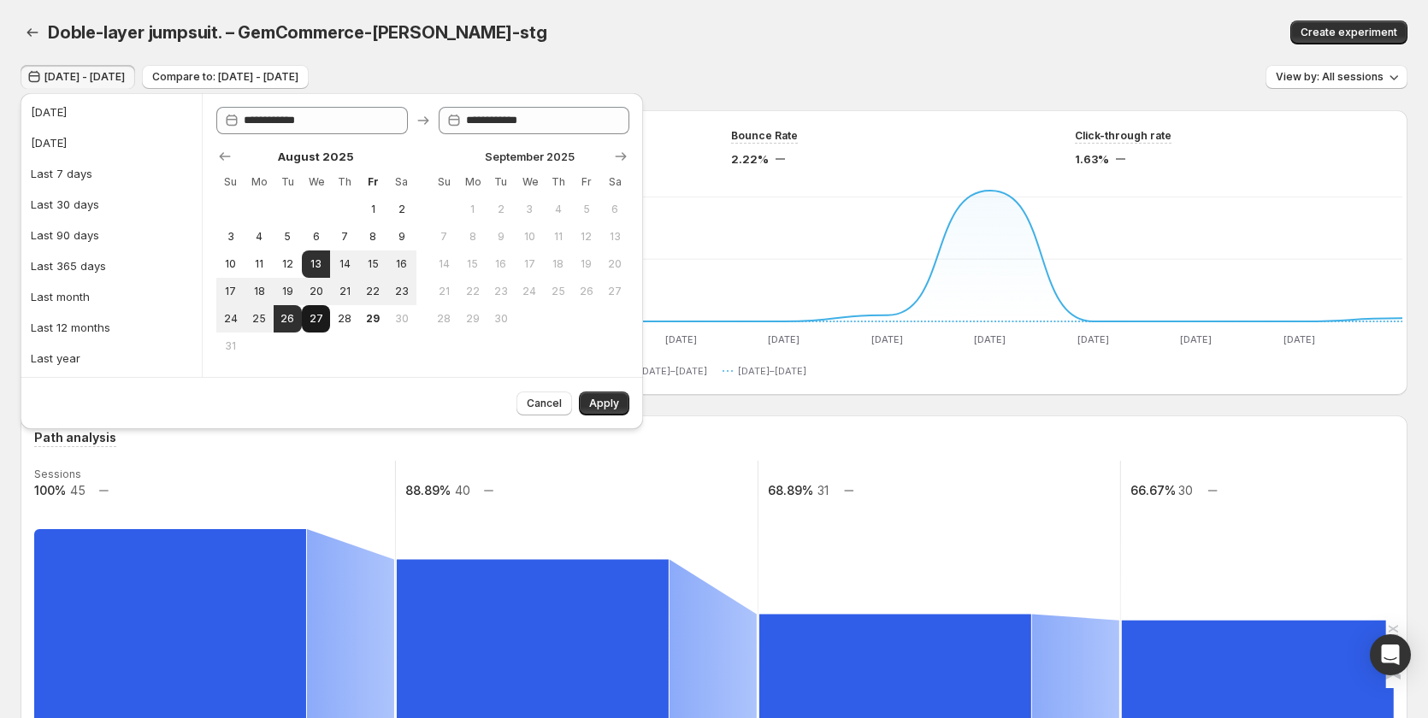
click at [317, 323] on span "27" at bounding box center [316, 319] width 15 height 14
type input "**********"
click at [348, 291] on span "21" at bounding box center [344, 292] width 15 height 14
type input "**********"
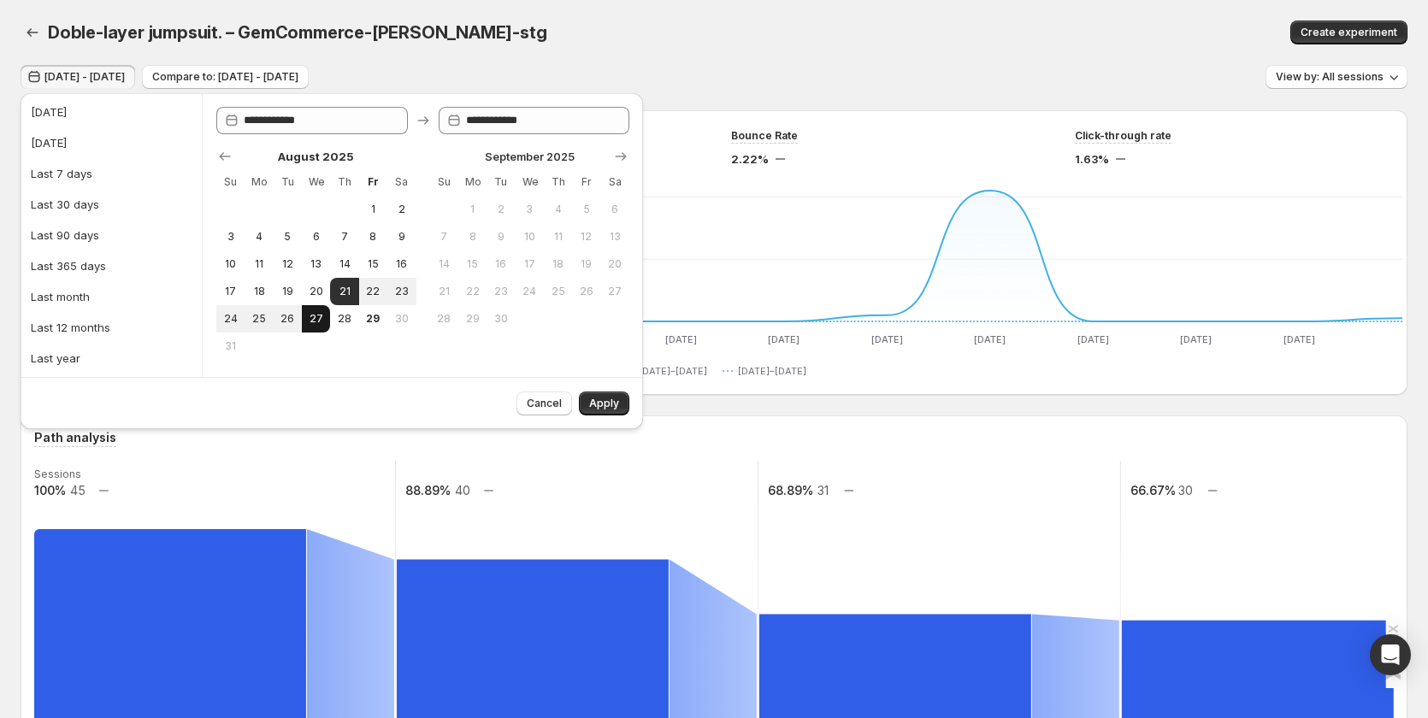
click at [318, 322] on span "27" at bounding box center [316, 319] width 15 height 14
type input "**********"
click at [610, 398] on span "Apply" at bounding box center [604, 404] width 30 height 14
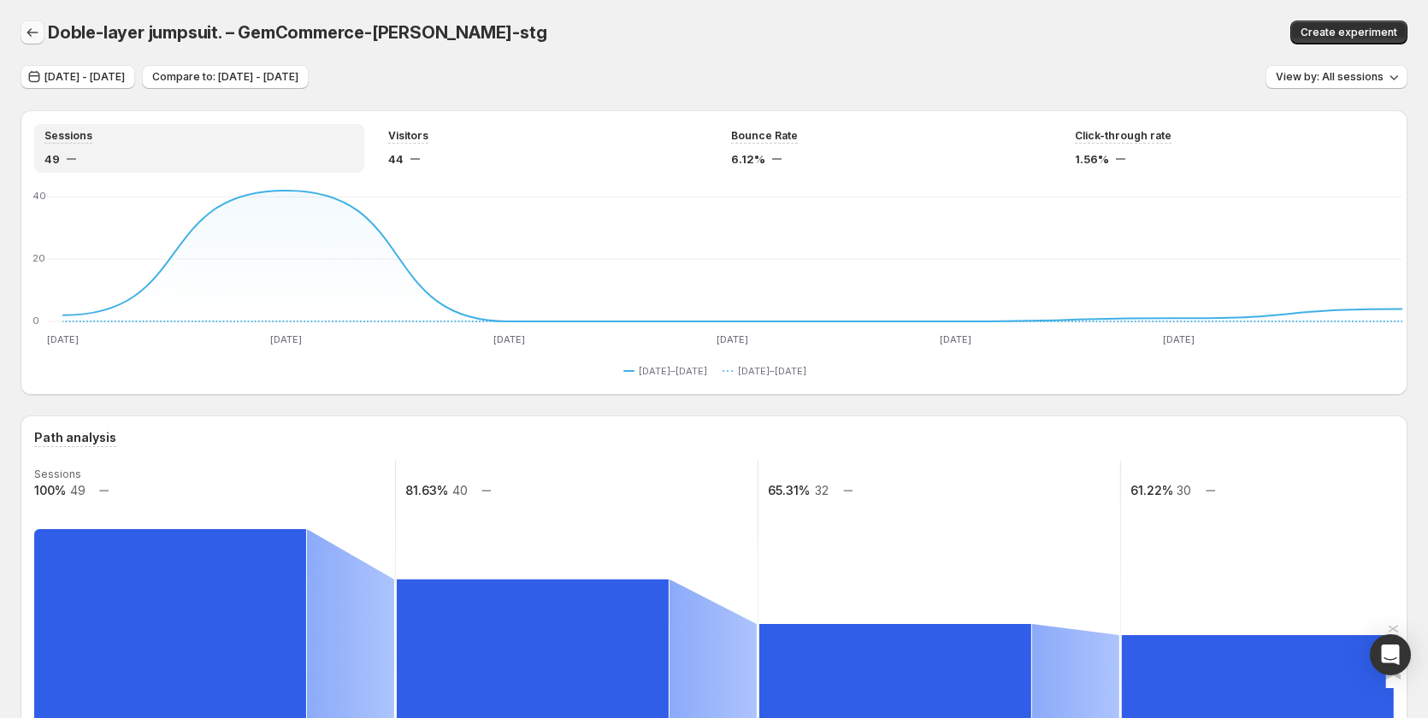
click at [32, 33] on icon "button" at bounding box center [32, 32] width 17 height 17
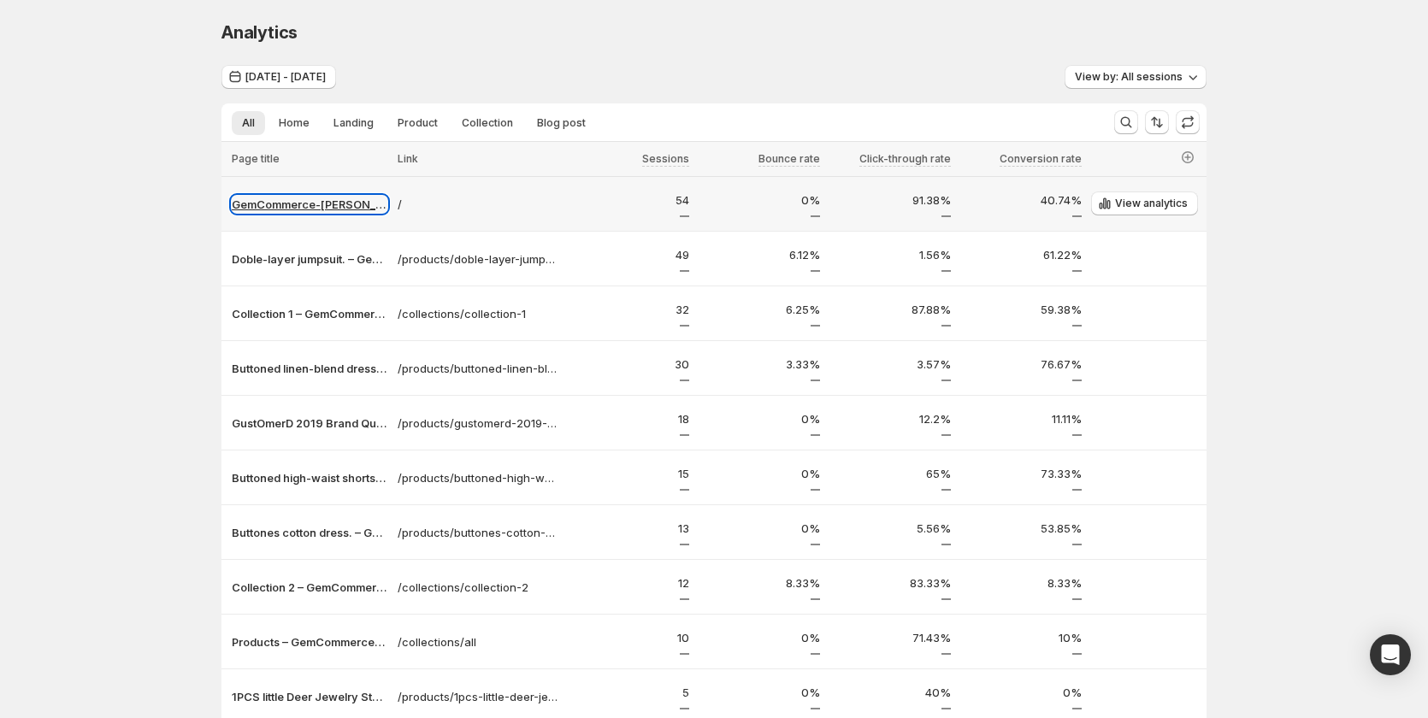
click at [291, 209] on p "GemCommerce-sandy-stg" at bounding box center [310, 204] width 156 height 17
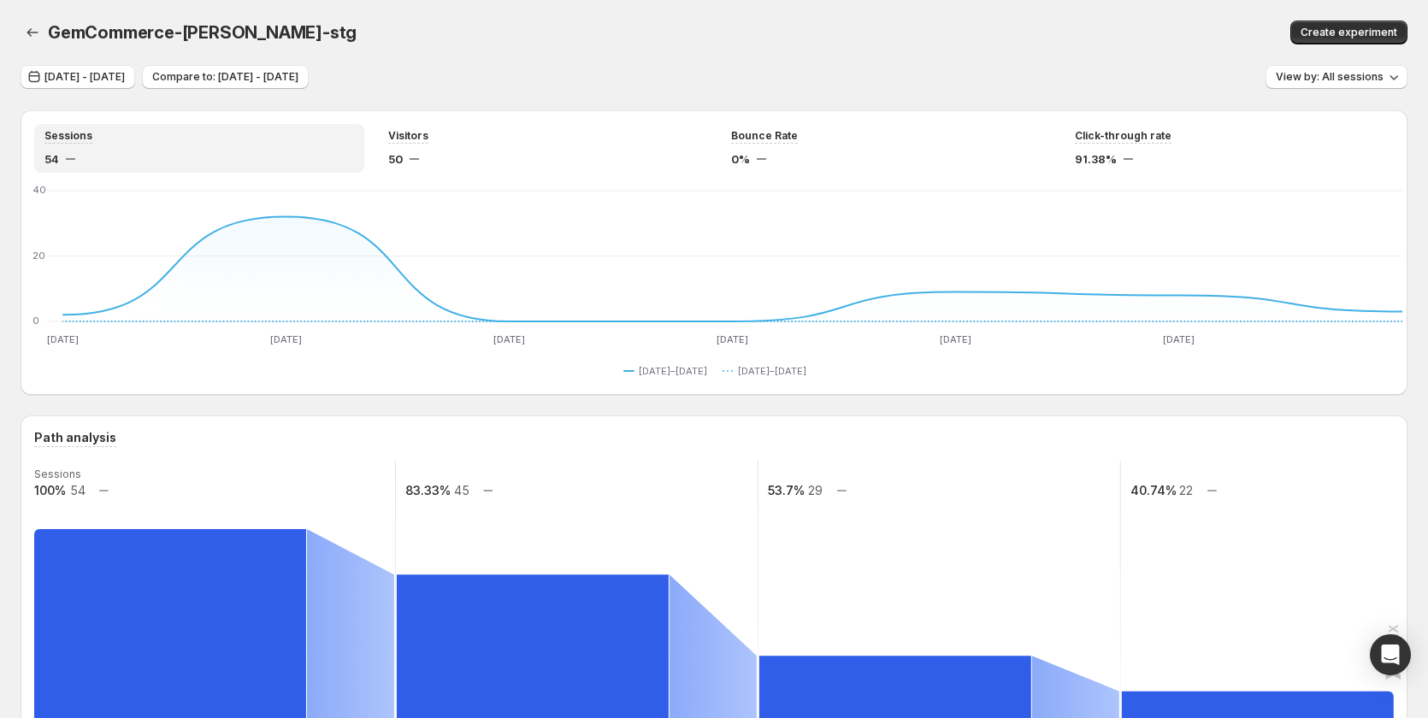
click at [30, 31] on icon "button" at bounding box center [32, 32] width 11 height 9
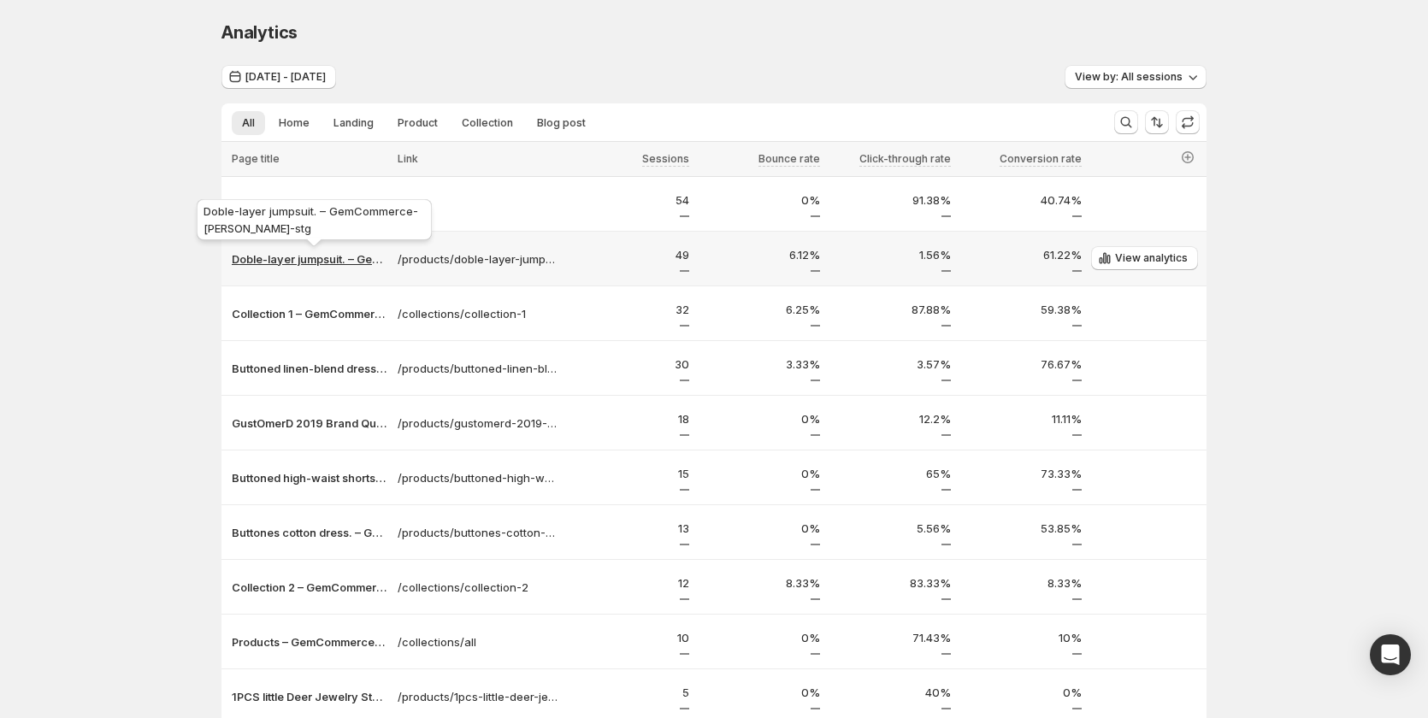
click at [300, 256] on p "Doble-layer jumpsuit. – GemCommerce-sandy-stg" at bounding box center [310, 259] width 156 height 17
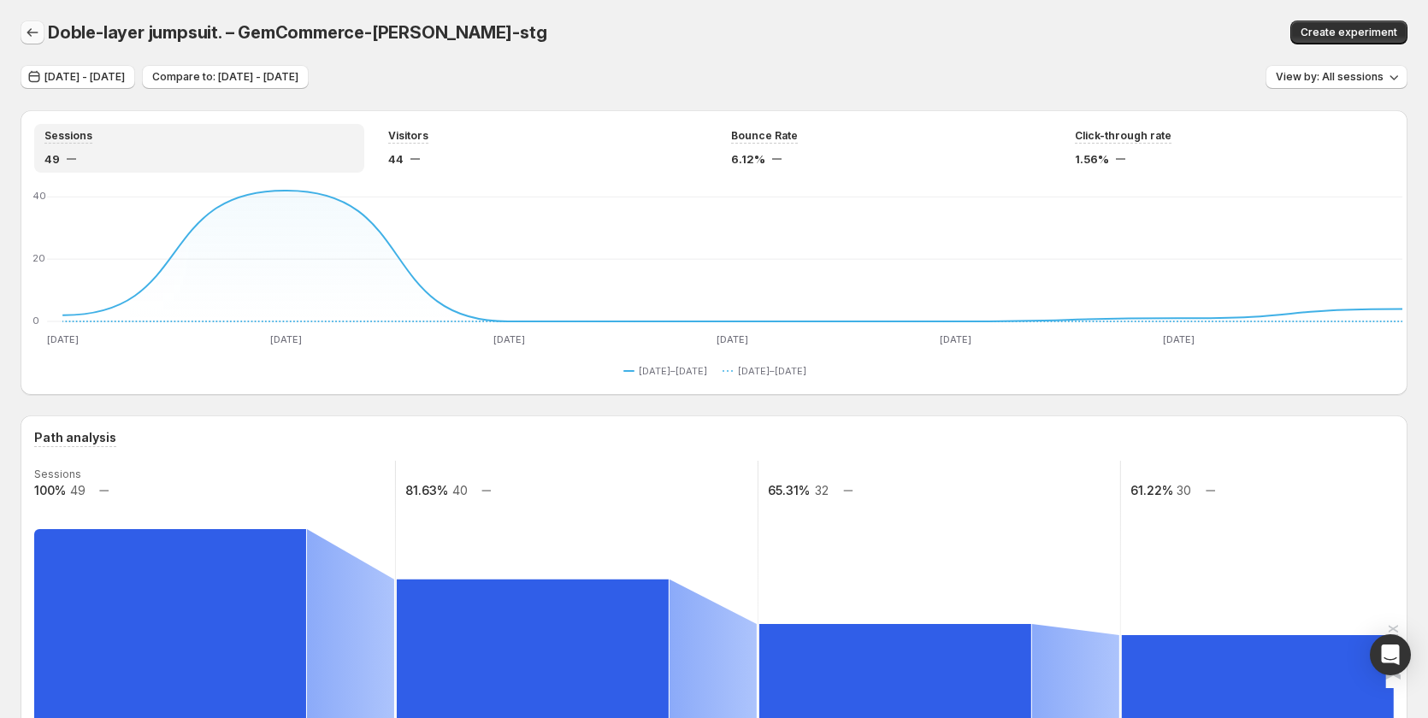
click at [30, 28] on icon "button" at bounding box center [32, 32] width 17 height 17
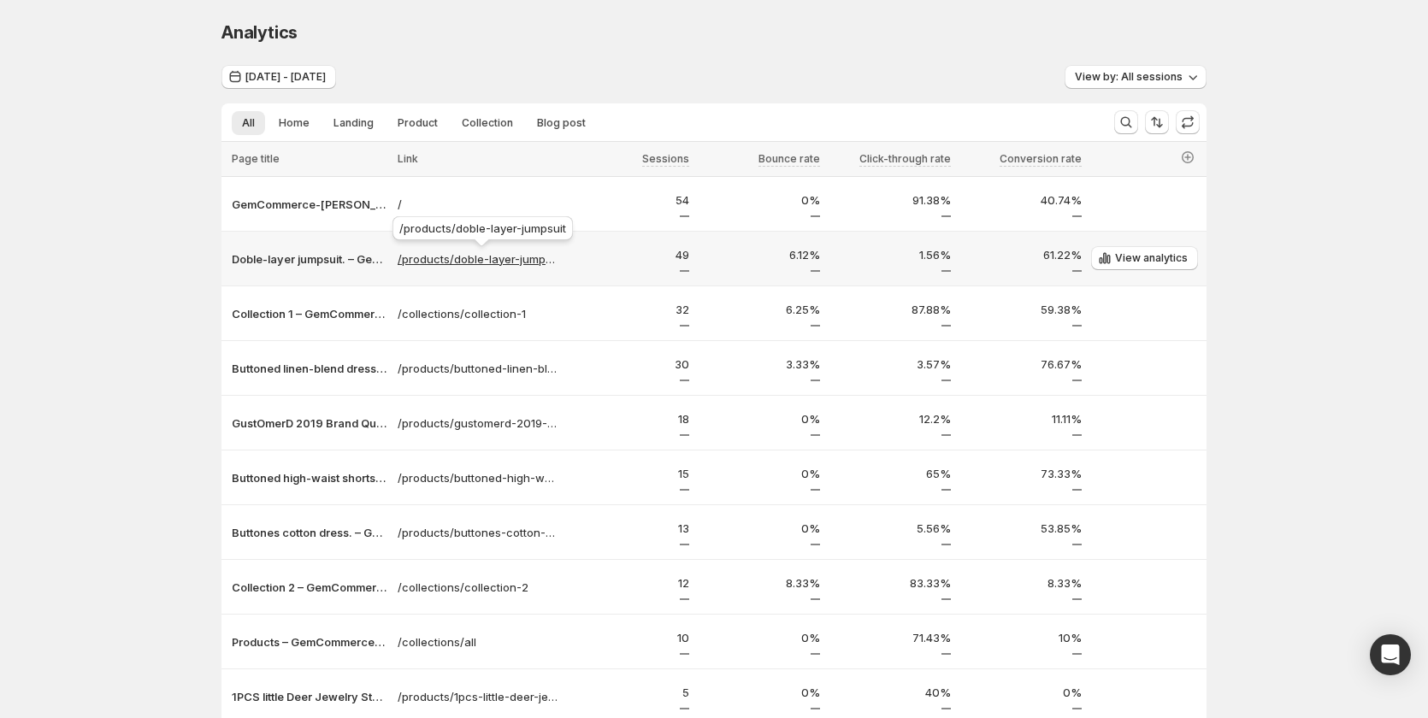
click at [525, 261] on p "/products/doble-layer-jumpsuit" at bounding box center [478, 259] width 161 height 17
click at [434, 261] on p "/products/doble-layer-jumpsuit" at bounding box center [478, 259] width 161 height 17
click at [315, 262] on p "Doble-layer jumpsuit. – GemCommerce-sandy-stg" at bounding box center [310, 259] width 156 height 17
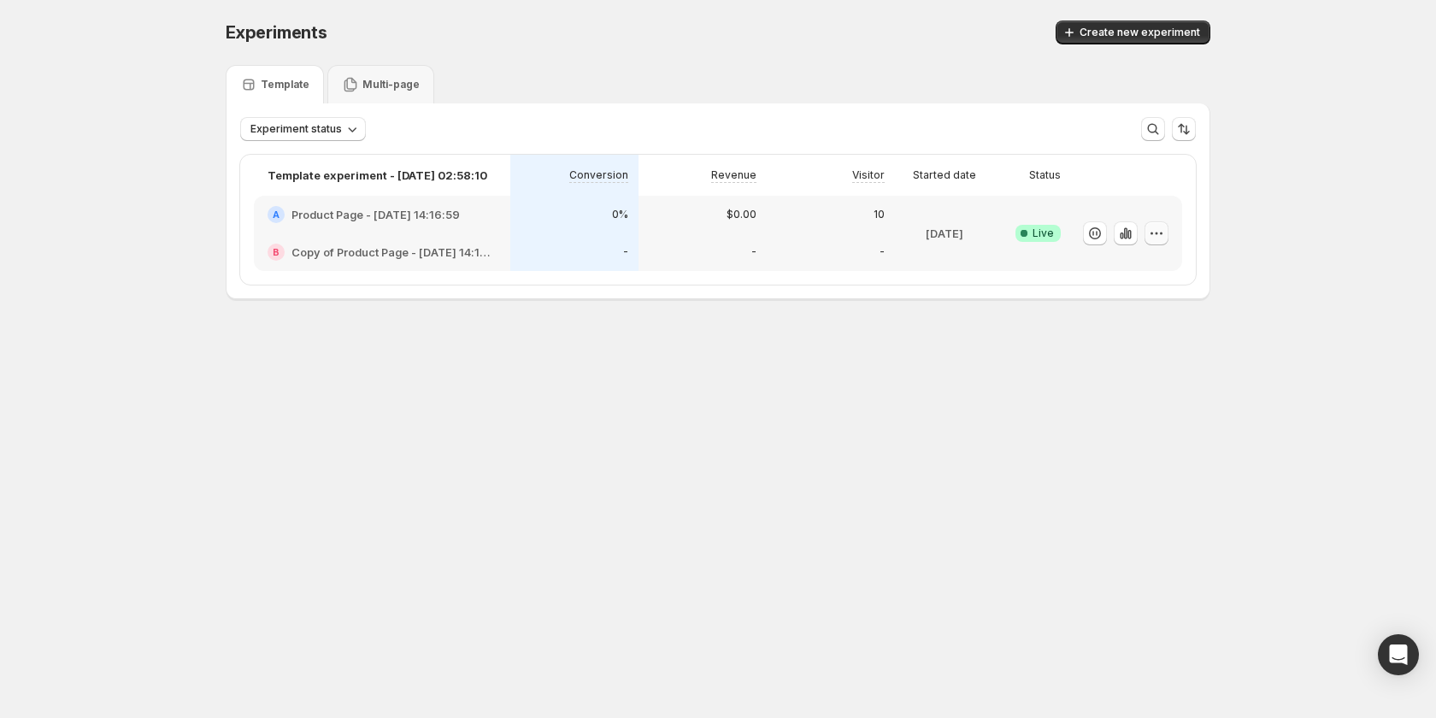
click at [1157, 230] on icon "button" at bounding box center [1156, 233] width 17 height 17
click at [956, 456] on body "Experiments. This page is ready Experiments Create new experiment Template Mult…" at bounding box center [718, 359] width 1436 height 718
click at [511, 237] on div "-" at bounding box center [574, 252] width 128 height 38
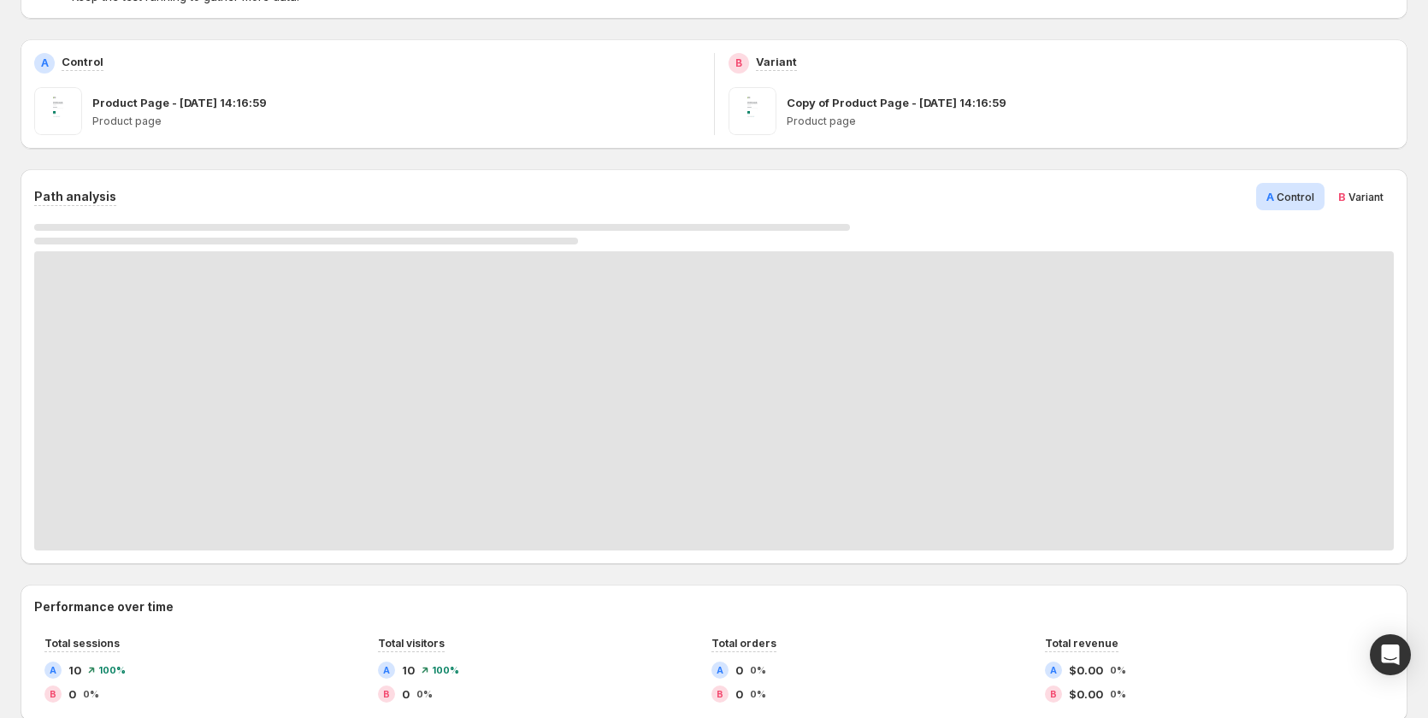
scroll to position [684, 0]
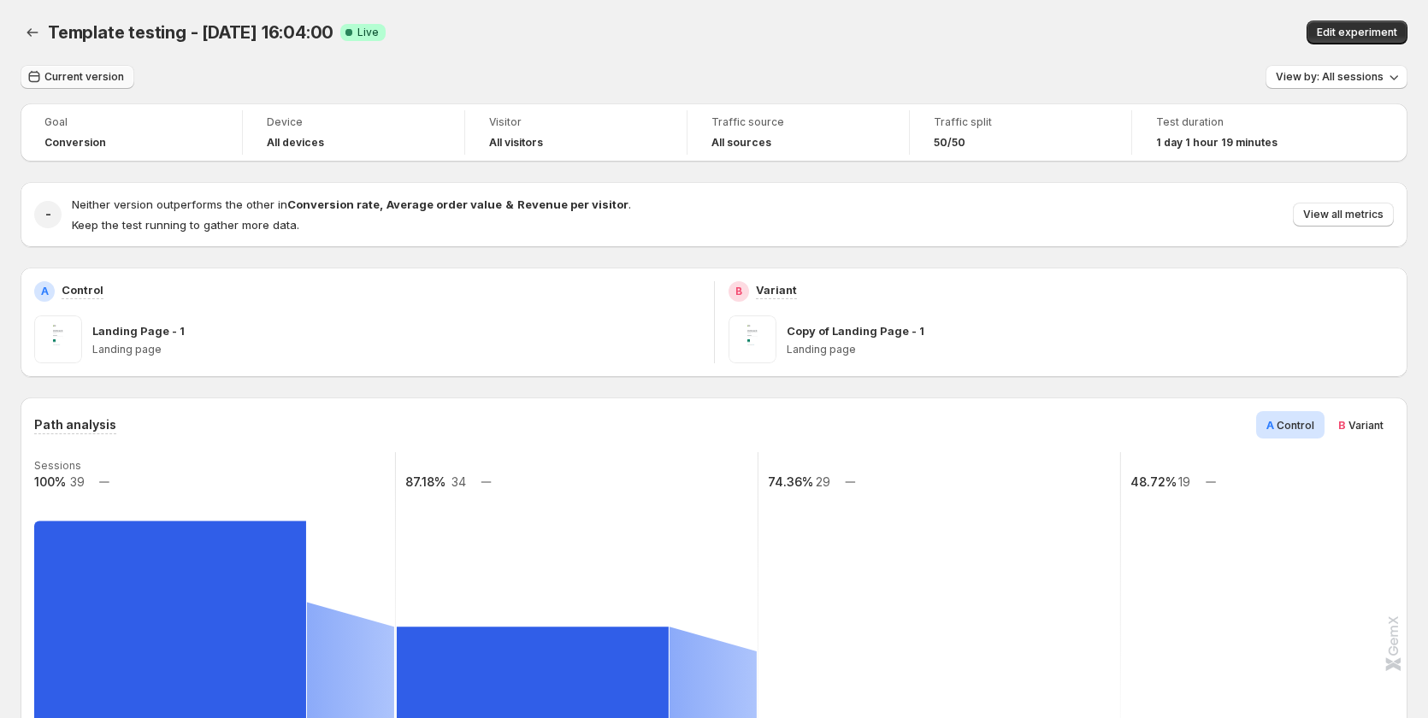
click at [85, 80] on span "Current version" at bounding box center [84, 77] width 80 height 14
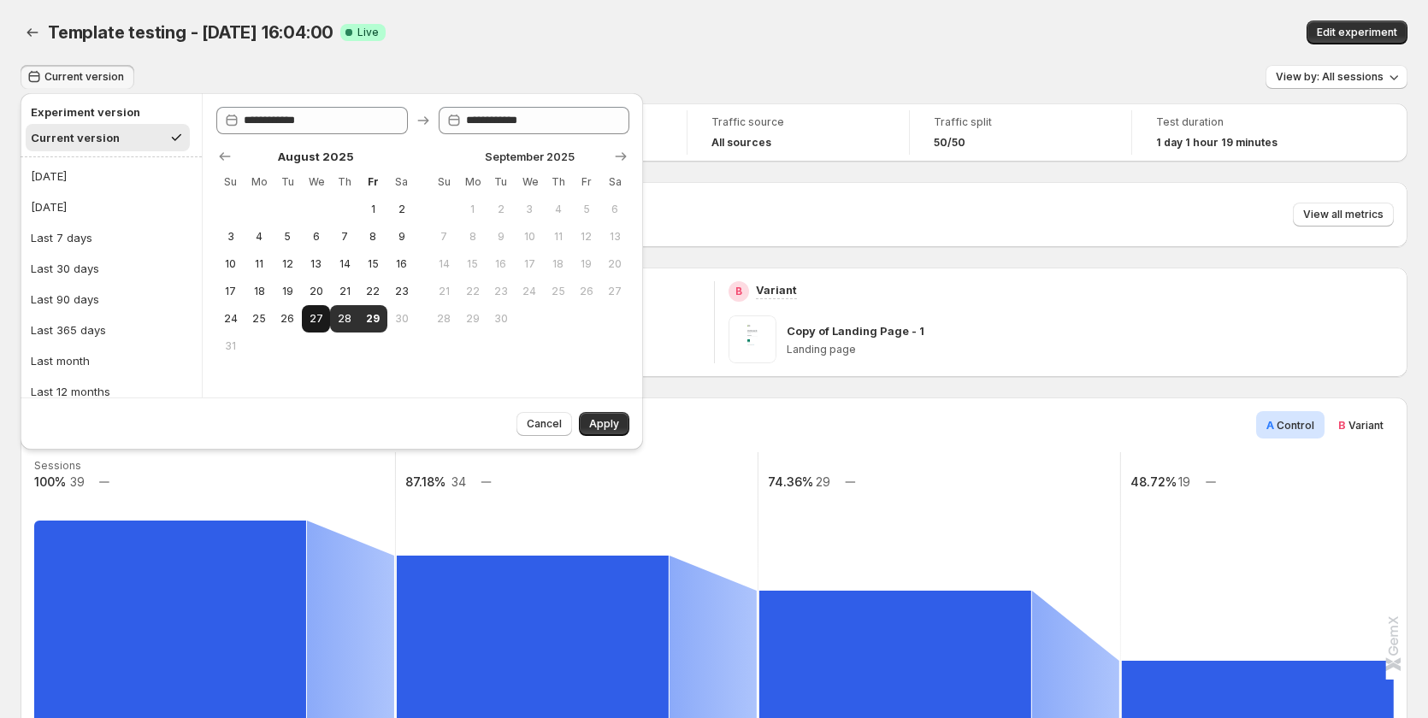
click at [316, 322] on span "27" at bounding box center [316, 319] width 15 height 14
type input "**********"
click at [366, 321] on span "29" at bounding box center [373, 319] width 15 height 14
type input "**********"
click at [592, 424] on span "Apply" at bounding box center [604, 424] width 30 height 14
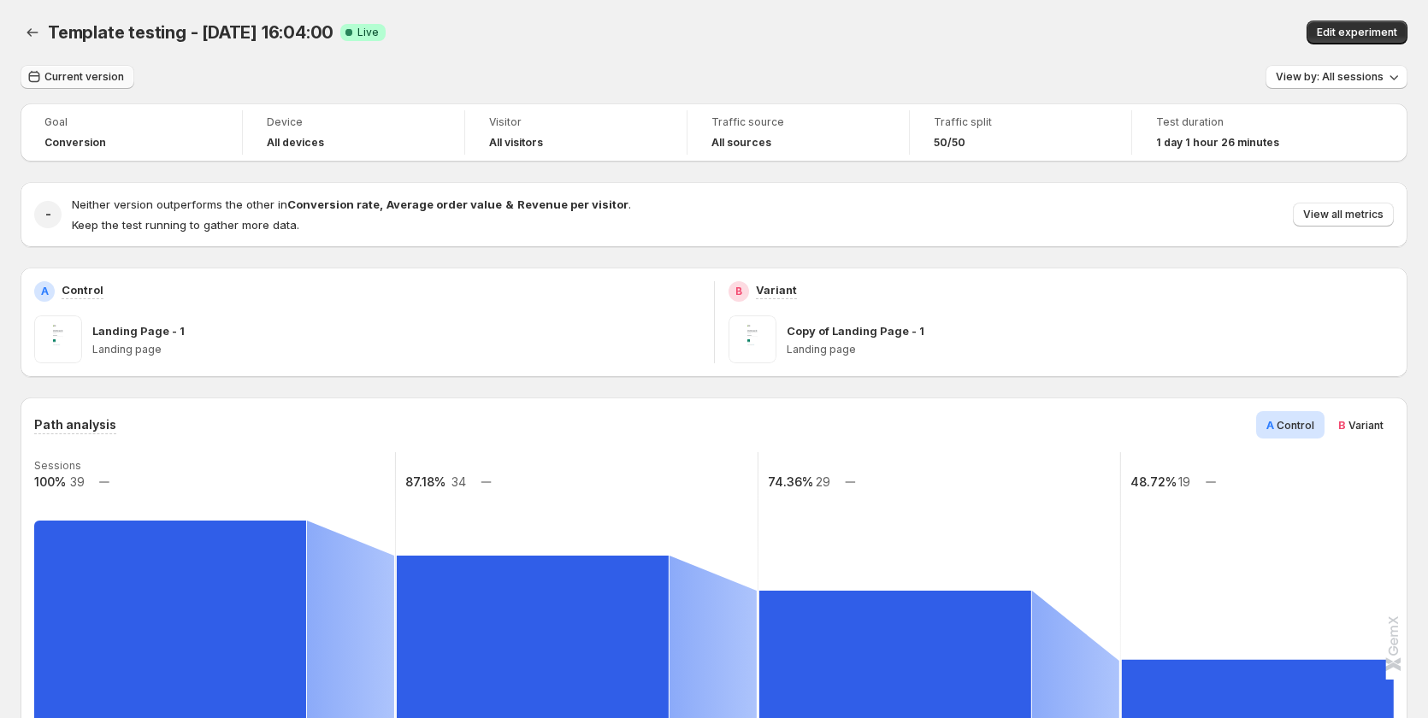
click at [55, 75] on span "Current version" at bounding box center [84, 77] width 80 height 14
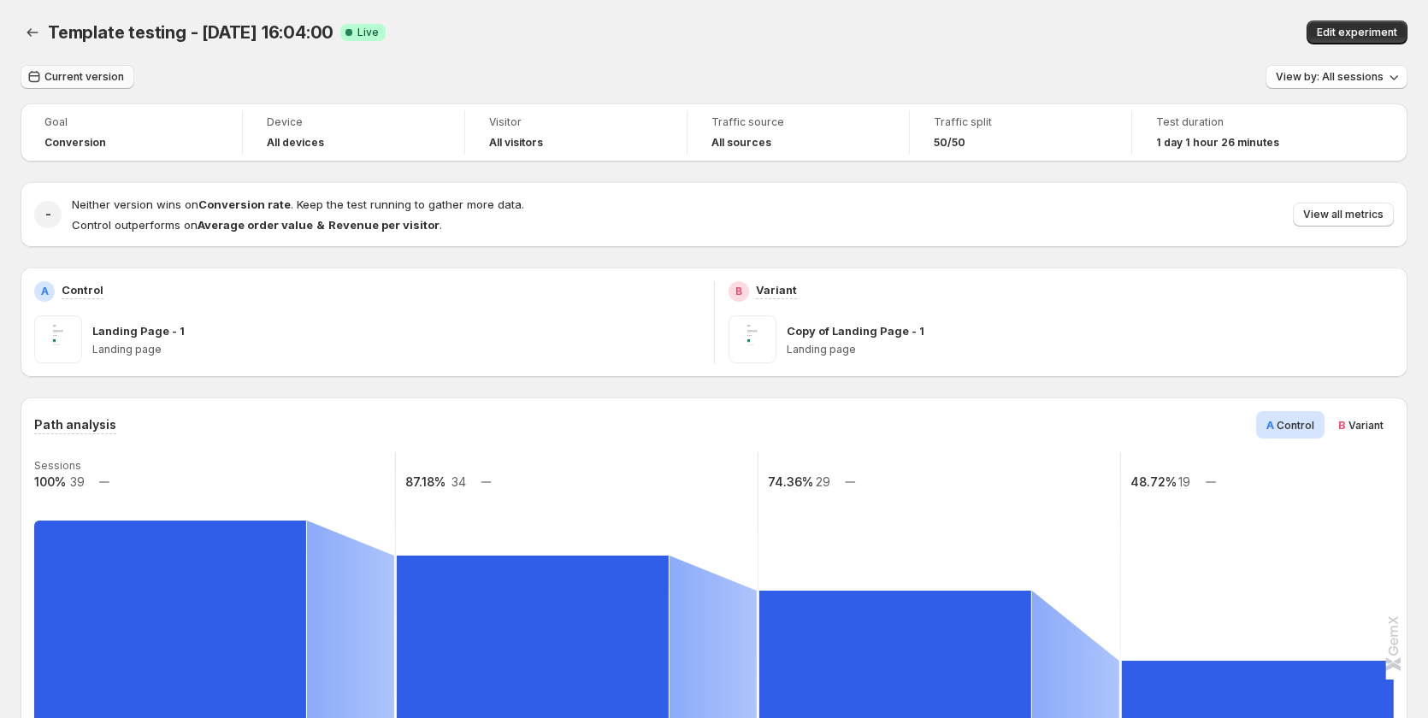
click at [83, 68] on button "Current version" at bounding box center [78, 77] width 114 height 24
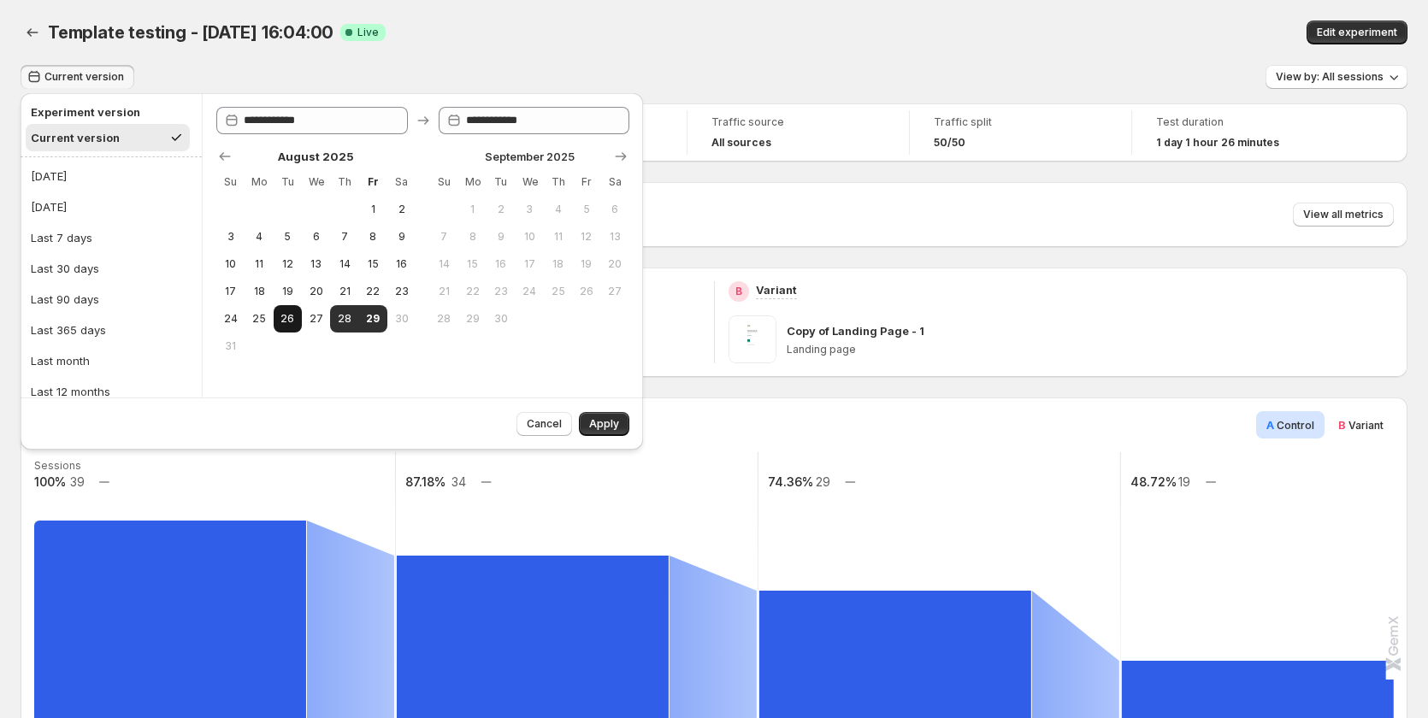
click at [298, 320] on button "26" at bounding box center [288, 318] width 28 height 27
type input "**********"
click at [382, 317] on button "29" at bounding box center [373, 318] width 28 height 27
type input "**********"
click at [601, 416] on button "Apply" at bounding box center [604, 424] width 50 height 24
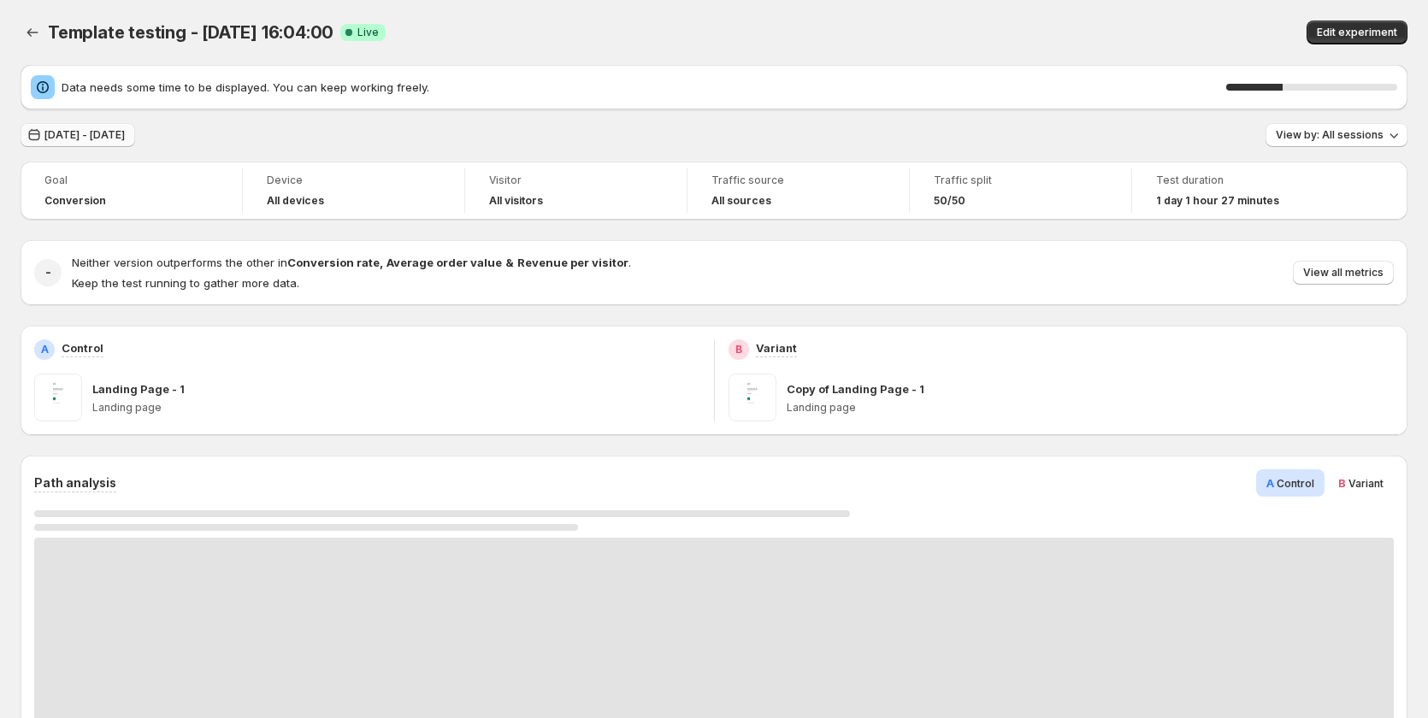
click at [124, 138] on span "[DATE] - [DATE]" at bounding box center [84, 135] width 80 height 14
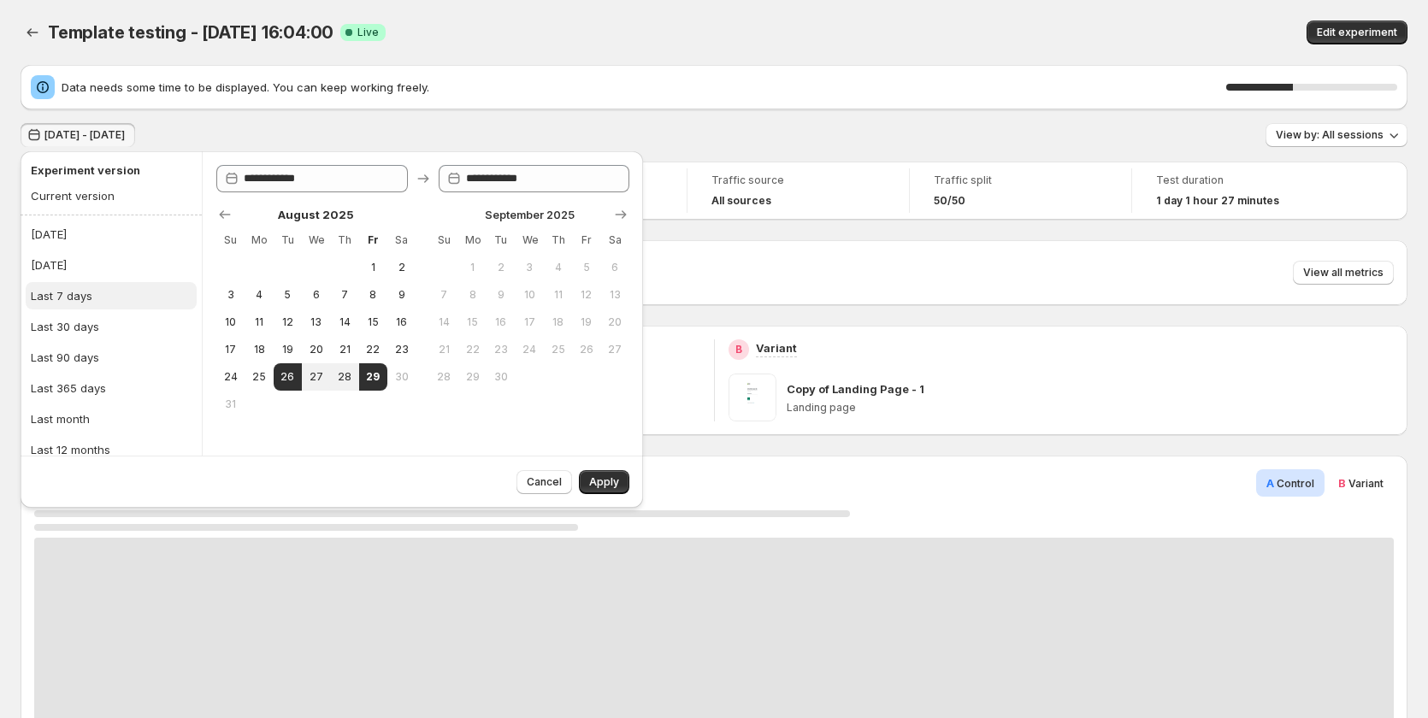
click at [57, 286] on button "Last 7 days" at bounding box center [111, 295] width 171 height 27
type input "**********"
click at [595, 476] on span "Apply" at bounding box center [604, 482] width 30 height 14
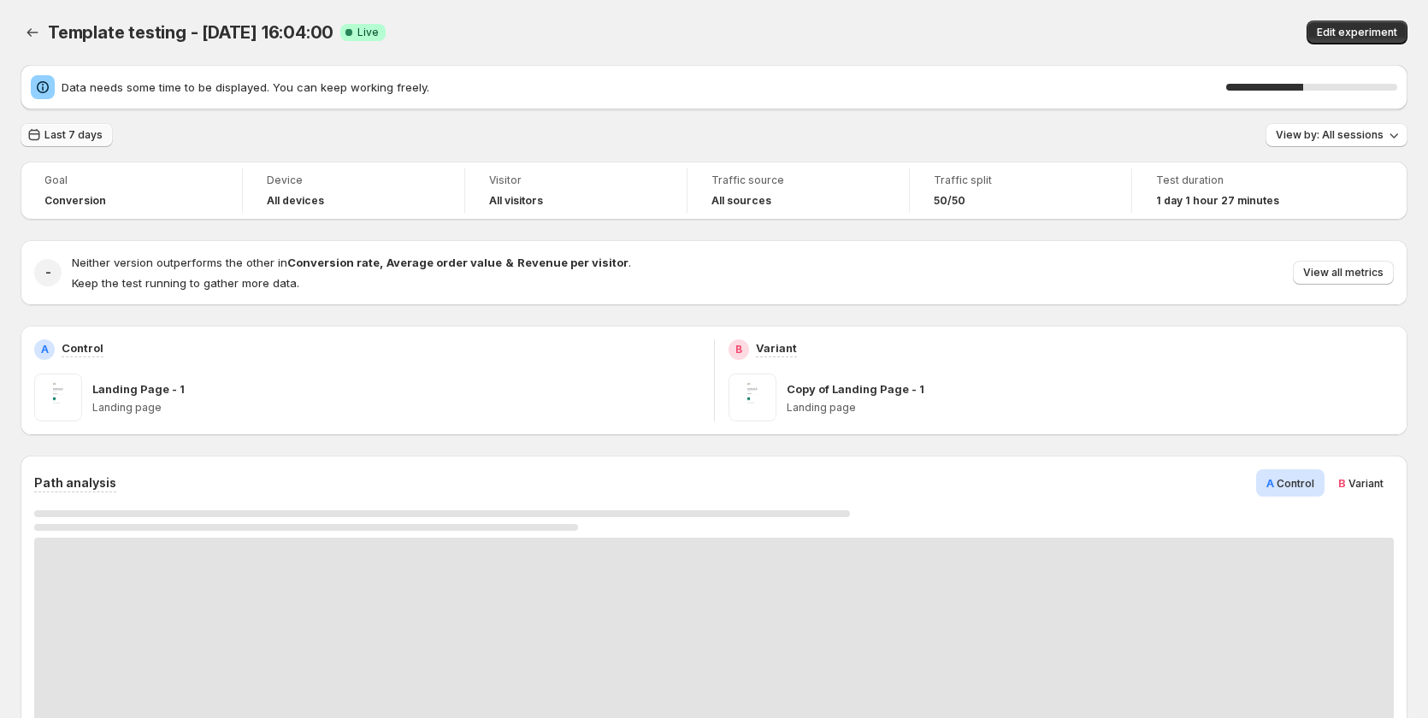
click at [59, 126] on button "Last 7 days" at bounding box center [67, 135] width 92 height 24
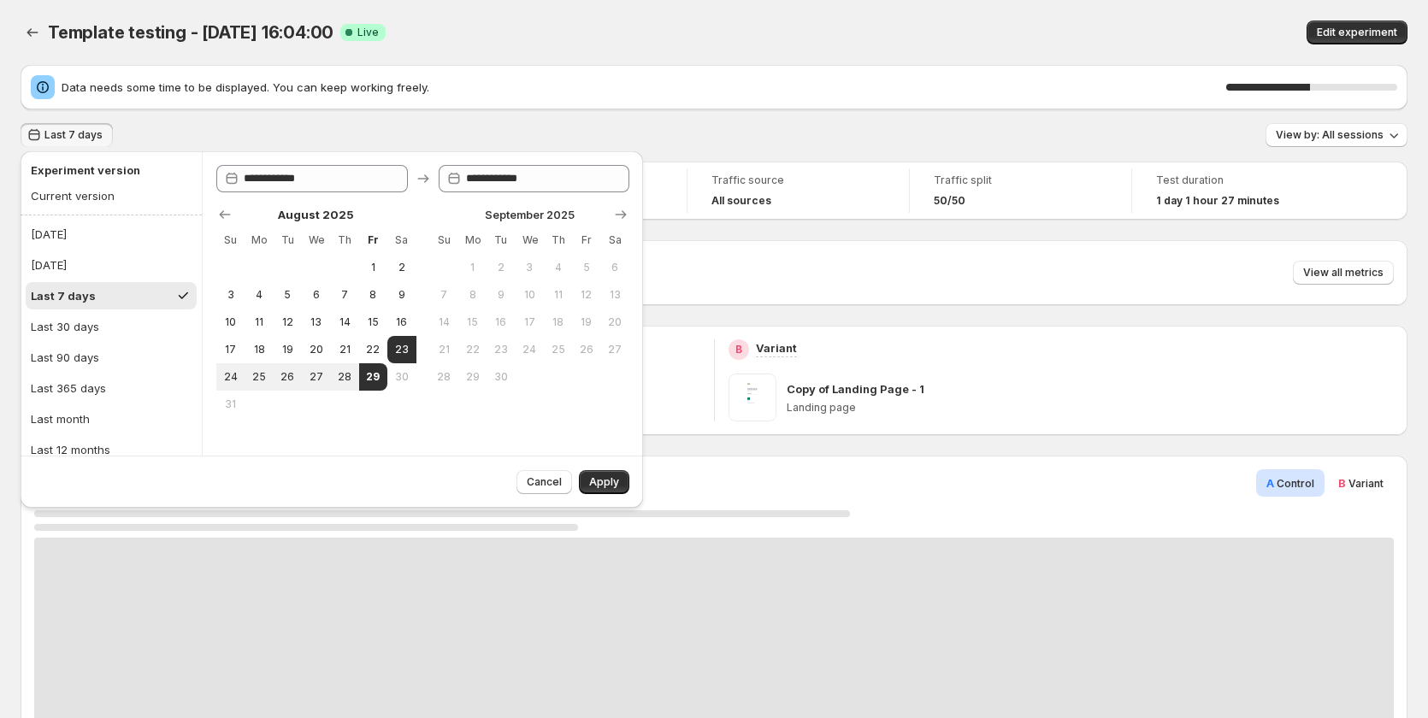
click at [525, 74] on div "Data needs some time to be displayed. You can keep working freely. 49 %" at bounding box center [714, 87] width 1387 height 44
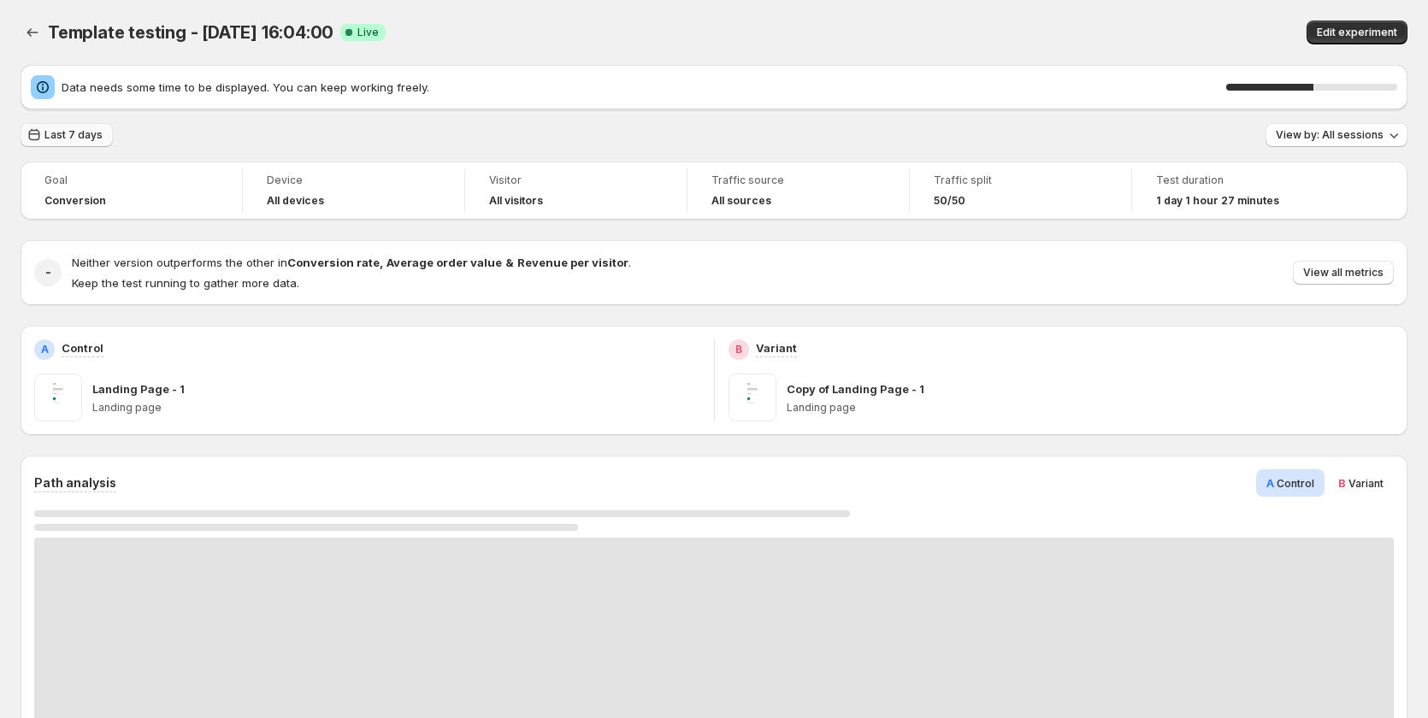
click at [65, 133] on span "Last 7 days" at bounding box center [73, 135] width 58 height 14
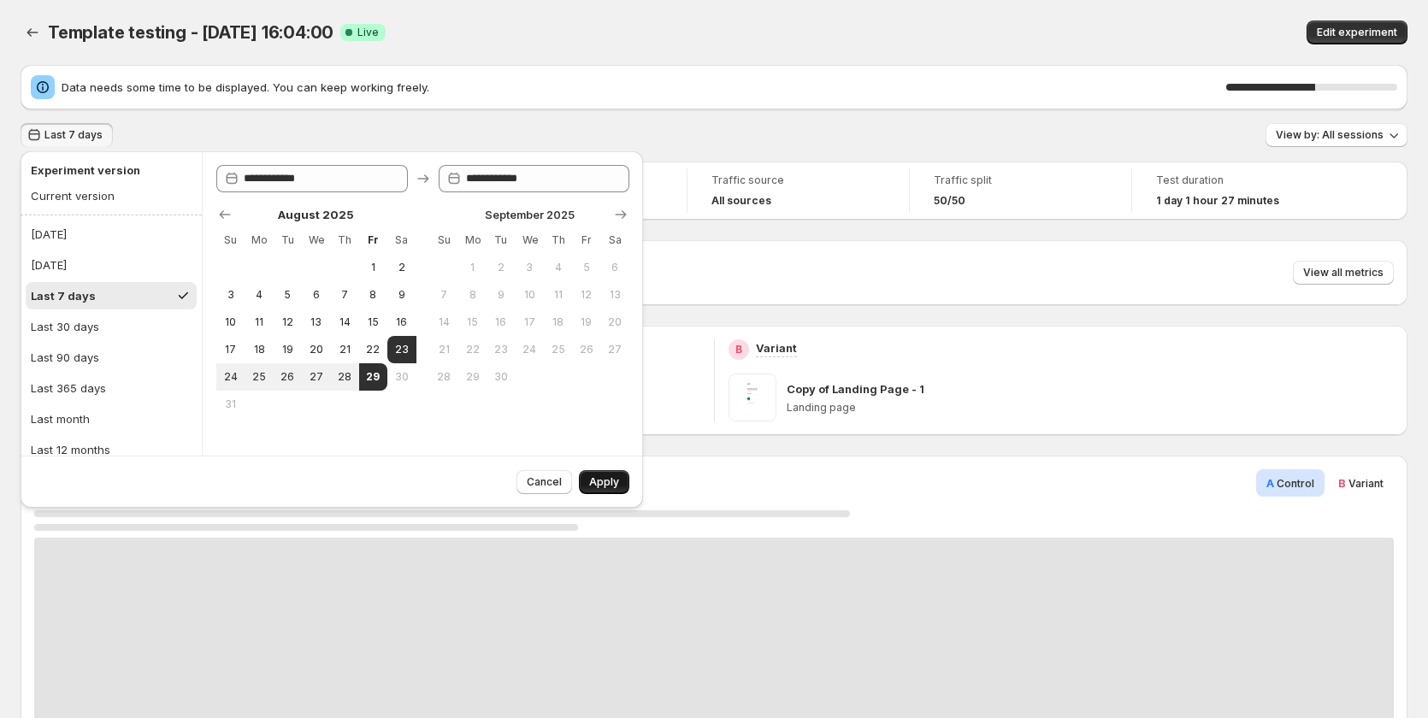
click at [596, 479] on span "Apply" at bounding box center [604, 482] width 30 height 14
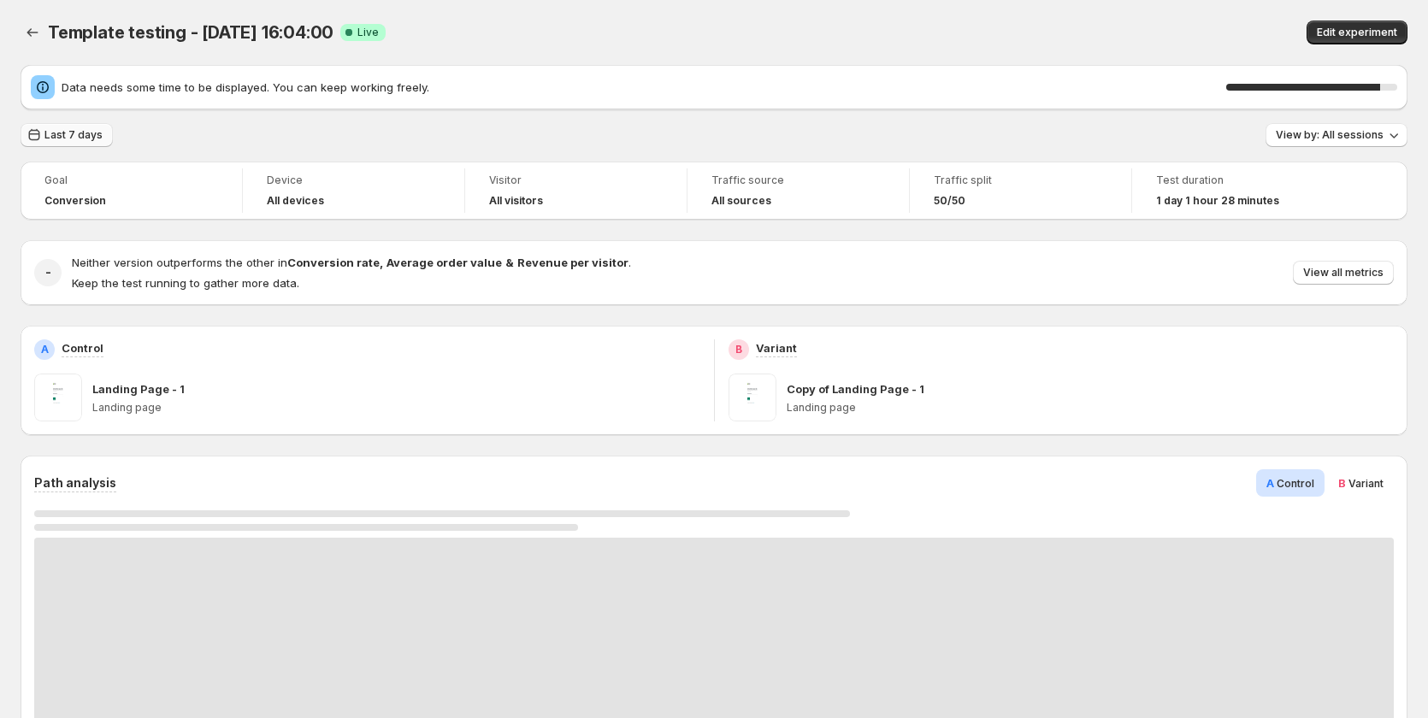
click at [66, 139] on span "Last 7 days" at bounding box center [73, 135] width 58 height 14
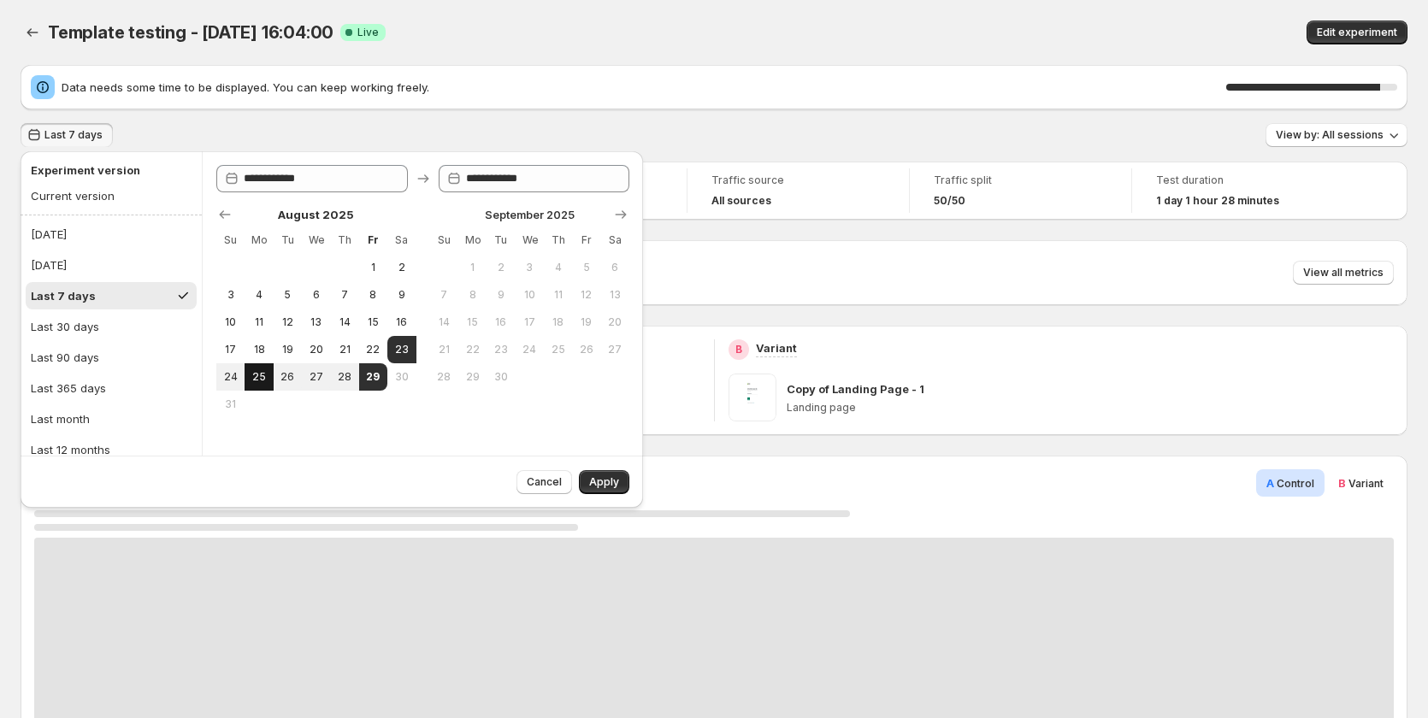
click at [247, 370] on button "25" at bounding box center [259, 376] width 28 height 27
type input "**********"
click at [381, 370] on button "29" at bounding box center [373, 376] width 28 height 27
type input "**********"
click at [596, 488] on span "Apply" at bounding box center [604, 482] width 30 height 14
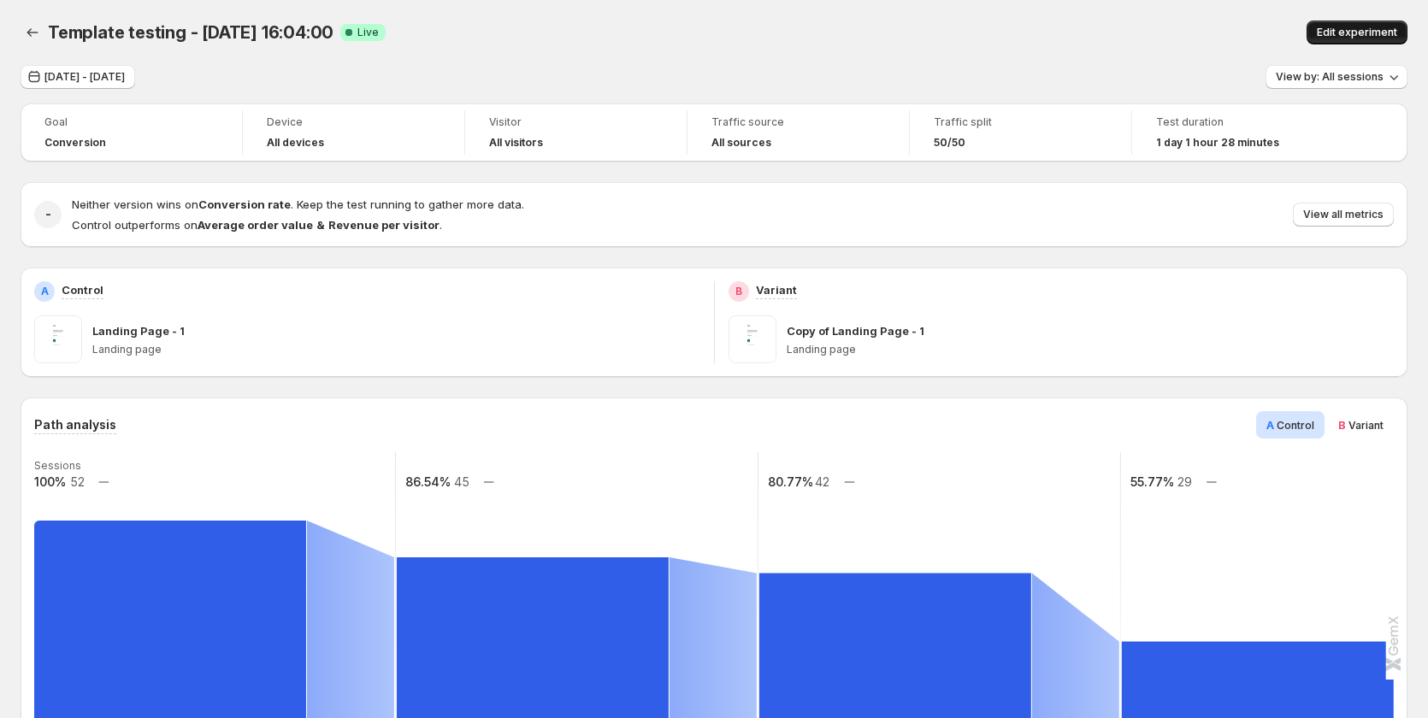
click at [1344, 32] on span "Edit experiment" at bounding box center [1357, 33] width 80 height 14
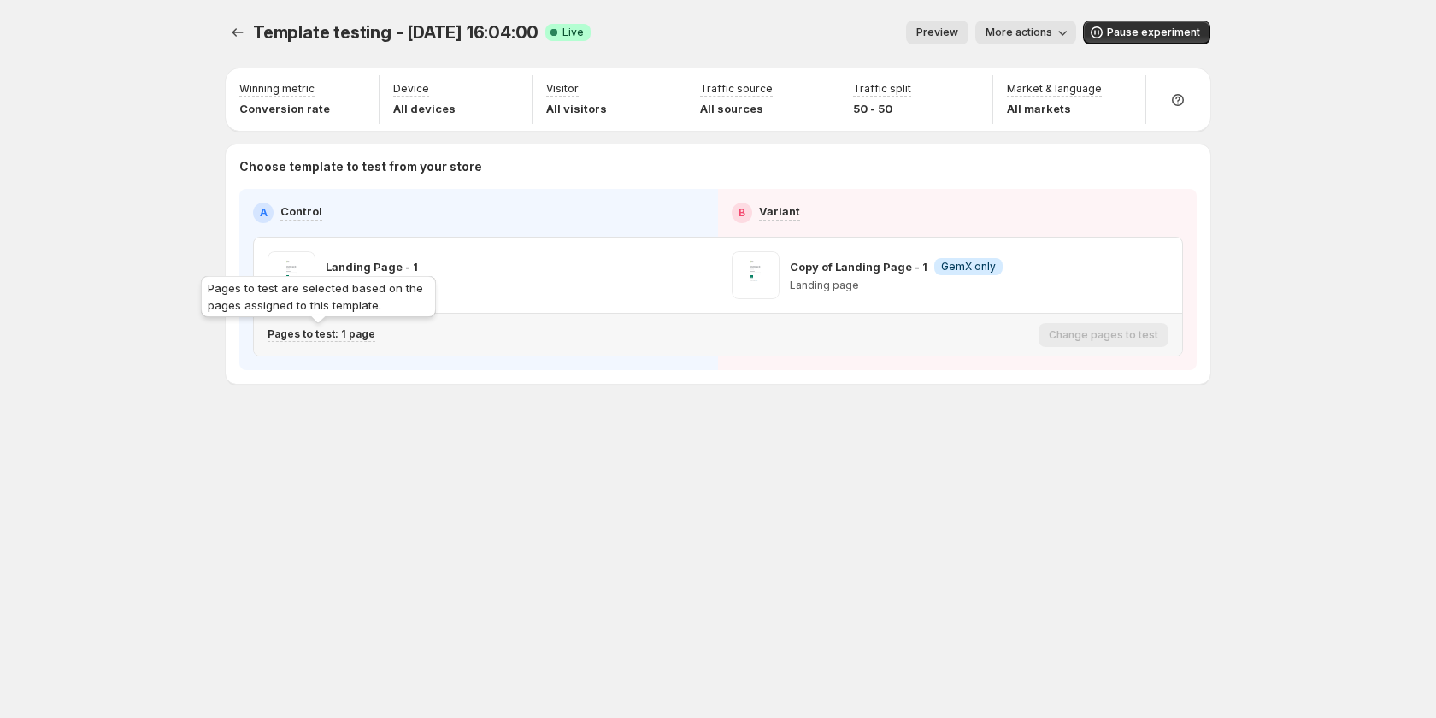
click at [345, 332] on p "Pages to test: 1 page" at bounding box center [322, 334] width 108 height 14
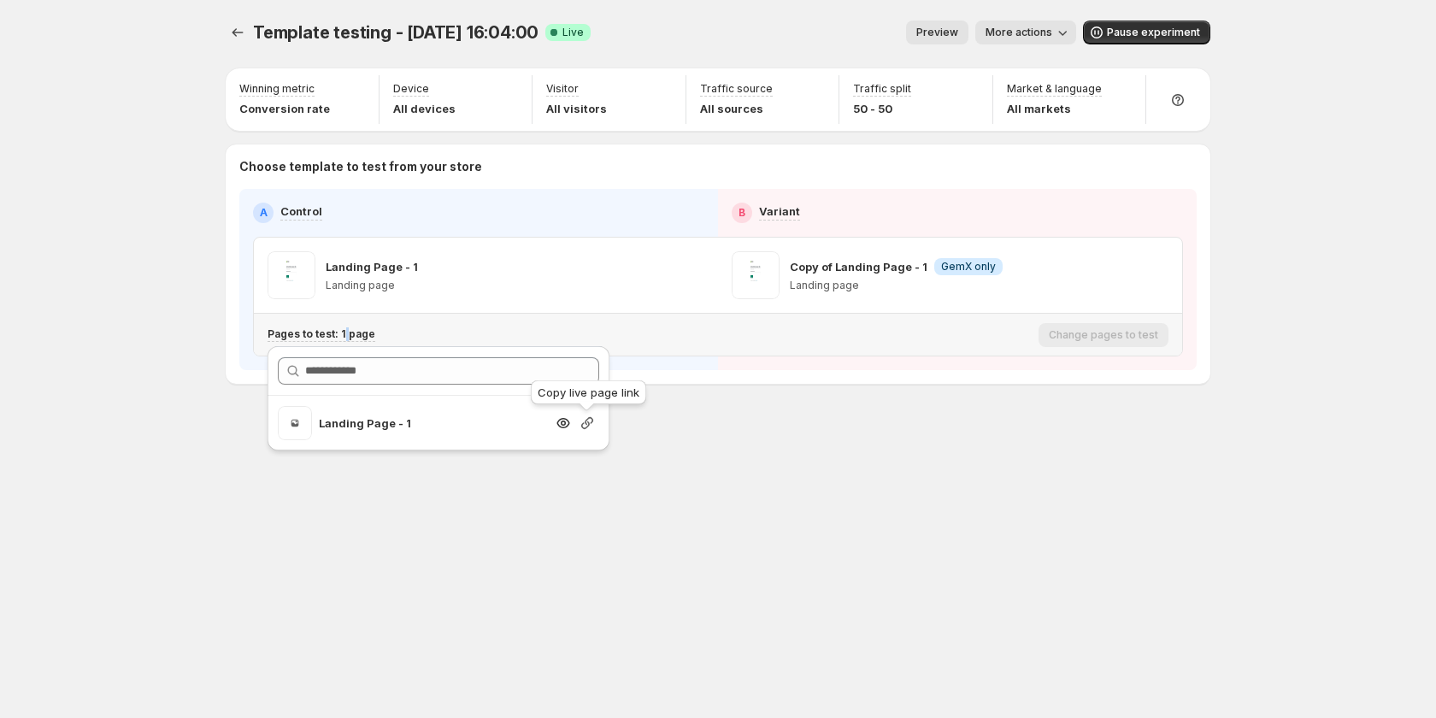
click at [580, 420] on icon "button" at bounding box center [587, 423] width 17 height 17
click at [538, 511] on div "Template testing - Aug 28, 16:04:00. This page is ready Template testing - Aug …" at bounding box center [718, 359] width 1026 height 718
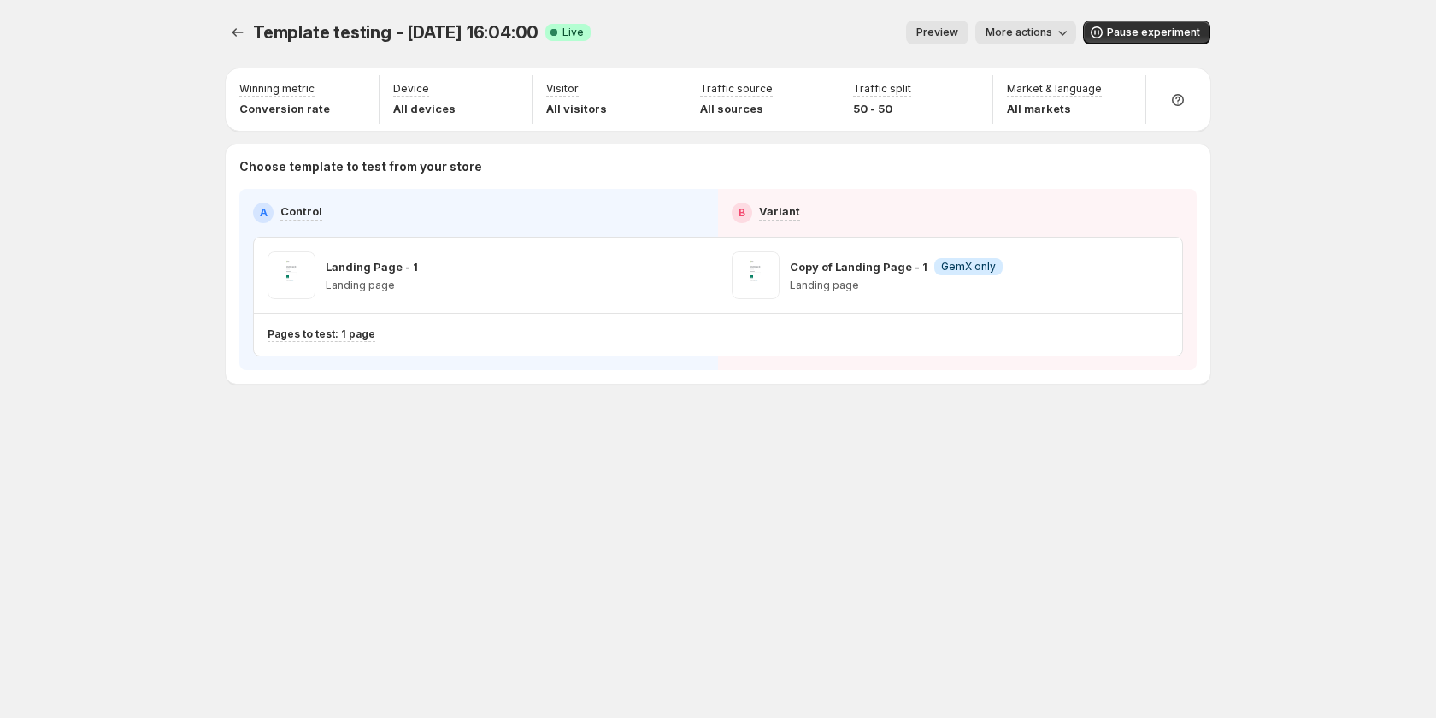
click at [417, 511] on div "Template testing - Aug 28, 16:04:00. This page is ready Template testing - Aug …" at bounding box center [718, 359] width 1026 height 718
click at [1023, 28] on span "More actions" at bounding box center [1019, 33] width 67 height 14
click at [1031, 54] on button "View analytic" at bounding box center [1093, 67] width 211 height 27
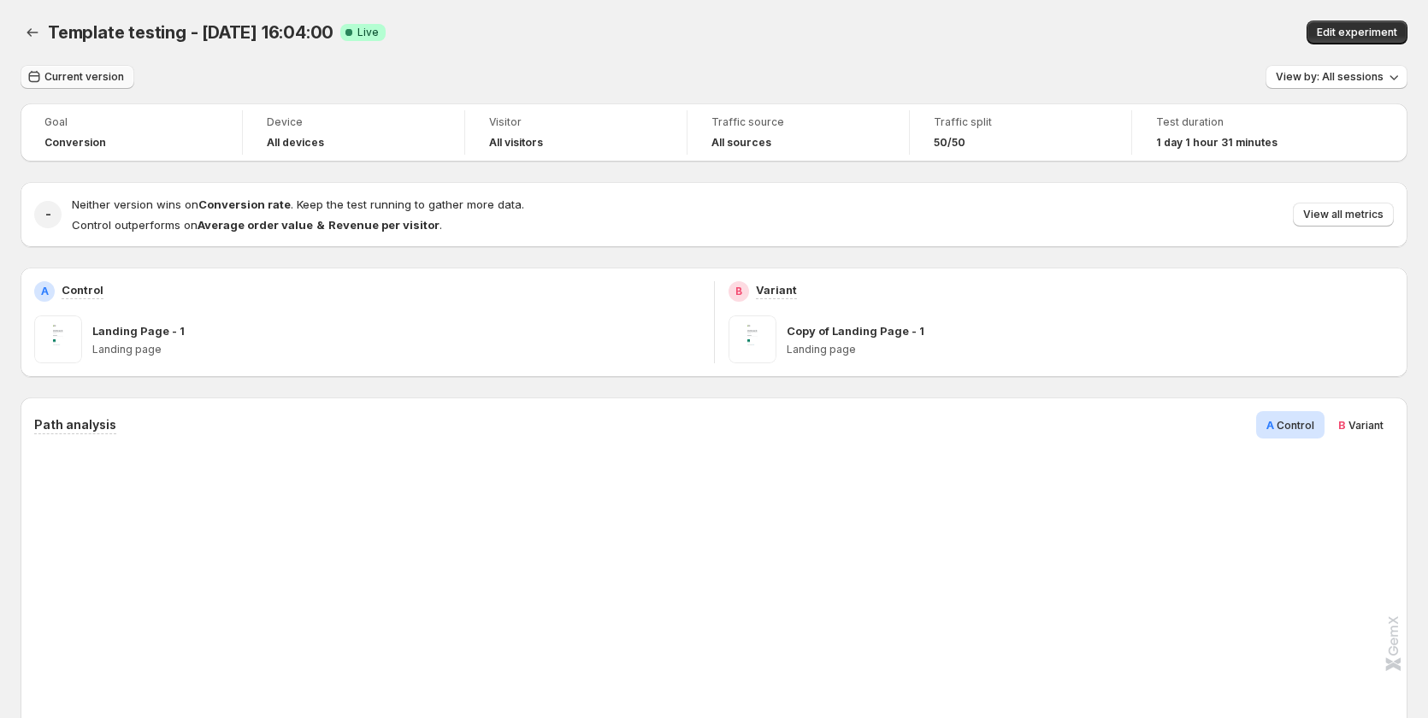
click at [82, 75] on span "Current version" at bounding box center [84, 77] width 80 height 14
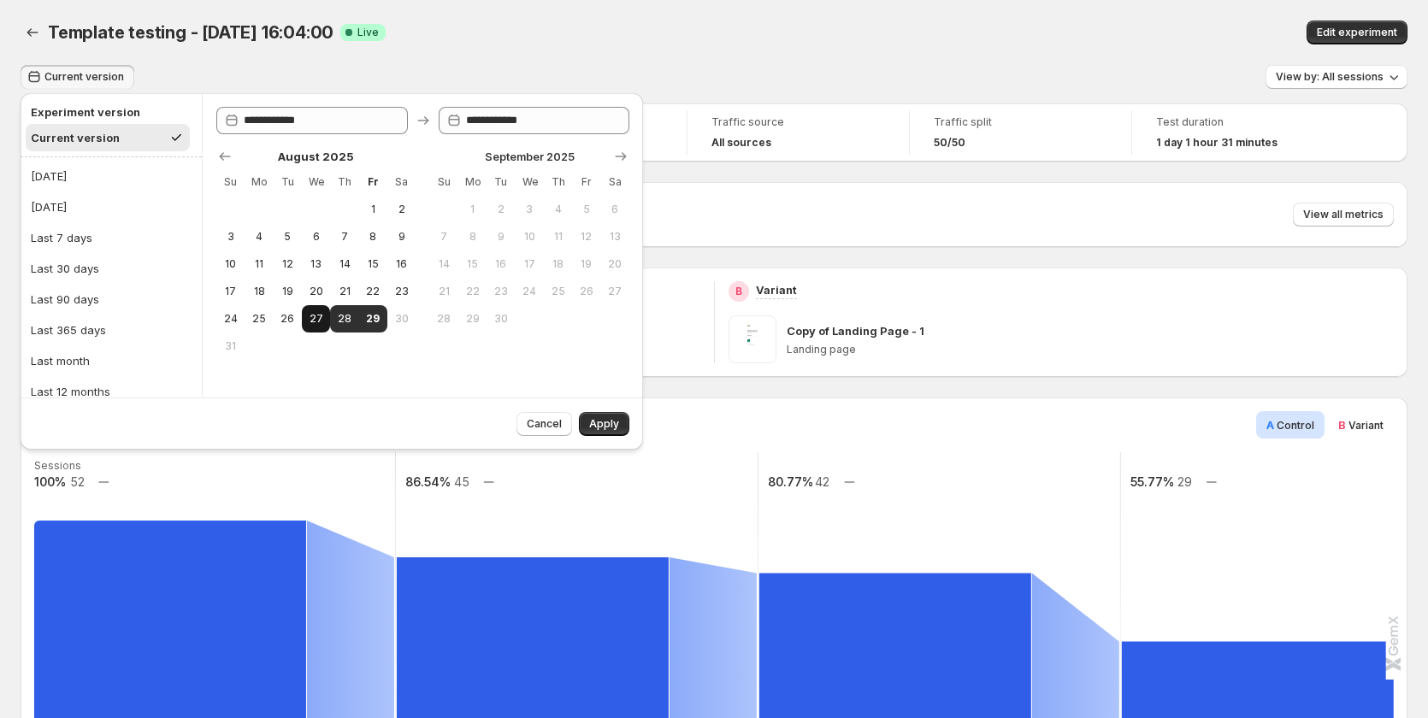
click at [305, 321] on button "27" at bounding box center [316, 318] width 28 height 27
type input "**********"
click at [392, 321] on button "30" at bounding box center [401, 318] width 28 height 27
click at [379, 319] on span "29" at bounding box center [373, 319] width 15 height 14
type input "**********"
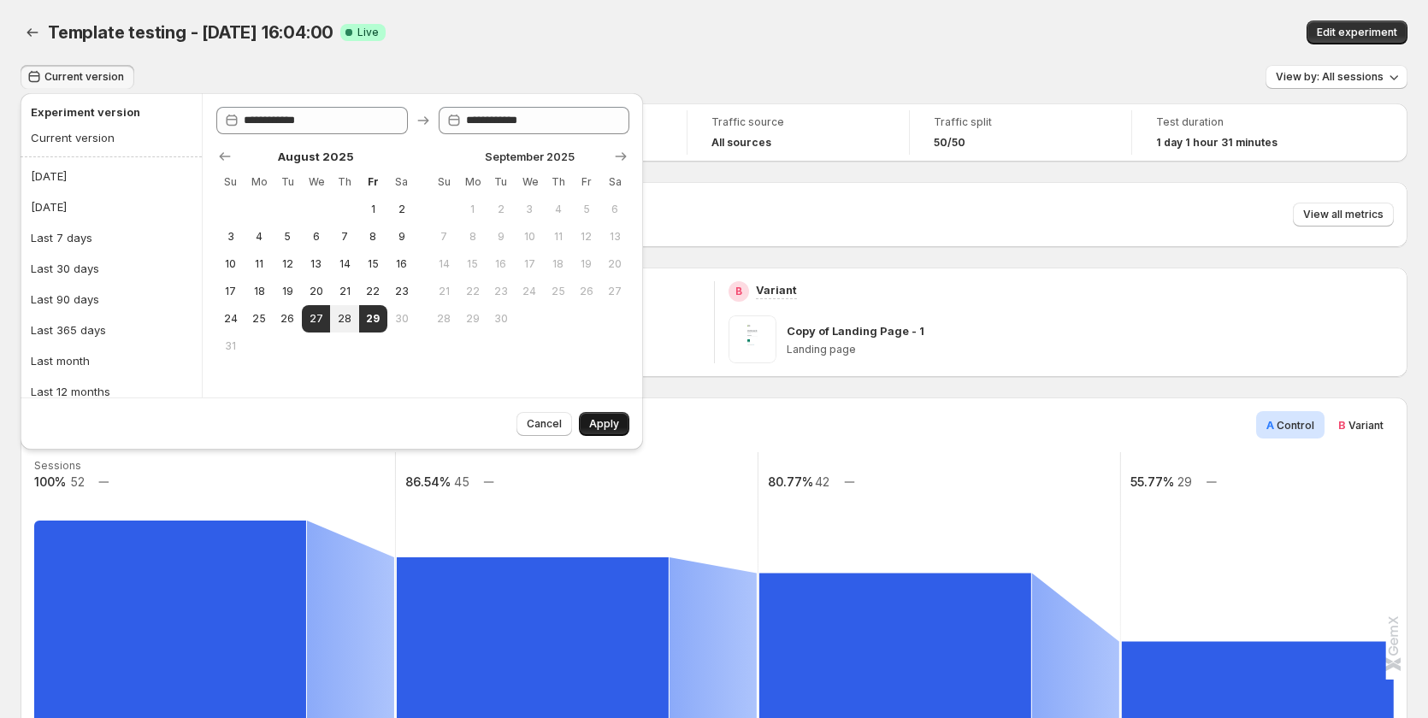
click at [609, 416] on button "Apply" at bounding box center [604, 424] width 50 height 24
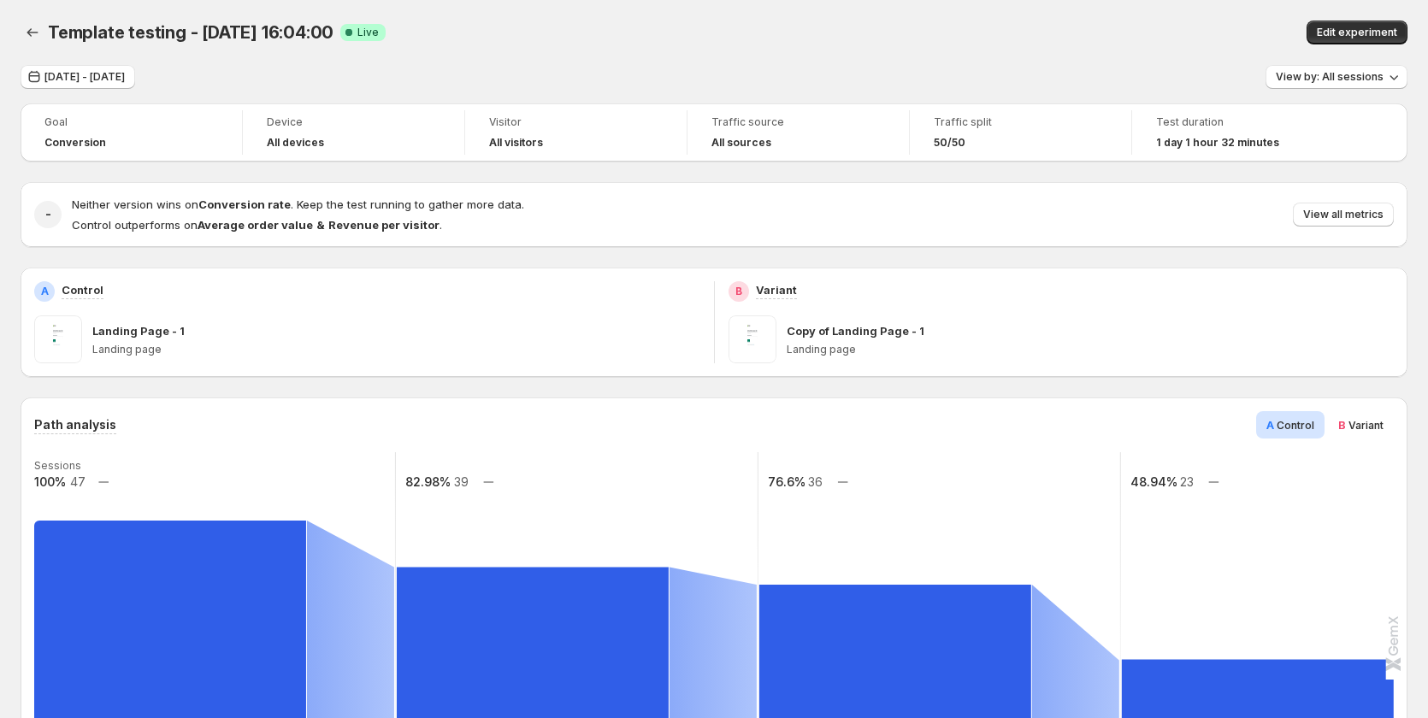
scroll to position [684, 0]
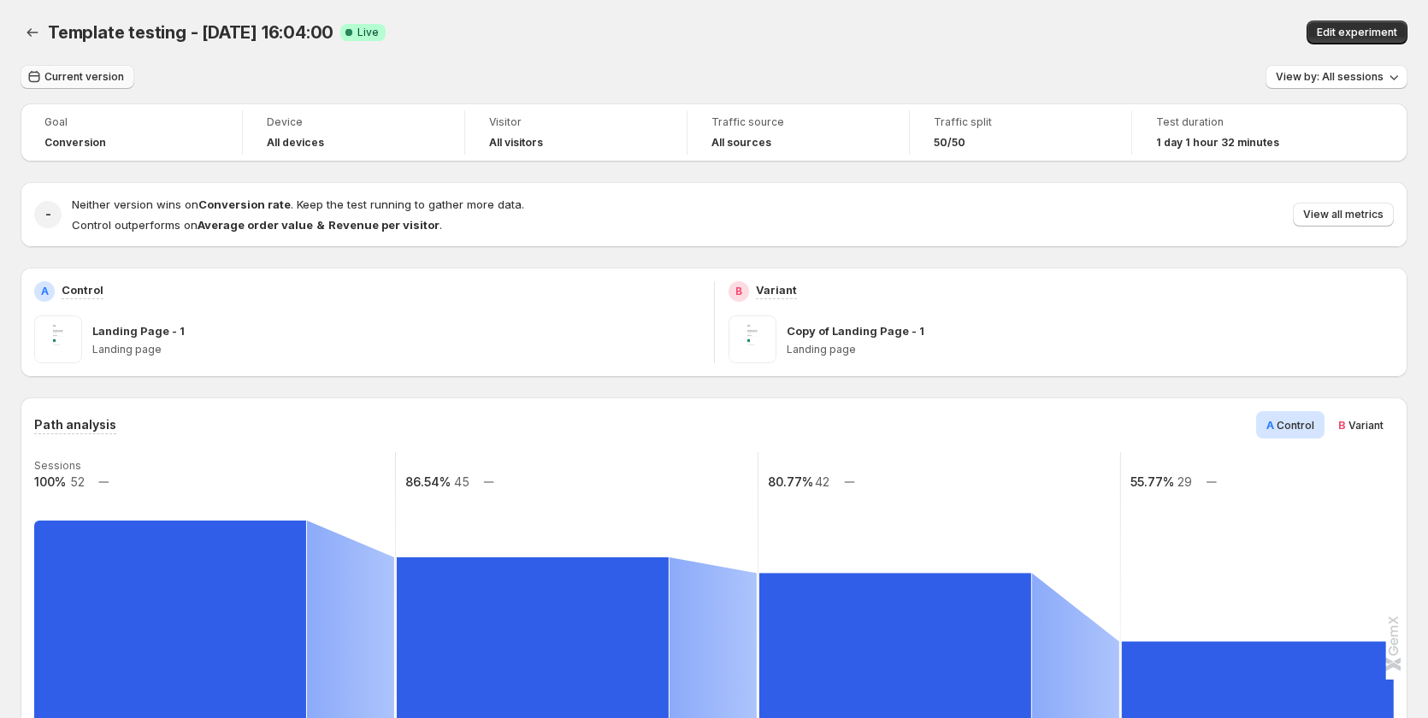
click at [60, 70] on button "Current version" at bounding box center [78, 77] width 114 height 24
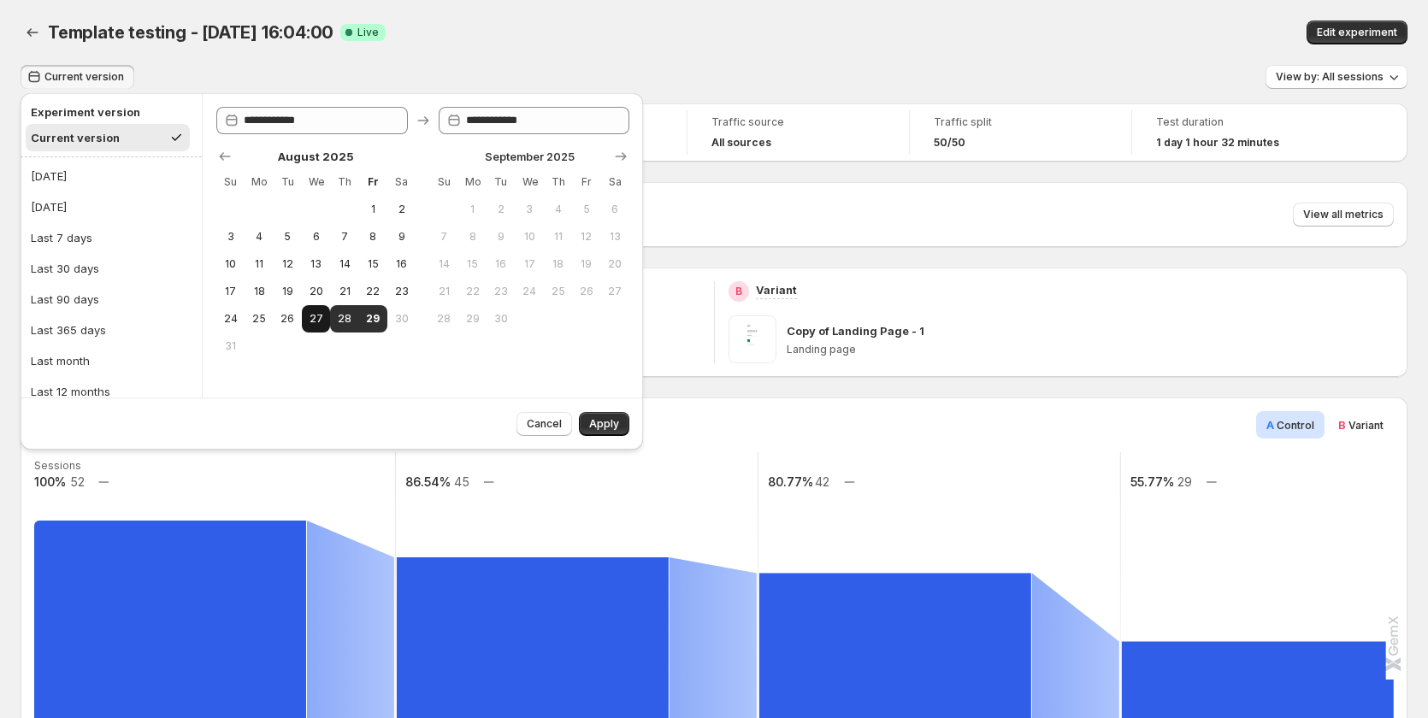
click at [319, 317] on span "27" at bounding box center [316, 319] width 15 height 14
type input "**********"
click at [370, 308] on button "29" at bounding box center [373, 318] width 28 height 27
type input "**********"
click at [604, 420] on span "Apply" at bounding box center [604, 424] width 30 height 14
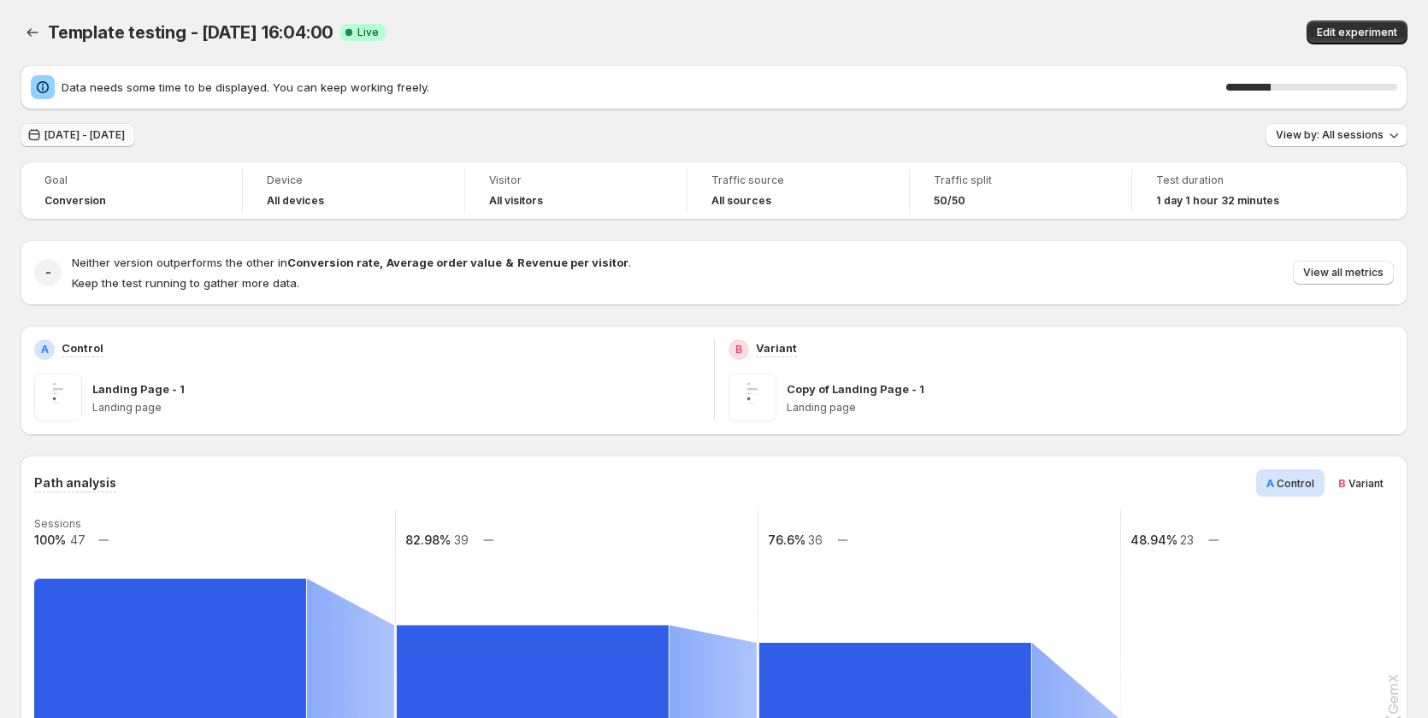
click at [101, 132] on span "Aug 27, 2025 - Aug 29, 2025" at bounding box center [84, 135] width 80 height 14
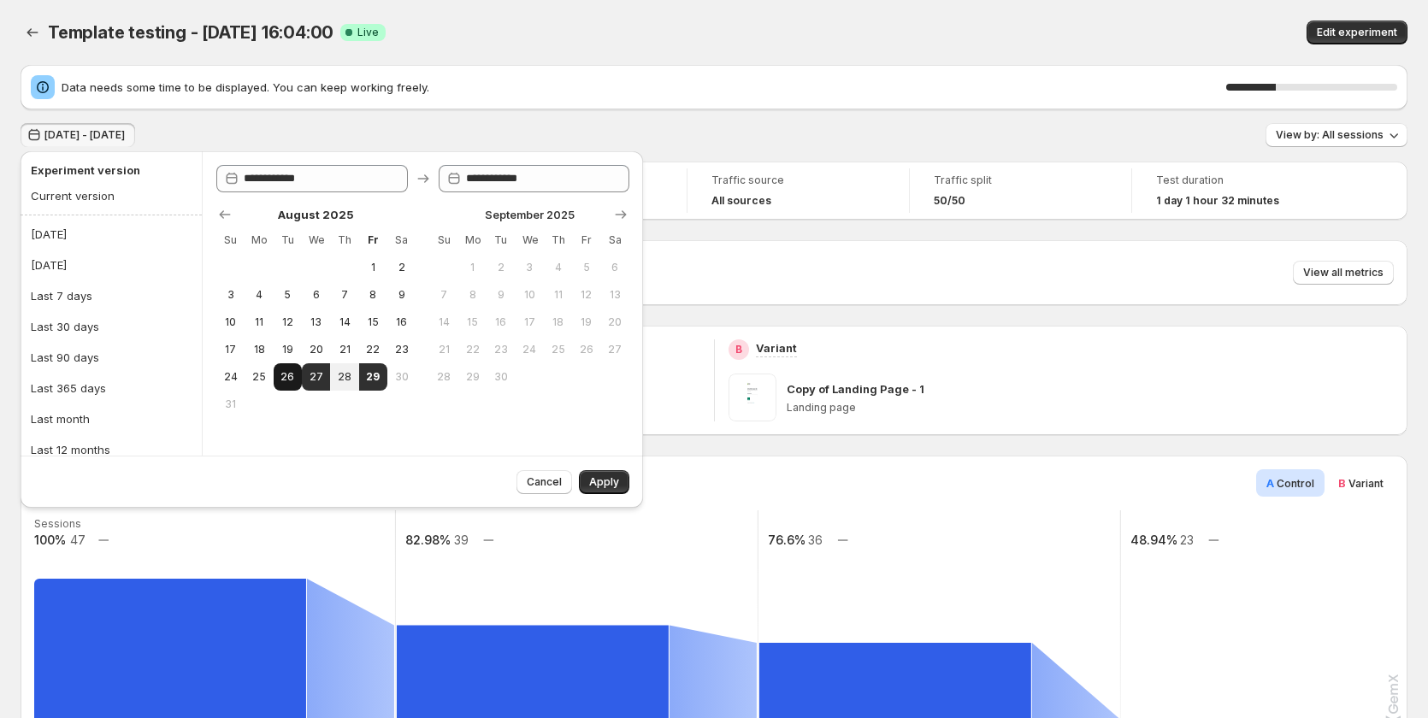
click at [277, 380] on button "26" at bounding box center [288, 376] width 28 height 27
type input "**********"
click at [372, 375] on span "29" at bounding box center [373, 377] width 15 height 14
type input "**********"
click at [604, 476] on span "Apply" at bounding box center [604, 482] width 30 height 14
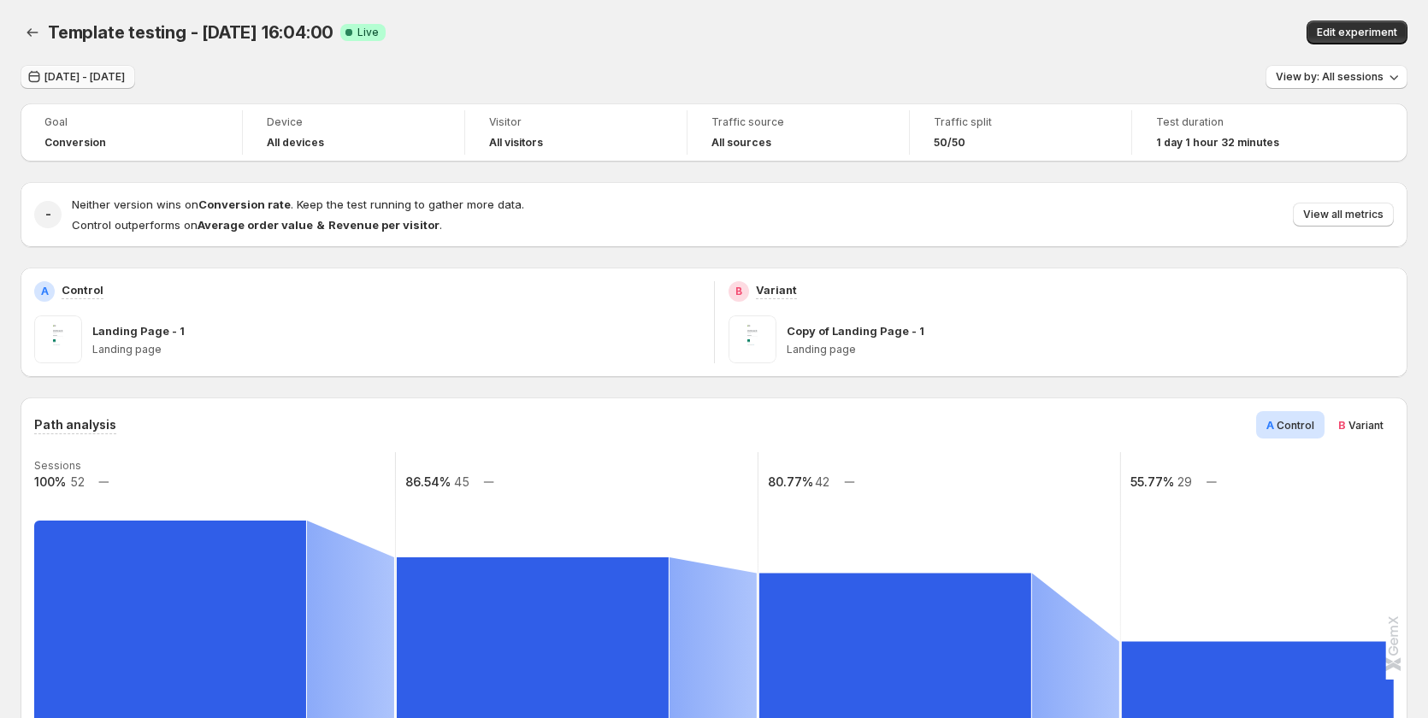
click at [123, 74] on span "Aug 26, 2025 - Aug 29, 2025" at bounding box center [84, 77] width 80 height 14
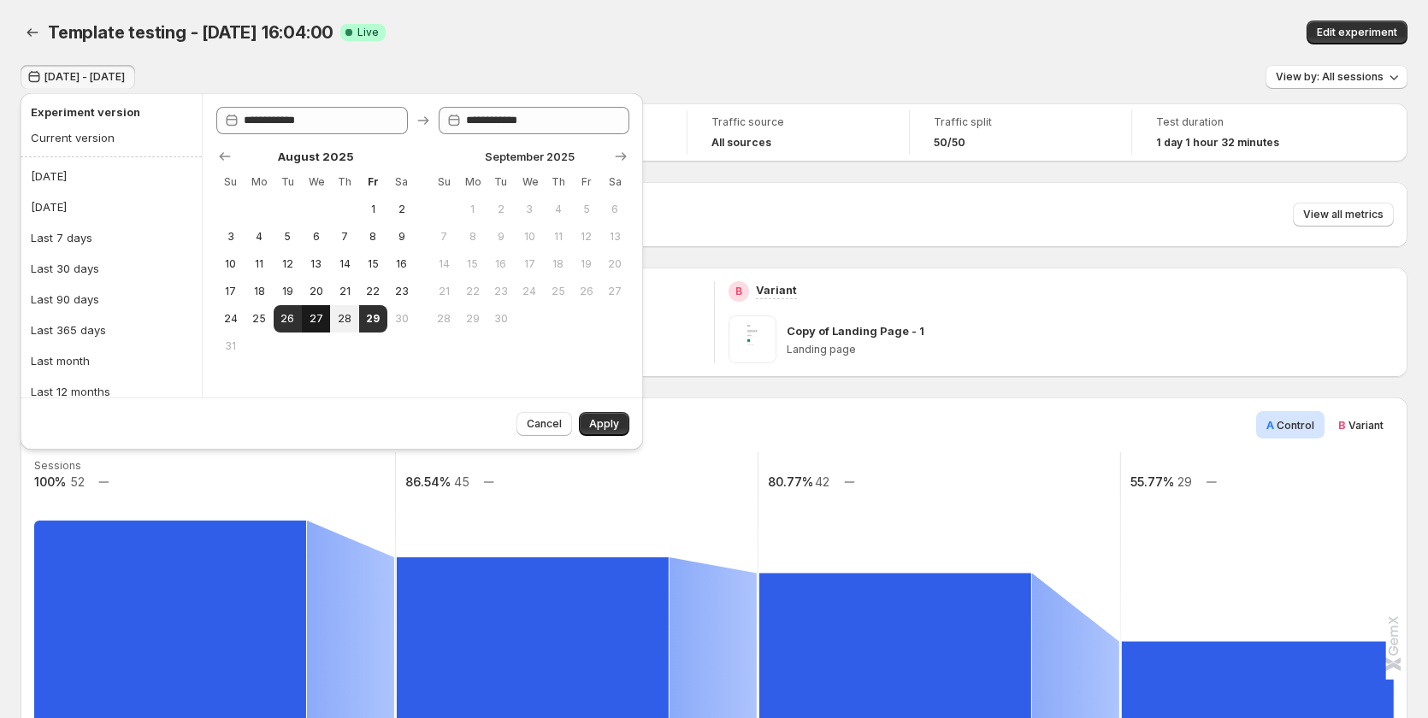
click at [323, 321] on span "27" at bounding box center [316, 319] width 15 height 14
type input "**********"
click at [364, 321] on button "29" at bounding box center [373, 318] width 28 height 27
type input "**********"
click at [595, 417] on button "Apply" at bounding box center [604, 424] width 50 height 24
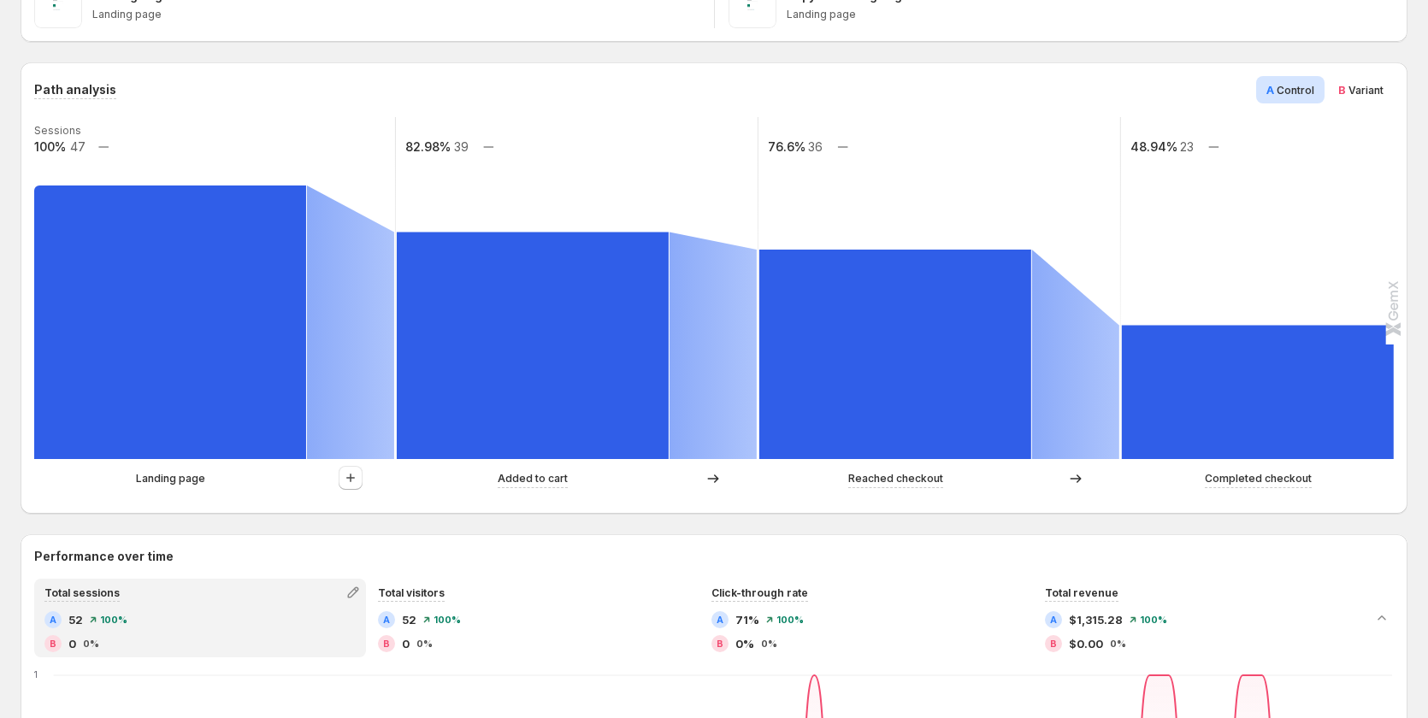
scroll to position [229, 0]
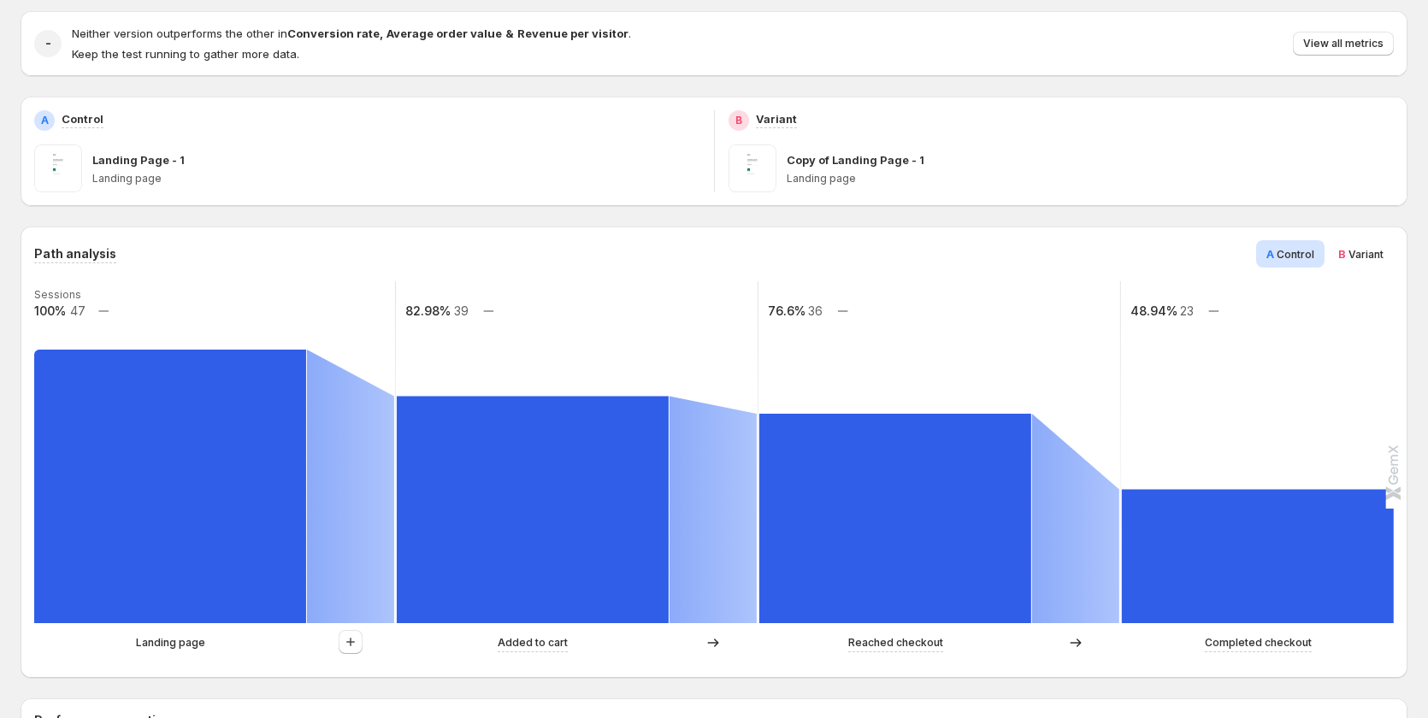
click at [1383, 269] on div "Path analysis A Control B Variant Sessions 100% 47 82.98% 39 76.6% 36 48.94% 23…" at bounding box center [713, 452] width 1359 height 424
click at [1383, 261] on span "B Variant" at bounding box center [1360, 253] width 45 height 17
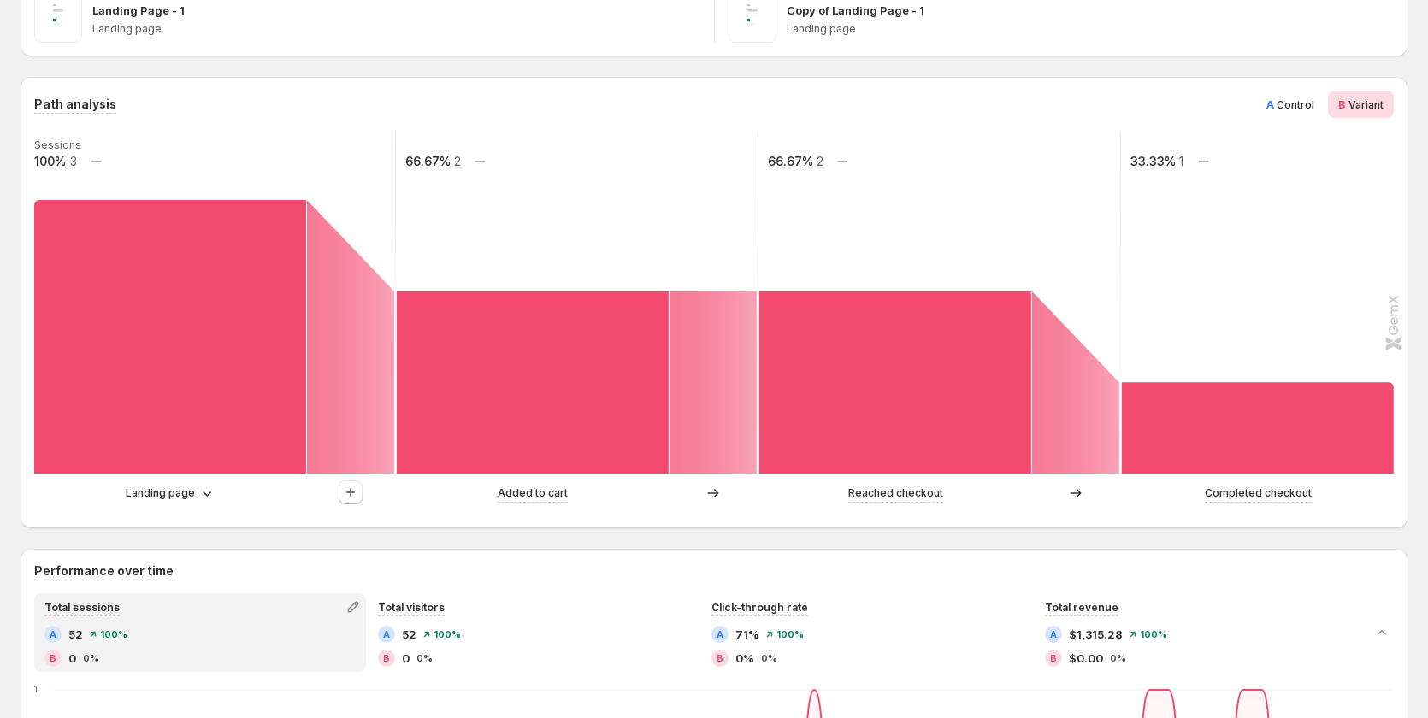
scroll to position [400, 0]
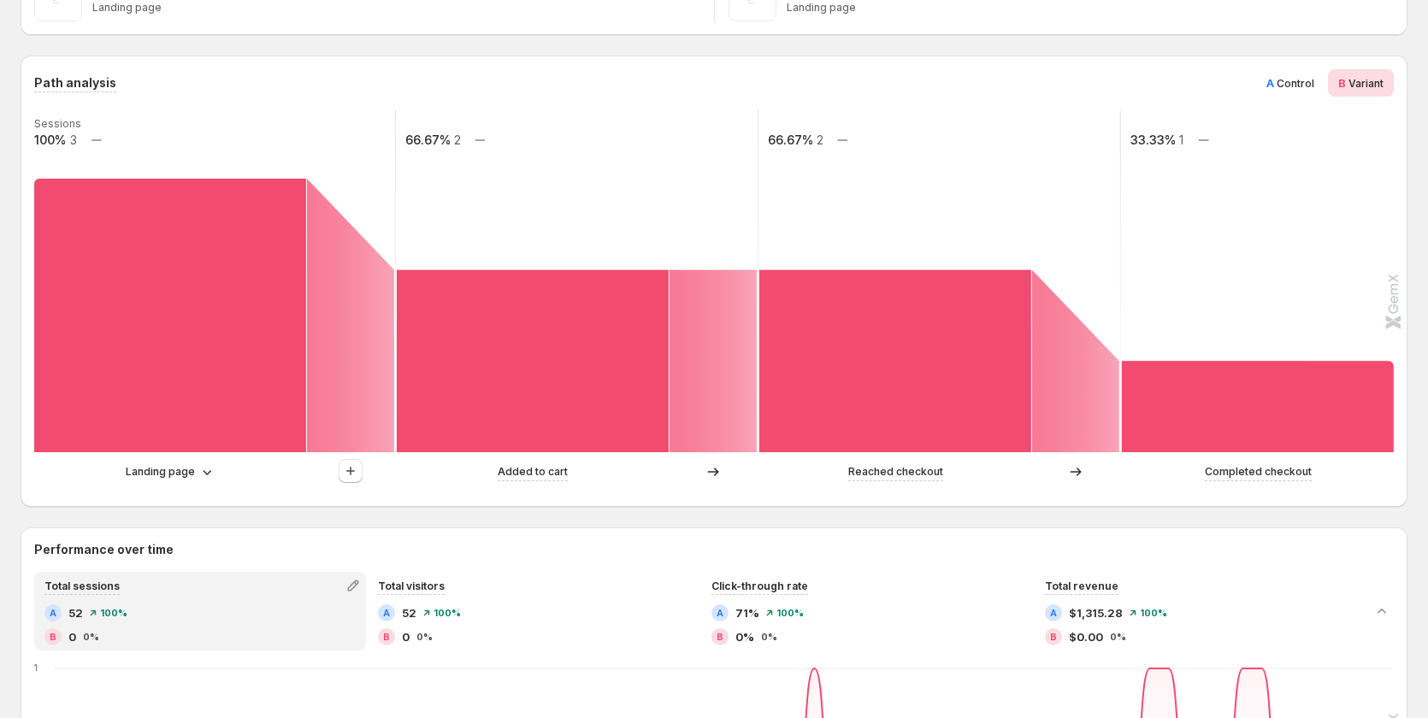
click at [1296, 82] on span "Control" at bounding box center [1295, 83] width 38 height 13
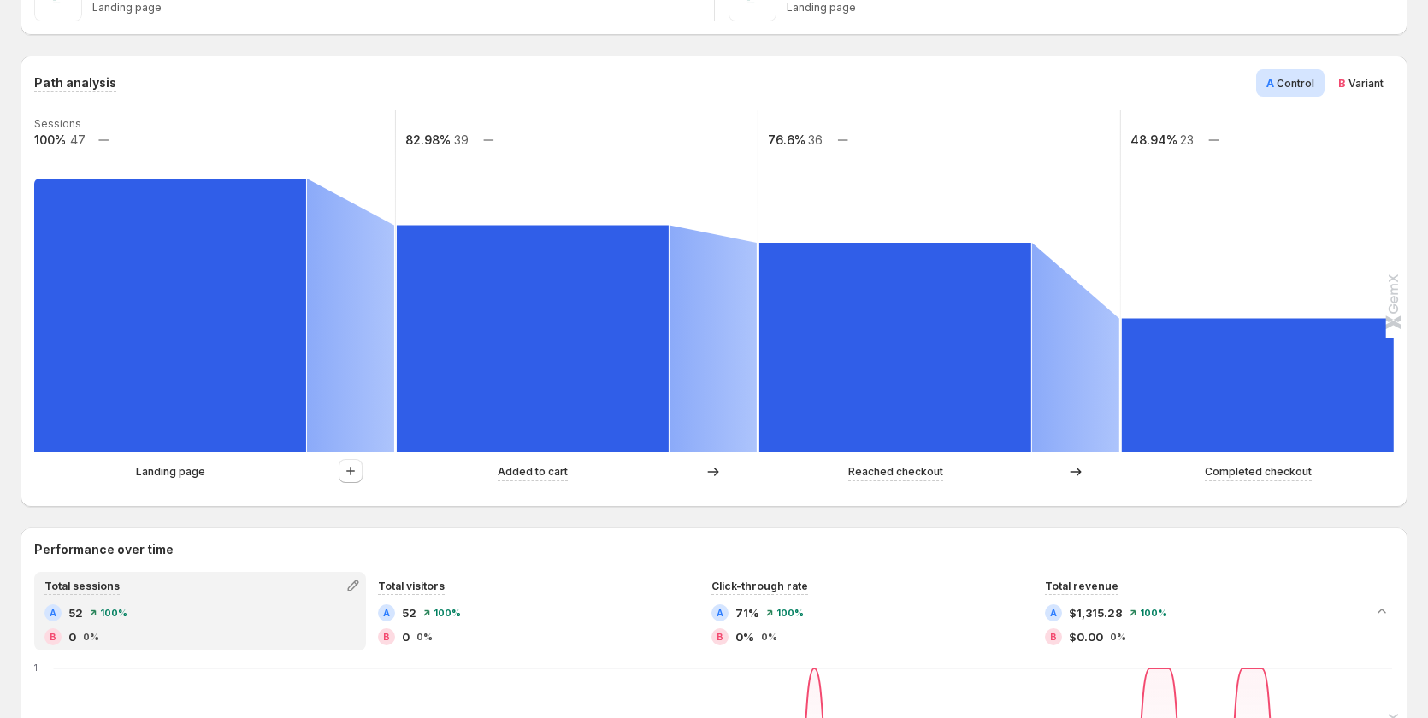
click at [1346, 84] on span "B" at bounding box center [1342, 83] width 8 height 14
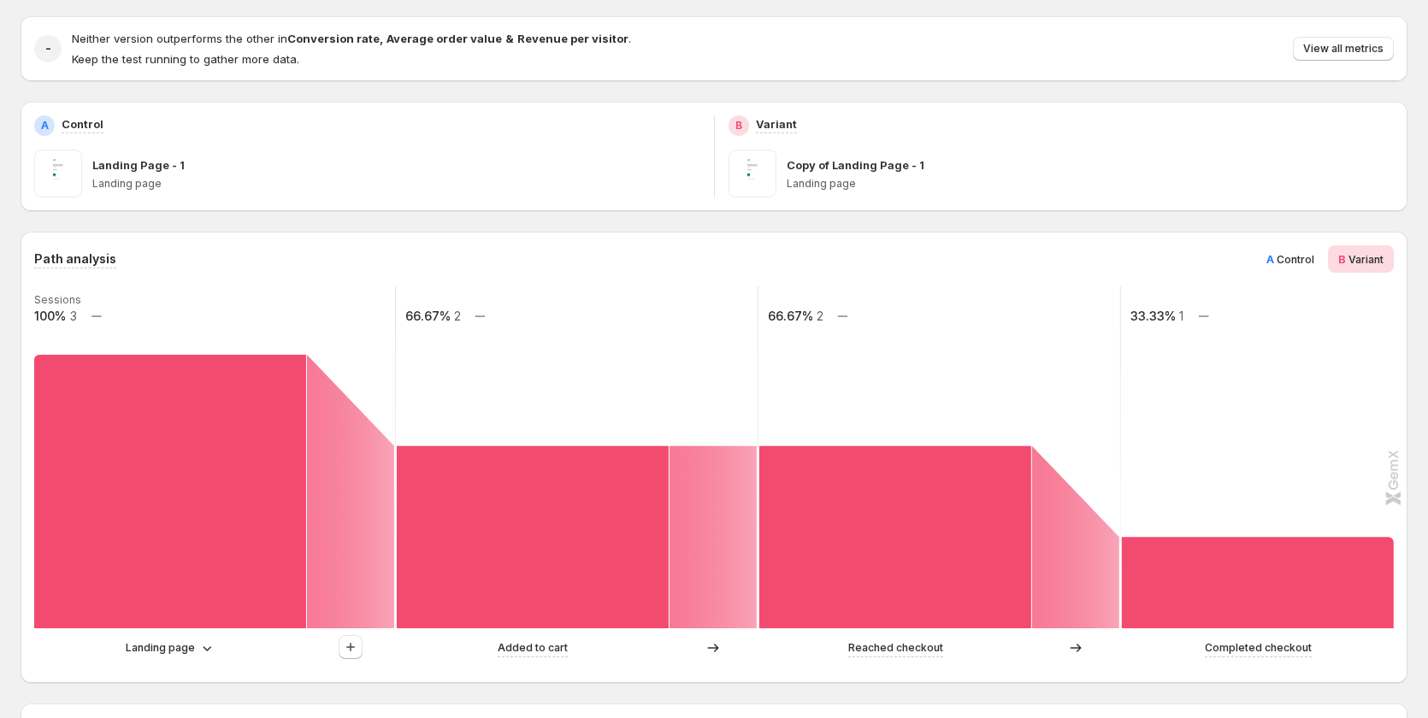
scroll to position [0, 0]
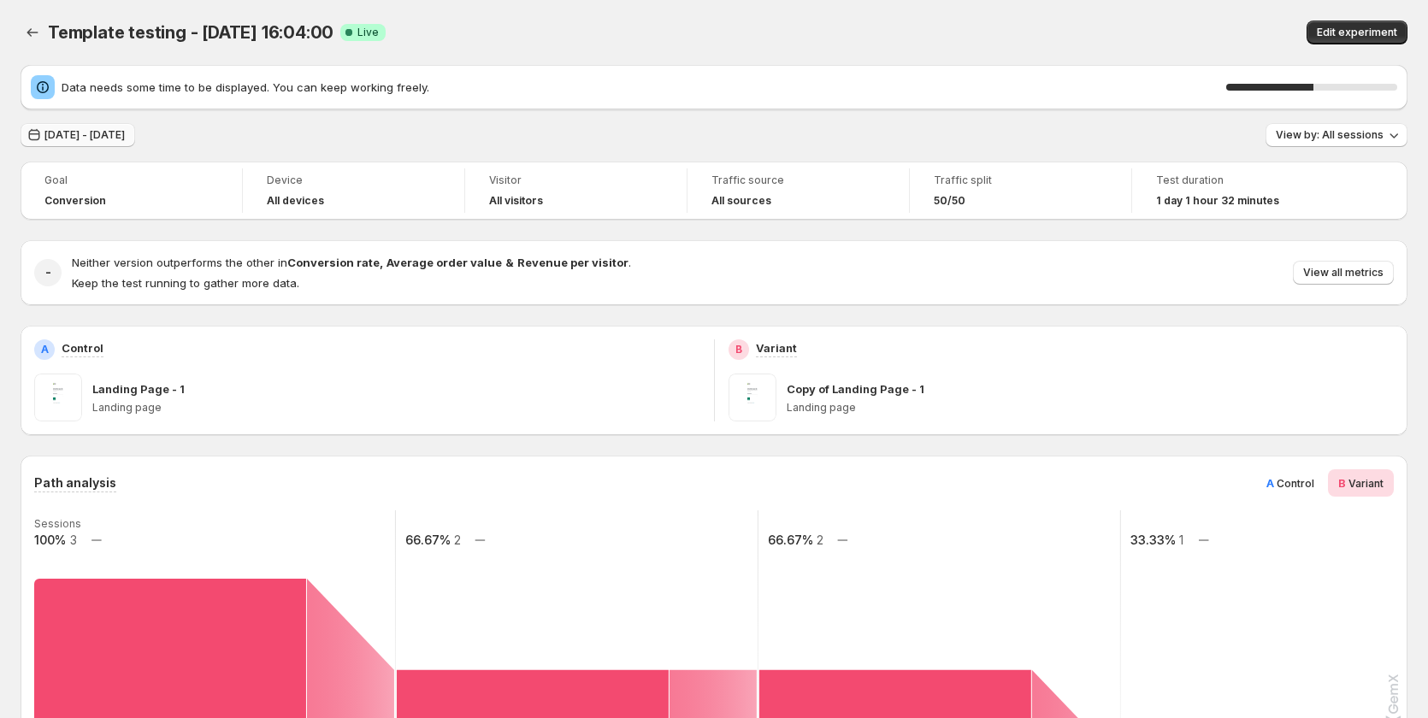
click at [105, 139] on span "Aug 27, 2025 - Aug 29, 2025" at bounding box center [84, 135] width 80 height 14
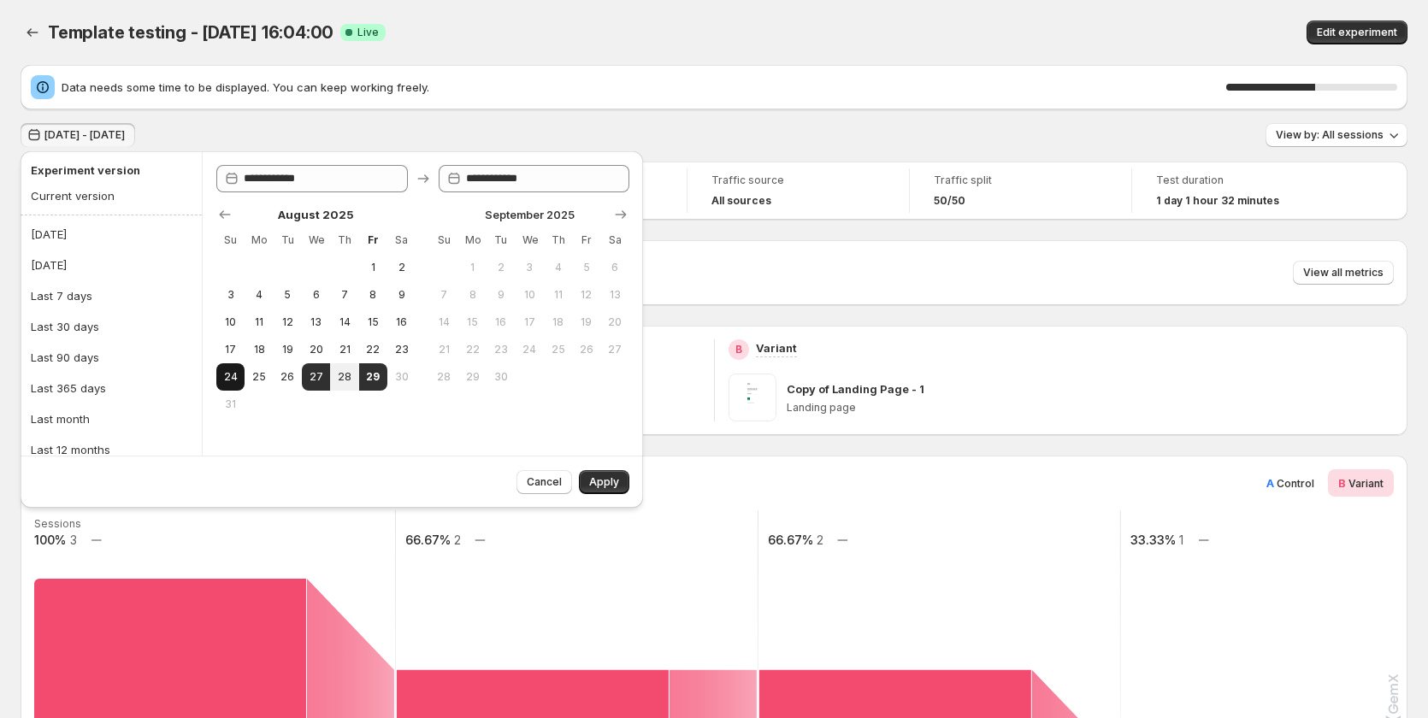
click at [237, 381] on span "24" at bounding box center [230, 377] width 15 height 14
type input "**********"
click at [363, 344] on button "22" at bounding box center [373, 349] width 28 height 27
type input "**********"
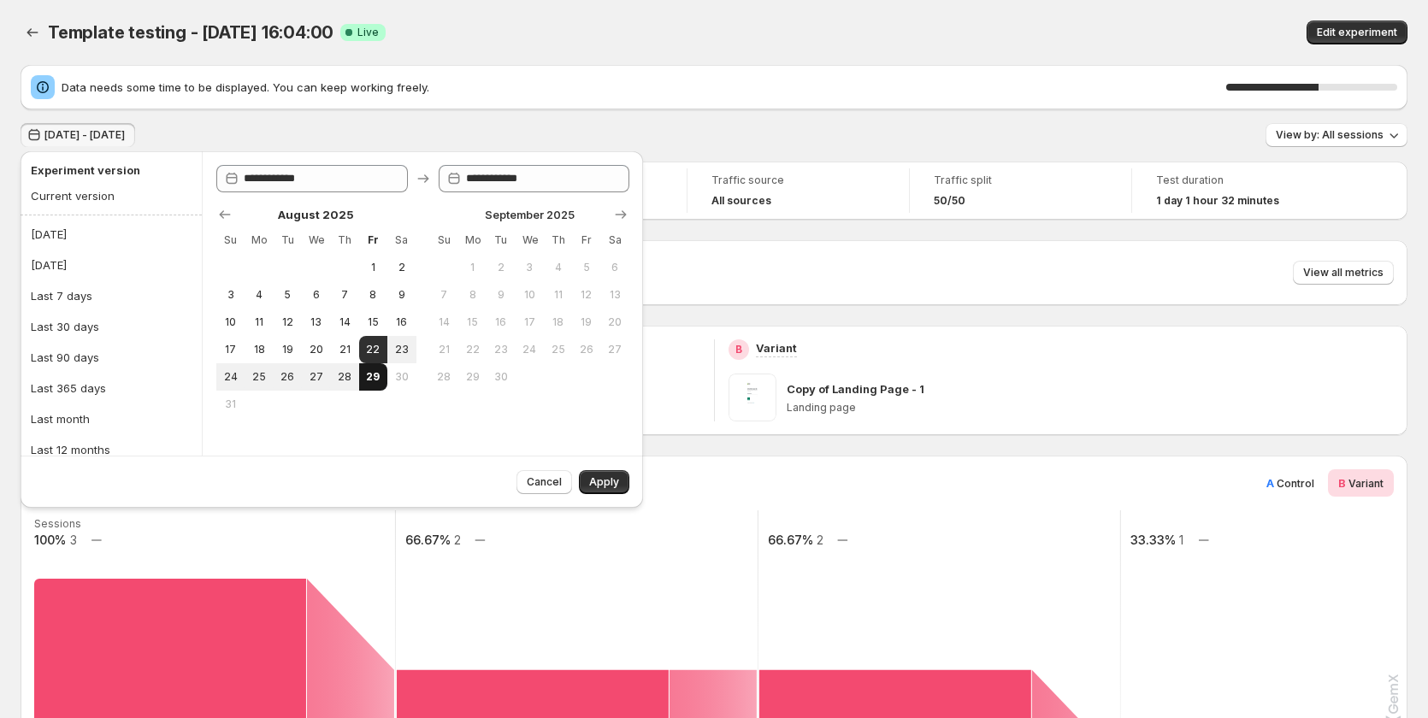
click at [374, 372] on span "29" at bounding box center [373, 377] width 15 height 14
type input "**********"
click at [611, 479] on span "Apply" at bounding box center [604, 482] width 30 height 14
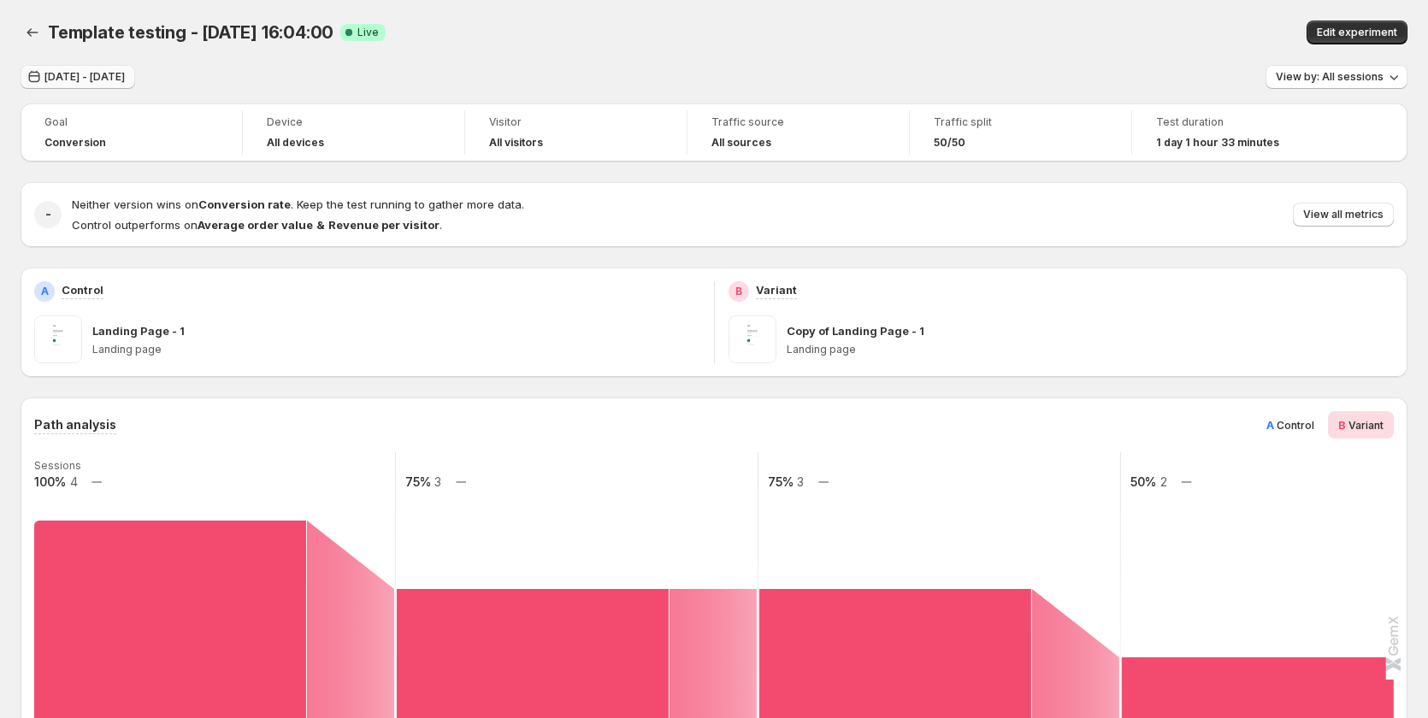
click at [125, 74] on span "Aug 22, 2025 - Aug 29, 2025" at bounding box center [84, 77] width 80 height 14
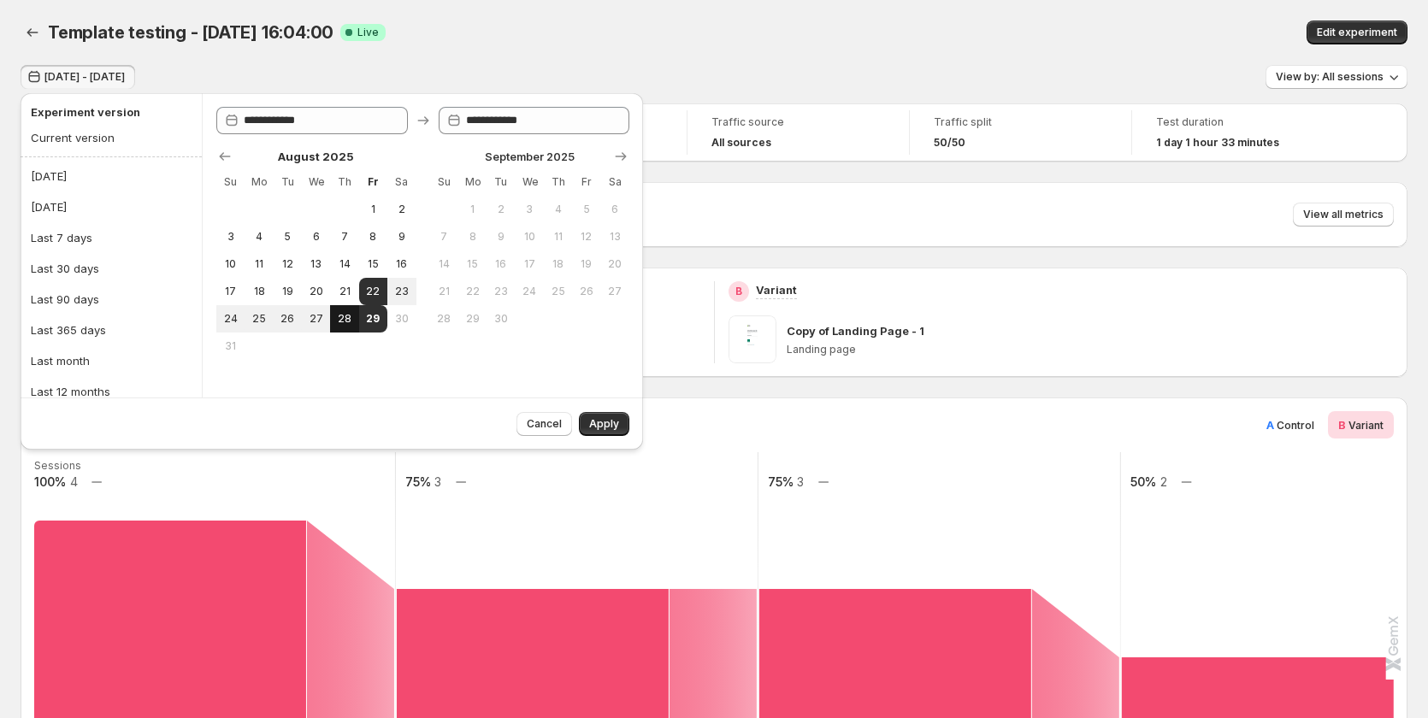
click at [338, 327] on button "28" at bounding box center [344, 318] width 28 height 27
type input "**********"
drag, startPoint x: 363, startPoint y: 319, endPoint x: 542, endPoint y: 387, distance: 192.1
click at [363, 319] on button "29" at bounding box center [373, 318] width 28 height 27
type input "**********"
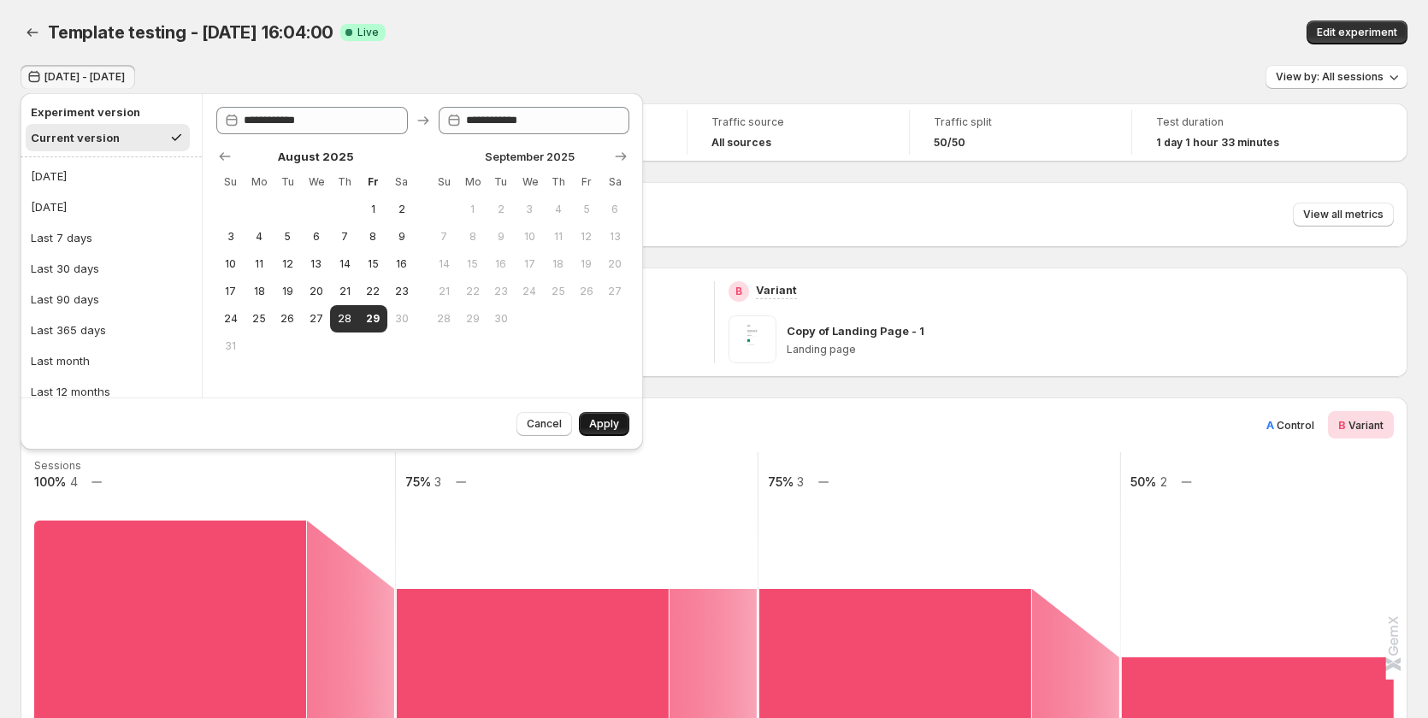
click at [599, 427] on span "Apply" at bounding box center [604, 424] width 30 height 14
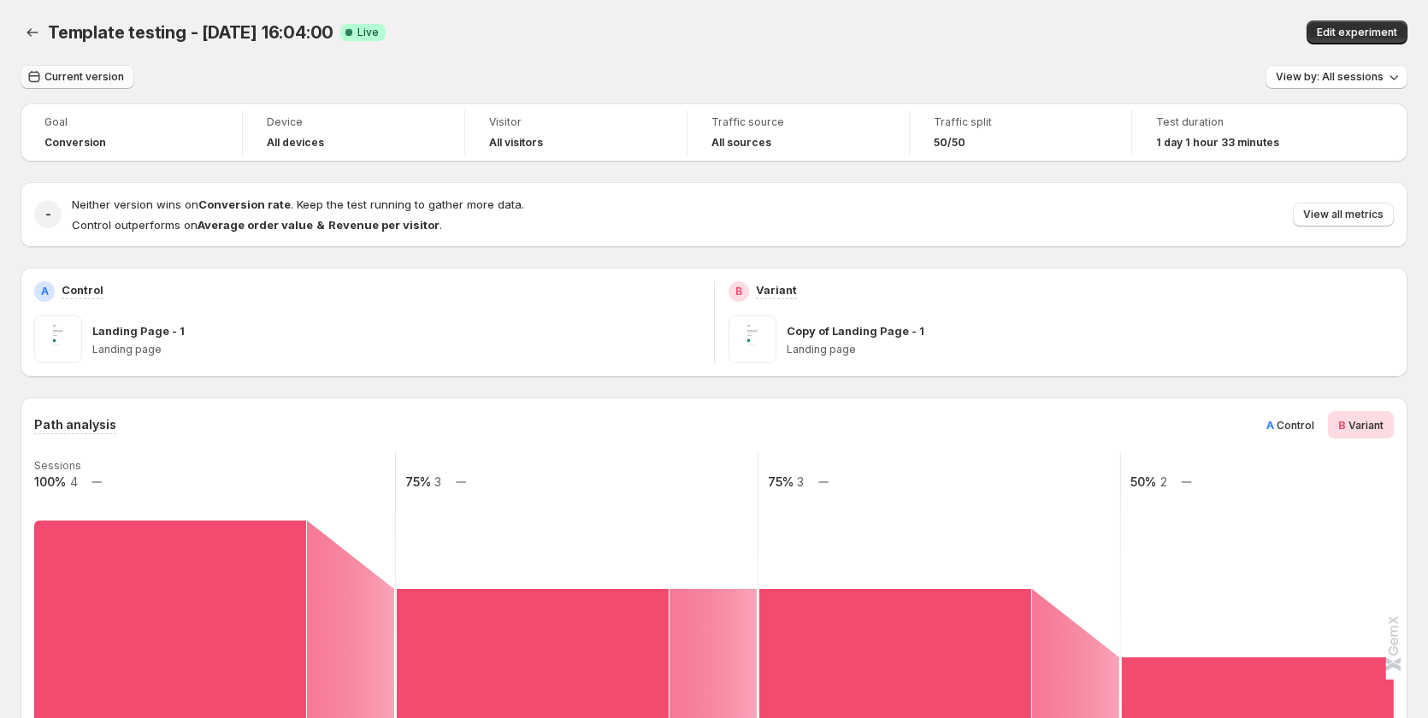
click at [83, 80] on span "Current version" at bounding box center [84, 77] width 80 height 14
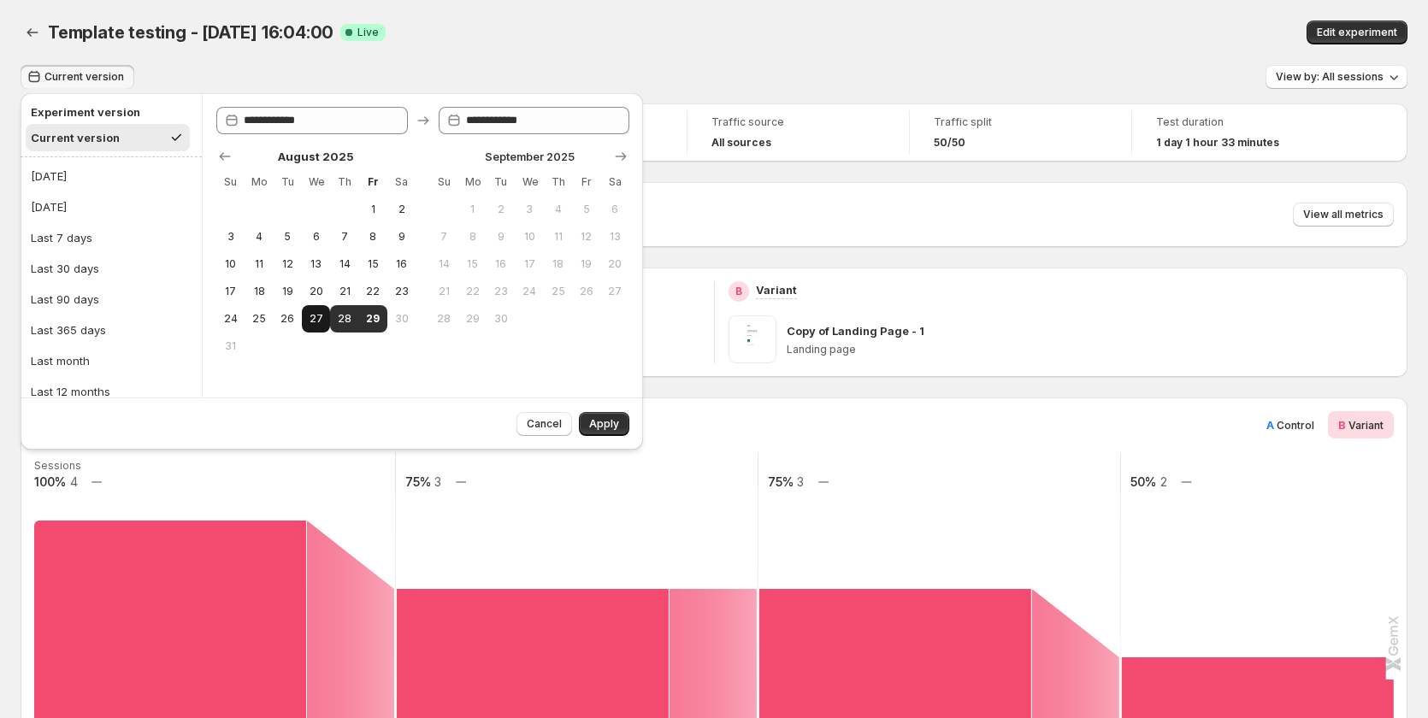
click at [316, 323] on span "27" at bounding box center [316, 319] width 15 height 14
type input "**********"
drag, startPoint x: 365, startPoint y: 262, endPoint x: 366, endPoint y: 293, distance: 31.6
click at [366, 270] on span "15" at bounding box center [373, 264] width 15 height 14
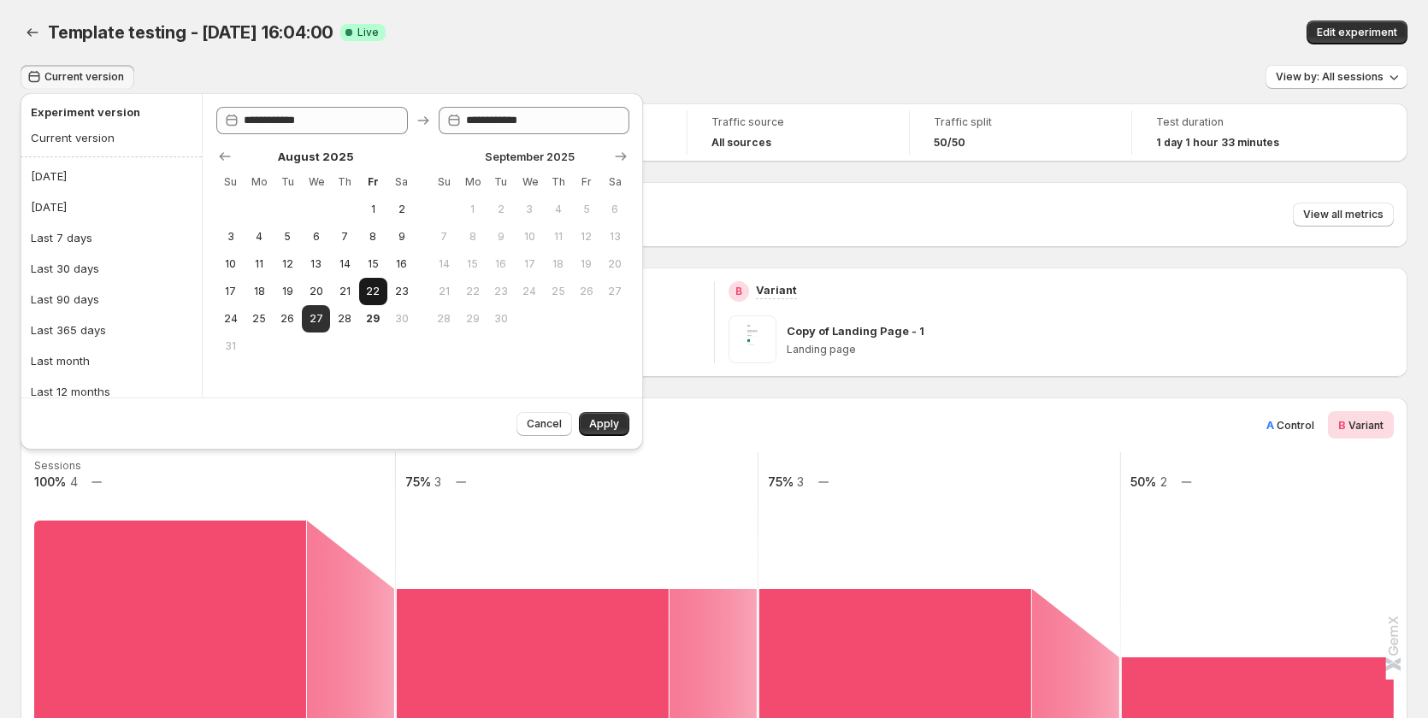
type input "**********"
click at [370, 333] on td at bounding box center [373, 346] width 28 height 27
click at [381, 293] on button "22" at bounding box center [373, 291] width 28 height 27
type input "**********"
click at [265, 321] on span "25" at bounding box center [258, 319] width 15 height 14
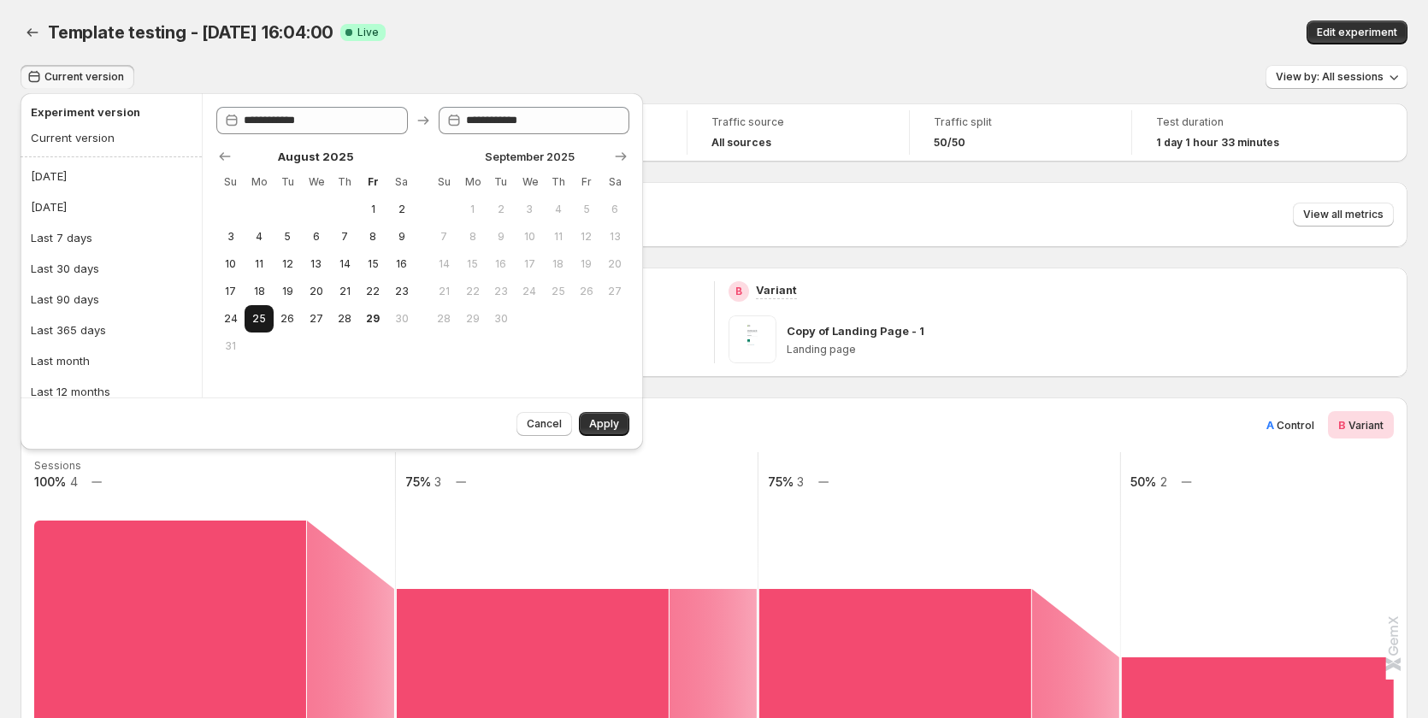
type input "**********"
click at [386, 327] on button "29" at bounding box center [373, 318] width 28 height 27
type input "**********"
click at [613, 429] on span "Apply" at bounding box center [604, 424] width 30 height 14
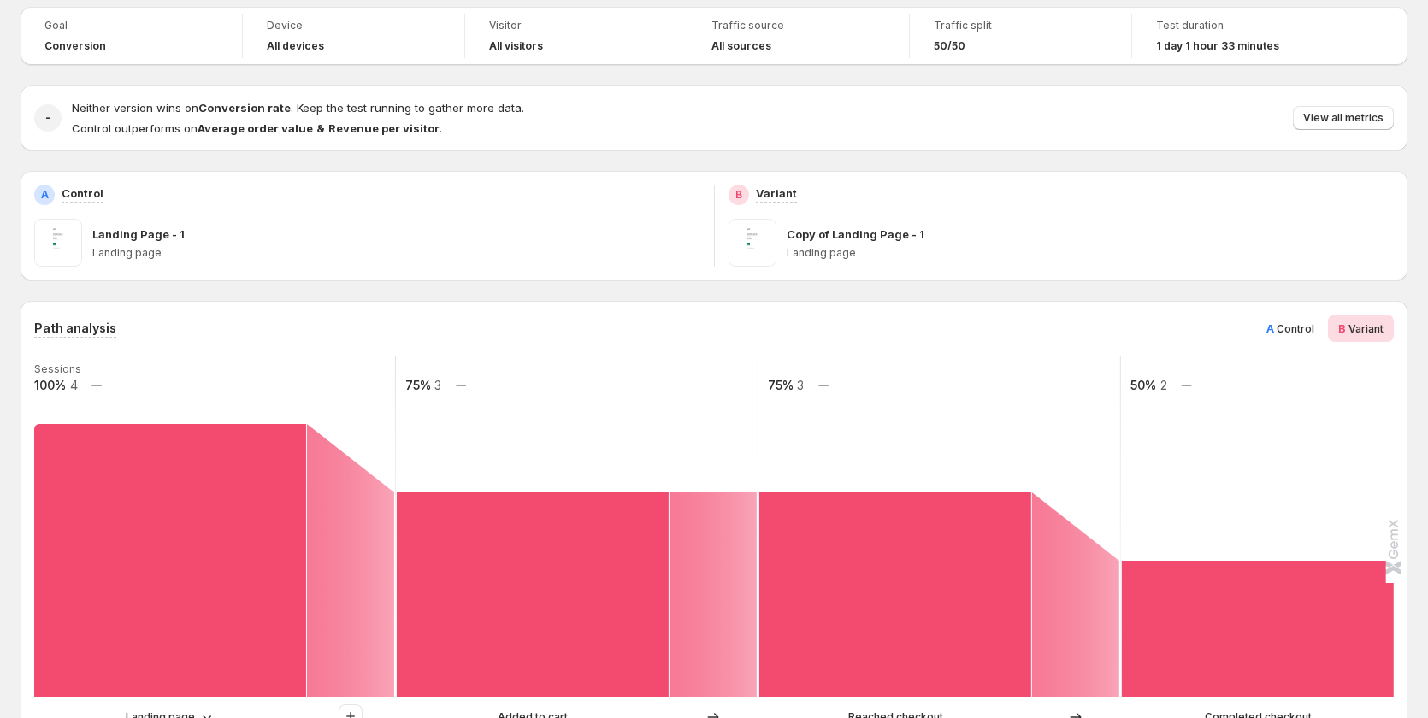
scroll to position [85, 0]
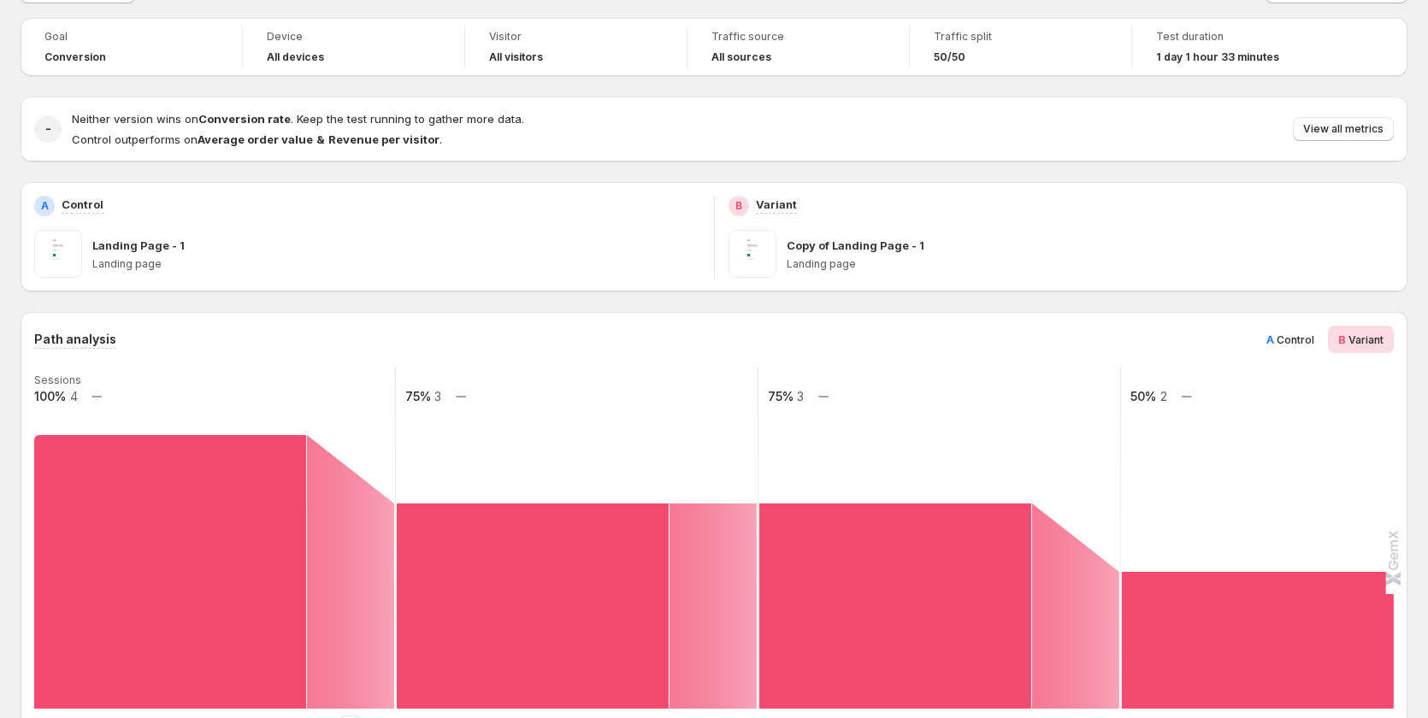
click at [1300, 327] on div "A Control" at bounding box center [1290, 339] width 68 height 27
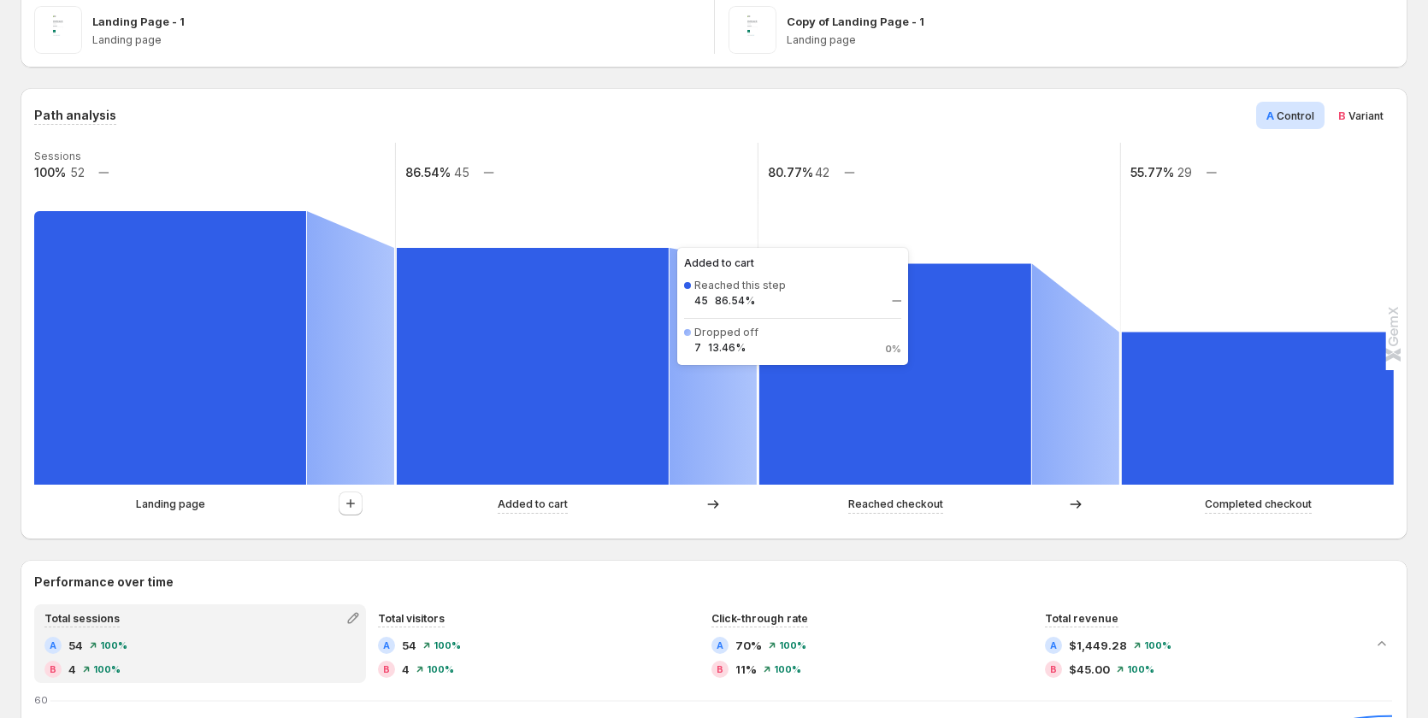
scroll to position [172, 0]
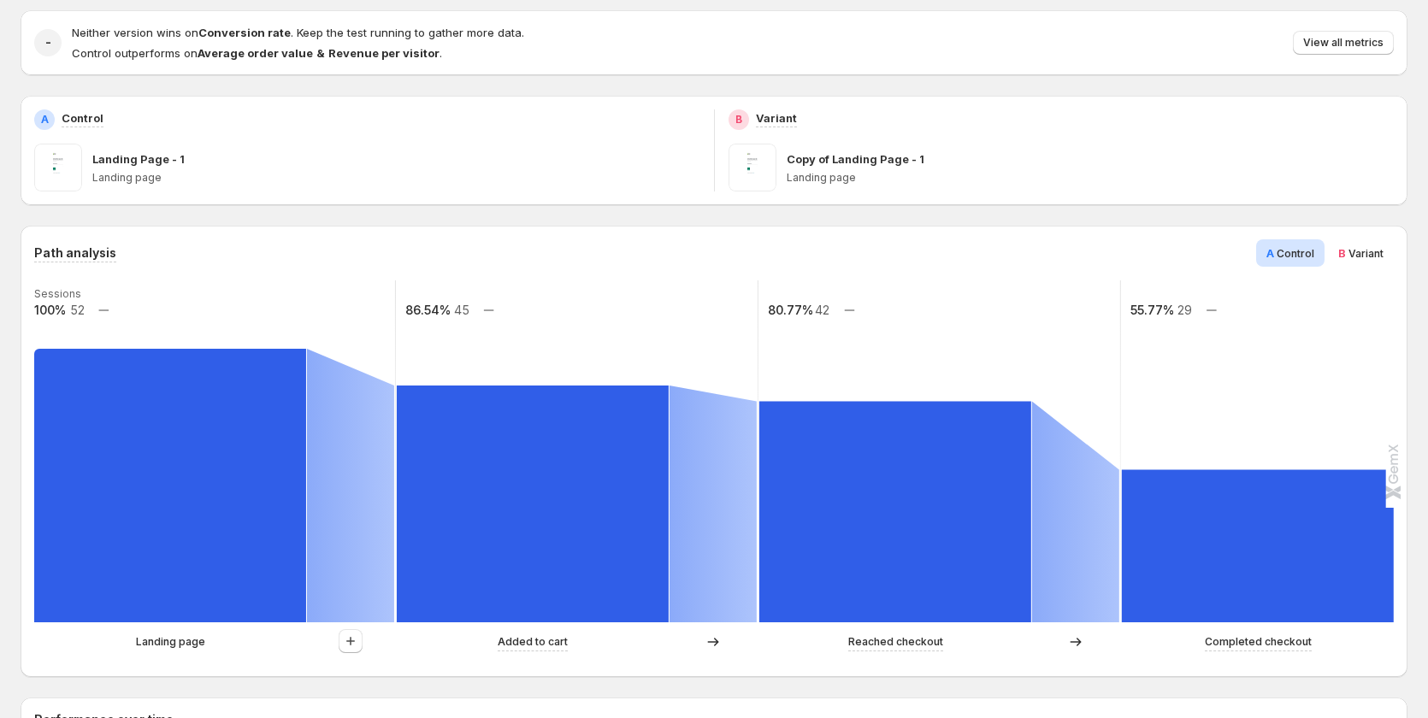
click at [1383, 259] on span "Variant" at bounding box center [1365, 253] width 35 height 13
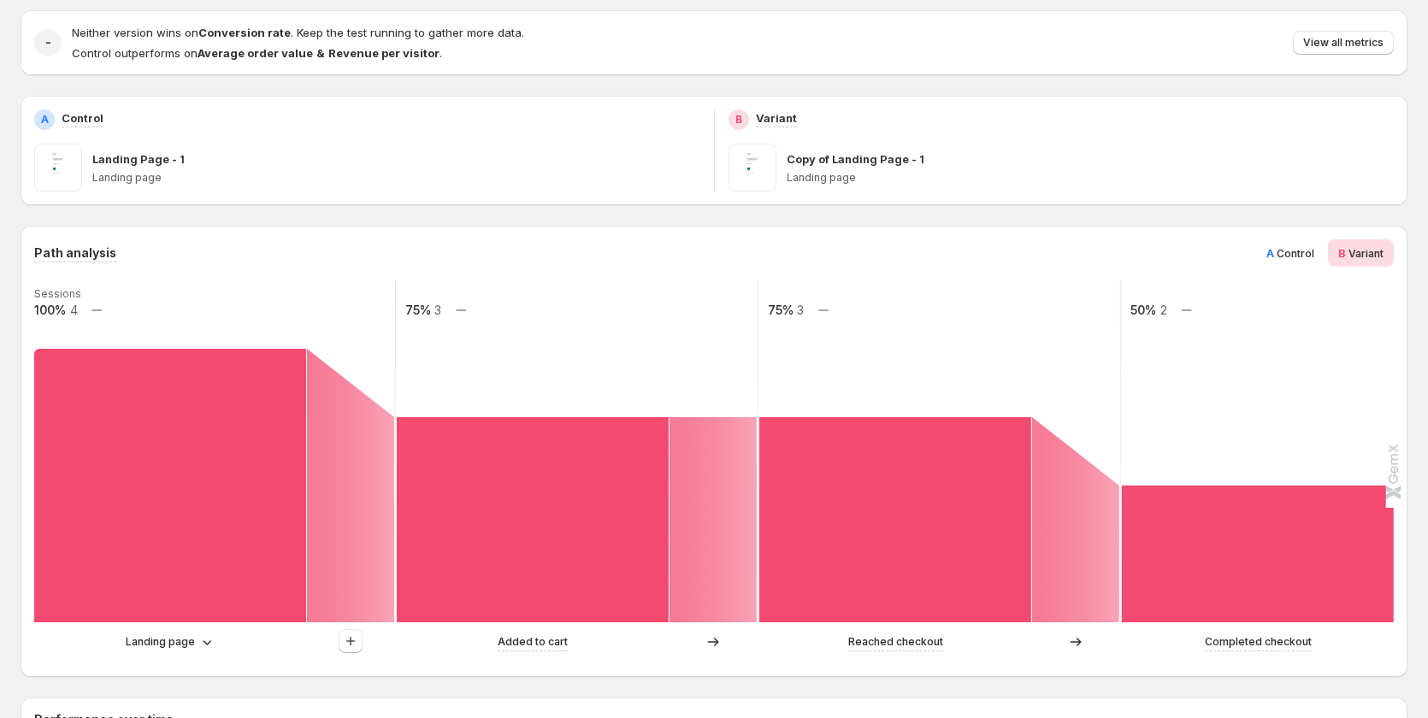
click at [1274, 248] on span "A" at bounding box center [1270, 253] width 8 height 14
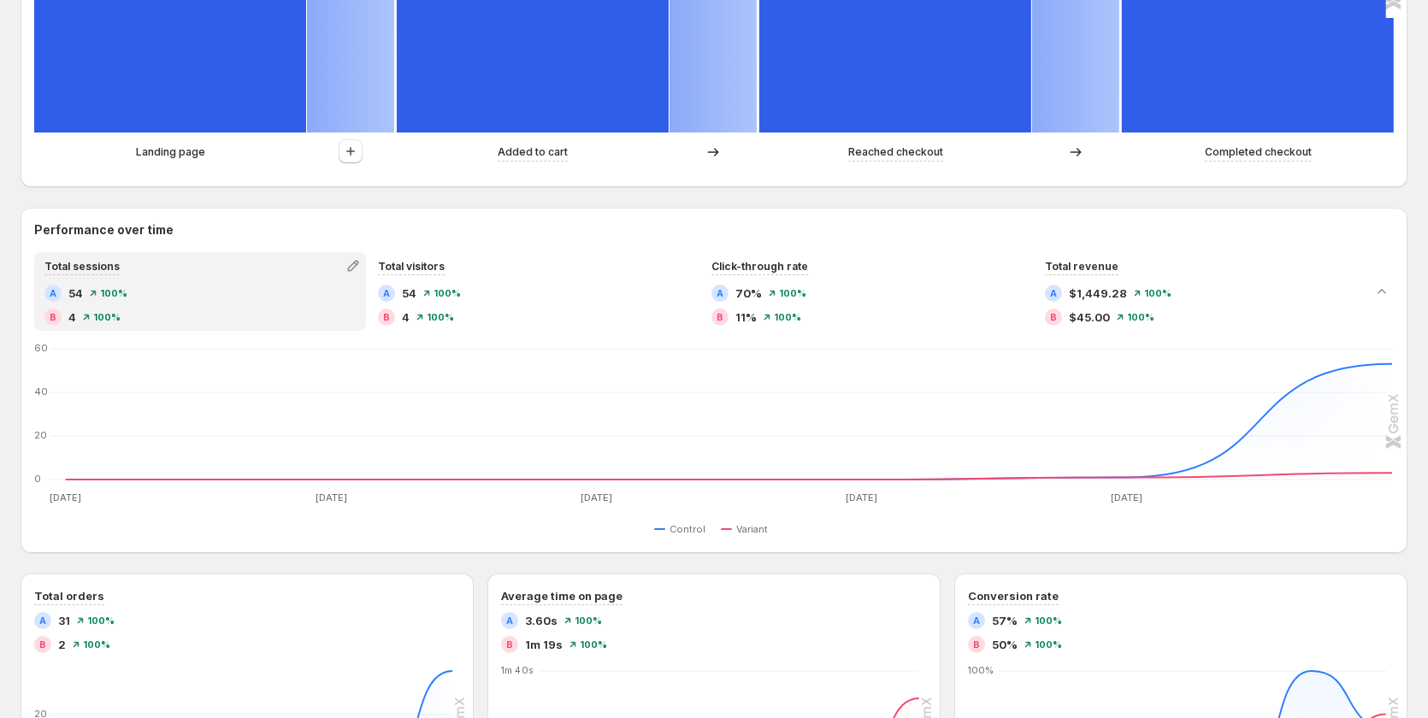
scroll to position [754, 0]
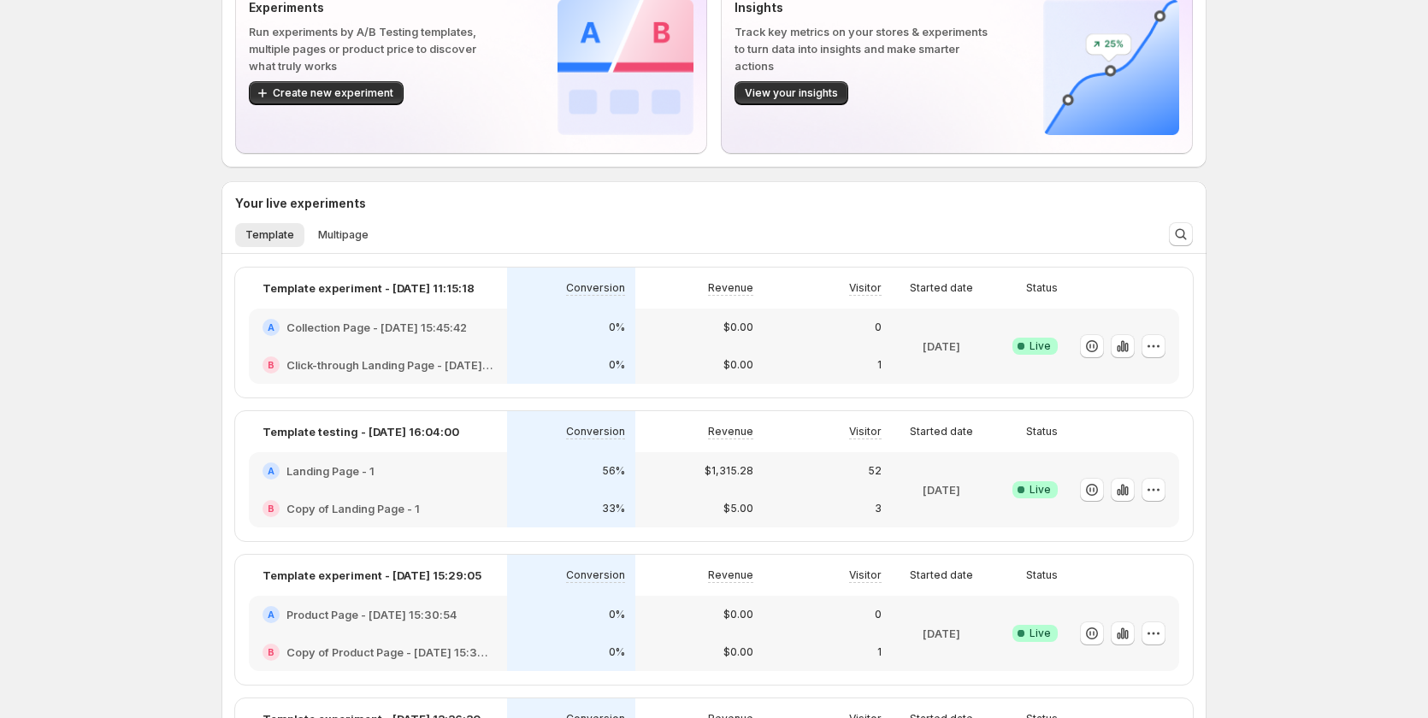
scroll to position [171, 0]
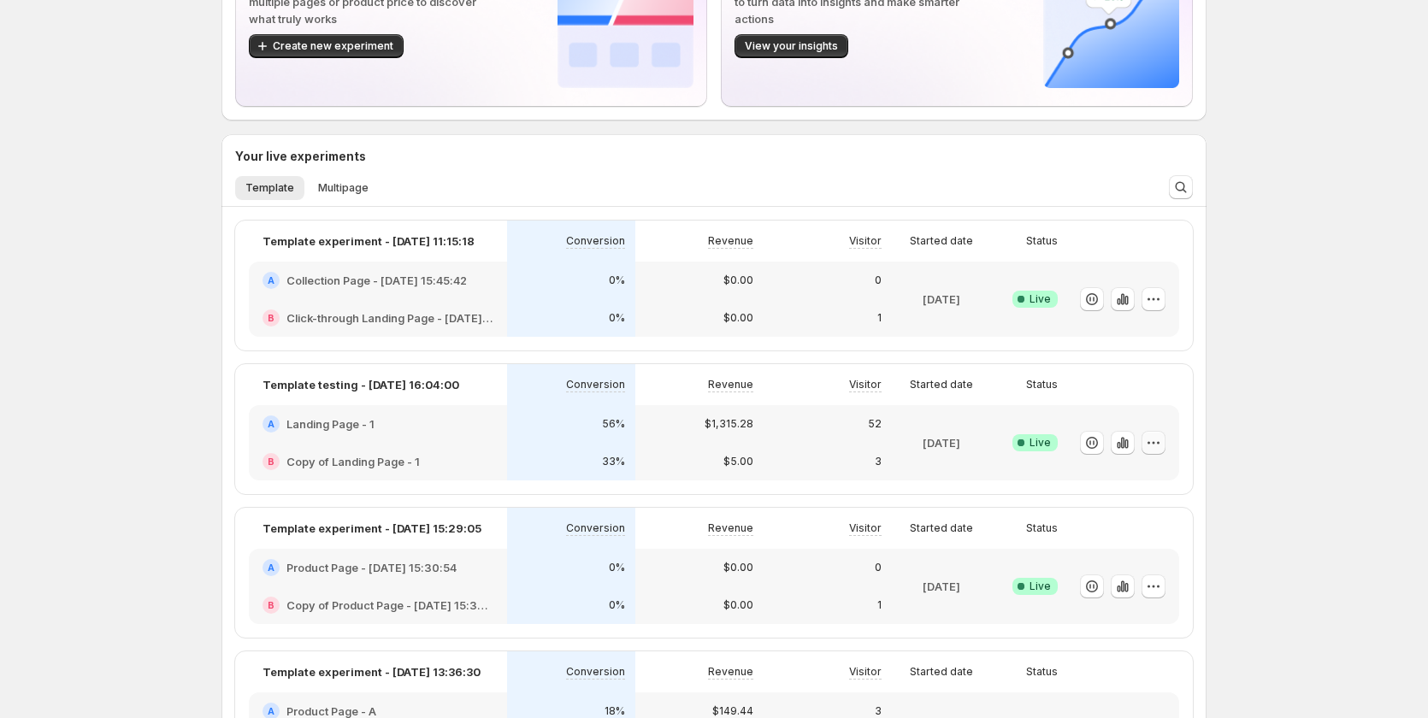
click at [1160, 440] on icon "button" at bounding box center [1153, 442] width 17 height 17
click at [1120, 470] on span "Edit" at bounding box center [1173, 477] width 179 height 17
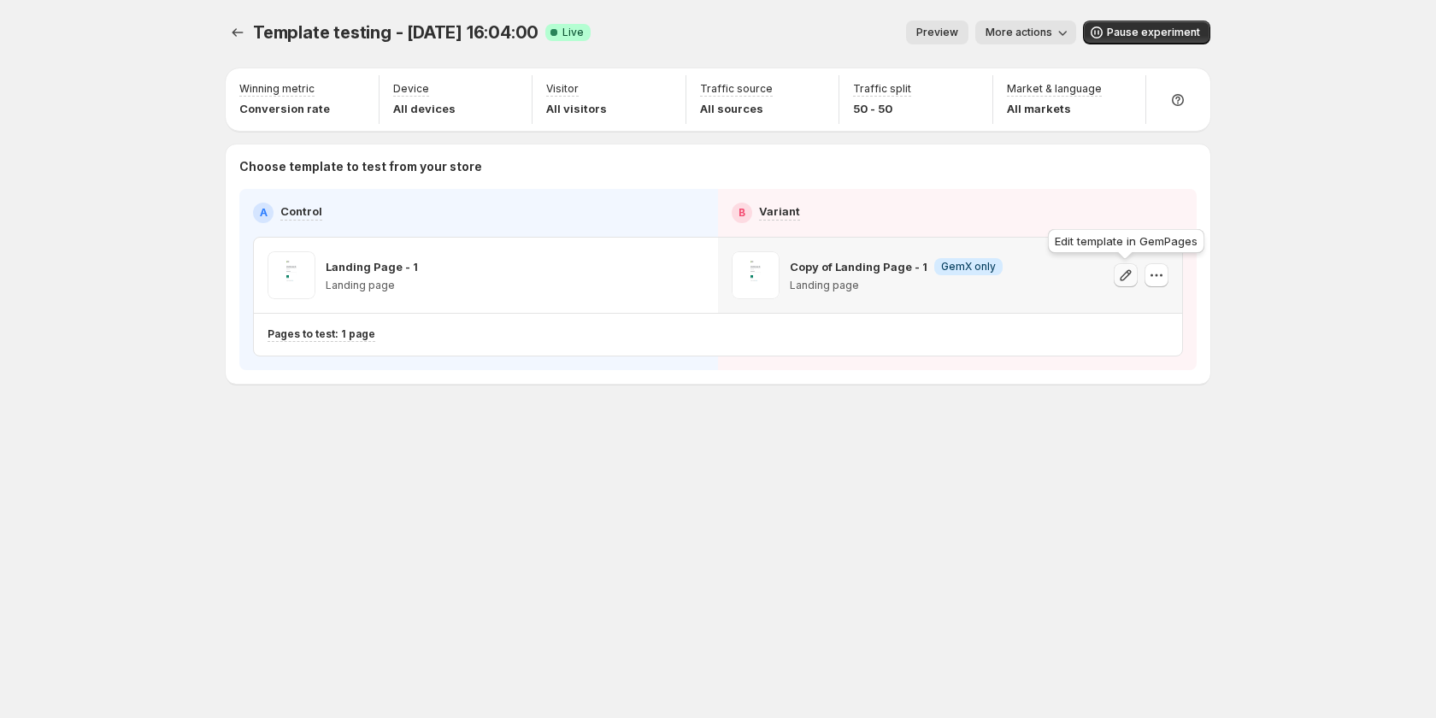
click at [1121, 276] on icon "button" at bounding box center [1125, 275] width 17 height 17
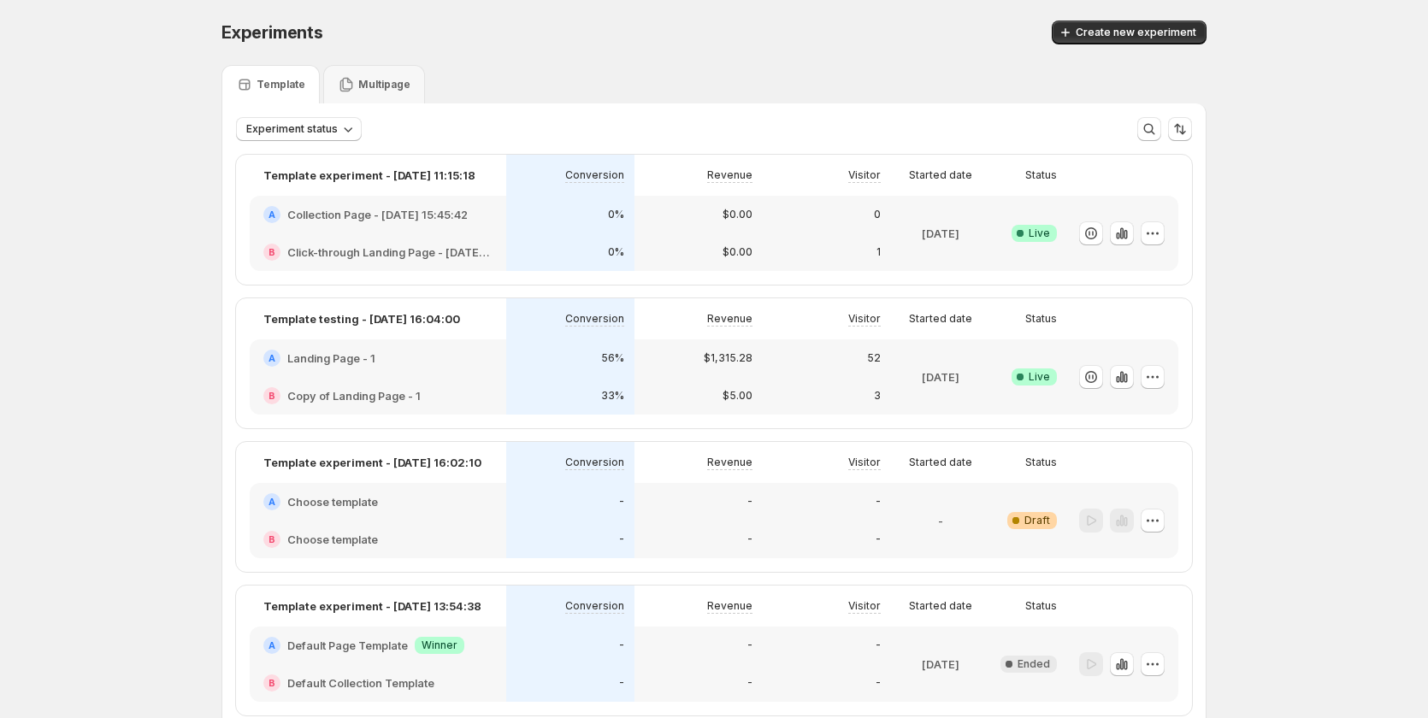
click at [504, 369] on div "A Landing Page - 1" at bounding box center [378, 358] width 256 height 38
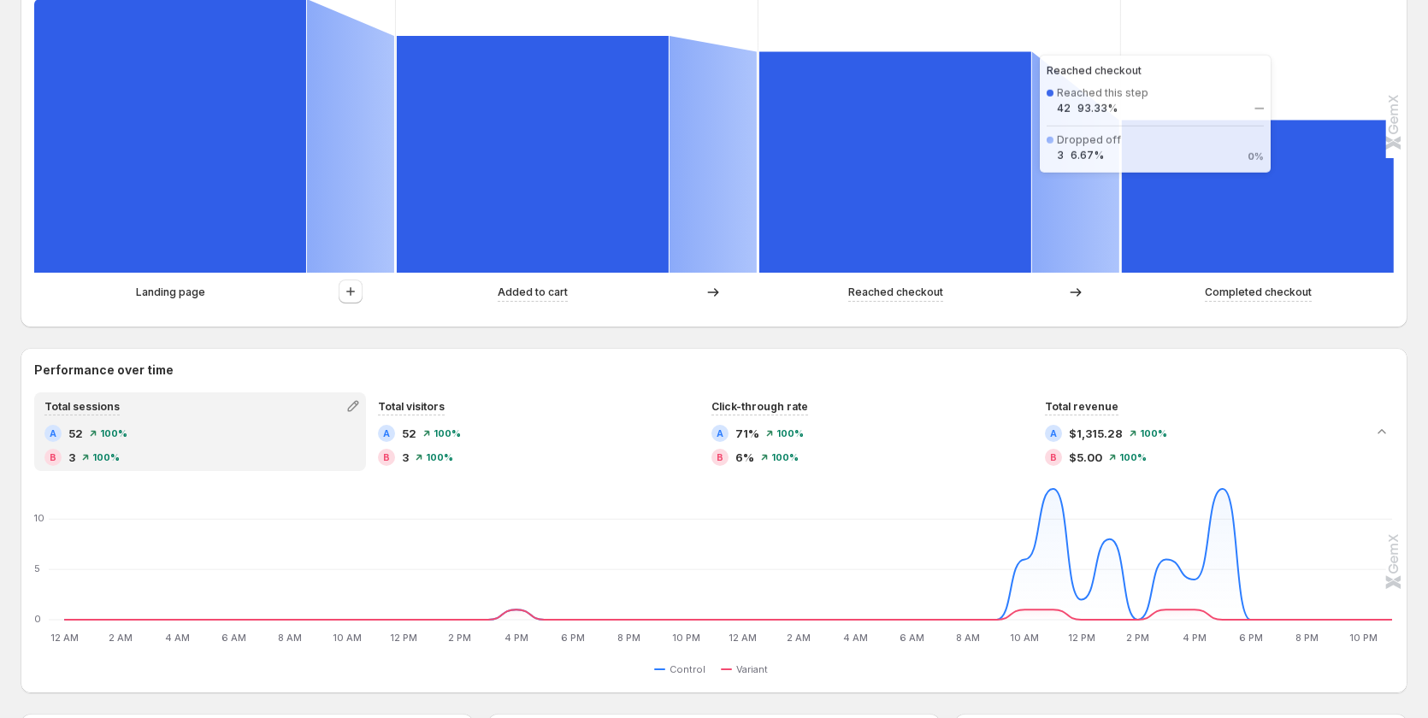
scroll to position [684, 0]
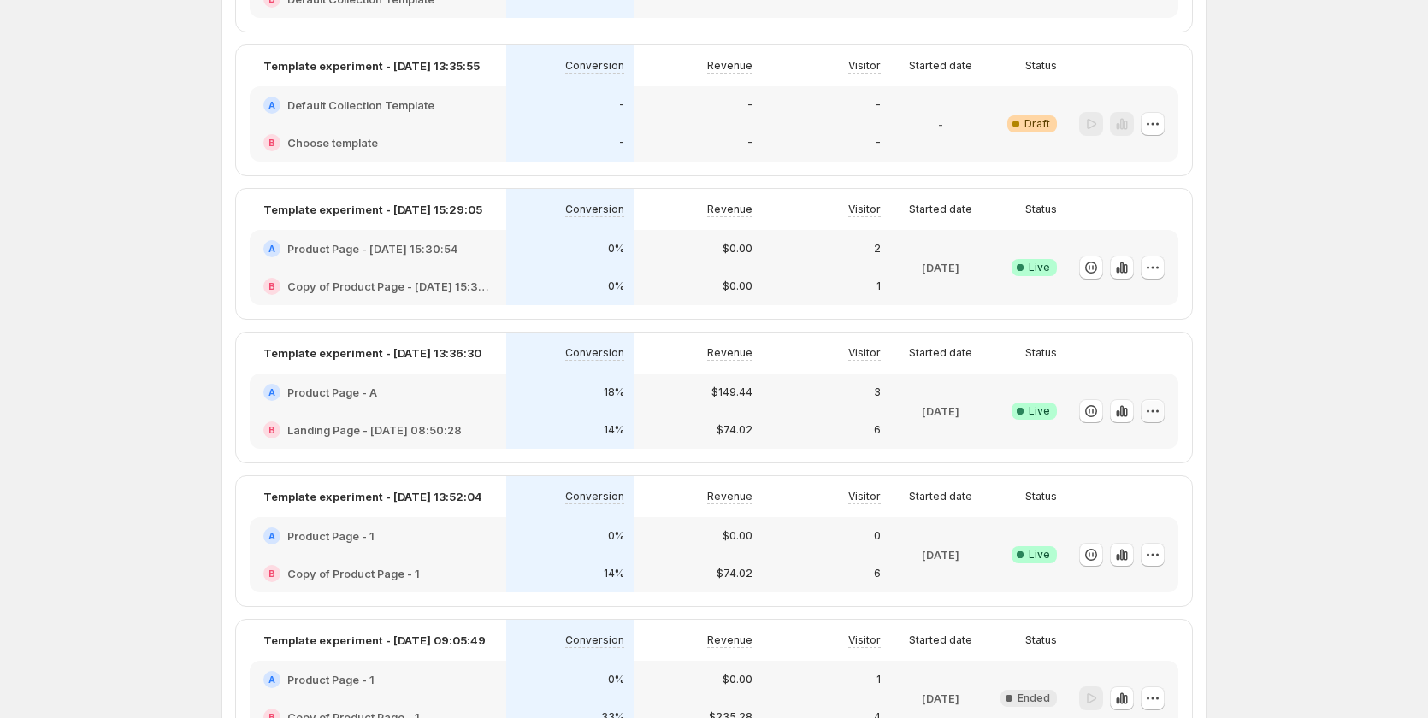
click at [1157, 408] on icon "button" at bounding box center [1152, 411] width 17 height 17
click at [1143, 440] on span "Edit" at bounding box center [1172, 446] width 179 height 17
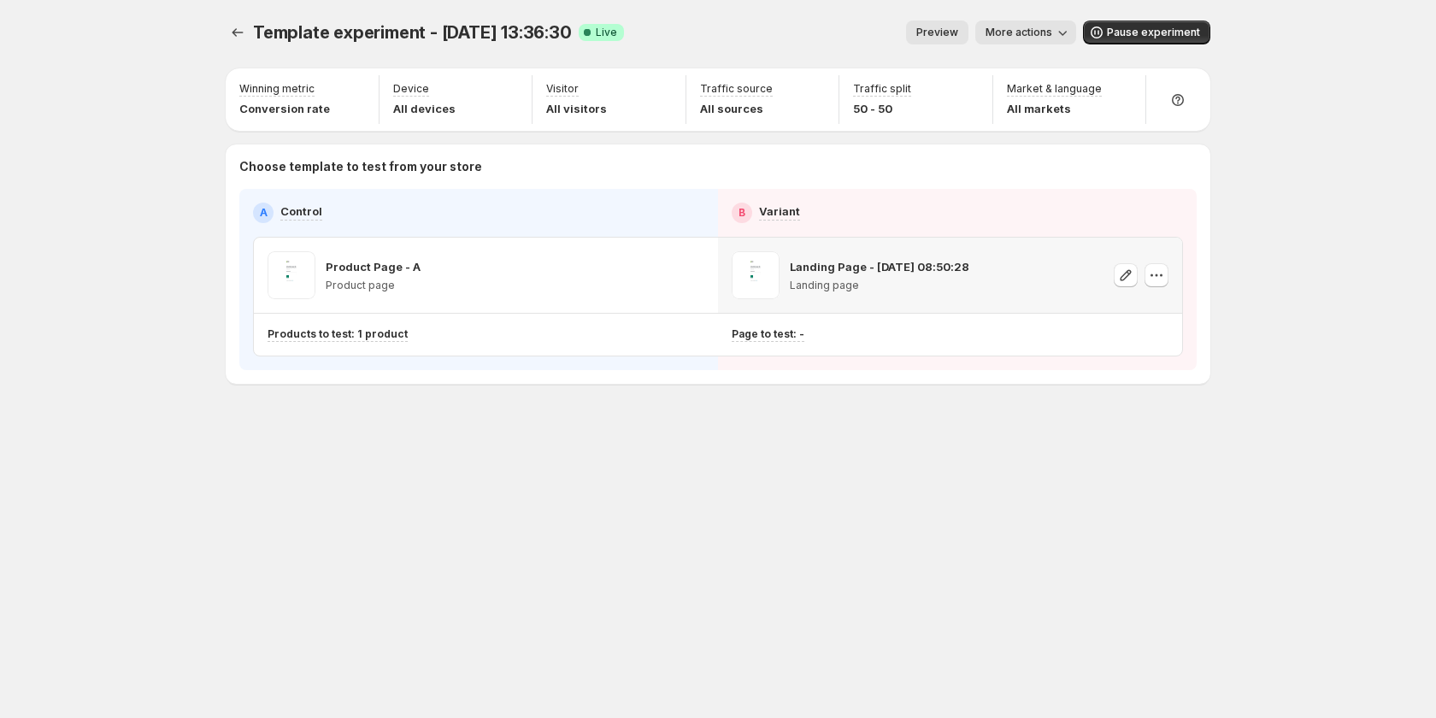
click at [874, 265] on p "Landing Page - Aug 11, 08:50:28" at bounding box center [880, 266] width 180 height 17
click at [403, 269] on p "Product Page - A" at bounding box center [373, 266] width 95 height 17
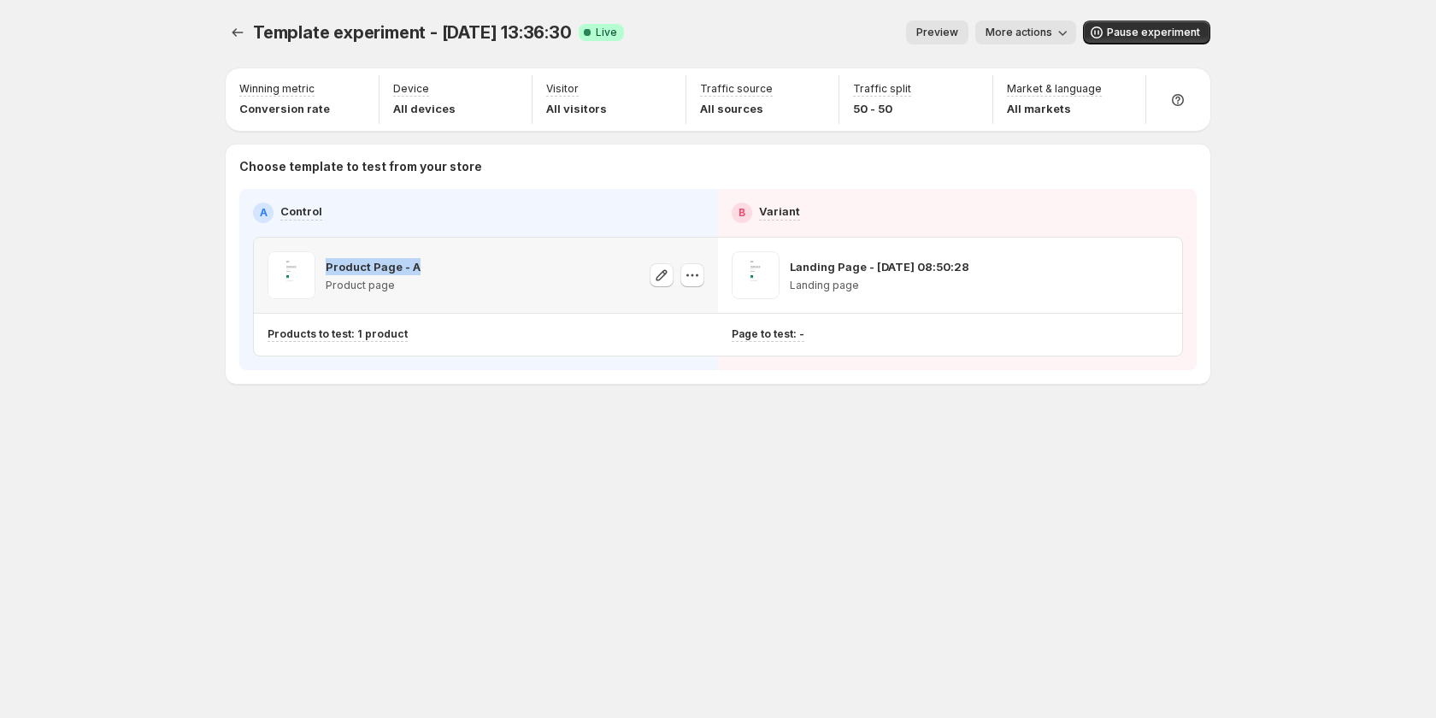
click at [403, 269] on p "Product Page - A" at bounding box center [373, 266] width 95 height 17
click at [221, 27] on div "Template experiment - Aug 14, 13:36:30. This page is ready Template experiment …" at bounding box center [718, 238] width 1026 height 476
click at [236, 29] on icon "Experiments" at bounding box center [237, 32] width 17 height 17
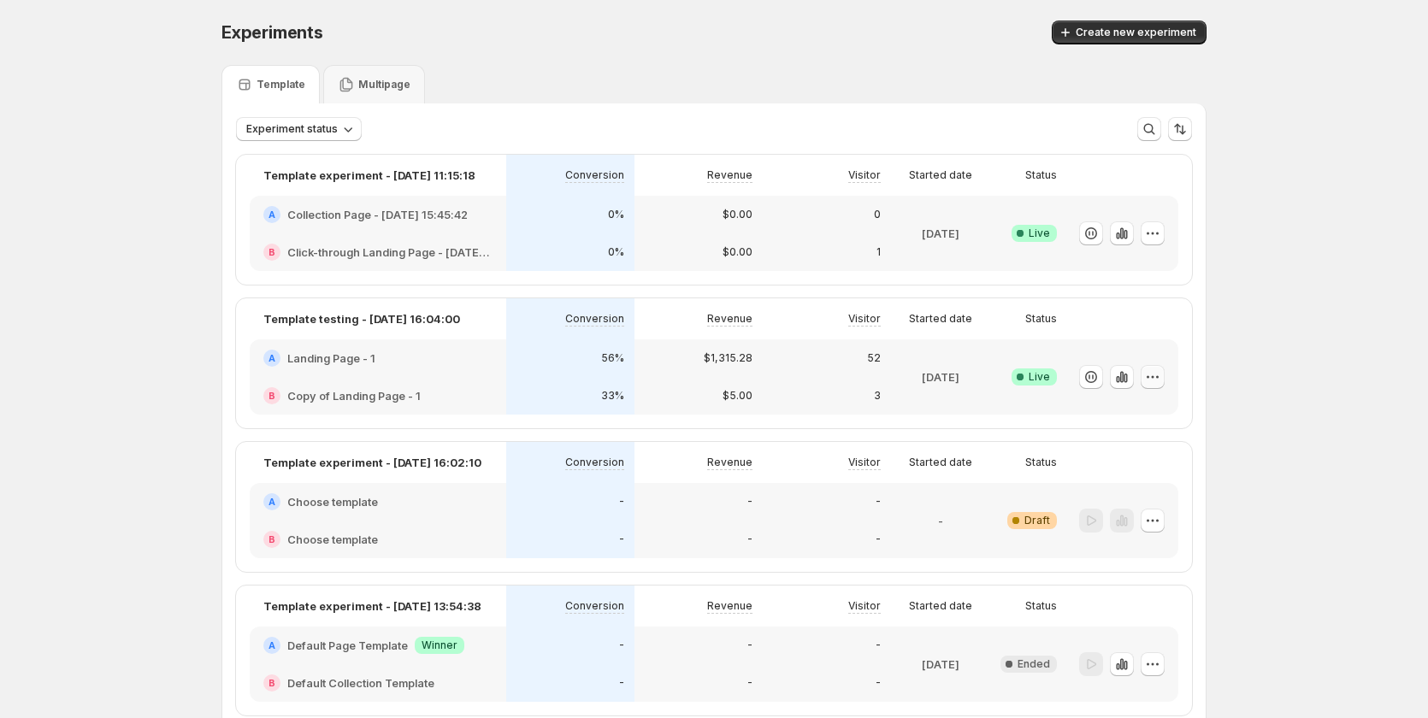
click at [1158, 374] on icon "button" at bounding box center [1152, 376] width 17 height 17
click at [1124, 411] on span "Edit" at bounding box center [1172, 412] width 179 height 17
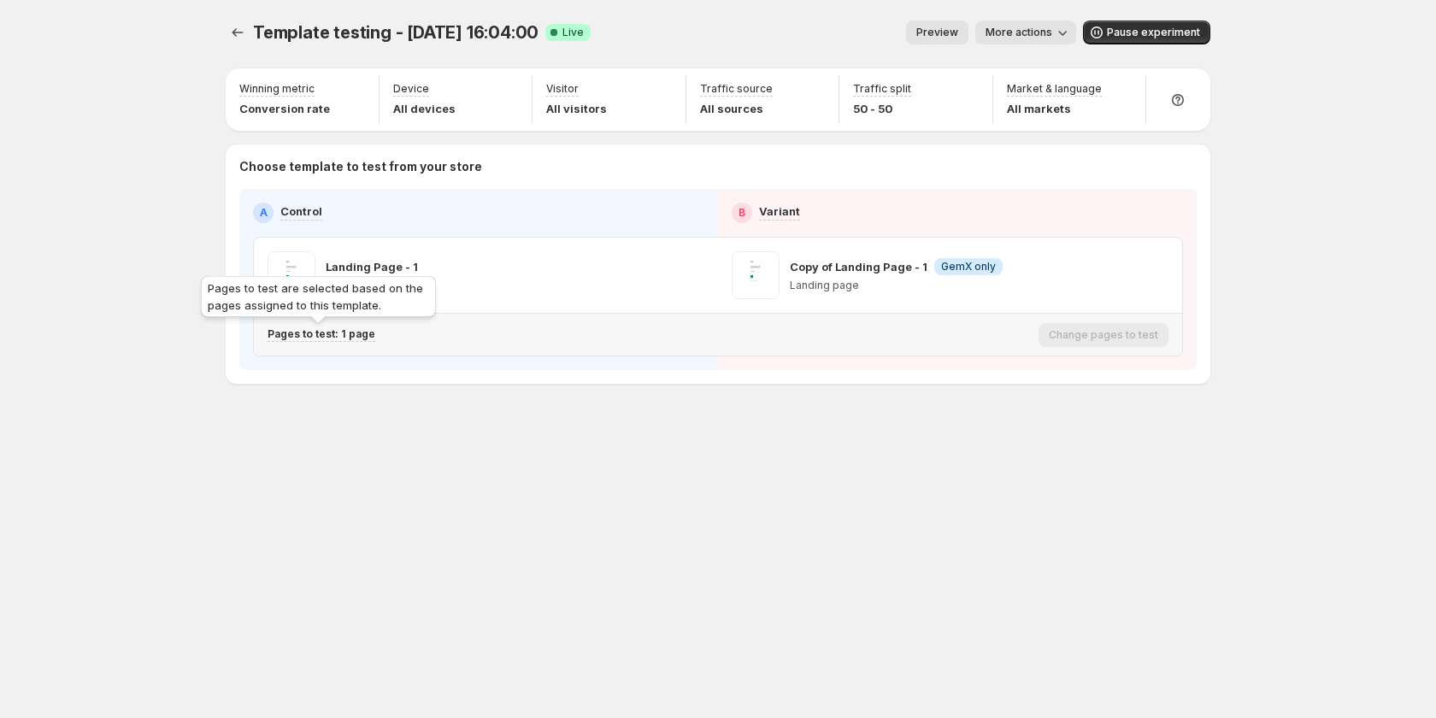
drag, startPoint x: 333, startPoint y: 330, endPoint x: 366, endPoint y: 330, distance: 33.3
click at [333, 330] on p "Pages to test: 1 page" at bounding box center [322, 334] width 108 height 14
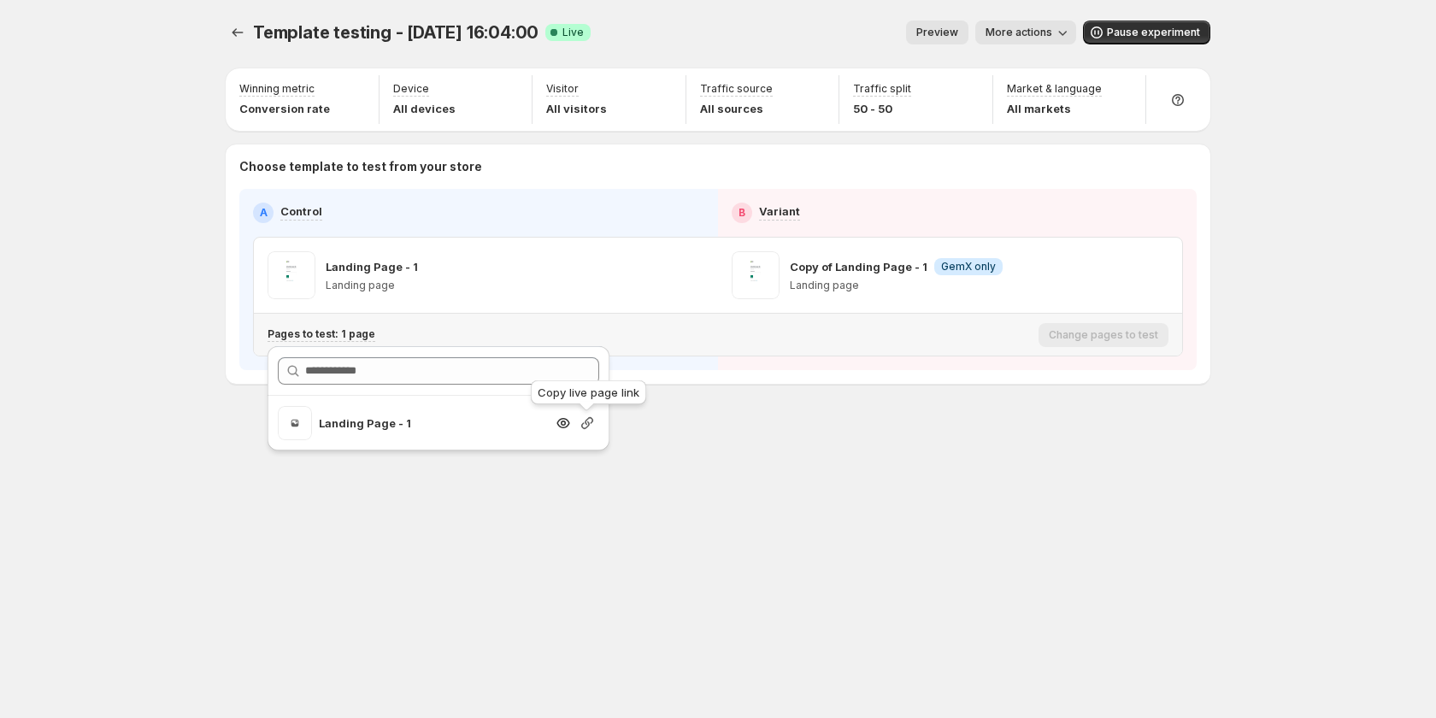
click at [584, 420] on icon "button" at bounding box center [587, 423] width 17 height 17
click at [306, 462] on div "Landing Page - 1" at bounding box center [439, 403] width 356 height 122
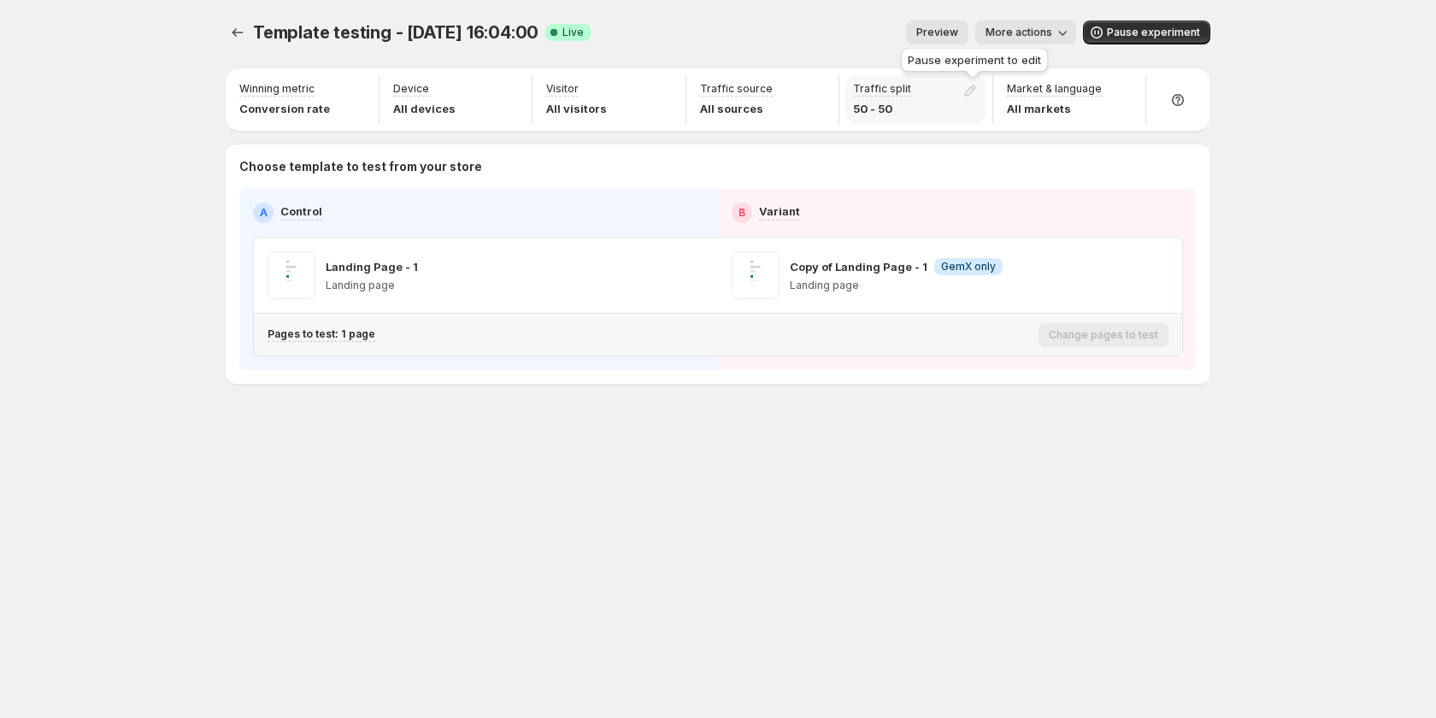
click at [972, 91] on div at bounding box center [974, 94] width 24 height 24
click at [973, 89] on div at bounding box center [974, 94] width 24 height 24
click at [973, 88] on div at bounding box center [974, 94] width 24 height 24
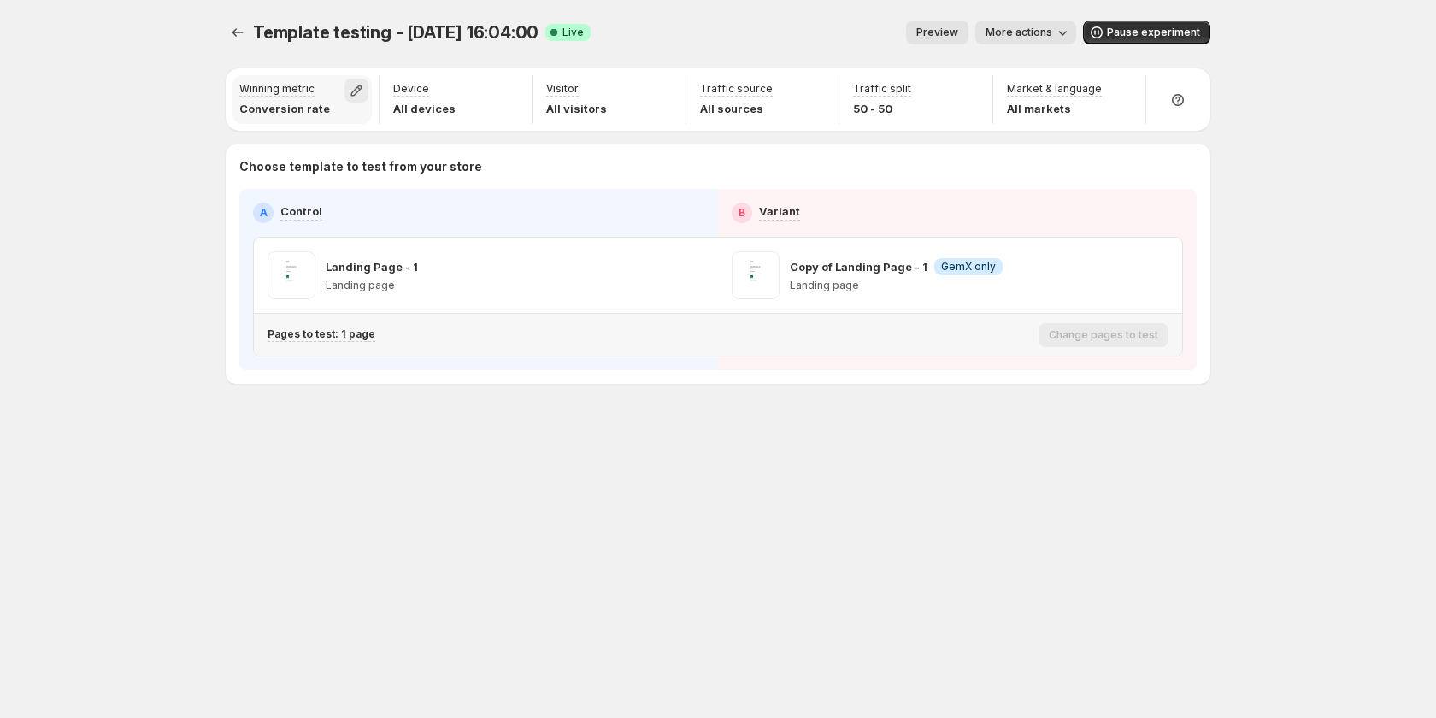
click at [357, 90] on icon "button" at bounding box center [356, 90] width 17 height 17
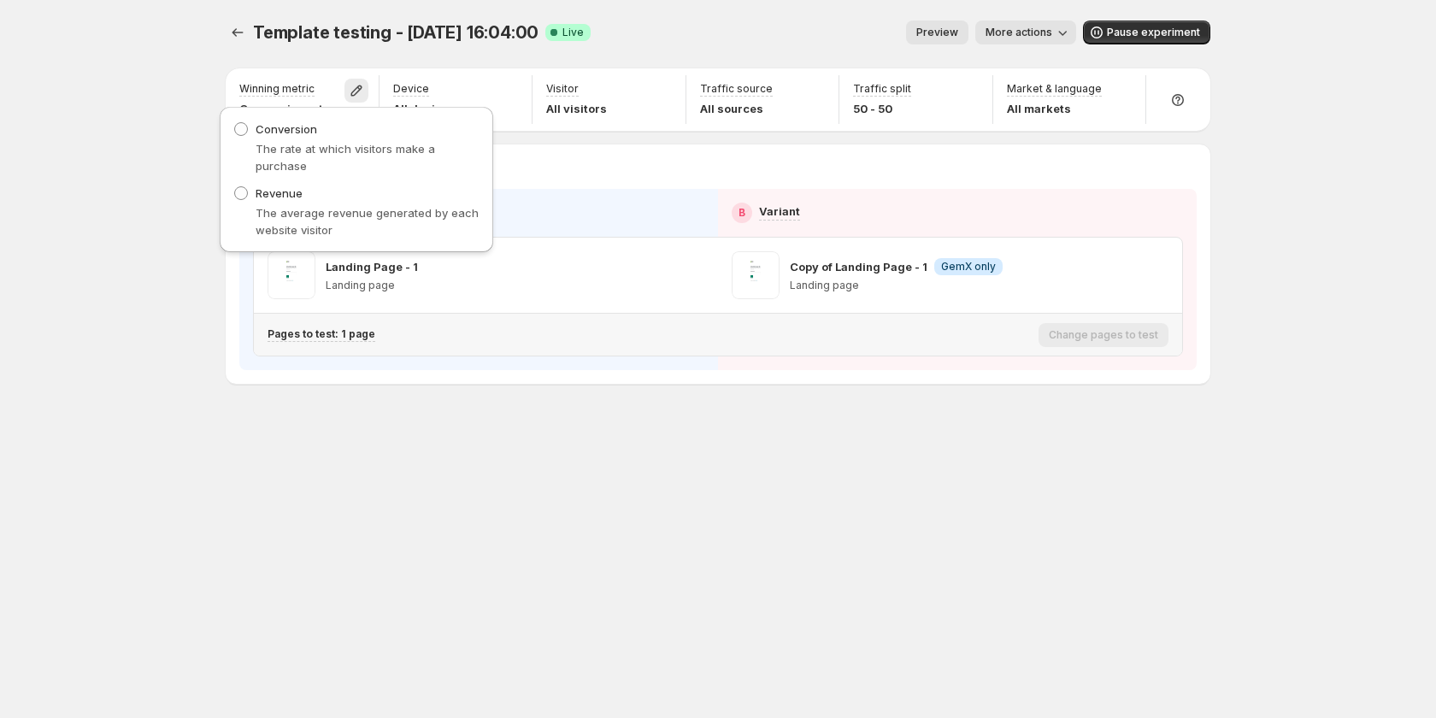
click at [747, 59] on div "Template testing - Aug 28, 16:04:00. This page is ready Template testing - Aug …" at bounding box center [718, 32] width 985 height 65
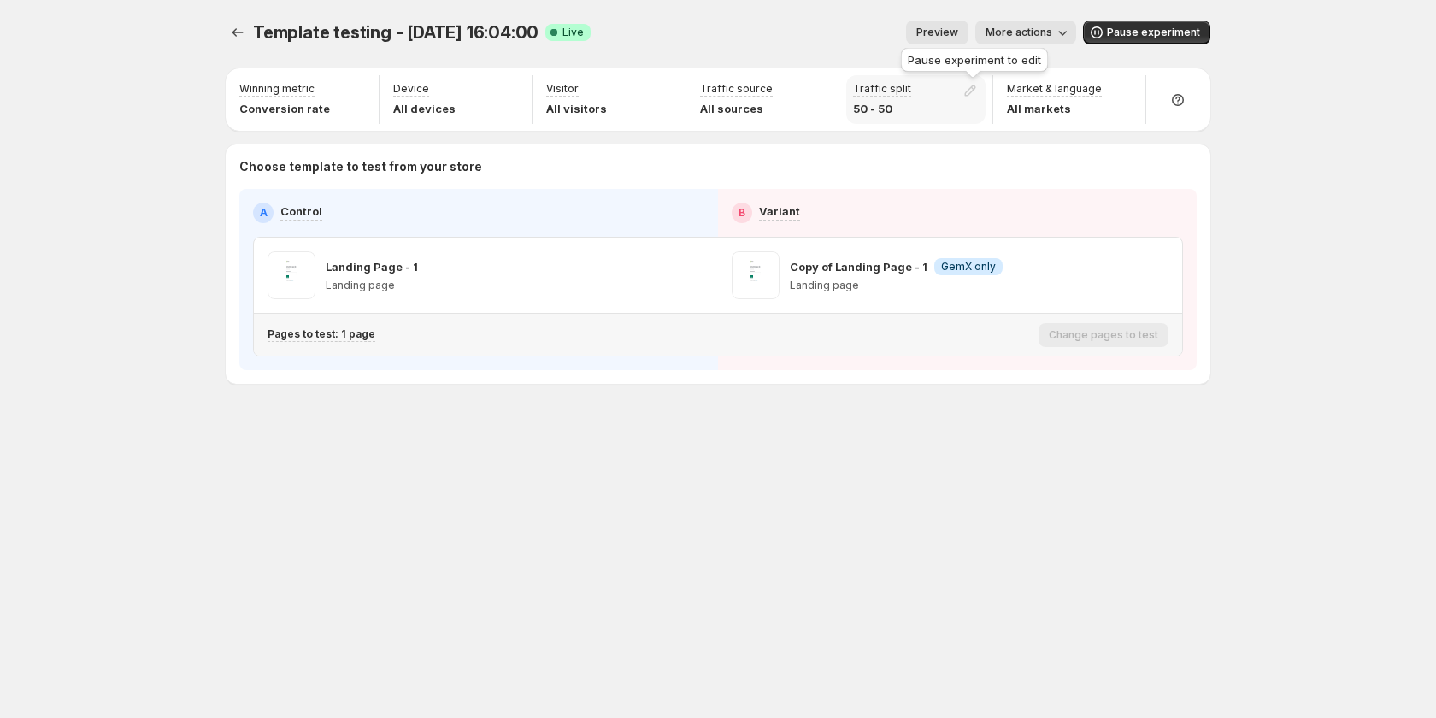
click at [968, 92] on div at bounding box center [974, 94] width 24 height 24
click at [817, 88] on div at bounding box center [820, 94] width 24 height 24
click at [784, 13] on div "Template testing - Aug 28, 16:04:00. This page is ready Template testing - Aug …" at bounding box center [718, 32] width 985 height 65
click at [832, 21] on div "Preview More actions" at bounding box center [840, 33] width 472 height 24
drag, startPoint x: 851, startPoint y: 486, endPoint x: 840, endPoint y: 487, distance: 10.3
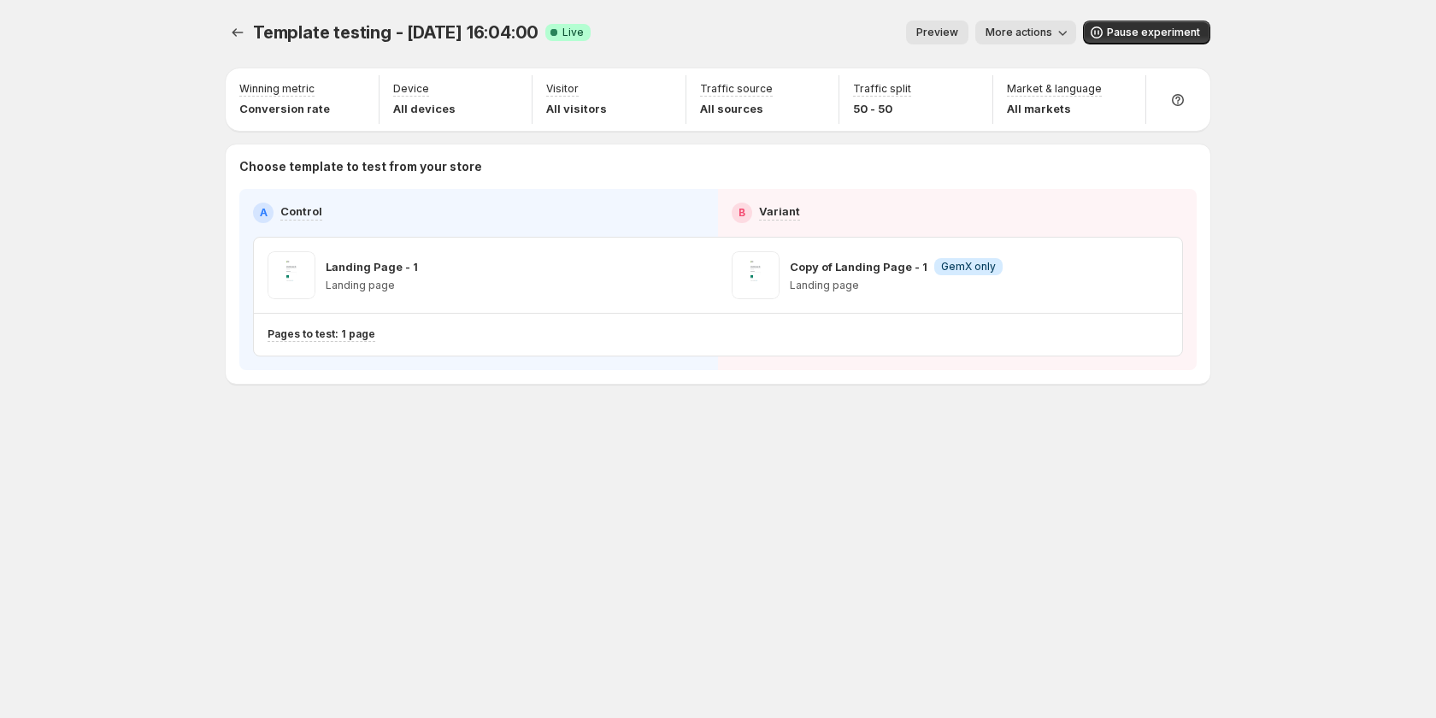
click at [851, 487] on div "Template testing - Aug 28, 16:04:00. This page is ready Template testing - Aug …" at bounding box center [718, 359] width 1026 height 718
drag, startPoint x: 1308, startPoint y: 156, endPoint x: 1044, endPoint y: 168, distance: 264.5
click at [1307, 156] on div "Template testing - Aug 28, 16:04:00. This page is ready Template testing - Aug …" at bounding box center [718, 359] width 1436 height 718
click at [1114, 28] on span "Pause experiment" at bounding box center [1153, 33] width 93 height 14
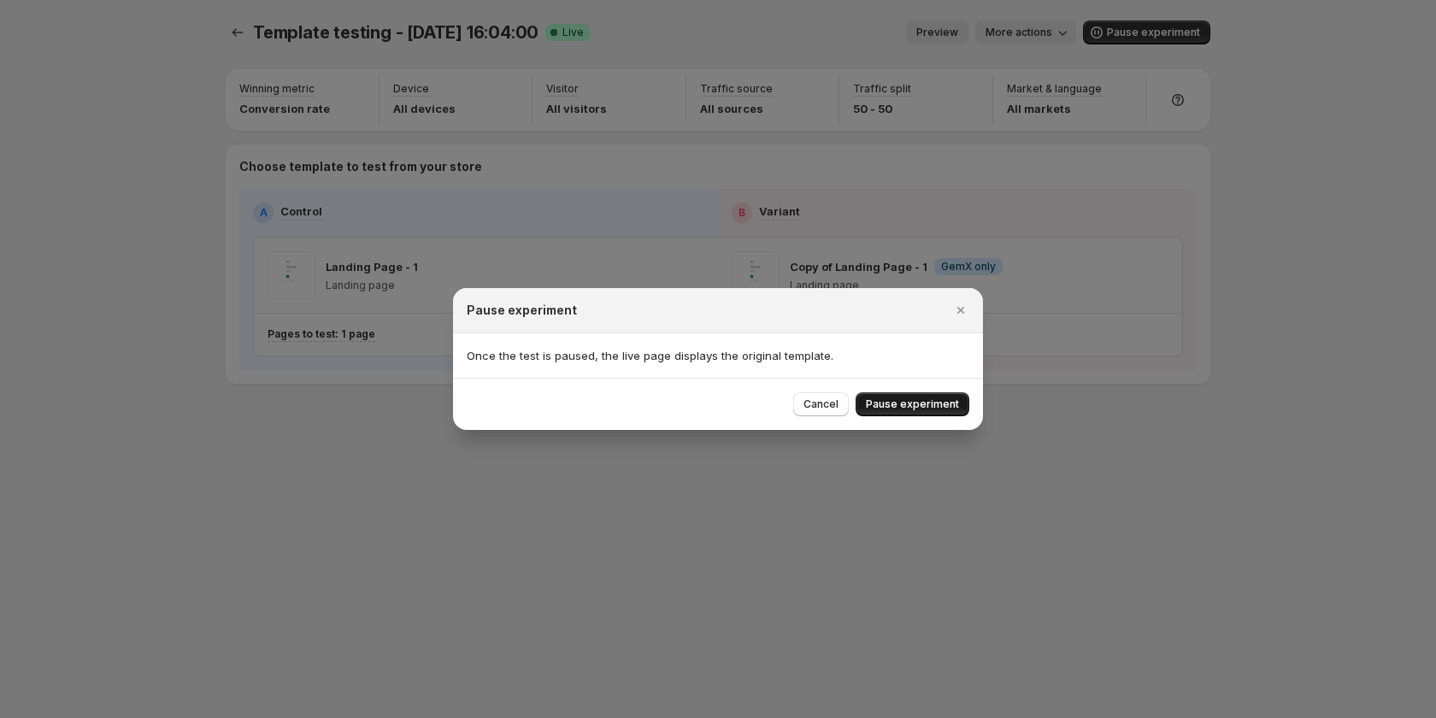
click at [931, 400] on span "Pause experiment" at bounding box center [912, 405] width 93 height 14
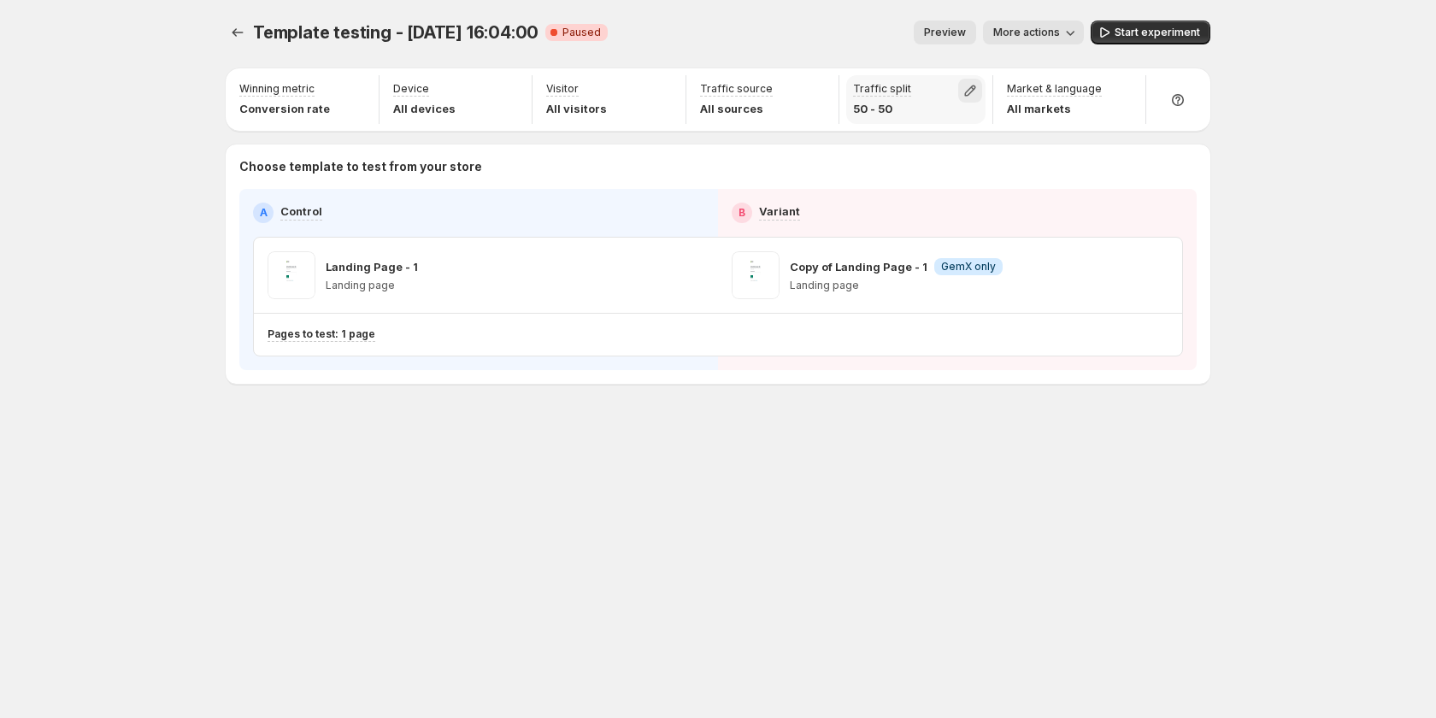
click at [971, 91] on icon "button" at bounding box center [970, 90] width 17 height 17
drag, startPoint x: 970, startPoint y: 124, endPoint x: 1176, endPoint y: 134, distance: 207.2
type input "***"
click at [1094, 134] on input "range" at bounding box center [970, 127] width 246 height 24
drag, startPoint x: 875, startPoint y: 47, endPoint x: 1069, endPoint y: 50, distance: 193.2
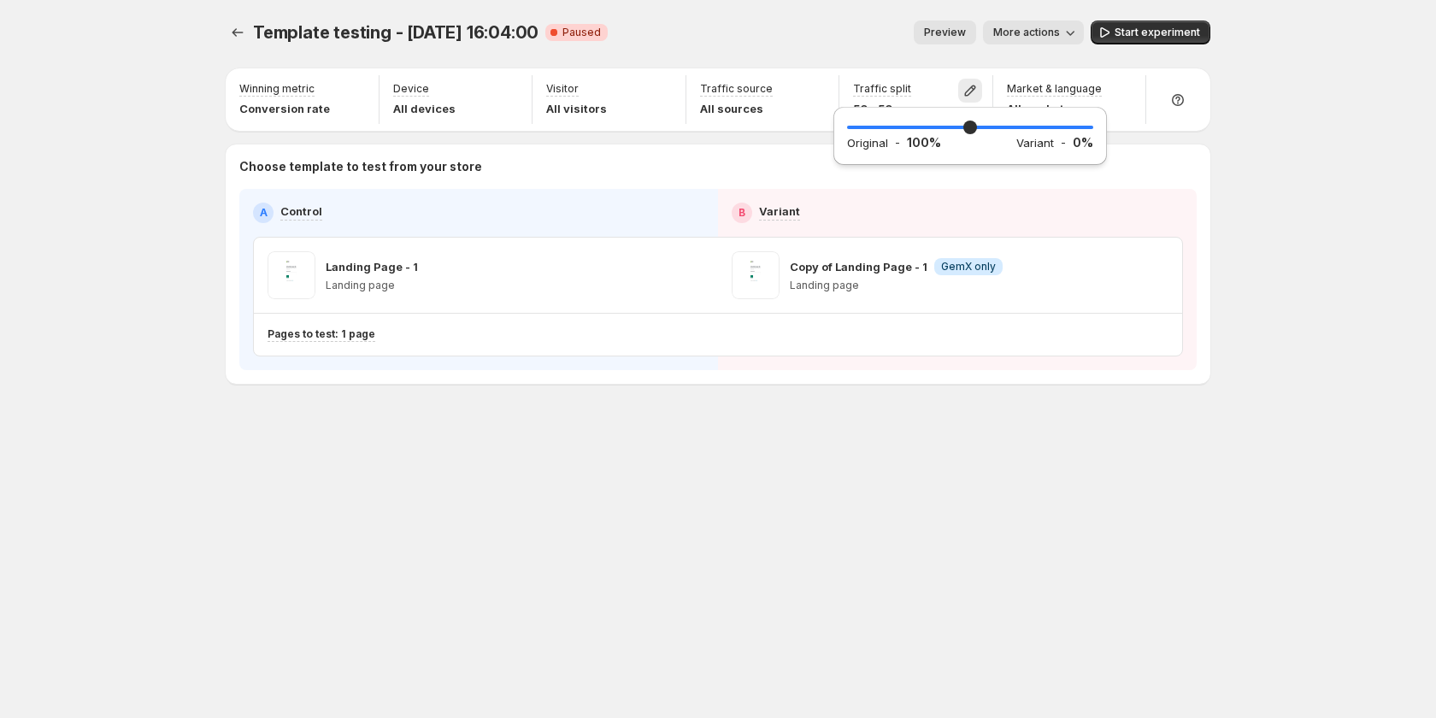
click at [878, 46] on div "Template testing - Aug 28, 16:04:00. This page is ready Template testing - Aug …" at bounding box center [718, 32] width 985 height 65
drag, startPoint x: 976, startPoint y: 93, endPoint x: 961, endPoint y: 92, distance: 14.6
click at [973, 93] on icon "button" at bounding box center [970, 90] width 17 height 17
drag, startPoint x: 977, startPoint y: 130, endPoint x: 729, endPoint y: 132, distance: 247.9
type input "*"
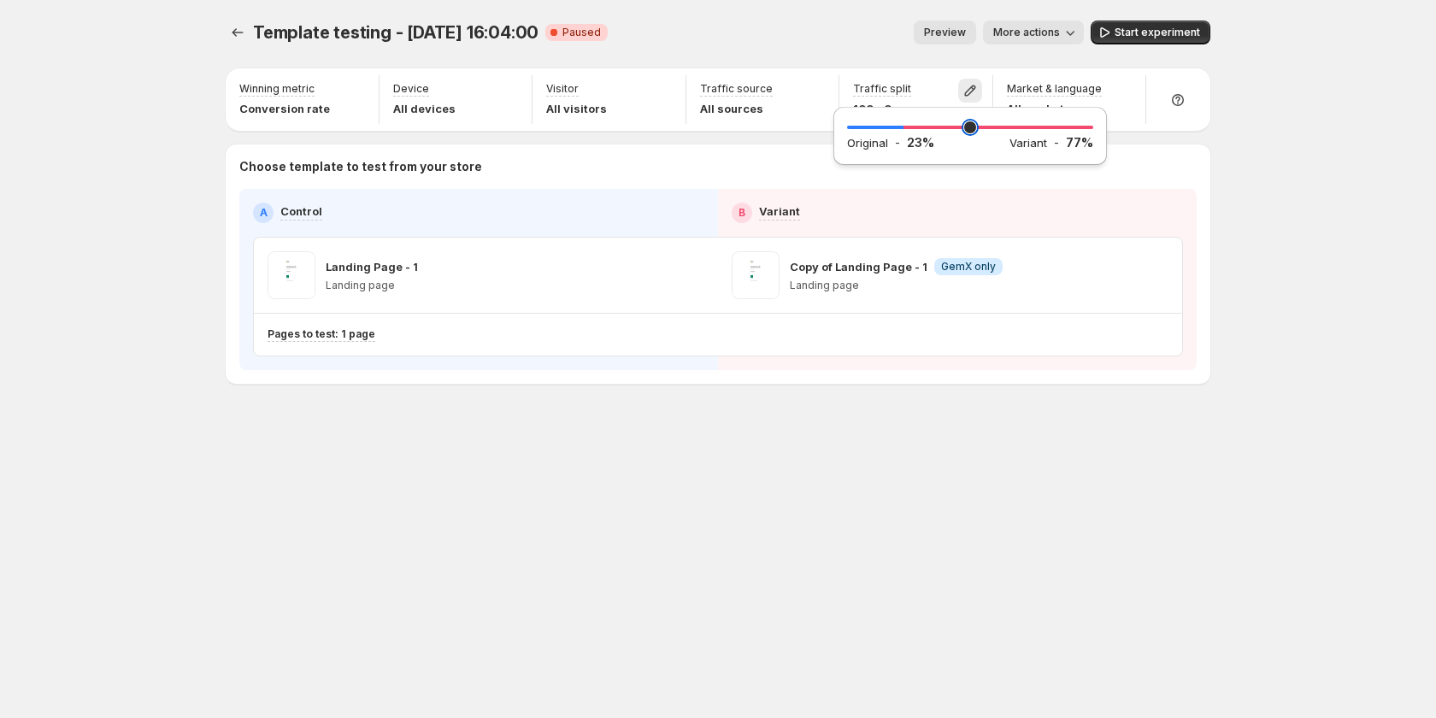
click at [847, 132] on input "range" at bounding box center [970, 127] width 246 height 24
click at [1167, 32] on span "Start experiment" at bounding box center [1157, 33] width 85 height 14
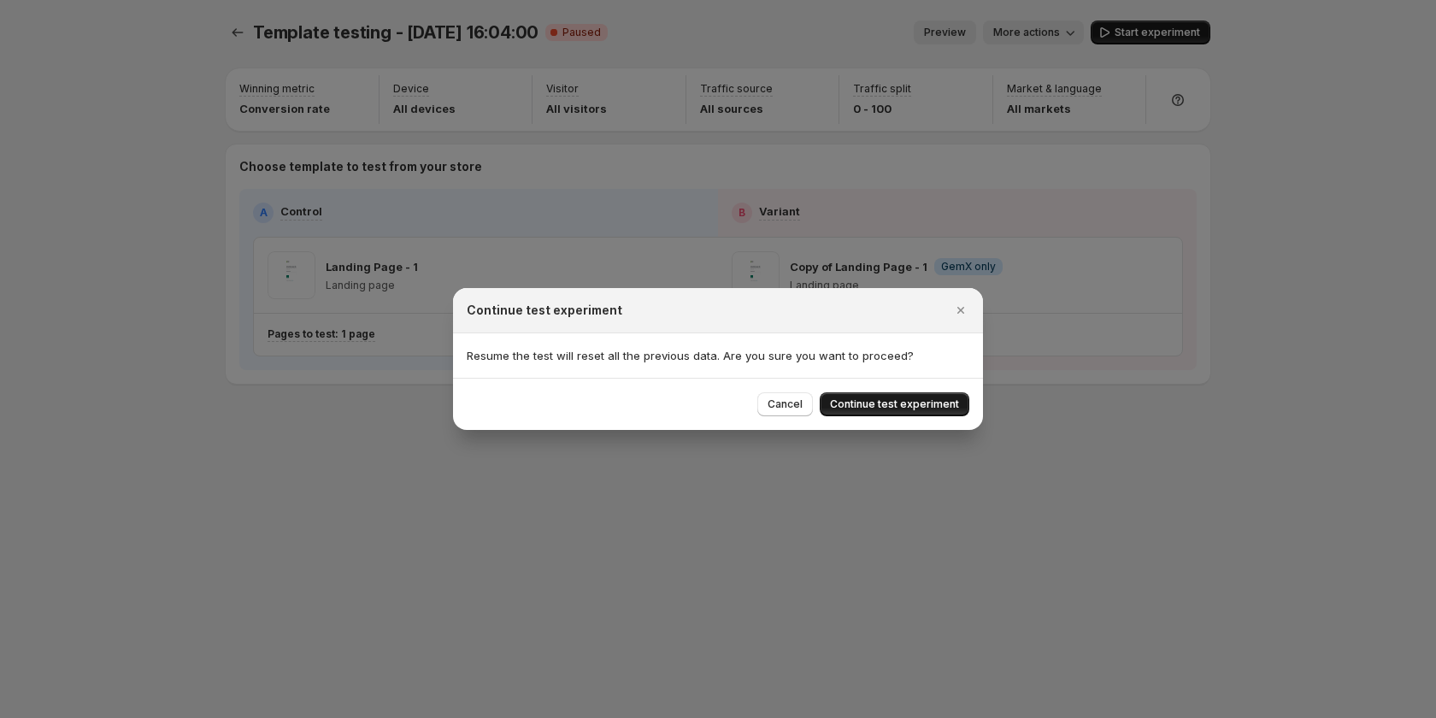
click at [930, 401] on span "Continue test experiment" at bounding box center [894, 405] width 129 height 14
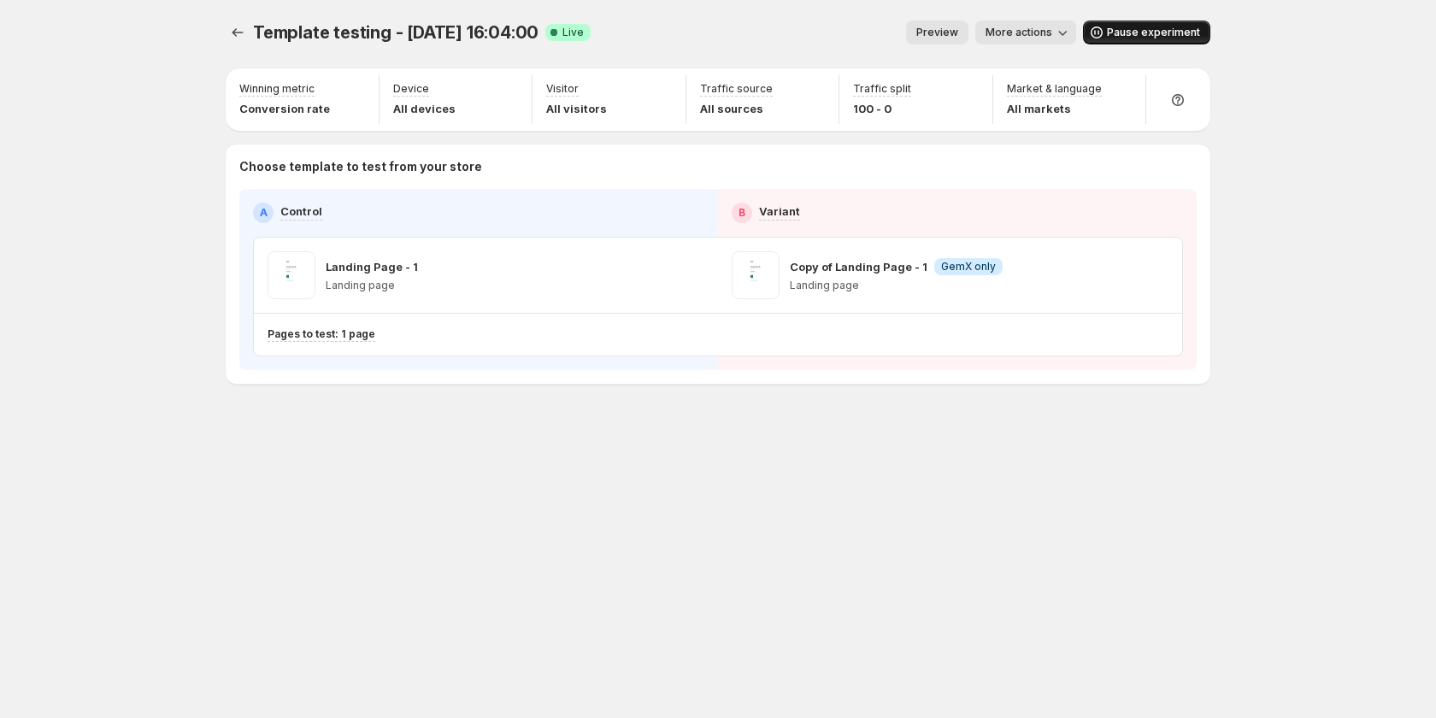
drag, startPoint x: 819, startPoint y: 475, endPoint x: 581, endPoint y: 445, distance: 240.4
click at [817, 472] on div "Template testing - Aug 28, 16:04:00. This page is ready Template testing - Aug …" at bounding box center [718, 238] width 1026 height 476
click at [974, 91] on div at bounding box center [974, 94] width 24 height 24
drag, startPoint x: 1151, startPoint y: 37, endPoint x: 1071, endPoint y: 46, distance: 80.1
click at [1150, 37] on div "Pause experiment" at bounding box center [1146, 33] width 127 height 24
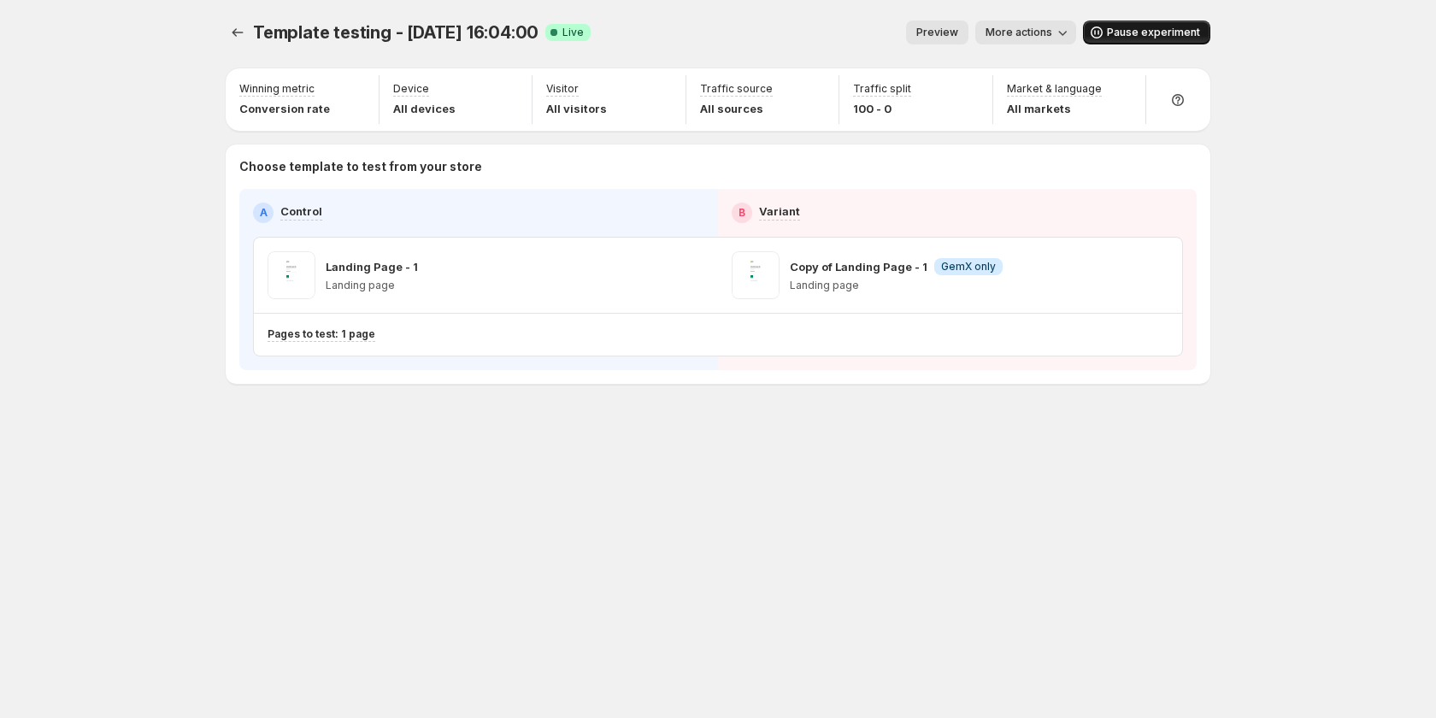
click at [668, 21] on div "Preview More actions" at bounding box center [840, 33] width 472 height 24
click at [1305, 139] on div "Template testing - [DATE] 16:04:00. This page is ready Template testing - [DATE…" at bounding box center [718, 359] width 1436 height 718
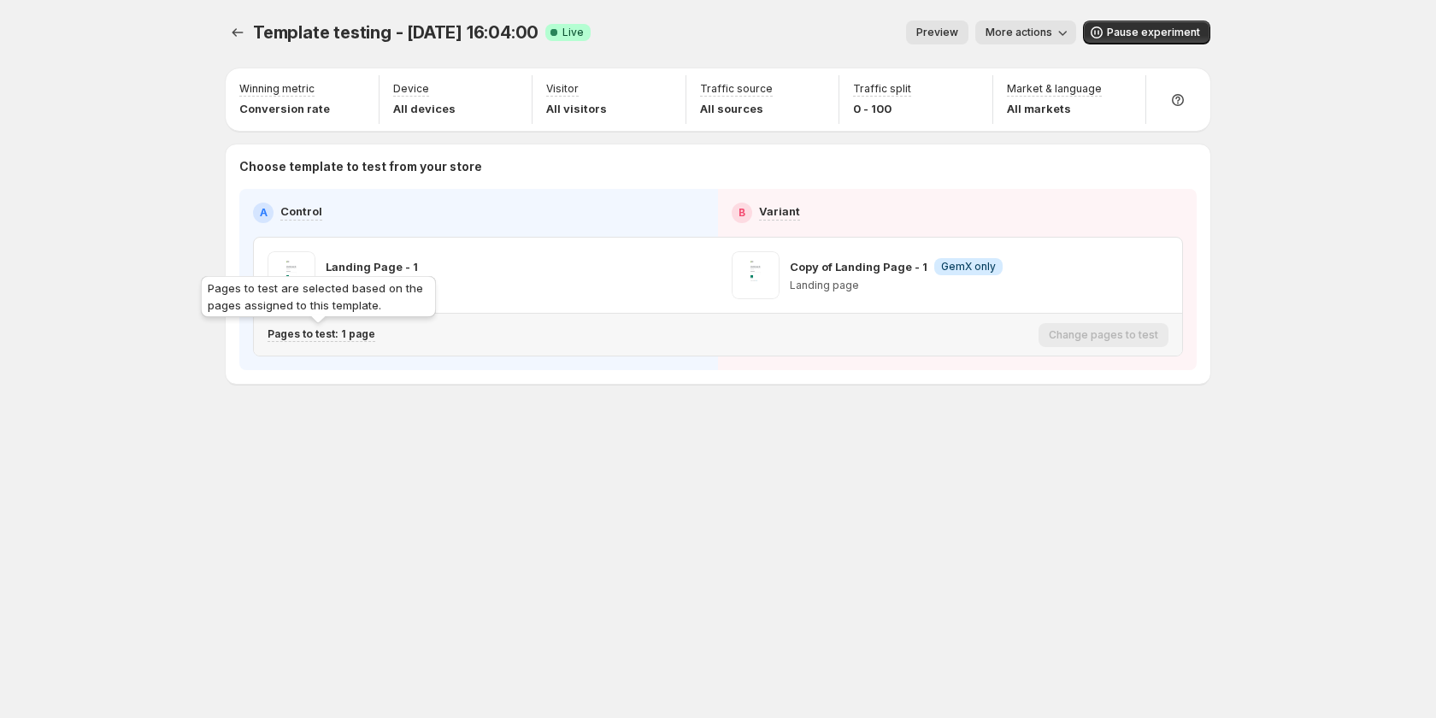
click at [339, 330] on p "Pages to test: 1 page" at bounding box center [322, 334] width 108 height 14
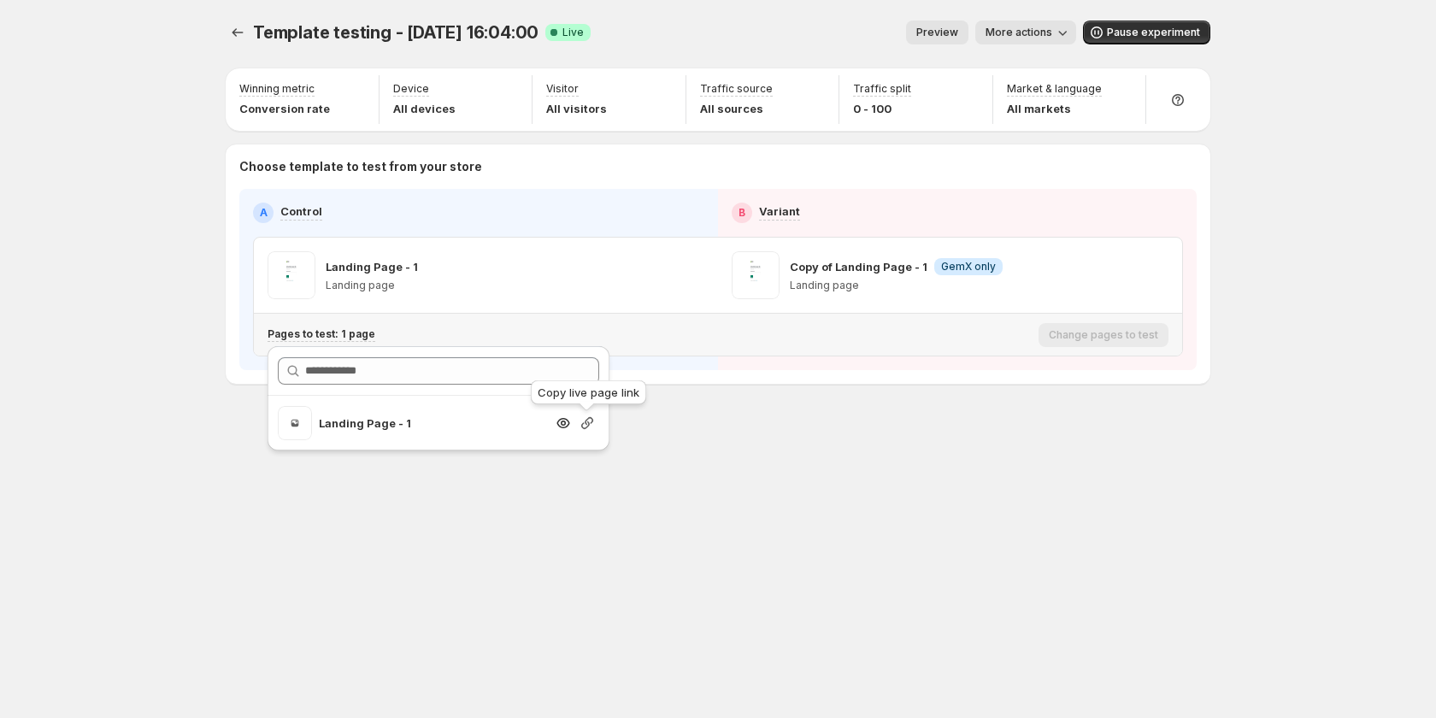
click at [588, 422] on icon "button" at bounding box center [587, 423] width 12 height 12
drag, startPoint x: 447, startPoint y: 448, endPoint x: 438, endPoint y: 458, distance: 13.9
click at [447, 449] on div "Landing Page - 1" at bounding box center [439, 423] width 342 height 55
click at [715, 468] on div "Template testing - [DATE] 16:04:00. This page is ready Template testing - [DATE…" at bounding box center [718, 238] width 1026 height 476
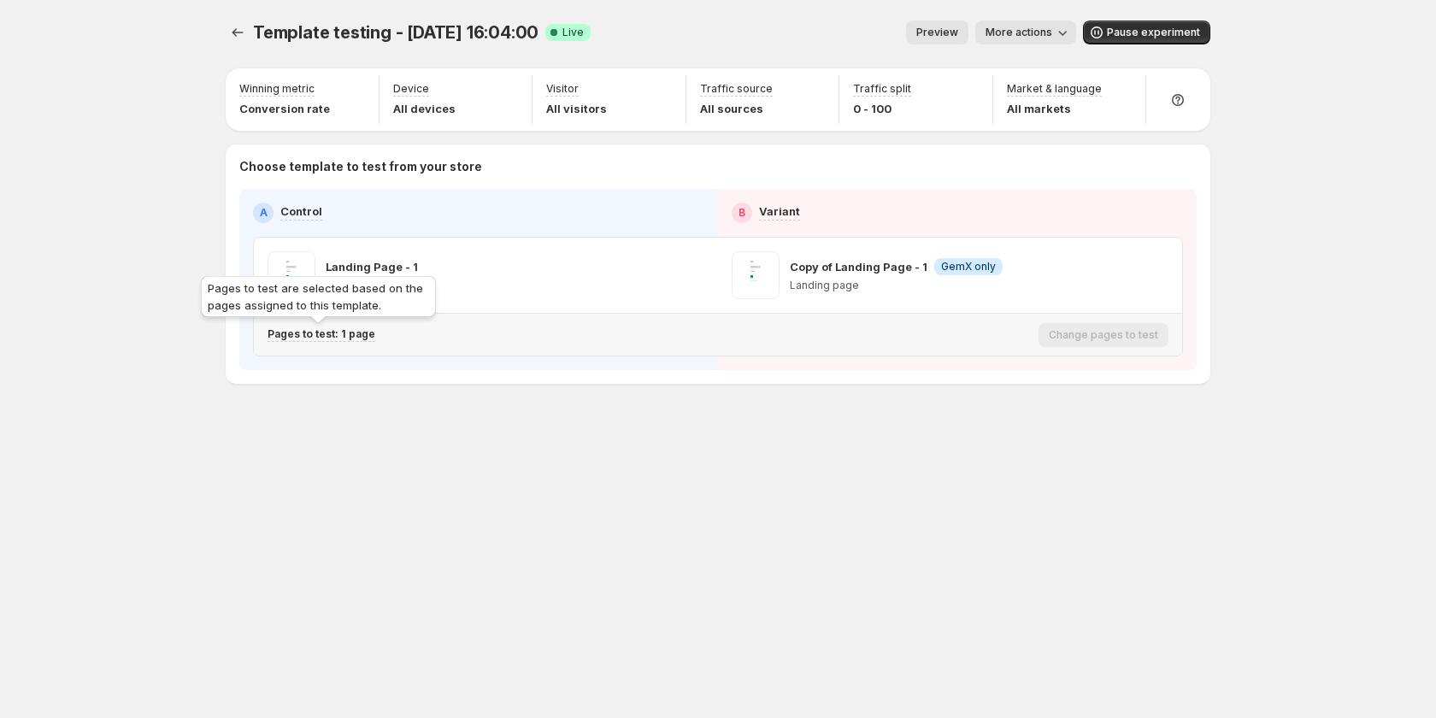
click at [333, 331] on p "Pages to test: 1 page" at bounding box center [322, 334] width 108 height 14
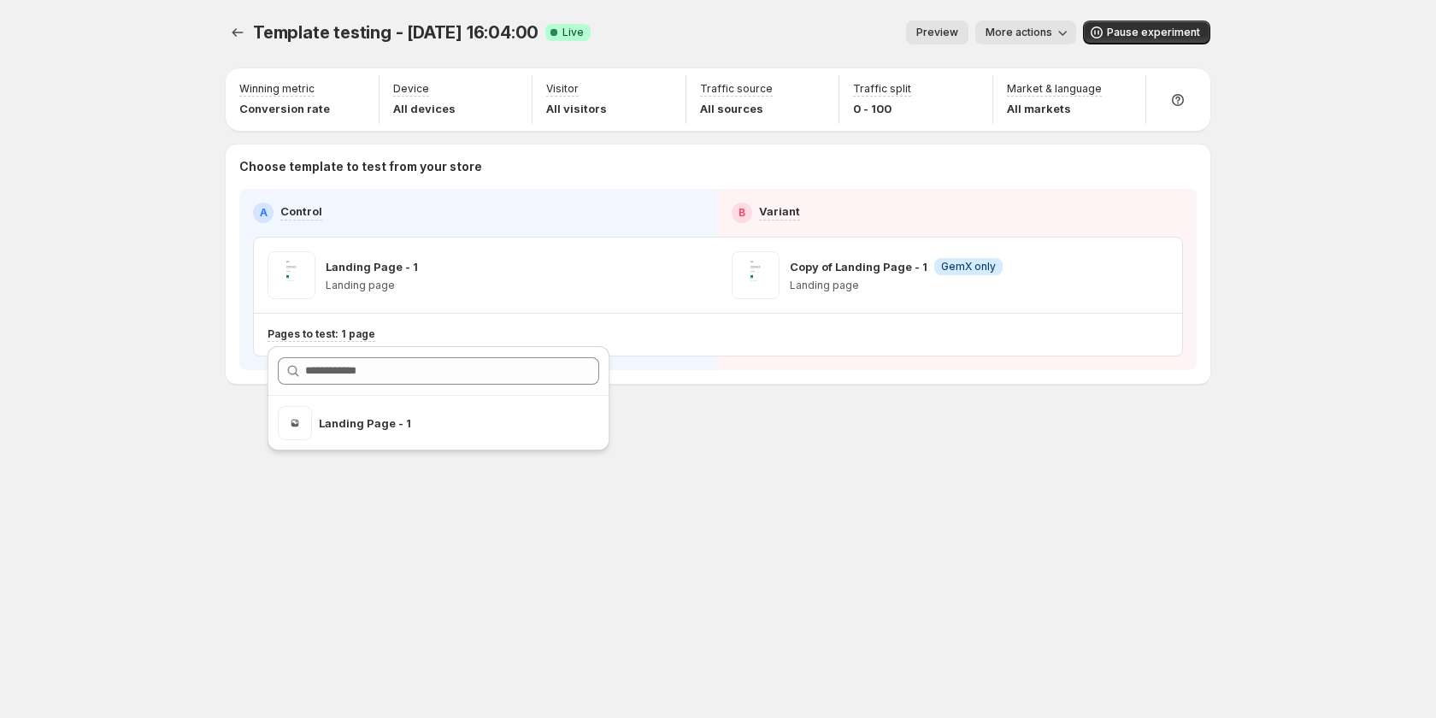
drag, startPoint x: 692, startPoint y: 382, endPoint x: 472, endPoint y: 361, distance: 220.8
click at [679, 382] on div "Choose template to test from your store A Control B Variant Landing Page - 1 La…" at bounding box center [718, 263] width 985 height 239
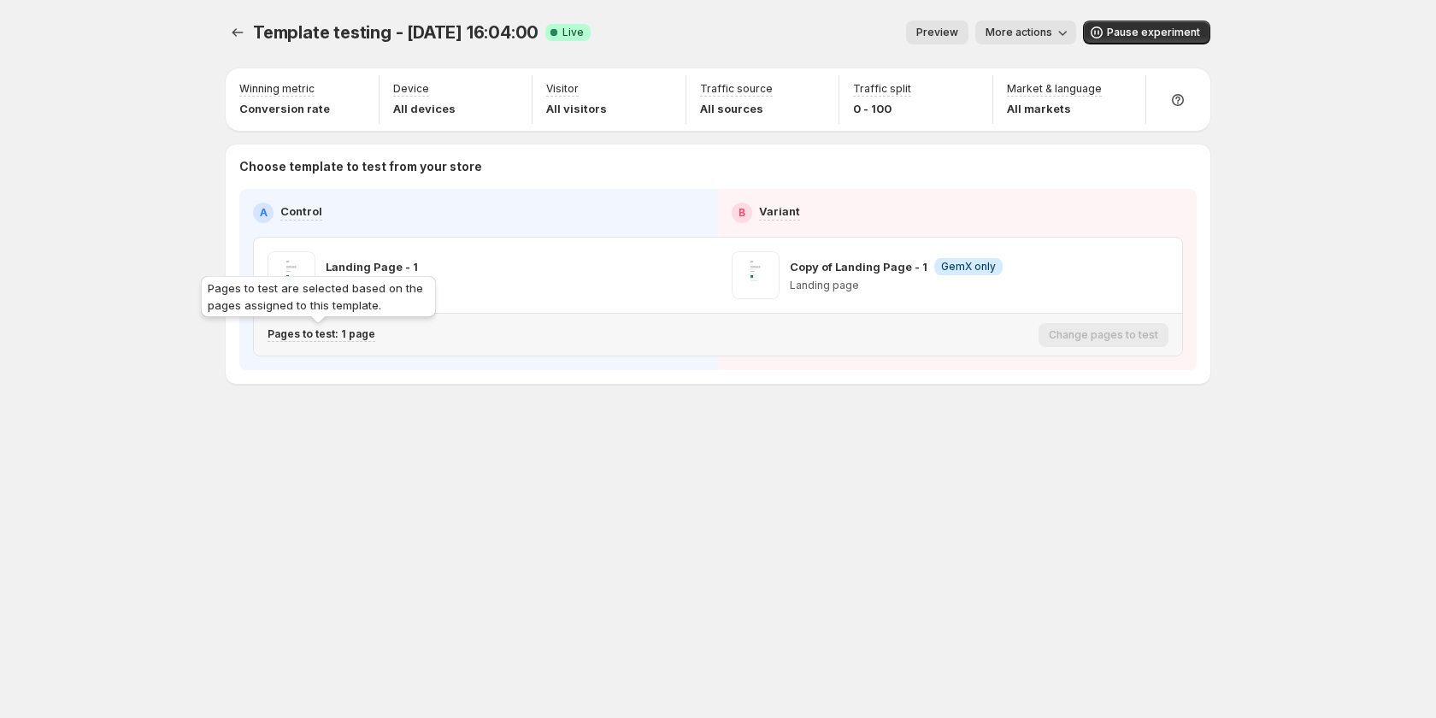
click at [341, 334] on p "Pages to test: 1 page" at bounding box center [322, 334] width 108 height 14
click at [413, 559] on div "Template testing - [DATE] 16:04:00. This page is ready Template testing - [DATE…" at bounding box center [718, 359] width 1026 height 718
